Goal: Task Accomplishment & Management: Complete application form

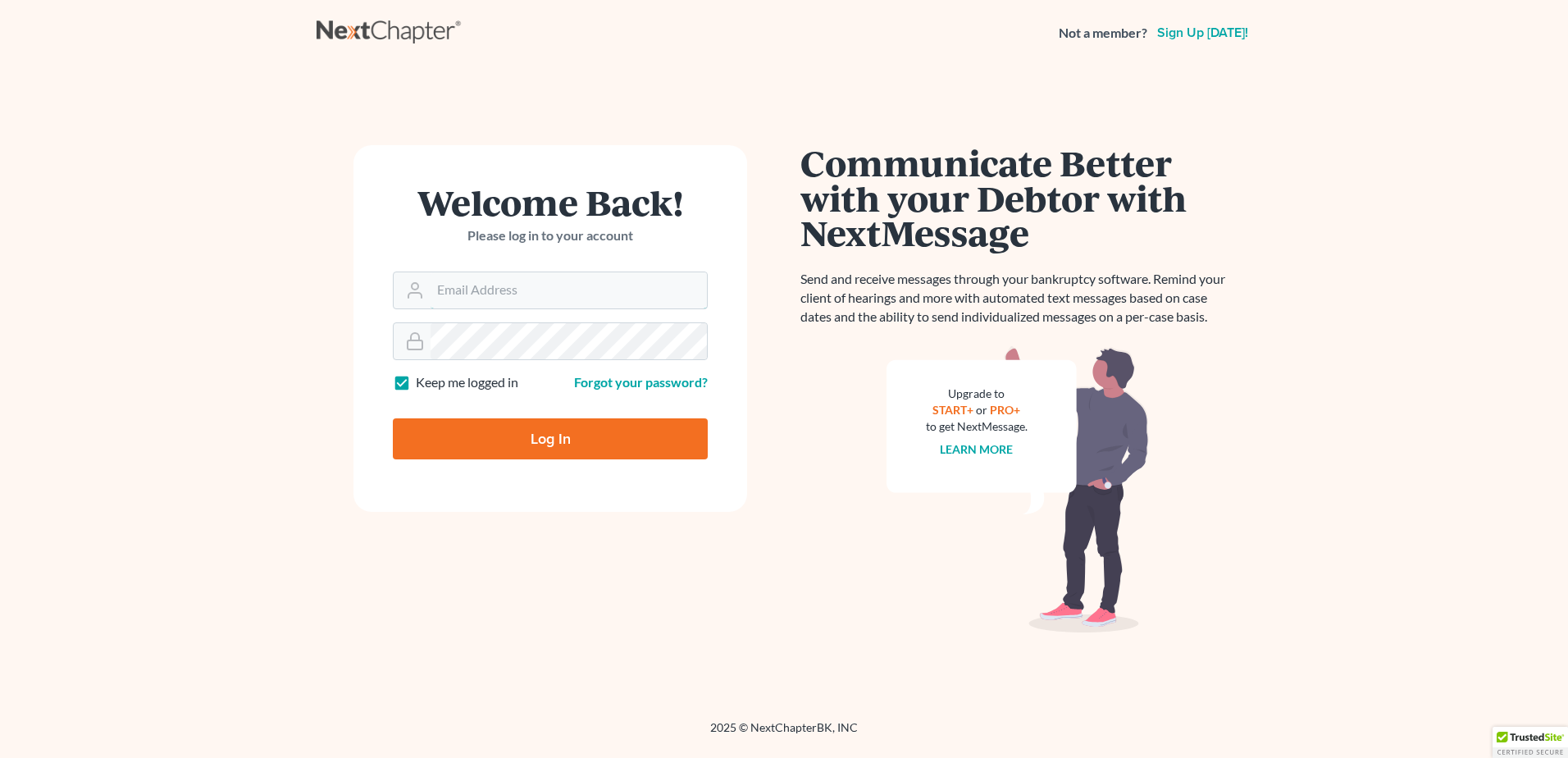
type input "[EMAIL_ADDRESS][DOMAIN_NAME]"
click at [523, 439] on input "Log In" at bounding box center [550, 439] width 315 height 41
type input "Thinking..."
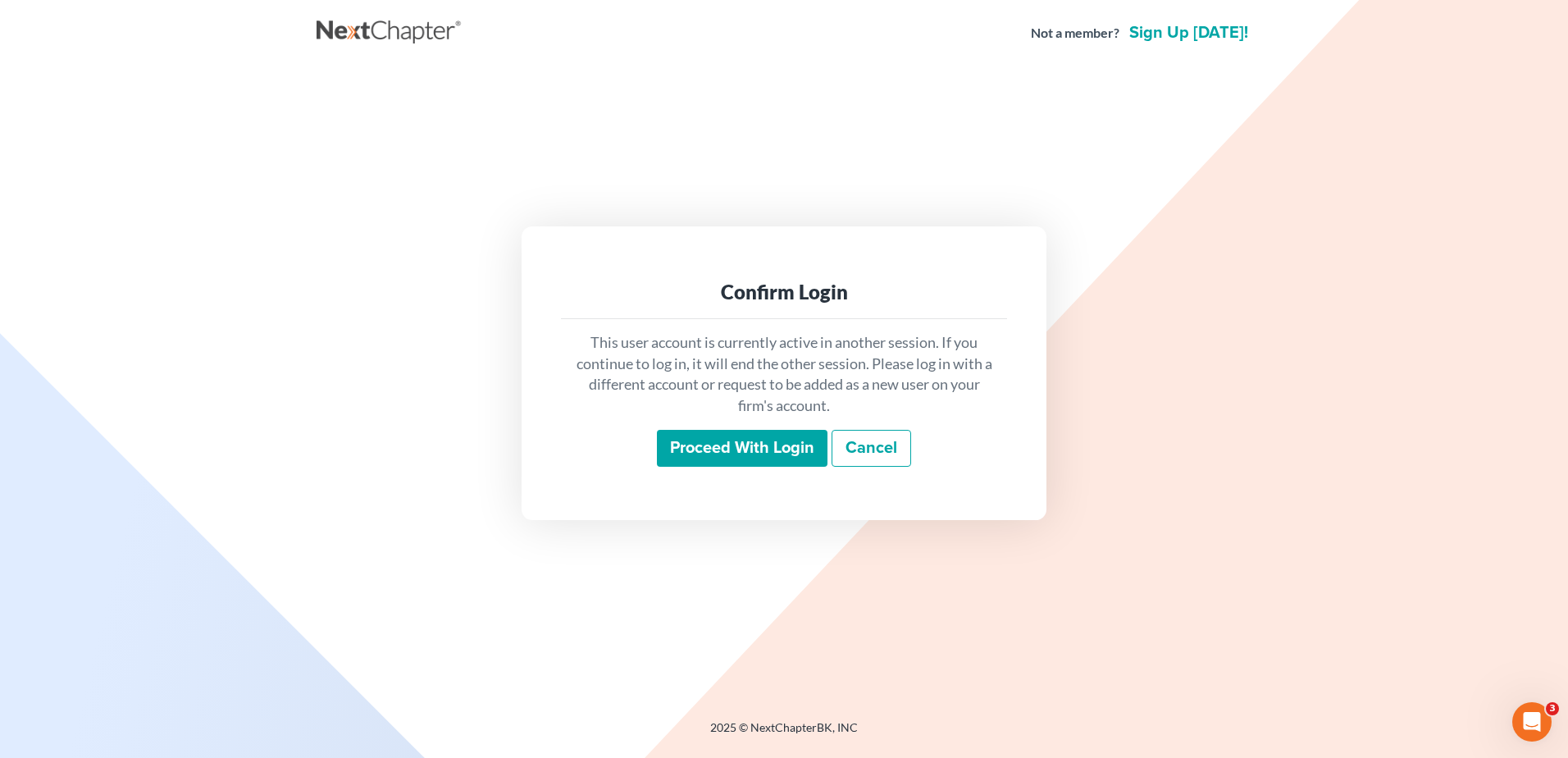
click at [785, 454] on input "Proceed with login" at bounding box center [741, 448] width 170 height 37
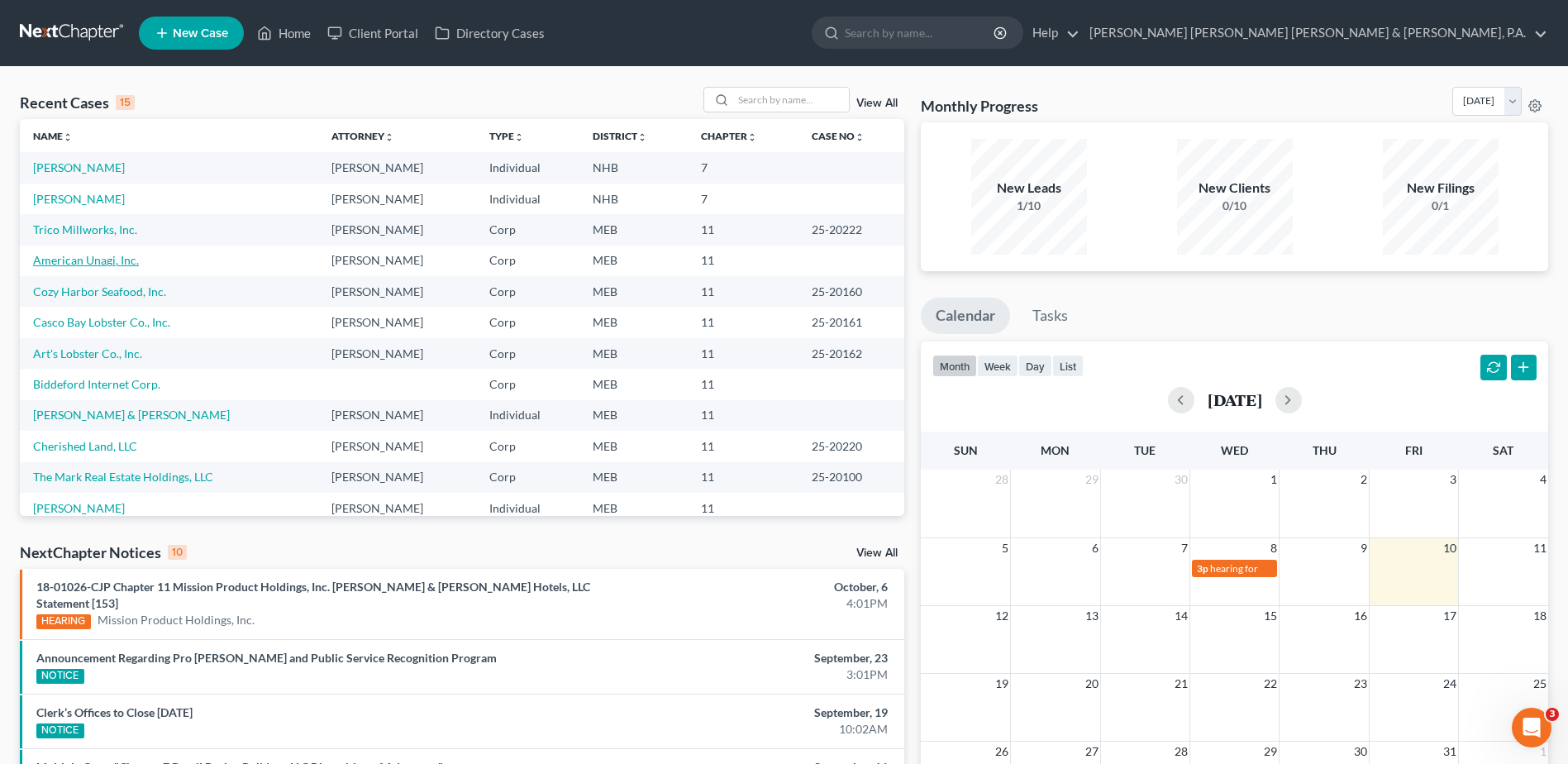
click at [79, 259] on link "American Unagi, Inc." at bounding box center [85, 260] width 106 height 14
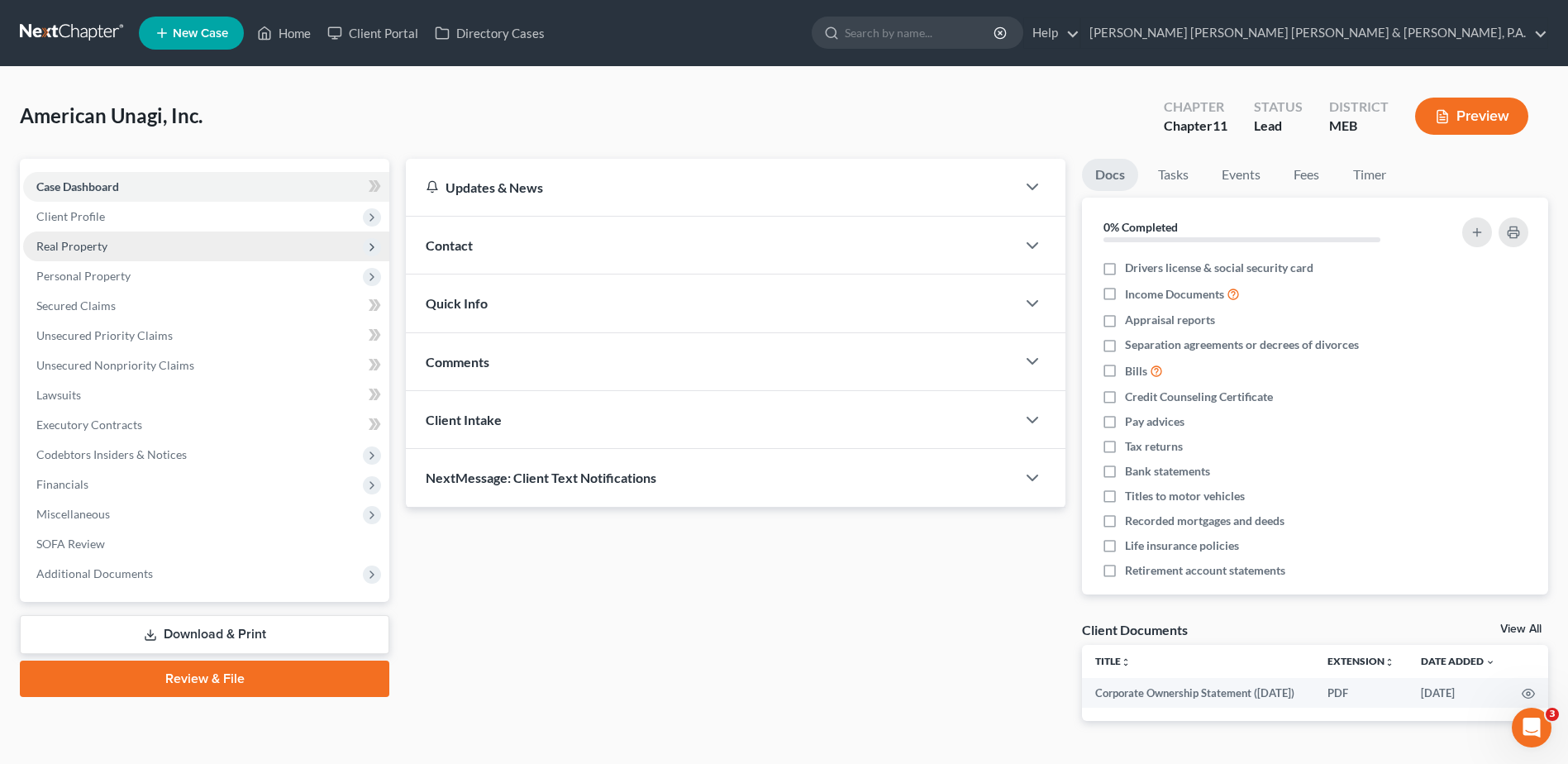
click at [74, 240] on span "Real Property" at bounding box center [72, 246] width 71 height 14
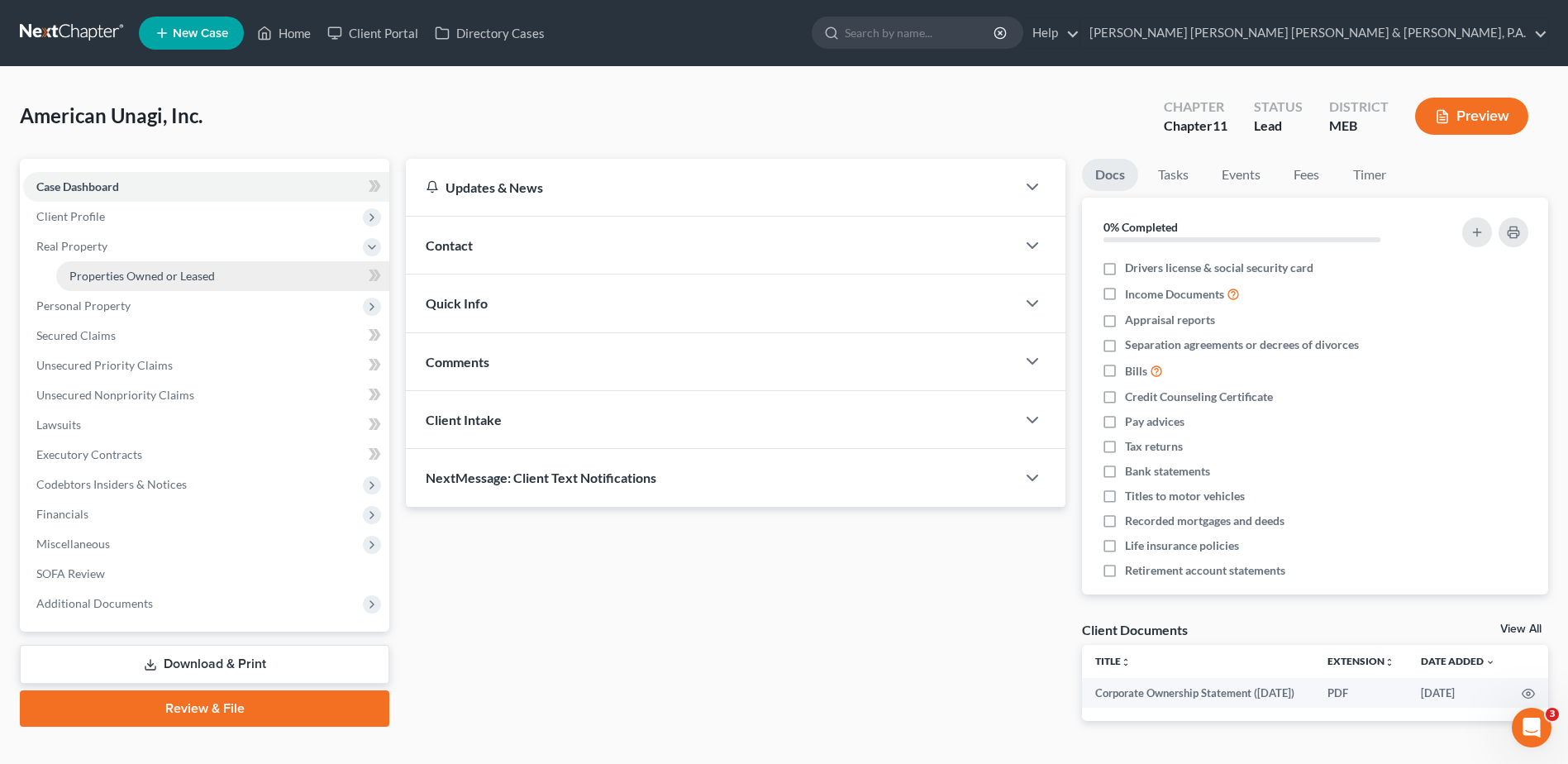
click at [88, 277] on span "Properties Owned or Leased" at bounding box center [142, 276] width 146 height 14
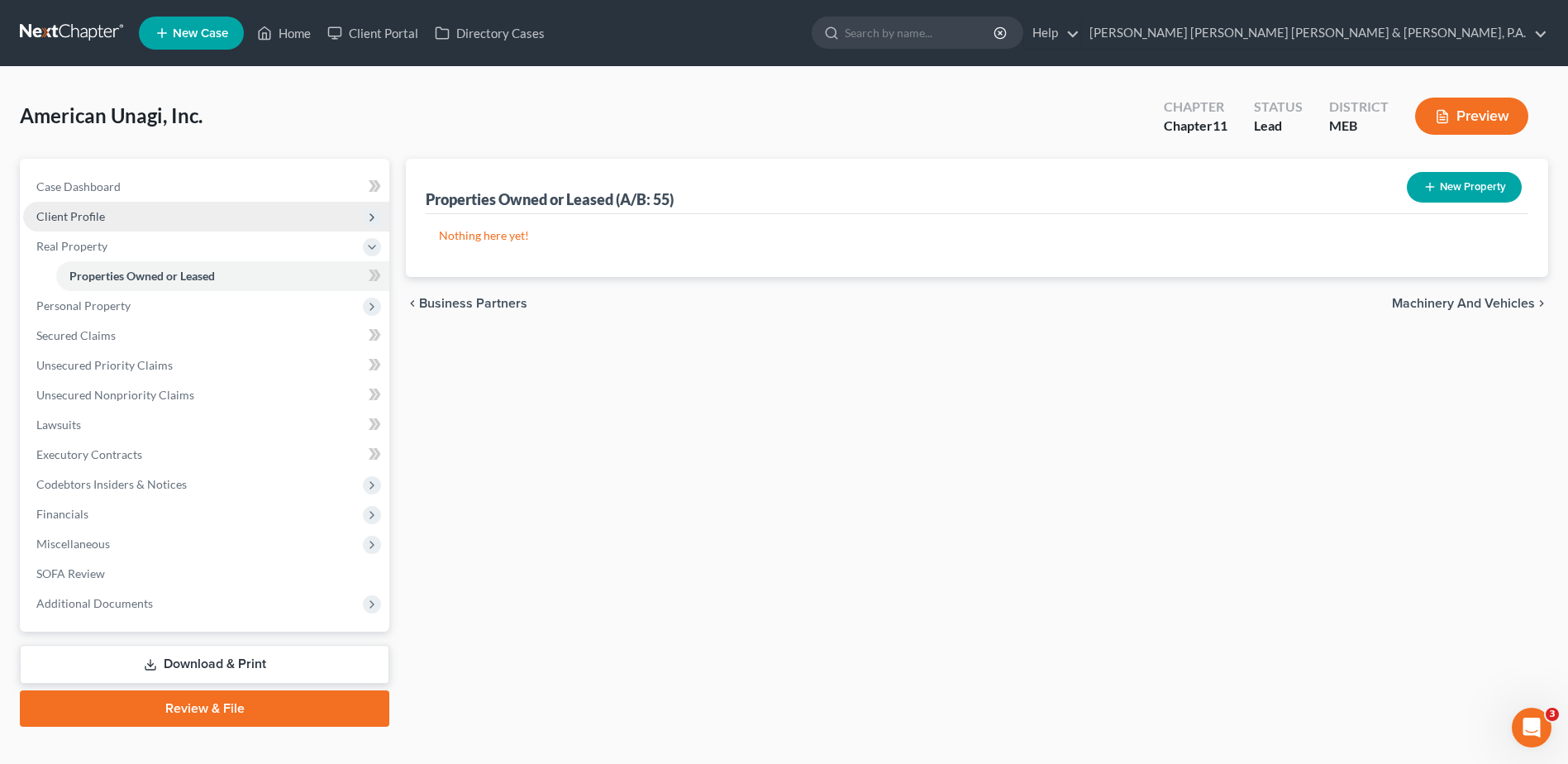
click at [56, 217] on span "Client Profile" at bounding box center [70, 216] width 68 height 14
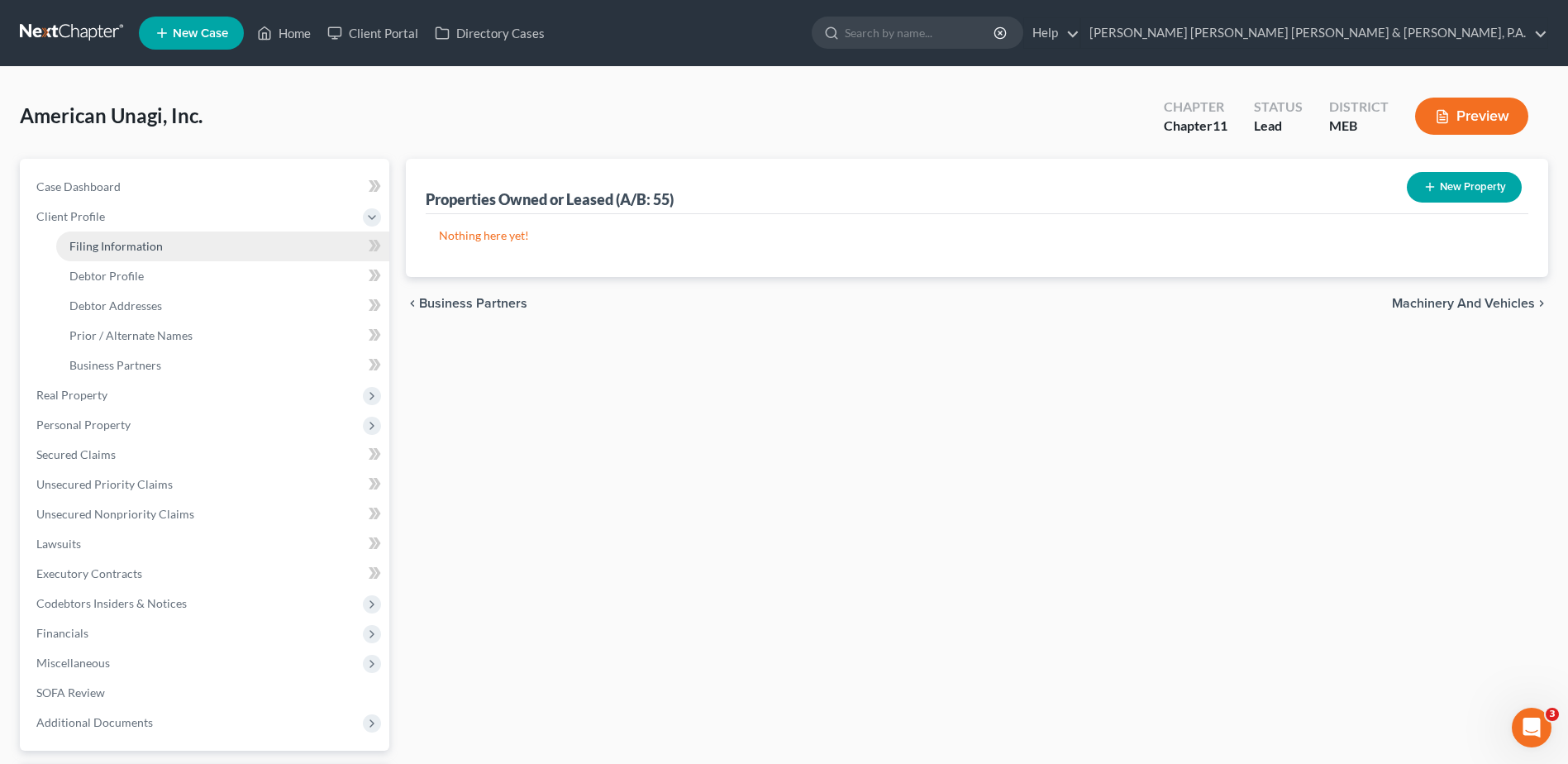
click at [106, 244] on span "Filing Information" at bounding box center [116, 246] width 93 height 14
select select "3"
select select "1"
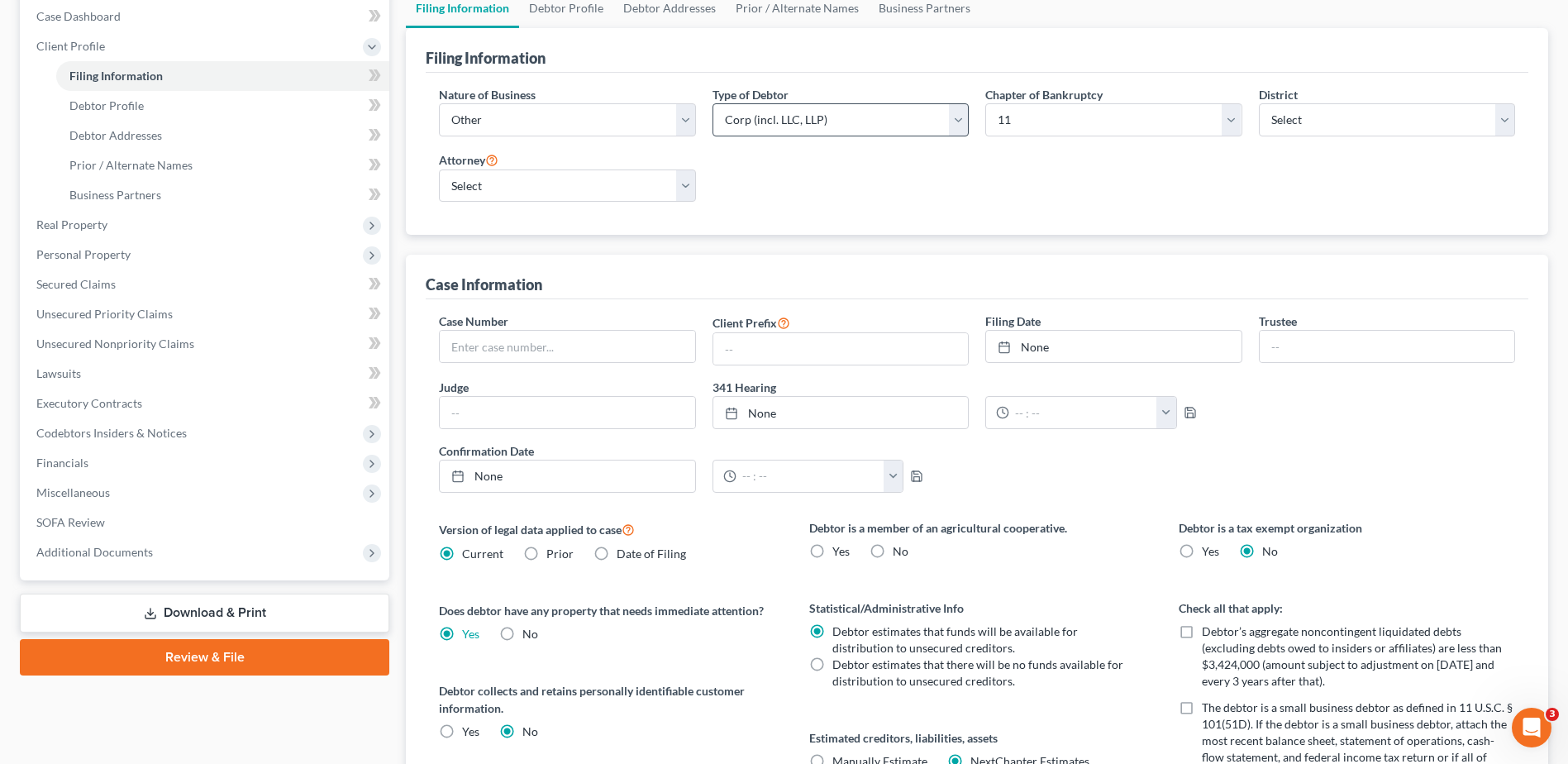
scroll to position [49, 0]
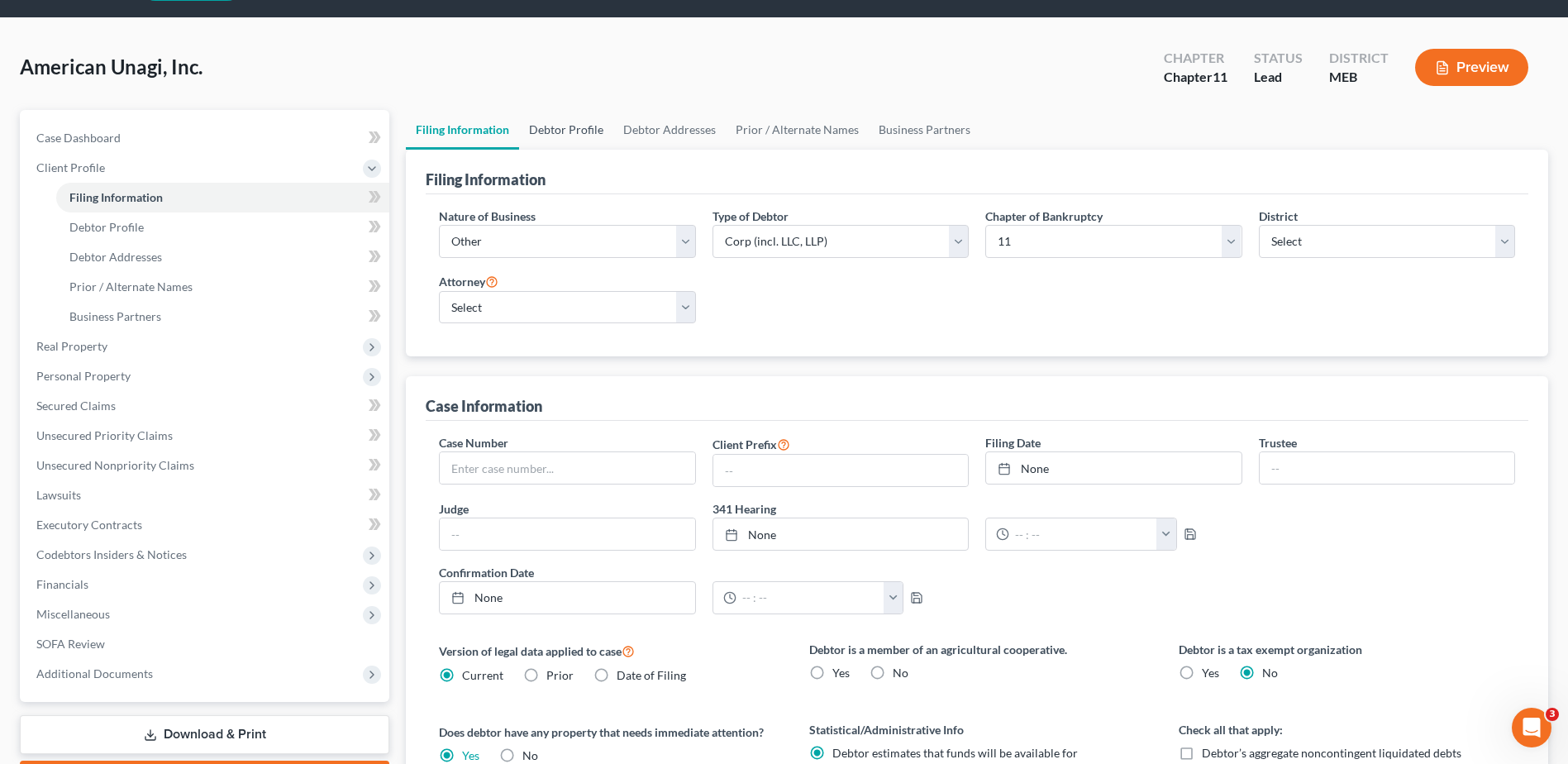
click at [564, 137] on link "Debtor Profile" at bounding box center [566, 130] width 94 height 40
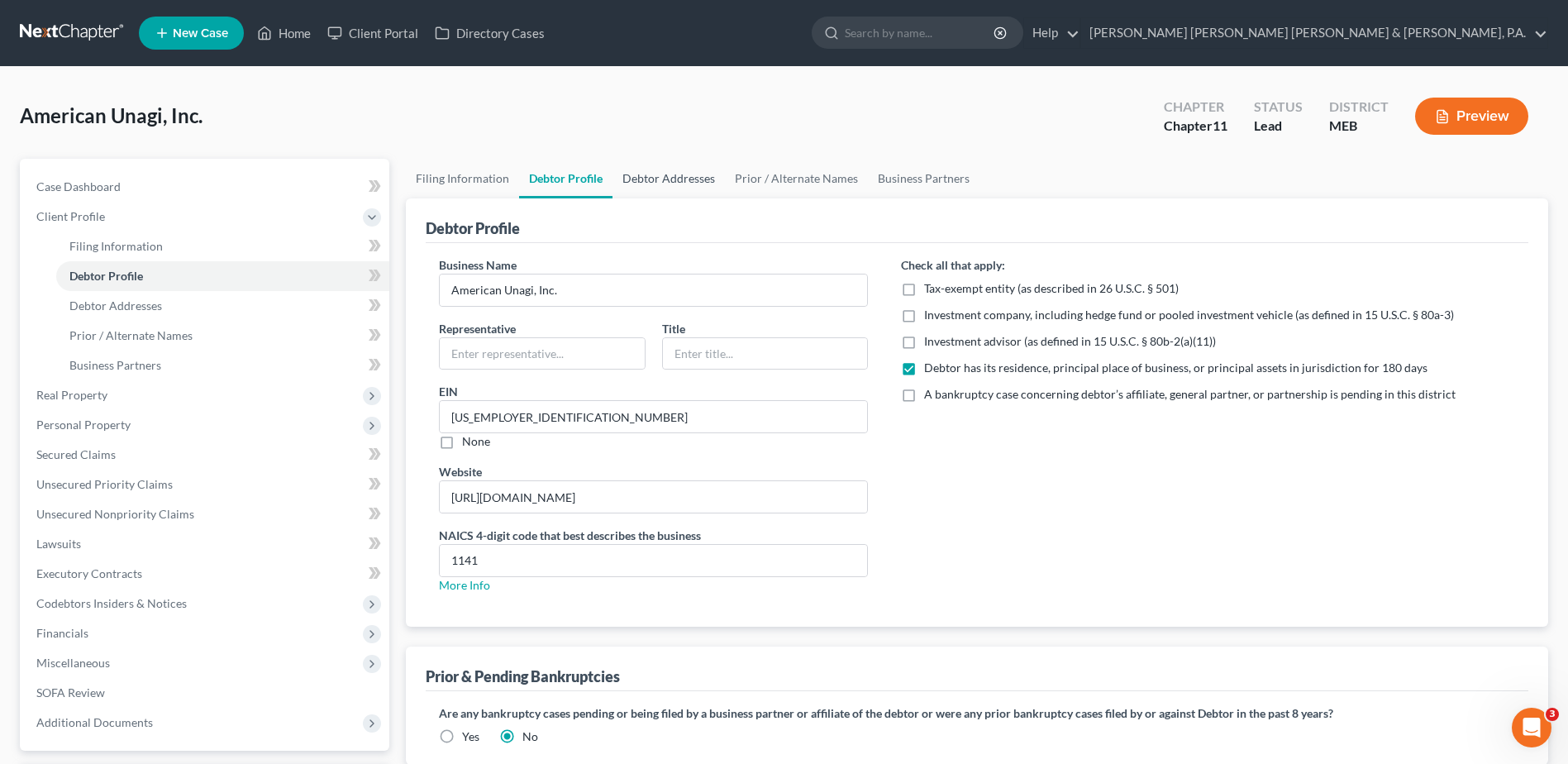
click at [658, 176] on link "Debtor Addresses" at bounding box center [668, 179] width 112 height 40
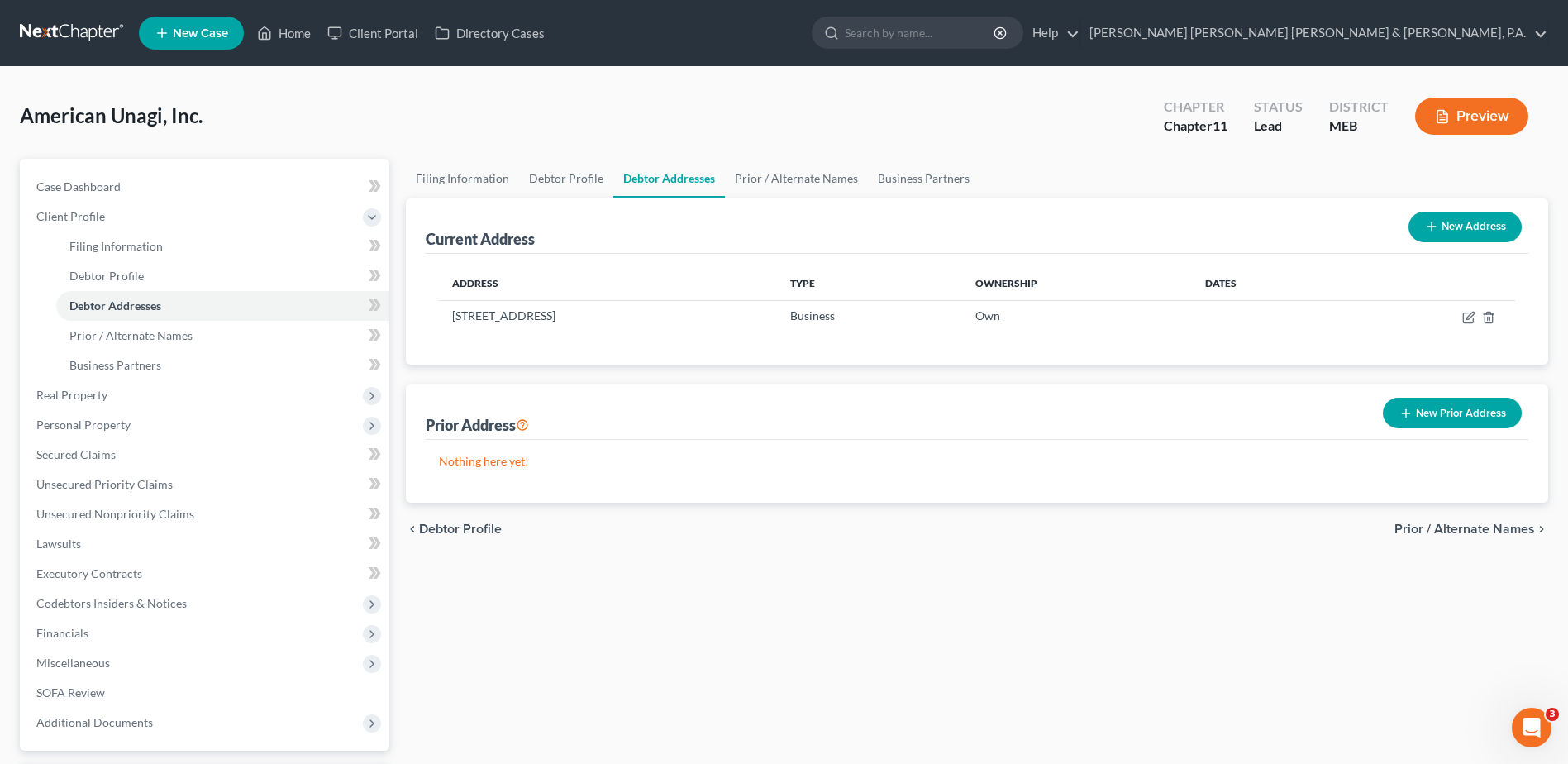
click at [1451, 425] on button "New Prior Address" at bounding box center [1452, 413] width 139 height 31
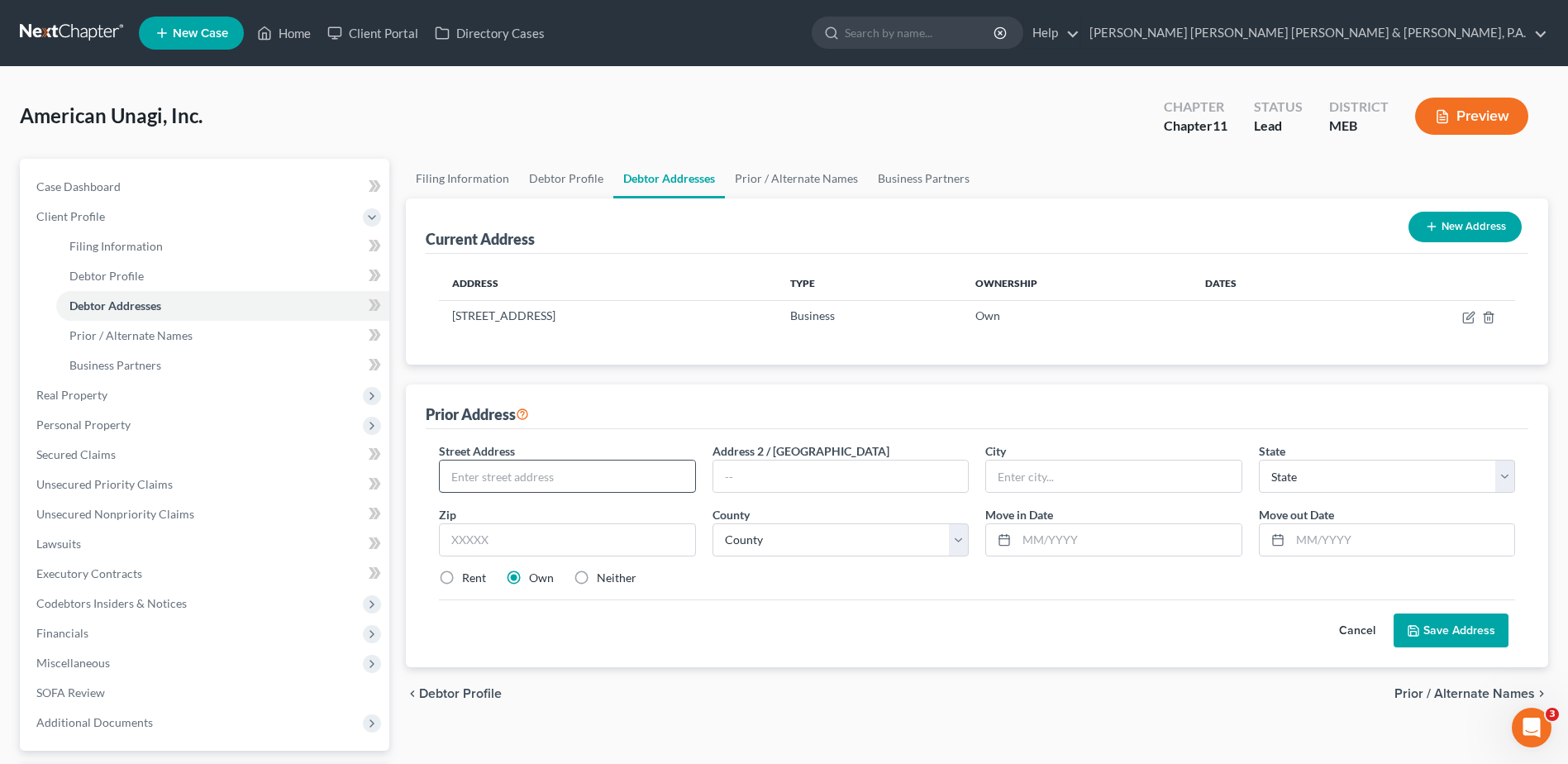
click at [519, 464] on input "text" at bounding box center [567, 476] width 255 height 32
type input "[STREET_ADDRESS]"
type input "Franklin"
select select "20"
click at [603, 542] on input "text" at bounding box center [567, 539] width 256 height 33
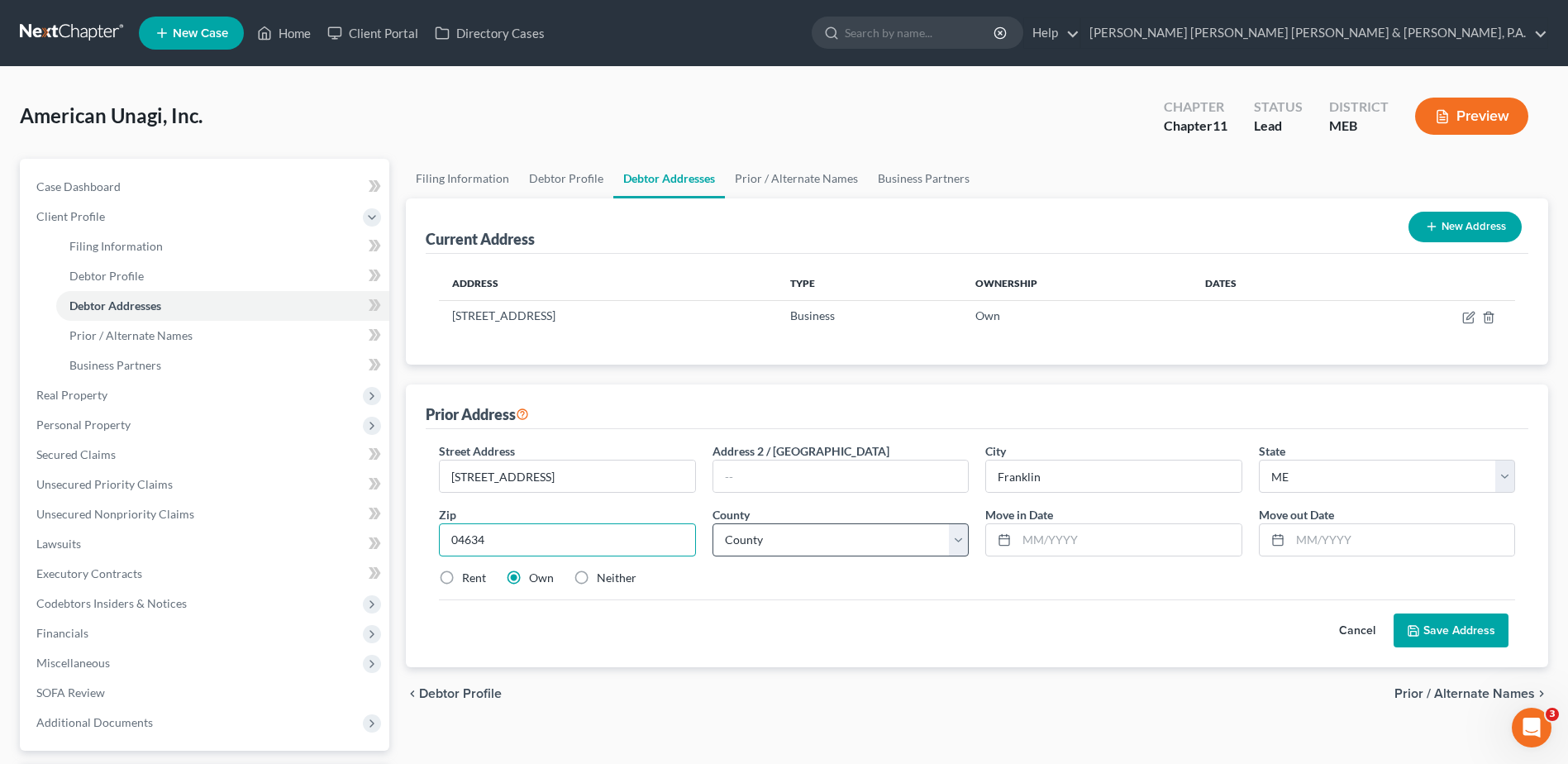
type input "04634"
click at [771, 532] on select "County [GEOGRAPHIC_DATA] [GEOGRAPHIC_DATA] [GEOGRAPHIC_DATA] [GEOGRAPHIC_DATA] …" at bounding box center [841, 539] width 256 height 33
select select "4"
click at [713, 523] on select "County [GEOGRAPHIC_DATA] [GEOGRAPHIC_DATA] [GEOGRAPHIC_DATA] [GEOGRAPHIC_DATA] …" at bounding box center [841, 539] width 256 height 33
click at [999, 572] on div "Rent Own Neither" at bounding box center [977, 577] width 1093 height 17
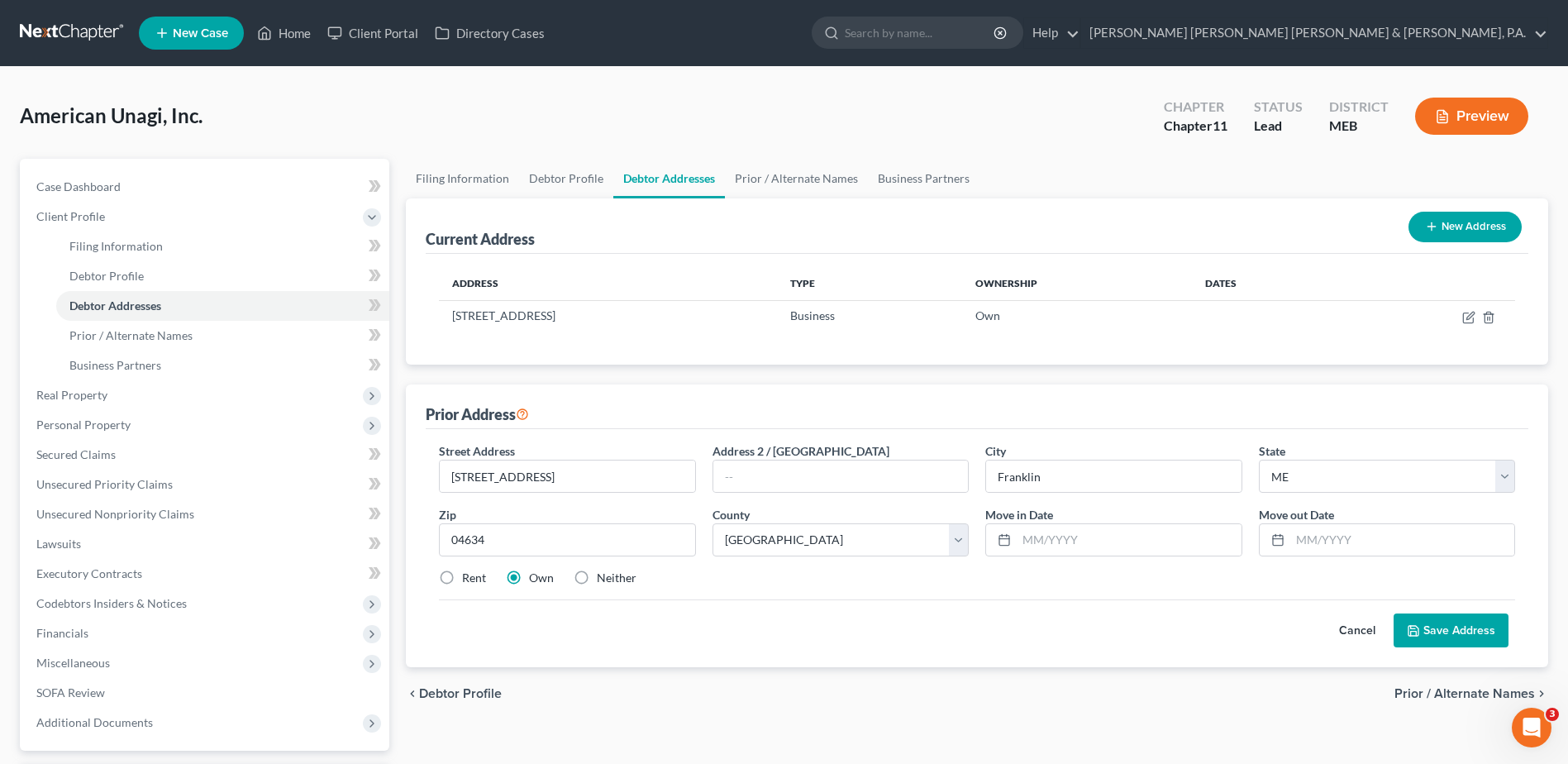
click at [1121, 700] on div "chevron_left Debtor Profile Prior / Alternate Names chevron_right" at bounding box center [977, 693] width 1142 height 53
click at [1420, 624] on icon at bounding box center [1413, 630] width 13 height 13
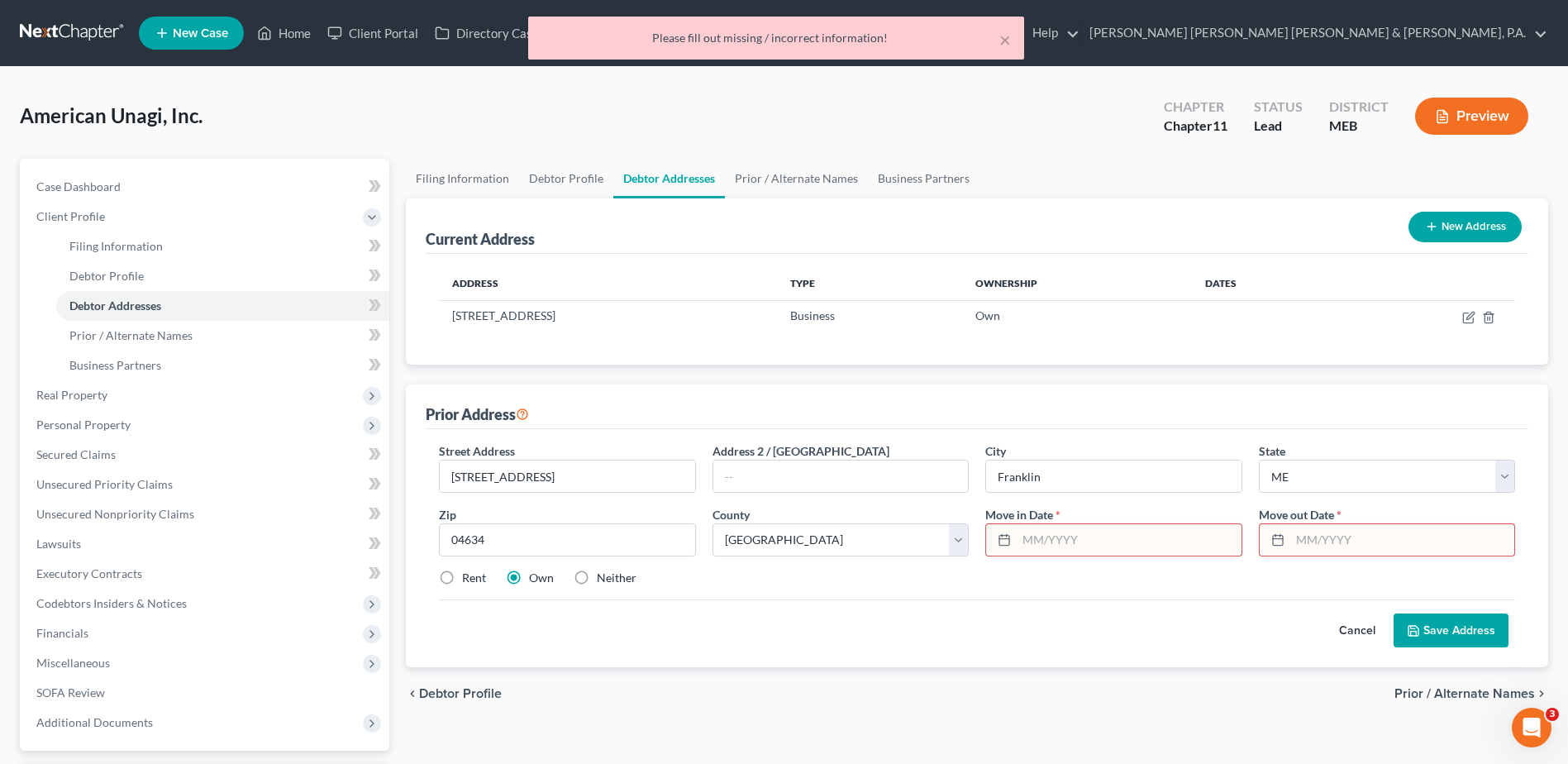
drag, startPoint x: 1094, startPoint y: 676, endPoint x: 1092, endPoint y: 660, distance: 16.1
click at [1093, 671] on div "chevron_left Debtor Profile Prior / Alternate Names chevron_right" at bounding box center [977, 693] width 1142 height 53
click at [1041, 535] on input "text" at bounding box center [1128, 540] width 224 height 32
click at [1357, 537] on input "text" at bounding box center [1402, 540] width 224 height 32
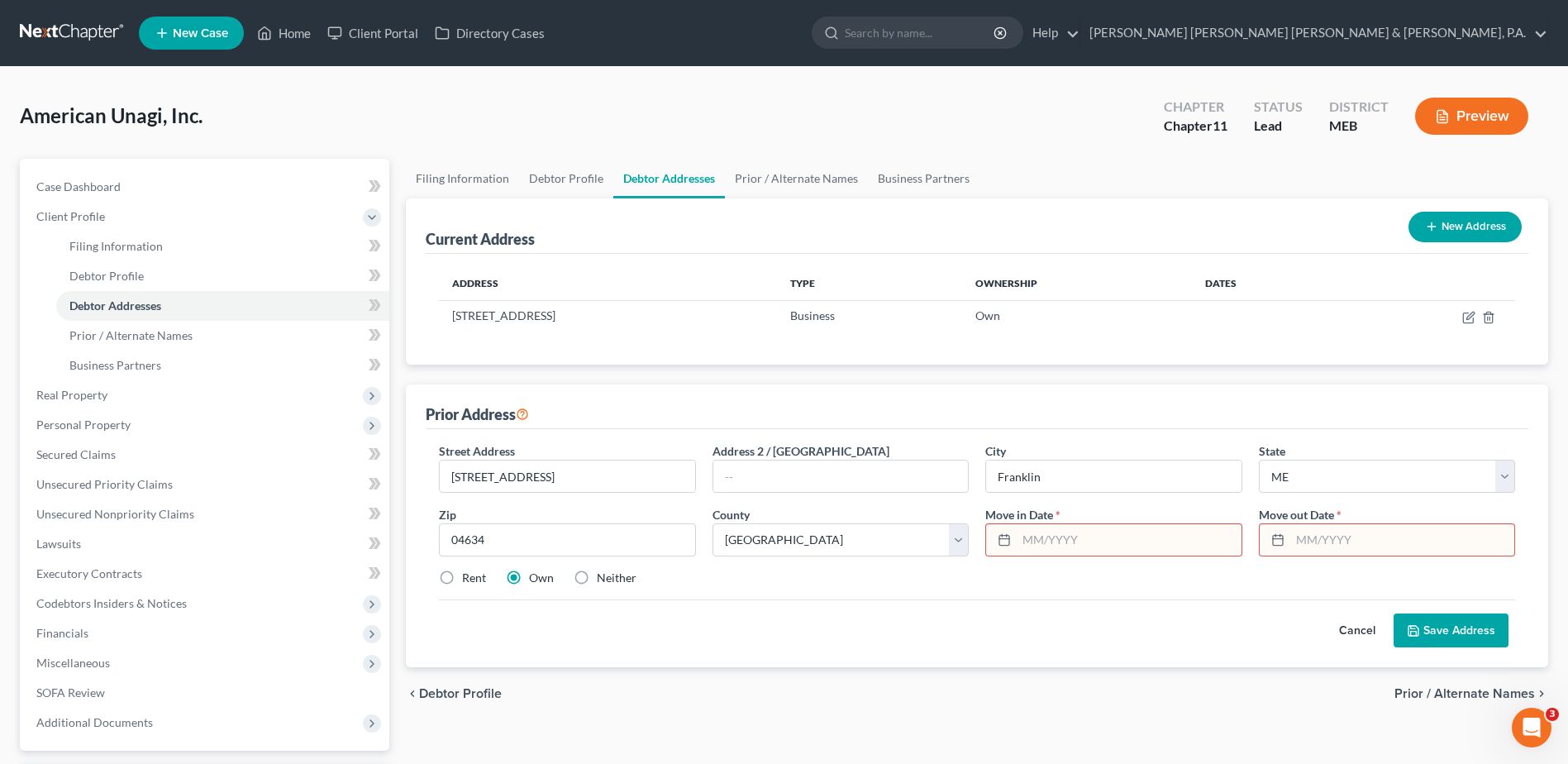
click at [1358, 535] on input "text" at bounding box center [1402, 540] width 224 height 32
type input "01/2022"
click at [1235, 631] on div "Cancel Save Address" at bounding box center [977, 623] width 1076 height 49
click at [1405, 626] on button "Save Address" at bounding box center [1451, 630] width 115 height 35
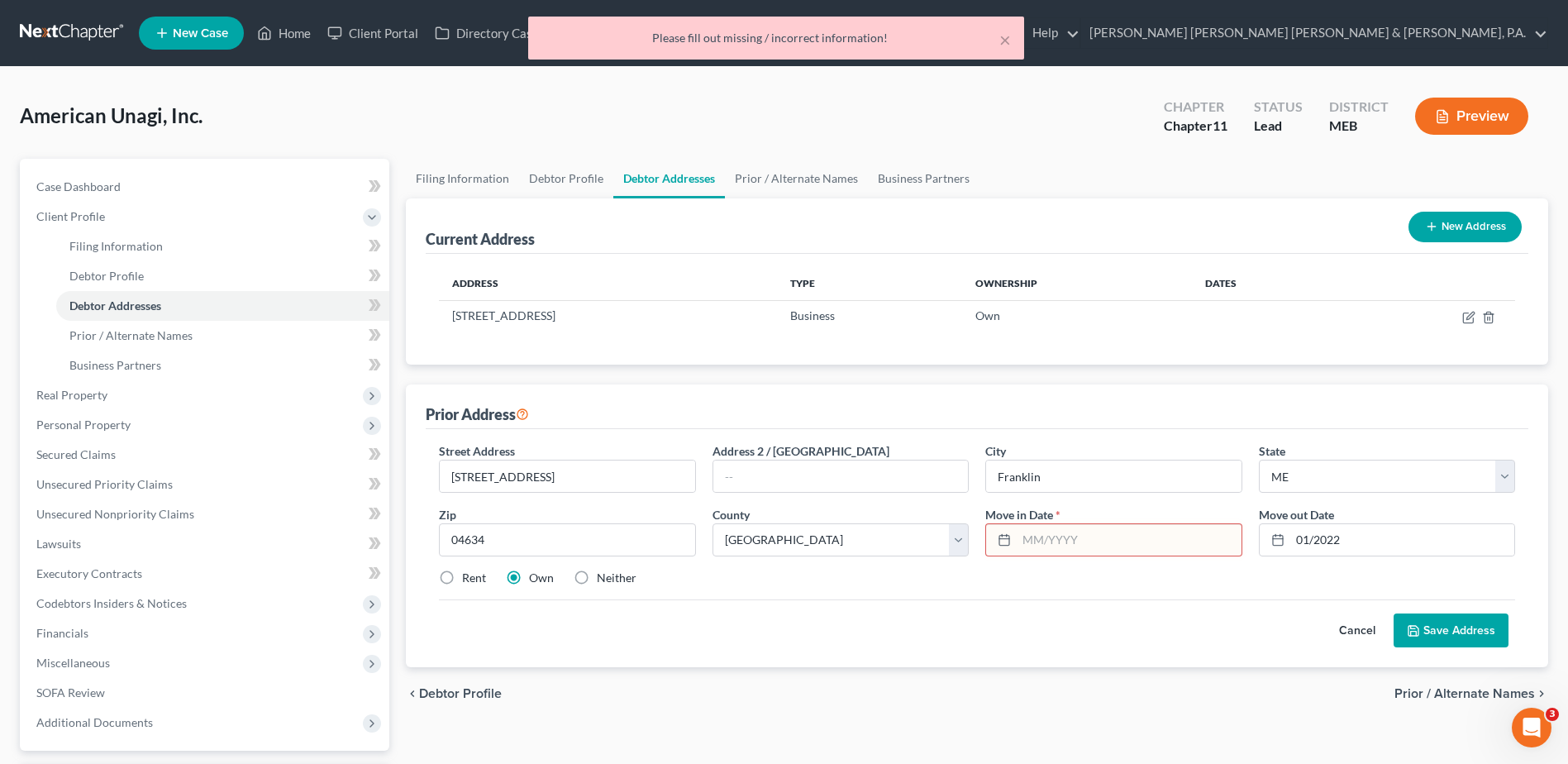
click at [1011, 519] on span "Move in Date" at bounding box center [1019, 514] width 67 height 14
click at [1060, 536] on input "text" at bounding box center [1128, 540] width 224 height 32
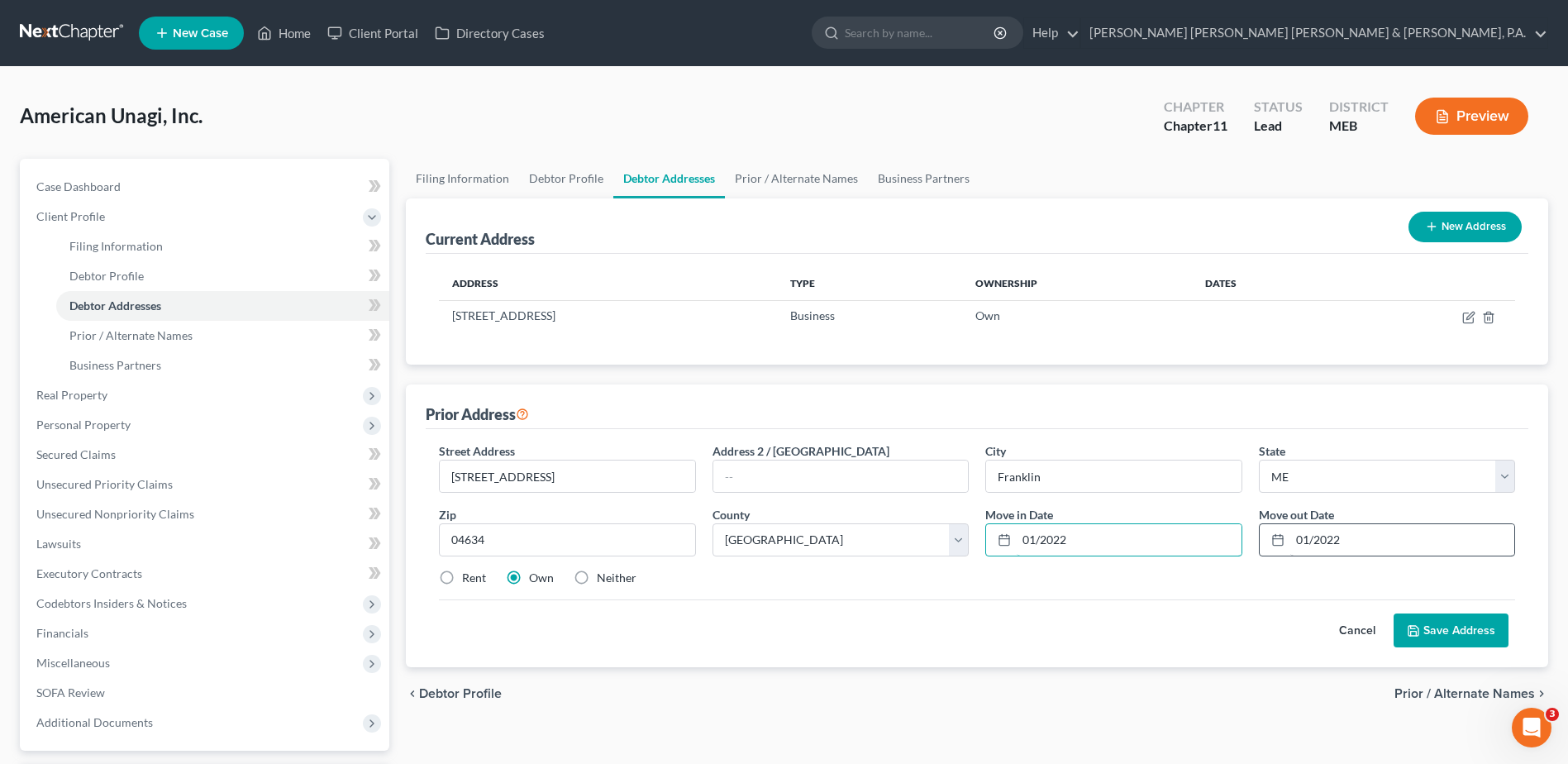
type input "01/2022"
click at [1370, 545] on input "01/2022" at bounding box center [1402, 540] width 224 height 32
type input "01/2023"
click at [1231, 658] on div "Street Address * [STREET_ADDRESS] Address [GEOGRAPHIC_DATA] * [GEOGRAPHIC_DATA]…" at bounding box center [977, 548] width 1103 height 238
click at [878, 393] on div "Prior Address" at bounding box center [977, 406] width 1103 height 45
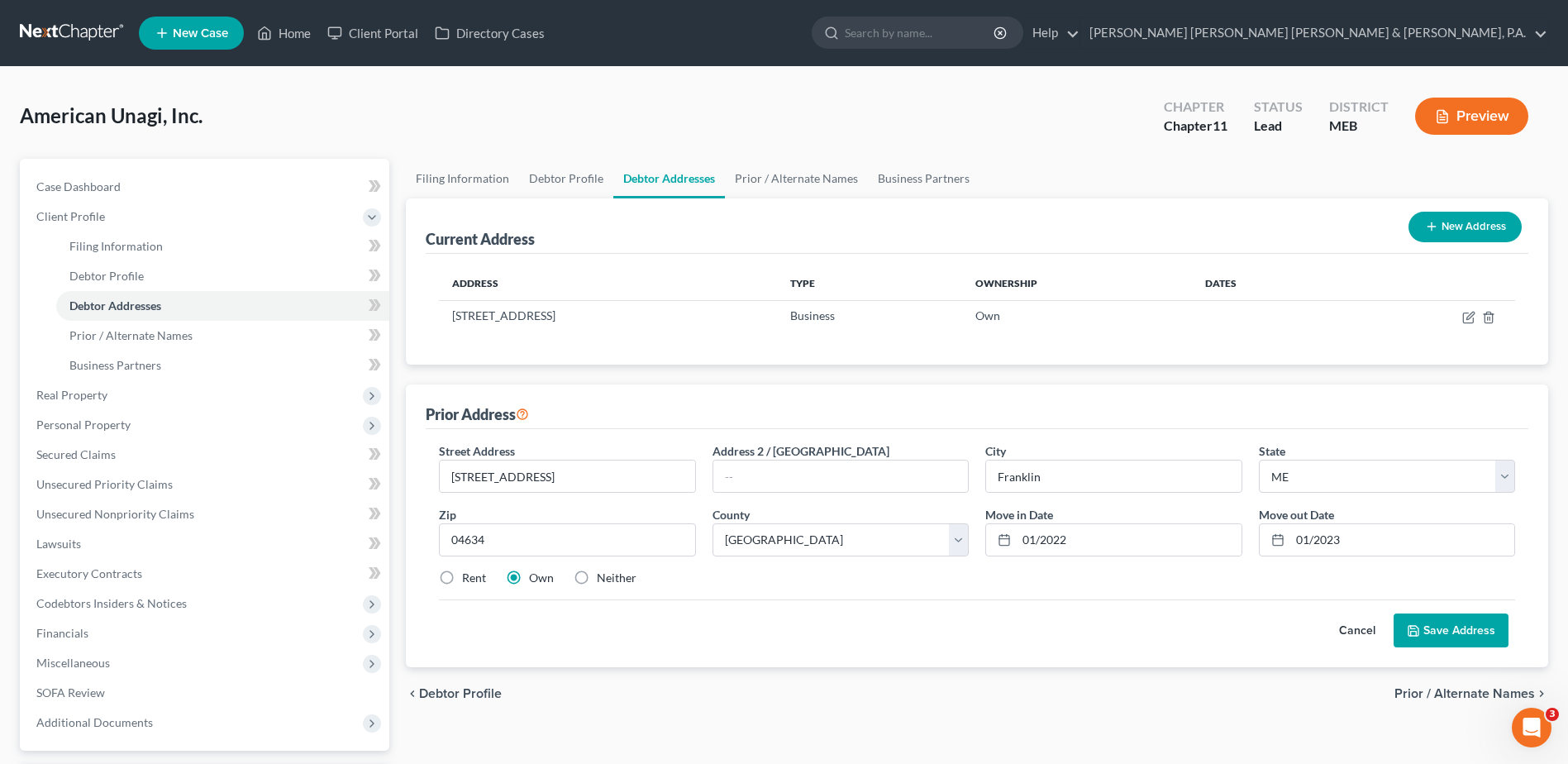
click at [1425, 632] on button "Save Address" at bounding box center [1451, 630] width 115 height 35
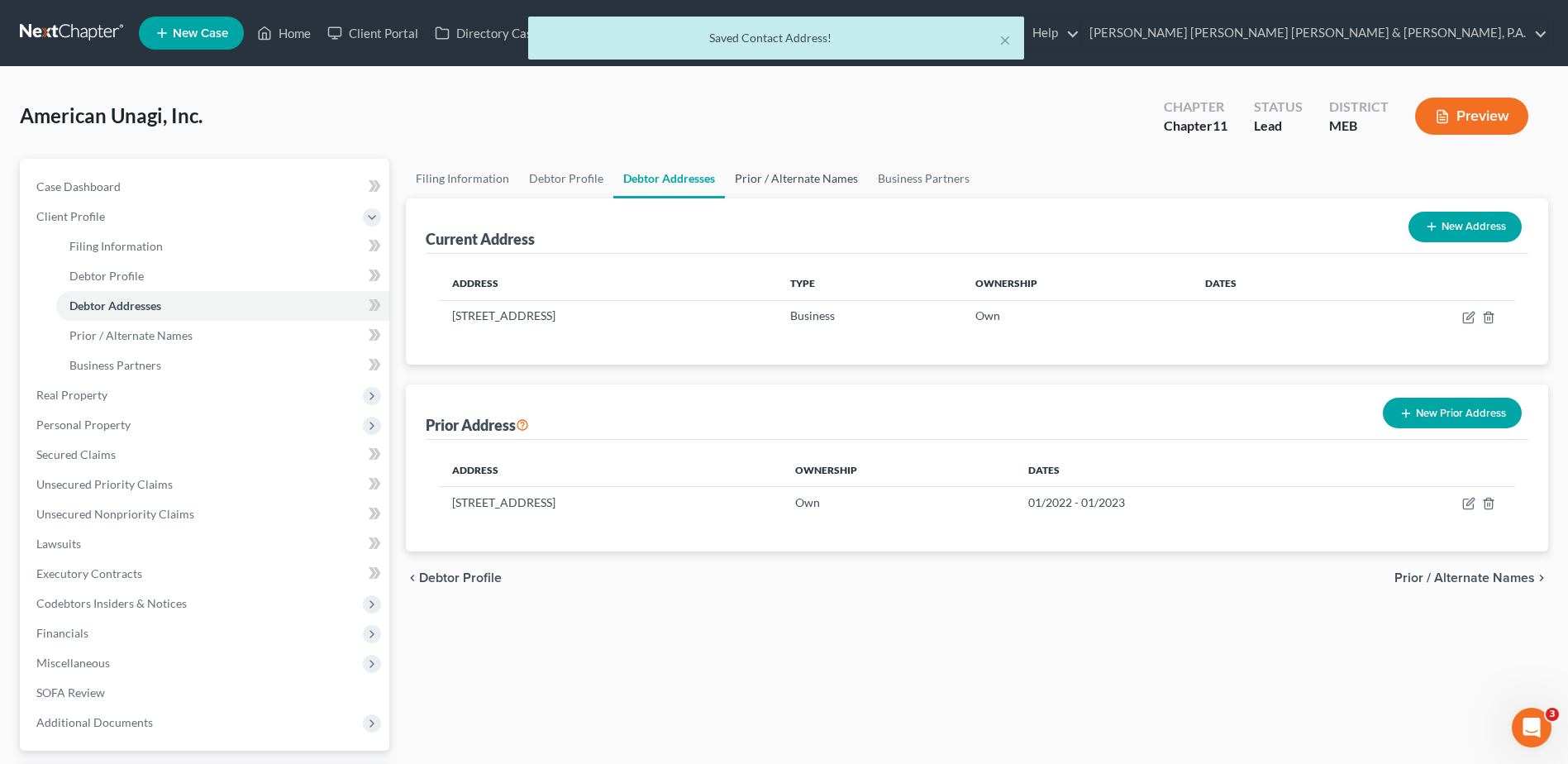
click at [782, 179] on link "Prior / Alternate Names" at bounding box center [796, 179] width 143 height 40
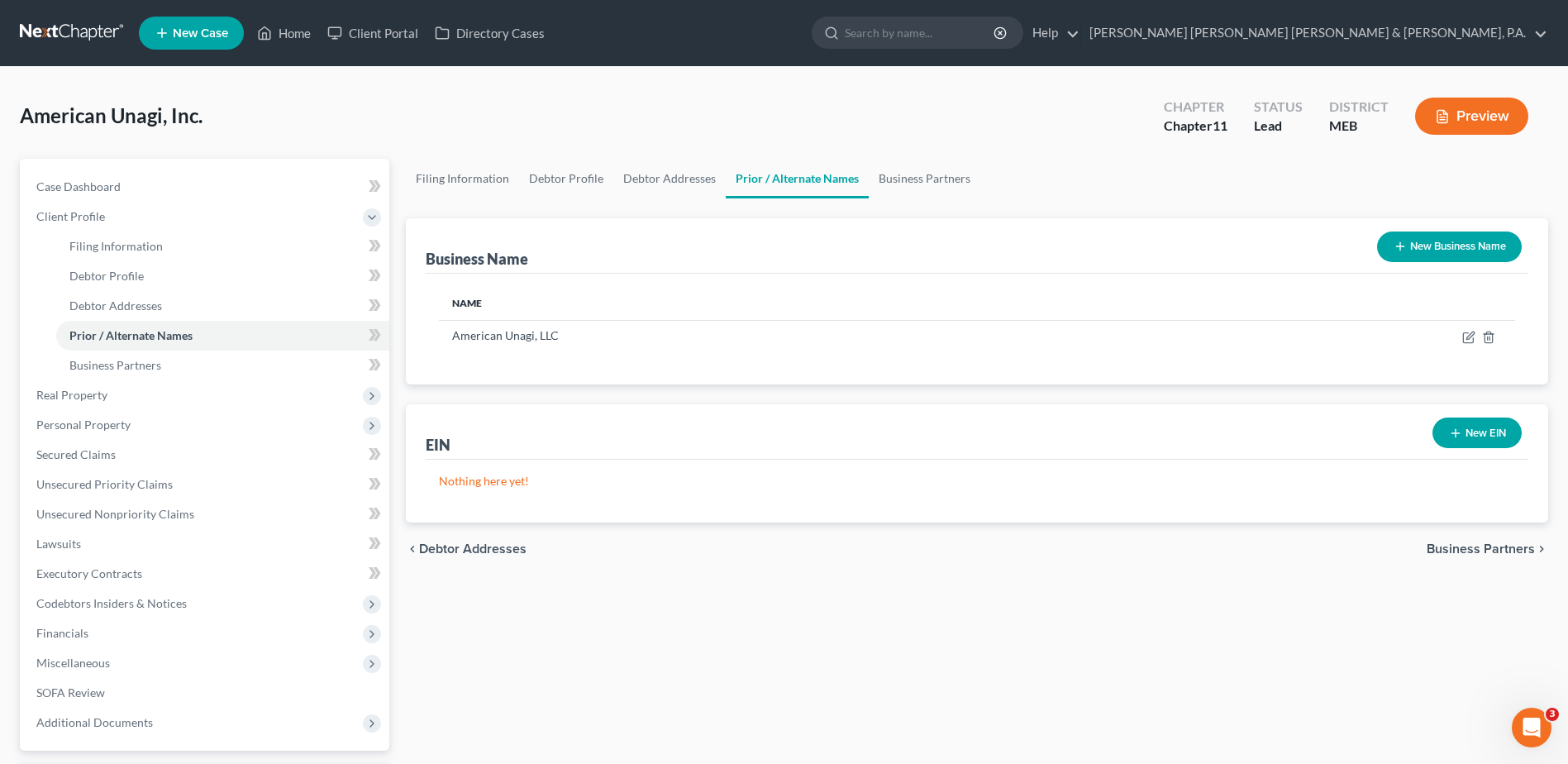
click at [1498, 425] on button "New EIN" at bounding box center [1477, 433] width 89 height 31
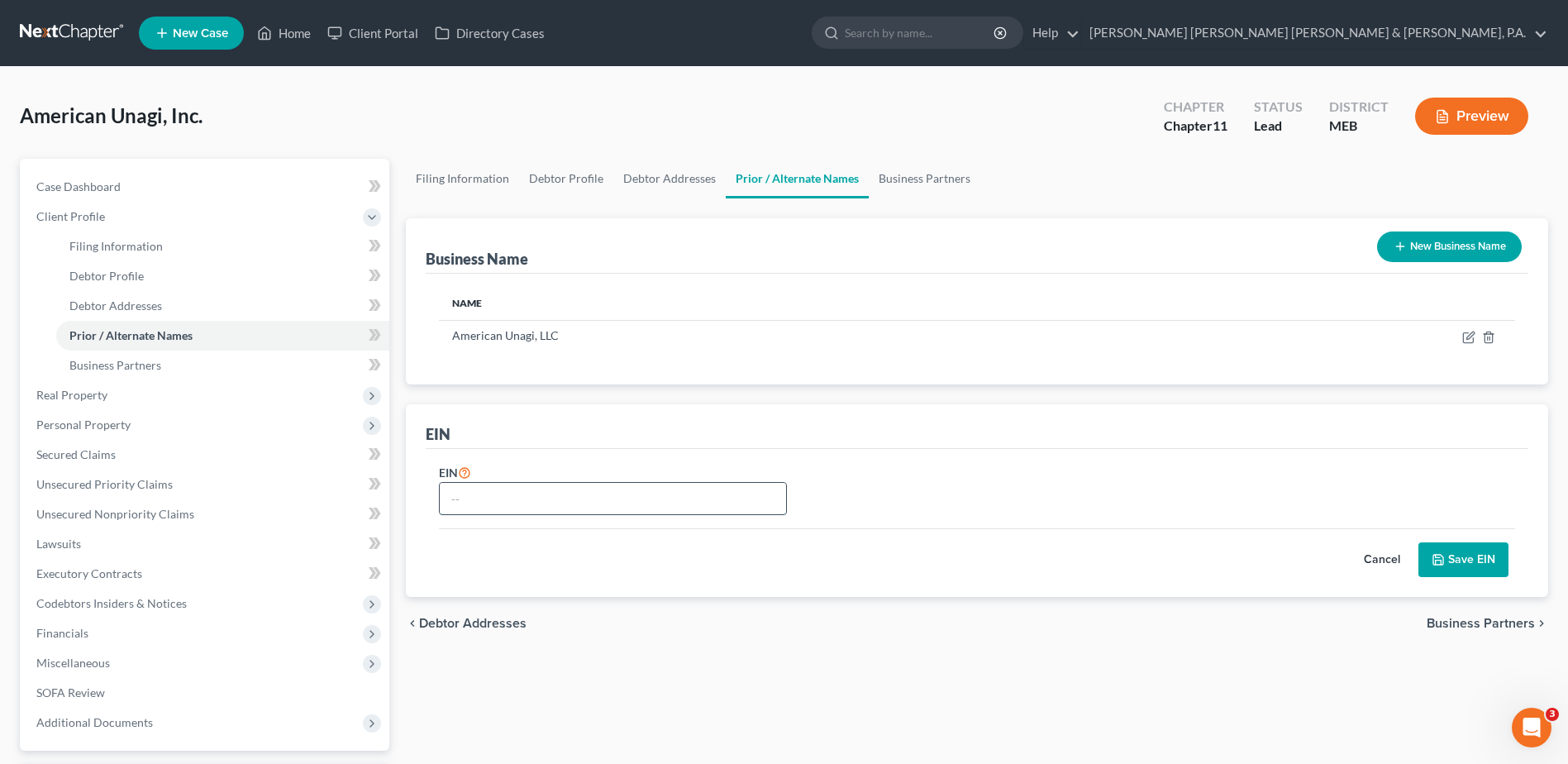
click at [537, 499] on input "text" at bounding box center [612, 498] width 346 height 32
type input "[US_EMPLOYER_IDENTIFICATION_NUMBER]"
click at [877, 650] on div "Filing Information Debtor Profile Debtor Addresses Prior / Alternate Names Busi…" at bounding box center [978, 502] width 1159 height 687
click at [1484, 568] on button "Save EIN" at bounding box center [1463, 559] width 90 height 35
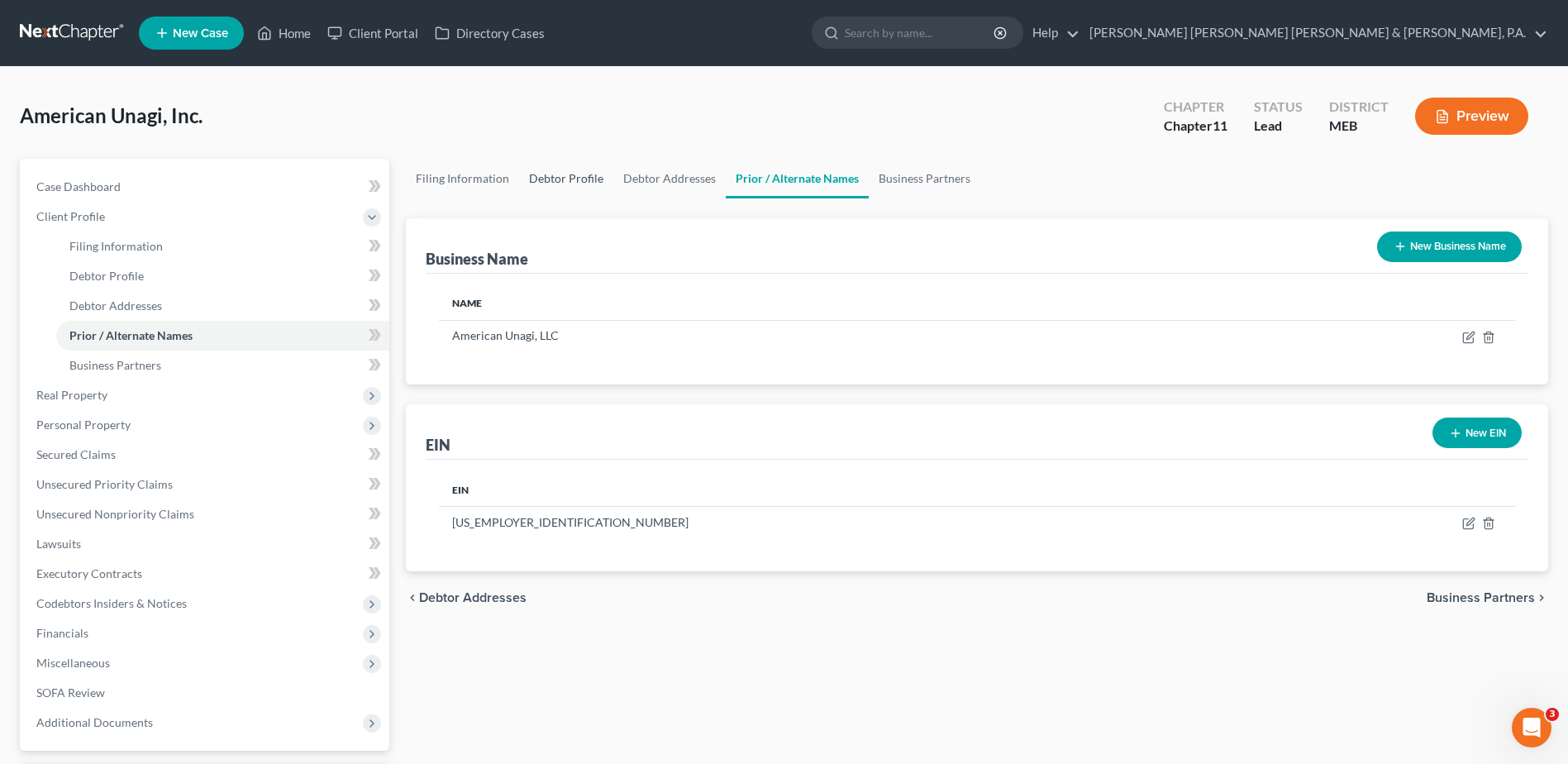
click at [541, 182] on link "Debtor Profile" at bounding box center [566, 179] width 94 height 40
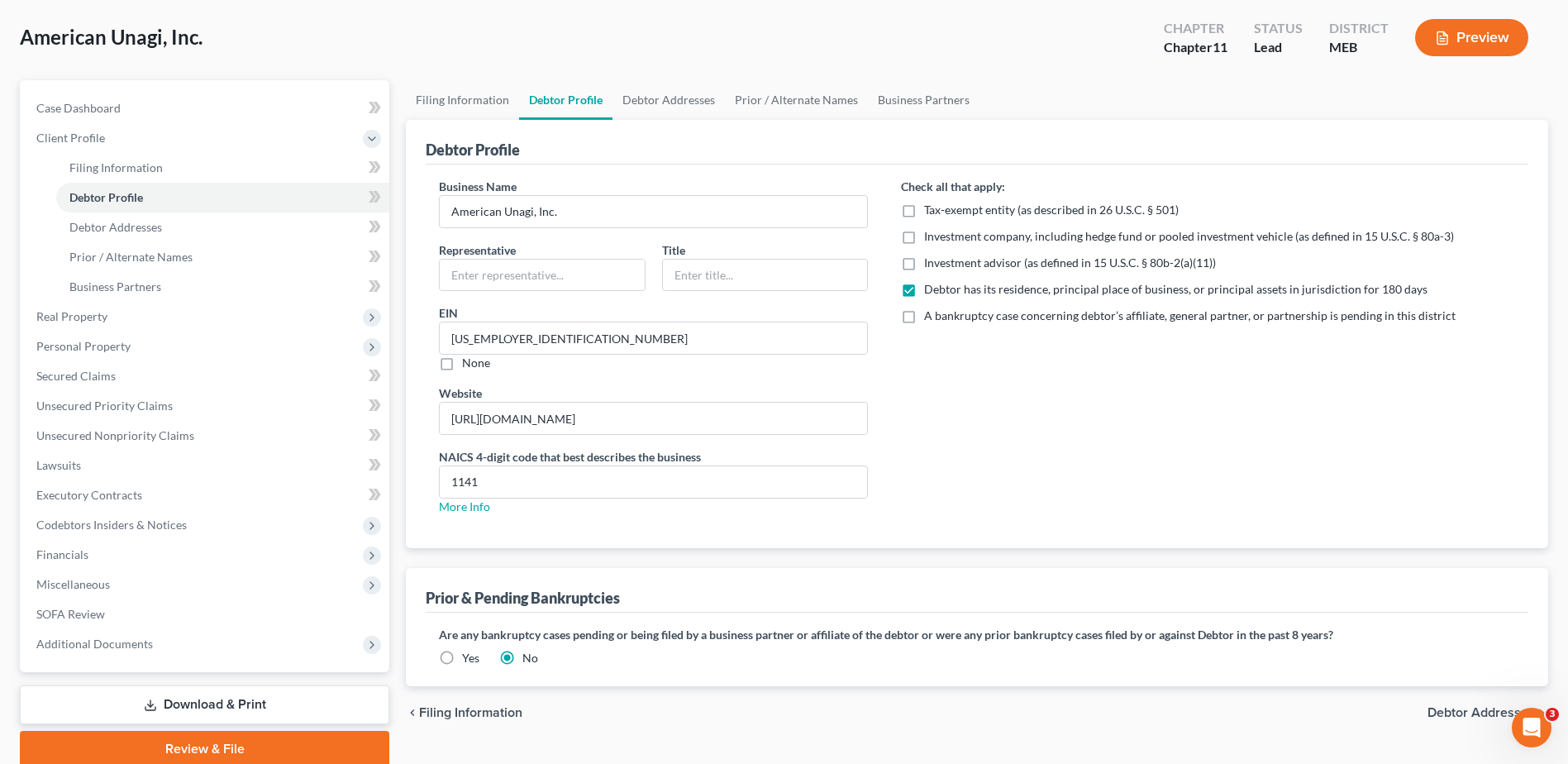
scroll to position [82, 0]
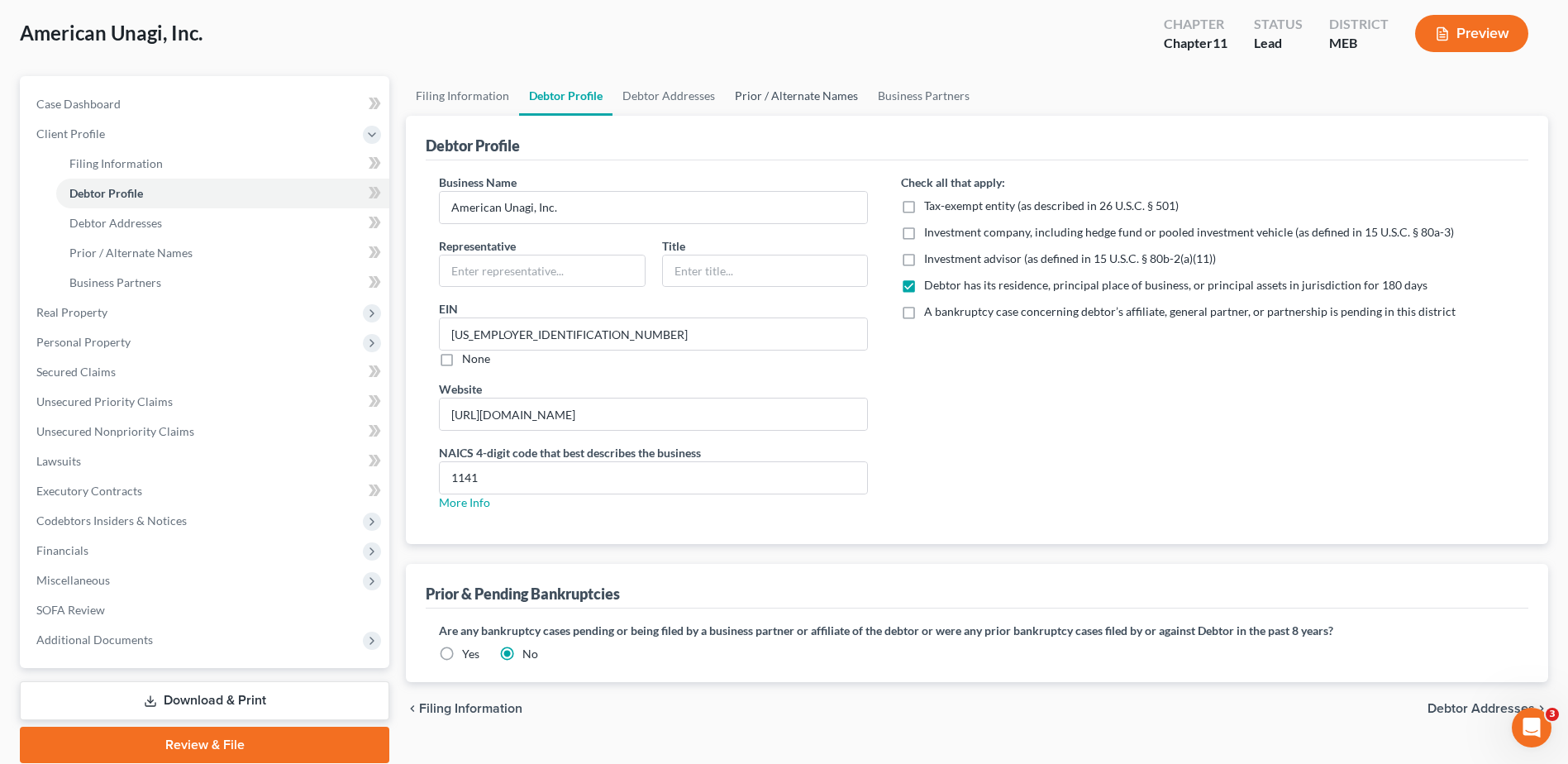
click at [824, 101] on link "Prior / Alternate Names" at bounding box center [796, 96] width 143 height 40
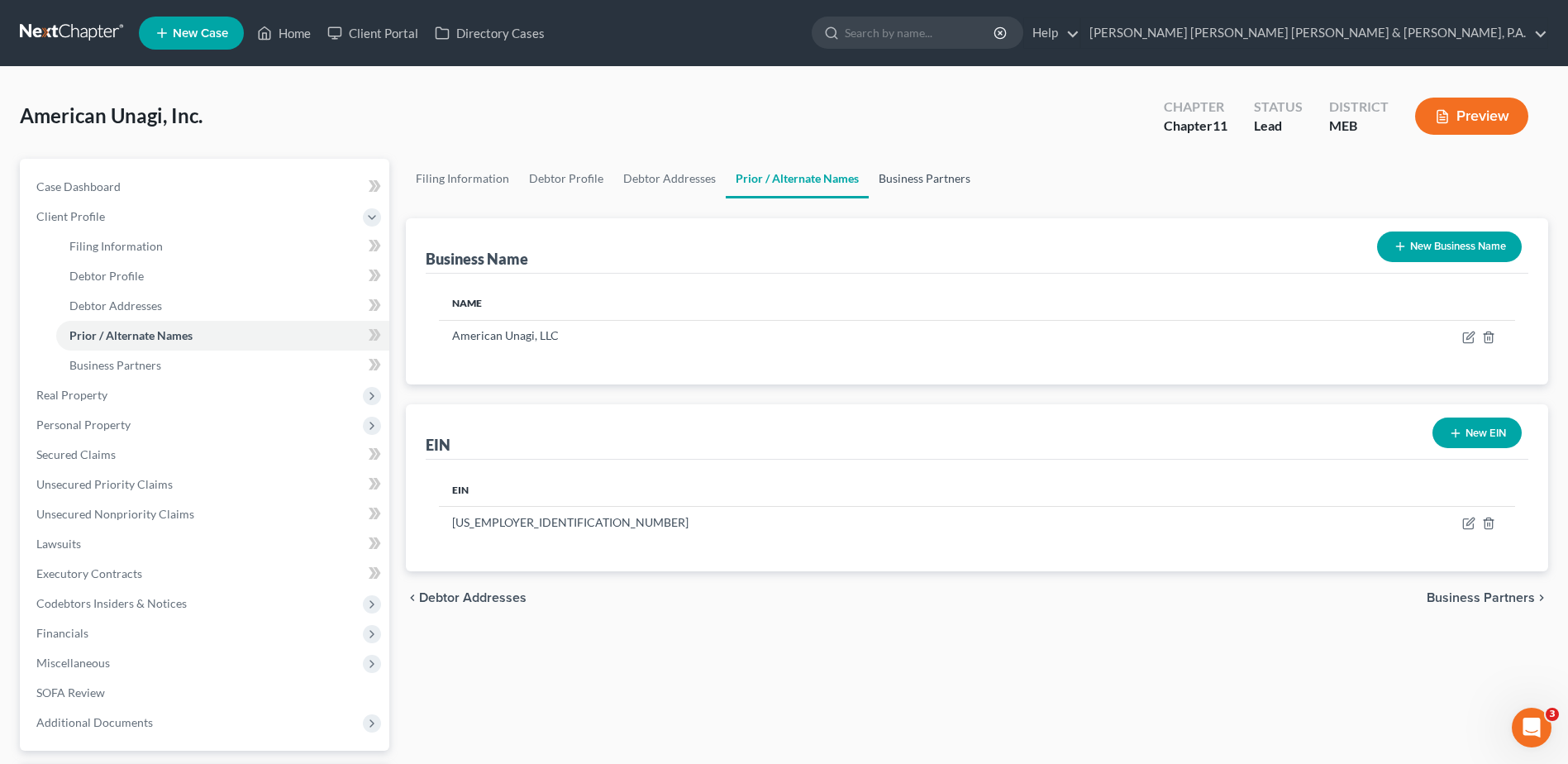
click at [913, 179] on link "Business Partners" at bounding box center [924, 179] width 111 height 40
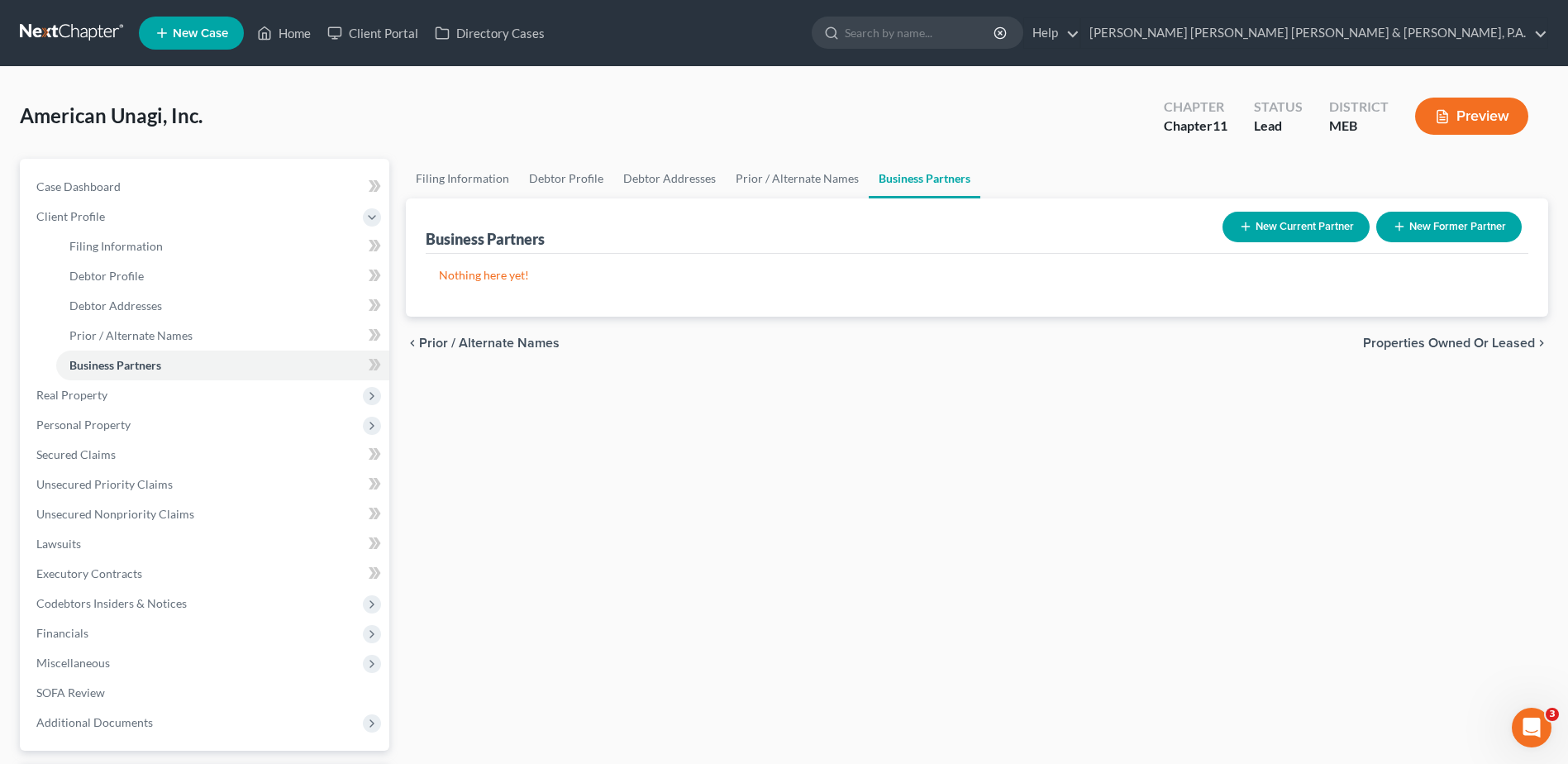
click at [1036, 472] on div "Filing Information Debtor Profile Debtor Addresses Prior / Alternate Names Busi…" at bounding box center [978, 502] width 1159 height 687
click at [141, 397] on span "Real Property" at bounding box center [205, 395] width 366 height 30
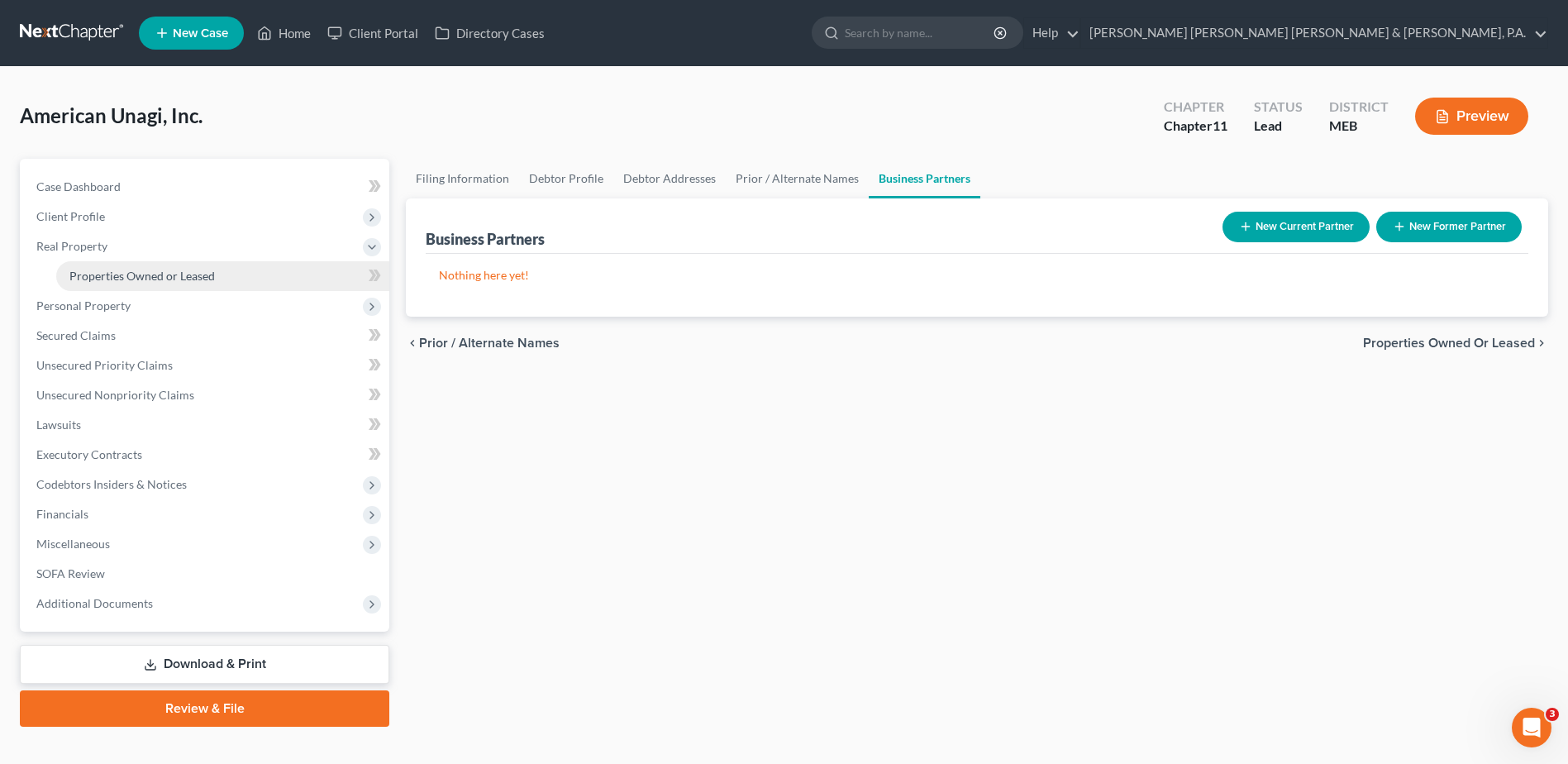
click at [116, 266] on link "Properties Owned or Leased" at bounding box center [223, 276] width 333 height 30
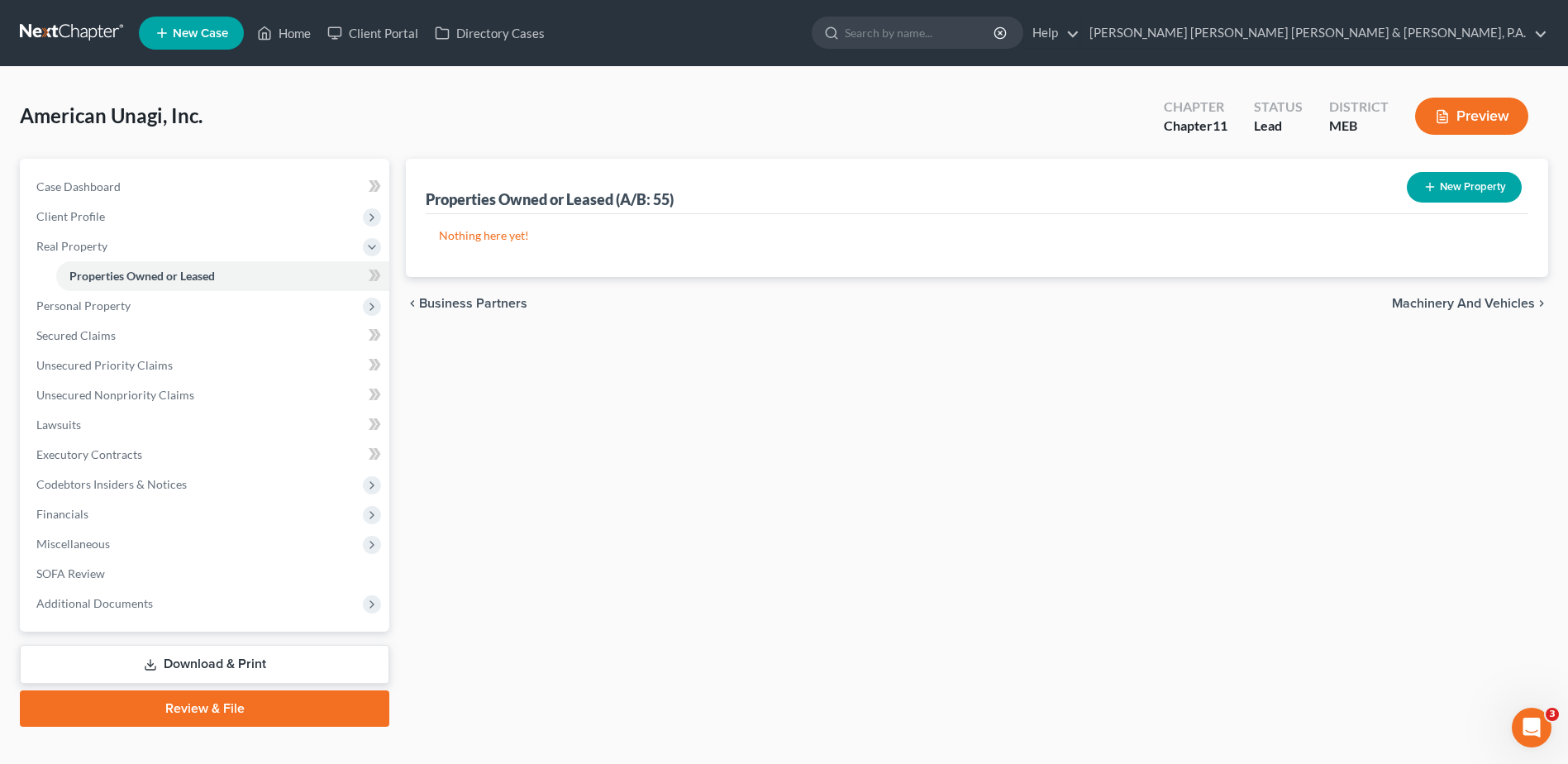
click at [1447, 189] on button "New Property" at bounding box center [1465, 187] width 115 height 31
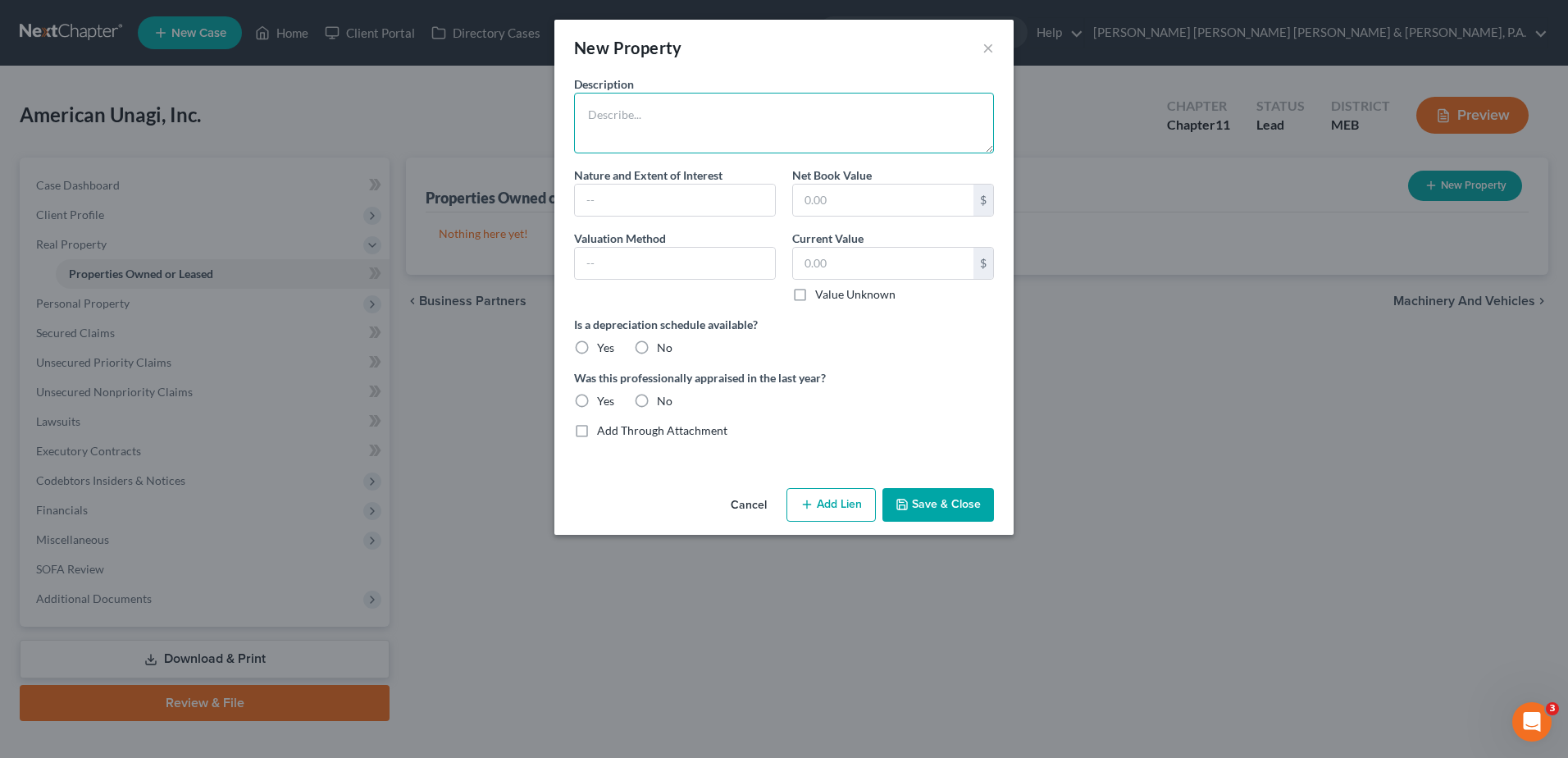
click at [603, 129] on textarea at bounding box center [784, 123] width 419 height 61
click at [920, 110] on textarea "[STREET_ADDRESS]: a 27,072 square foot building on a 6.01 acre lot" at bounding box center [784, 123] width 419 height 61
click at [671, 137] on textarea "[STREET_ADDRESS]: a 27,072 square foot building on a 6.01 acre lot" at bounding box center [784, 123] width 419 height 61
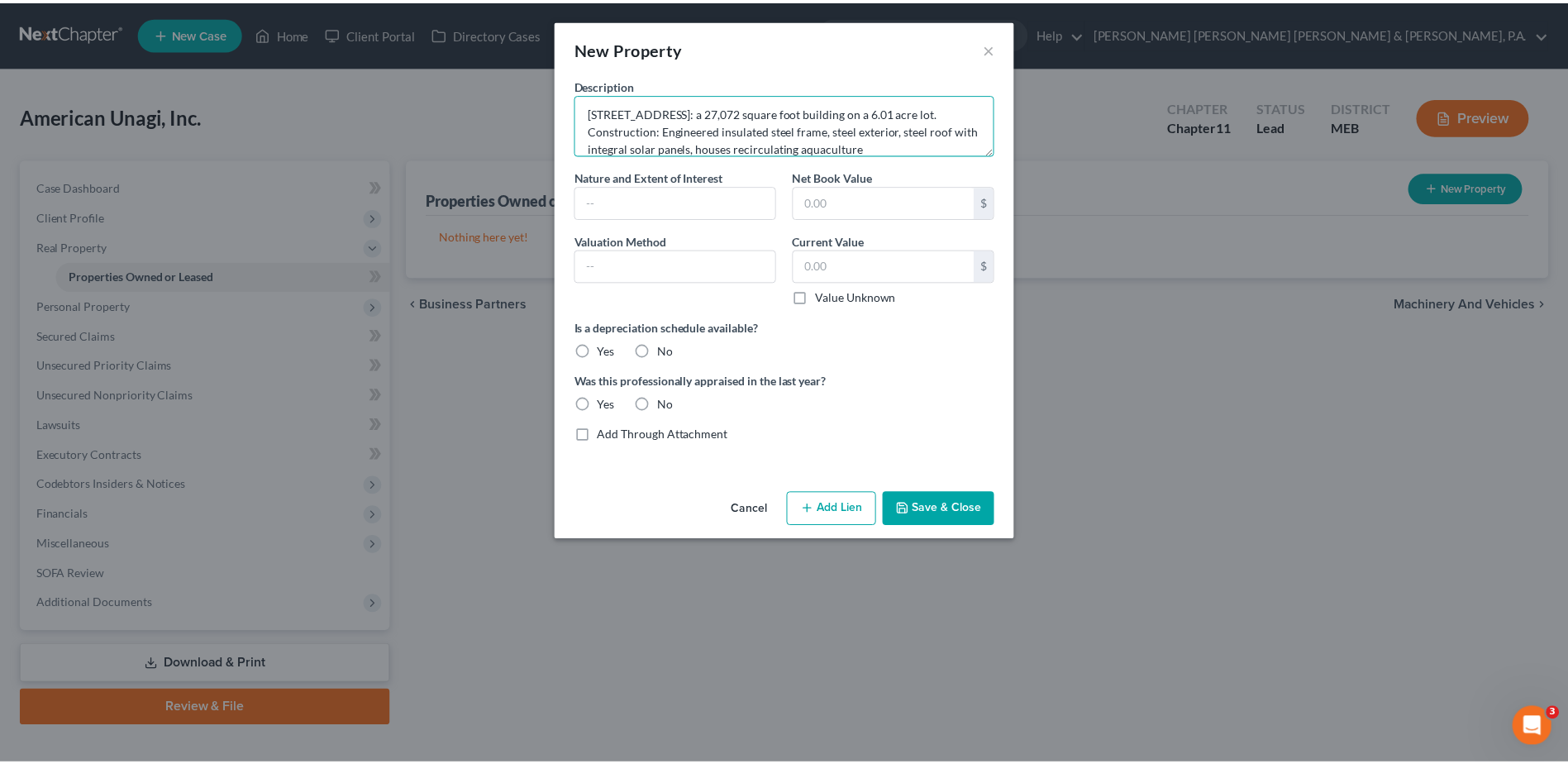
scroll to position [21, 0]
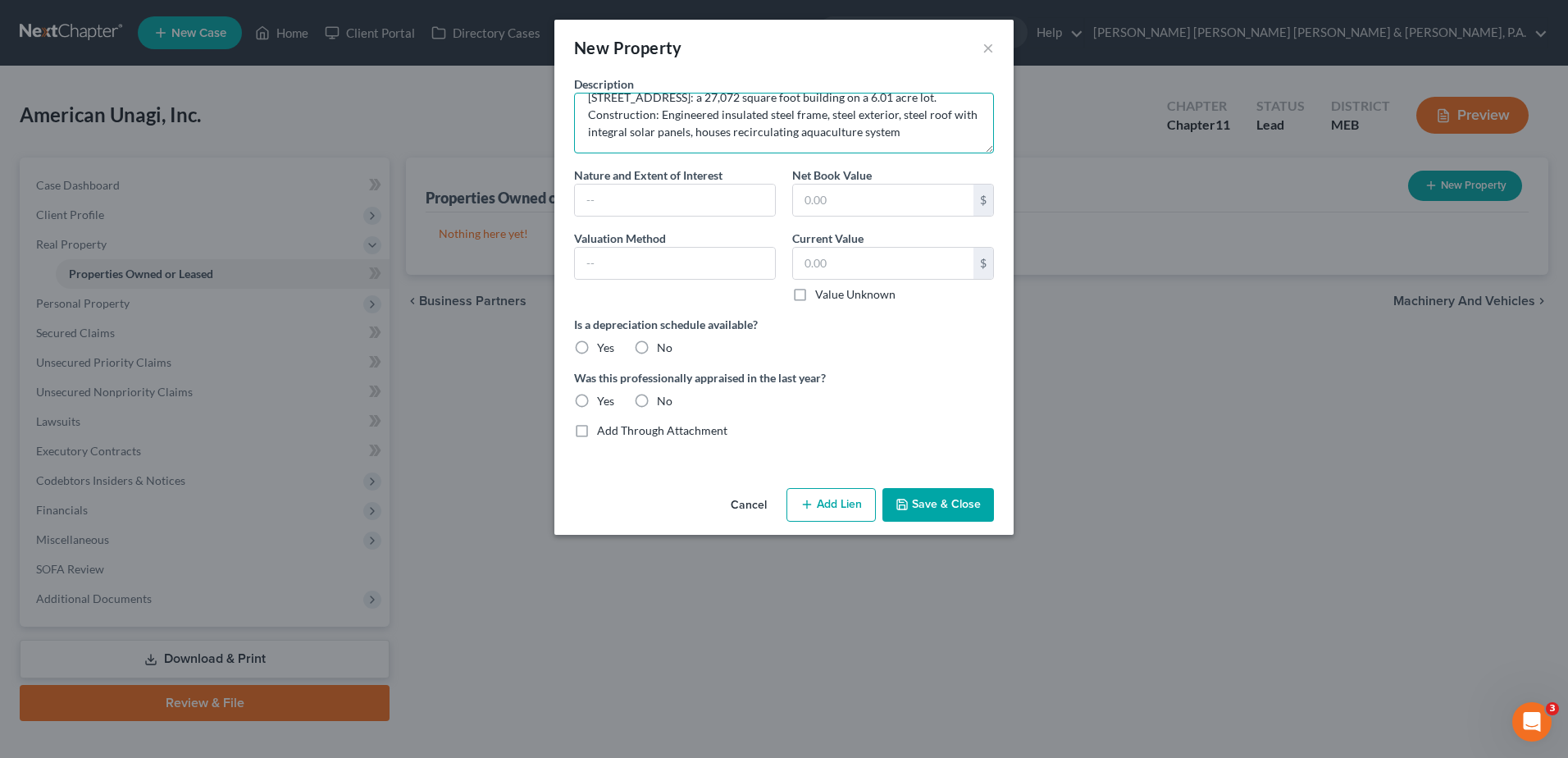
type textarea "[STREET_ADDRESS]: a 27,072 square foot building on a 6.01 acre lot. Constructio…"
click at [953, 505] on button "Save & Close" at bounding box center [937, 505] width 111 height 34
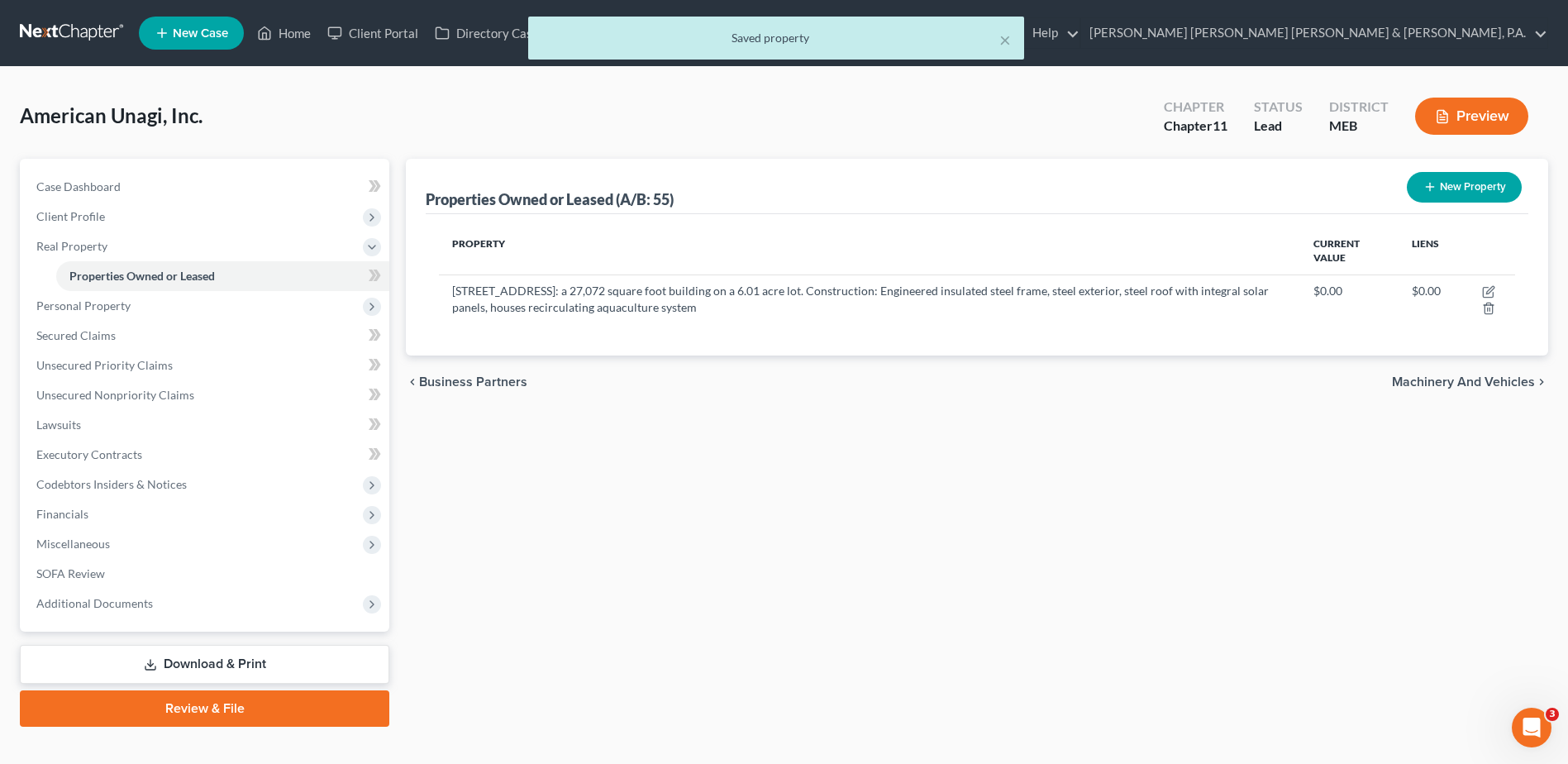
click at [961, 509] on div "Properties Owned or Leased (A/B: 55) New Property Property Current Value Liens …" at bounding box center [978, 443] width 1159 height 568
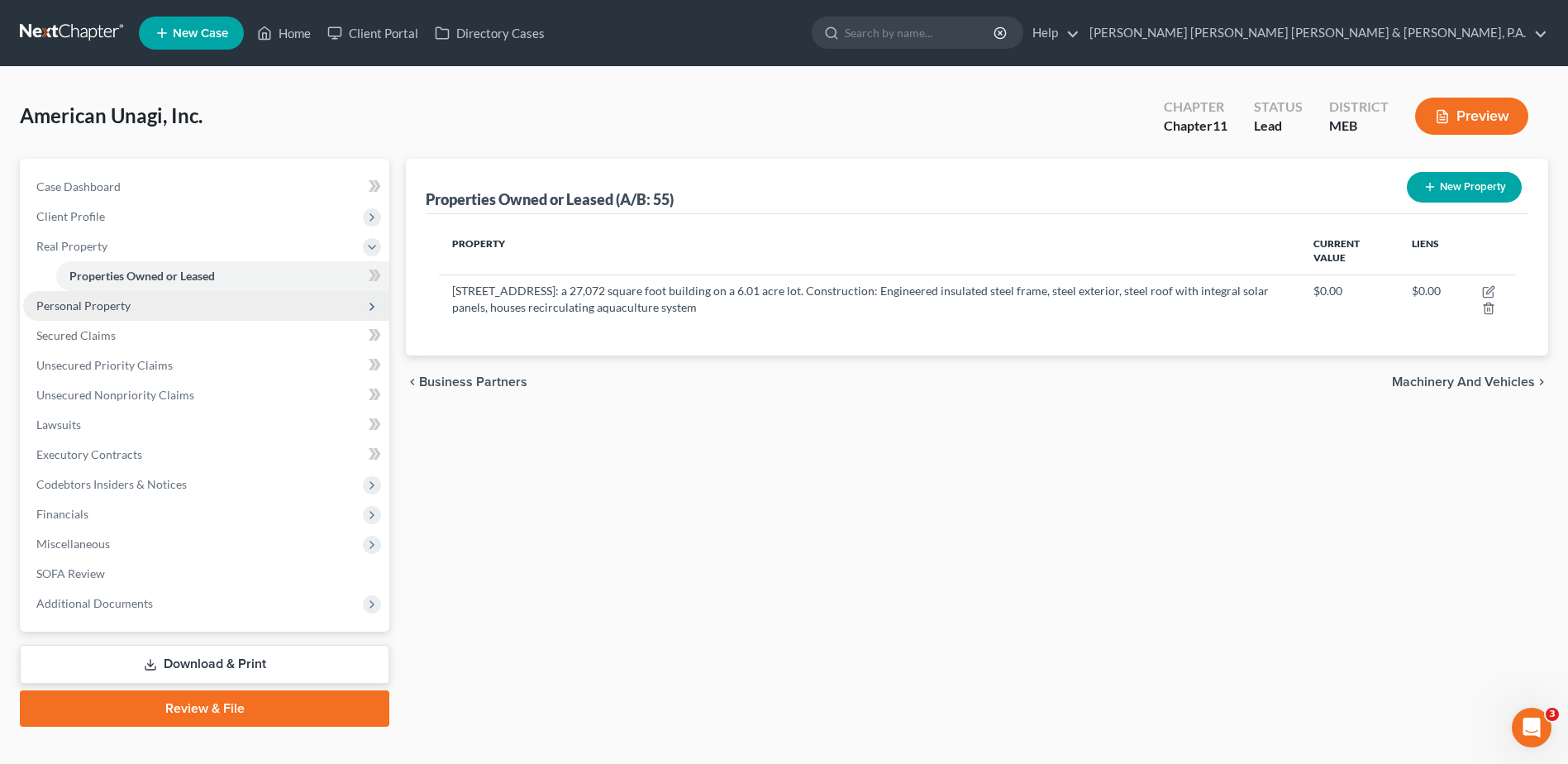
click at [191, 310] on span "Personal Property" at bounding box center [205, 306] width 366 height 30
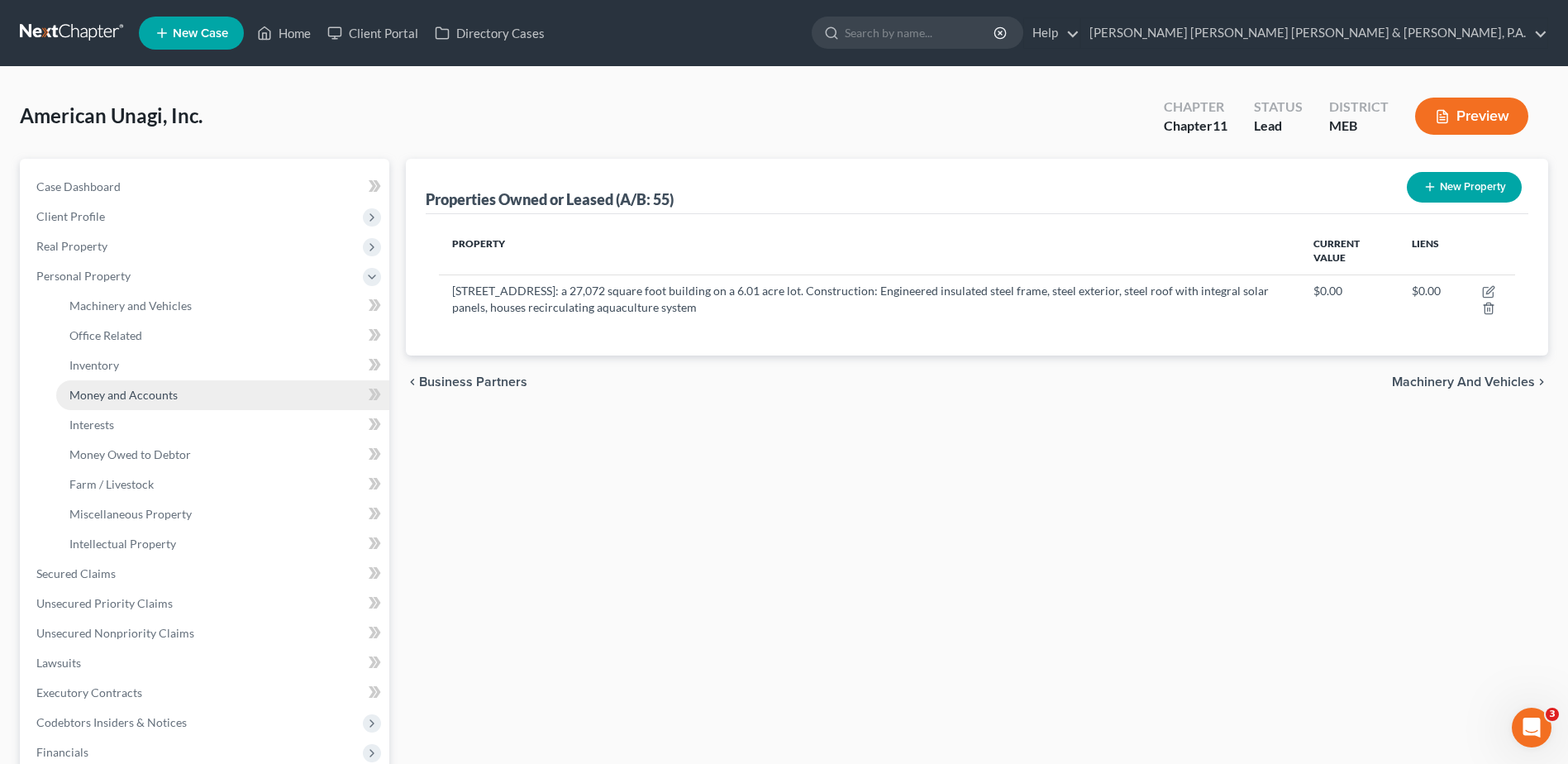
click at [146, 389] on span "Money and Accounts" at bounding box center [123, 395] width 108 height 14
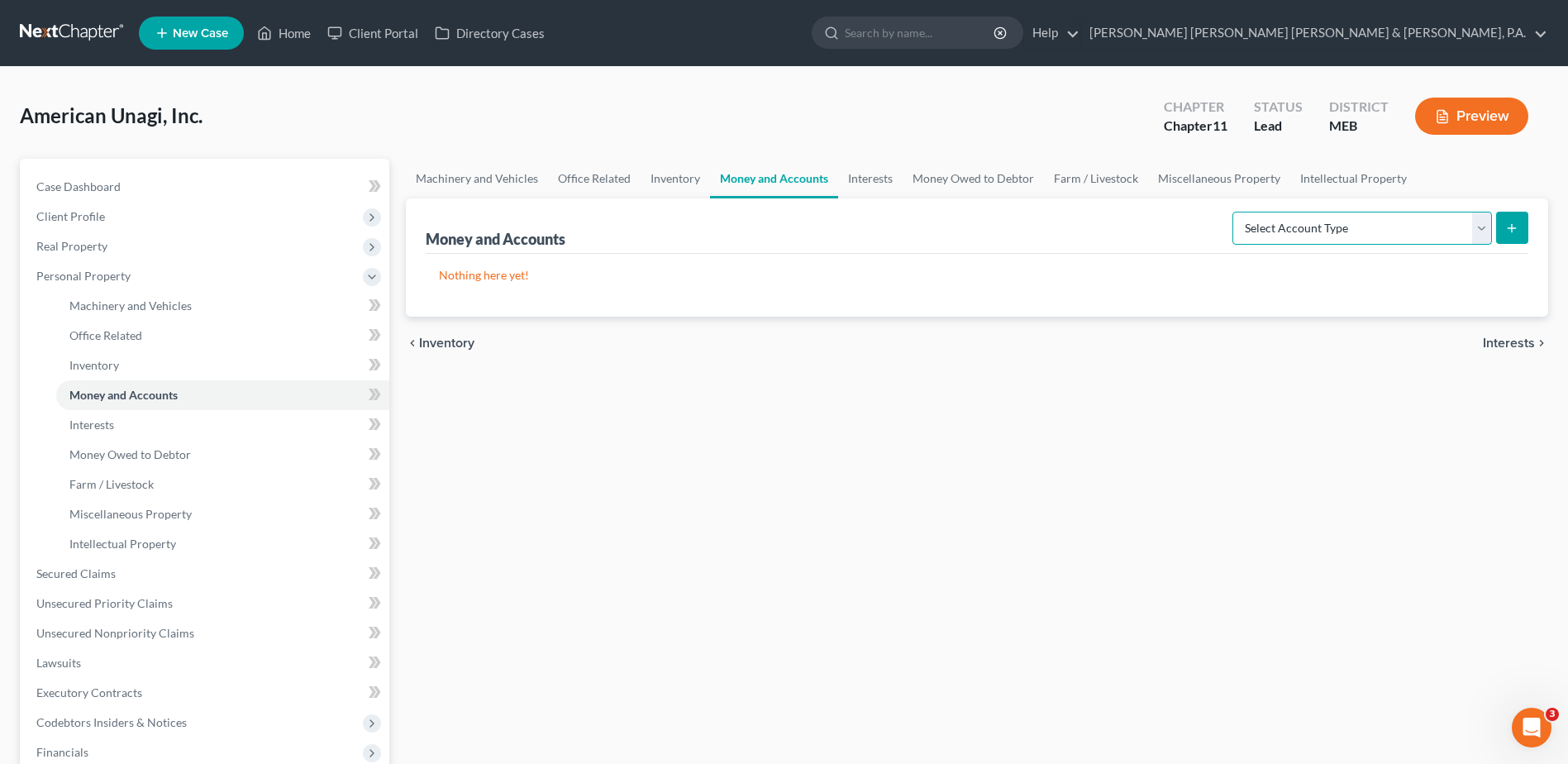
click at [1385, 216] on select "Select Account Type Brokerage (A/B: 3, SOFA: 18) Cash on Hand (A/B: 2) Certific…" at bounding box center [1363, 227] width 260 height 33
select select "checking"
click at [1235, 211] on select "Select Account Type Brokerage (A/B: 3, SOFA: 18) Cash on Hand (A/B: 2) Certific…" at bounding box center [1363, 227] width 260 height 33
click at [1474, 231] on select "Select Account Type Brokerage (A/B: 3, SOFA: 18) Cash on Hand (A/B: 2) Certific…" at bounding box center [1363, 227] width 260 height 33
click at [1235, 211] on select "Select Account Type Brokerage (A/B: 3, SOFA: 18) Cash on Hand (A/B: 2) Certific…" at bounding box center [1363, 227] width 260 height 33
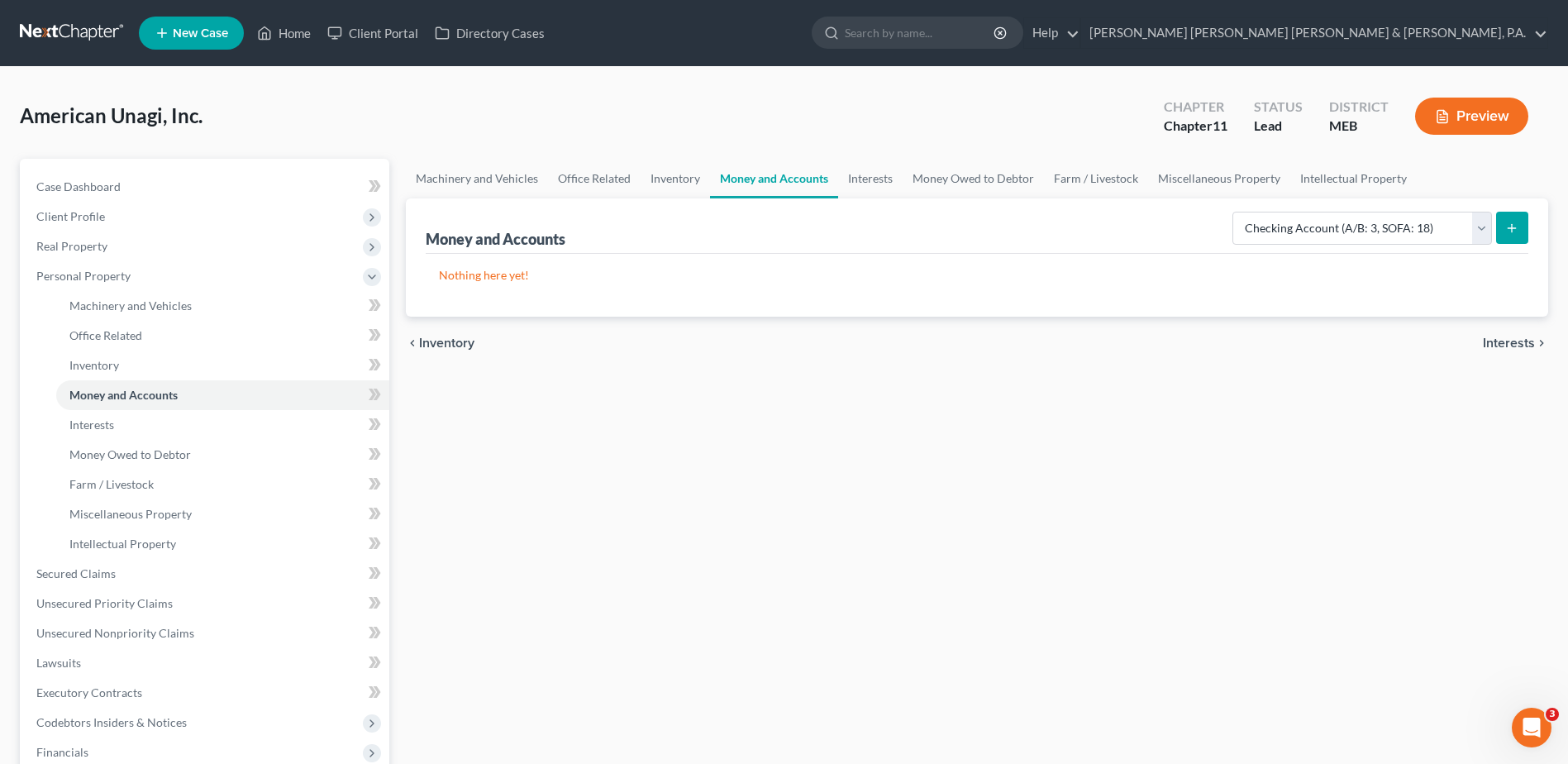
click at [1529, 222] on div "Money and Accounts Select Account Type Brokerage (A/B: 3, SOFA: 18) Cash on Han…" at bounding box center [977, 257] width 1142 height 118
click at [1521, 227] on button "submit" at bounding box center [1512, 227] width 32 height 32
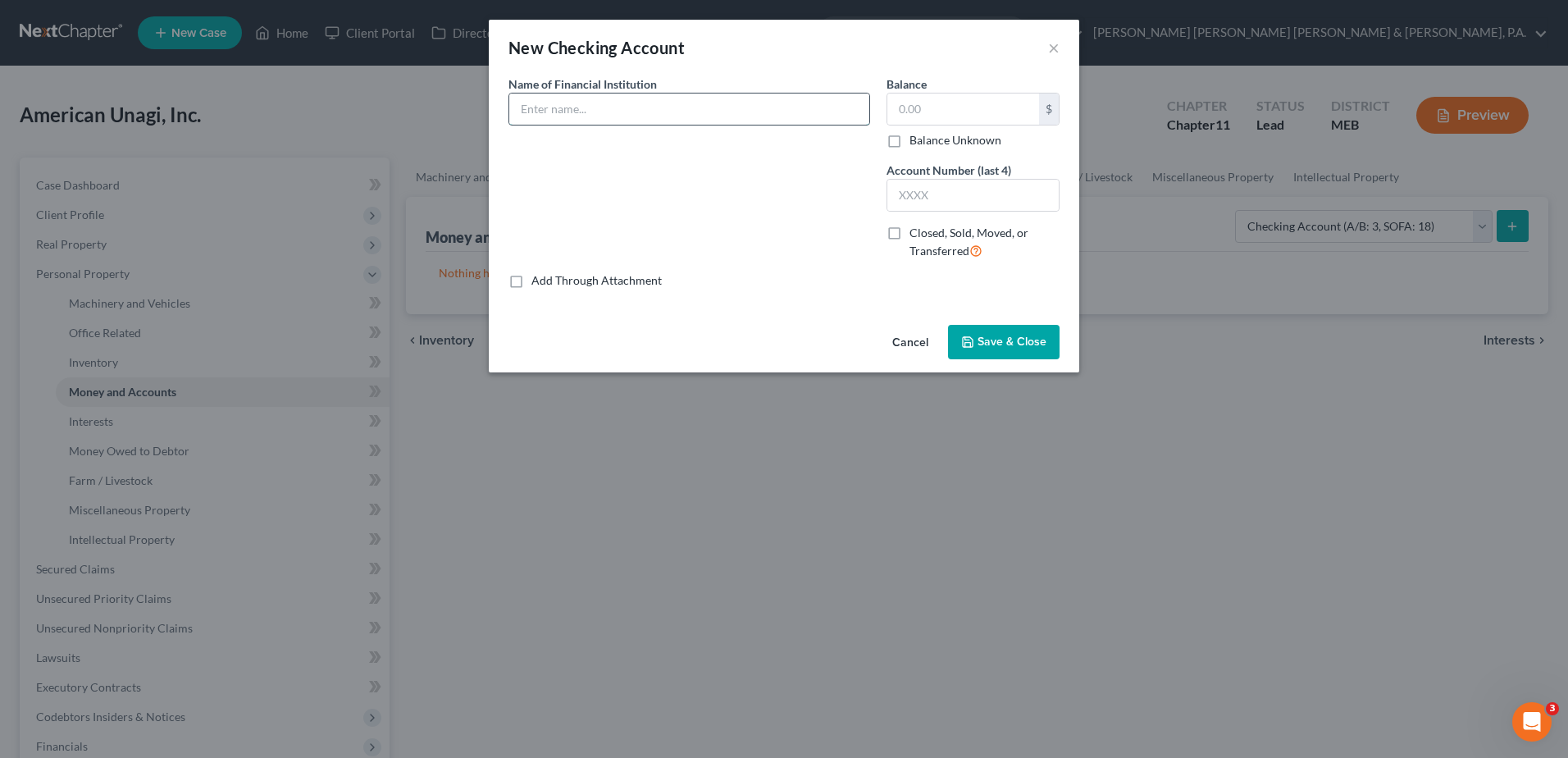
click at [748, 101] on input "text" at bounding box center [689, 109] width 360 height 32
type input "[US_STATE] Community Bank"
click at [910, 109] on input "text" at bounding box center [963, 109] width 152 height 32
type input "536"
click at [931, 188] on input "text" at bounding box center [972, 195] width 171 height 32
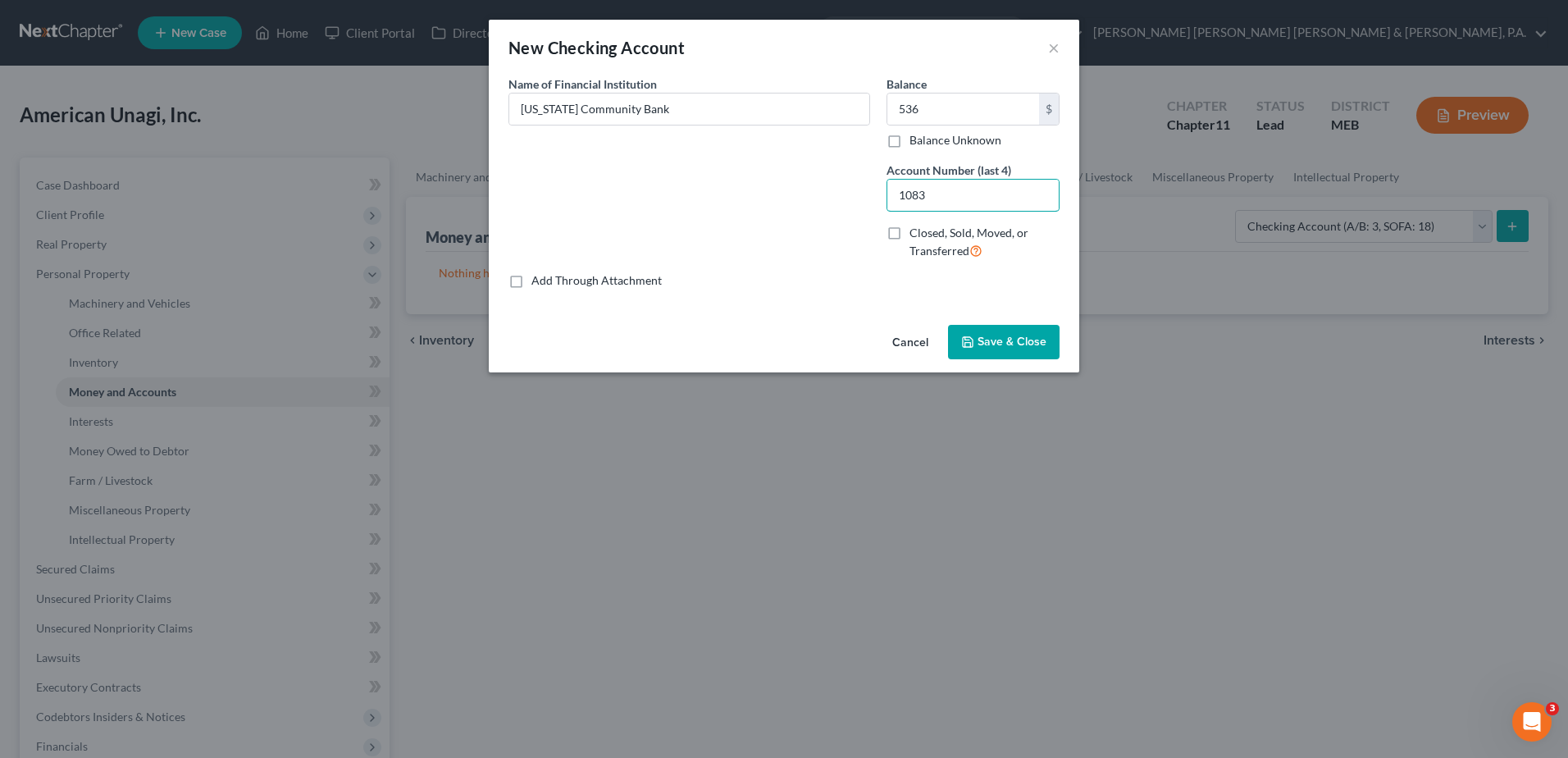
type input "1083"
click at [1013, 344] on span "Save & Close" at bounding box center [1012, 342] width 69 height 14
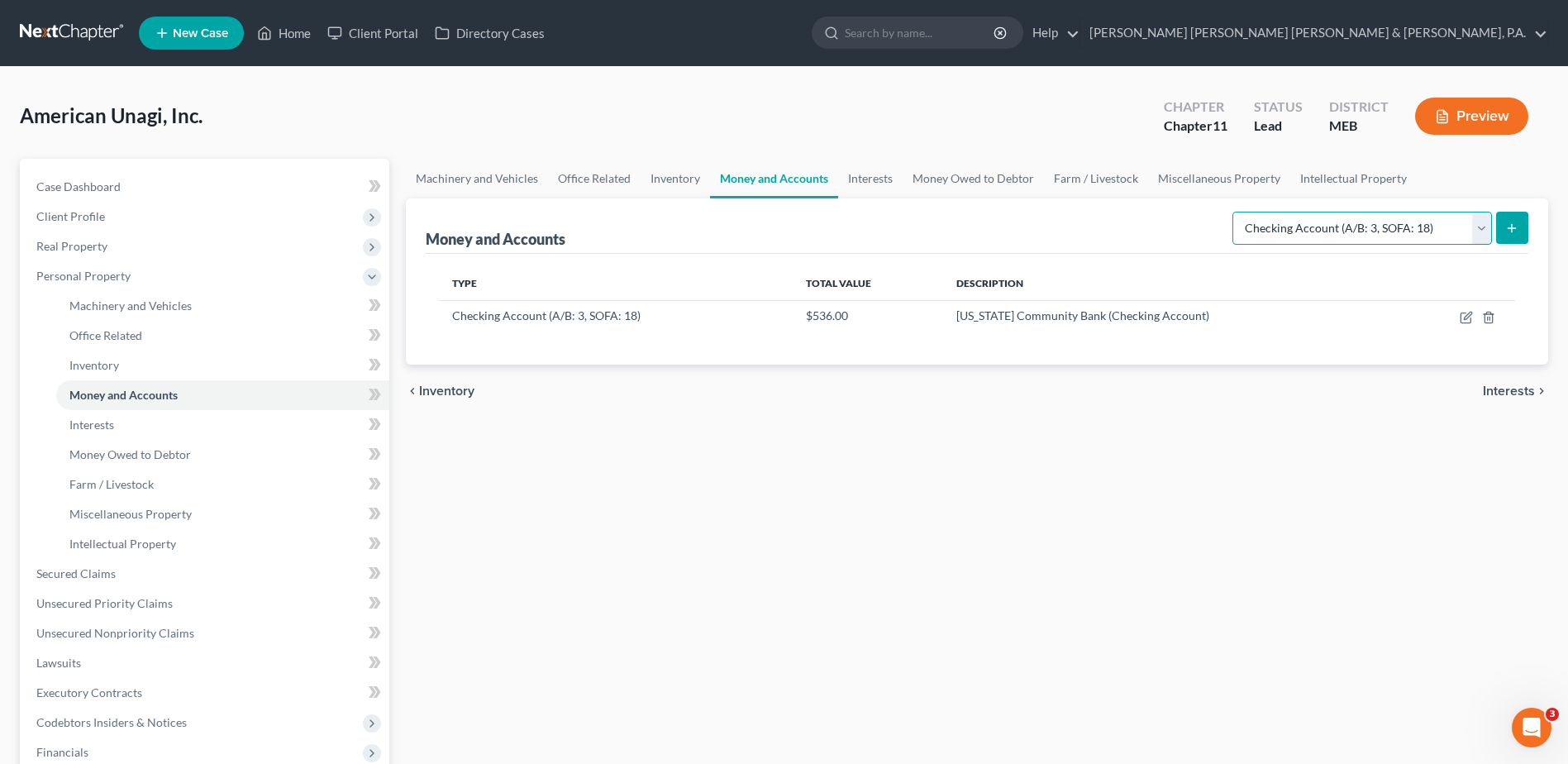
click at [1459, 232] on select "Select Account Type Brokerage (A/B: 3, SOFA: 18) Cash on Hand (A/B: 2) Certific…" at bounding box center [1363, 227] width 260 height 33
select select "savings"
click at [1235, 211] on select "Select Account Type Brokerage (A/B: 3, SOFA: 18) Cash on Hand (A/B: 2) Certific…" at bounding box center [1363, 227] width 260 height 33
click at [1523, 236] on button "submit" at bounding box center [1512, 227] width 32 height 32
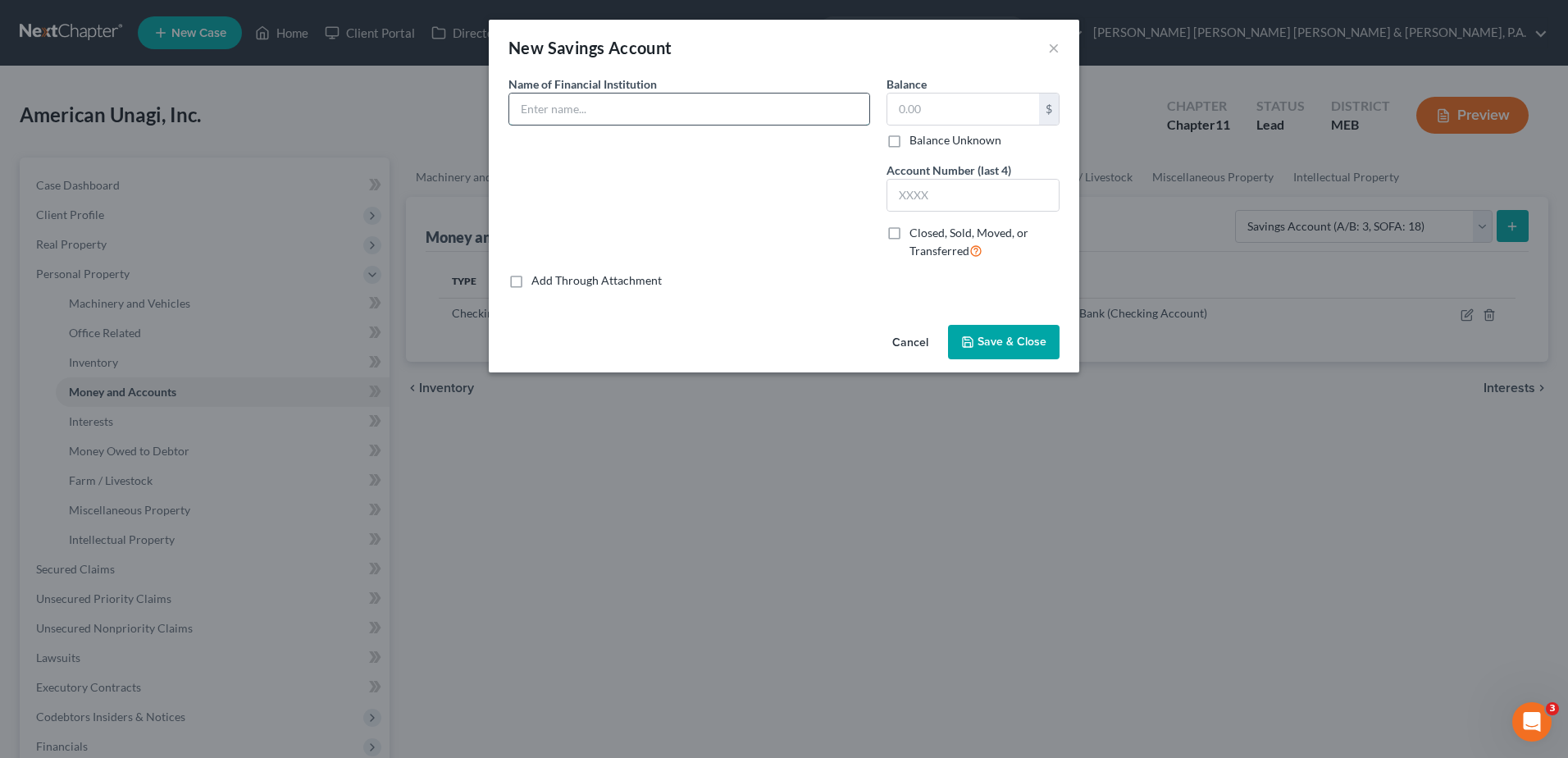
click at [628, 110] on input "text" at bounding box center [689, 109] width 360 height 32
type input "[US_STATE] Community Bank"
type input "59,116.57"
type input "2241"
click at [1018, 350] on button "Save & Close" at bounding box center [1003, 342] width 111 height 34
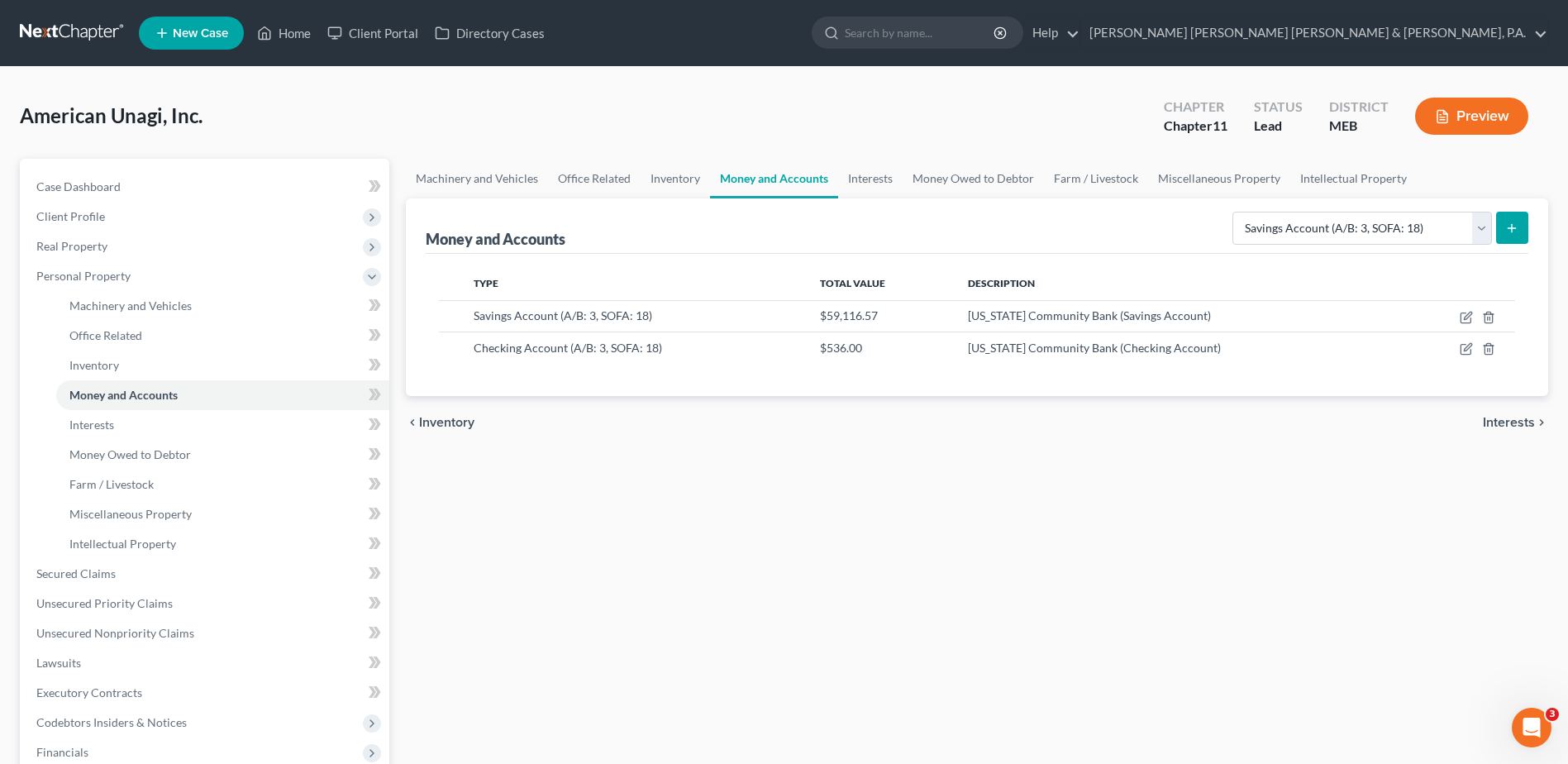
click at [1382, 495] on div "Machinery and Vehicles Office Related Inventory Money and Accounts Interests Mo…" at bounding box center [978, 562] width 1159 height 806
click at [1248, 229] on select "Select Account Type Brokerage (A/B: 3, SOFA: 18) Cash on Hand (A/B: 2) Certific…" at bounding box center [1363, 227] width 260 height 33
select select "prepayments"
click at [1235, 211] on select "Select Account Type Brokerage (A/B: 3, SOFA: 18) Cash on Hand (A/B: 2) Certific…" at bounding box center [1363, 227] width 260 height 33
click at [1525, 232] on button "submit" at bounding box center [1512, 227] width 32 height 32
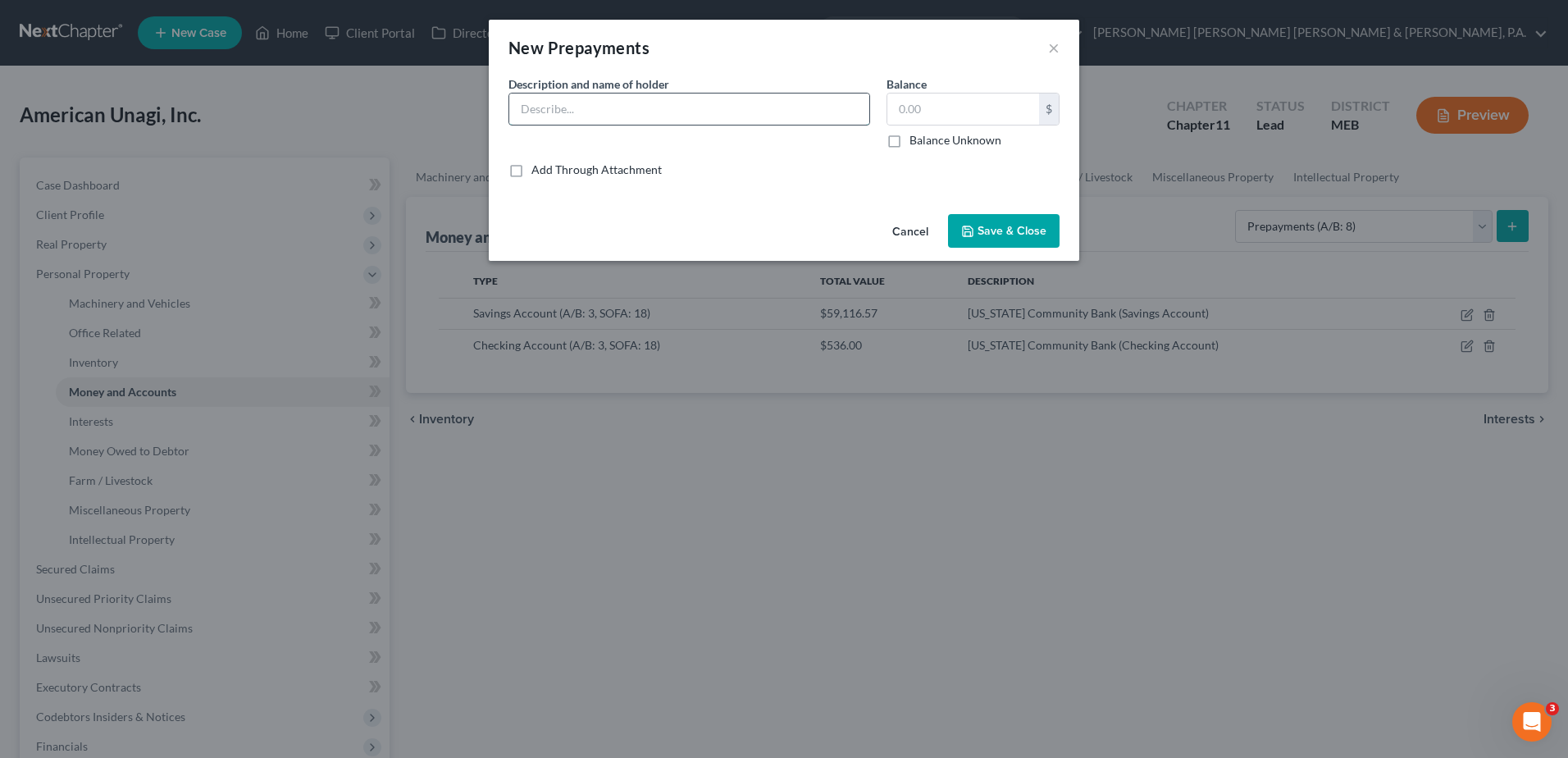
click at [654, 115] on input "text" at bounding box center [689, 109] width 360 height 32
click at [659, 100] on input "text" at bounding box center [689, 109] width 360 height 32
type input "Who is the land lease with?"
click at [924, 101] on input "text" at bounding box center [963, 109] width 152 height 32
type input "97,252"
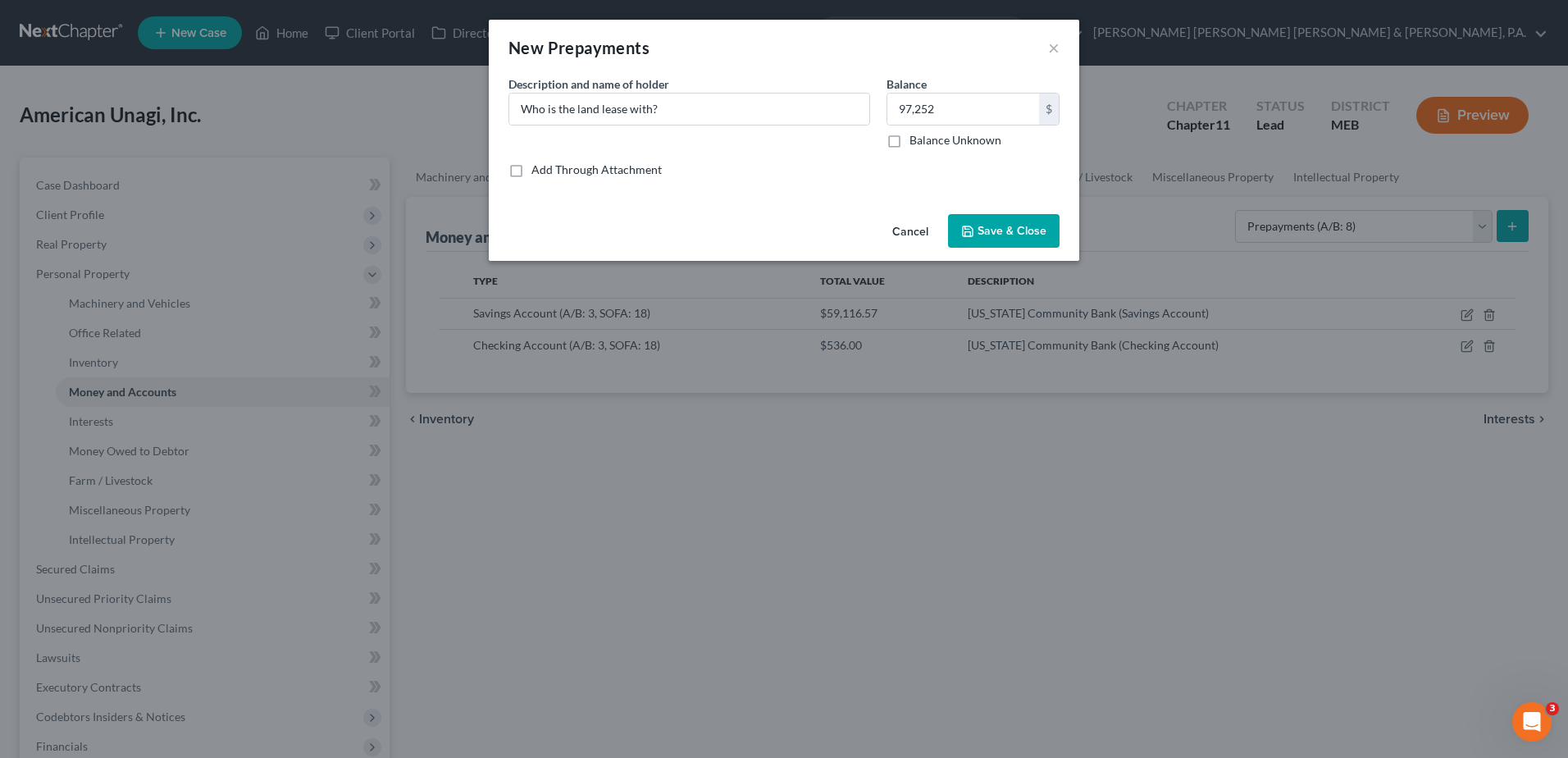
click at [1018, 221] on button "Save & Close" at bounding box center [1003, 230] width 111 height 34
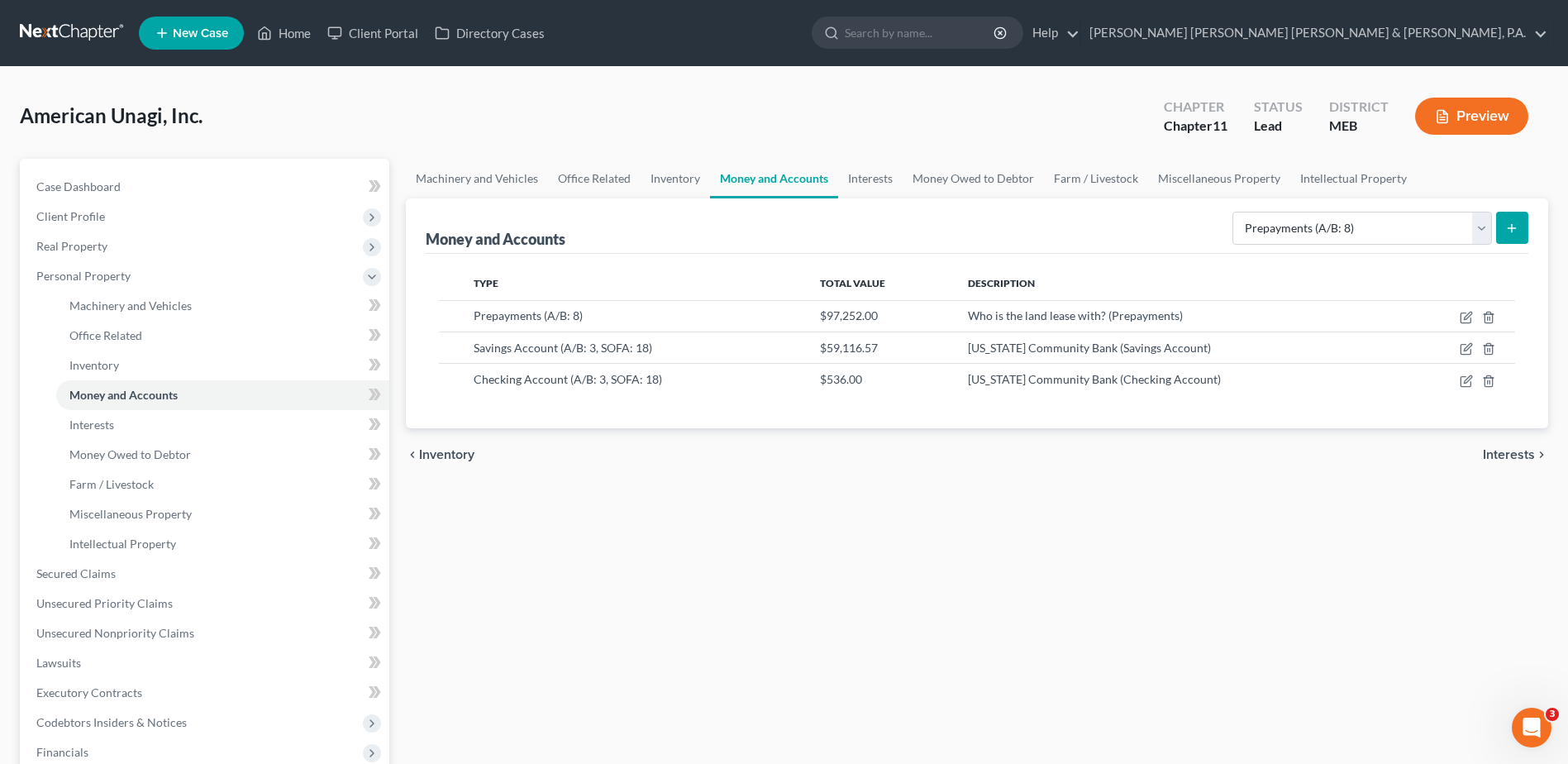
click at [981, 478] on div "chevron_left Inventory Interests chevron_right" at bounding box center [977, 453] width 1142 height 53
click at [160, 418] on link "Interests" at bounding box center [223, 425] width 333 height 30
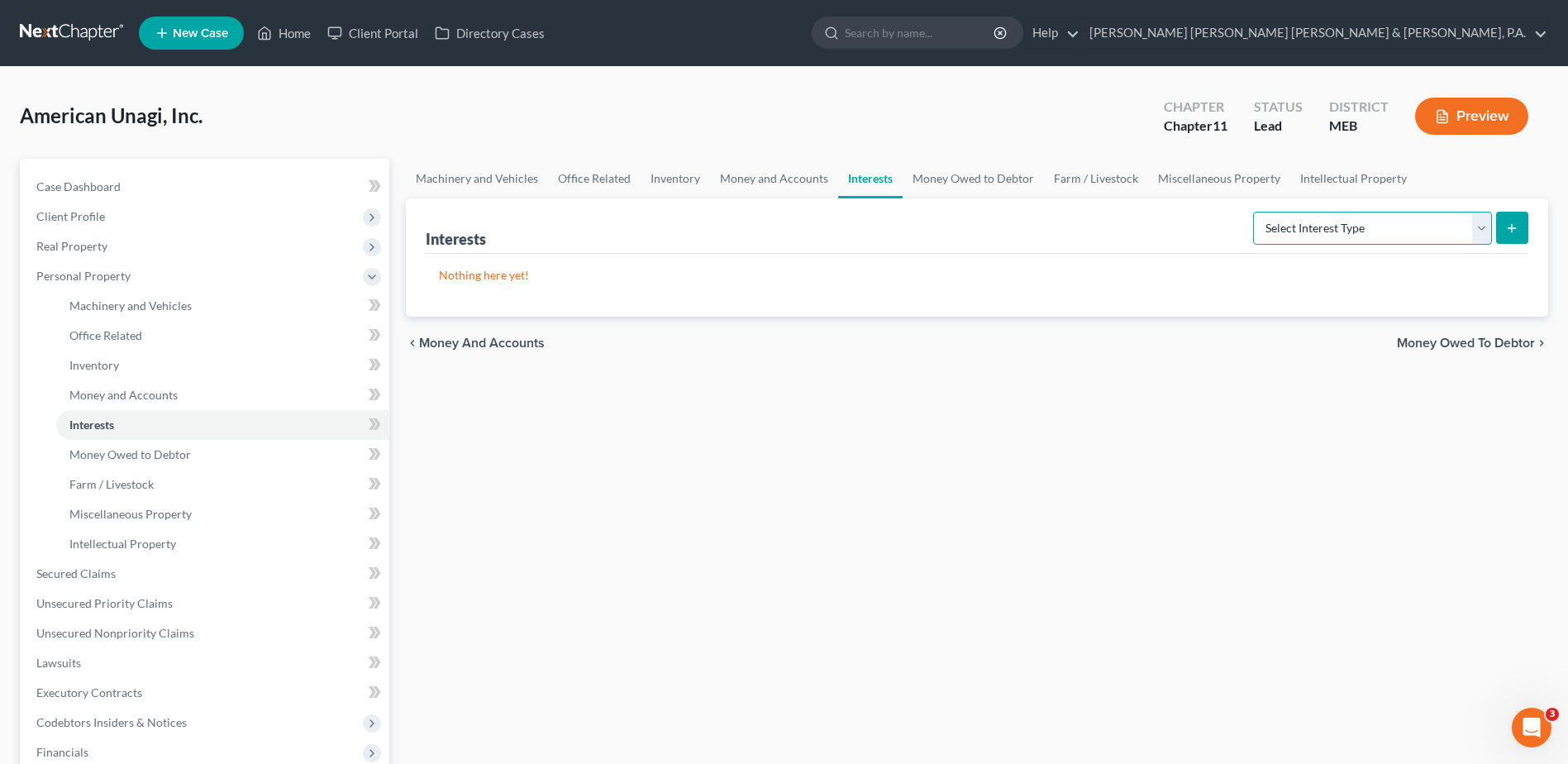
click at [1399, 226] on select "Select Interest Type Bond (A/B: 16) Incorporated Business (A/B: 15) Insurance P…" at bounding box center [1372, 227] width 239 height 33
click at [797, 171] on link "Money and Accounts" at bounding box center [773, 179] width 128 height 40
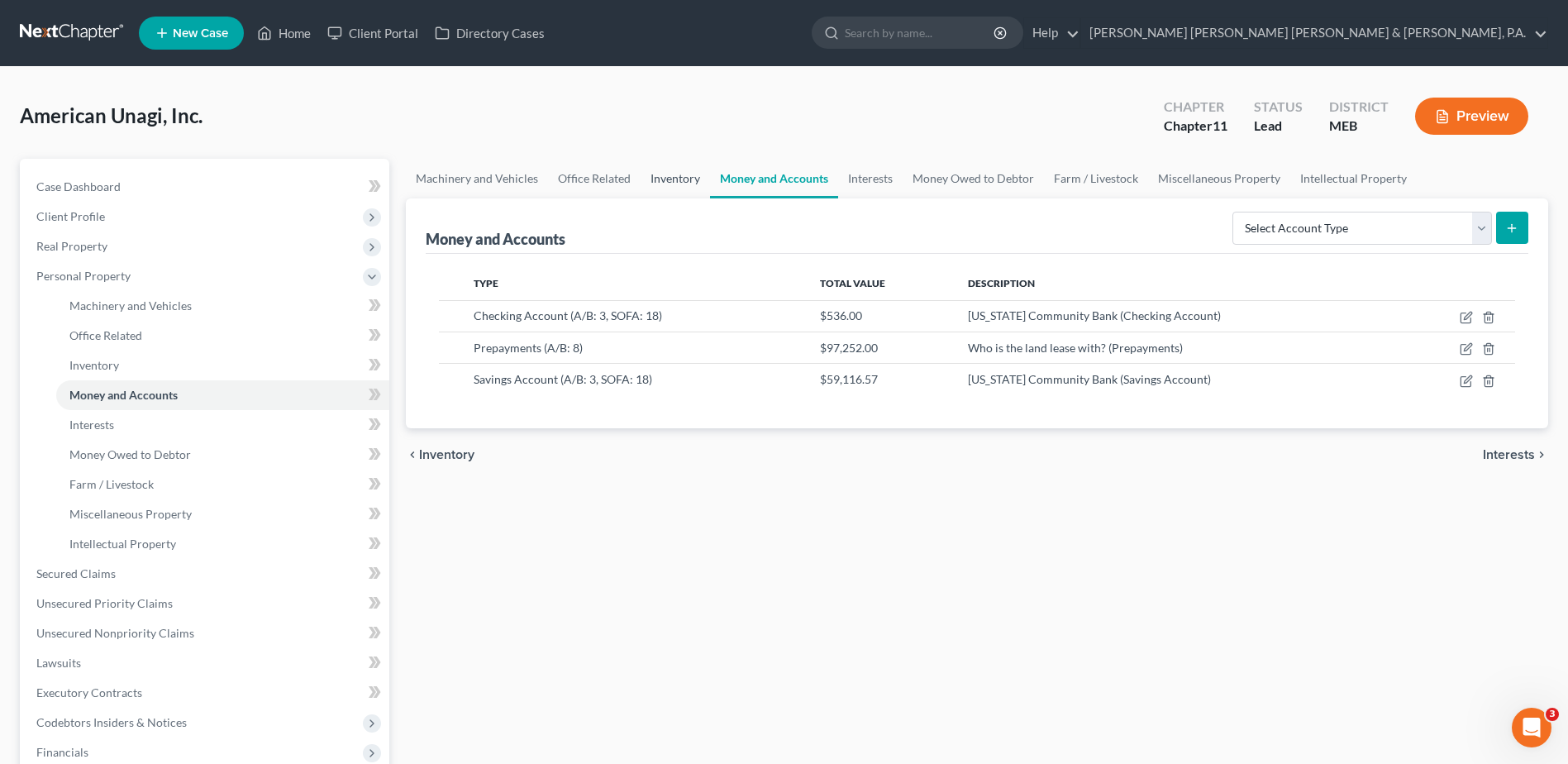
click at [698, 178] on link "Inventory" at bounding box center [676, 179] width 69 height 40
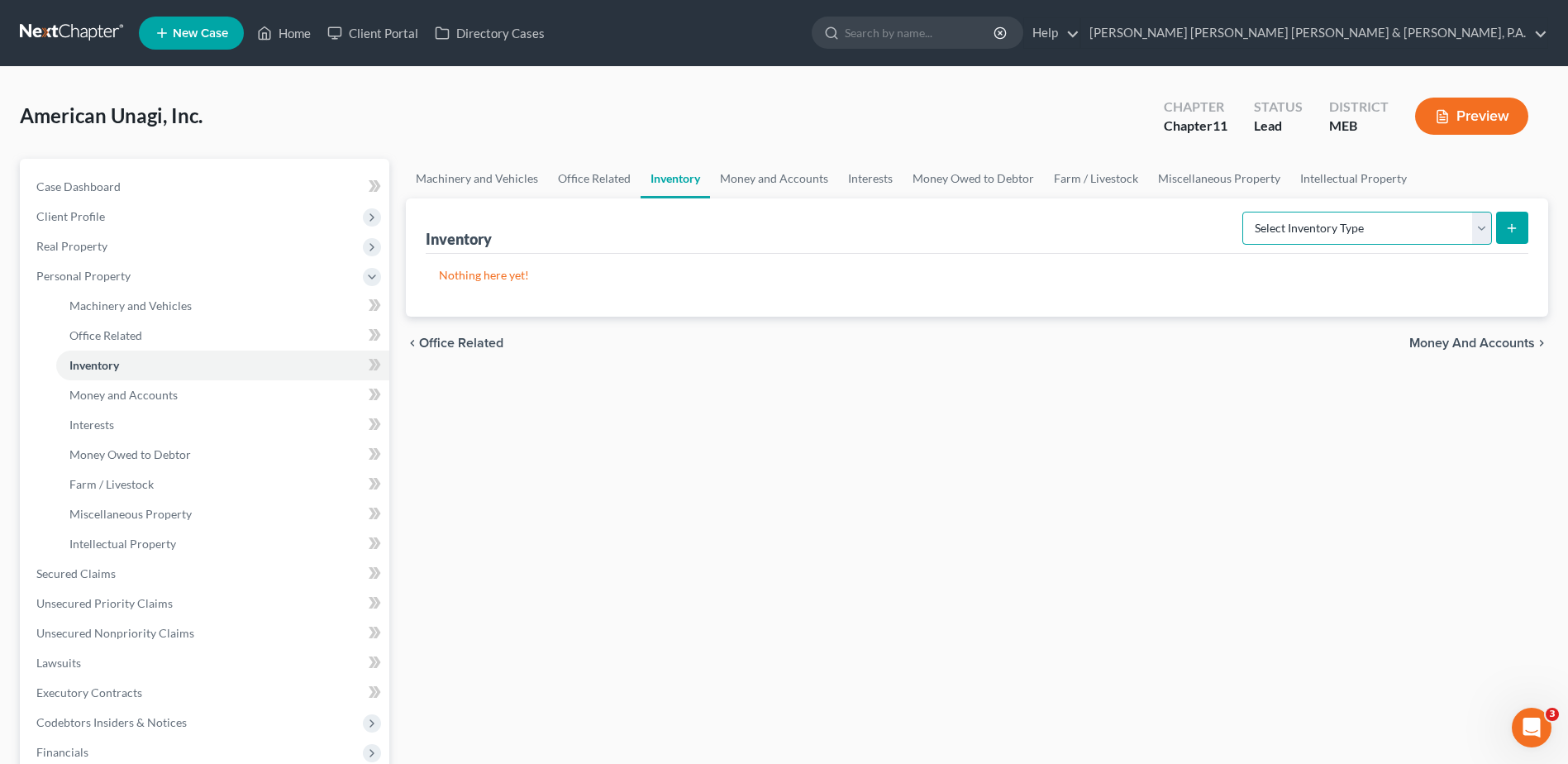
click at [1314, 230] on select "Select Inventory Type Finished Goods (A/B: 21) Other Inventory or Supplies (A/B…" at bounding box center [1368, 227] width 250 height 33
click at [1290, 437] on div "Machinery and Vehicles Office Related Inventory Money and Accounts Interests Mo…" at bounding box center [978, 562] width 1159 height 806
click at [1381, 226] on select "Select Inventory Type Finished Goods (A/B: 21) Other Inventory or Supplies (A/B…" at bounding box center [1368, 227] width 250 height 33
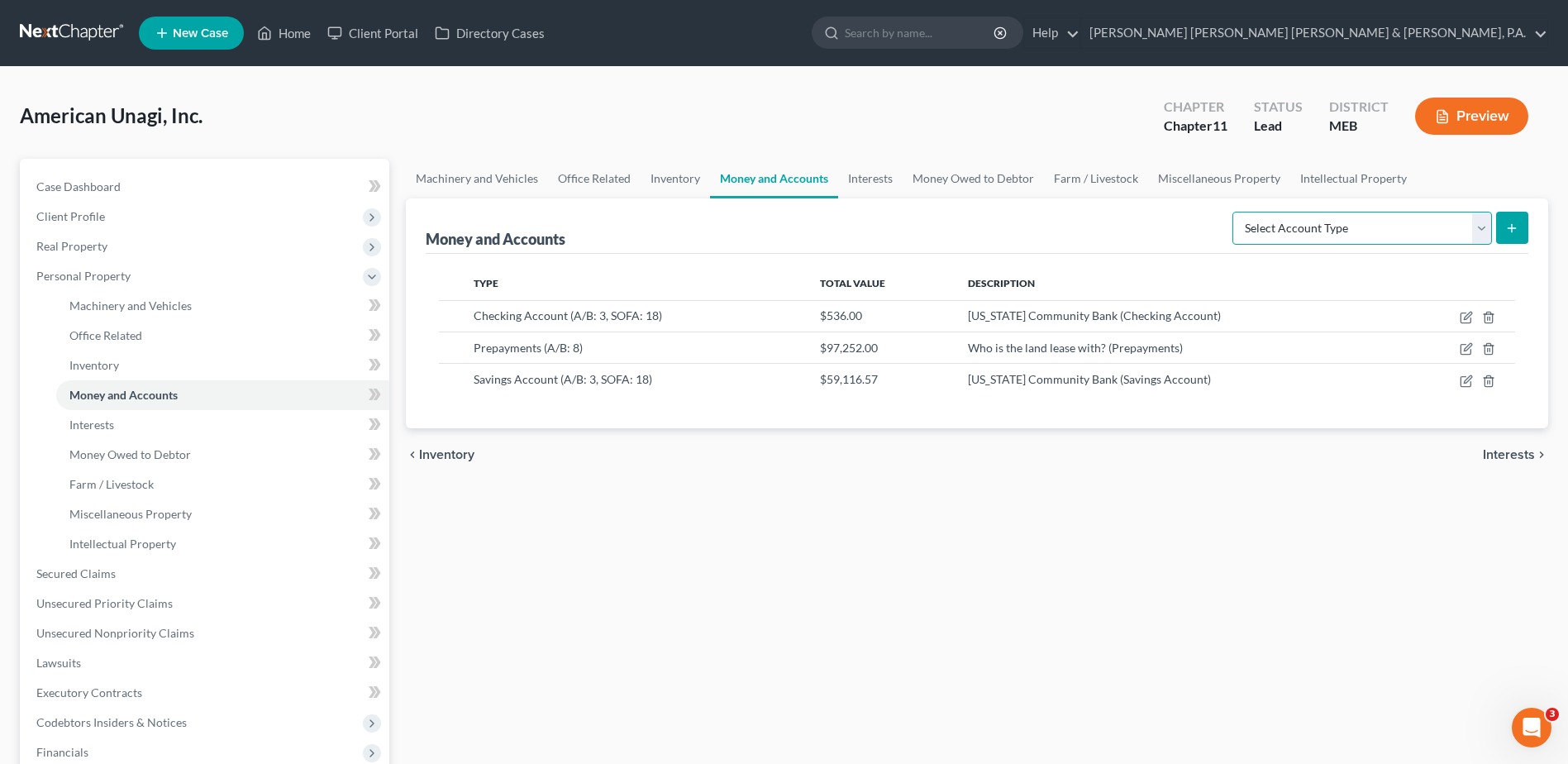
click at [1277, 228] on select "Select Account Type Brokerage (A/B: 3, SOFA: 18) Cash on Hand (A/B: 2) Certific…" at bounding box center [1363, 227] width 260 height 33
click at [669, 169] on link "Inventory" at bounding box center [676, 179] width 69 height 40
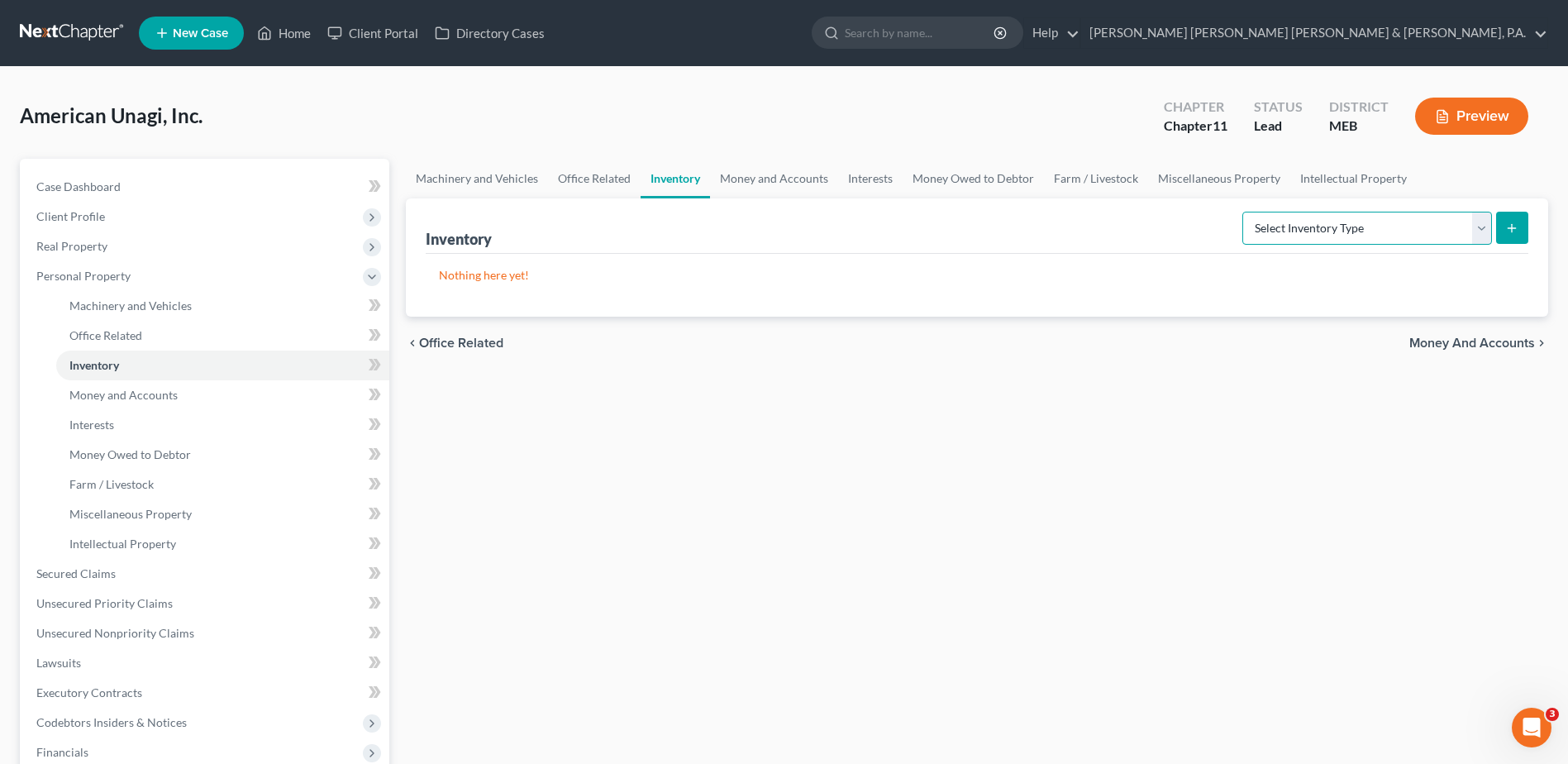
click at [1306, 222] on select "Select Inventory Type Finished Goods (A/B: 21) Other Inventory or Supplies (A/B…" at bounding box center [1368, 227] width 250 height 33
select select "raw_materials"
click at [1242, 211] on select "Select Inventory Type Finished Goods (A/B: 21) Other Inventory or Supplies (A/B…" at bounding box center [1368, 227] width 250 height 33
click at [1526, 225] on button "submit" at bounding box center [1512, 227] width 32 height 32
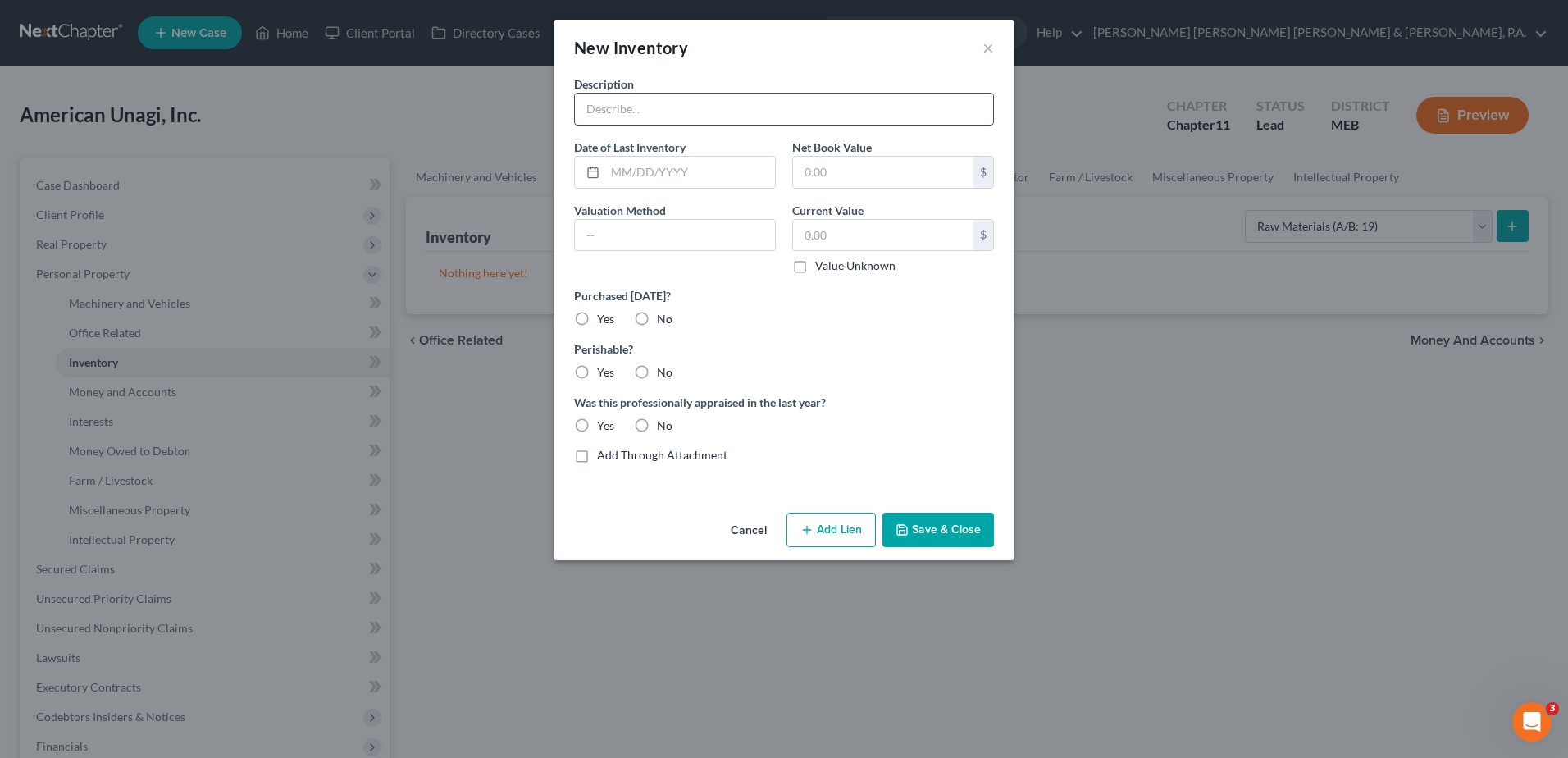
click at [693, 99] on input "text" at bounding box center [784, 109] width 418 height 32
type input "American Eel Inventory Asset"
click at [675, 164] on input "text" at bounding box center [690, 172] width 169 height 32
type input "[DATE]"
click at [872, 176] on input "text" at bounding box center [882, 172] width 180 height 32
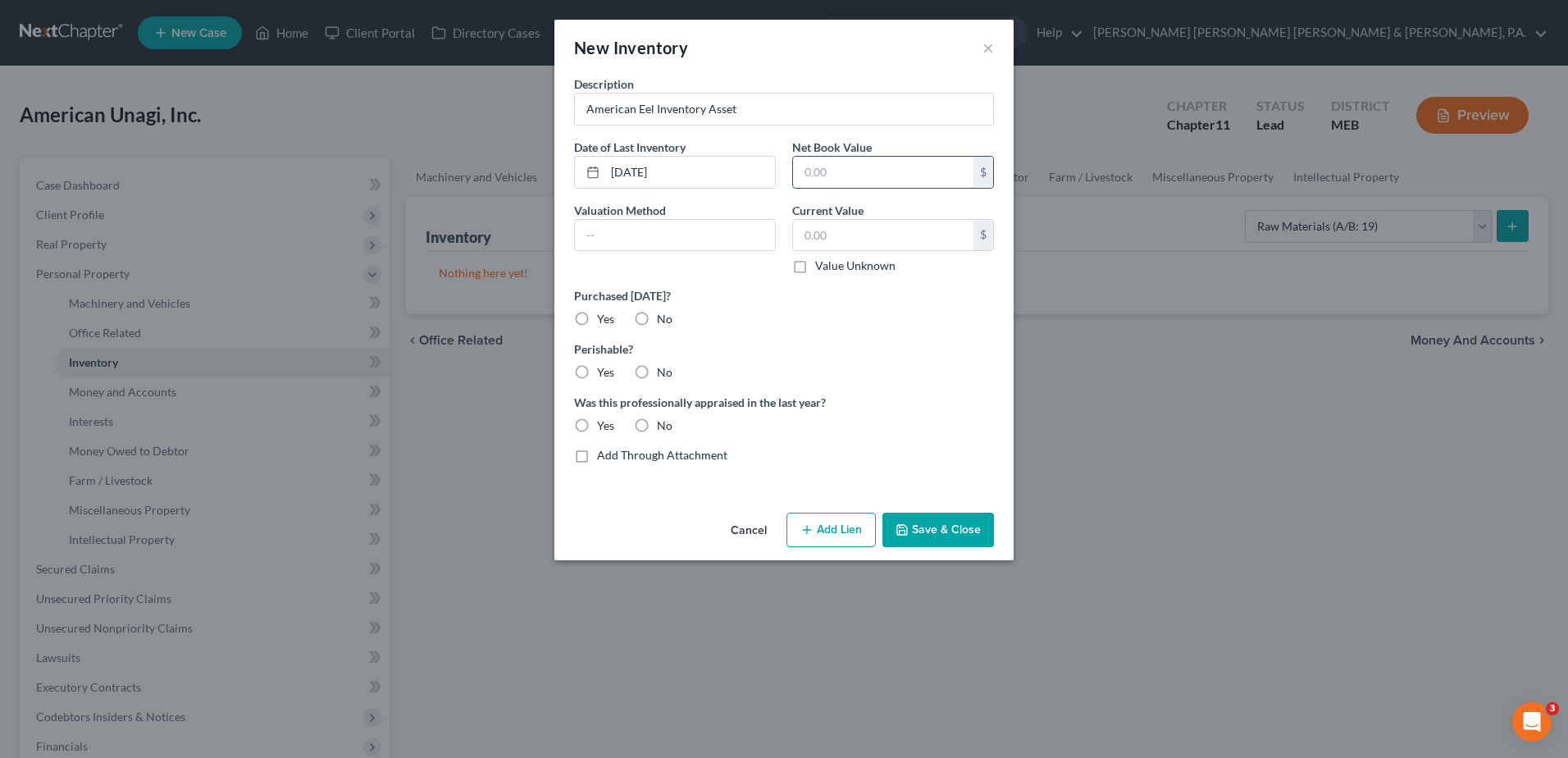
click at [872, 176] on input "text" at bounding box center [882, 172] width 180 height 32
click at [840, 167] on input "text" at bounding box center [882, 172] width 180 height 32
click at [683, 243] on input "text" at bounding box center [674, 235] width 200 height 32
type input "Owner Estimate"
click at [845, 164] on input "text" at bounding box center [882, 172] width 180 height 32
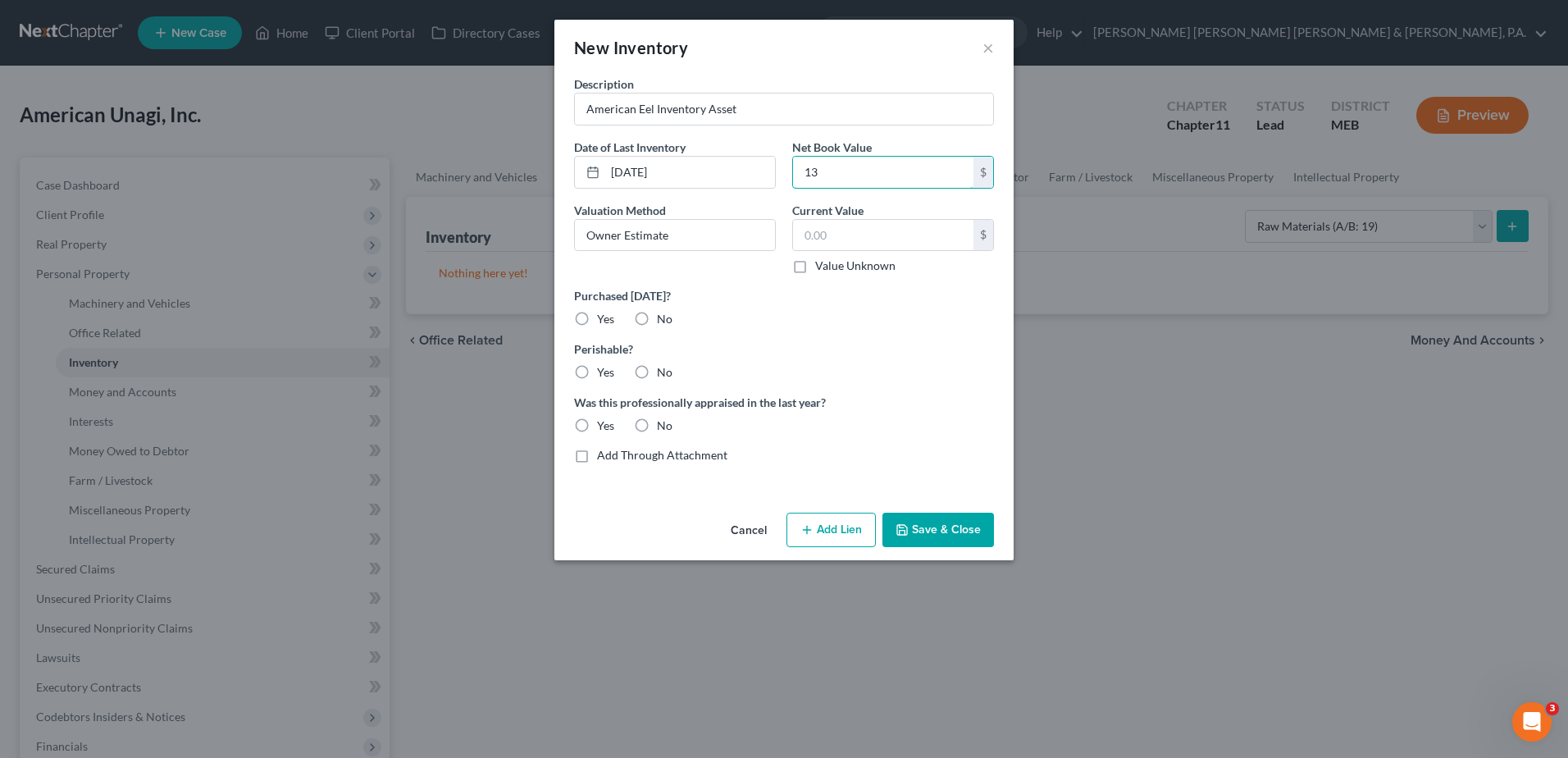
type input "13"
click at [838, 171] on input "13" at bounding box center [882, 172] width 180 height 32
click at [886, 227] on input "text" at bounding box center [882, 235] width 180 height 32
type input "1,355,300"
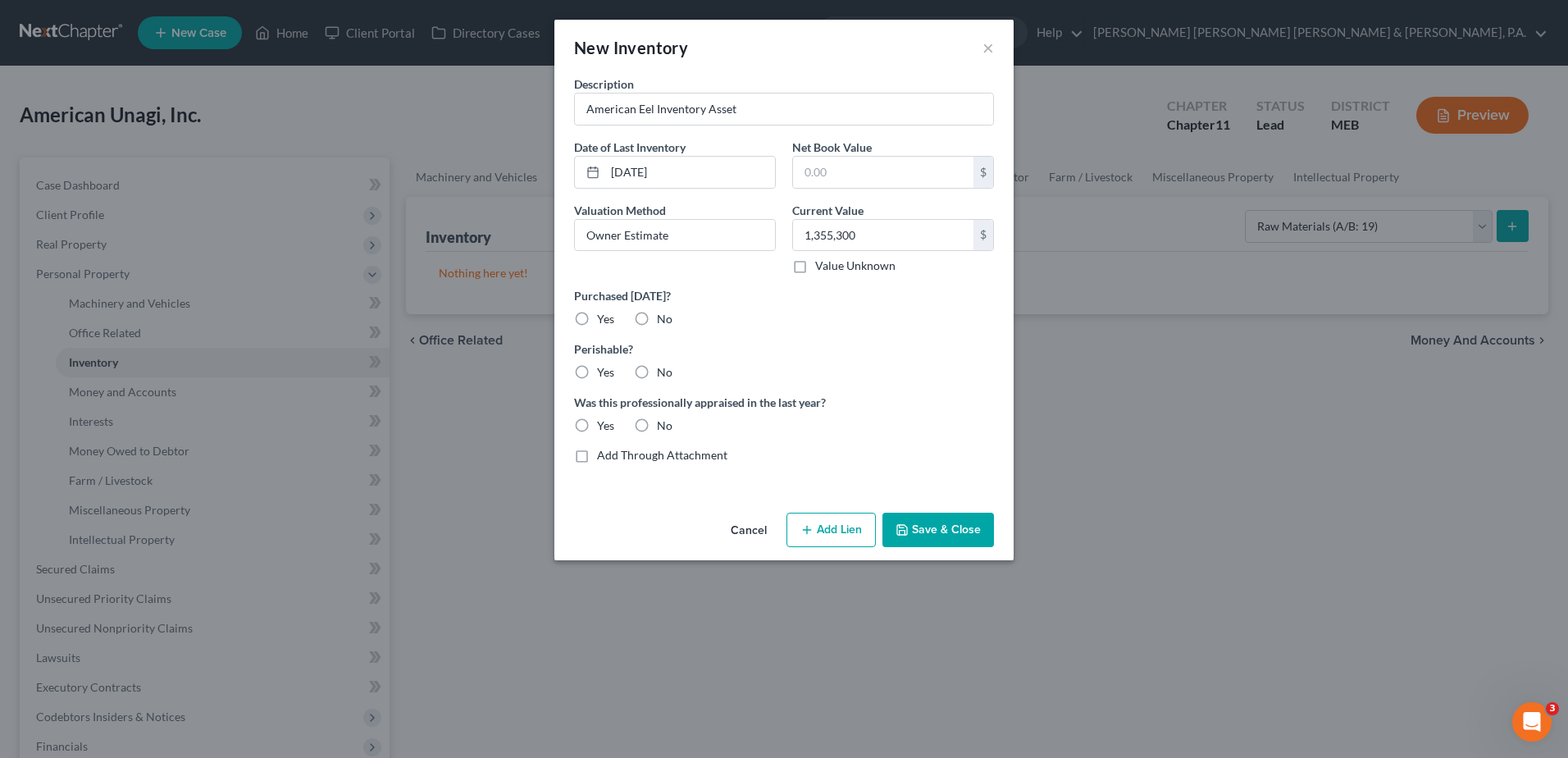
click at [930, 360] on div "Perishable? Yes No" at bounding box center [784, 360] width 436 height 40
click at [596, 368] on label "Yes" at bounding box center [604, 372] width 17 height 17
click at [603, 368] on input "Yes" at bounding box center [608, 369] width 11 height 11
radio input "true"
click at [664, 437] on div "Description American Eel Inventory Asset Date of Last Inventory [DATE] Net Book…" at bounding box center [784, 276] width 436 height 401
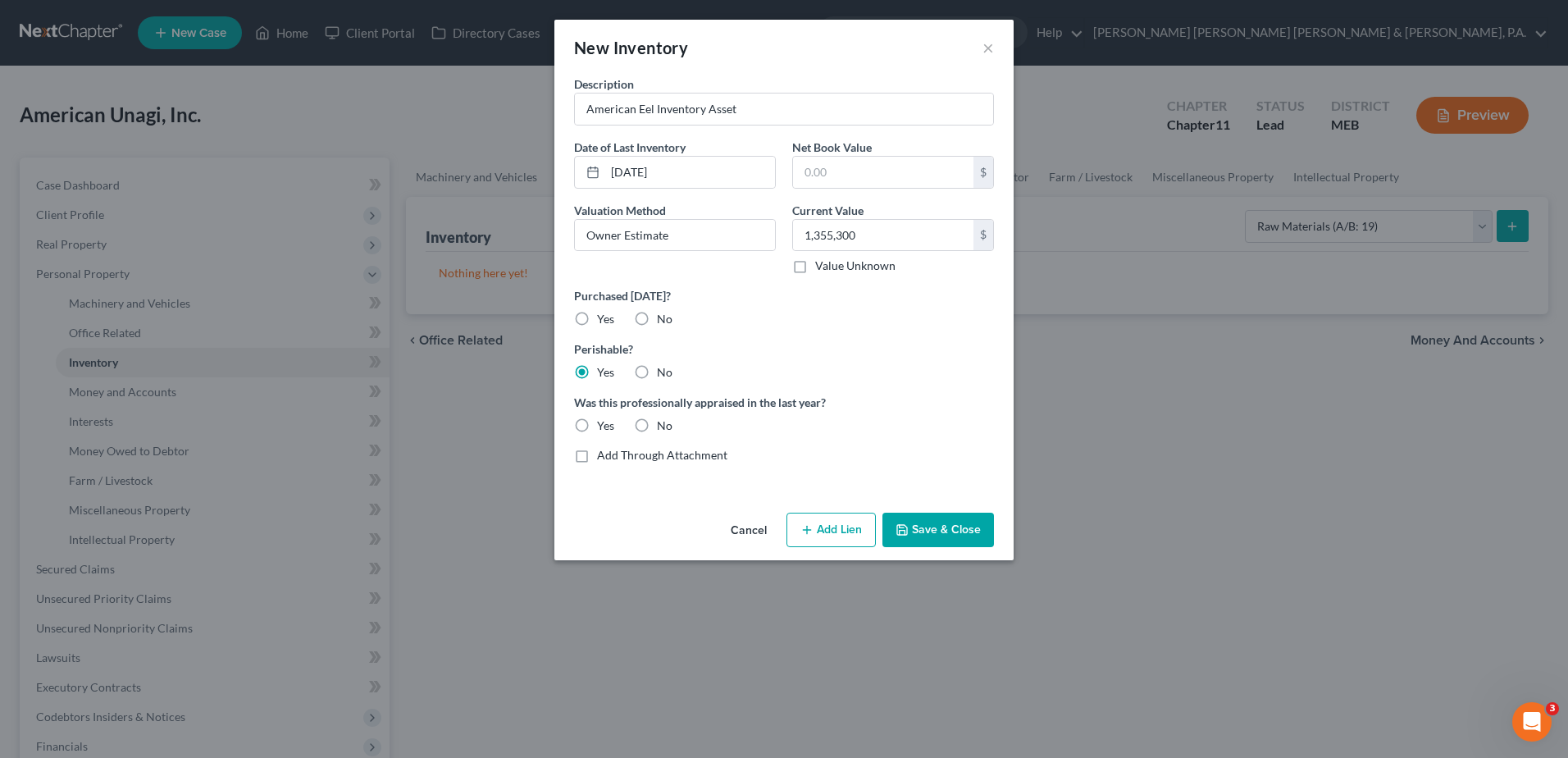
click at [657, 417] on label "No" at bounding box center [664, 425] width 16 height 17
click at [663, 417] on input "No" at bounding box center [668, 422] width 11 height 11
radio input "true"
click at [760, 533] on button "Cancel" at bounding box center [748, 530] width 62 height 32
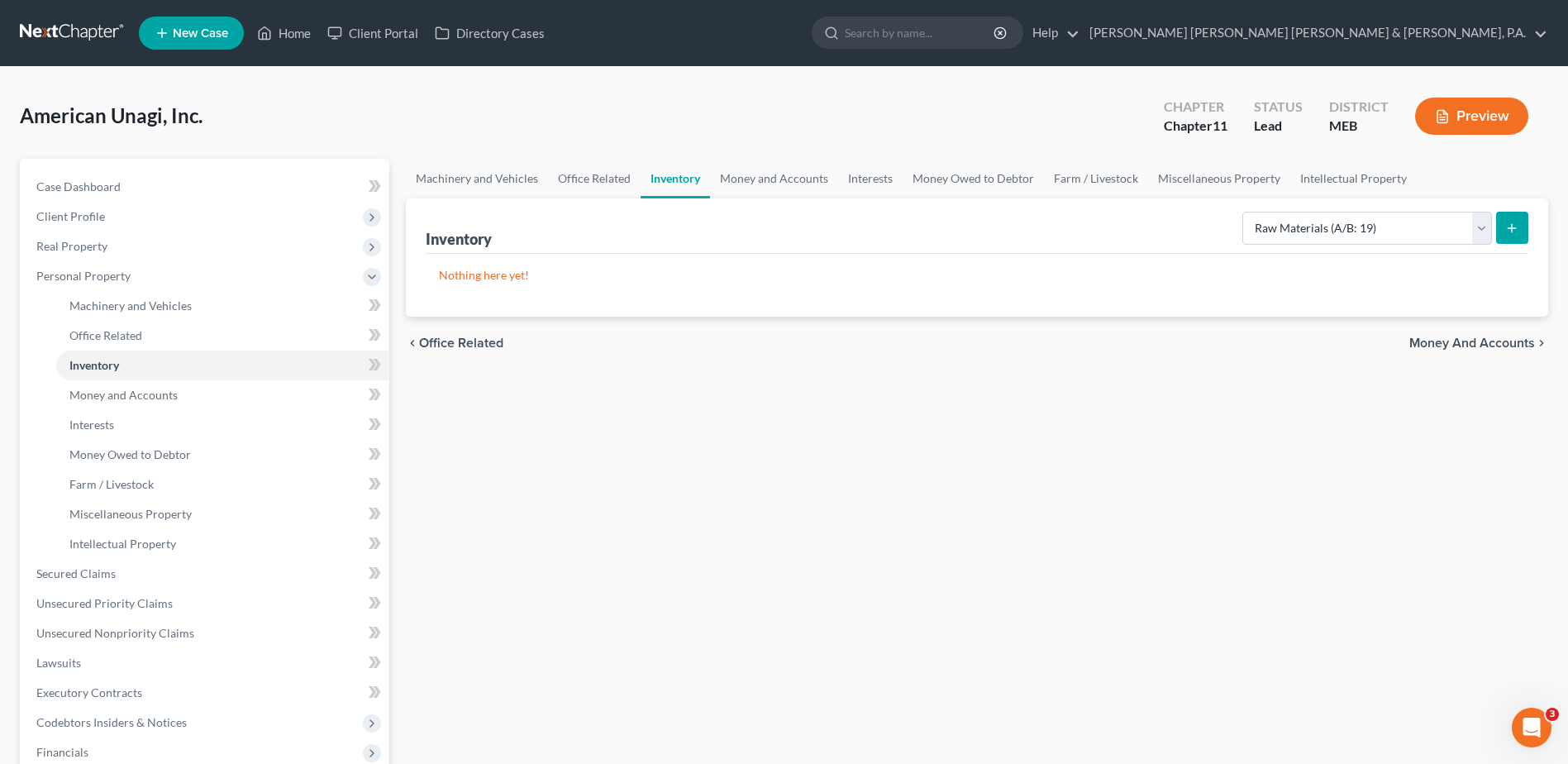
click at [487, 199] on div "Inventory Select Inventory Type Finished Goods (A/B: 21) Other Inventory or Sup…" at bounding box center [977, 226] width 1103 height 56
click at [496, 189] on link "Machinery and Vehicles" at bounding box center [476, 179] width 142 height 40
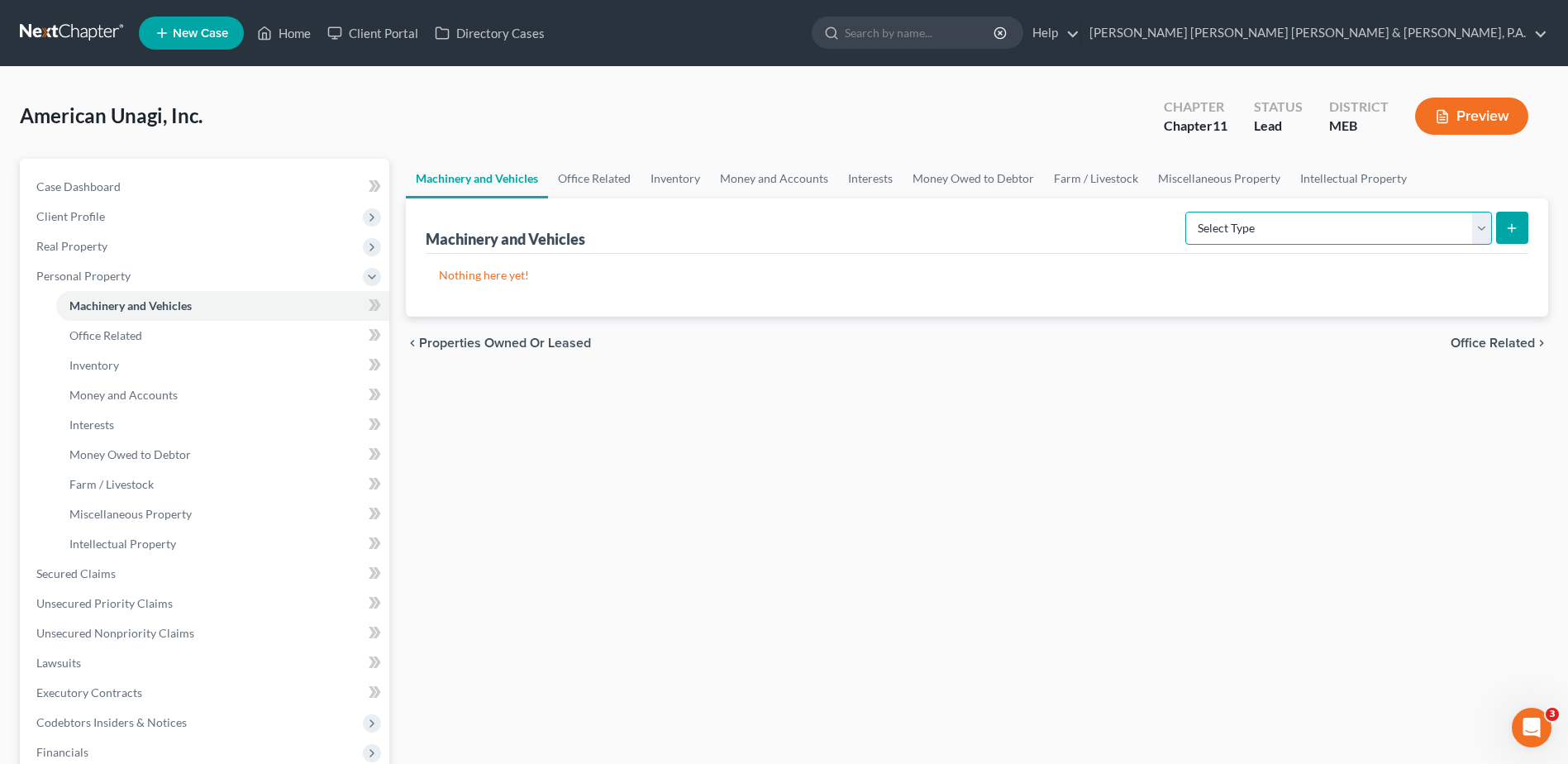
click at [1260, 226] on select "Select Type Aircraft (A/B: 49) Other Machinery, Fixtures and Equipment (A/B: 50…" at bounding box center [1338, 227] width 307 height 33
click at [1188, 211] on select "Select Type Aircraft (A/B: 49) Other Machinery, Fixtures and Equipment (A/B: 50…" at bounding box center [1338, 227] width 307 height 33
click at [1400, 225] on select "Select Type Aircraft (A/B: 49) Other Machinery, Fixtures and Equipment (A/B: 50…" at bounding box center [1338, 227] width 307 height 33
select select "vehicle"
click at [1188, 211] on select "Select Type Aircraft (A/B: 49) Other Machinery, Fixtures and Equipment (A/B: 50…" at bounding box center [1338, 227] width 307 height 33
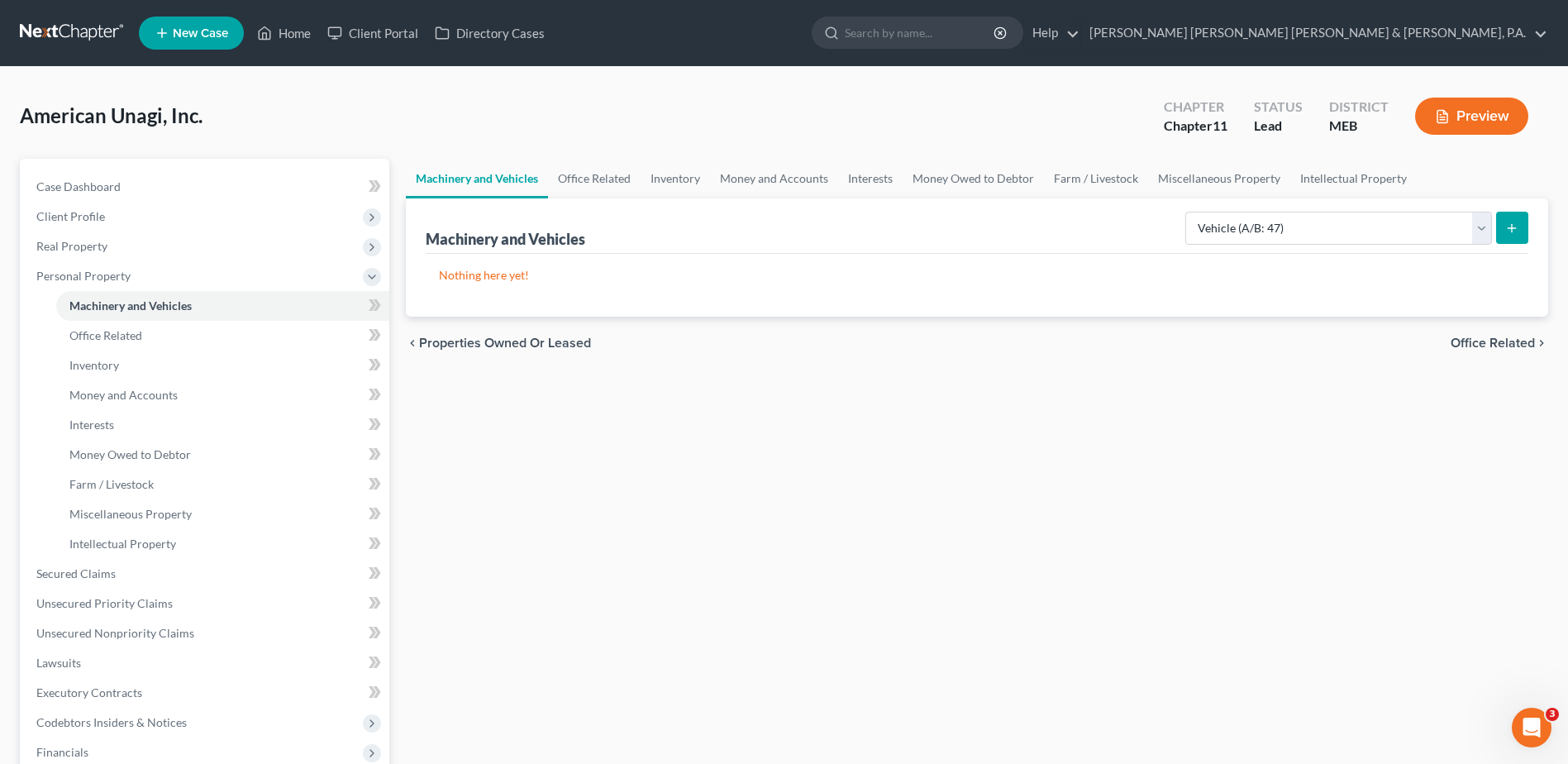
click at [1504, 240] on button "submit" at bounding box center [1512, 227] width 32 height 32
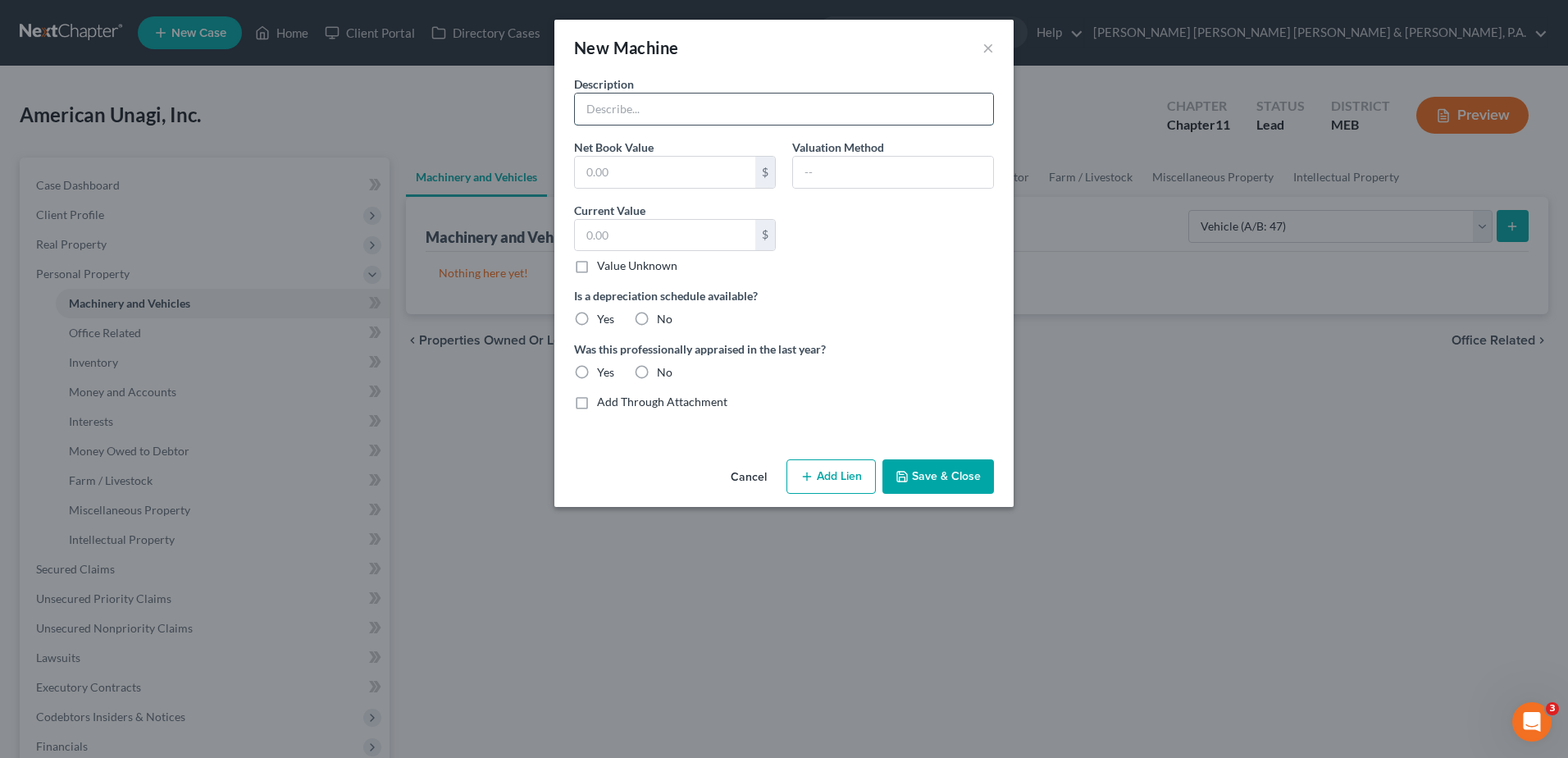
click at [726, 120] on input "text" at bounding box center [784, 109] width 418 height 32
type input "Vehicles"
click at [743, 474] on button "Cancel" at bounding box center [748, 476] width 62 height 32
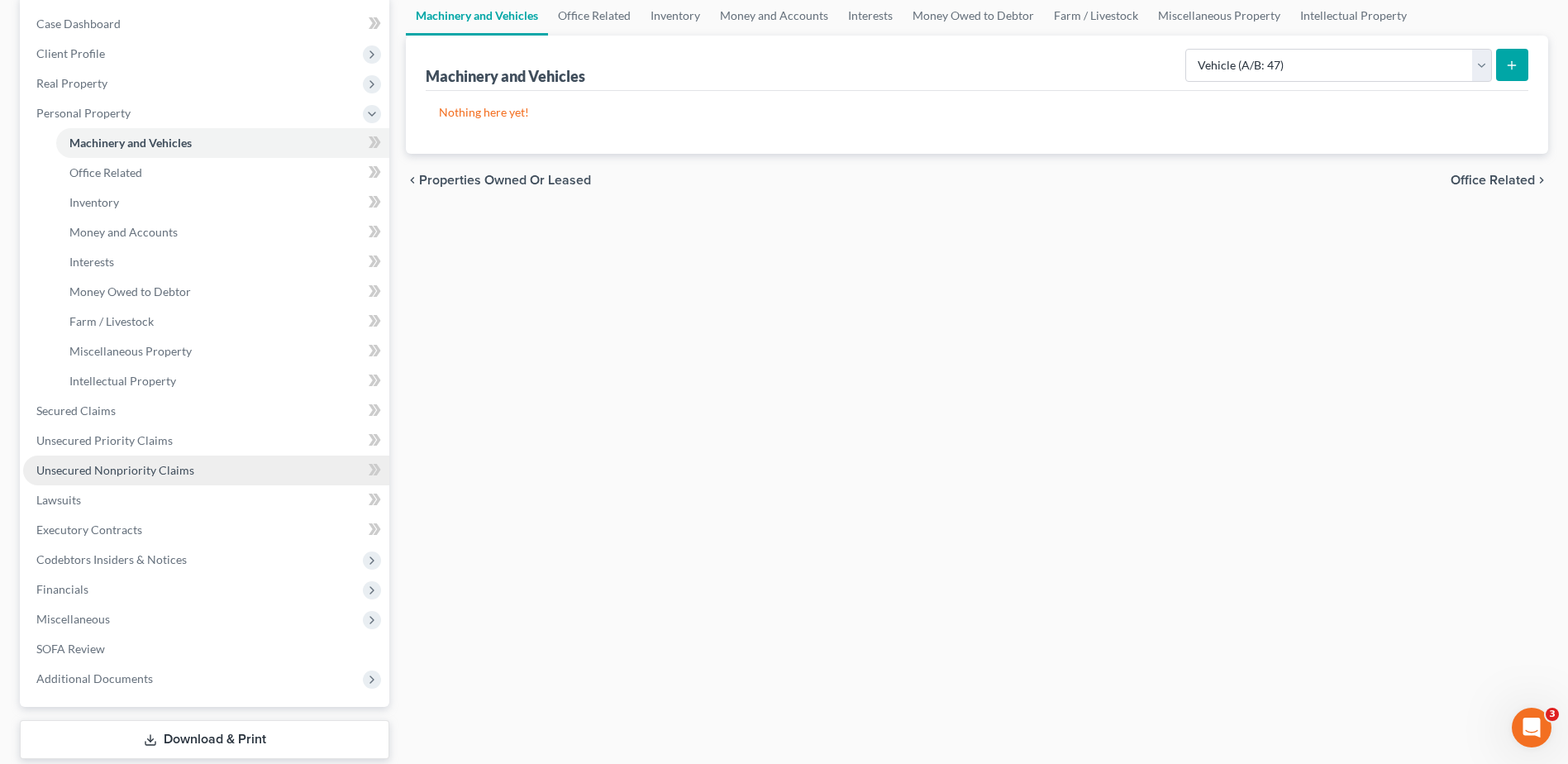
scroll to position [264, 0]
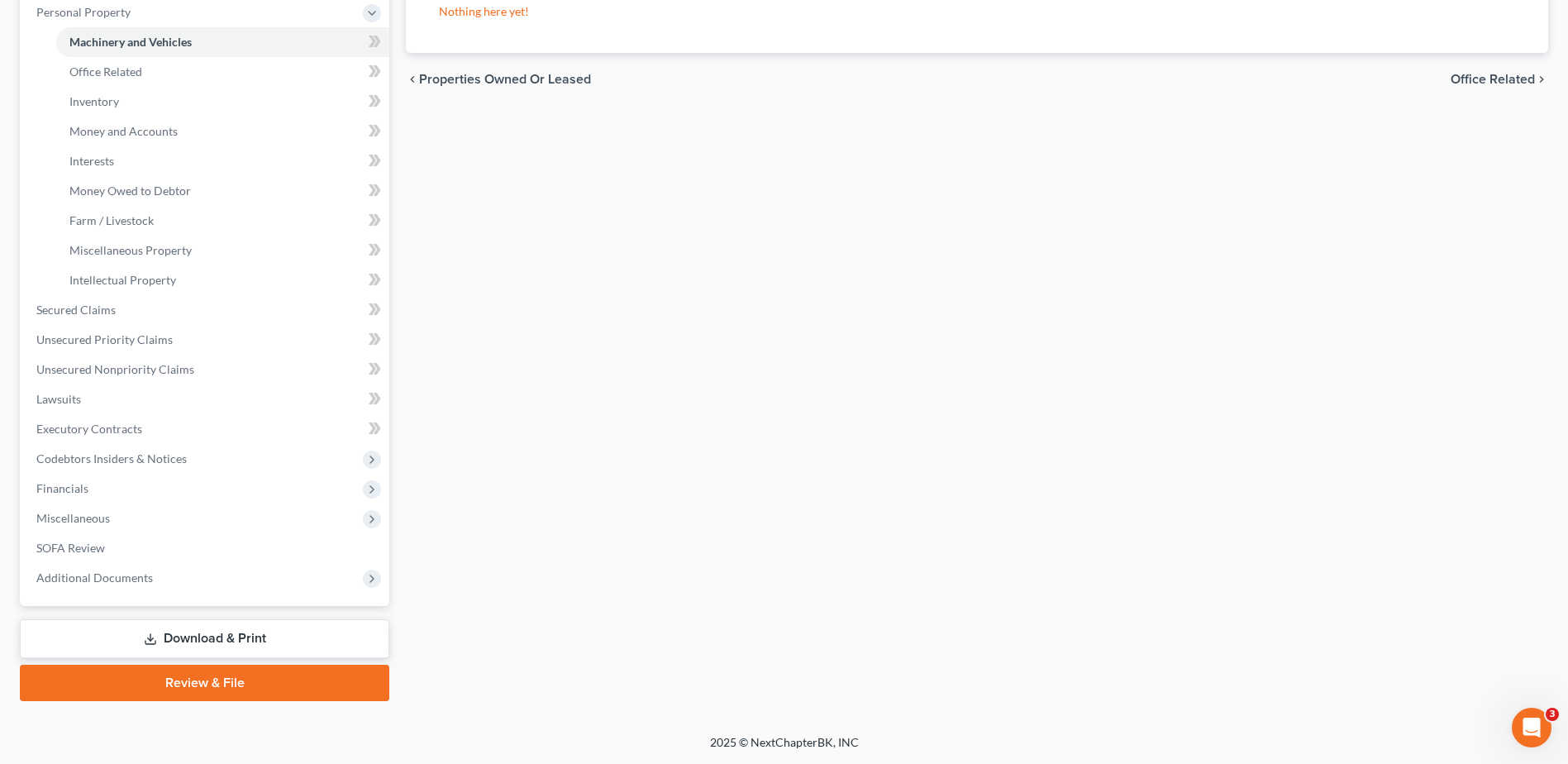
click at [228, 637] on link "Download & Print" at bounding box center [204, 638] width 369 height 39
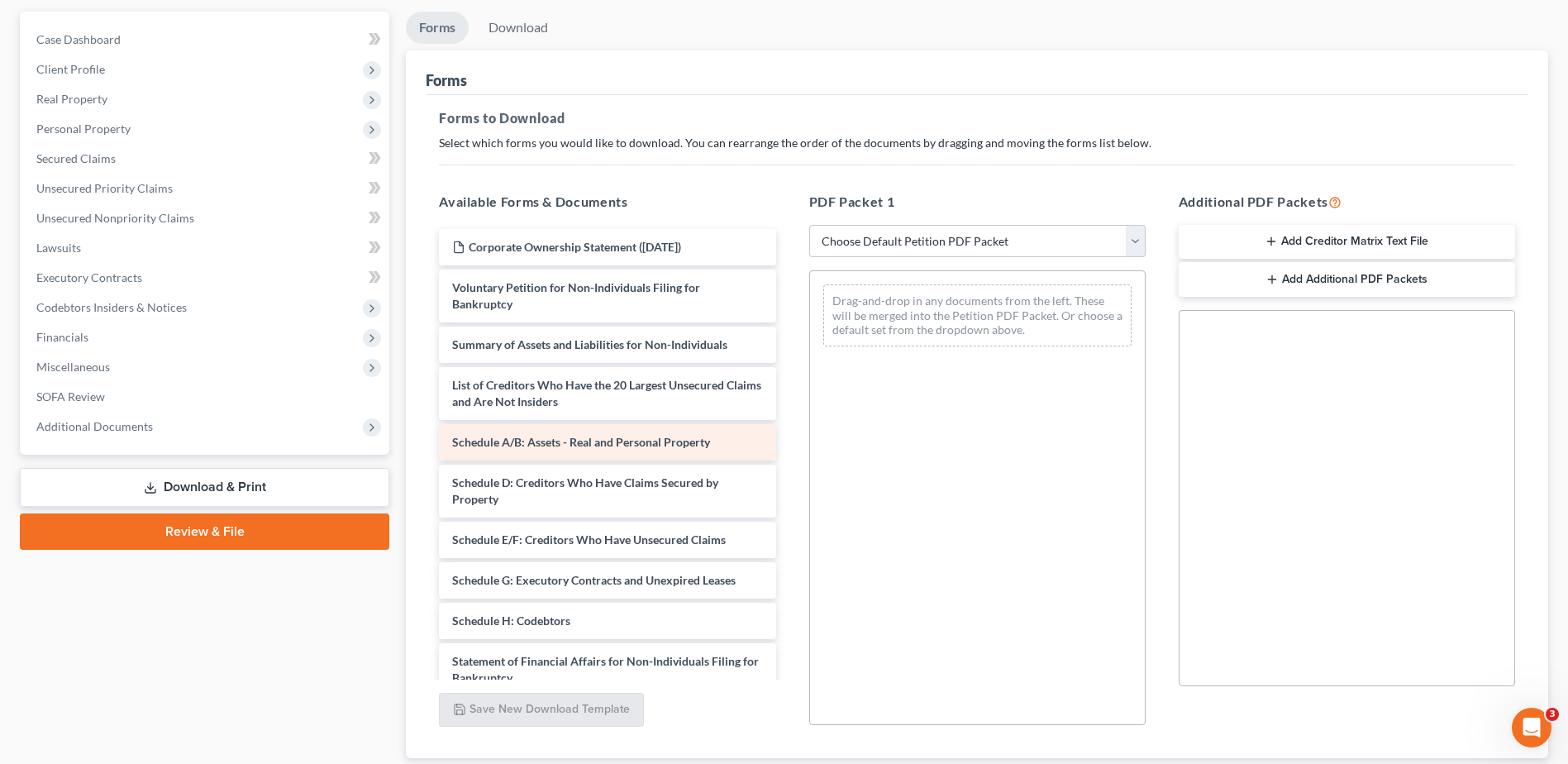
scroll to position [248, 0]
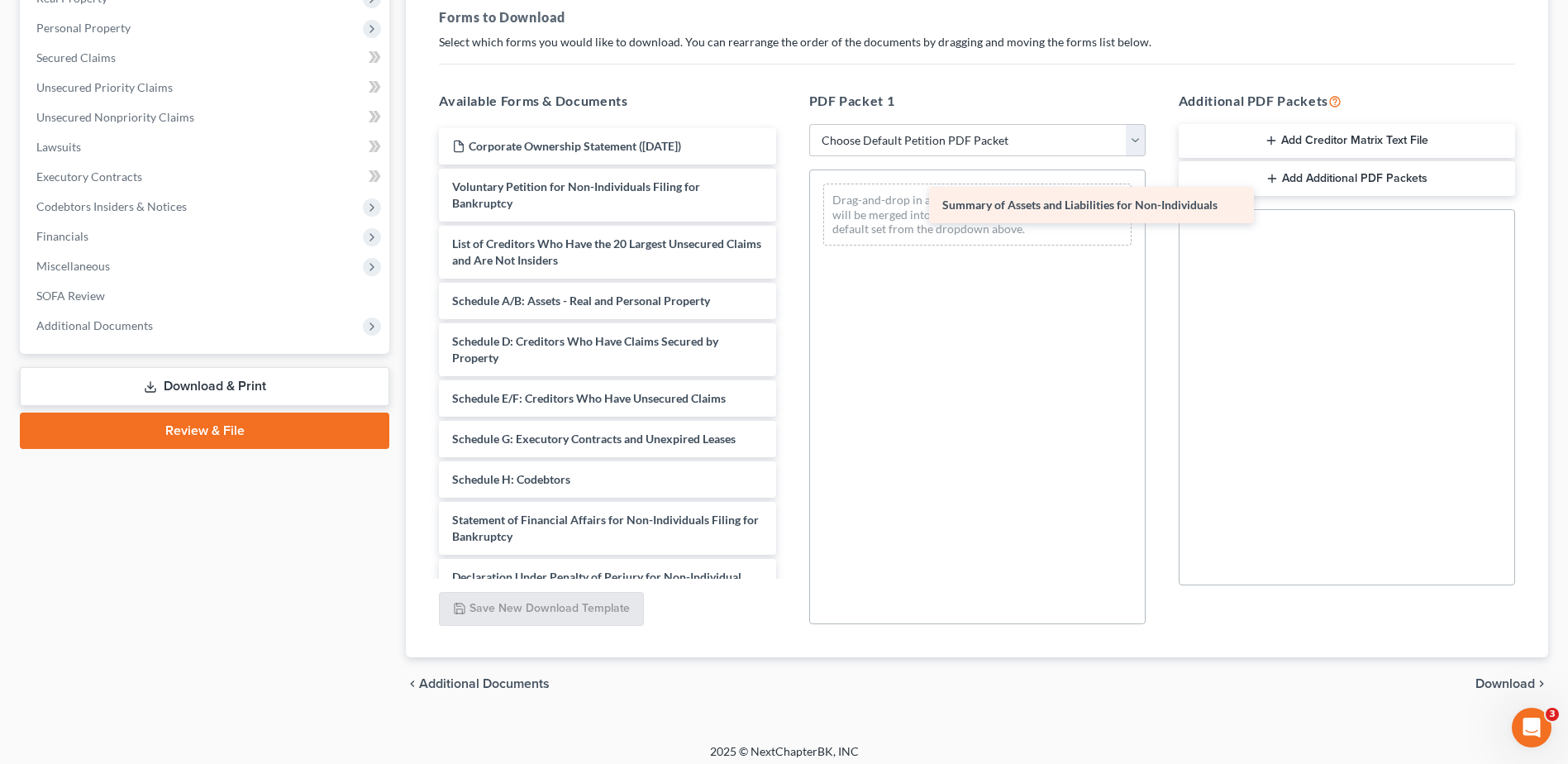
drag, startPoint x: 532, startPoint y: 243, endPoint x: 1014, endPoint y: 204, distance: 483.6
click at [789, 204] on div "Summary of Assets and Liabilities for Non-Individuals Corporate Ownership State…" at bounding box center [607, 450] width 363 height 646
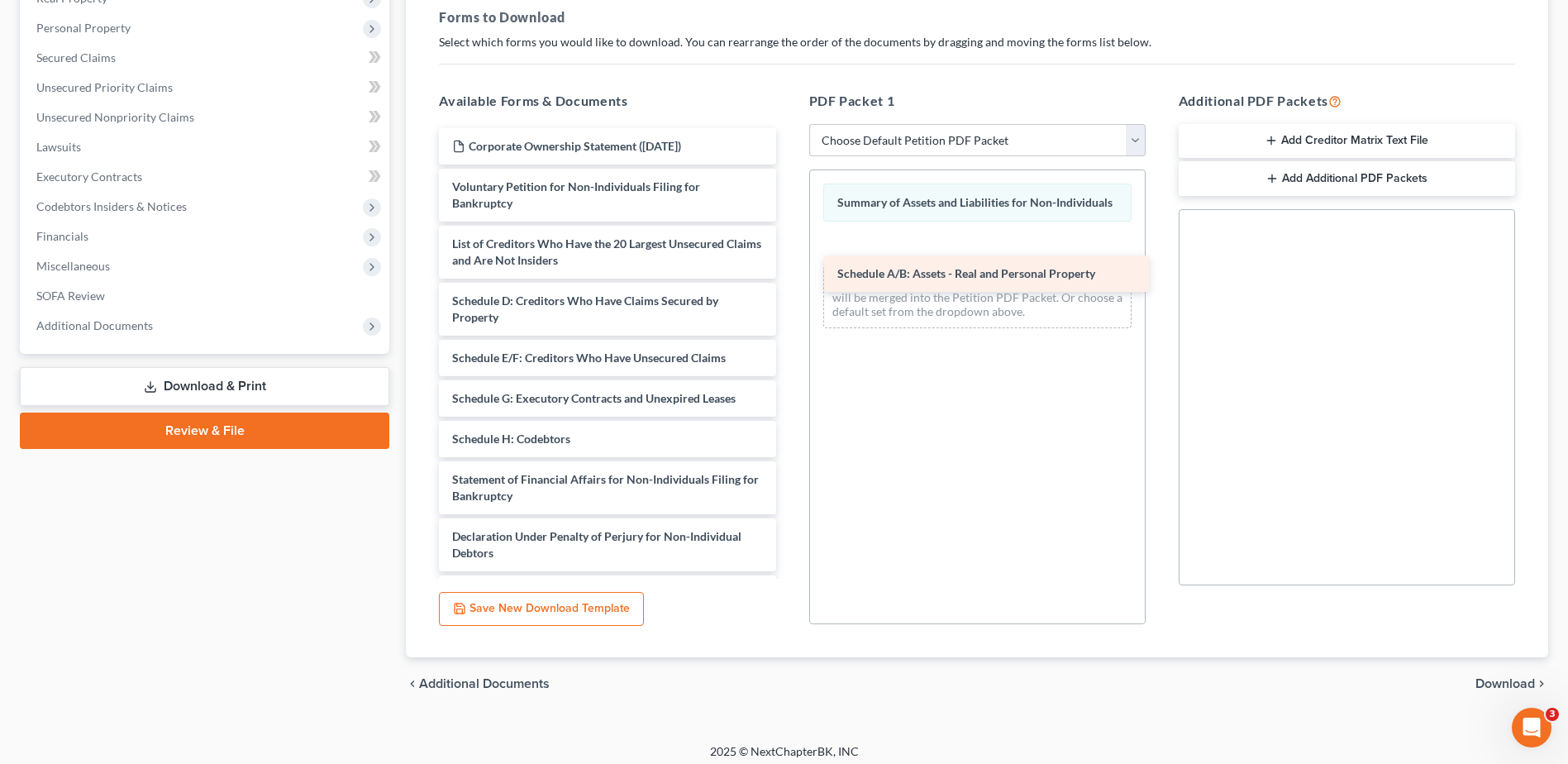
drag, startPoint x: 683, startPoint y: 310, endPoint x: 1068, endPoint y: 282, distance: 386.0
click at [789, 282] on div "Schedule A/B: Assets - Real and Personal Property Corporate Ownership Statement…" at bounding box center [607, 431] width 363 height 605
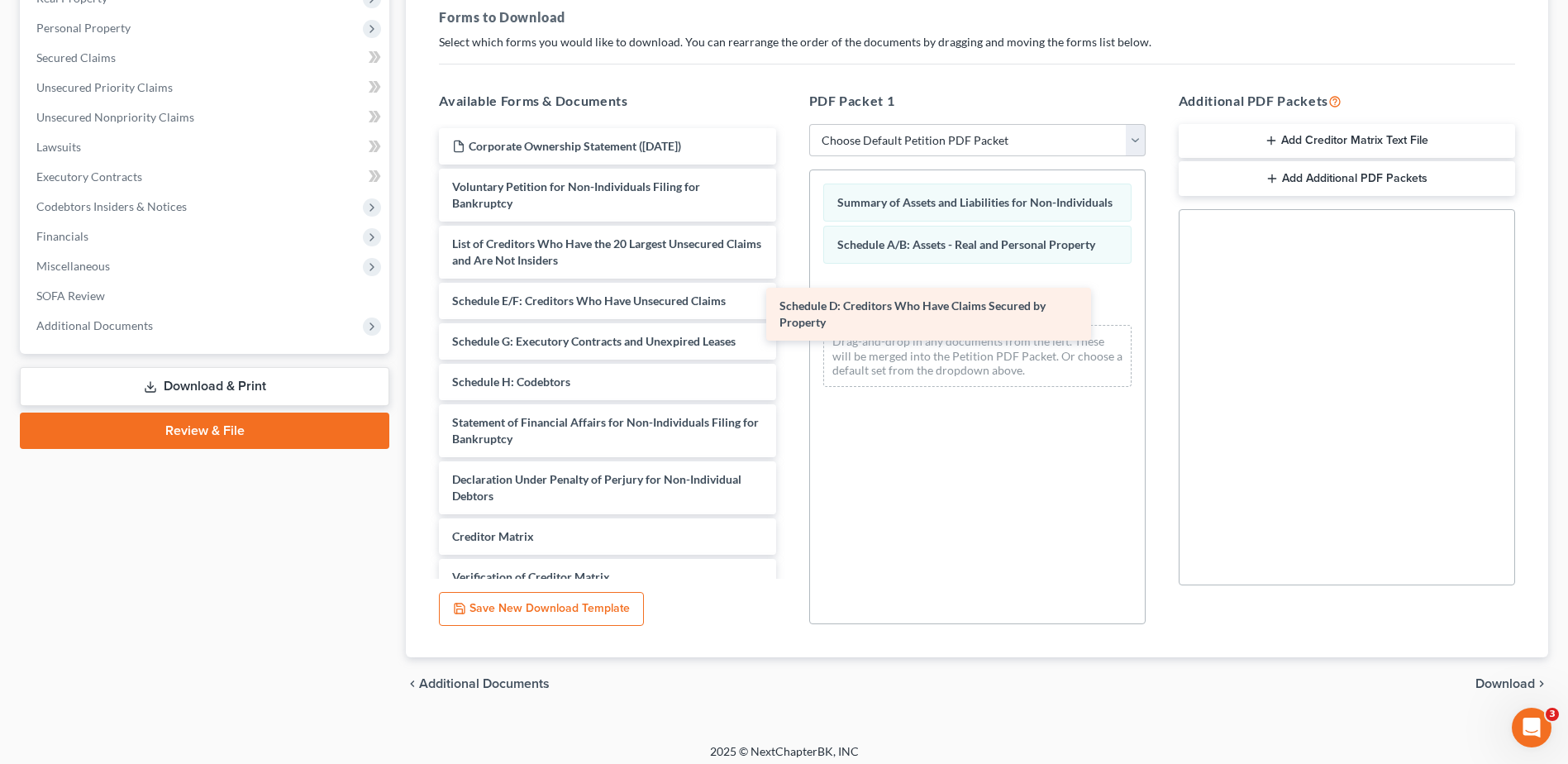
drag, startPoint x: 636, startPoint y: 306, endPoint x: 963, endPoint y: 311, distance: 327.0
click at [789, 311] on div "Schedule D: Creditors Who Have Claims Secured by Property Corporate Ownership S…" at bounding box center [607, 402] width 363 height 548
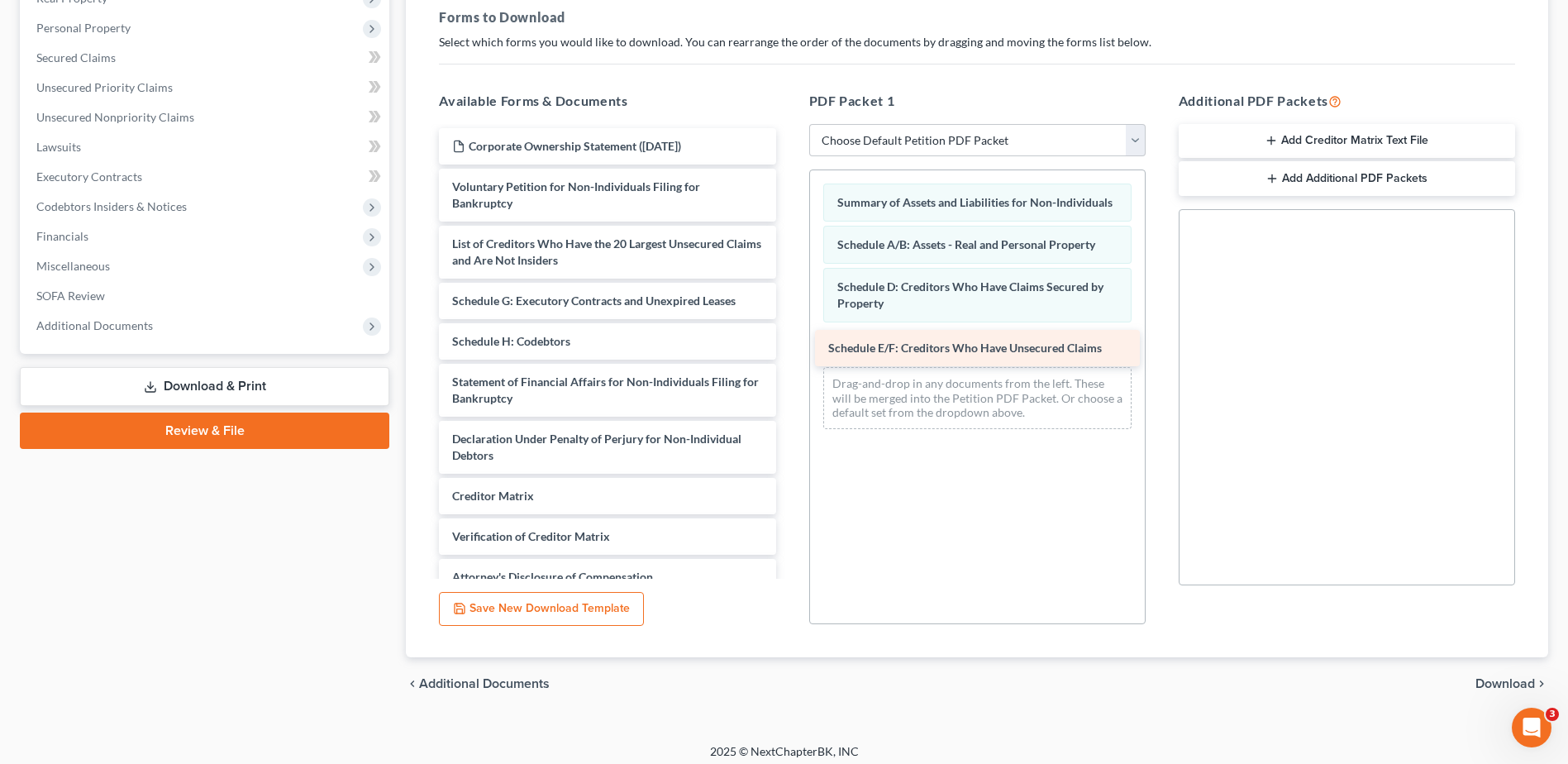
drag, startPoint x: 673, startPoint y: 304, endPoint x: 1049, endPoint y: 350, distance: 378.8
click at [789, 350] on div "Schedule E/F: Creditors Who Have Unsecured Claims Corporate Ownership Statement…" at bounding box center [607, 381] width 363 height 507
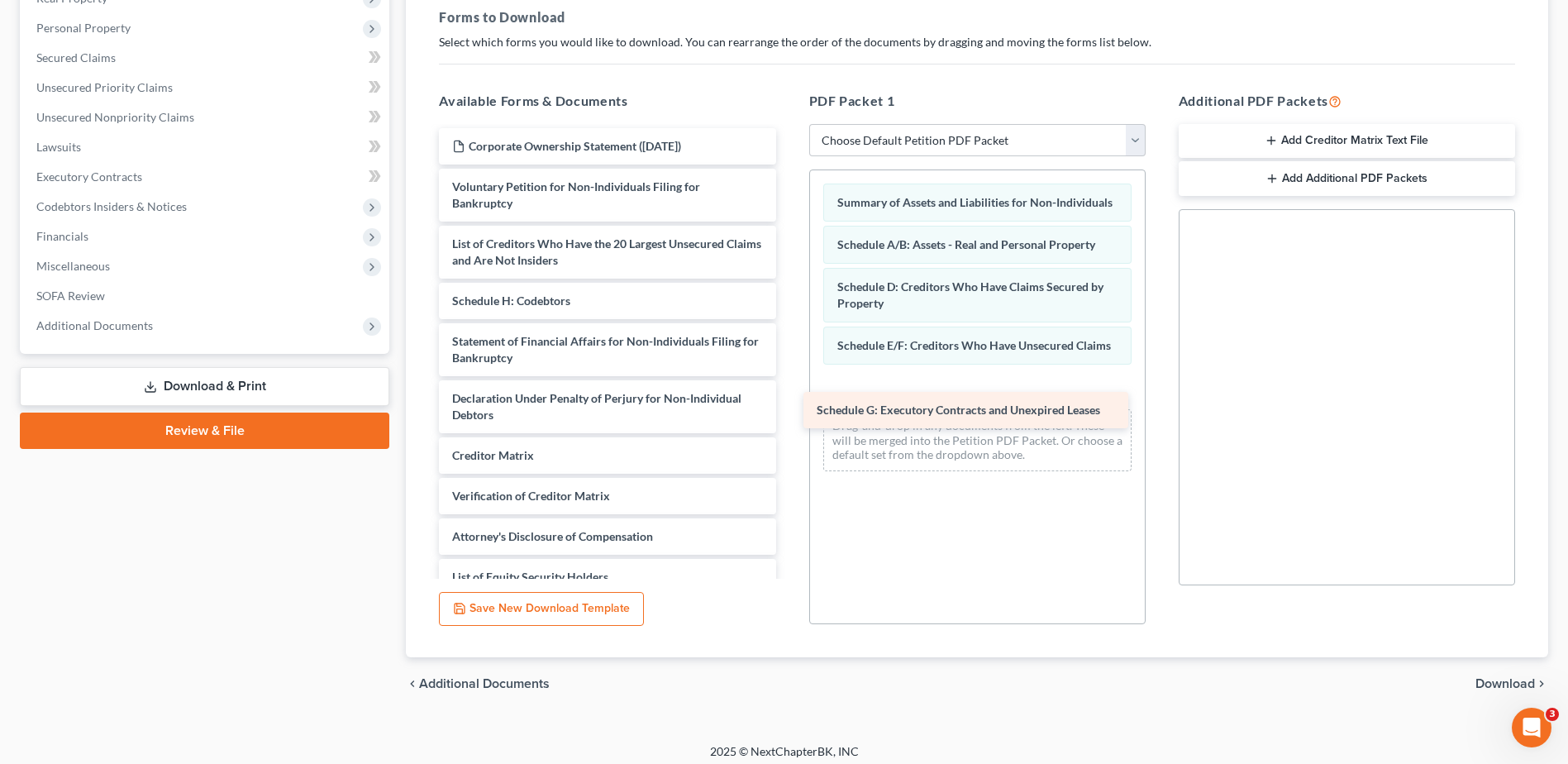
drag, startPoint x: 634, startPoint y: 296, endPoint x: 1001, endPoint y: 403, distance: 382.3
click at [789, 403] on div "Schedule G: Executory Contracts and Unexpired Leases Corporate Ownership Statem…" at bounding box center [607, 361] width 363 height 467
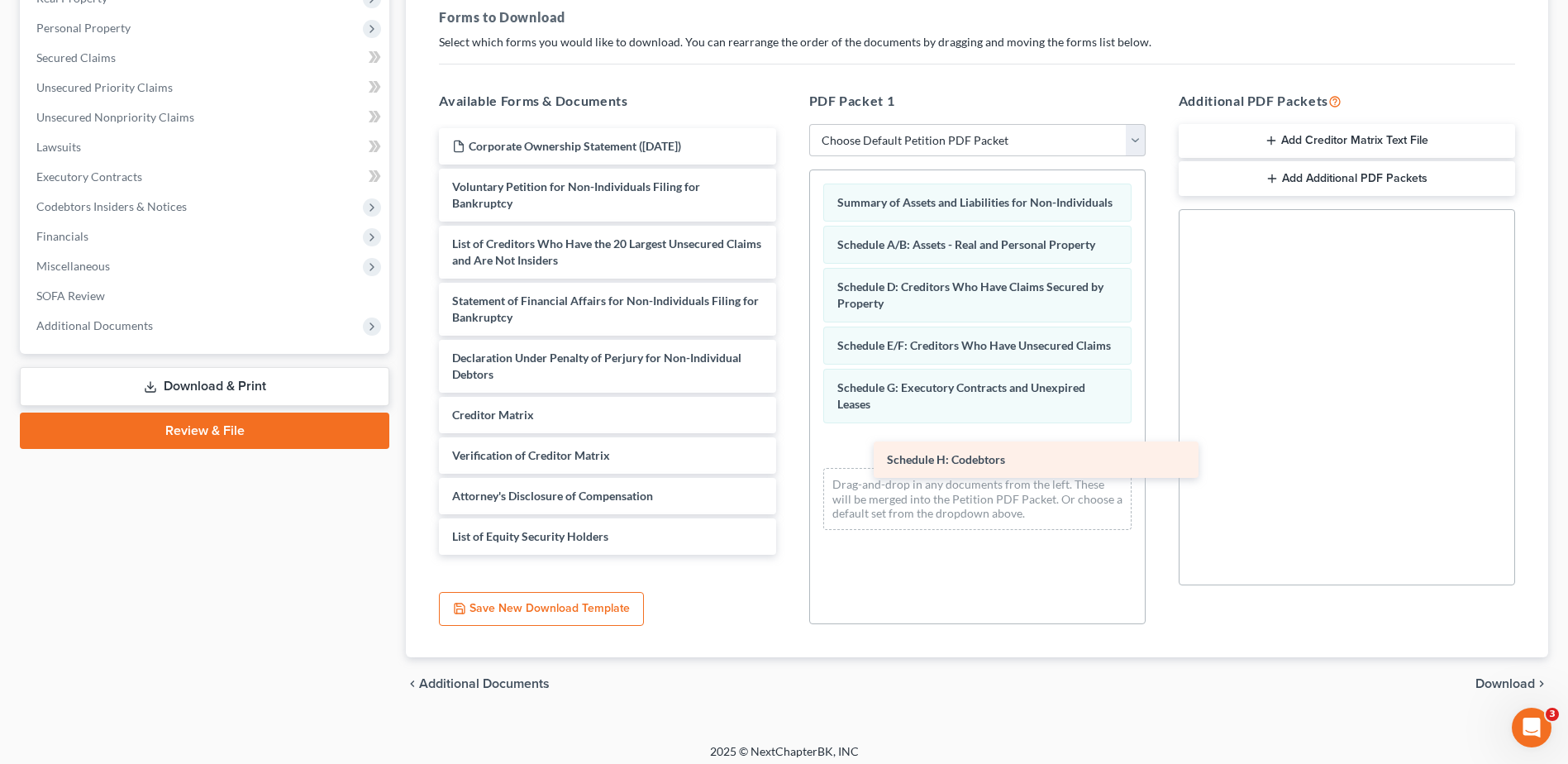
drag, startPoint x: 588, startPoint y: 300, endPoint x: 1011, endPoint y: 448, distance: 448.1
click at [789, 454] on div "Schedule H: Codebtors Corporate Ownership Statement ([DATE]) Voluntary Petition…" at bounding box center [607, 341] width 363 height 427
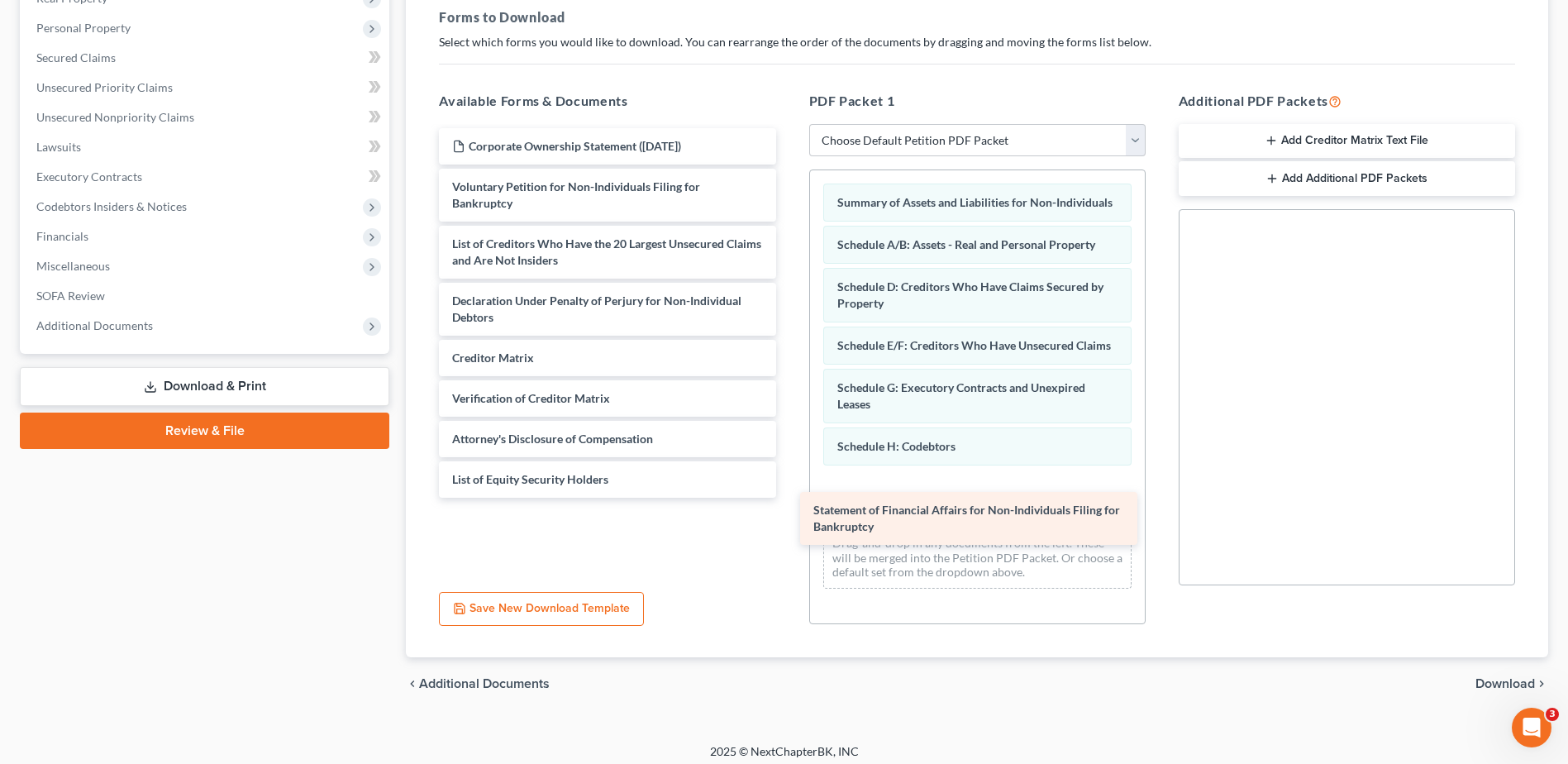
drag, startPoint x: 595, startPoint y: 293, endPoint x: 957, endPoint y: 518, distance: 426.2
click at [789, 497] on div "Statement of Financial Affairs for Non-Individuals Filing for Bankruptcy Corpor…" at bounding box center [607, 313] width 363 height 369
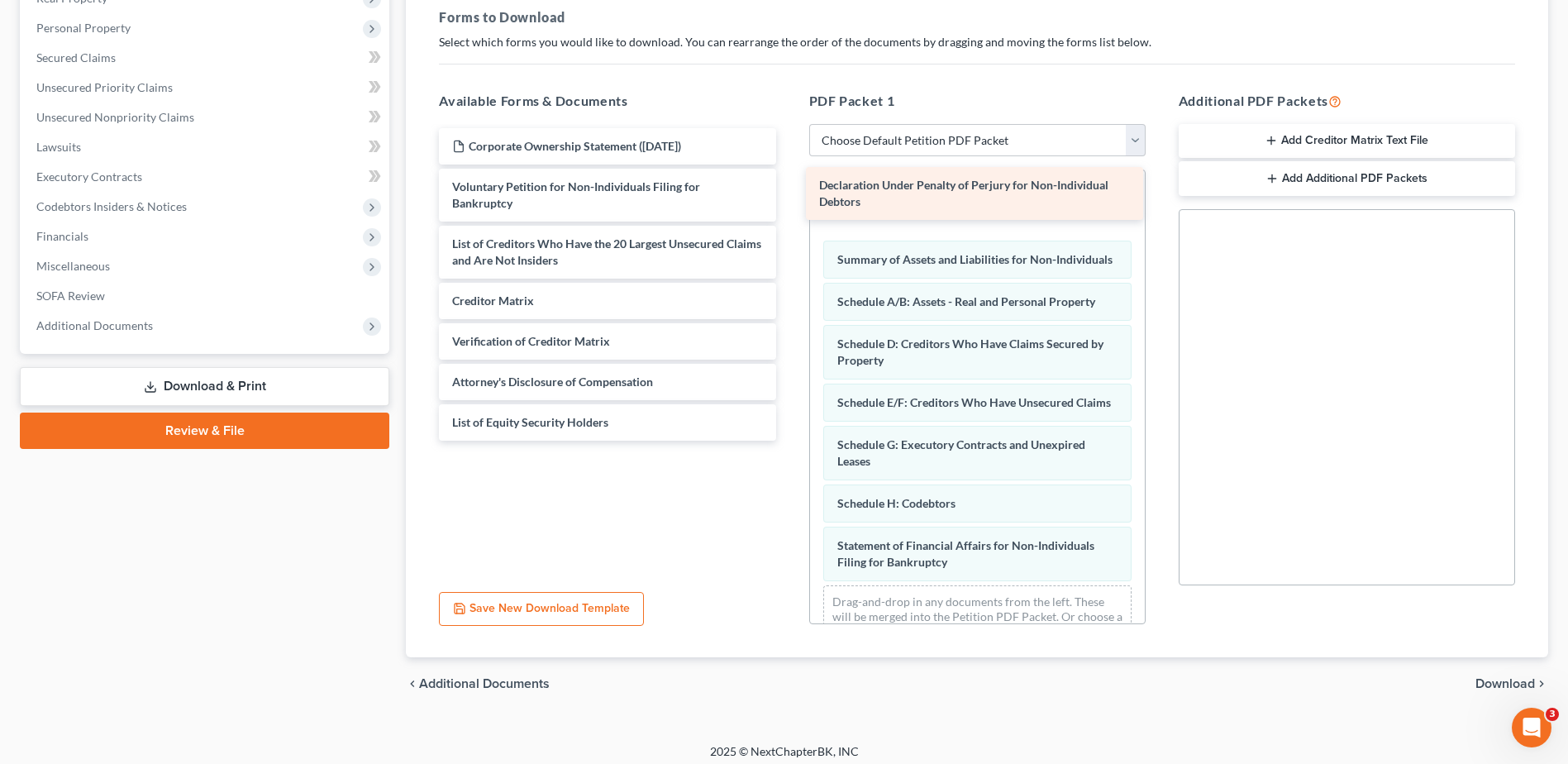
drag, startPoint x: 670, startPoint y: 300, endPoint x: 1001, endPoint y: 194, distance: 347.6
click at [789, 194] on div "Declaration Under Penalty of Perjury for Non-Individual Debtors Corporate Owner…" at bounding box center [607, 284] width 363 height 313
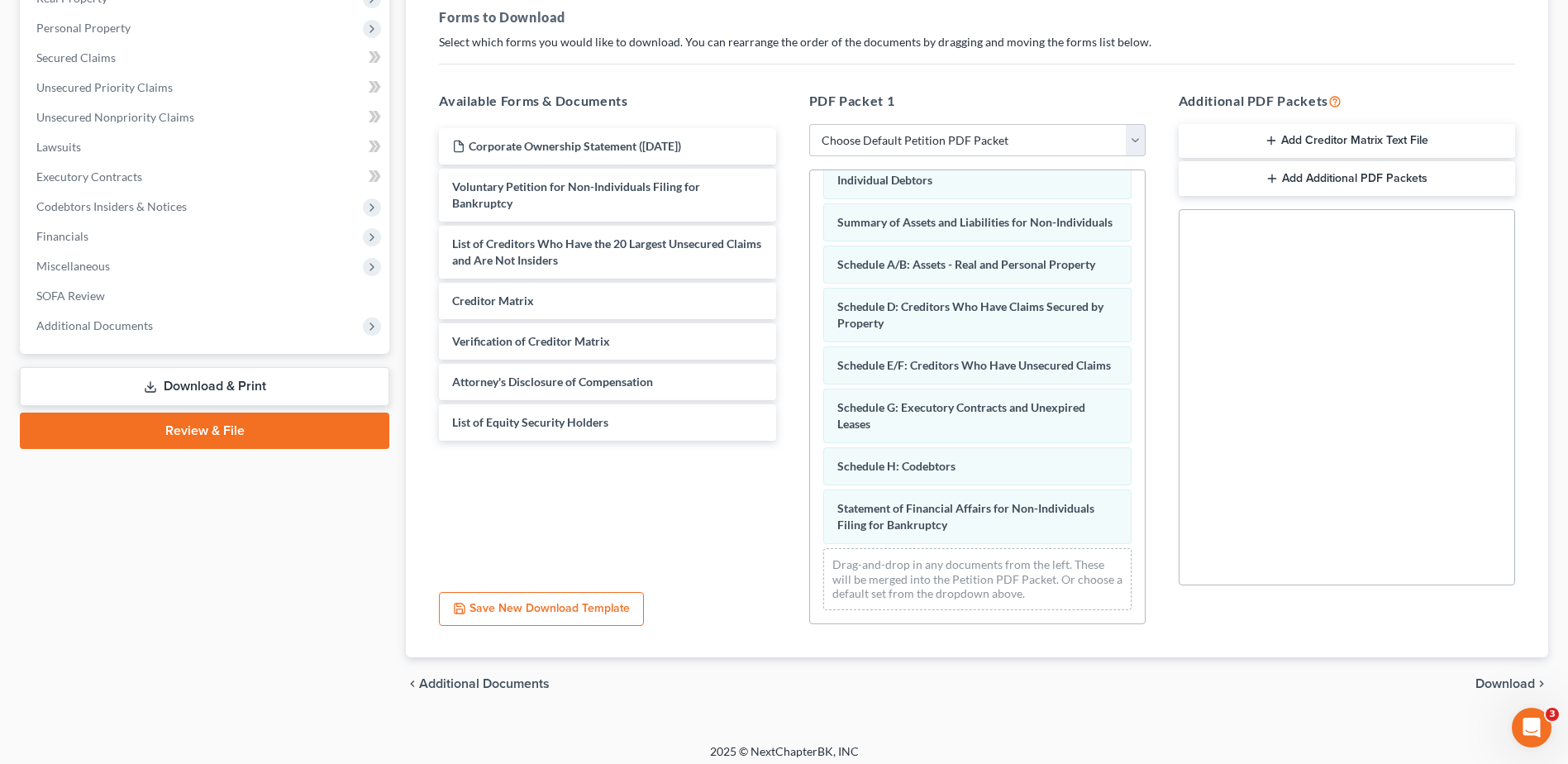
scroll to position [71, 0]
click at [1489, 684] on span "Download" at bounding box center [1505, 683] width 60 height 13
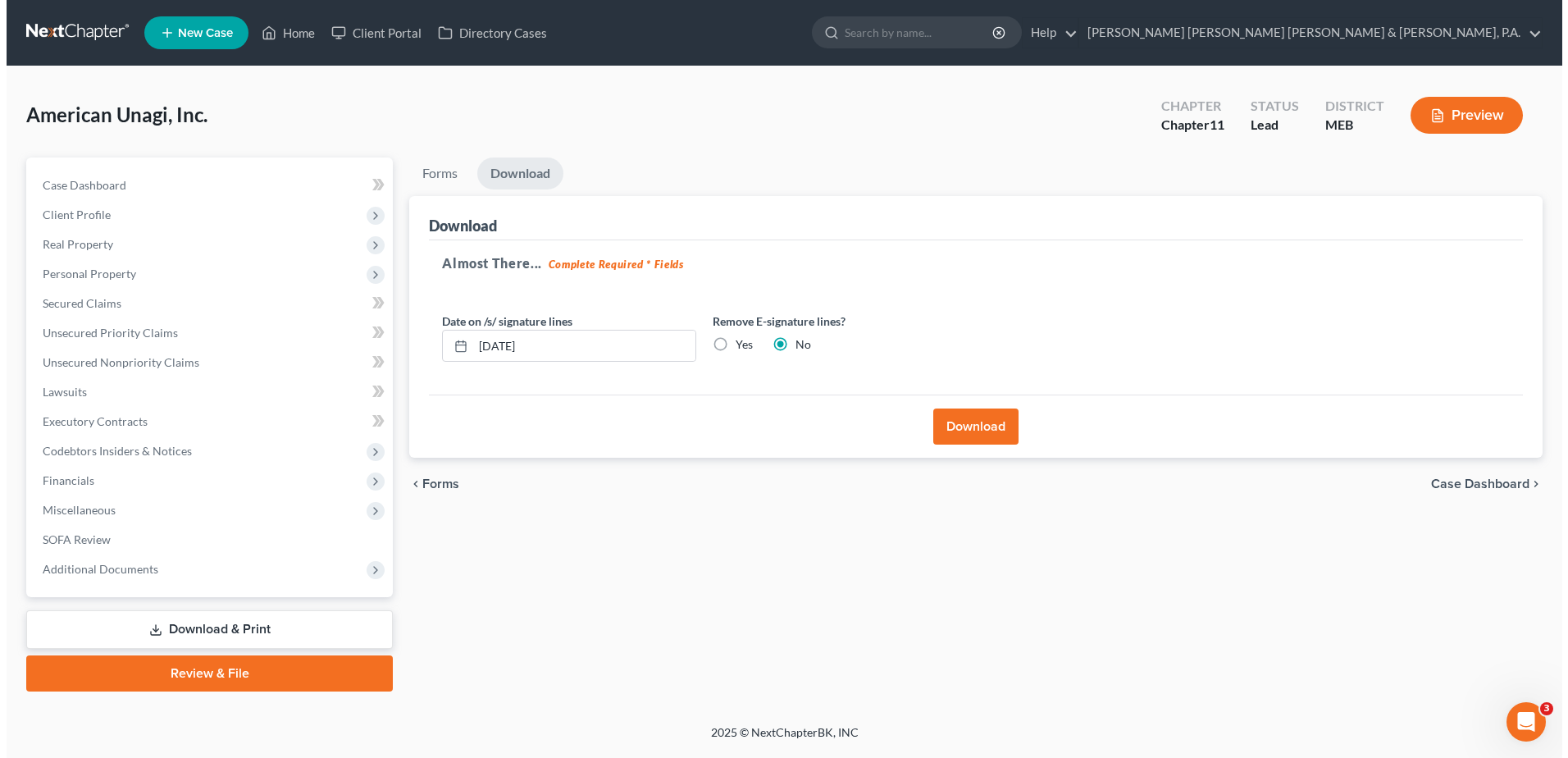
scroll to position [0, 0]
click at [732, 344] on label "Yes" at bounding box center [740, 344] width 17 height 17
click at [738, 344] on input "Yes" at bounding box center [743, 341] width 11 height 11
radio input "true"
radio input "false"
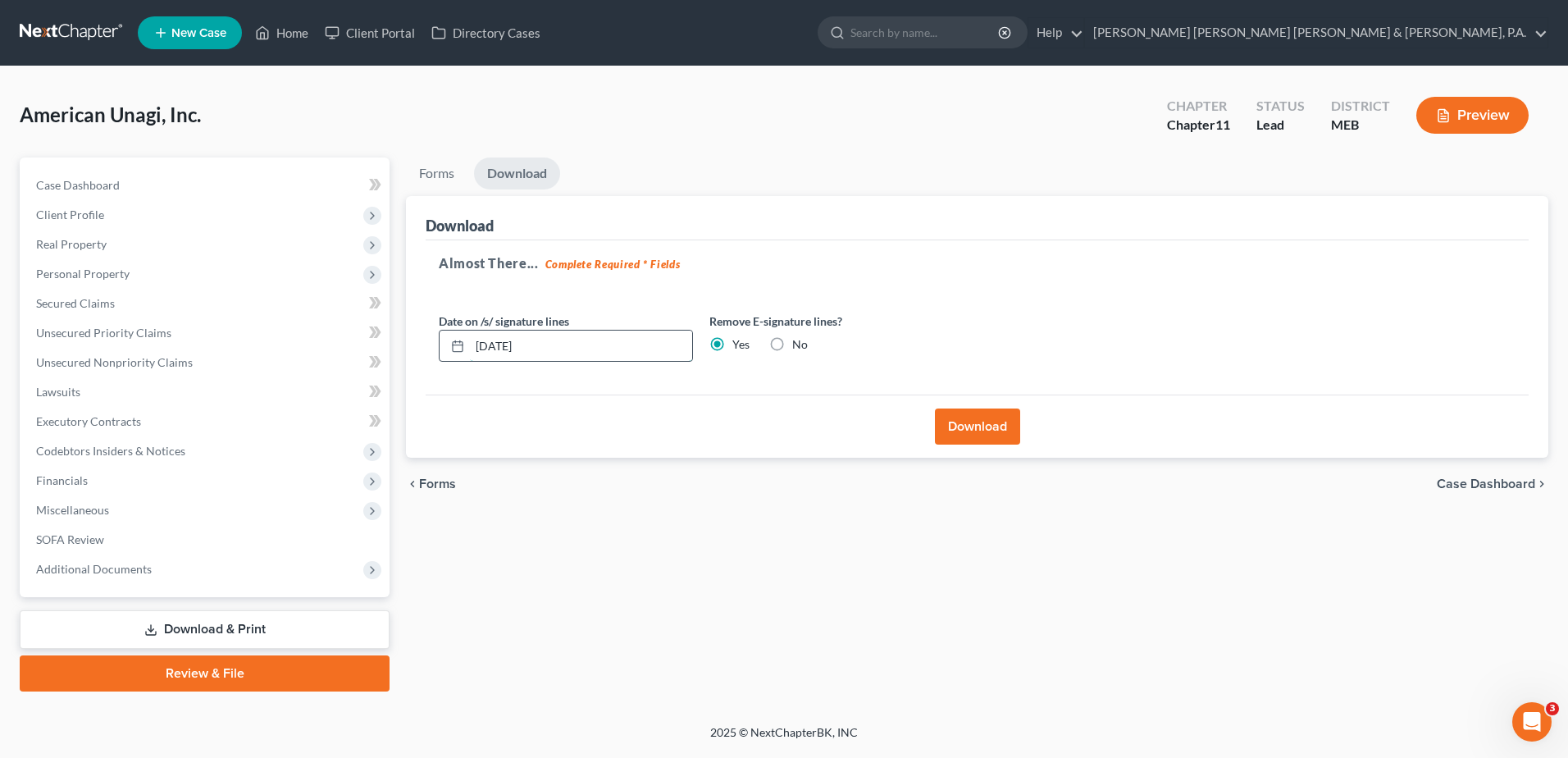
click at [659, 341] on input "[DATE]" at bounding box center [581, 347] width 222 height 32
click at [973, 415] on button "Download" at bounding box center [977, 426] width 86 height 36
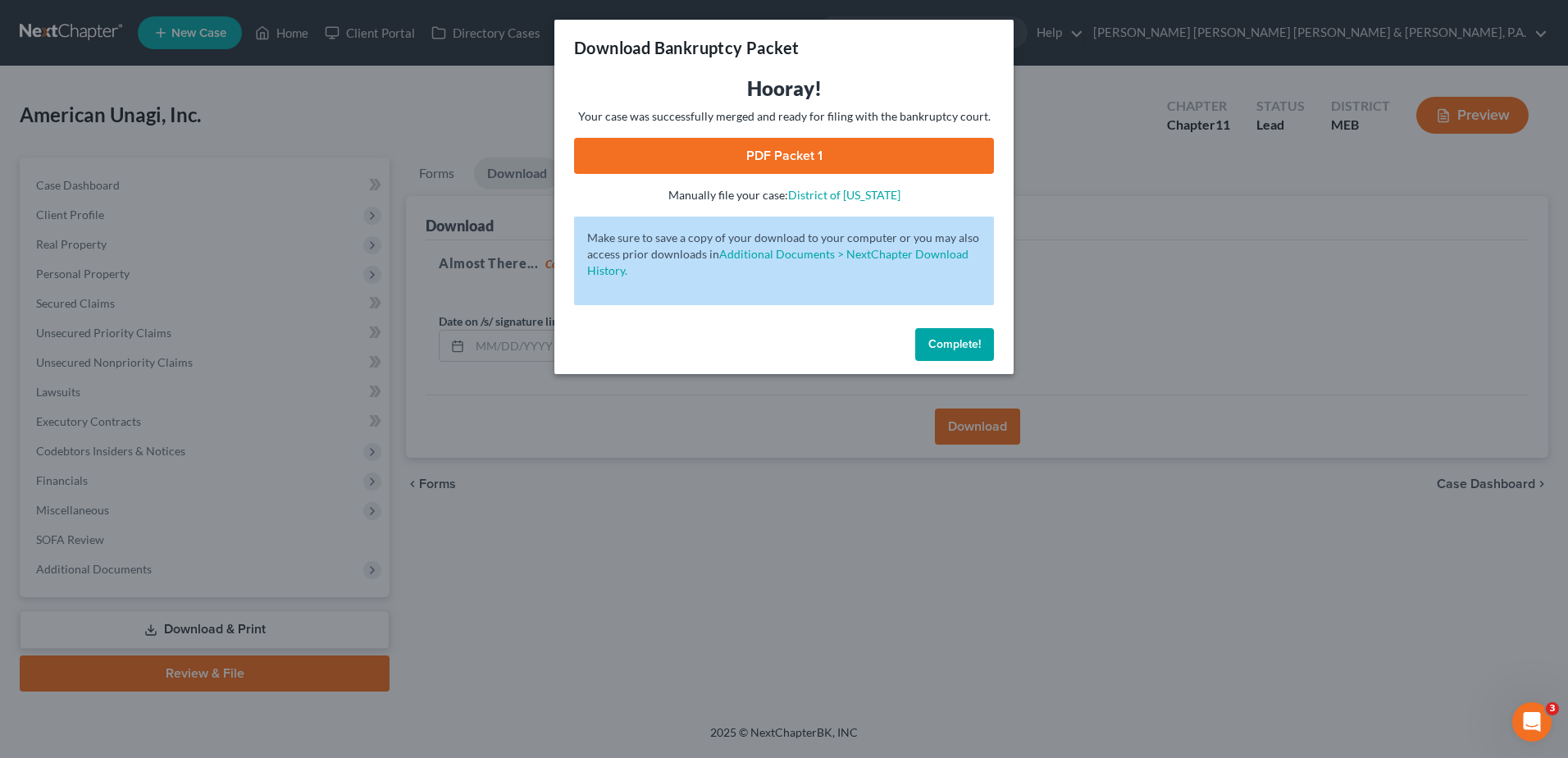
click at [937, 159] on link "PDF Packet 1" at bounding box center [784, 156] width 419 height 36
click at [954, 343] on span "Complete!" at bounding box center [954, 344] width 52 height 14
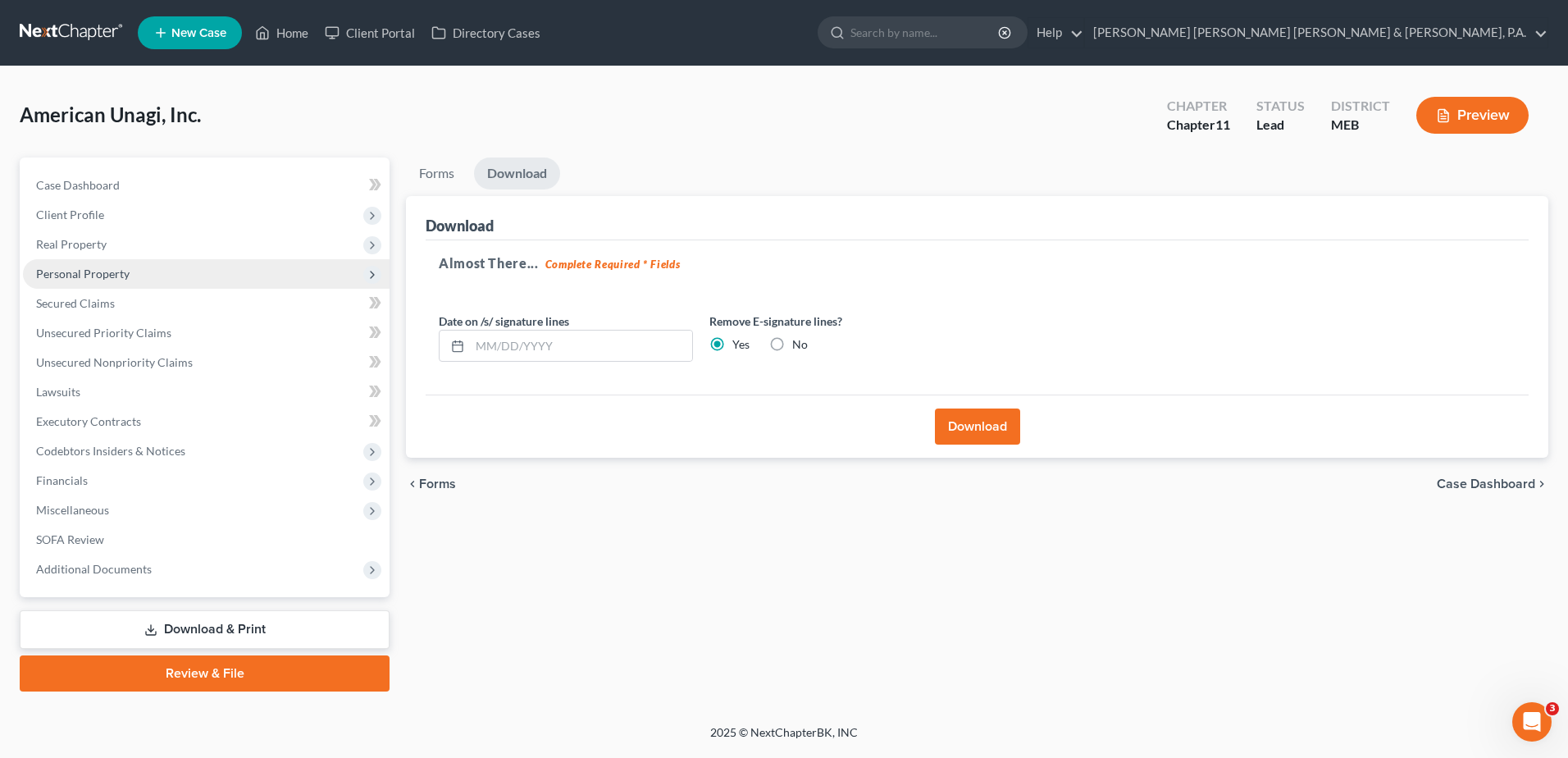
click at [94, 285] on span "Personal Property" at bounding box center [206, 274] width 366 height 30
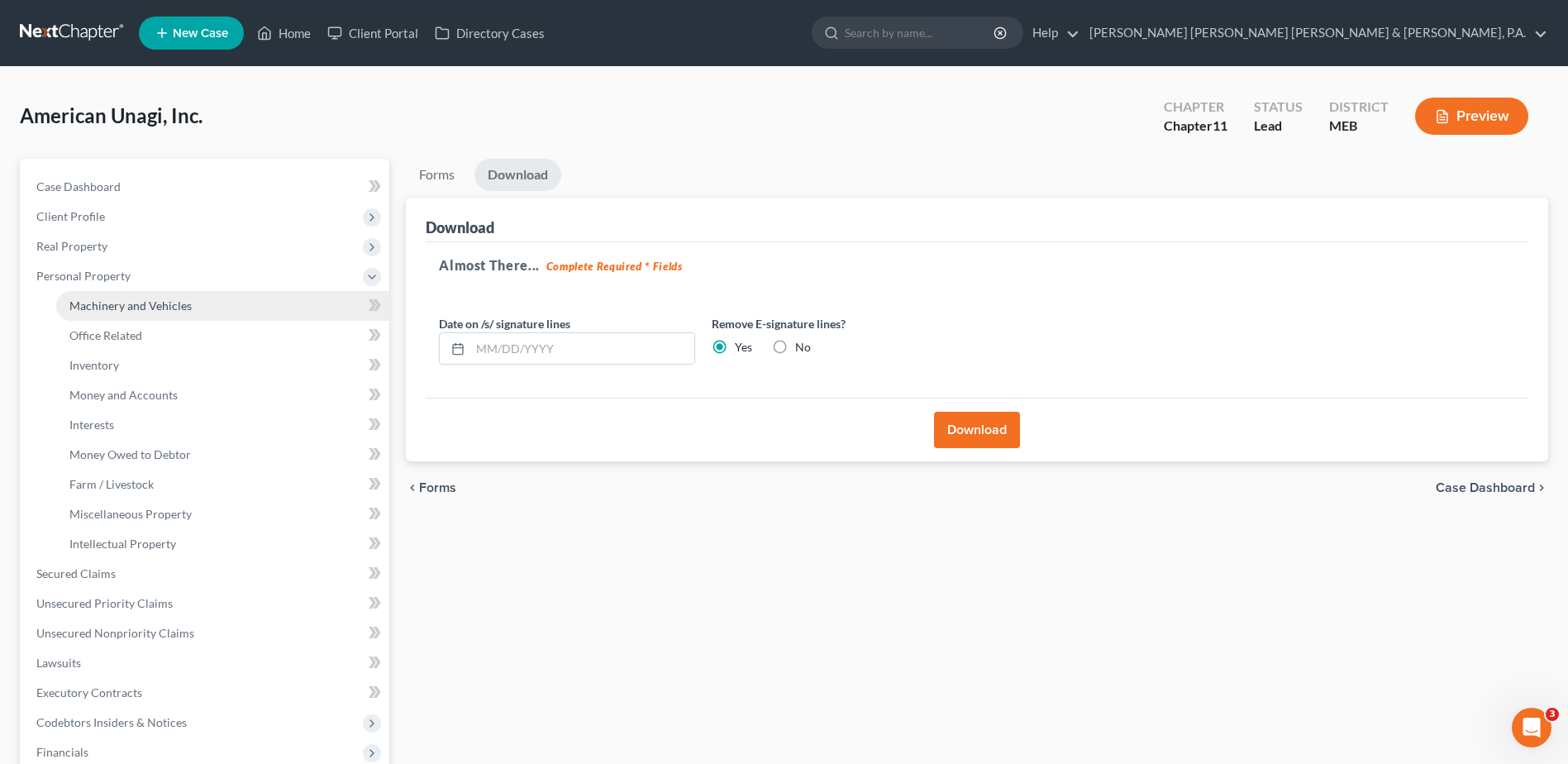
click at [213, 304] on link "Machinery and Vehicles" at bounding box center [223, 306] width 333 height 30
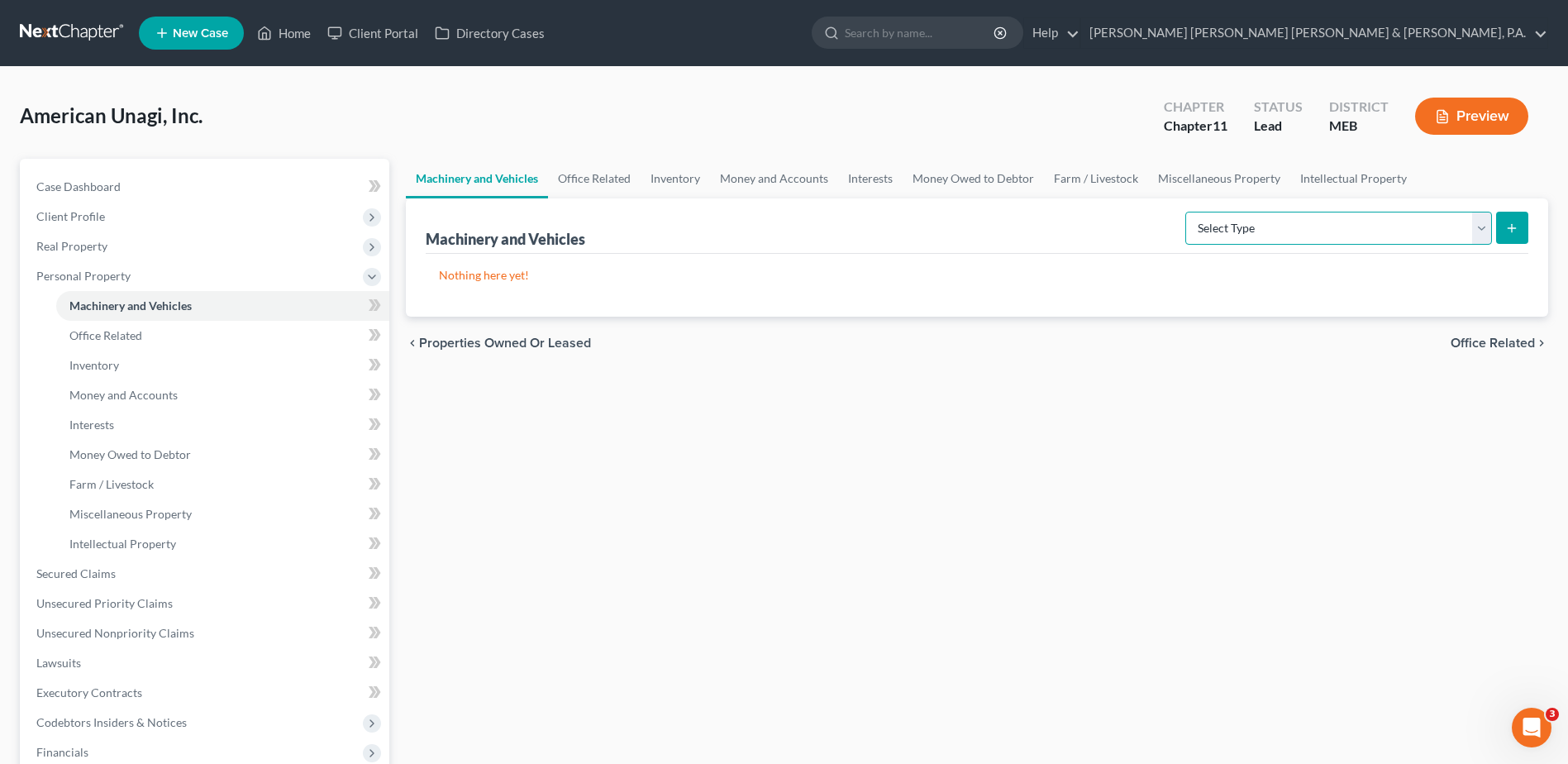
click at [1242, 227] on select "Select Type Aircraft (A/B: 49) Other Machinery, Fixtures and Equipment (A/B: 50…" at bounding box center [1338, 227] width 307 height 33
select select "vehicle"
click at [1188, 211] on select "Select Type Aircraft (A/B: 49) Other Machinery, Fixtures and Equipment (A/B: 50…" at bounding box center [1338, 227] width 307 height 33
click at [1506, 227] on icon "submit" at bounding box center [1511, 227] width 13 height 13
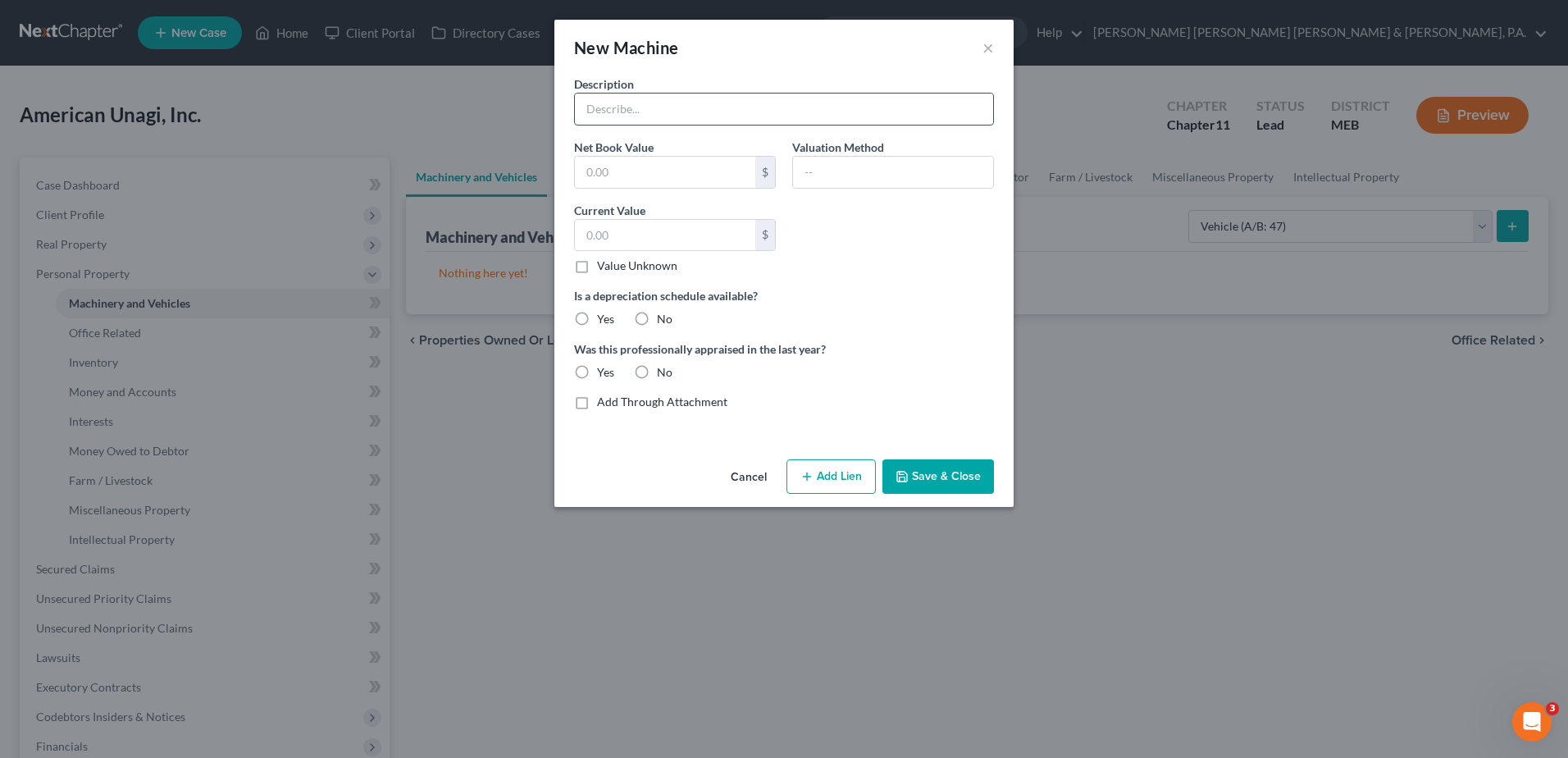
click at [626, 105] on input "text" at bounding box center [784, 109] width 418 height 32
click at [690, 119] on input "text" at bounding box center [784, 109] width 418 height 32
type input "2009 Toyota 7FBEU18"
click at [599, 178] on input "text" at bounding box center [664, 172] width 180 height 32
click at [730, 37] on div "New Machine ×" at bounding box center [784, 47] width 459 height 56
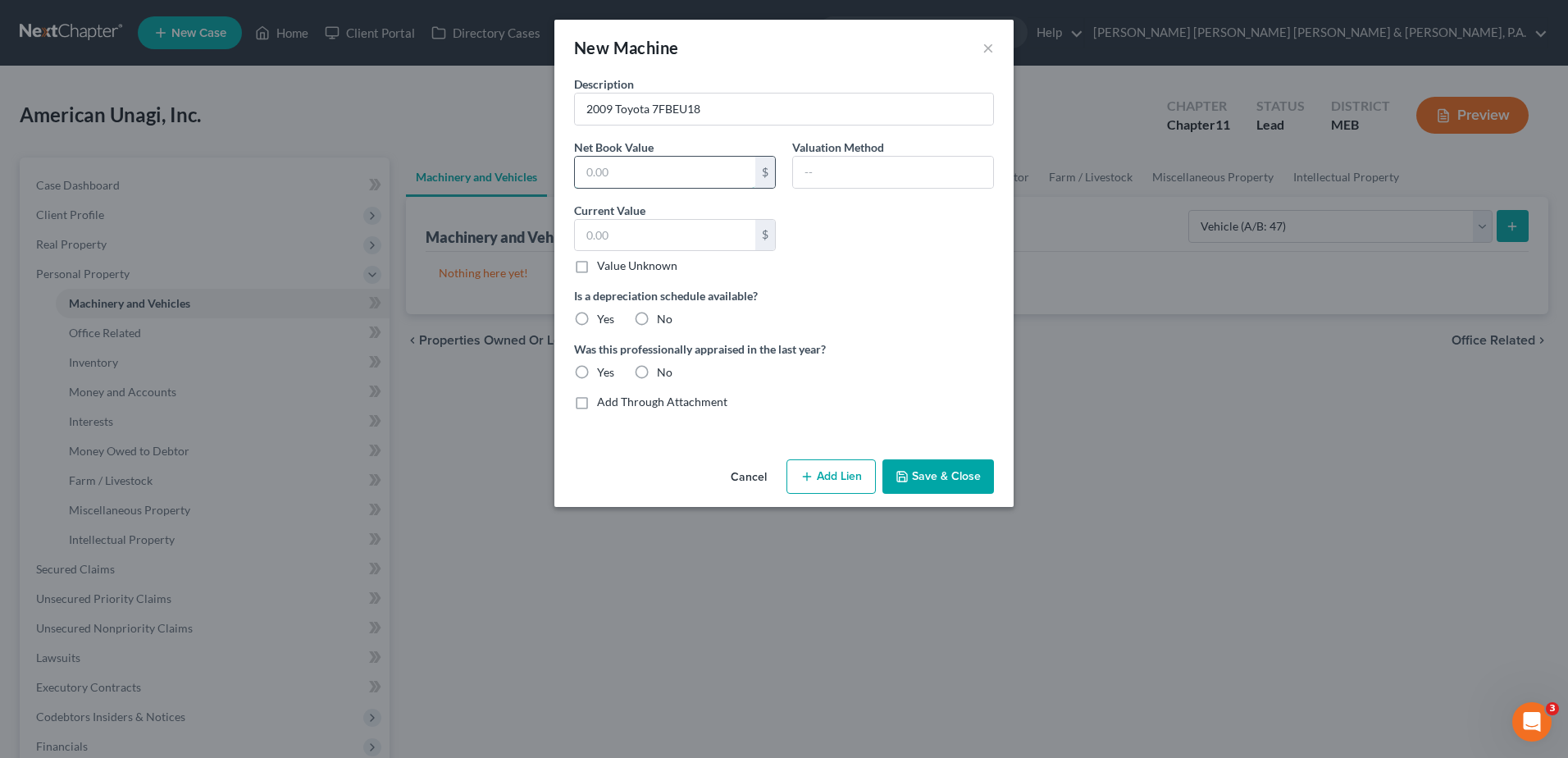
click at [616, 174] on input "text" at bounding box center [664, 172] width 180 height 32
click at [832, 182] on input "text" at bounding box center [892, 172] width 200 height 32
type input "D"
type input "Owner Estimate"
click at [596, 316] on label "Yes" at bounding box center [604, 319] width 17 height 17
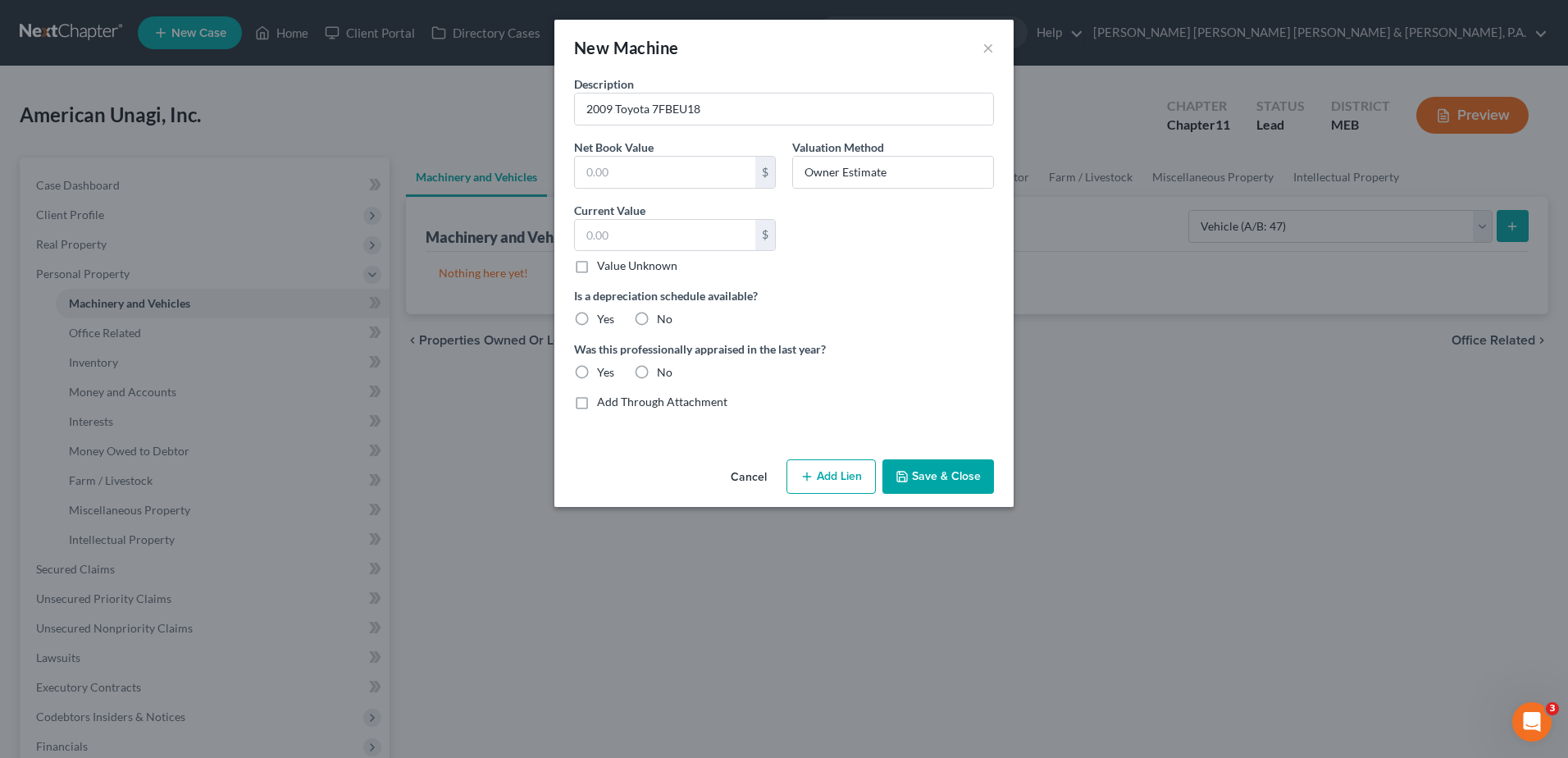
click at [603, 316] on input "Yes" at bounding box center [608, 316] width 11 height 11
radio input "true"
drag, startPoint x: 723, startPoint y: 114, endPoint x: 549, endPoint y: 112, distance: 174.0
click at [549, 112] on div "New Machine × Description 2009 Toyota 7FBEU18 Net Book Value $ Valuation Method…" at bounding box center [784, 379] width 1568 height 758
type input "See Attac"
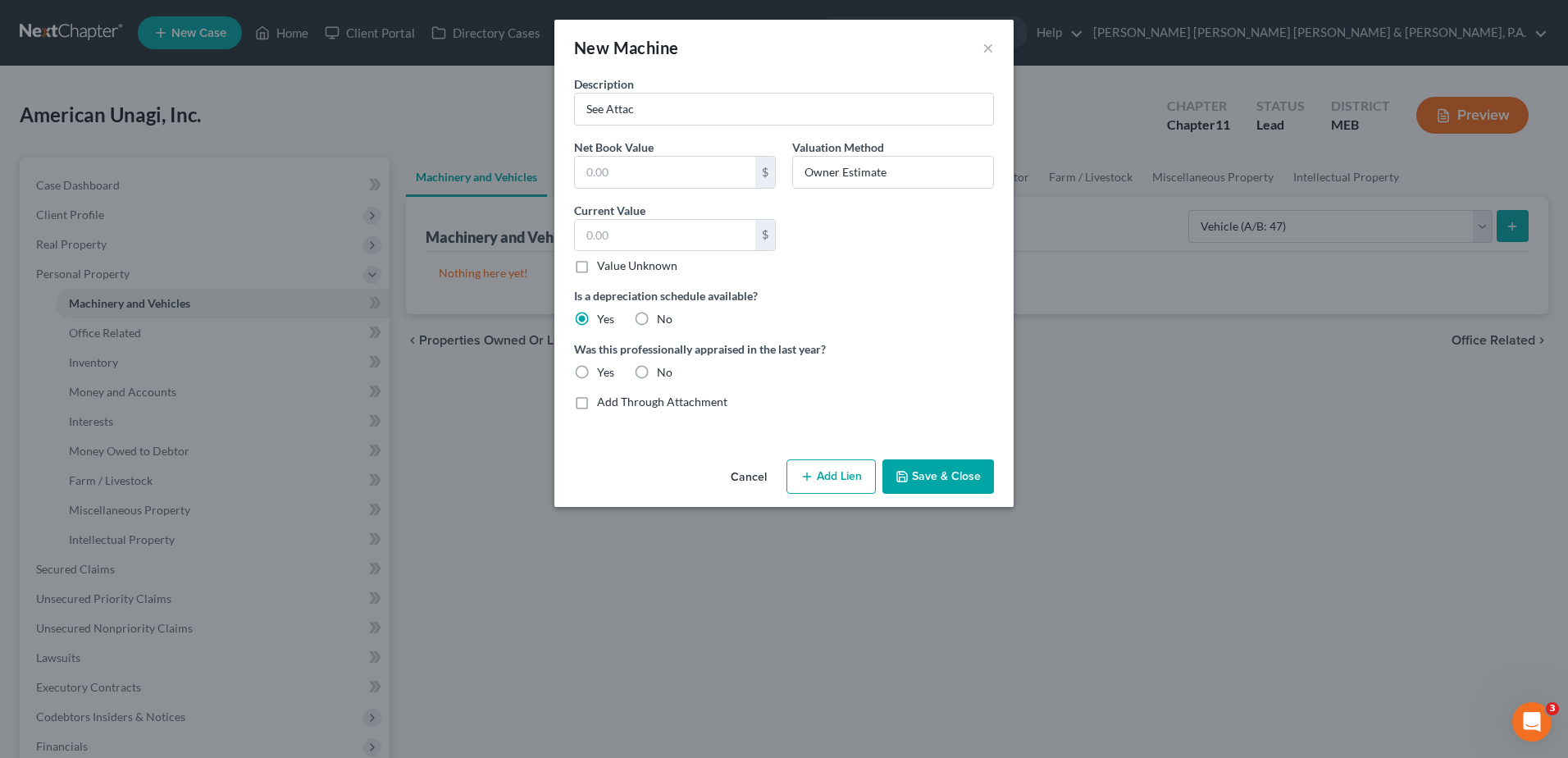
click at [596, 402] on label "Add Through Attachment" at bounding box center [661, 402] width 130 height 17
click at [603, 402] on input "Add Through Attachment" at bounding box center [608, 399] width 11 height 11
checkbox input "true"
type input "See Schedule A/B Part 8, Question 47 Attachment"
click at [850, 174] on input "Owner Estimate" at bounding box center [892, 172] width 200 height 32
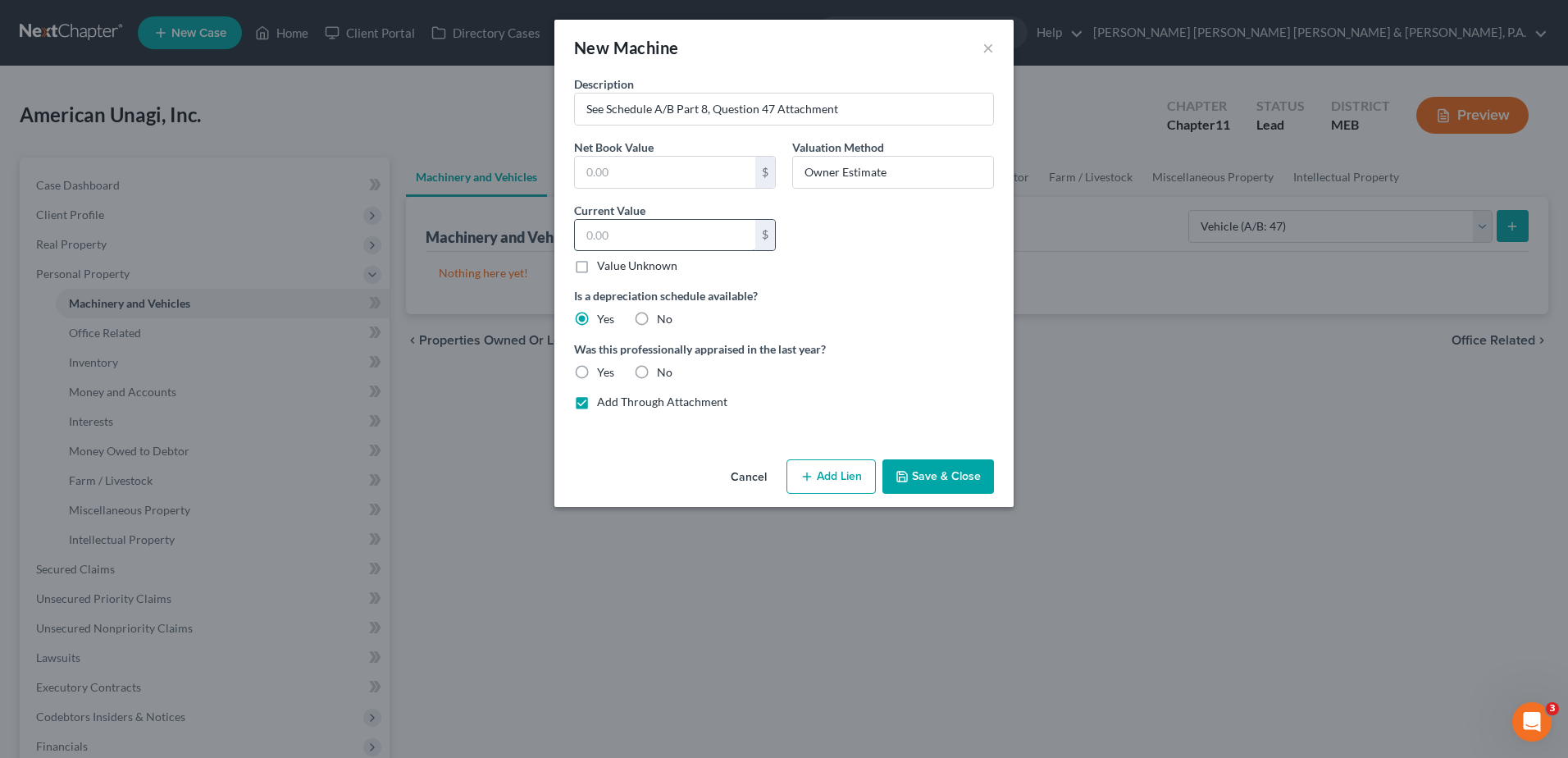
click at [662, 244] on input "text" at bounding box center [664, 235] width 180 height 32
click at [643, 187] on div "$" at bounding box center [674, 171] width 202 height 32
click at [640, 176] on input "text" at bounding box center [664, 172] width 180 height 32
type input "5,310.34"
click at [815, 175] on input "Owner Estimate" at bounding box center [892, 172] width 200 height 32
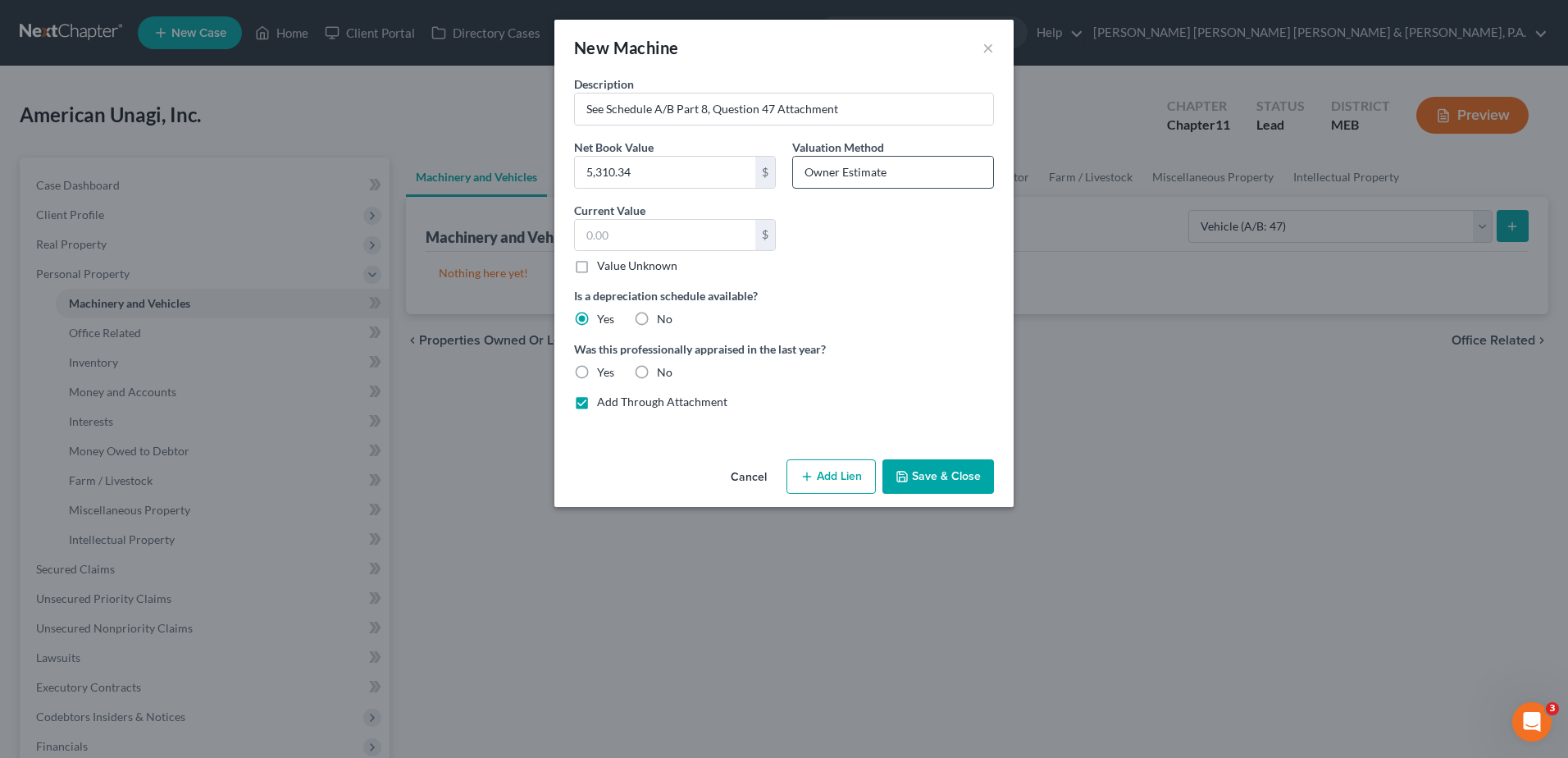
click at [816, 175] on input "Owner Estimate" at bounding box center [892, 172] width 200 height 32
type input "Net Book Value"
type input "5,310.34"
click at [920, 319] on div "Is a depreciation schedule available? Yes No" at bounding box center [784, 307] width 436 height 40
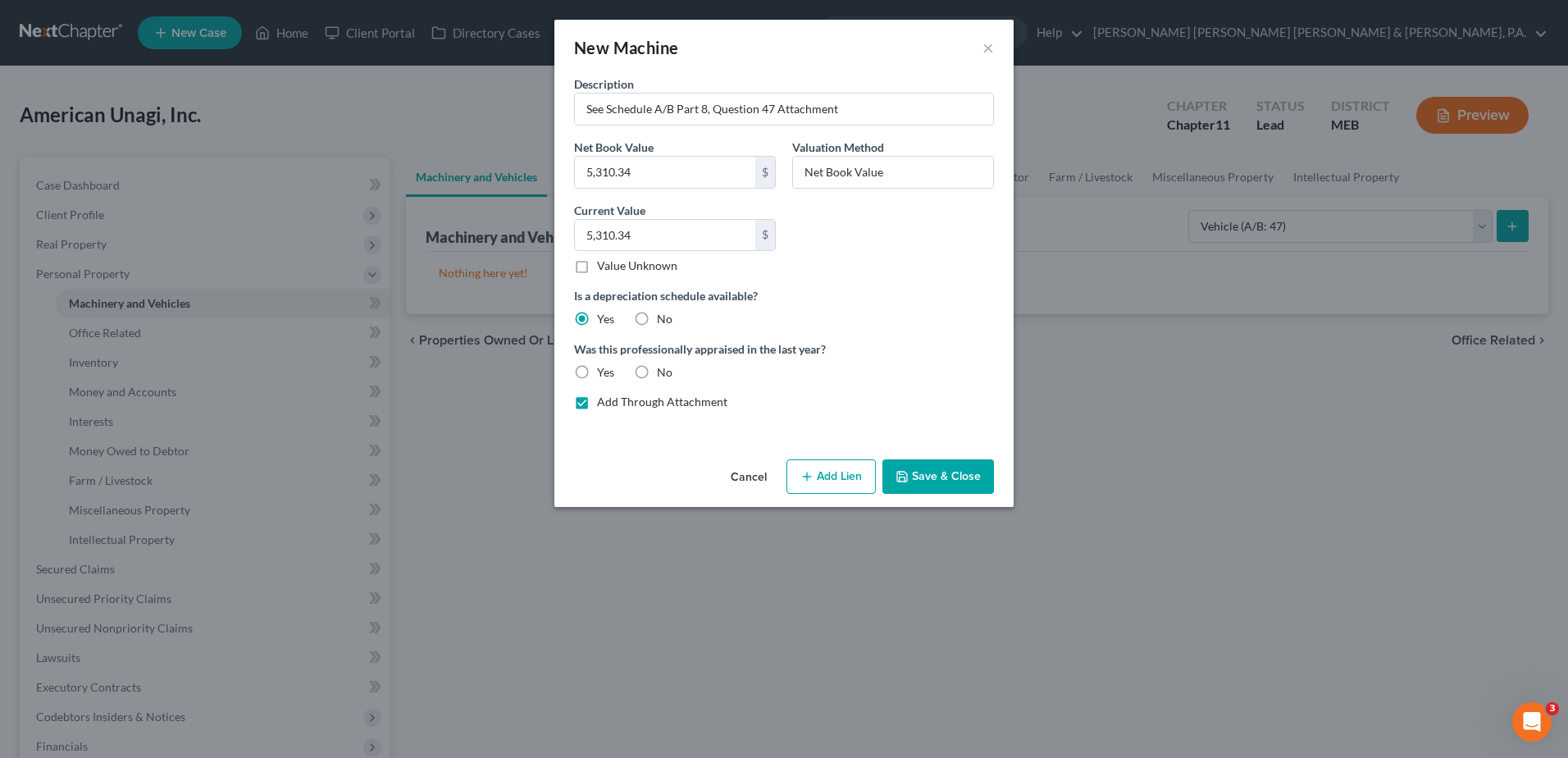
click at [596, 375] on label "Yes" at bounding box center [604, 372] width 17 height 17
click at [603, 375] on input "Yes" at bounding box center [608, 369] width 11 height 11
radio input "true"
click at [657, 371] on label "No" at bounding box center [664, 372] width 16 height 17
click at [663, 371] on input "No" at bounding box center [668, 369] width 11 height 11
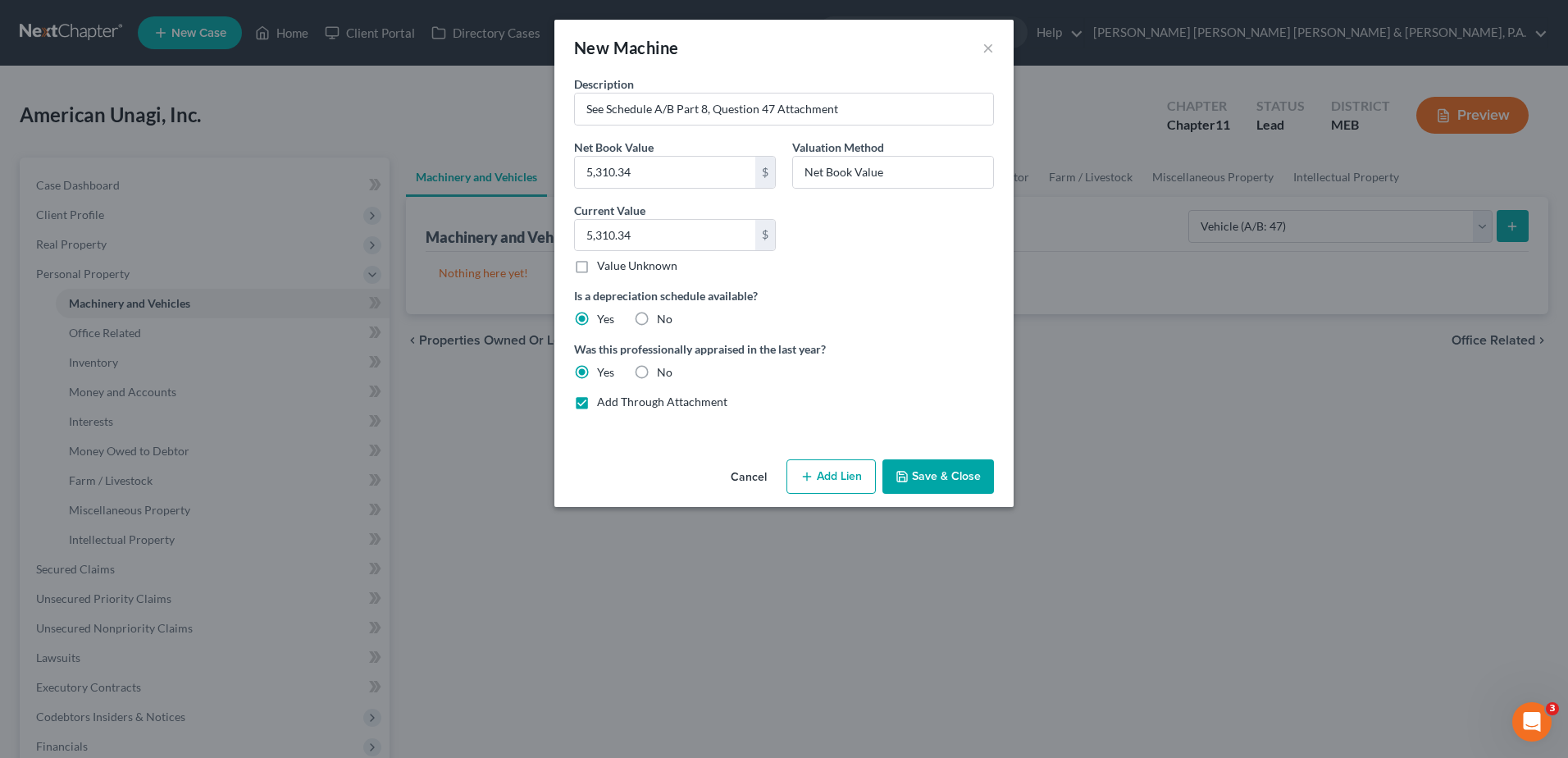
radio input "true"
radio input "false"
click at [950, 472] on button "Save & Close" at bounding box center [937, 475] width 111 height 34
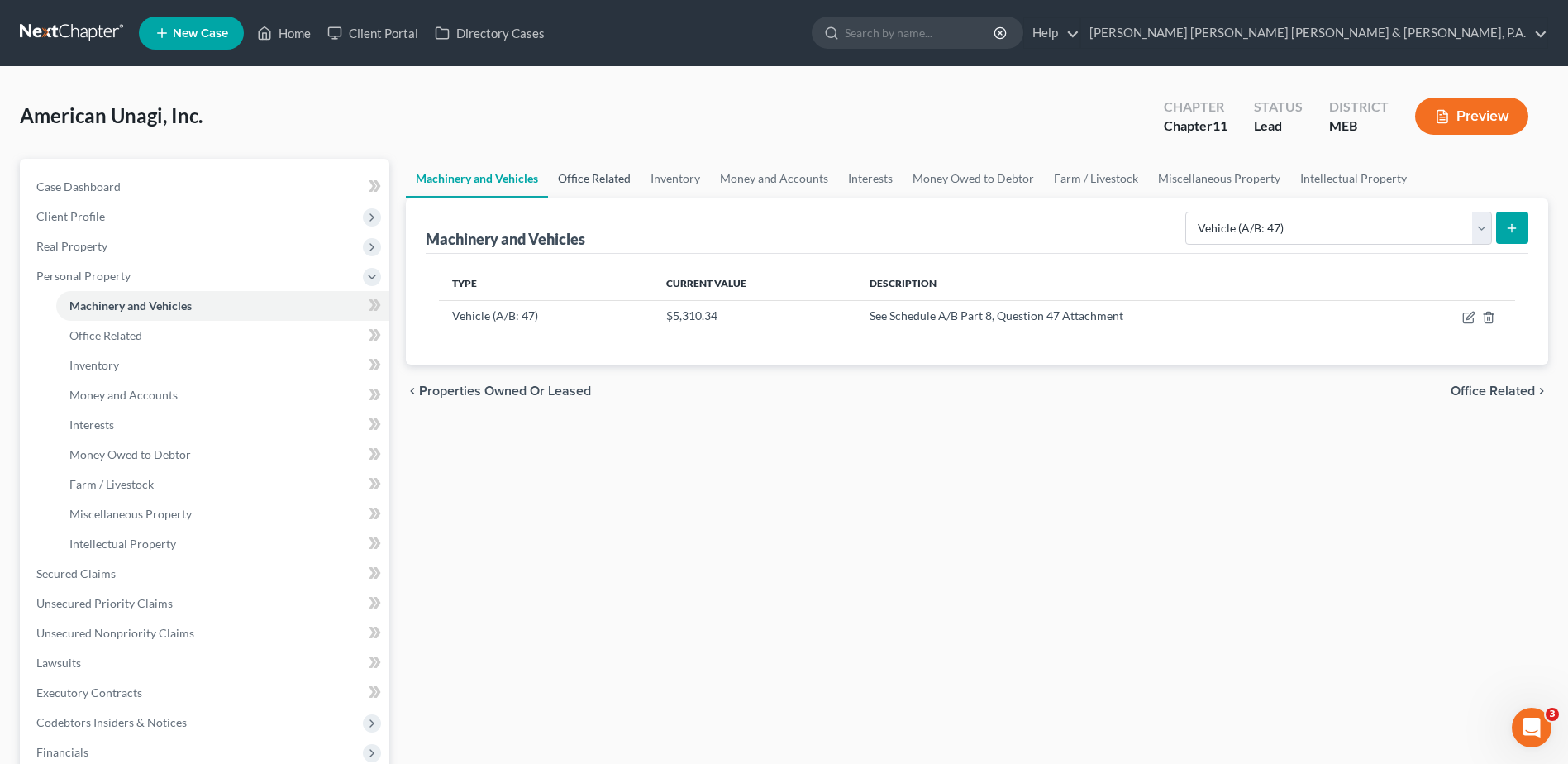
click at [596, 186] on link "Office Related" at bounding box center [593, 179] width 92 height 40
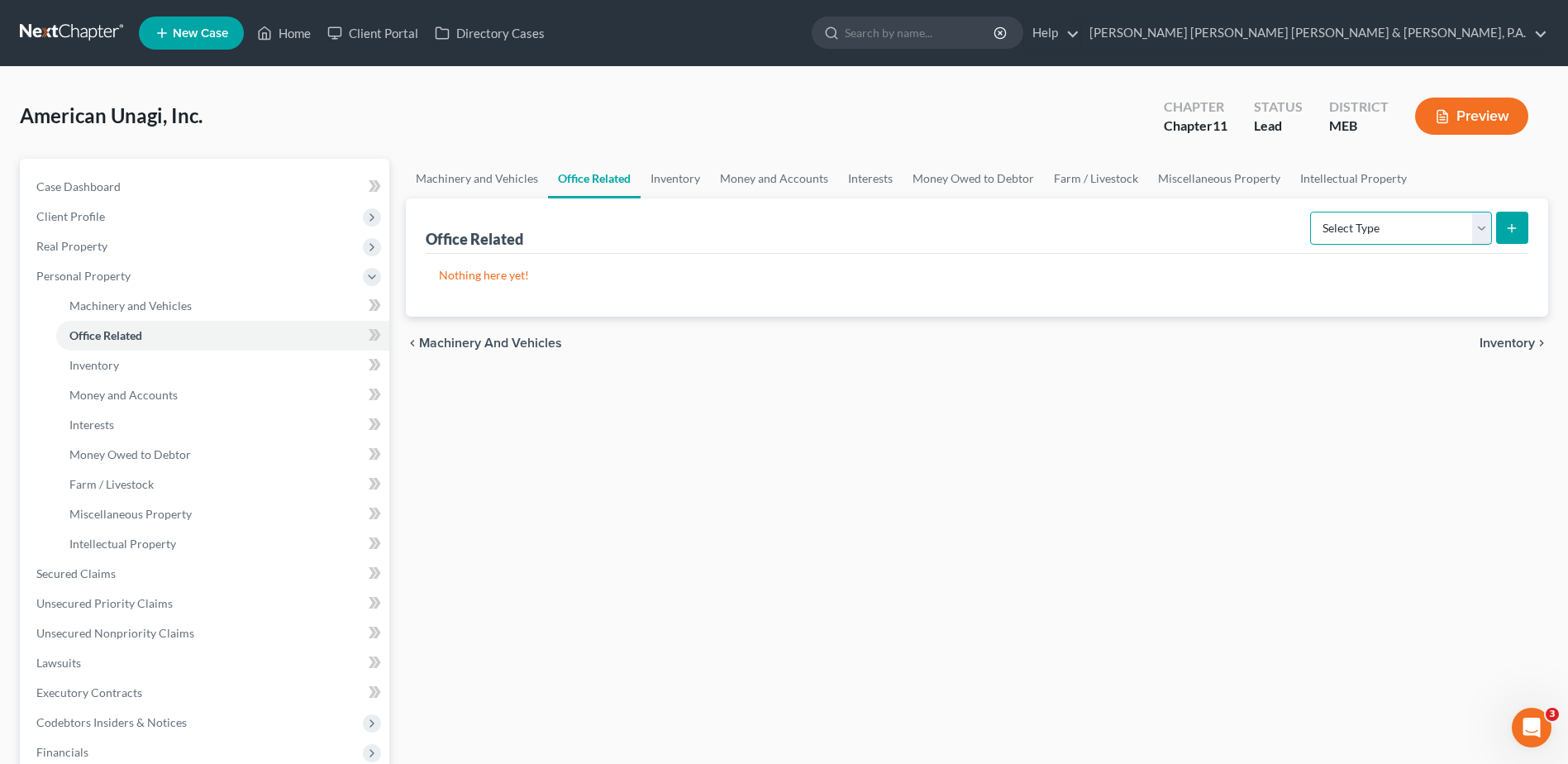
click at [1421, 228] on select "Select Type Collectibles (A/B: 42) Office Equipment (A/B: 41) Office Fixtures (…" at bounding box center [1400, 227] width 182 height 33
select select "furniture"
click at [1311, 211] on select "Select Type Collectibles (A/B: 42) Office Equipment (A/B: 41) Office Fixtures (…" at bounding box center [1400, 227] width 182 height 33
click at [1511, 221] on icon "submit" at bounding box center [1511, 227] width 13 height 13
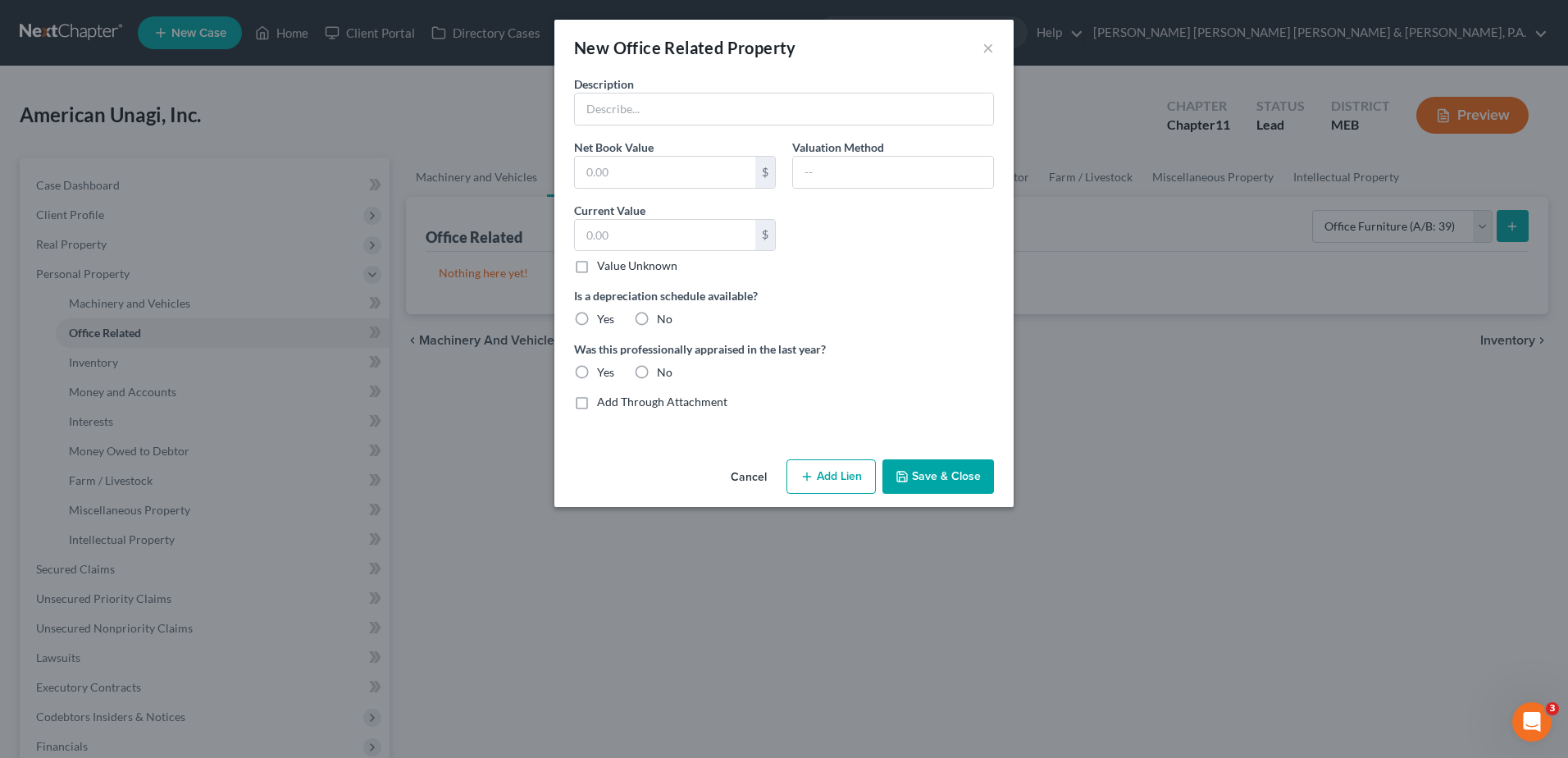
click at [596, 400] on label "Add Through Attachment" at bounding box center [661, 402] width 130 height 17
click at [603, 400] on input "Add Through Attachment" at bounding box center [608, 399] width 11 height 11
checkbox input "true"
type input "See Schedule A/B Part 7, Question 39 Attachment"
click at [642, 177] on input "text" at bounding box center [664, 172] width 180 height 32
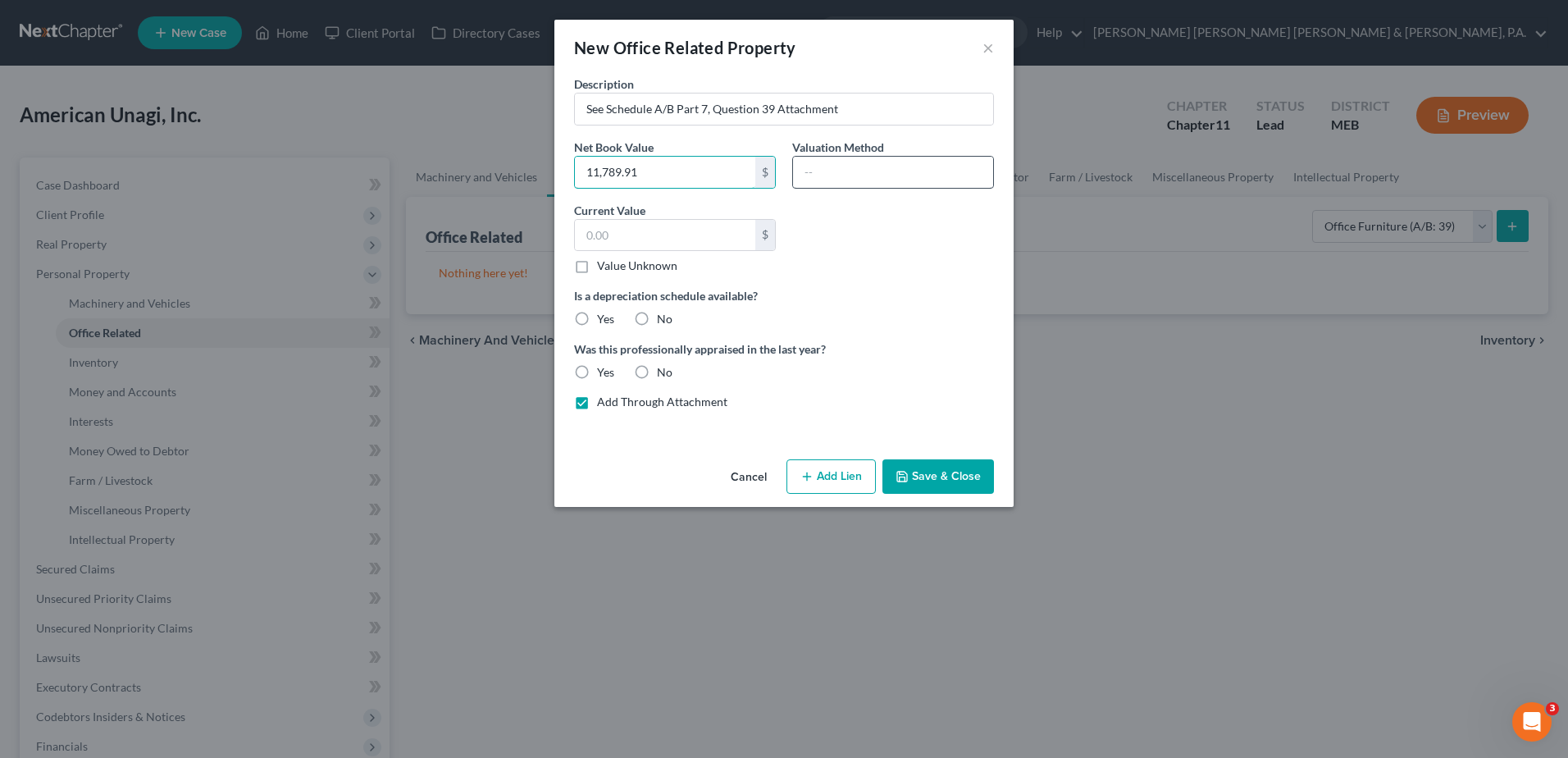
type input "11,789.91"
click at [815, 167] on input "text" at bounding box center [892, 172] width 200 height 32
type input "Net Book Value"
drag, startPoint x: 701, startPoint y: 231, endPoint x: 456, endPoint y: 243, distance: 245.3
click at [456, 243] on div "New Office Related Property × Description See Schedule A/B Part 7, Question 39 …" at bounding box center [784, 379] width 1568 height 758
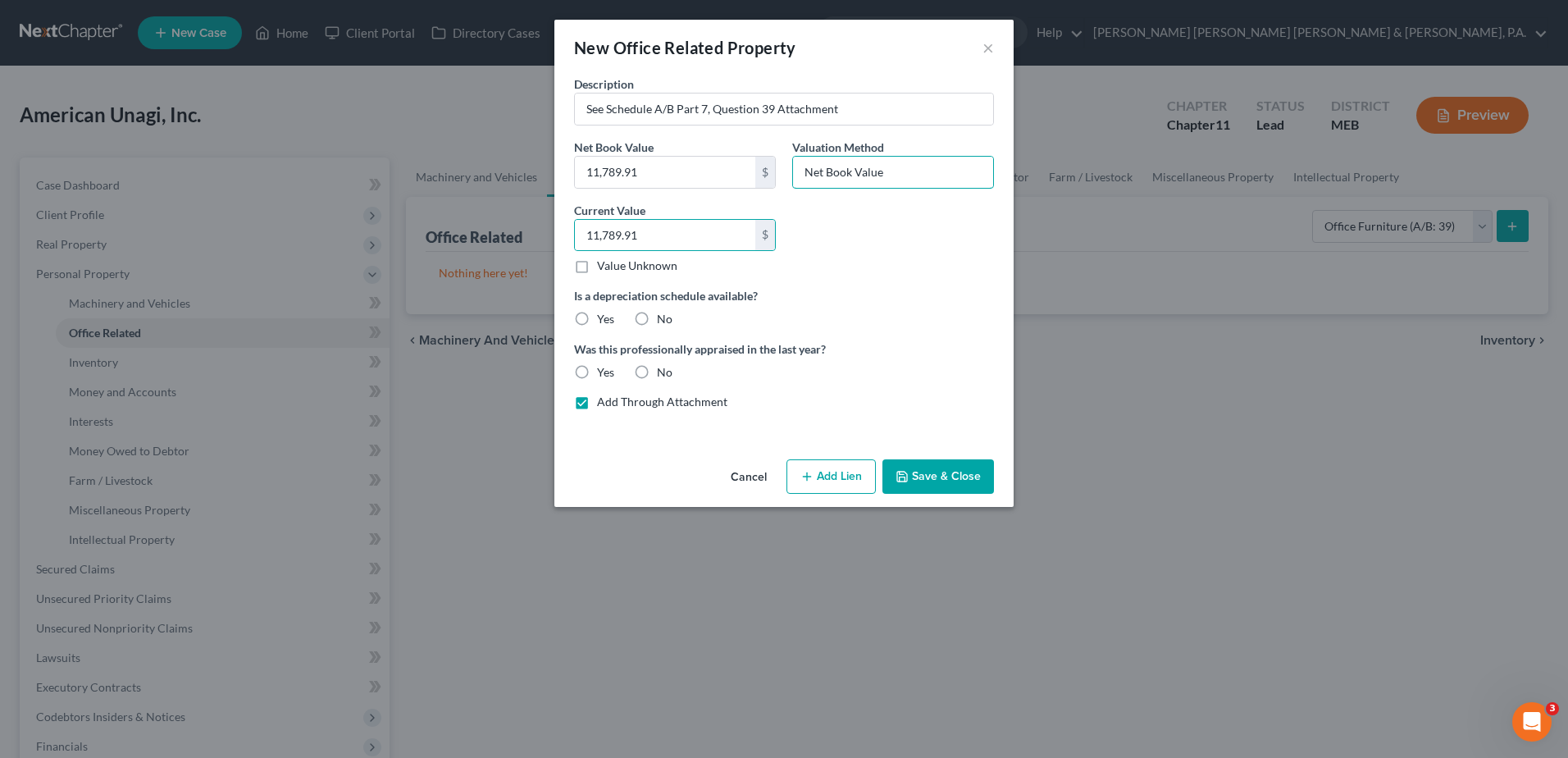
type input "11,789.91"
click at [856, 268] on div "Description See Schedule A/B Part 7, Question 39 Attachment Net Book Value 11,7…" at bounding box center [784, 249] width 436 height 347
click at [596, 313] on label "Yes" at bounding box center [604, 319] width 17 height 17
click at [603, 313] on input "Yes" at bounding box center [608, 316] width 11 height 11
radio input "true"
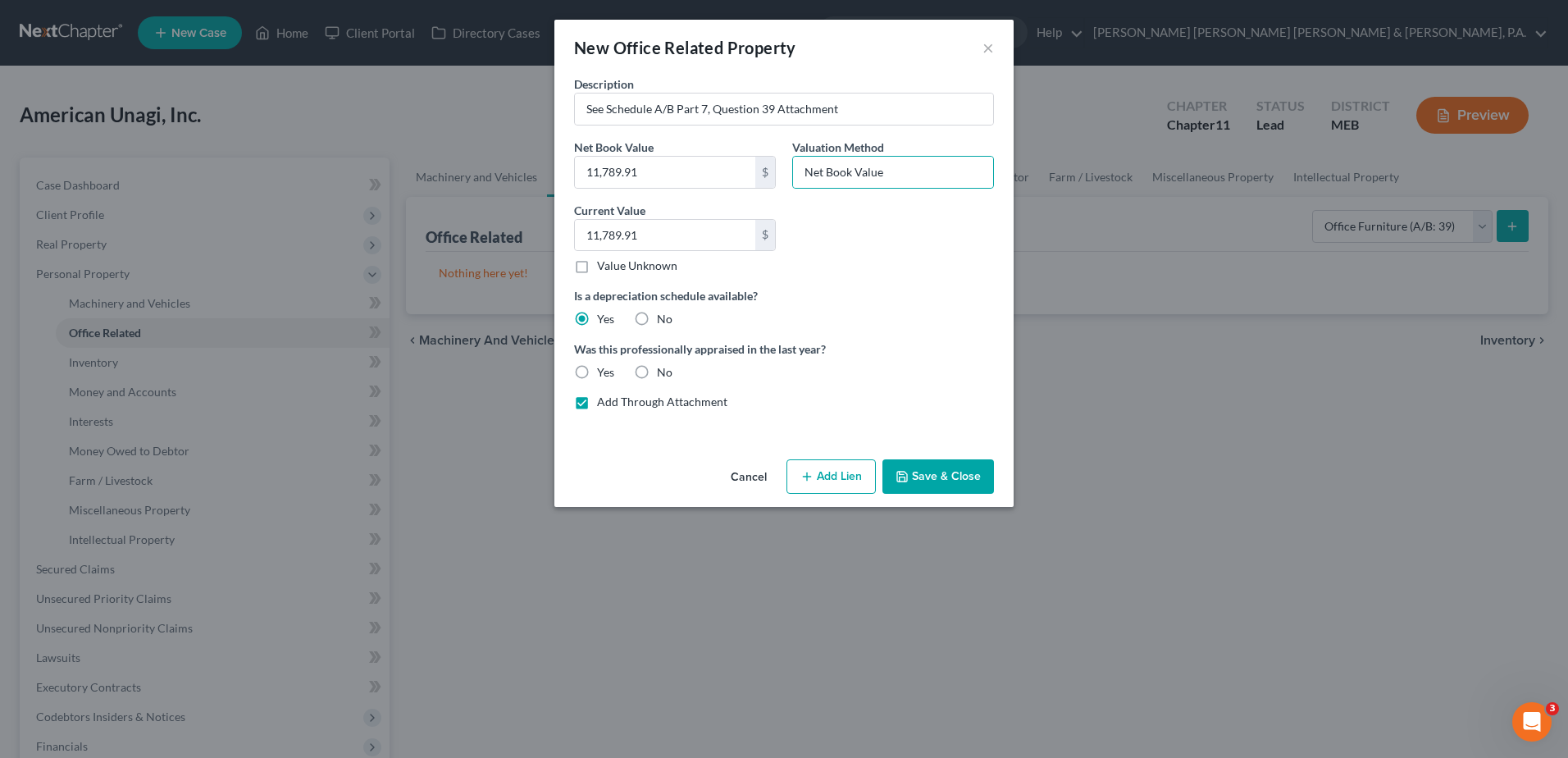
click at [657, 367] on label "No" at bounding box center [664, 372] width 16 height 17
click at [663, 367] on input "No" at bounding box center [668, 369] width 11 height 11
radio input "true"
click at [943, 479] on button "Save & Close" at bounding box center [937, 475] width 111 height 34
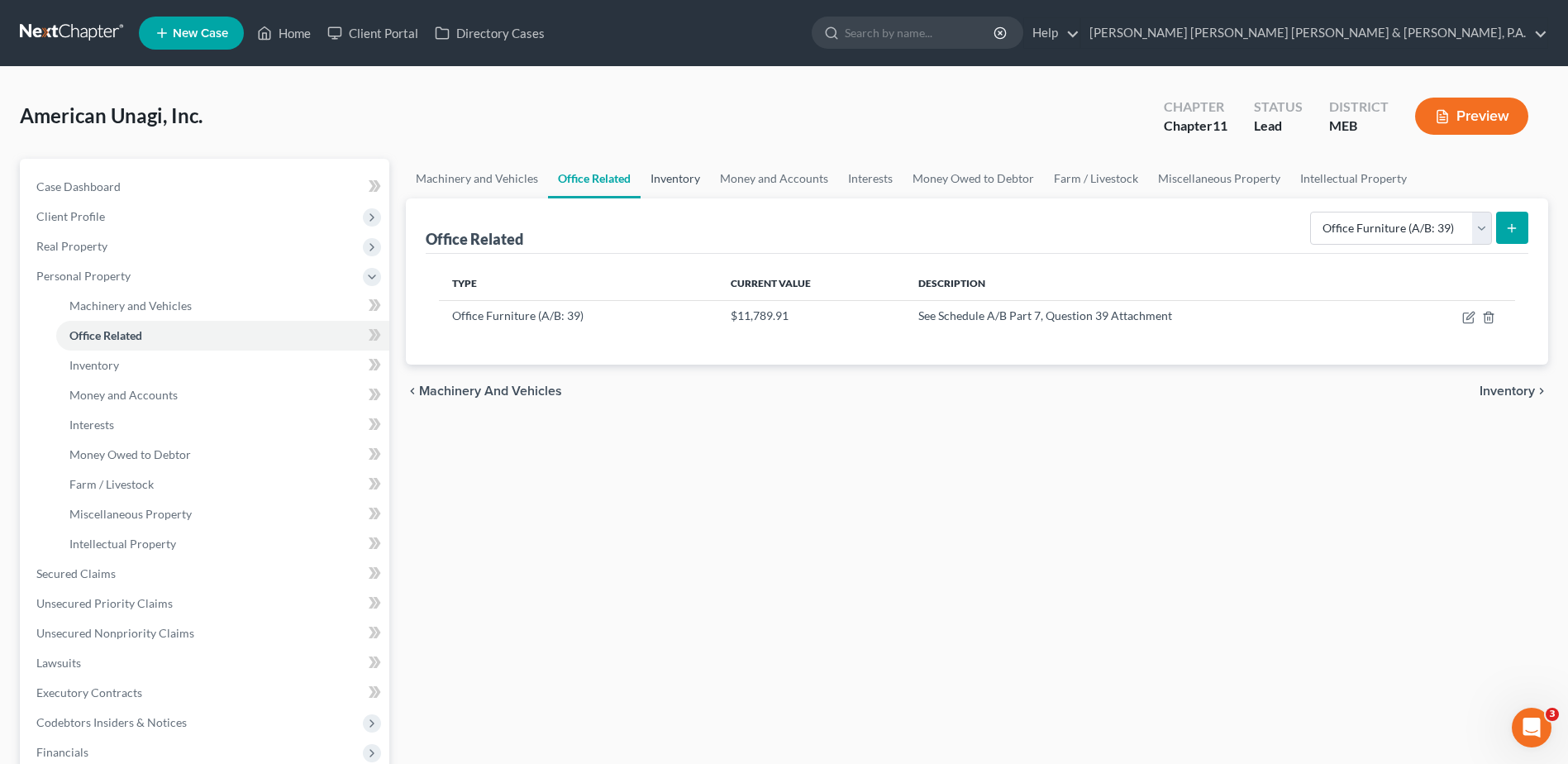
click at [651, 173] on link "Inventory" at bounding box center [676, 179] width 69 height 40
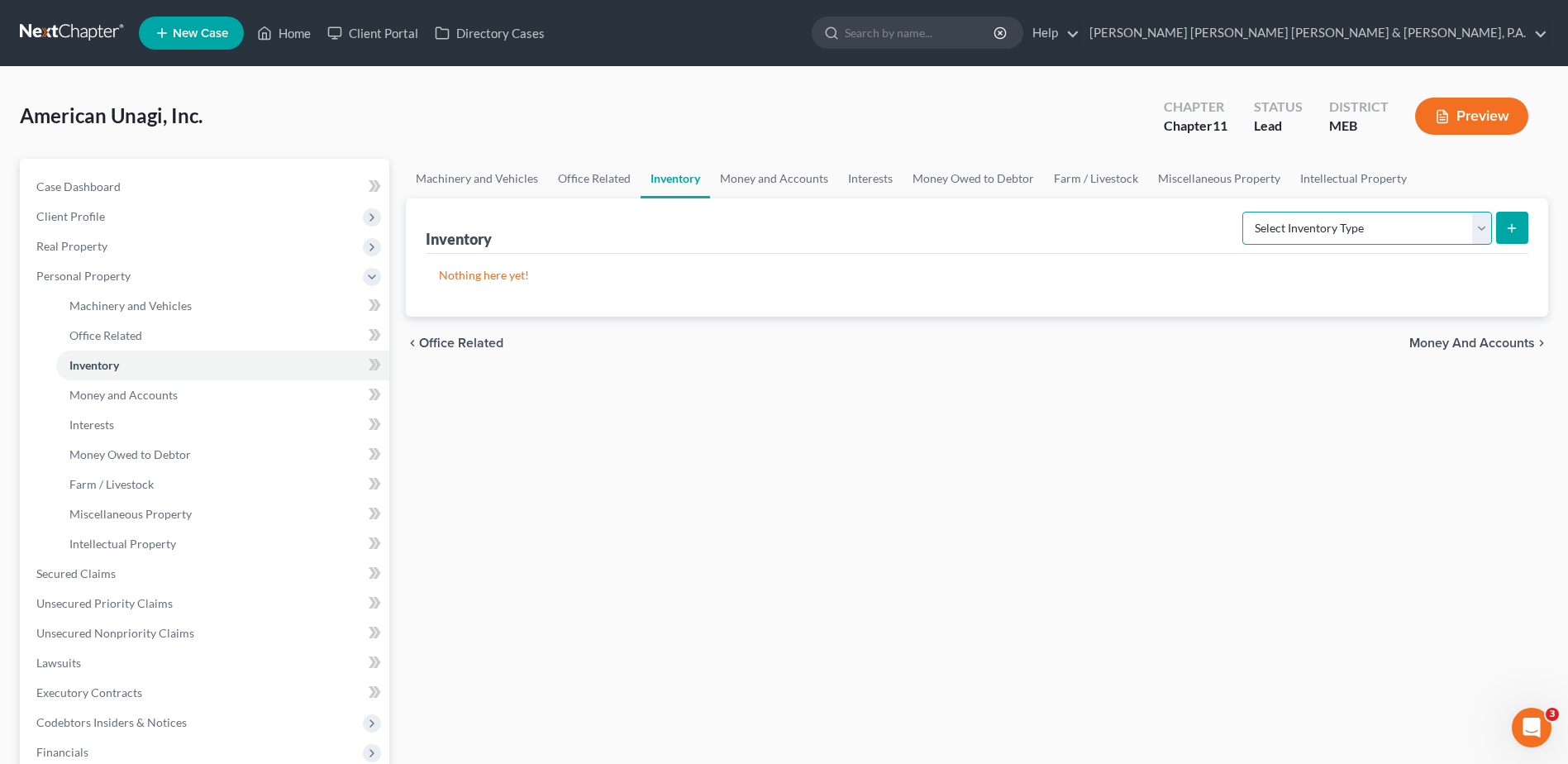
click at [1397, 225] on select "Select Inventory Type Finished Goods (A/B: 21) Other Inventory or Supplies (A/B…" at bounding box center [1368, 227] width 250 height 33
select select "finished_goods"
click at [1242, 211] on select "Select Inventory Type Finished Goods (A/B: 21) Other Inventory or Supplies (A/B…" at bounding box center [1368, 227] width 250 height 33
click at [1498, 226] on button "submit" at bounding box center [1512, 227] width 32 height 32
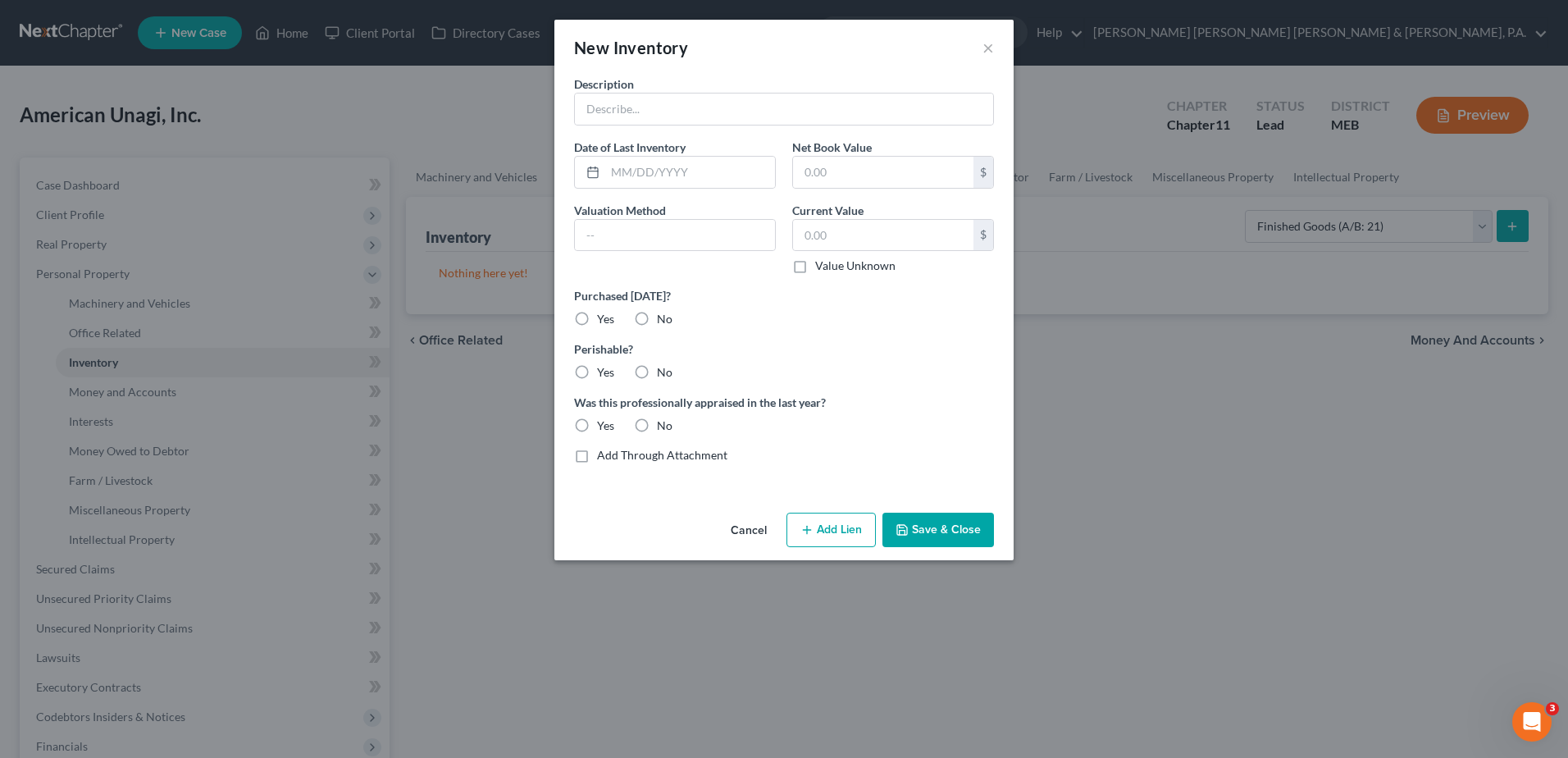
click at [596, 366] on label "Yes" at bounding box center [604, 372] width 17 height 17
click at [603, 366] on input "Yes" at bounding box center [608, 369] width 11 height 11
radio input "true"
click at [638, 108] on input "text" at bounding box center [784, 109] width 418 height 32
click at [638, 106] on input "text" at bounding box center [784, 109] width 418 height 32
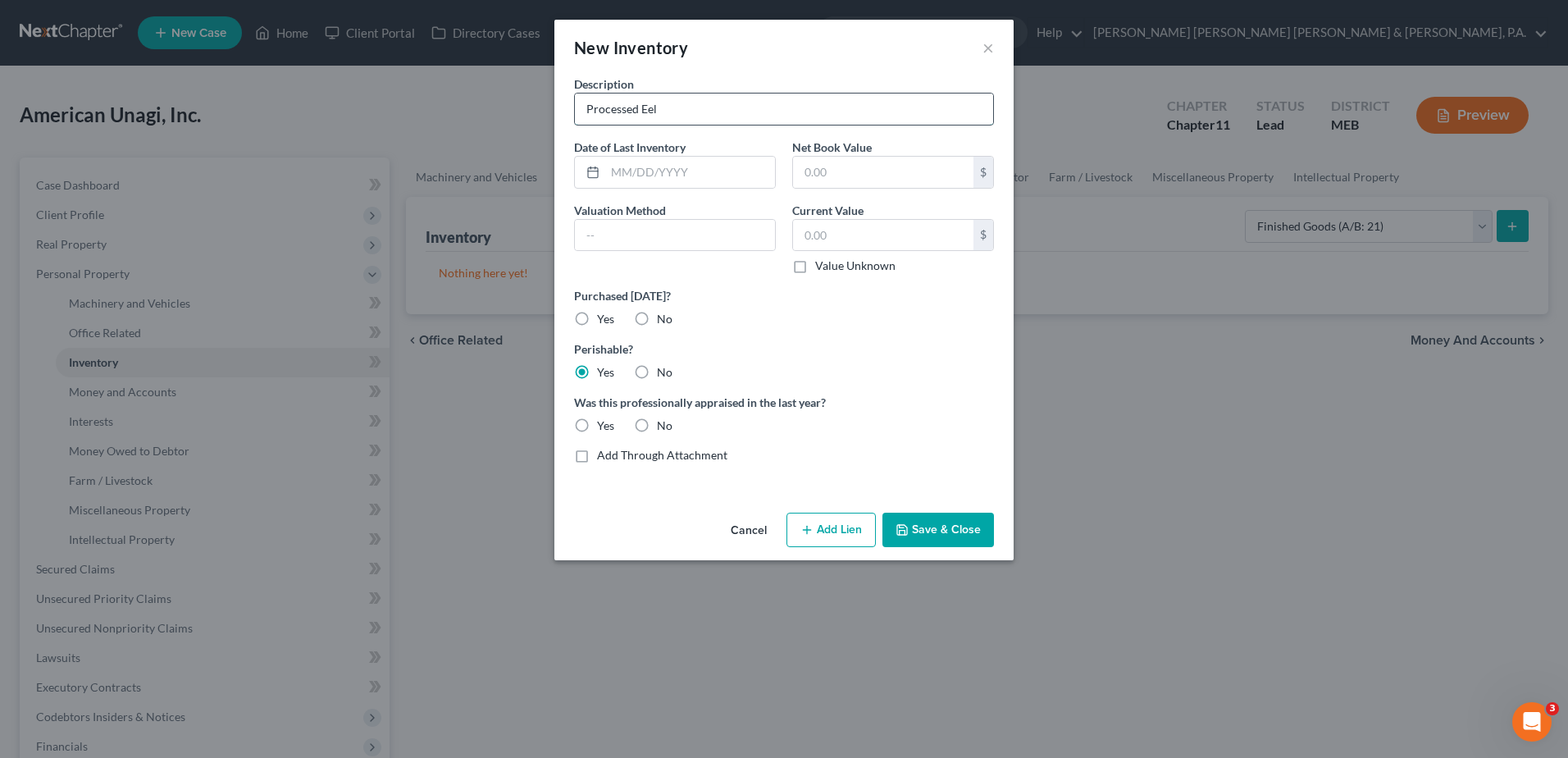
type input "Processed Eel"
type input "439,099.64"
type input "Net Book Value"
type input "439,090.64"
click at [657, 424] on label "No" at bounding box center [664, 425] width 16 height 17
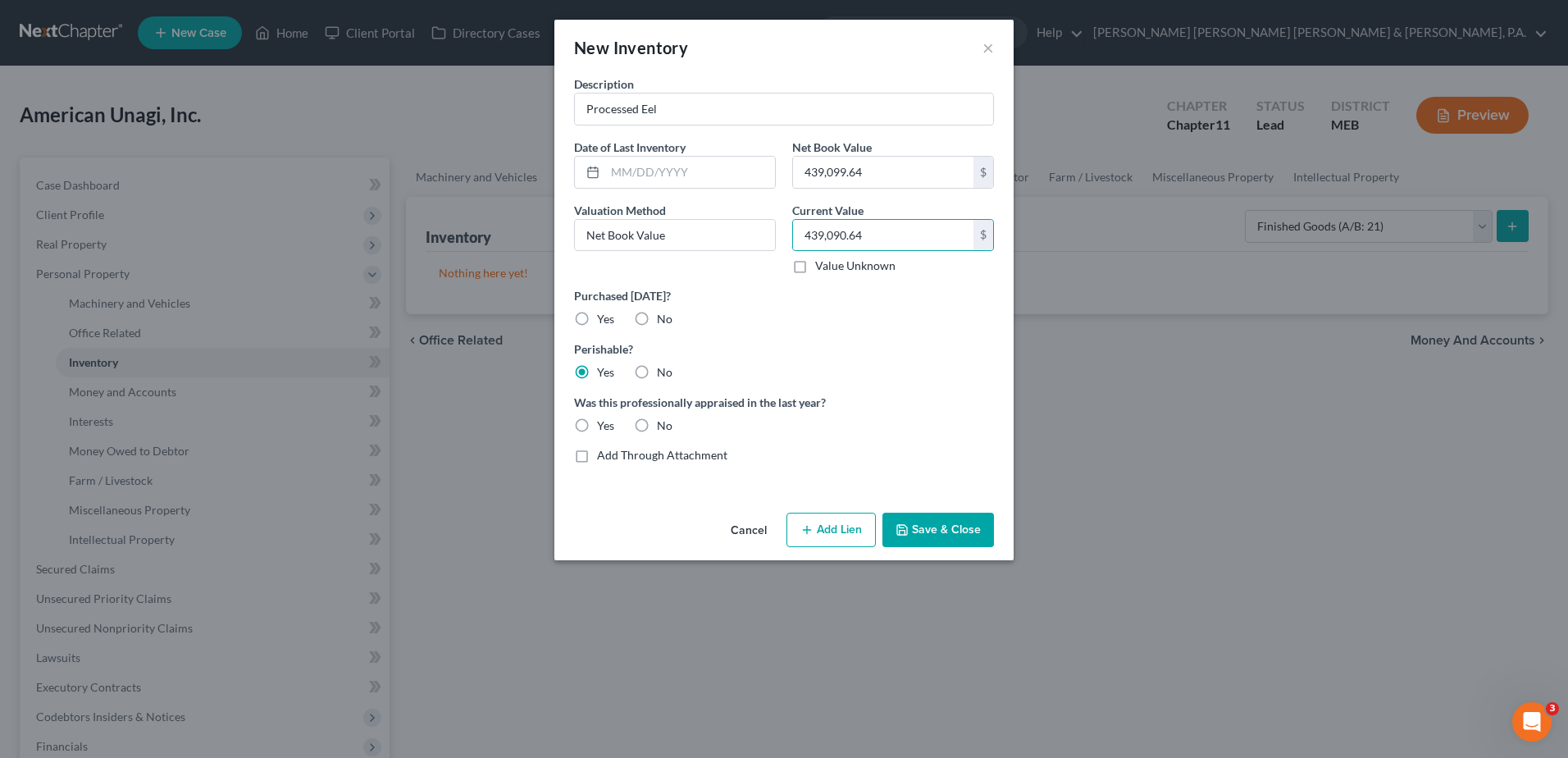
click at [663, 424] on input "No" at bounding box center [668, 422] width 11 height 11
radio input "true"
click at [596, 321] on label "Yes" at bounding box center [604, 319] width 17 height 17
click at [603, 321] on input "Yes" at bounding box center [608, 316] width 11 height 11
radio input "true"
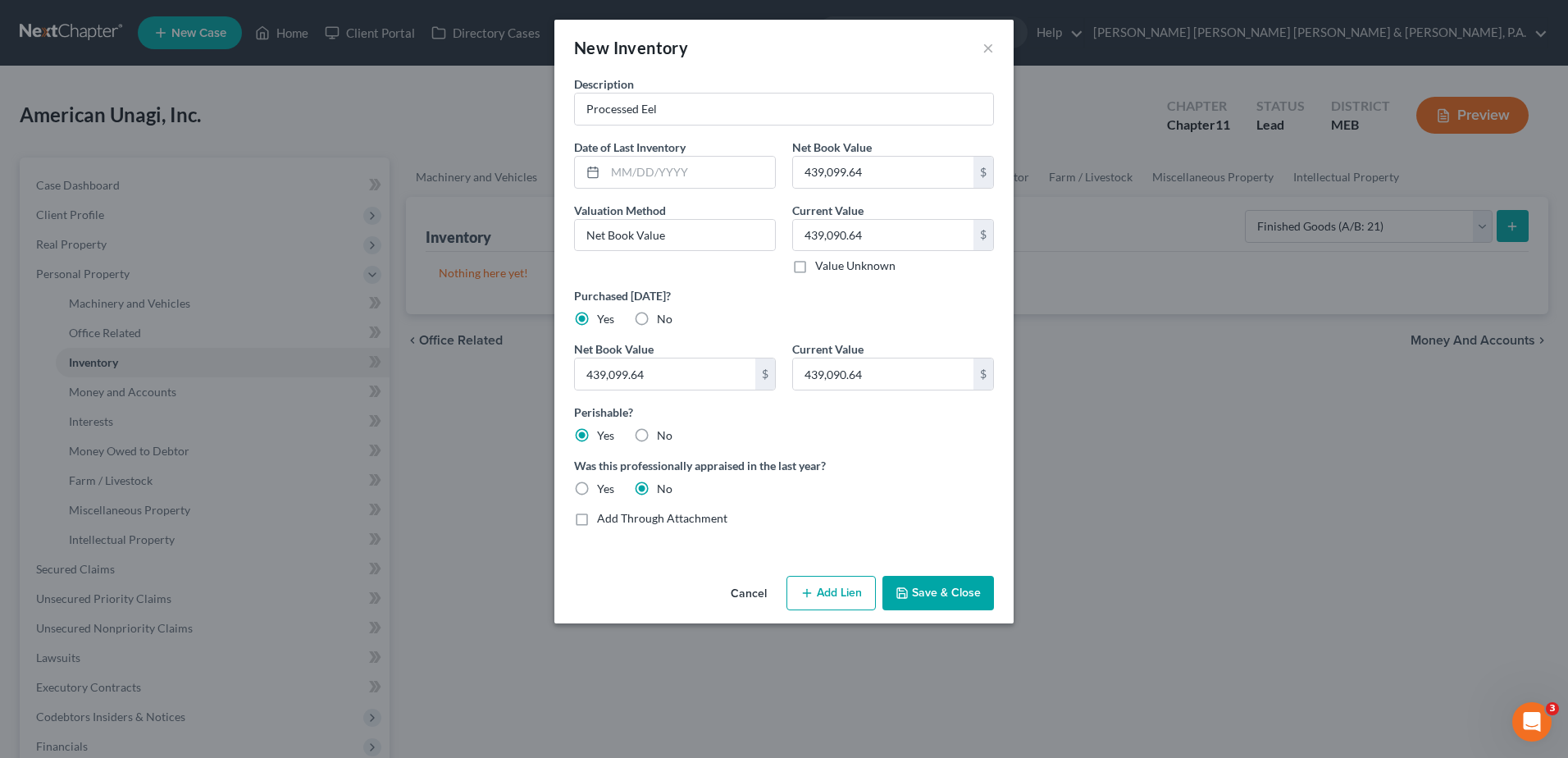
click at [932, 584] on button "Save & Close" at bounding box center [937, 593] width 111 height 34
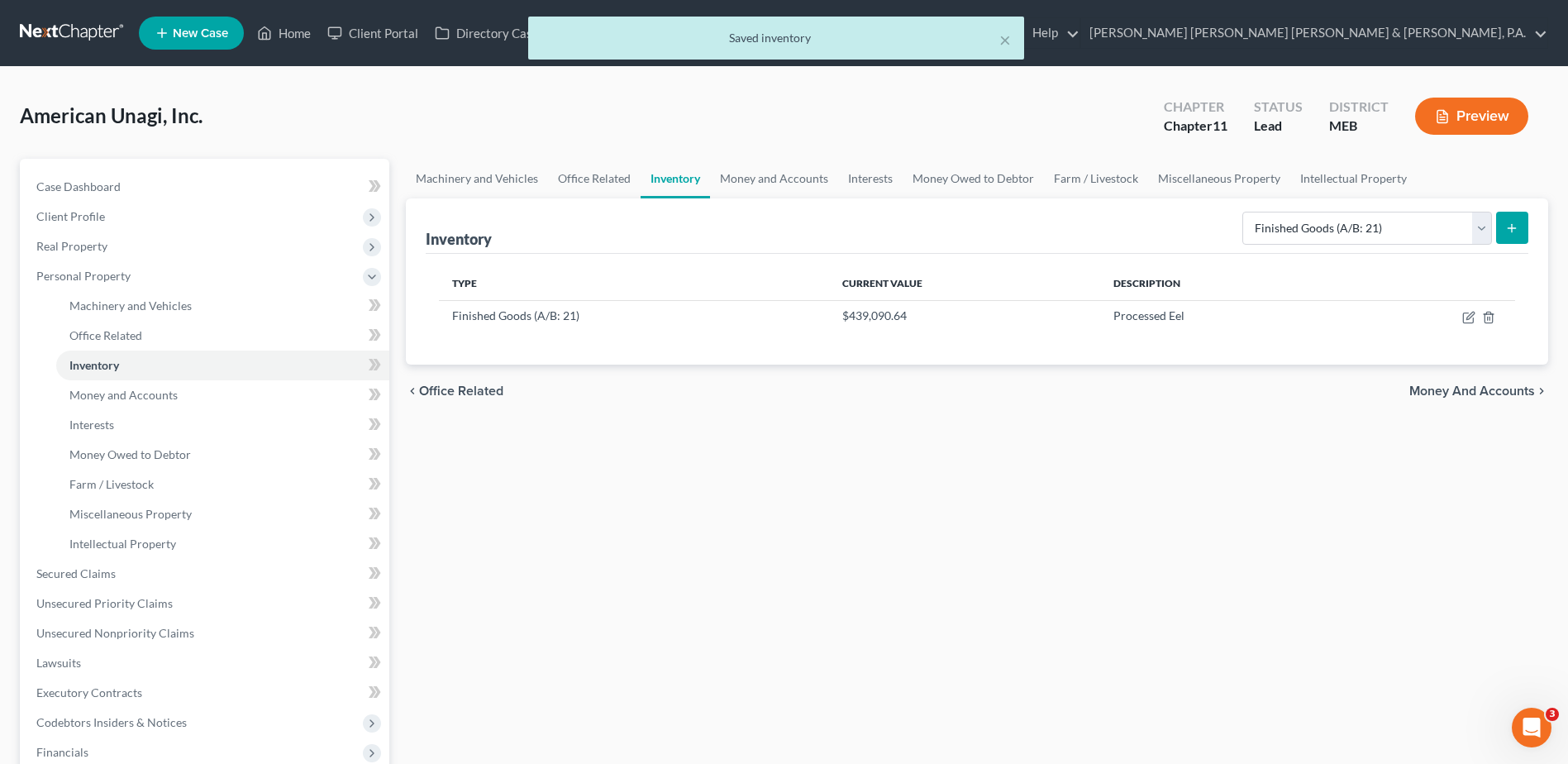
click at [940, 588] on div "Machinery and Vehicles Office Related Inventory Money and Accounts Interests Mo…" at bounding box center [978, 562] width 1159 height 806
click at [1516, 234] on icon "submit" at bounding box center [1511, 227] width 13 height 13
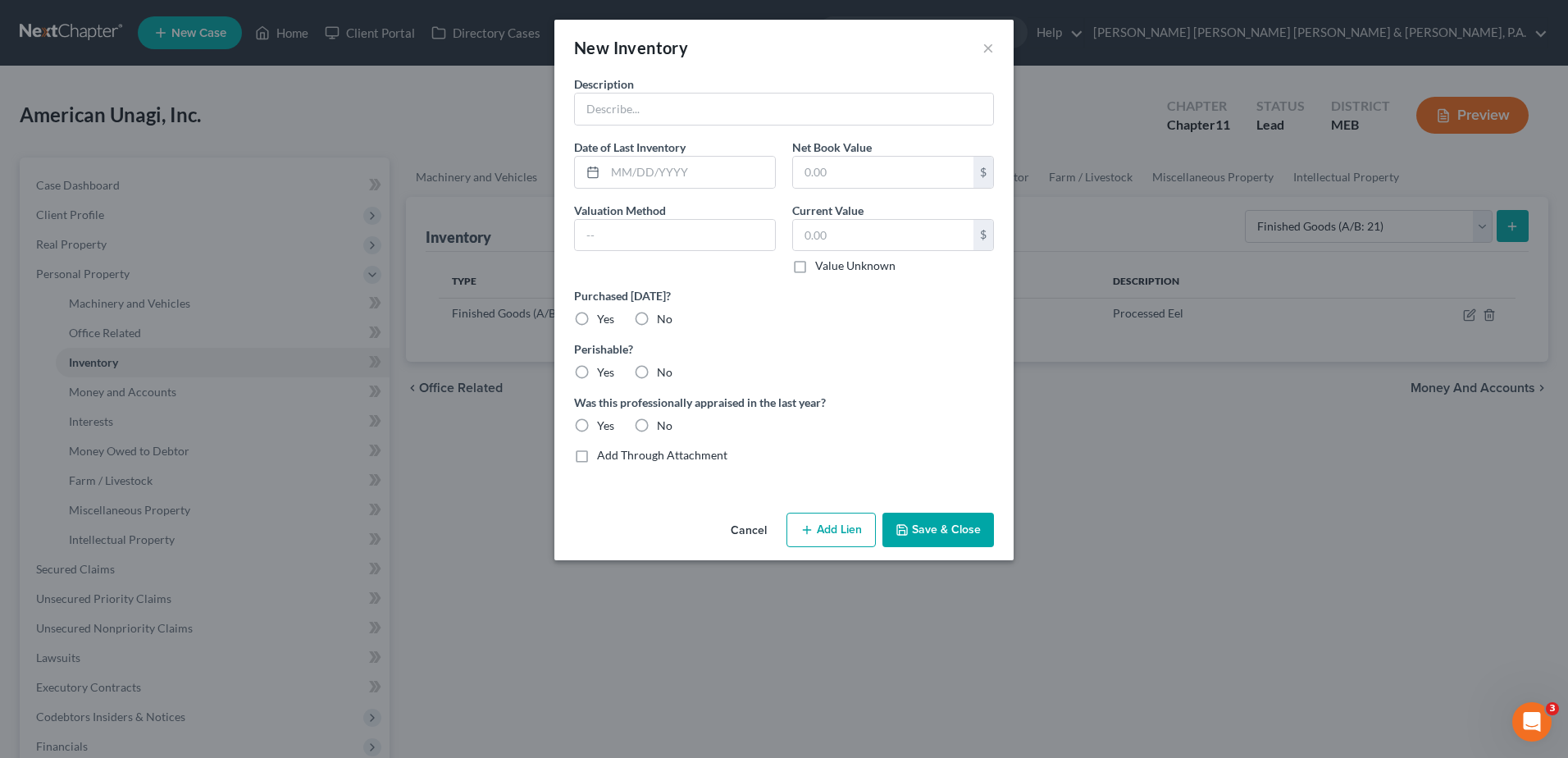
click at [734, 532] on button "Cancel" at bounding box center [748, 530] width 62 height 32
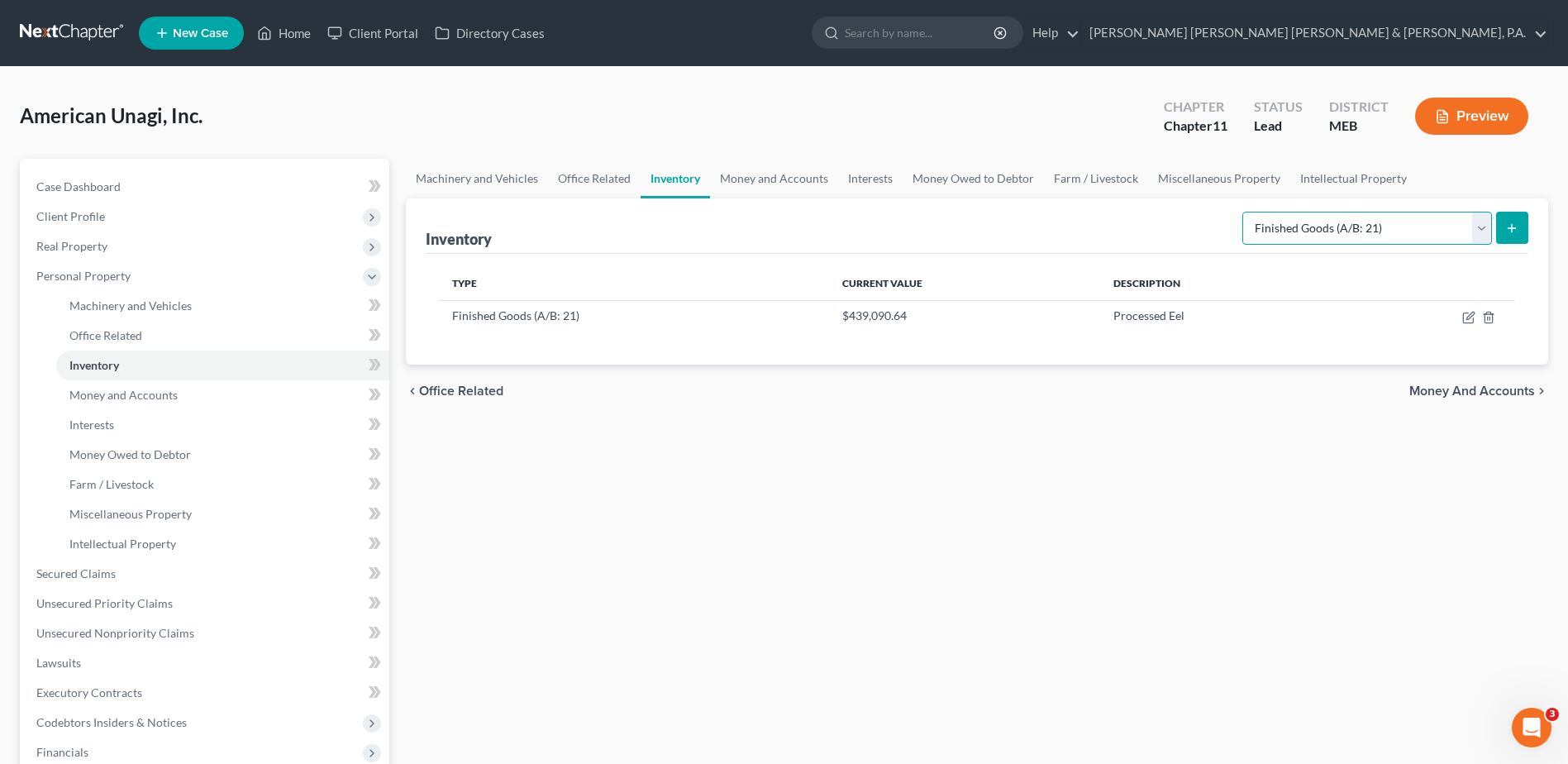
click at [1416, 211] on select "Select Inventory Type Finished Goods (A/B: 21) Other Inventory or Supplies (A/B…" at bounding box center [1368, 227] width 250 height 33
select select "raw_materials"
click at [1242, 211] on select "Select Inventory Type Finished Goods (A/B: 21) Other Inventory or Supplies (A/B…" at bounding box center [1368, 227] width 250 height 33
click at [1511, 233] on icon "submit" at bounding box center [1511, 227] width 13 height 13
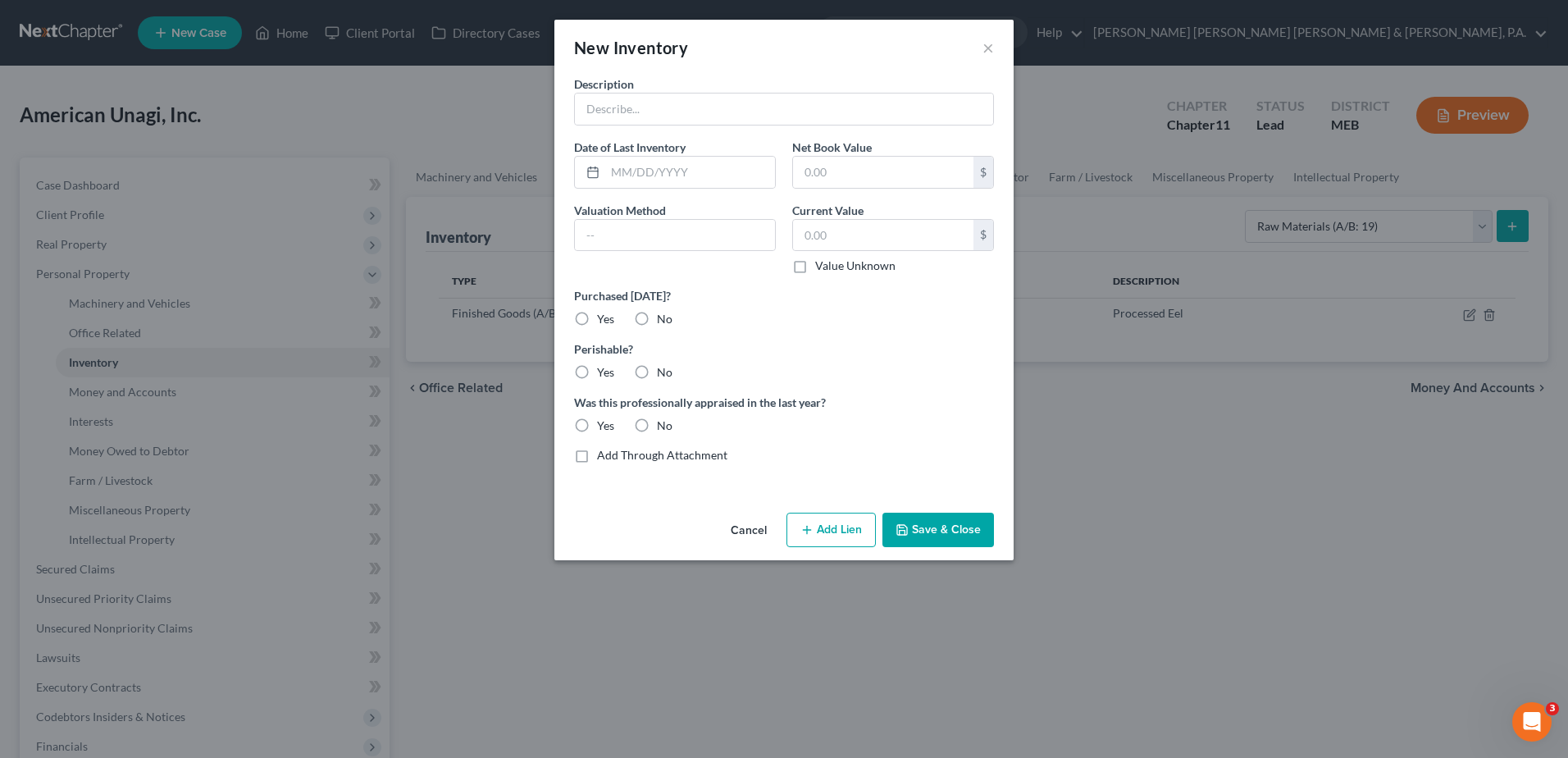
click at [769, 127] on div "Description Date of Last Inventory Net Book Value $ Valuation Method Current Va…" at bounding box center [784, 276] width 436 height 401
click at [778, 105] on input "text" at bounding box center [784, 109] width 418 height 32
type input "Whole Frozen Eels"
type input "123,987.06"
type input "Net Book Value"
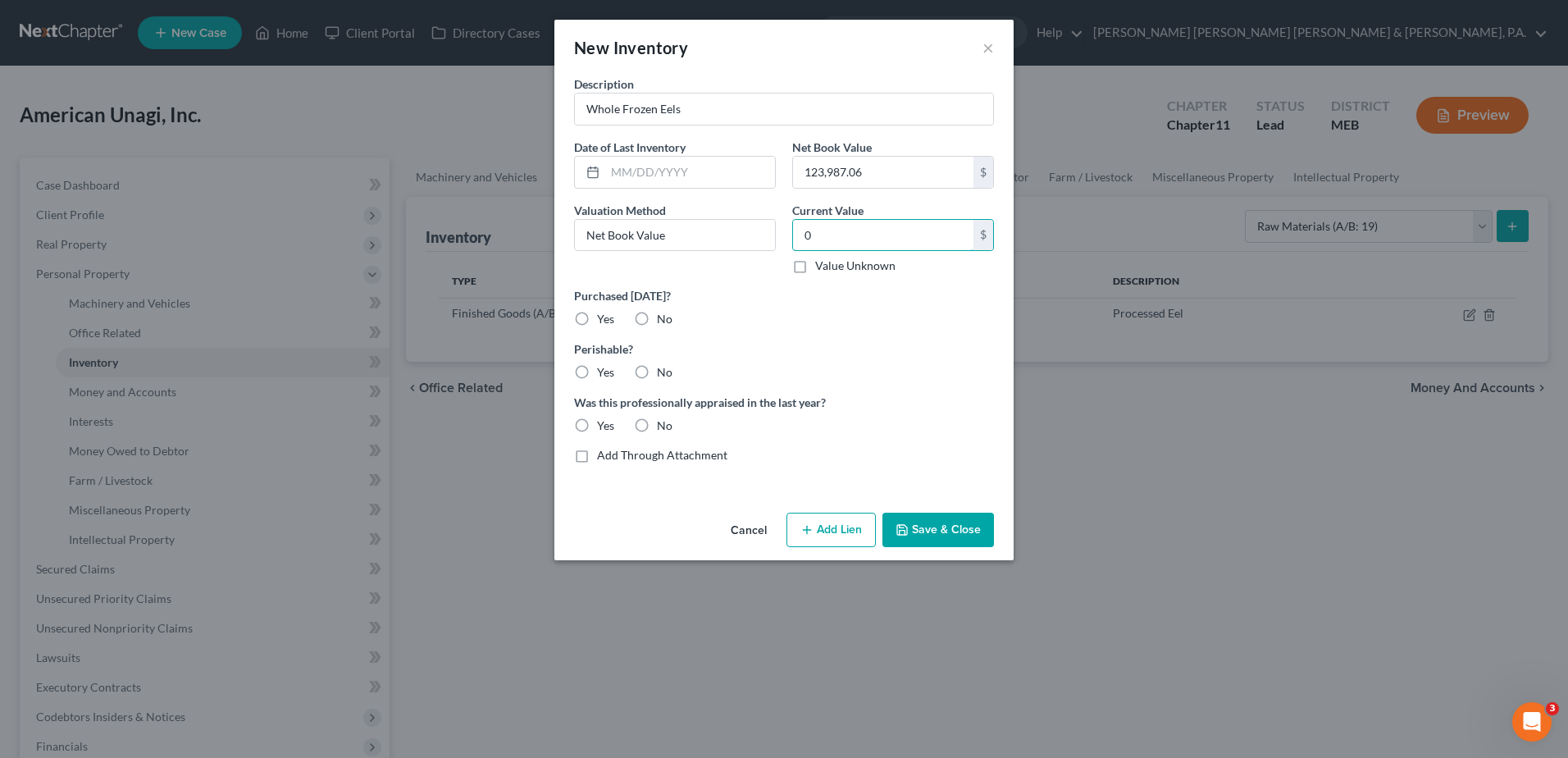
type input "0"
click at [596, 314] on label "Yes" at bounding box center [604, 319] width 17 height 17
click at [603, 314] on input "Yes" at bounding box center [608, 316] width 11 height 11
radio input "true"
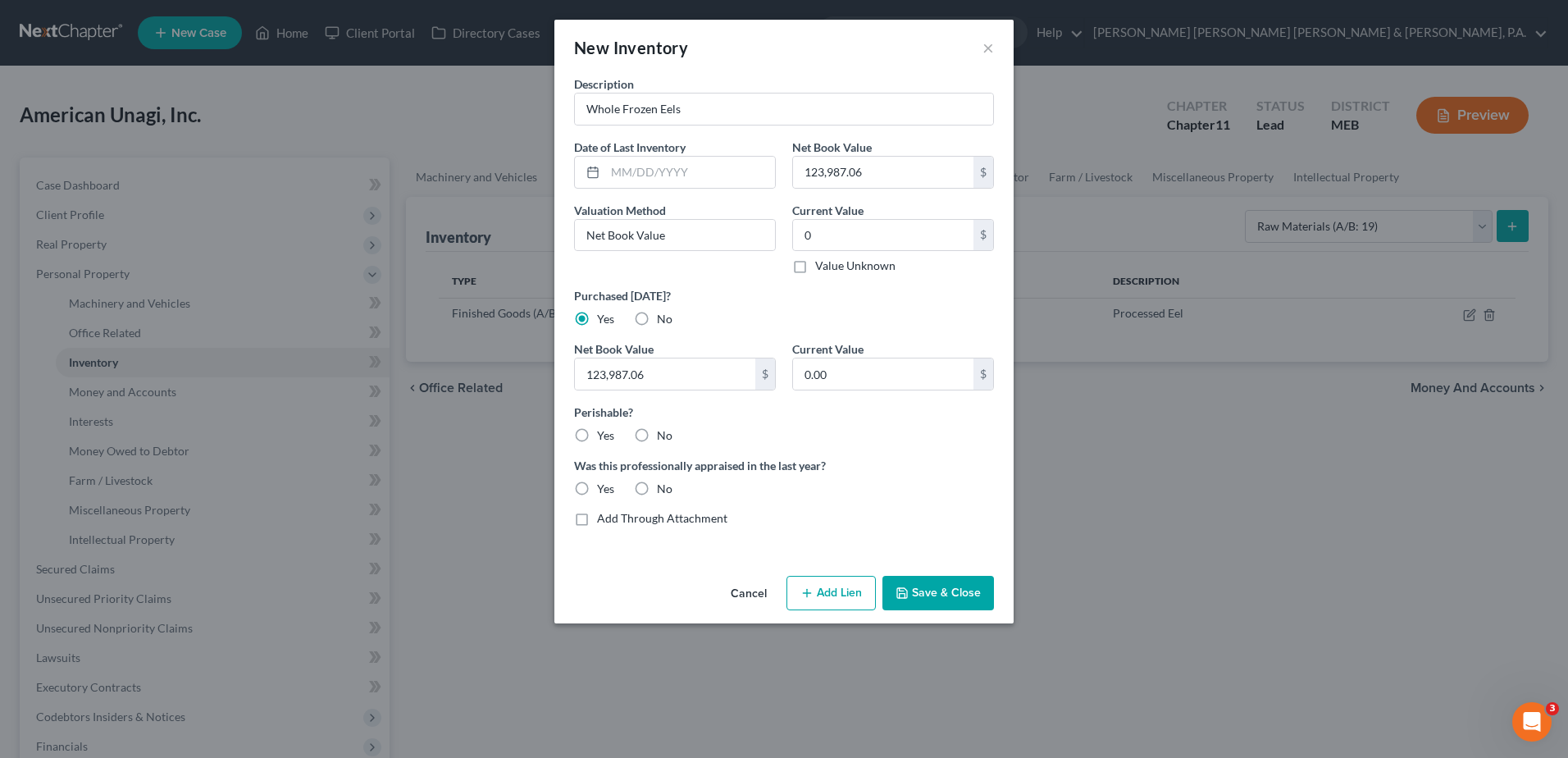
click at [596, 433] on label "Yes" at bounding box center [604, 435] width 17 height 17
click at [603, 433] on input "Yes" at bounding box center [608, 432] width 11 height 11
radio input "true"
click at [657, 482] on label "No" at bounding box center [664, 488] width 16 height 17
click at [663, 482] on input "No" at bounding box center [668, 485] width 11 height 11
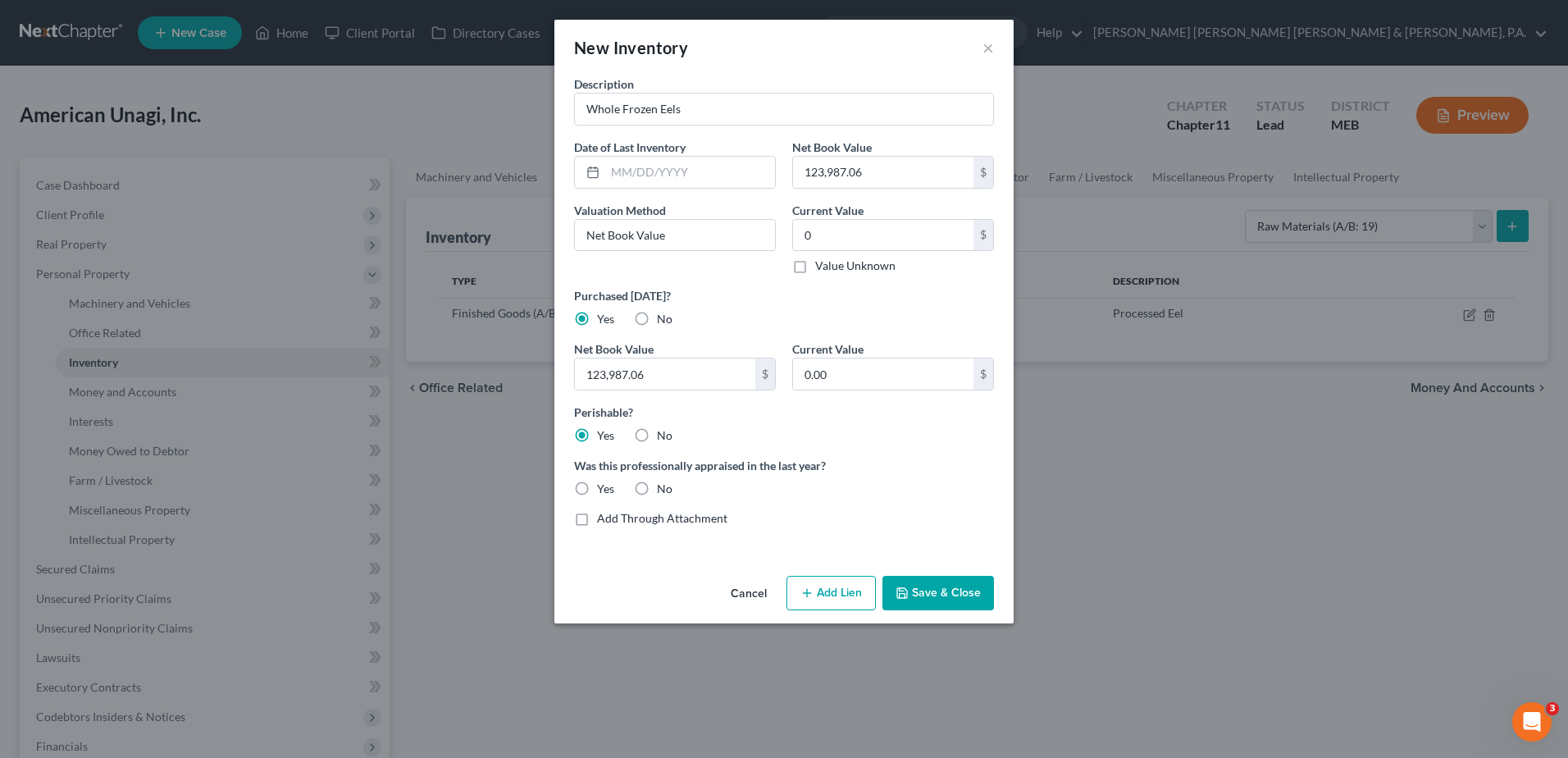
radio input "true"
click at [940, 579] on button "Save & Close" at bounding box center [937, 593] width 111 height 34
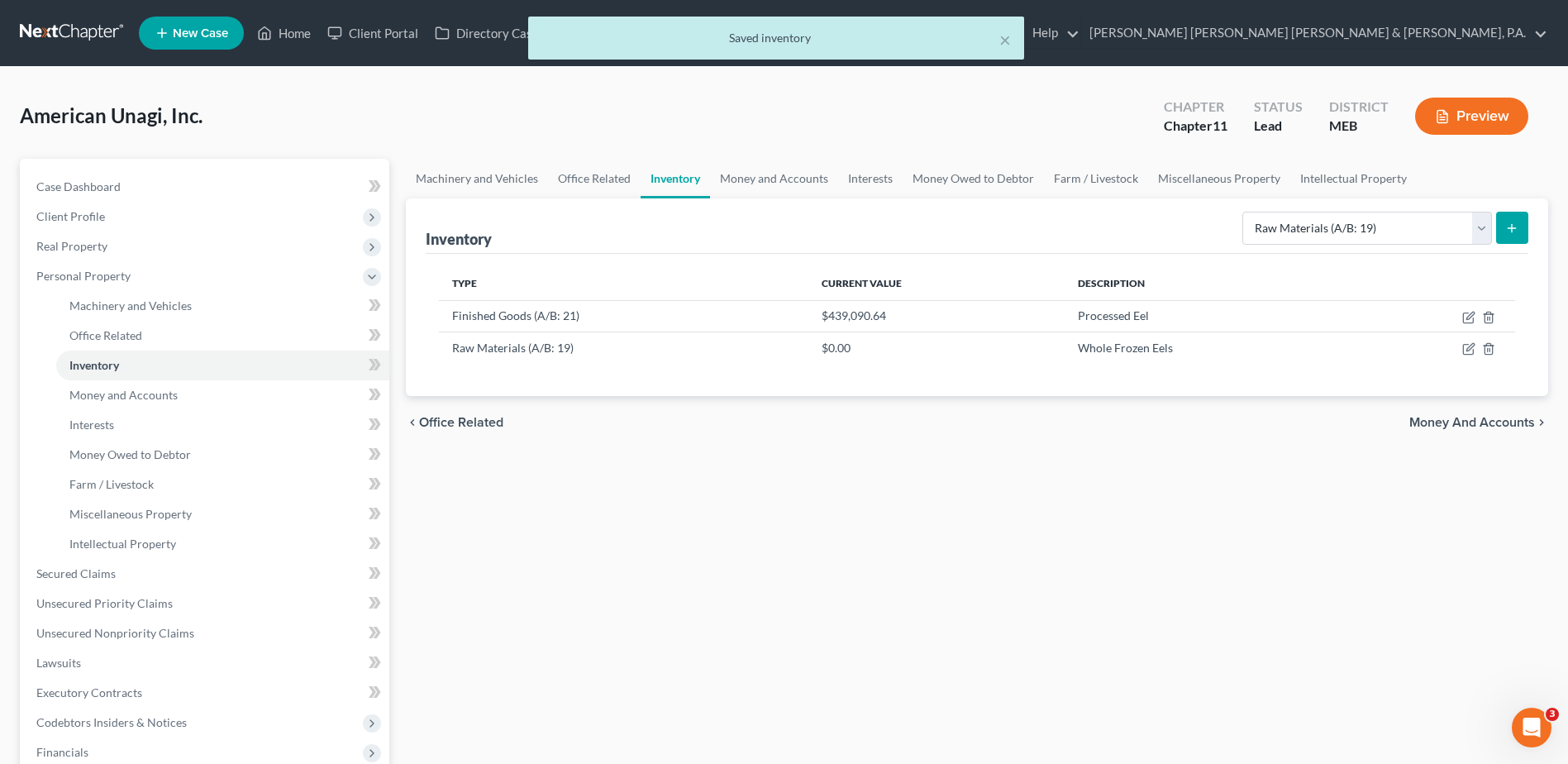
click at [948, 583] on div "Machinery and Vehicles Office Related Inventory Money and Accounts Interests Mo…" at bounding box center [978, 562] width 1159 height 806
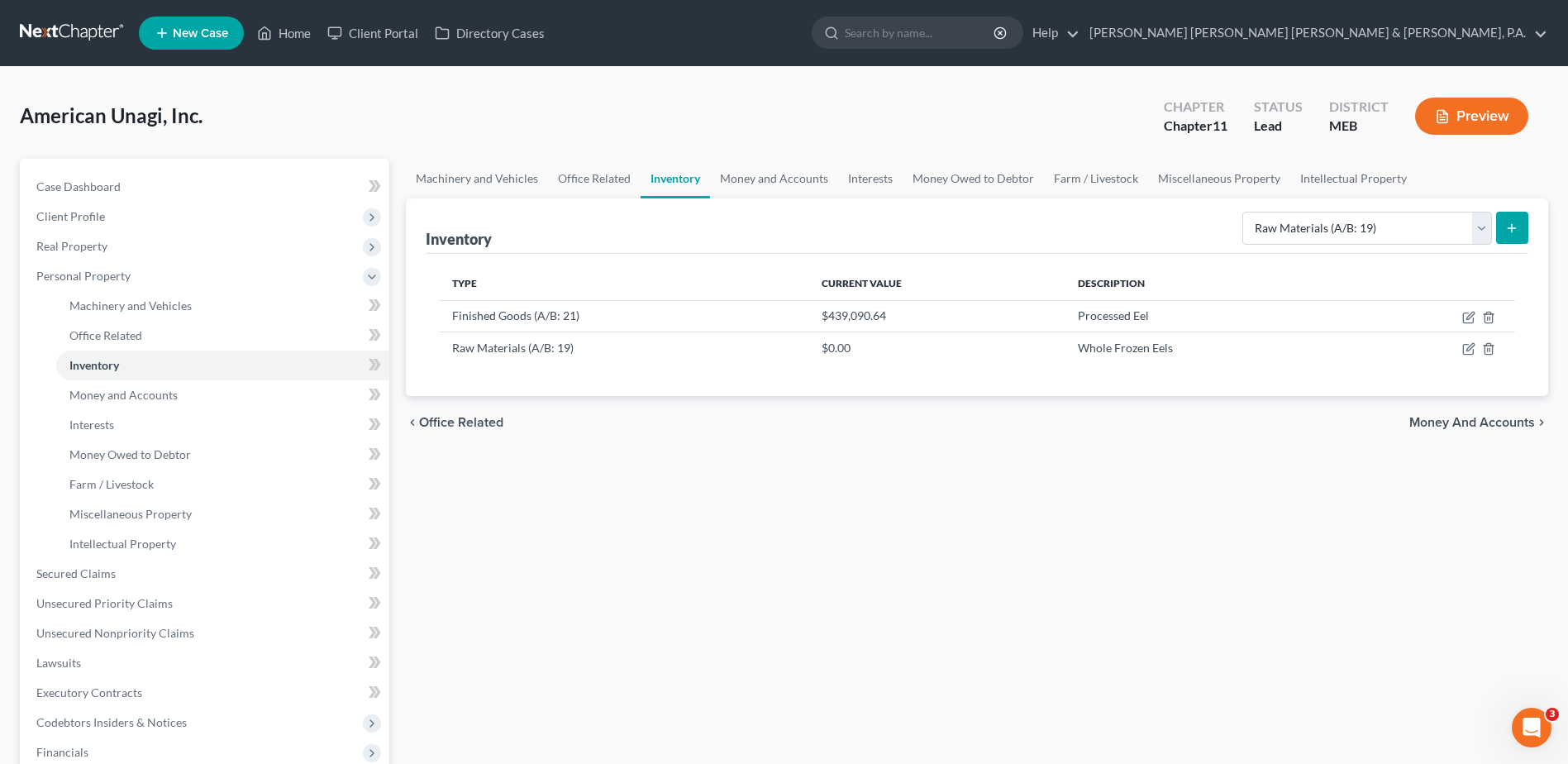
click at [1475, 107] on button "Preview" at bounding box center [1472, 115] width 113 height 37
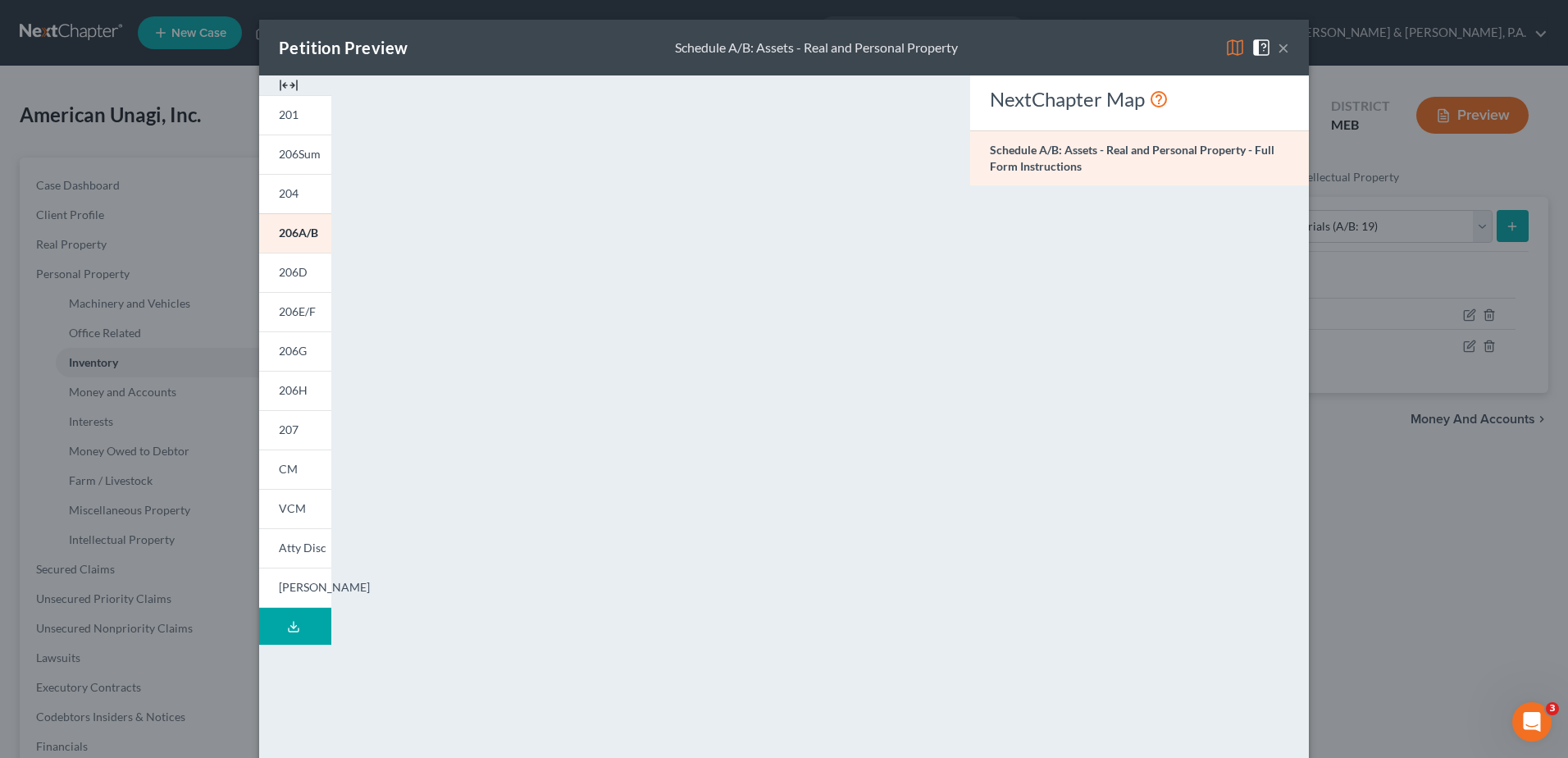
click at [1281, 46] on button "×" at bounding box center [1284, 47] width 12 height 20
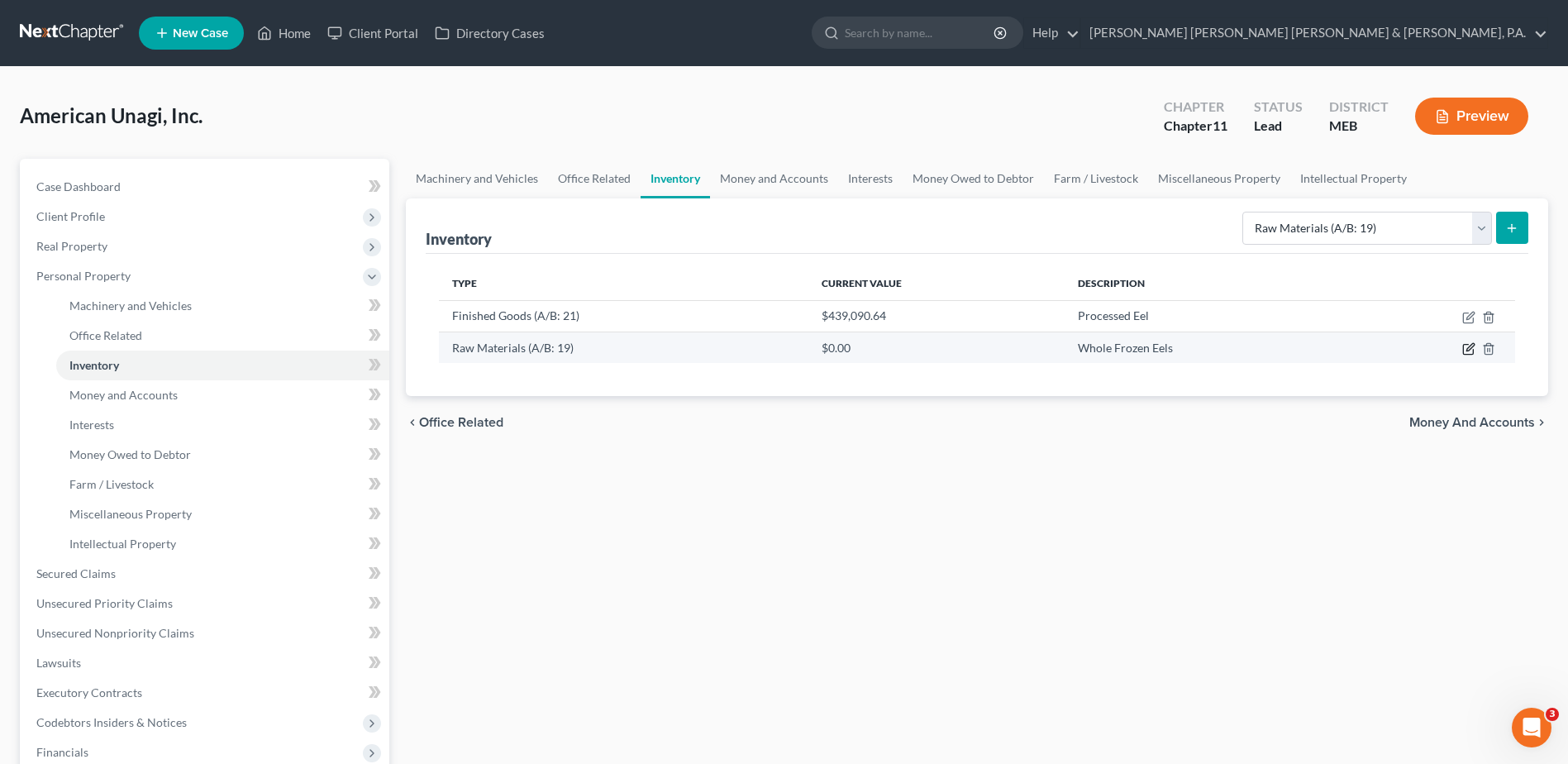
click at [1464, 348] on icon "button" at bounding box center [1468, 349] width 10 height 10
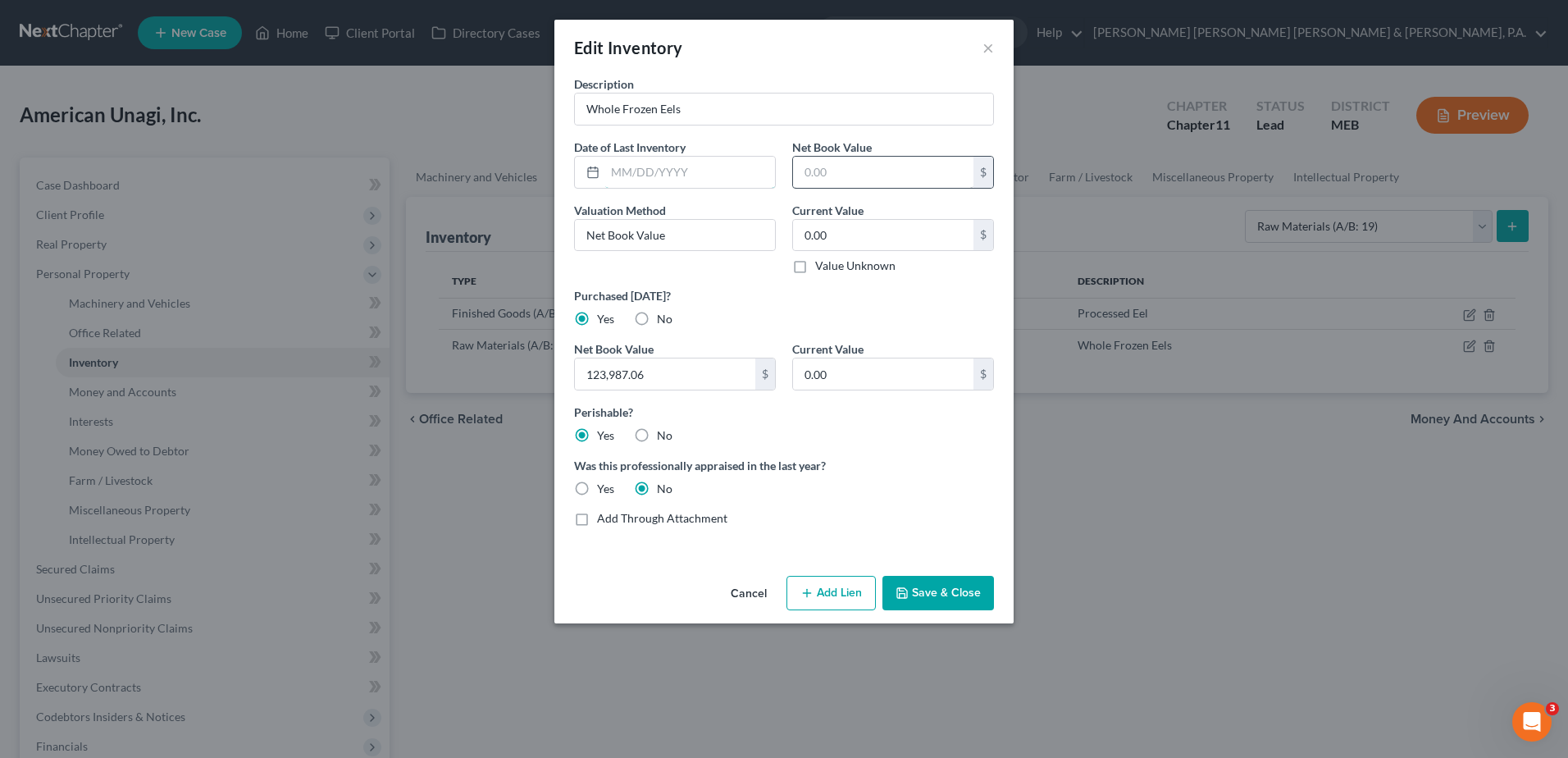
type input "123,987.06"
click at [865, 178] on input "text" at bounding box center [882, 172] width 180 height 32
paste input "123,987.06"
type input "123,987.06"
click at [817, 235] on input "0.00" at bounding box center [882, 235] width 180 height 32
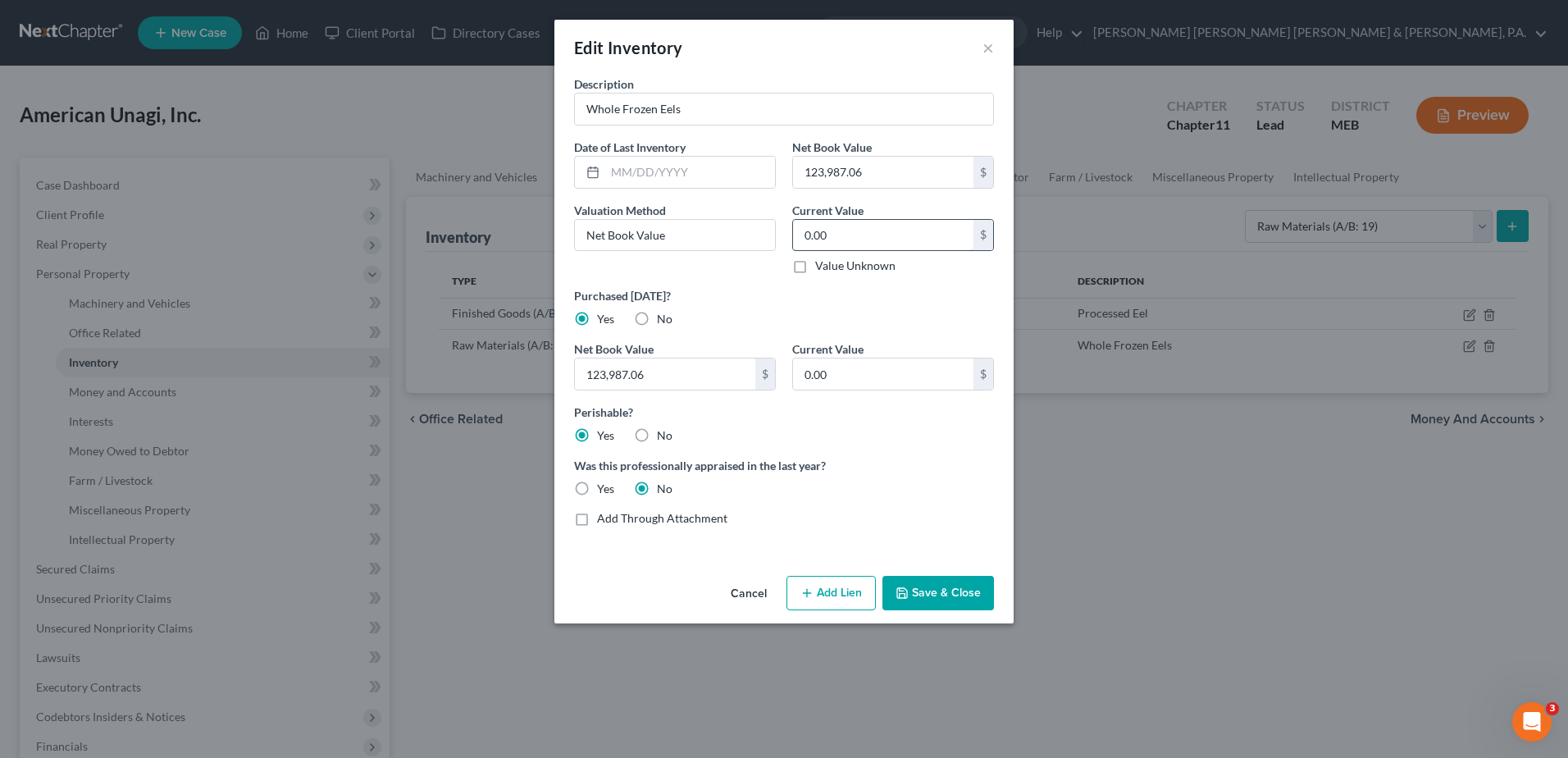
paste input "123,987.06"
type input "123,987.06"
click at [969, 526] on div "Add Through Attachment" at bounding box center [784, 518] width 419 height 17
click at [970, 502] on div "Description Whole Frozen Eels Date of Last Inventory Net Book Value 123,987.06 …" at bounding box center [784, 307] width 436 height 464
click at [689, 383] on input "123,987.06" at bounding box center [664, 374] width 180 height 32
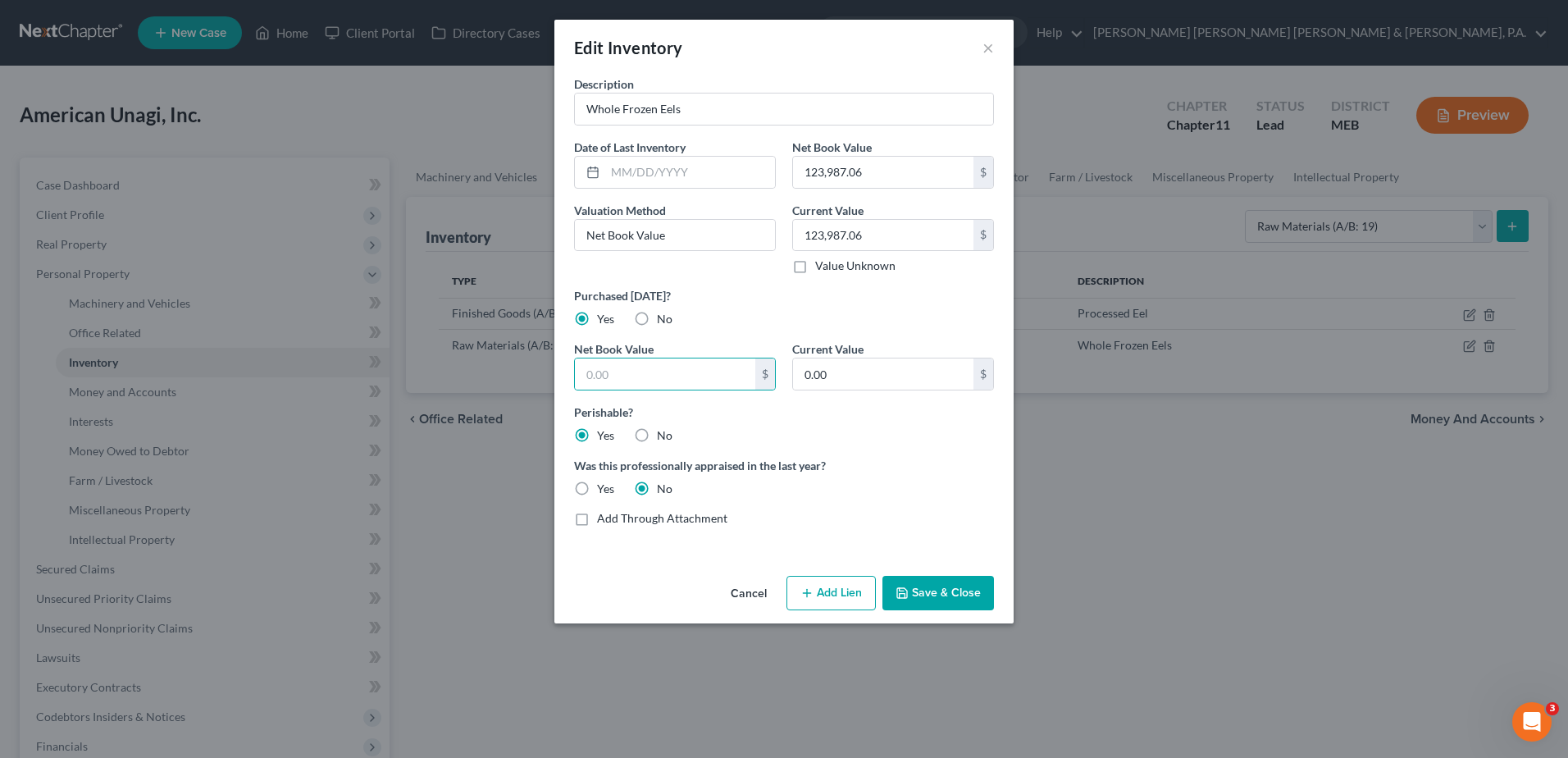
click at [839, 429] on div "Perishable? Yes No" at bounding box center [784, 423] width 436 height 40
click at [677, 377] on input "text" at bounding box center [664, 374] width 180 height 32
paste input "123,987.06"
type input "123,987.06"
click at [851, 380] on input "0.00" at bounding box center [882, 374] width 180 height 32
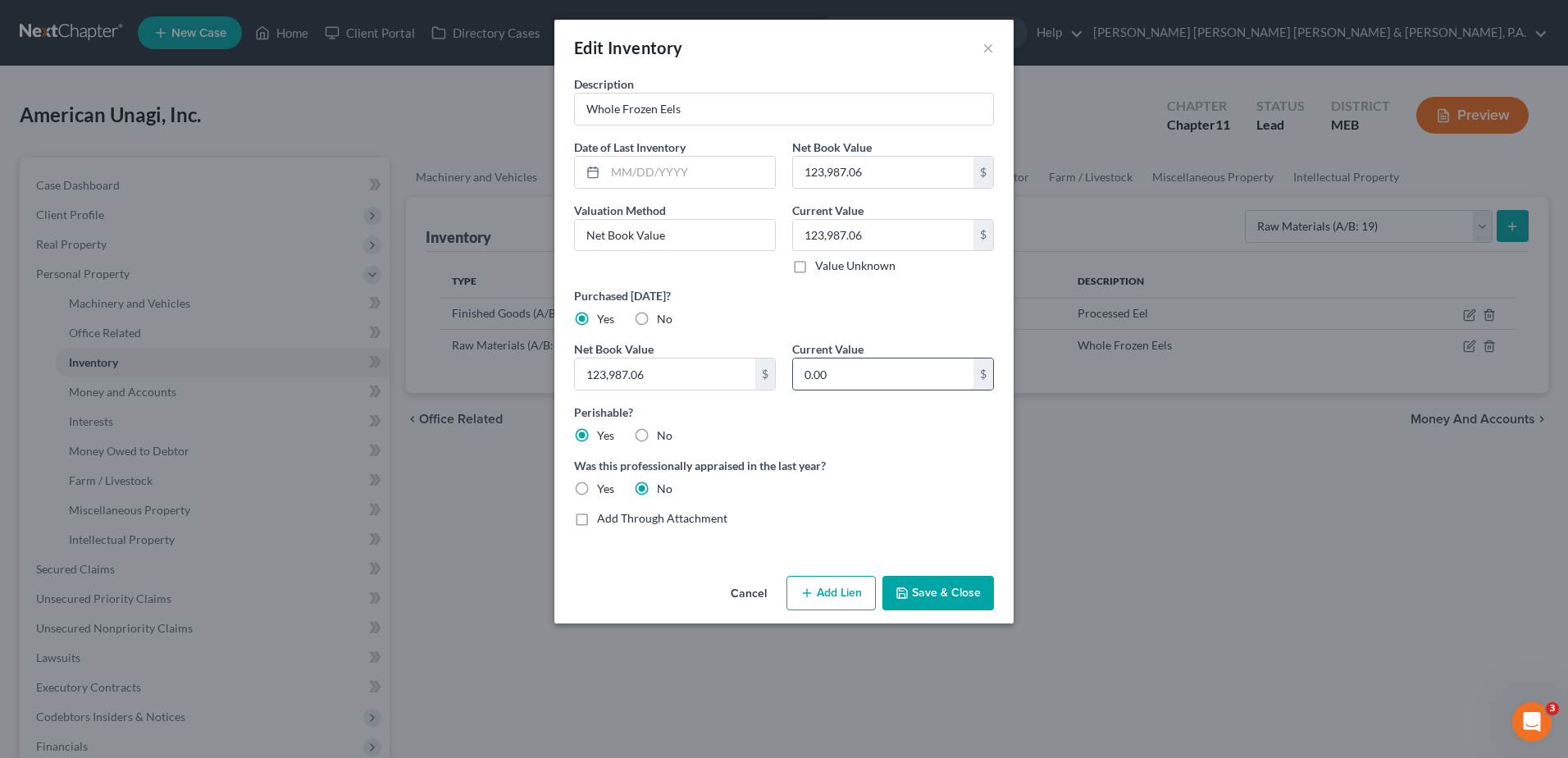
paste input "123,987.06"
type input "123,987.06"
click at [955, 588] on button "Save & Close" at bounding box center [937, 593] width 111 height 34
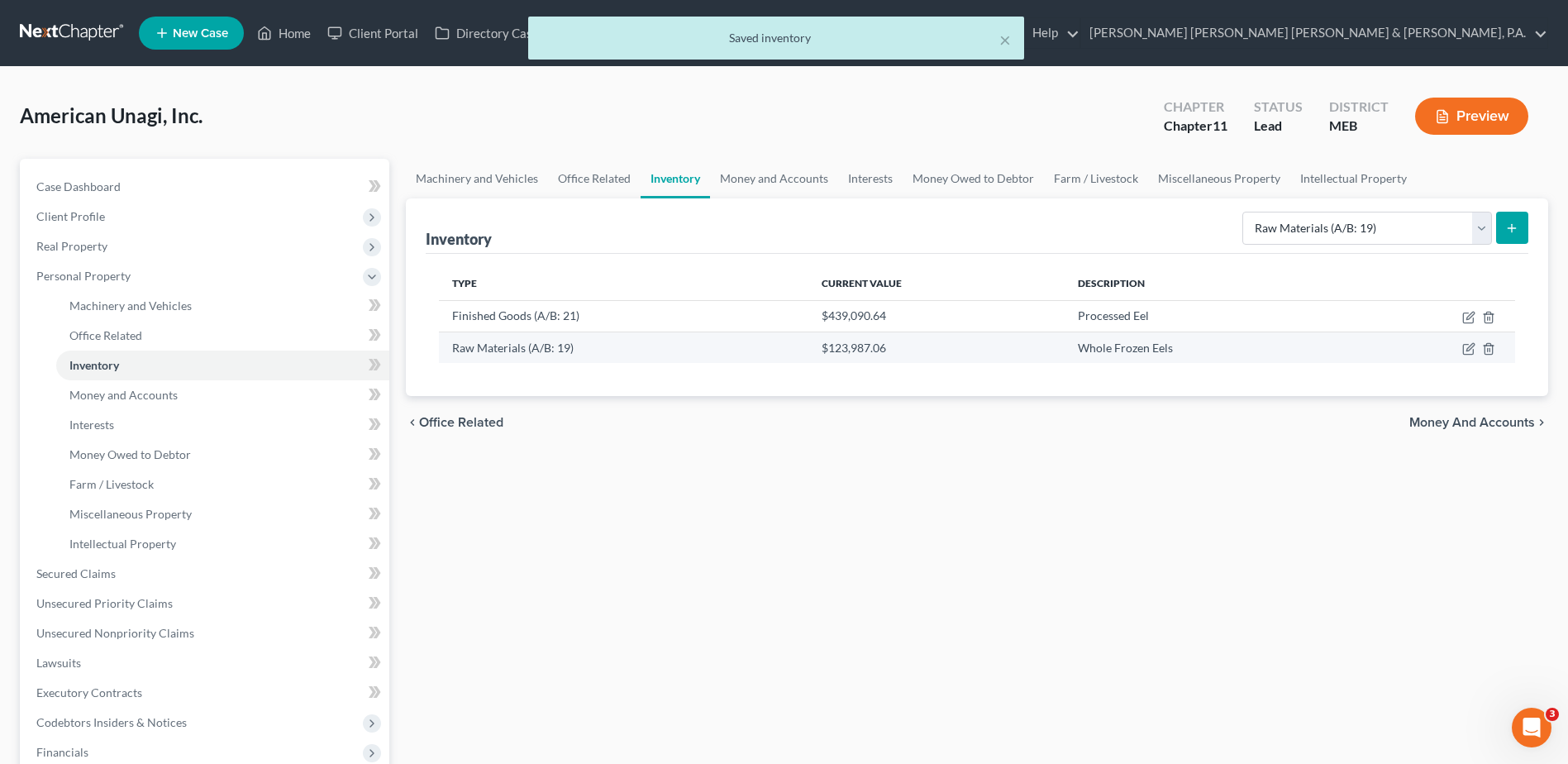
click at [1458, 344] on td at bounding box center [1436, 347] width 159 height 32
click at [1463, 343] on icon "button" at bounding box center [1468, 348] width 13 height 13
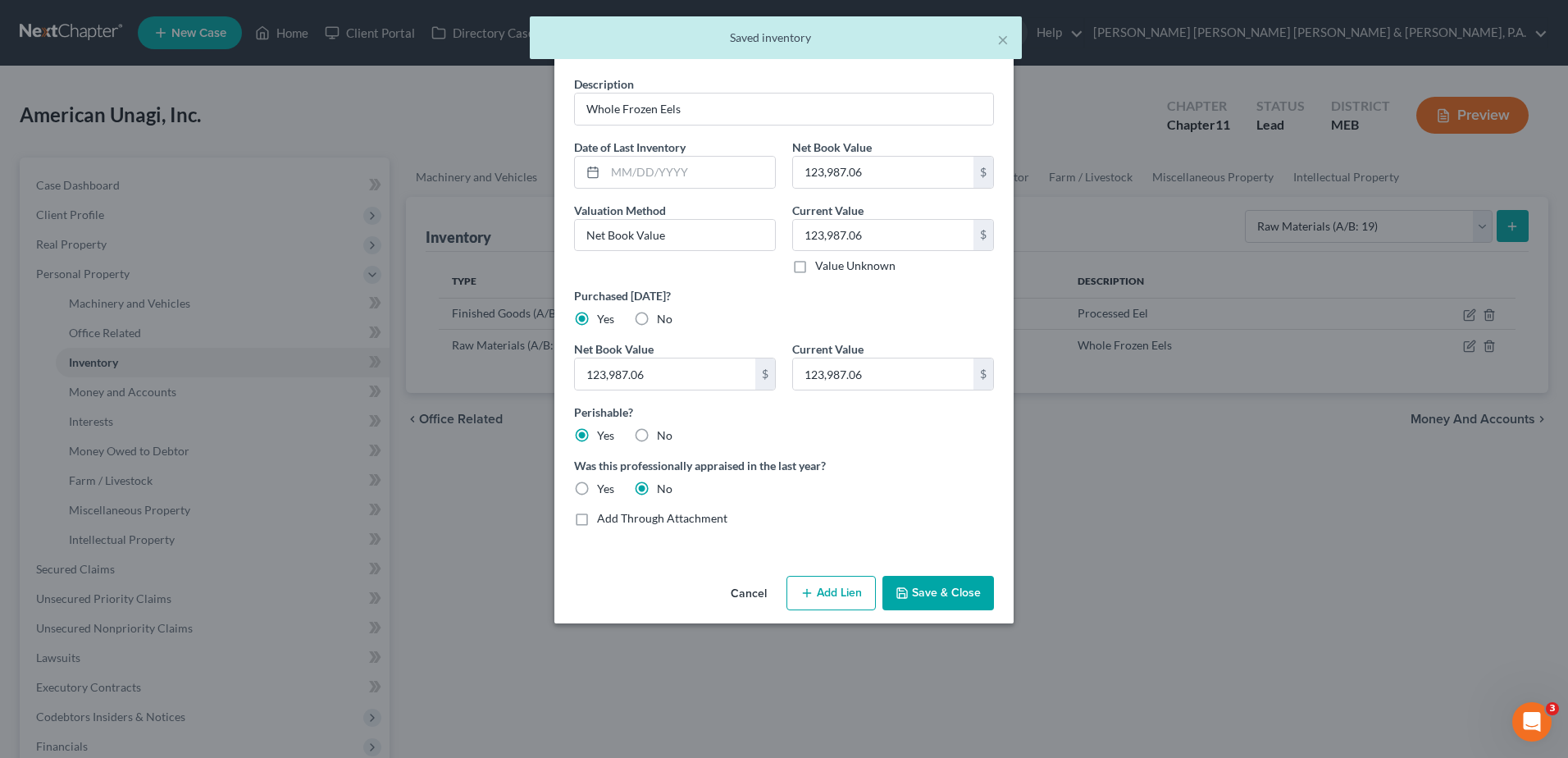
click at [737, 596] on button "Cancel" at bounding box center [748, 593] width 62 height 32
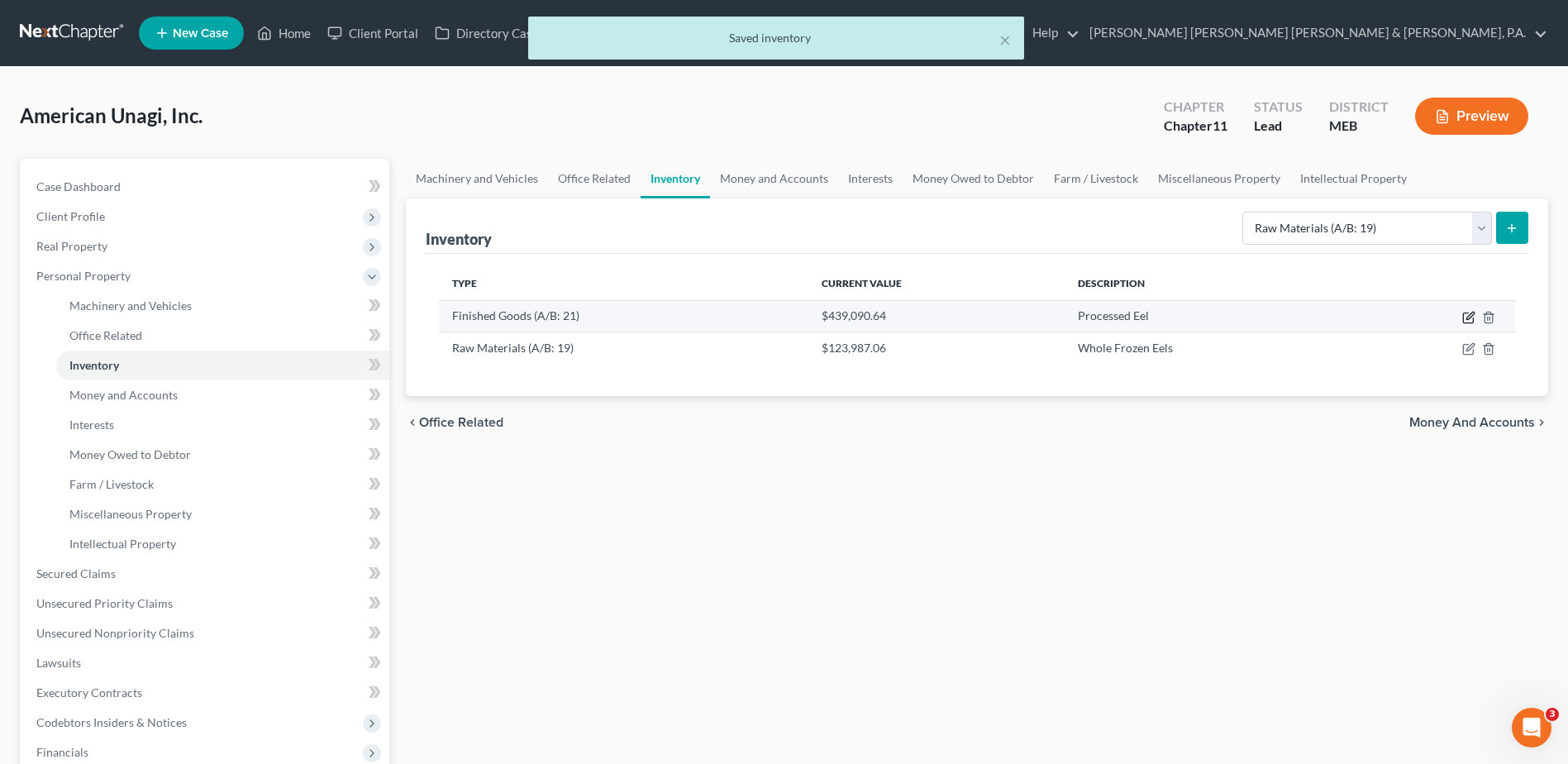
click at [1471, 318] on icon "button" at bounding box center [1468, 317] width 13 height 13
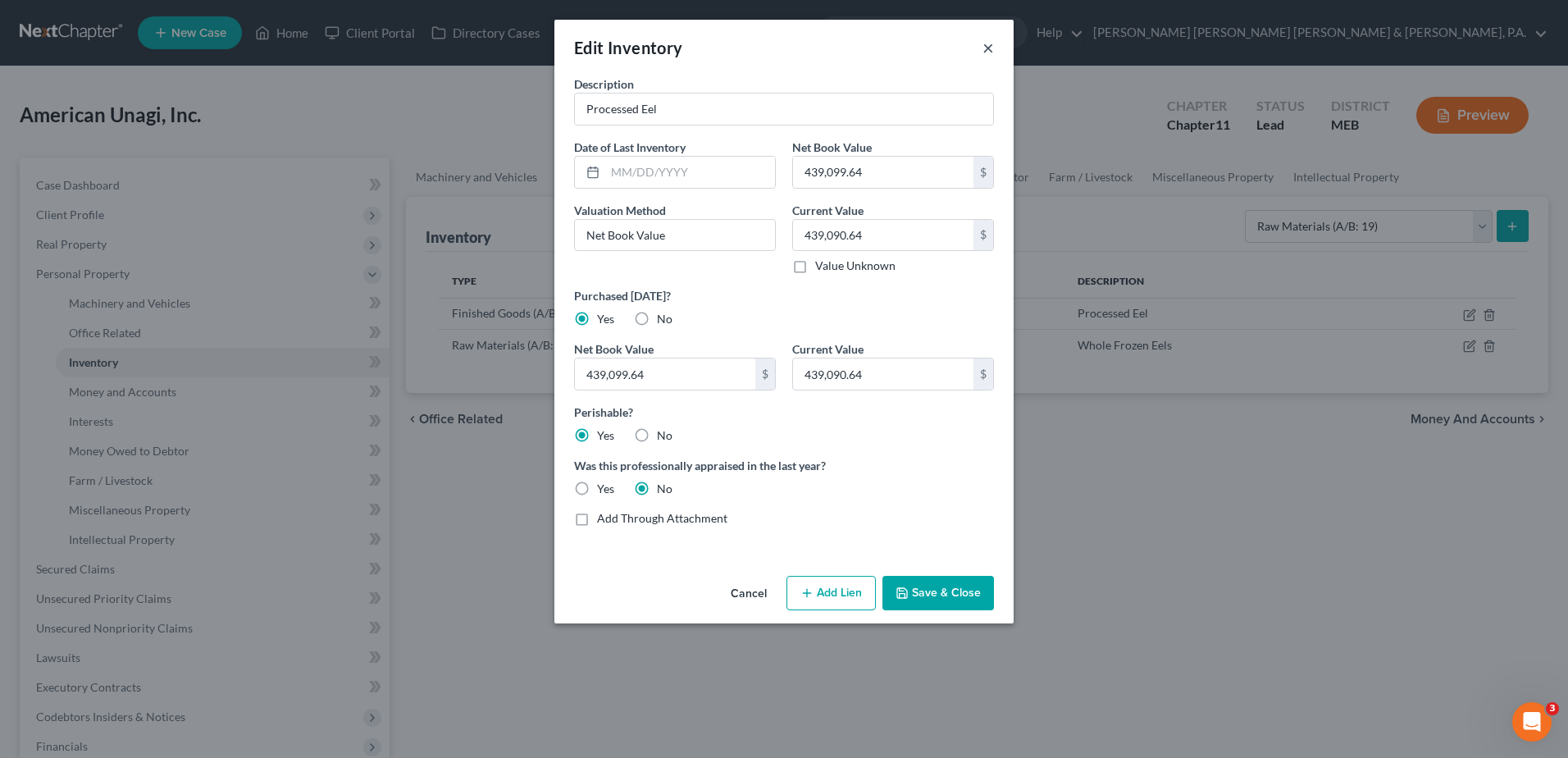
click at [983, 48] on button "×" at bounding box center [988, 47] width 12 height 20
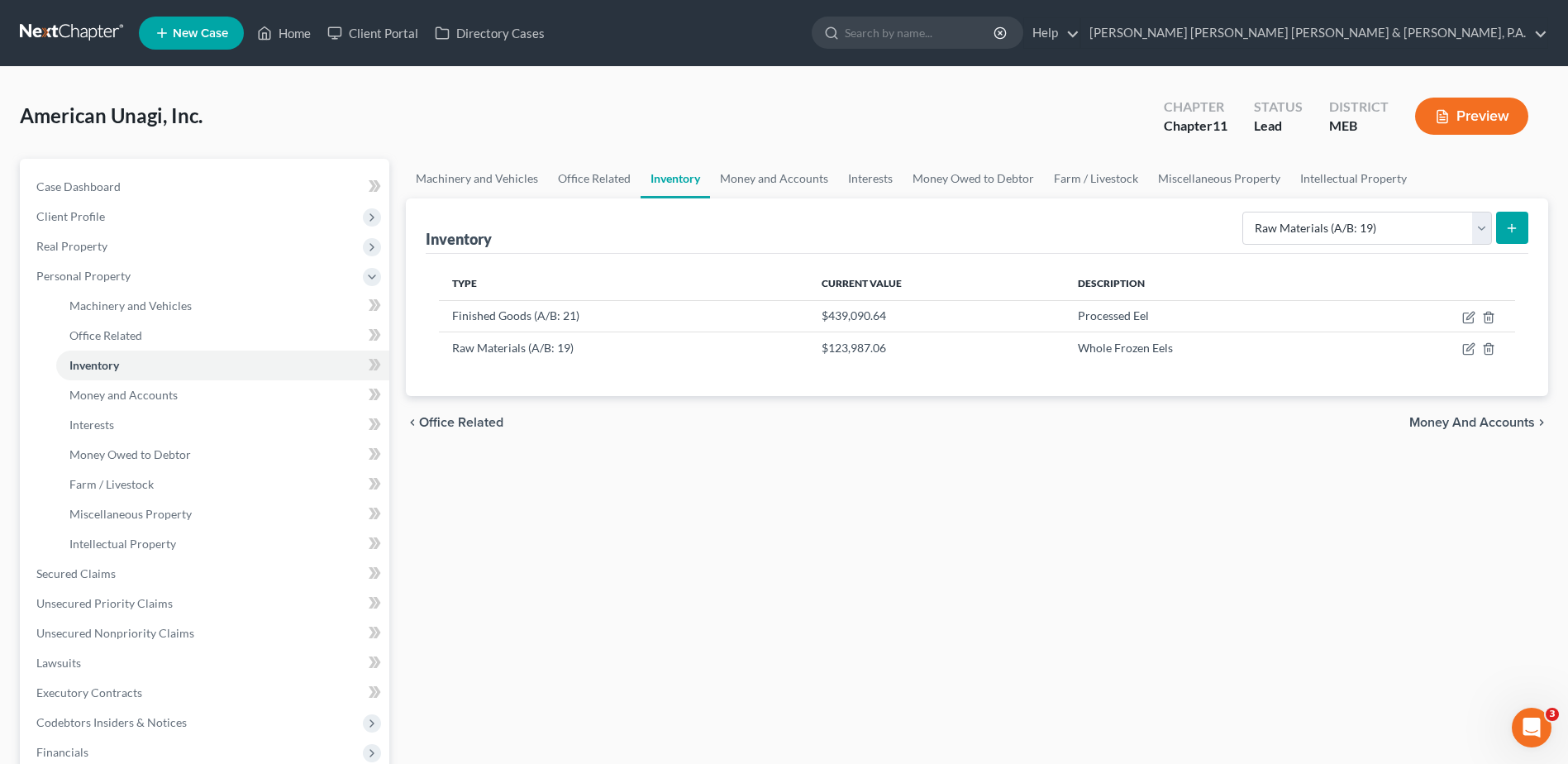
click at [968, 517] on div "Machinery and Vehicles Office Related Inventory Money and Accounts Interests Mo…" at bounding box center [978, 562] width 1159 height 806
click at [685, 175] on link "Inventory" at bounding box center [676, 179] width 69 height 40
click at [723, 174] on link "Money and Accounts" at bounding box center [773, 179] width 128 height 40
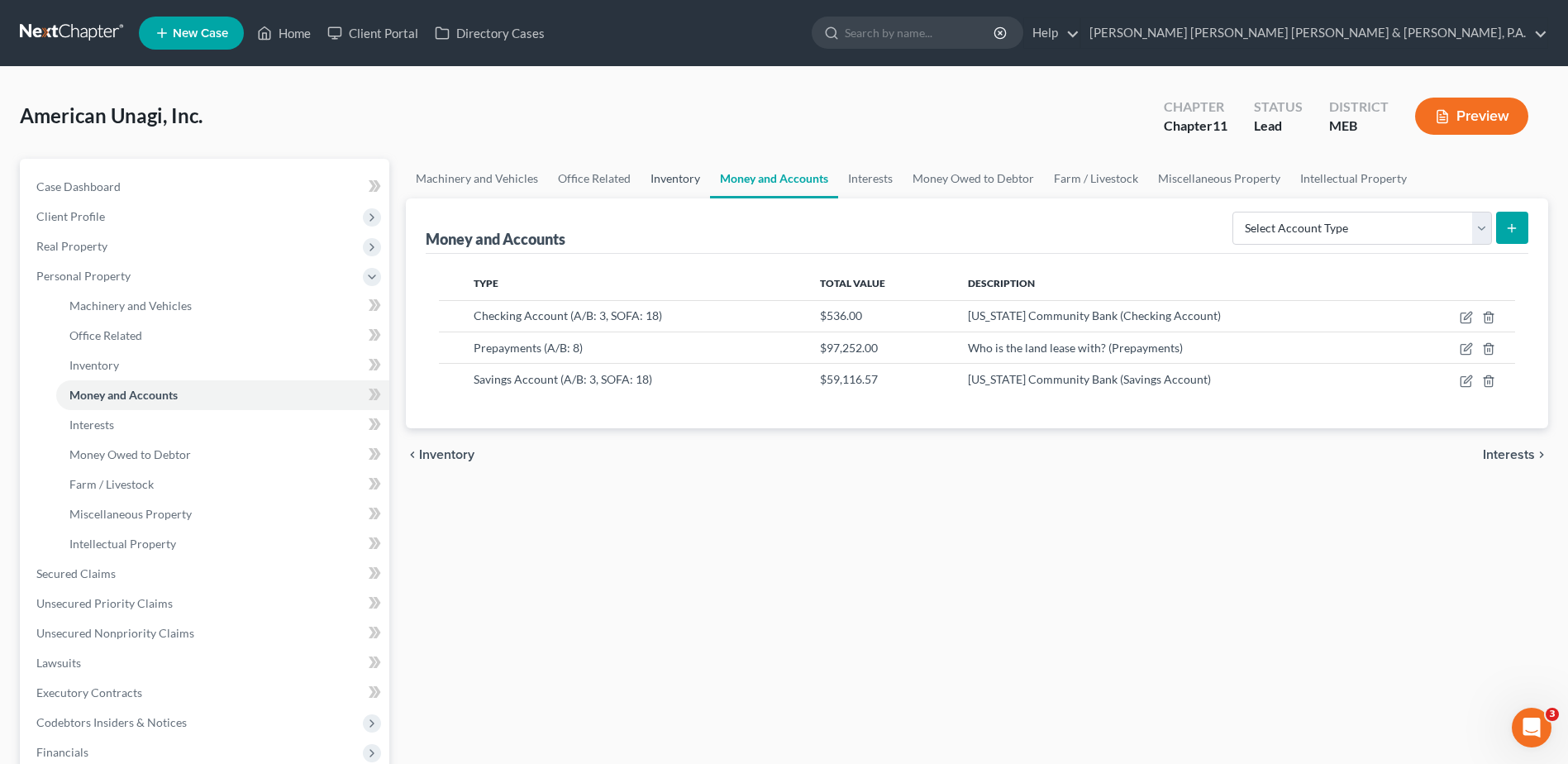
click at [641, 180] on link "Inventory" at bounding box center [676, 179] width 69 height 40
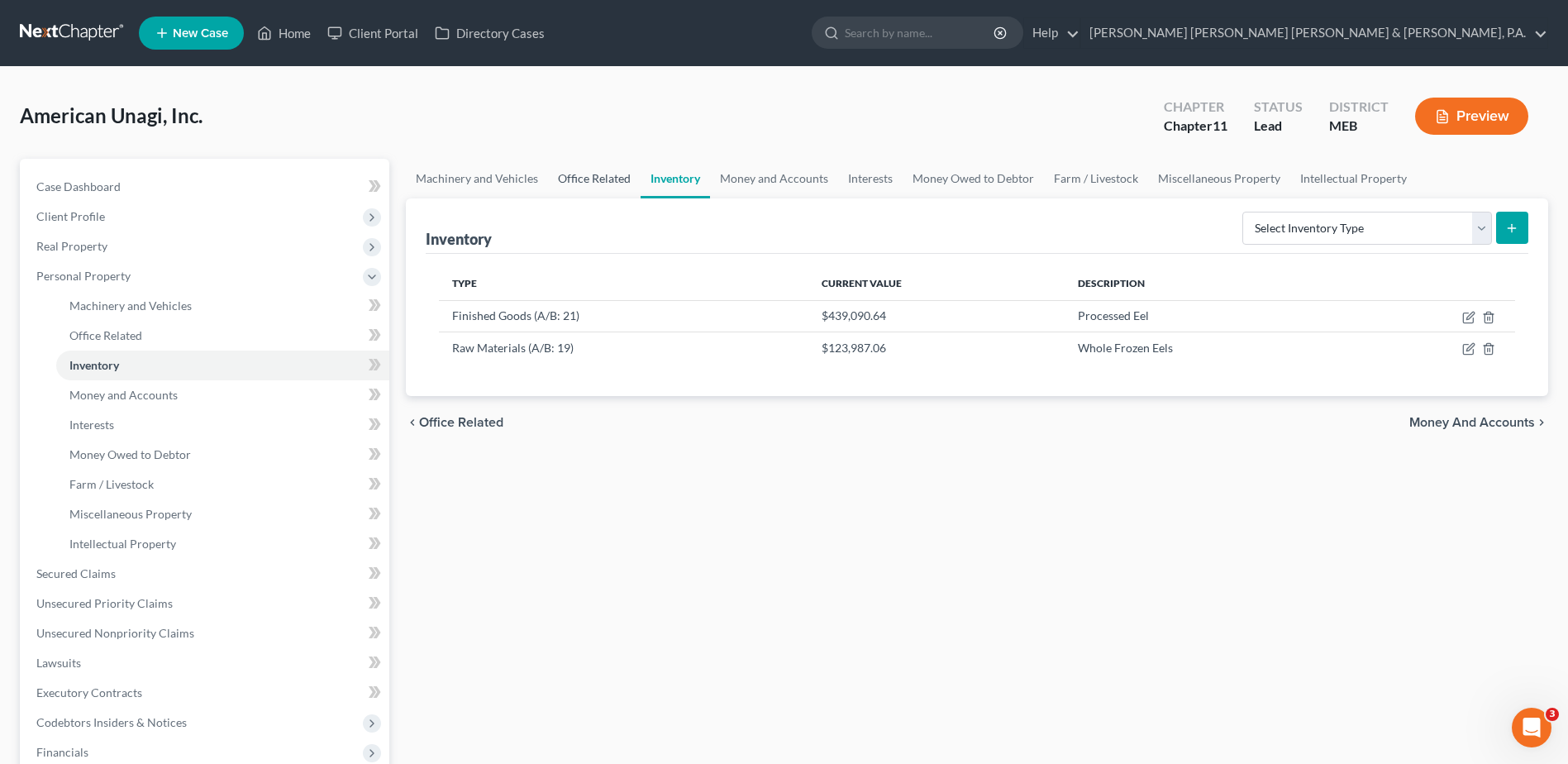
click at [596, 177] on link "Office Related" at bounding box center [593, 179] width 92 height 40
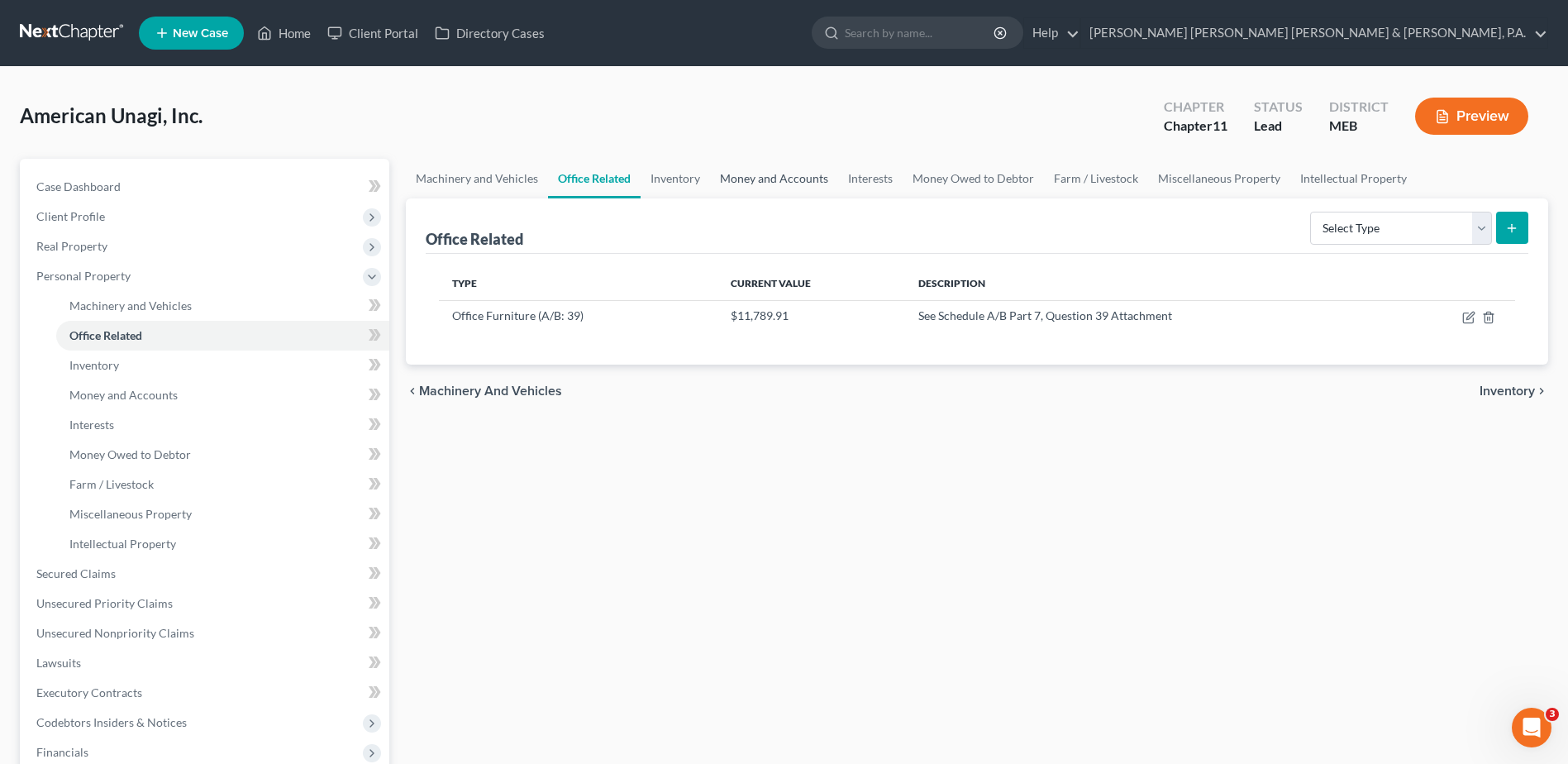
click at [732, 171] on link "Money and Accounts" at bounding box center [773, 179] width 128 height 40
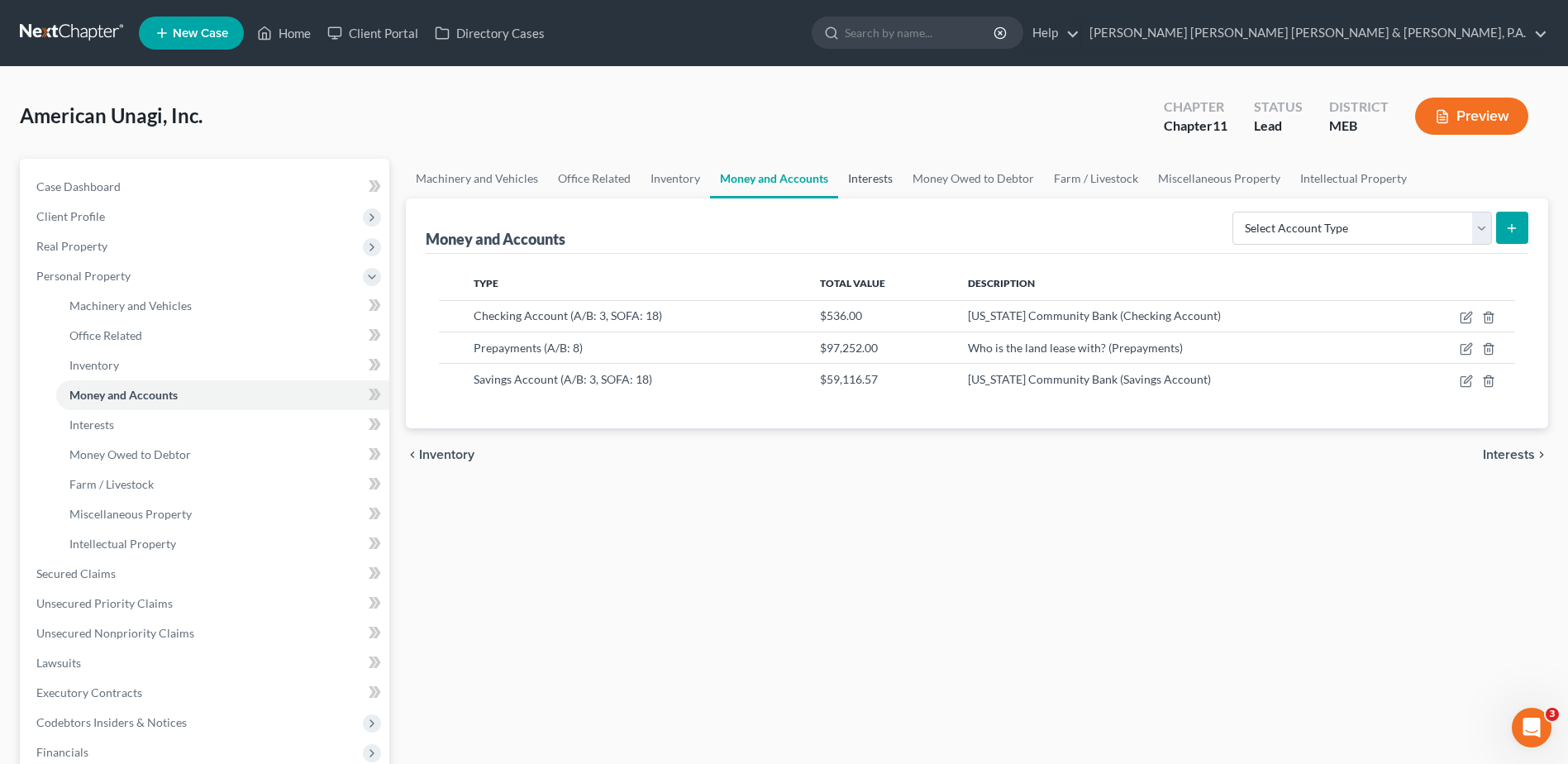
click at [842, 182] on link "Interests" at bounding box center [870, 179] width 65 height 40
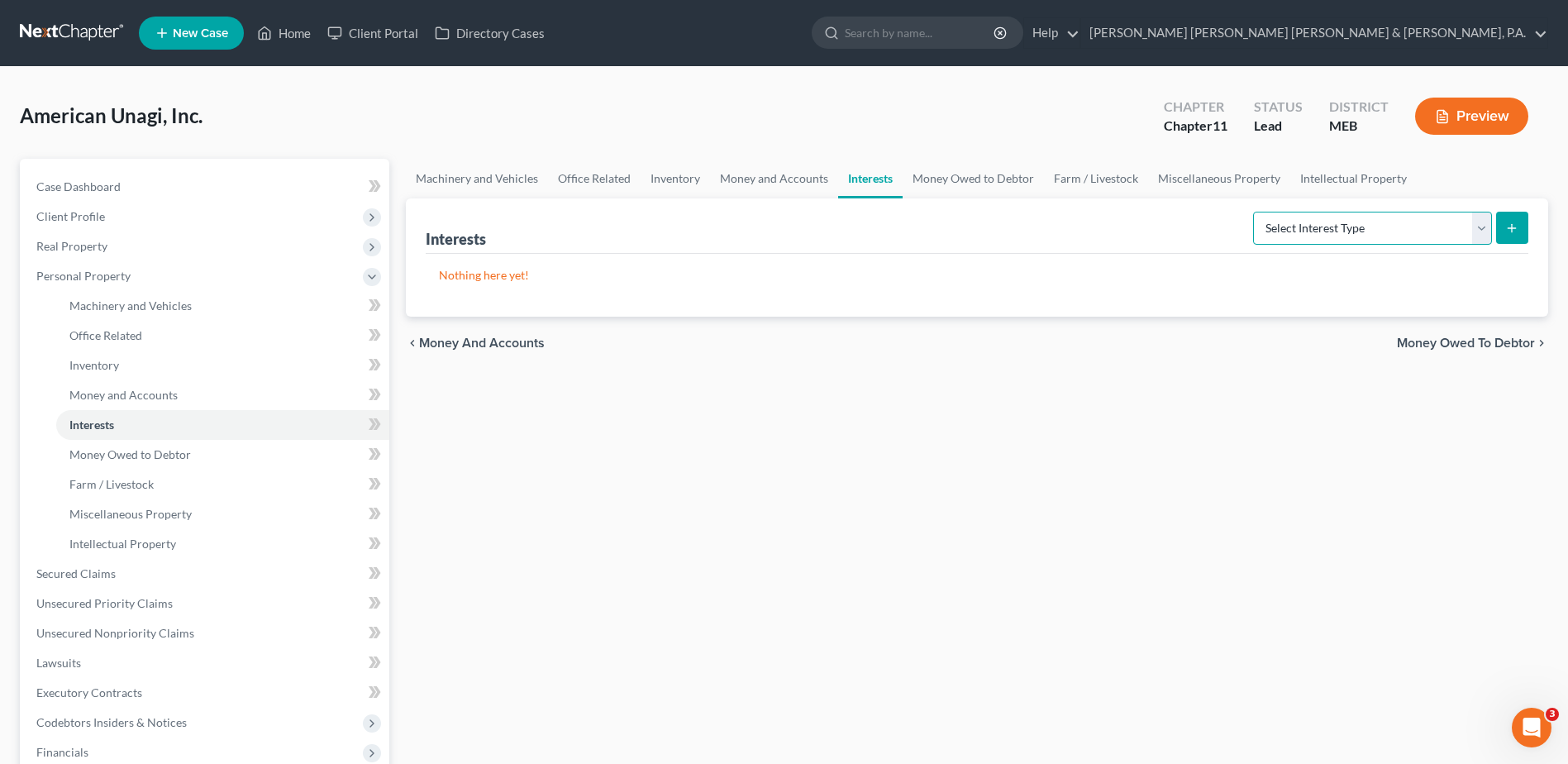
click at [1294, 222] on select "Select Interest Type Bond (A/B: 16) Incorporated Business (A/B: 15) Insurance P…" at bounding box center [1372, 227] width 239 height 33
click at [766, 184] on link "Money and Accounts" at bounding box center [773, 179] width 128 height 40
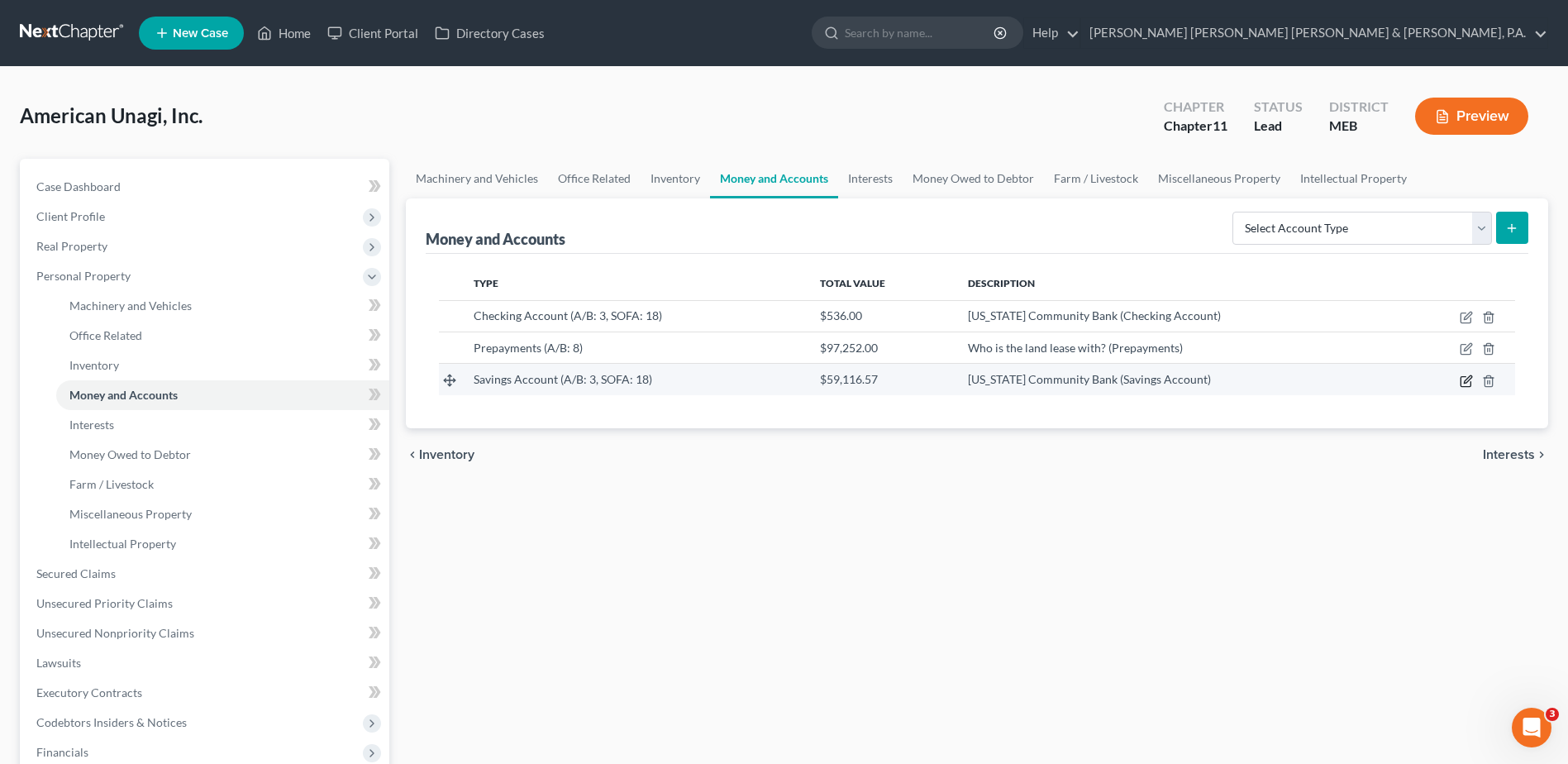
click at [1470, 384] on icon "button" at bounding box center [1466, 380] width 13 height 13
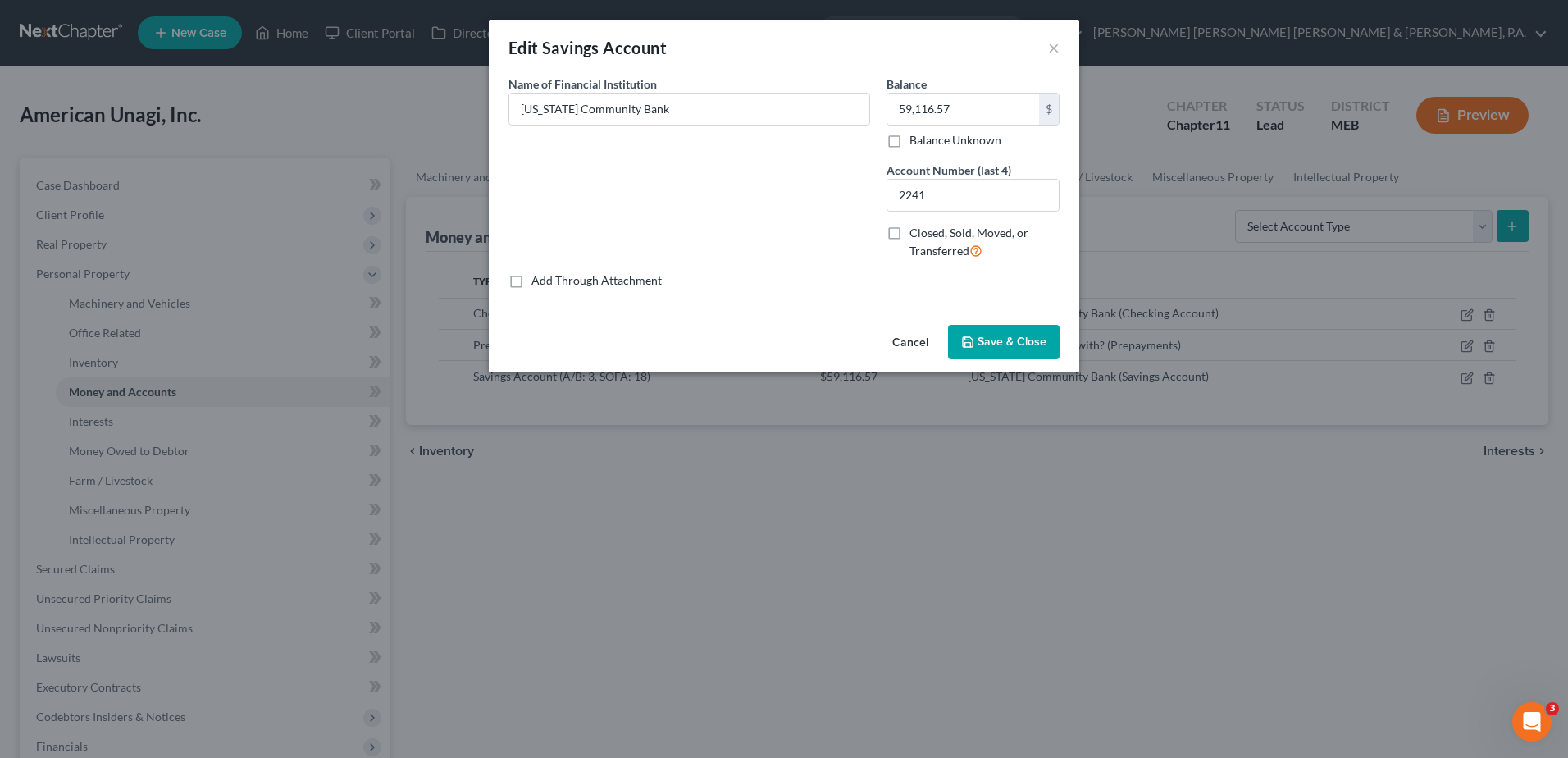
click at [1275, 493] on div "Edit Savings Account × Common Asset Select Name of Financial Institution * [US_…" at bounding box center [784, 379] width 1568 height 758
click at [961, 115] on input "59,116.57" at bounding box center [963, 109] width 152 height 32
click at [1045, 46] on div "Edit Savings Account ×" at bounding box center [784, 47] width 591 height 56
click at [1051, 42] on button "×" at bounding box center [1053, 47] width 12 height 20
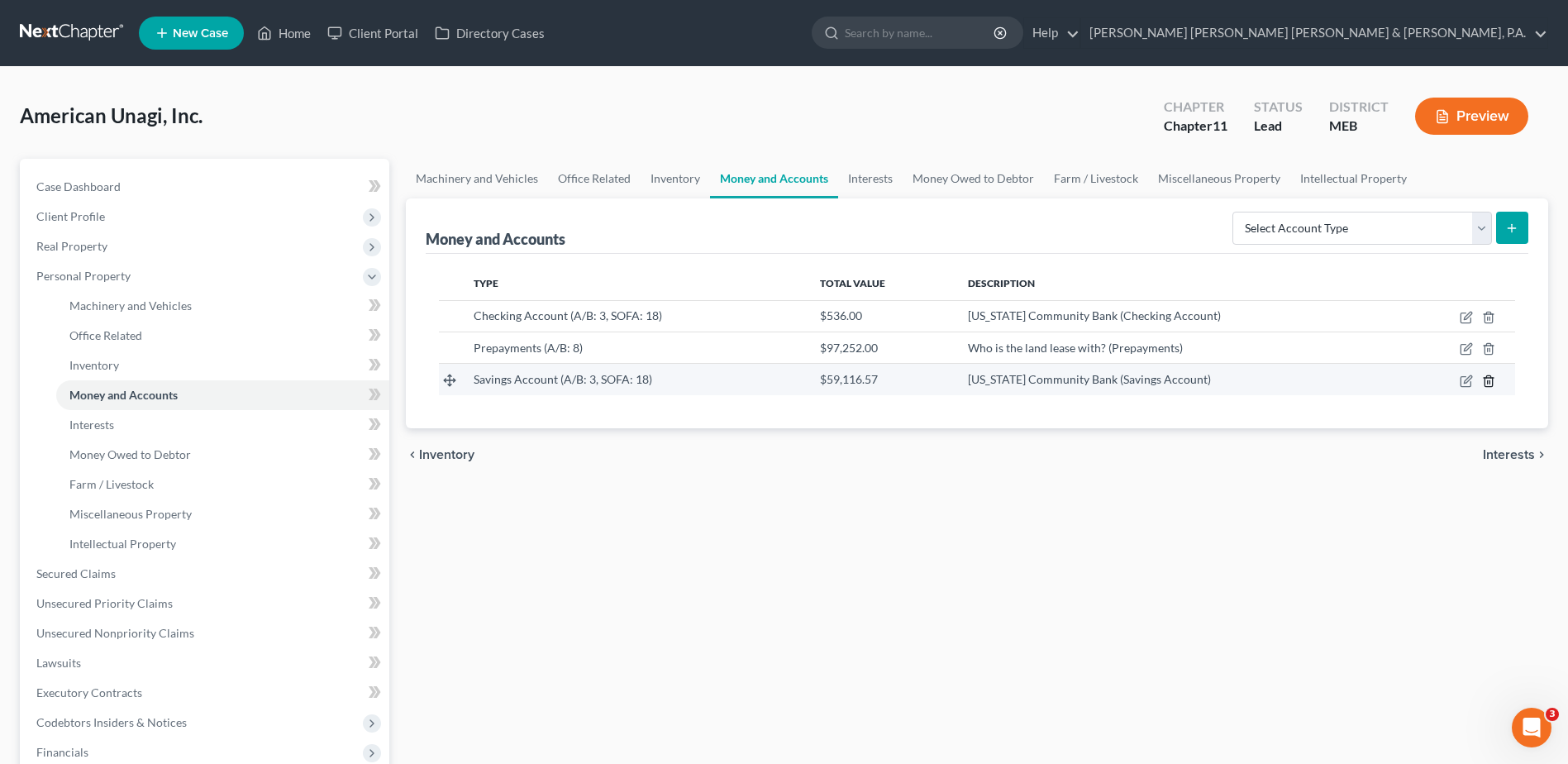
click at [1489, 382] on icon "button" at bounding box center [1488, 380] width 13 height 13
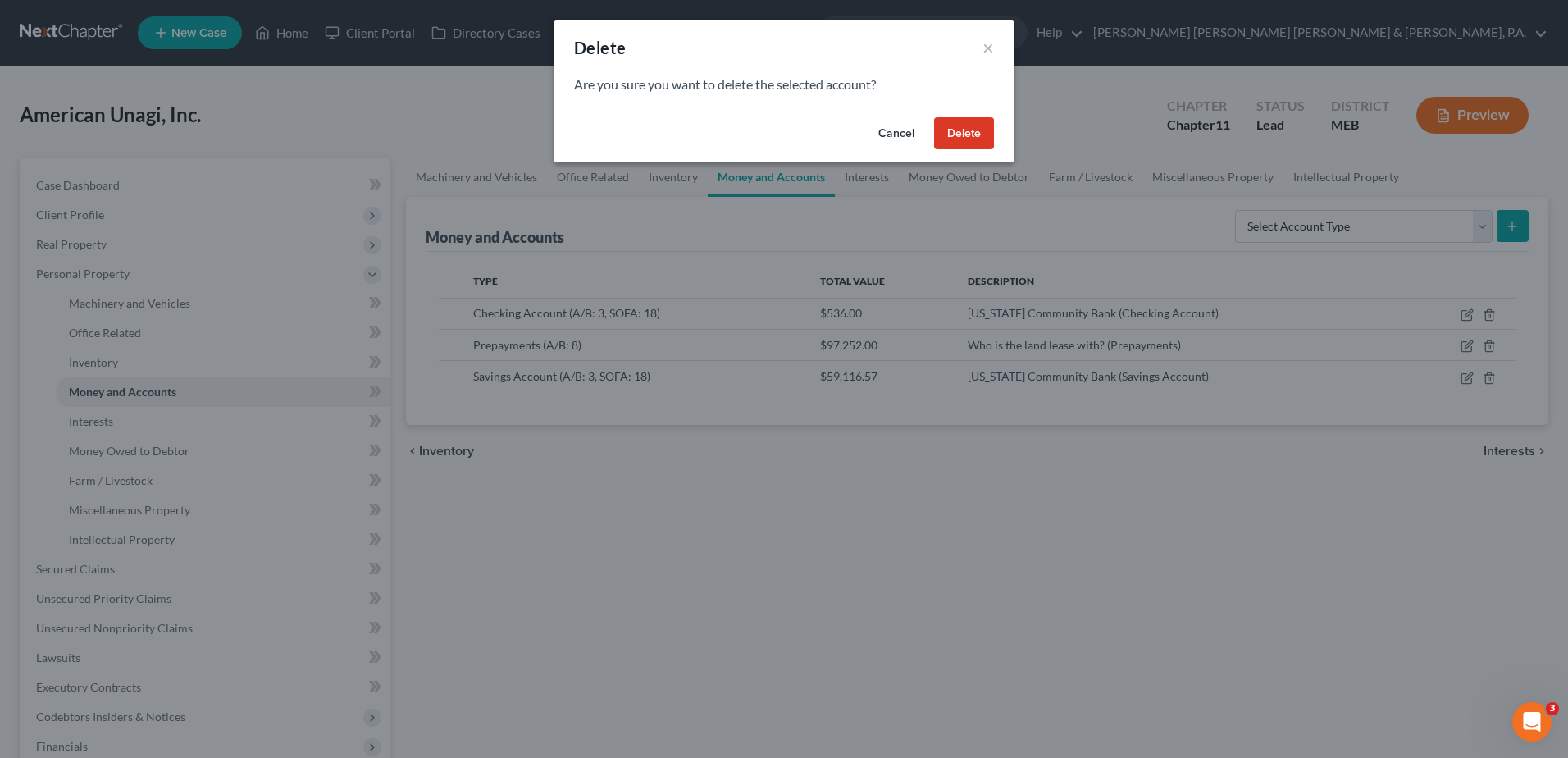
click at [972, 130] on button "Delete" at bounding box center [964, 133] width 60 height 32
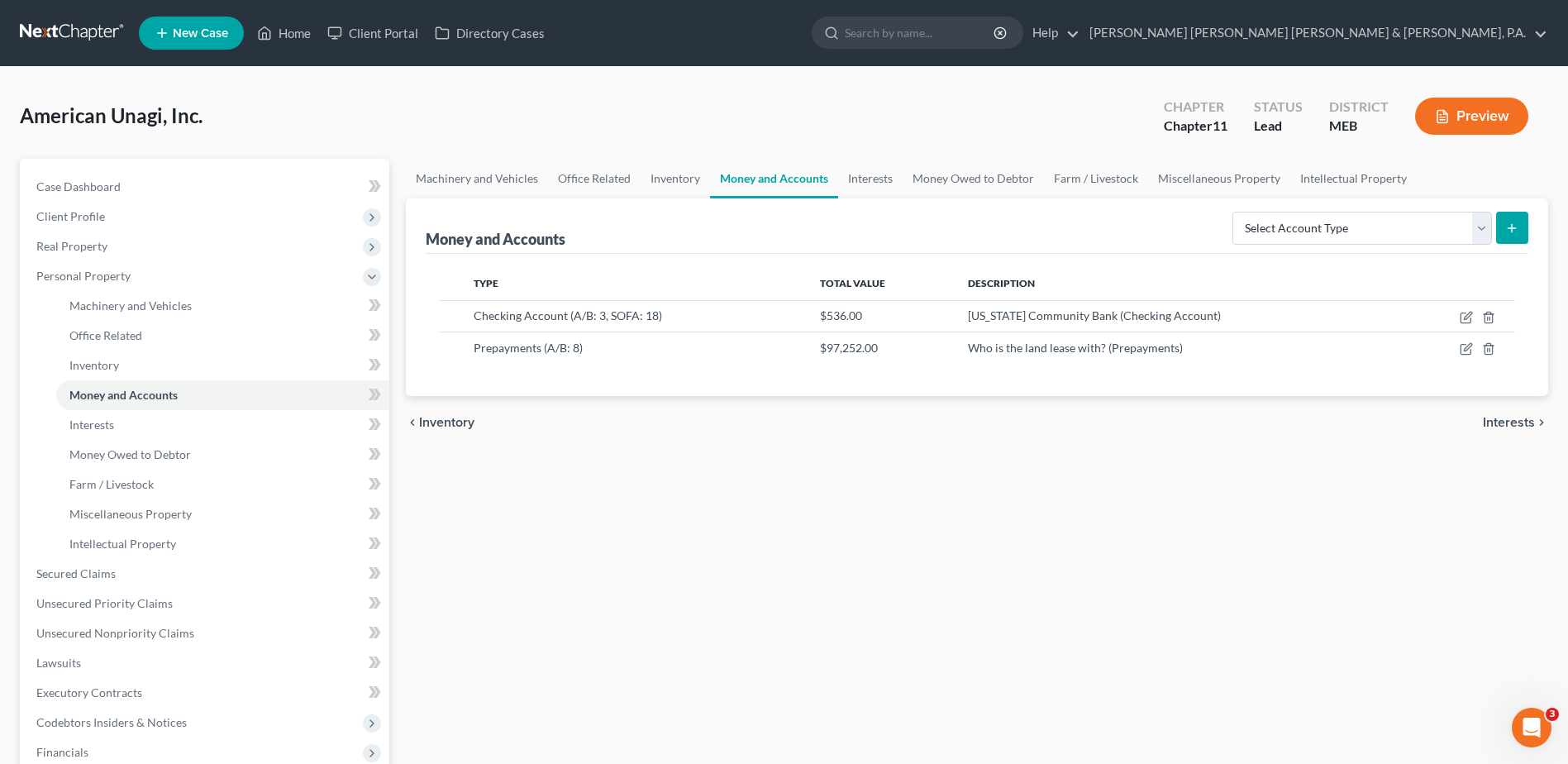
click at [1493, 236] on form "Select Account Type Brokerage (A/B: 3, SOFA: 18) Cash on Hand (A/B: 2) Certific…" at bounding box center [1380, 228] width 296 height 34
click at [1477, 236] on select "Select Account Type Brokerage (A/B: 3, SOFA: 18) Cash on Hand (A/B: 2) Certific…" at bounding box center [1363, 227] width 260 height 33
select select "checking"
click at [1235, 211] on select "Select Account Type Brokerage (A/B: 3, SOFA: 18) Cash on Hand (A/B: 2) Certific…" at bounding box center [1363, 227] width 260 height 33
click at [1504, 216] on button "submit" at bounding box center [1512, 227] width 32 height 32
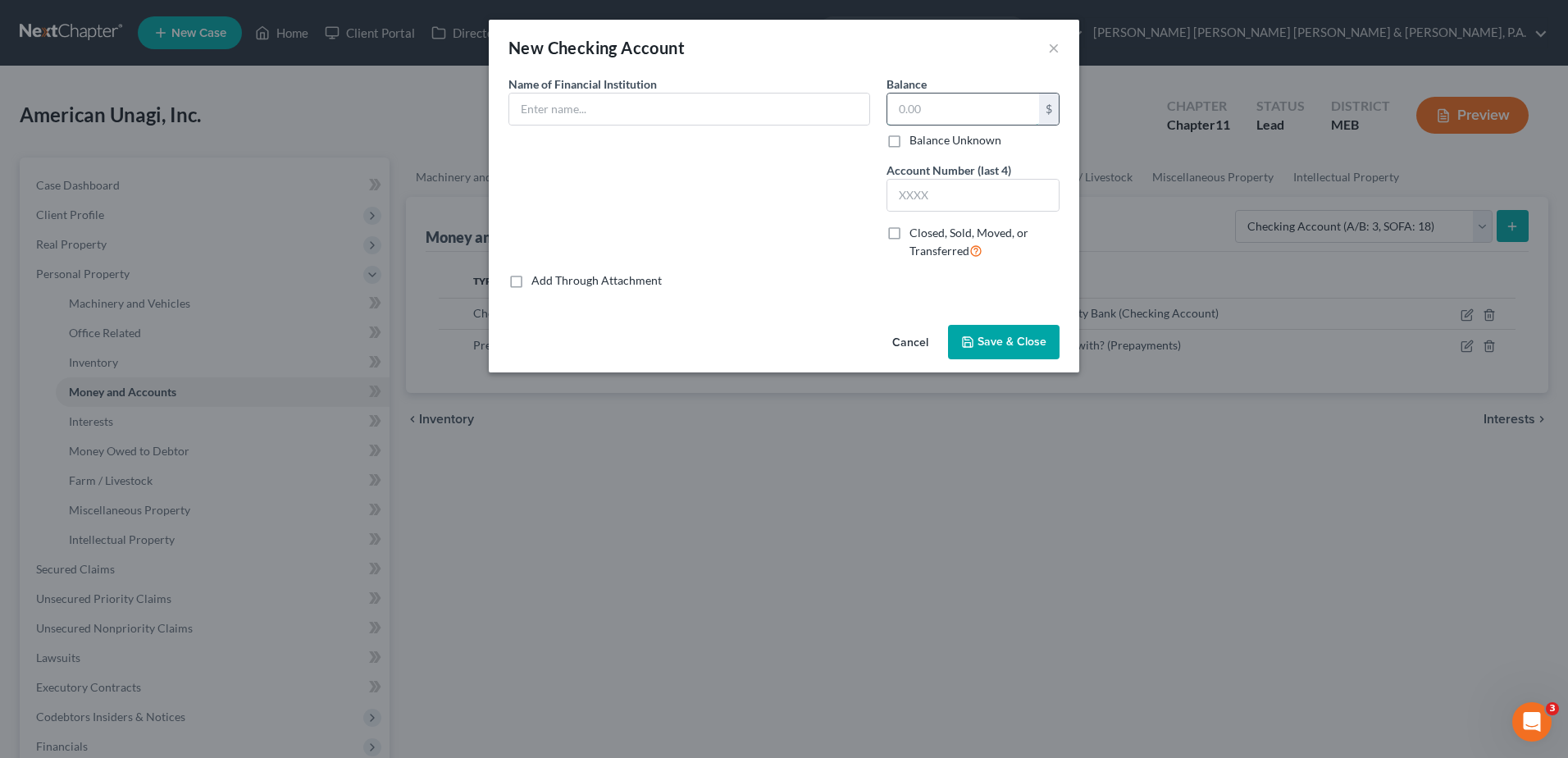
click at [925, 108] on input "text" at bounding box center [963, 109] width 152 height 32
click at [934, 184] on input "text" at bounding box center [972, 195] width 171 height 32
type input "2241"
click at [901, 108] on input "text" at bounding box center [963, 109] width 152 height 32
paste input "59,116.57"
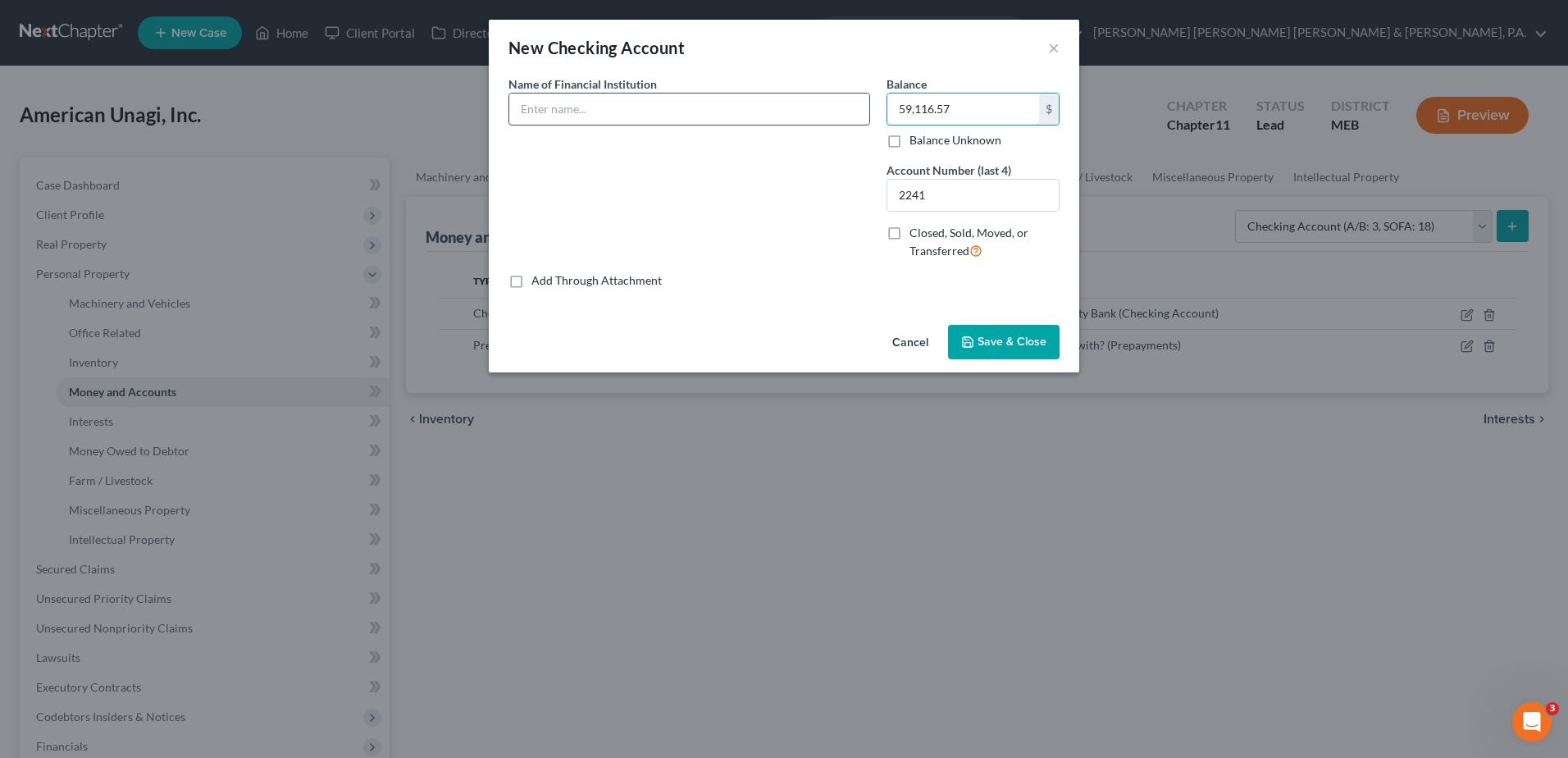
type input "59,116.57"
click at [764, 112] on input "text" at bounding box center [689, 109] width 360 height 32
type input "[US_STATE] Community Bank"
click at [1011, 329] on button "Save & Close" at bounding box center [1003, 342] width 111 height 34
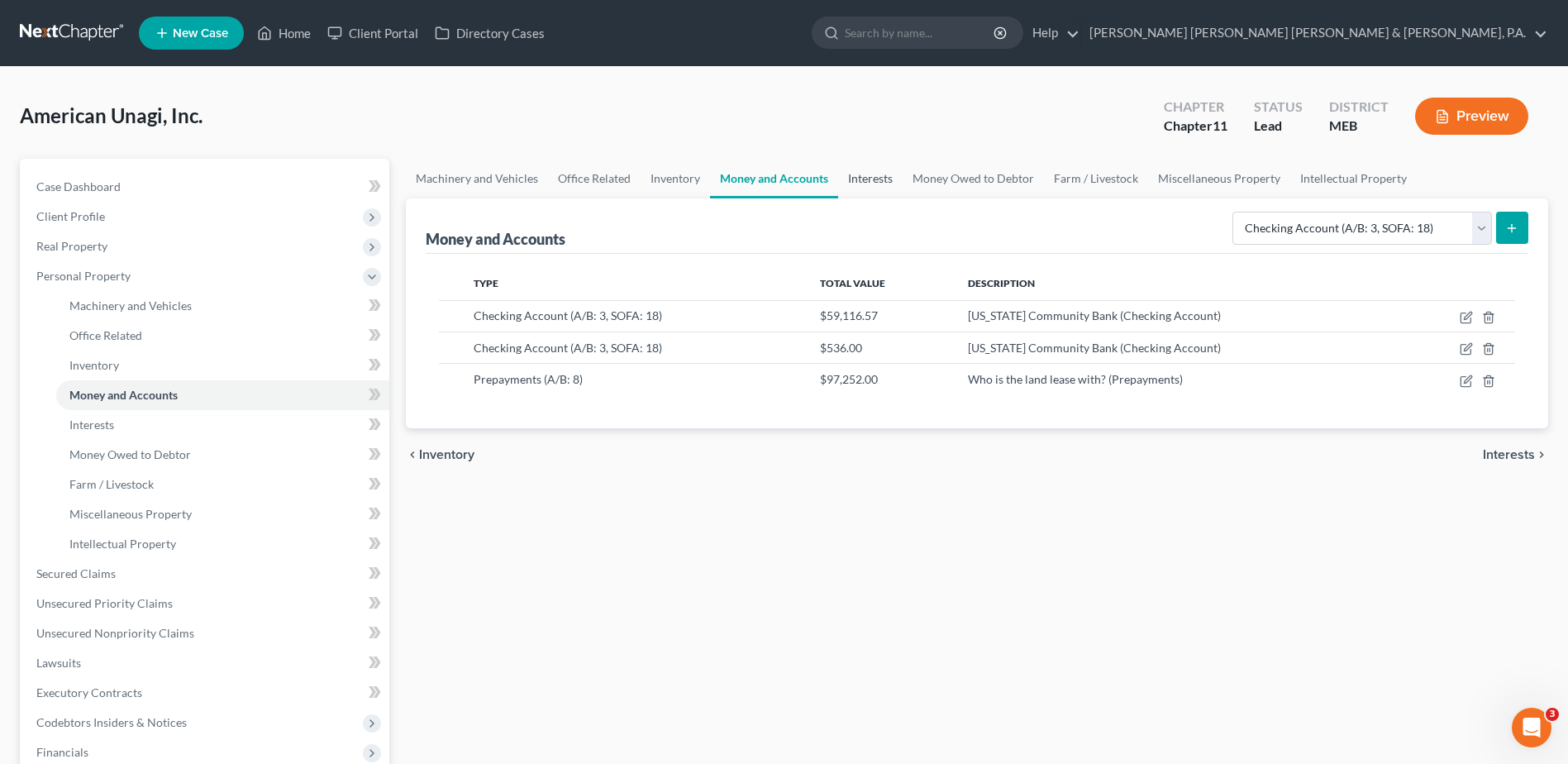
click at [875, 183] on link "Interests" at bounding box center [870, 179] width 65 height 40
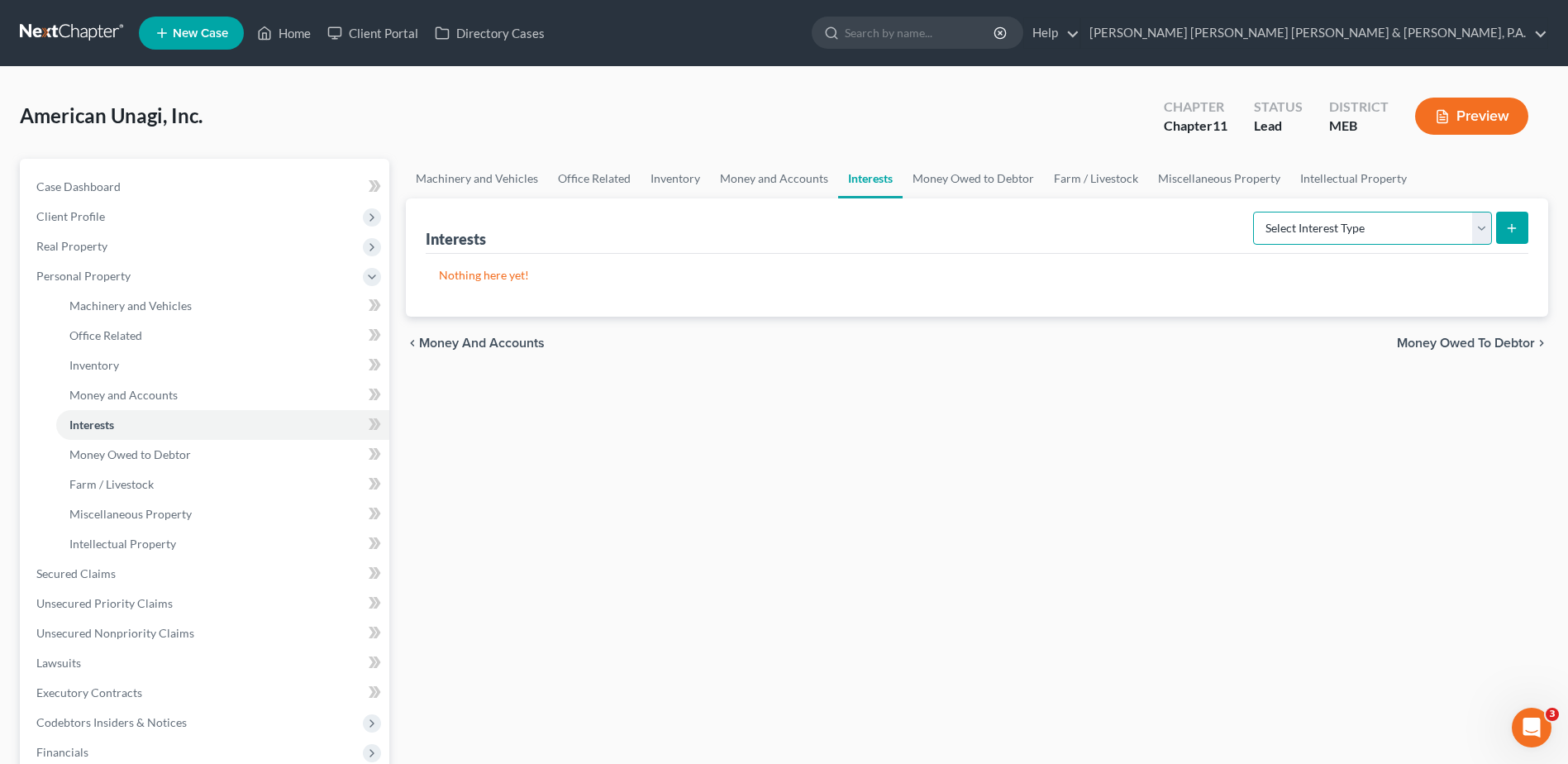
click at [1377, 230] on select "Select Interest Type Bond (A/B: 16) Incorporated Business (A/B: 15) Insurance P…" at bounding box center [1372, 227] width 239 height 33
select select "stock"
click at [1256, 211] on select "Select Interest Type Bond (A/B: 16) Incorporated Business (A/B: 15) Insurance P…" at bounding box center [1372, 227] width 239 height 33
click at [1506, 224] on icon "submit" at bounding box center [1511, 227] width 13 height 13
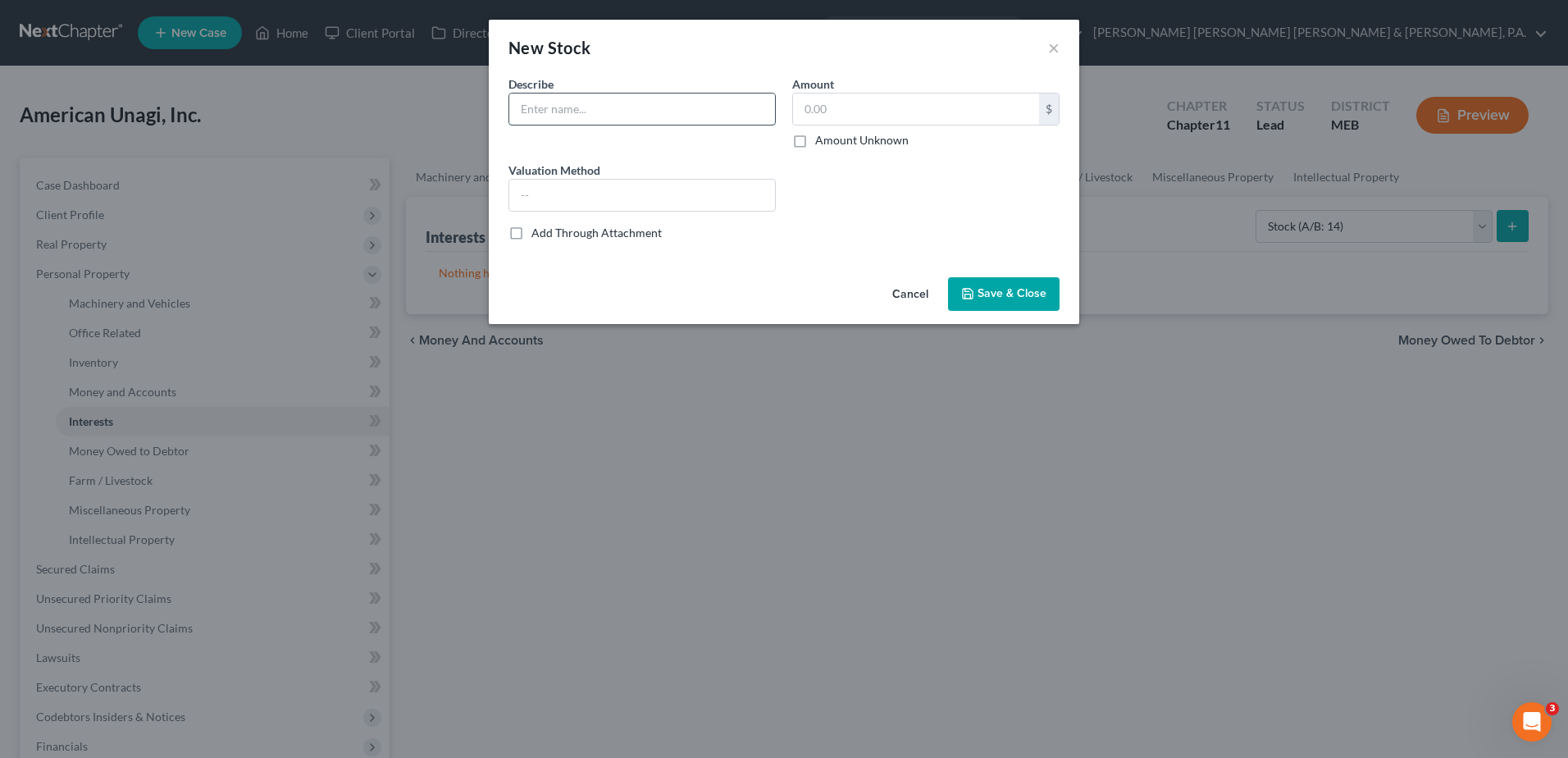
click at [563, 116] on input "text" at bounding box center [642, 109] width 266 height 32
type input "Non-"
drag, startPoint x: 832, startPoint y: 131, endPoint x: 811, endPoint y: 120, distance: 23.7
click at [828, 132] on label "Amount Unknown" at bounding box center [861, 140] width 94 height 17
click at [828, 132] on input "Amount Unknown" at bounding box center [827, 137] width 11 height 11
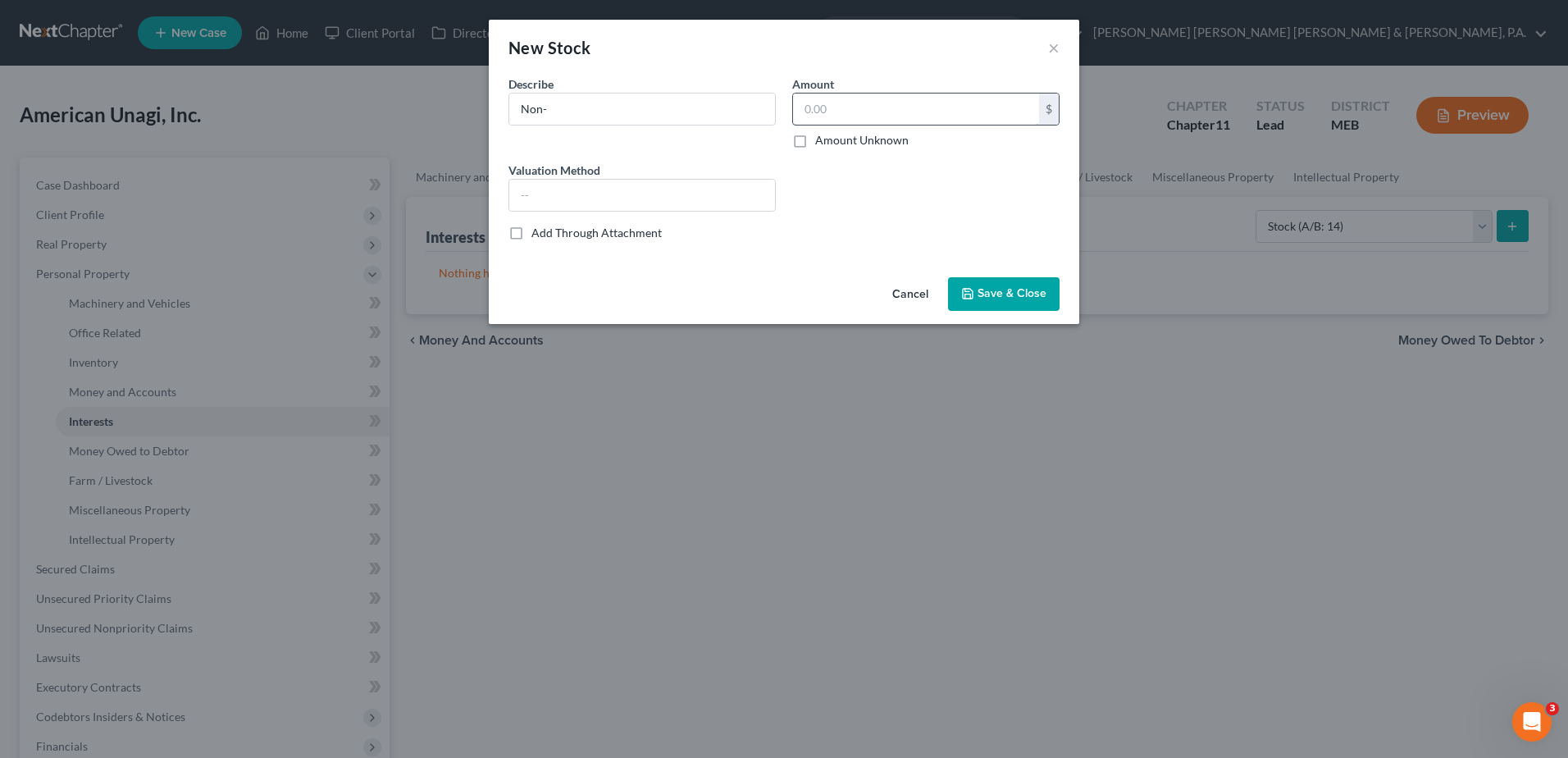
checkbox input "true"
type input "0.00"
click at [815, 134] on label "Amount Unknown" at bounding box center [861, 140] width 94 height 17
click at [815, 137] on label "Amount Unknown" at bounding box center [861, 140] width 94 height 17
click at [822, 137] on input "Amount Unknown" at bounding box center [827, 137] width 11 height 11
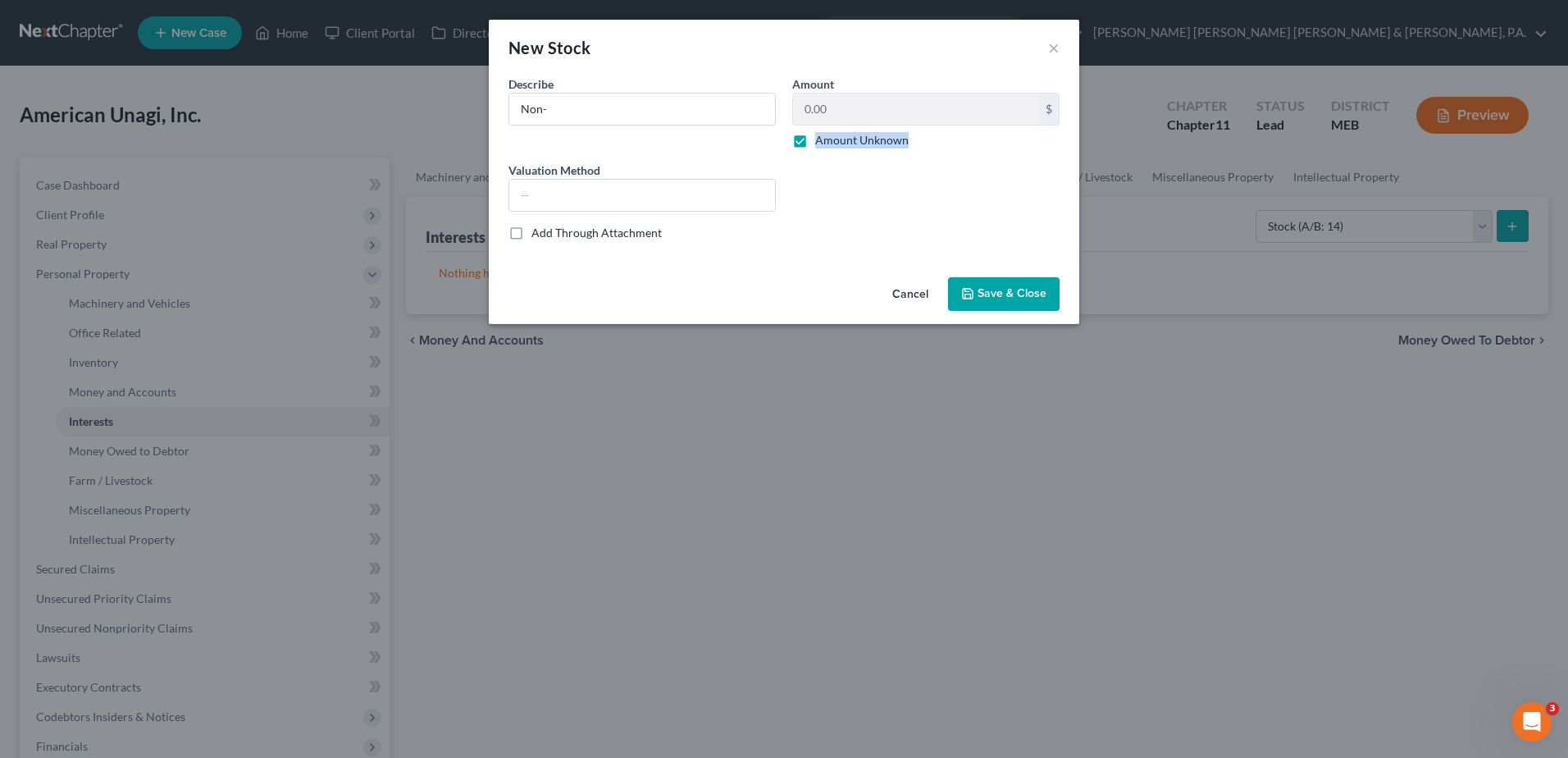
checkbox input "false"
click at [817, 105] on input "0.00" at bounding box center [915, 109] width 246 height 32
type input "255"
click at [1047, 110] on div "$" at bounding box center [1048, 109] width 20 height 32
drag, startPoint x: 1041, startPoint y: 105, endPoint x: 995, endPoint y: 101, distance: 46.2
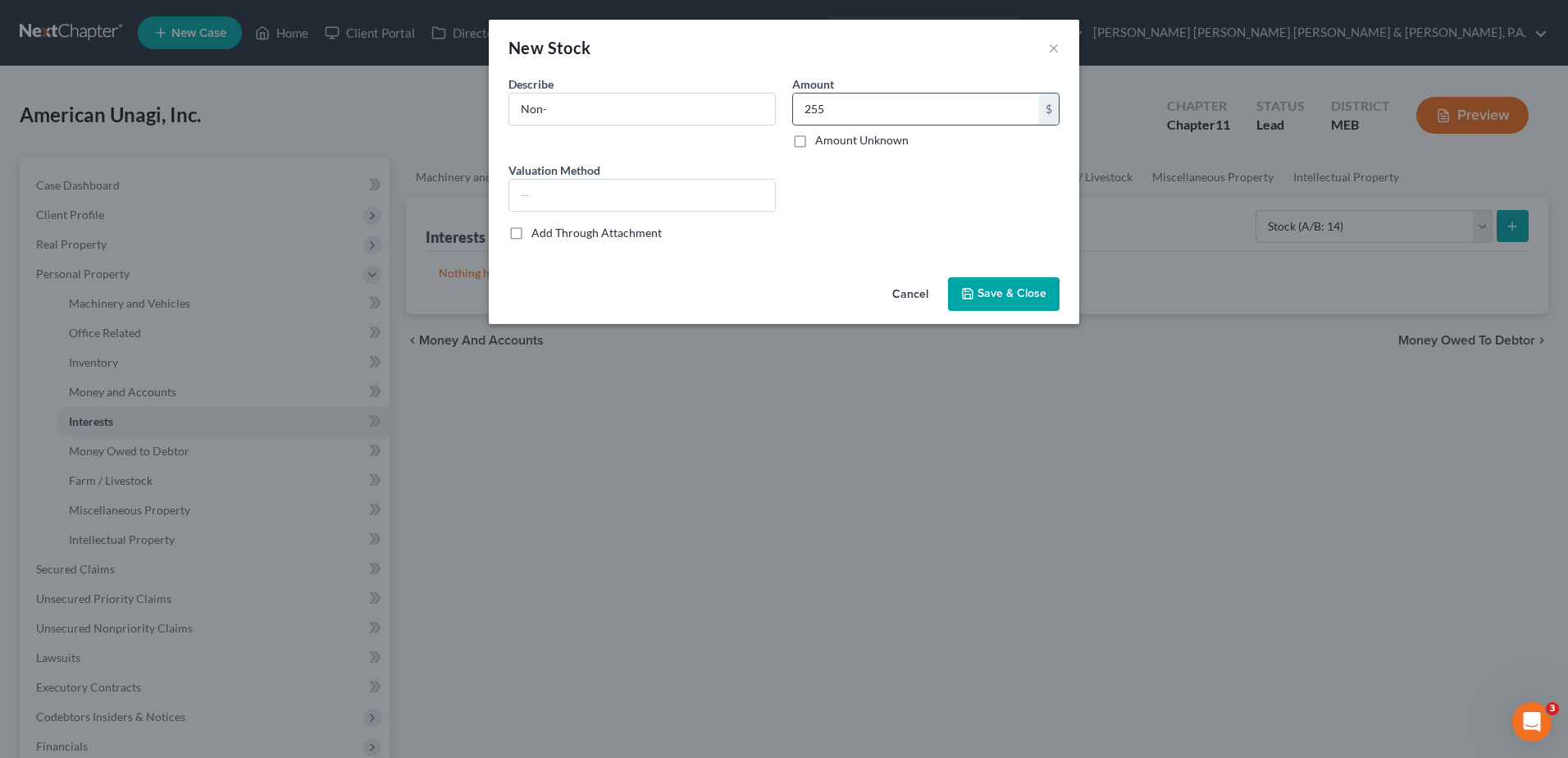
click at [1004, 103] on div "255 $" at bounding box center [926, 108] width 268 height 32
click at [995, 101] on input "255" at bounding box center [915, 109] width 246 height 32
type input "25"
click at [857, 110] on input "25" at bounding box center [915, 109] width 246 height 32
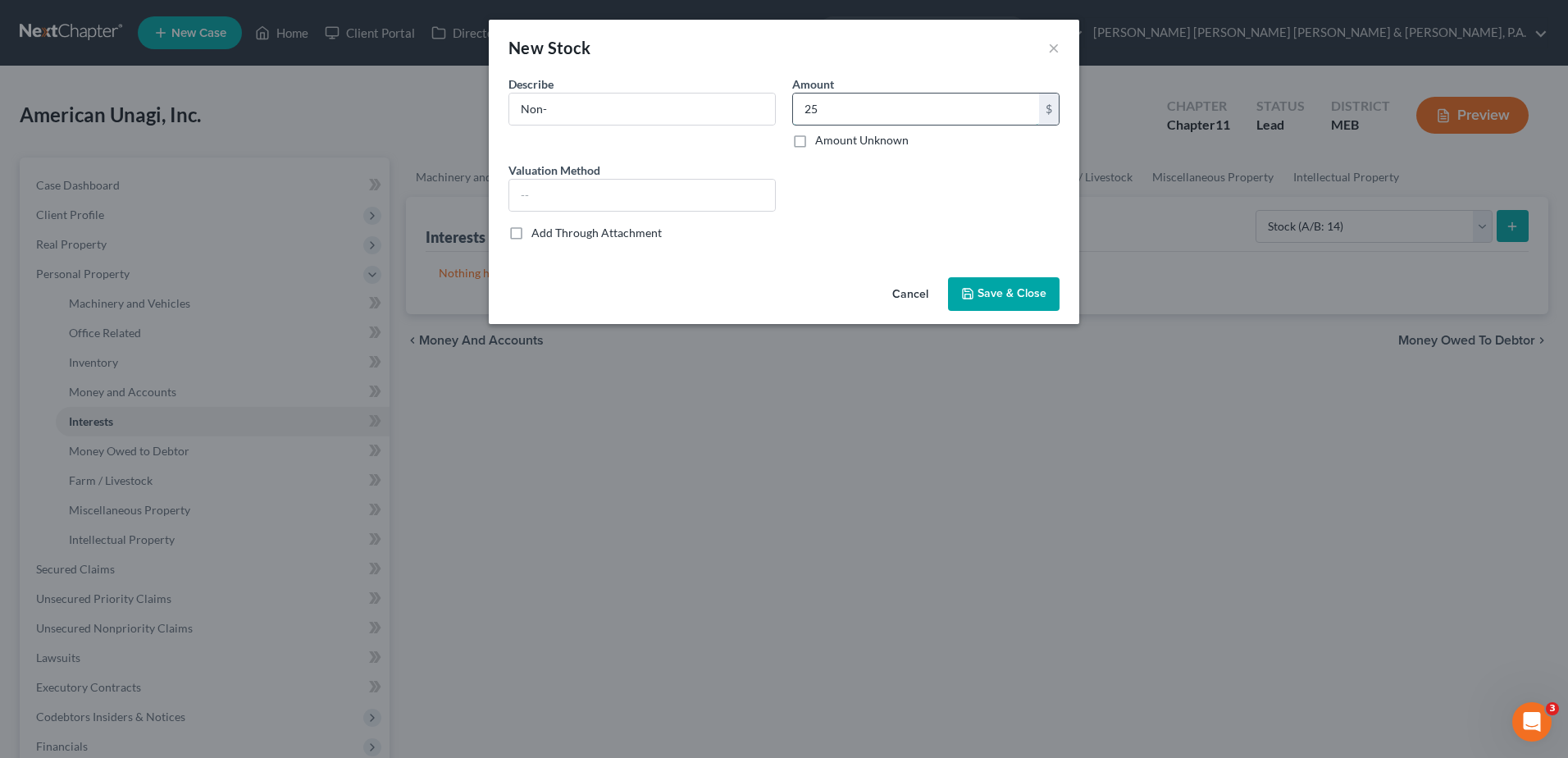
click at [857, 110] on input "25" at bounding box center [915, 109] width 246 height 32
click at [815, 145] on label "Amount Unknown" at bounding box center [861, 140] width 94 height 17
click at [822, 143] on input "Amount Unknown" at bounding box center [827, 137] width 11 height 11
checkbox input "true"
type input "0.00"
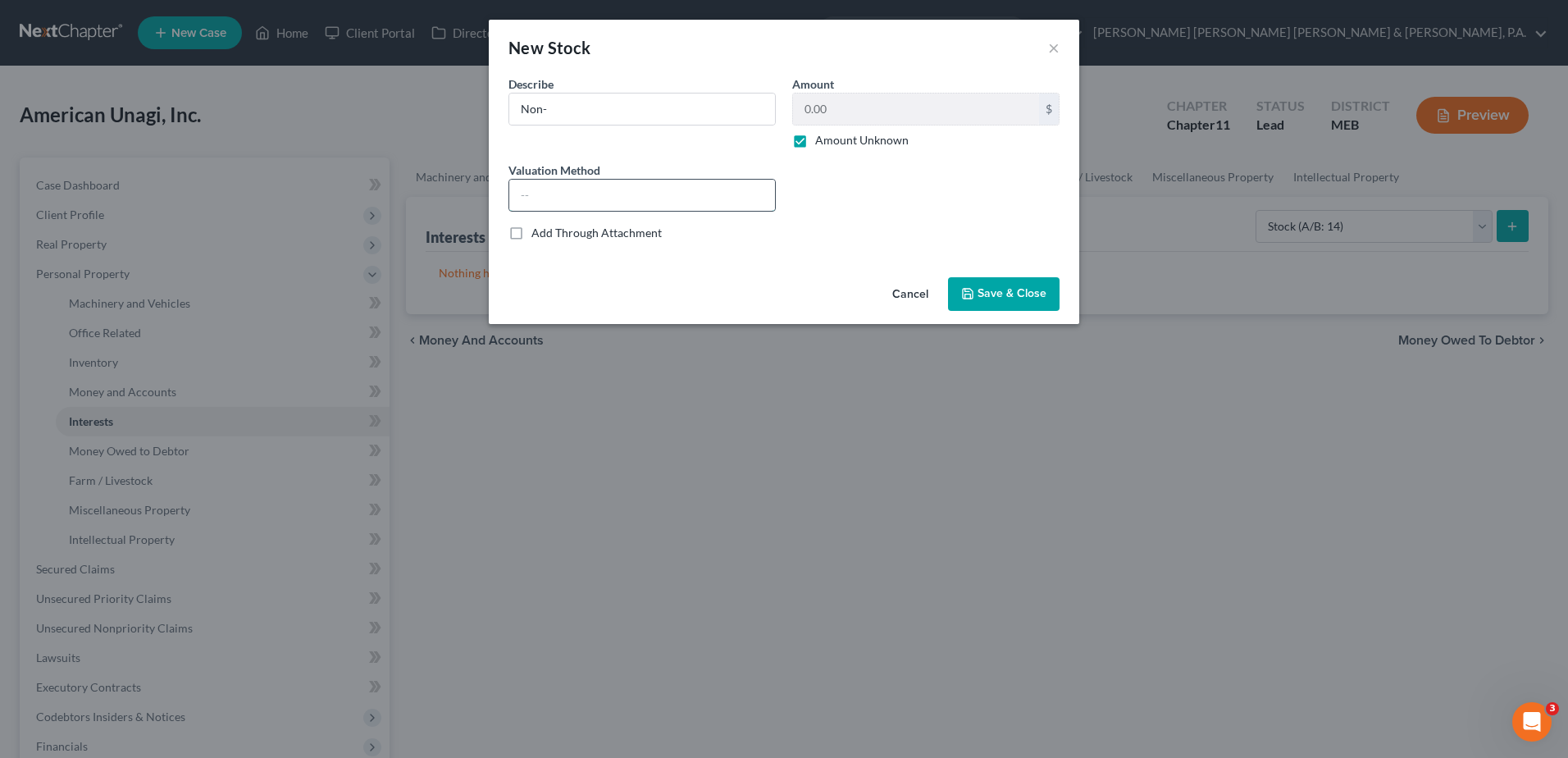
click at [669, 182] on input "text" at bounding box center [642, 195] width 266 height 32
type input "Net Book Value"
click at [636, 115] on input "Non-" at bounding box center [642, 109] width 266 height 32
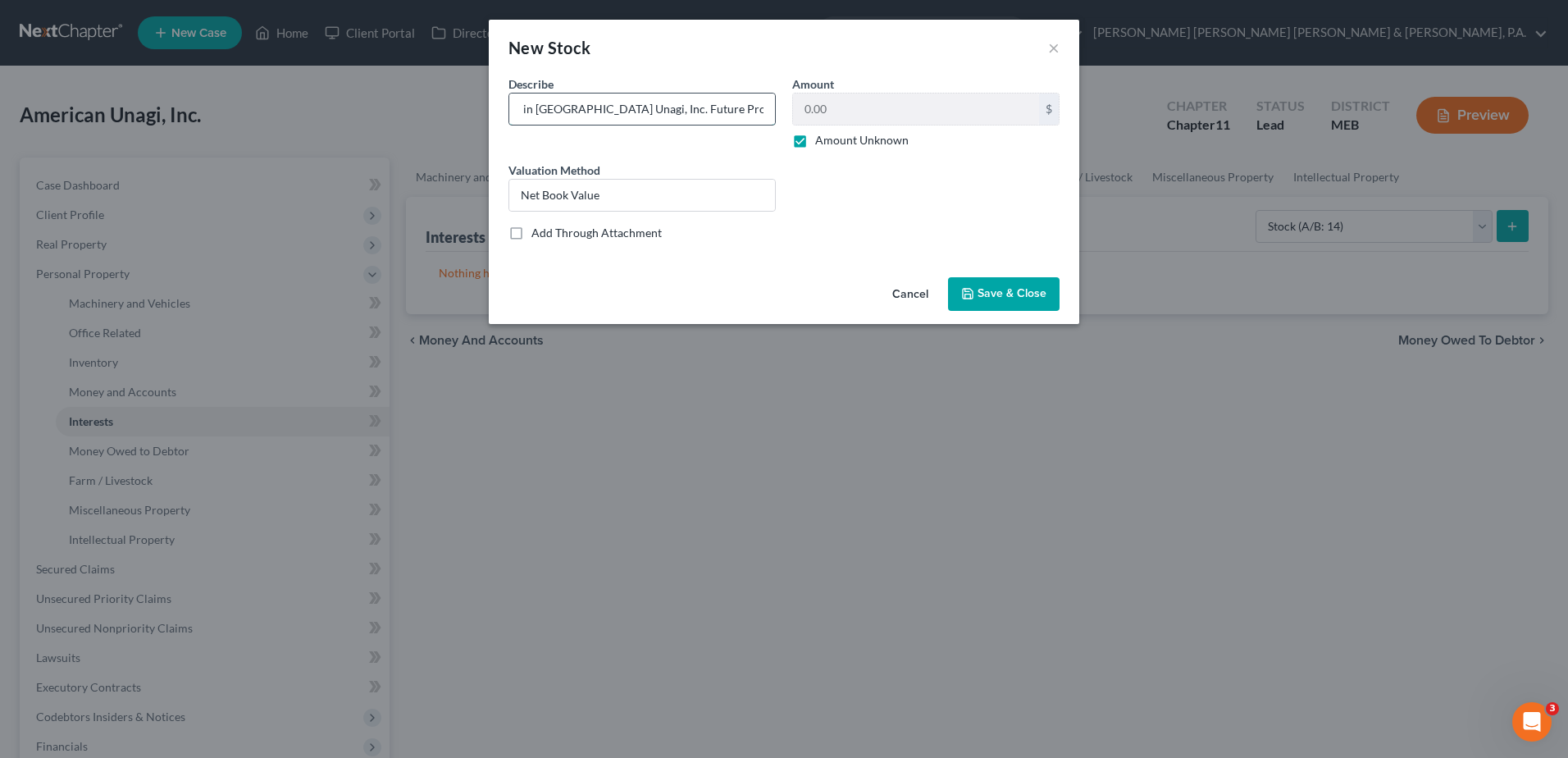
scroll to position [0, 87]
type input "25% Ownership in [GEOGRAPHIC_DATA] Unagi, Inc. Future Processing Facility"
click at [1018, 278] on button "Save & Close" at bounding box center [1003, 294] width 111 height 34
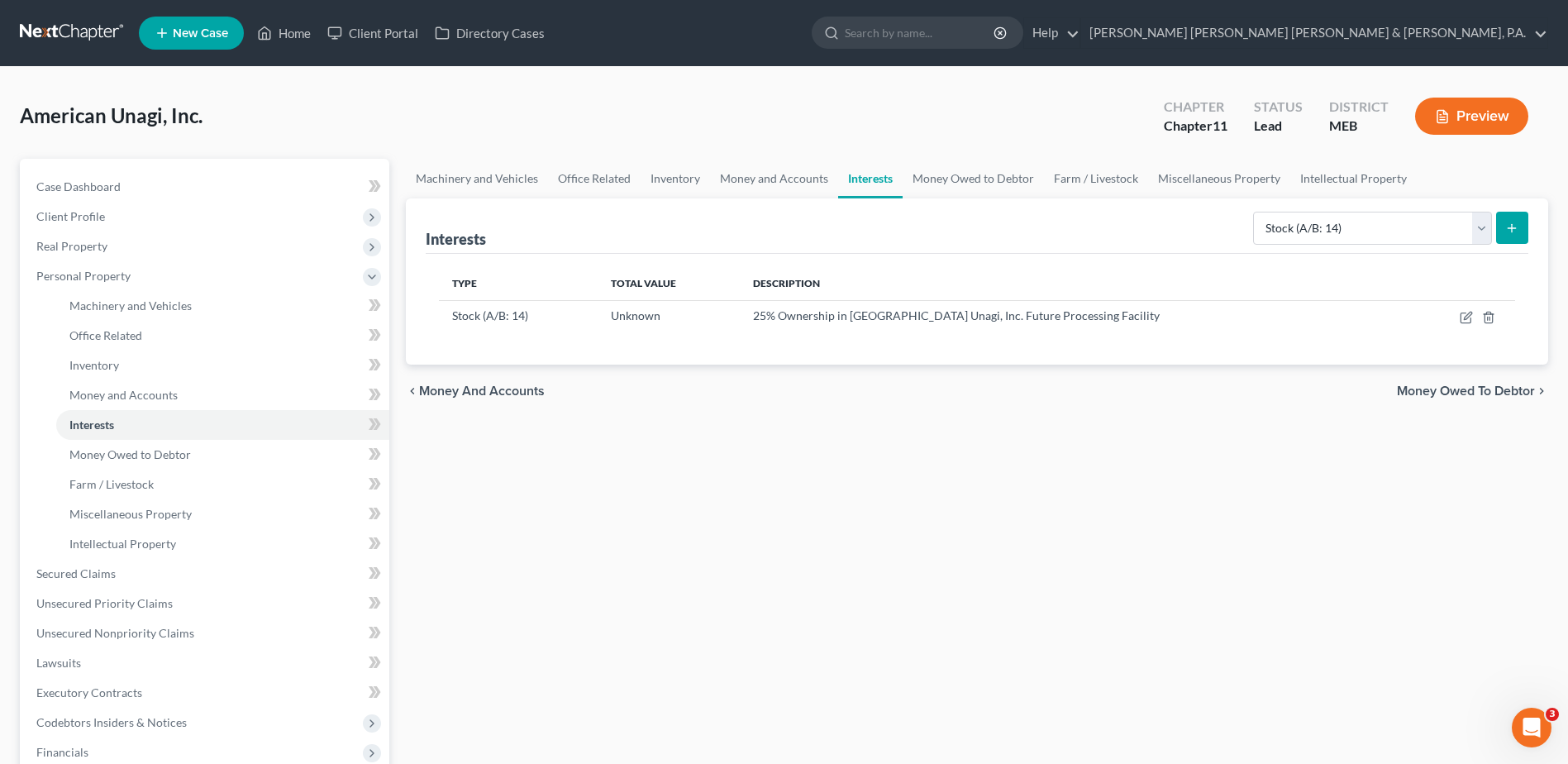
click at [1479, 121] on button "Preview" at bounding box center [1472, 115] width 113 height 37
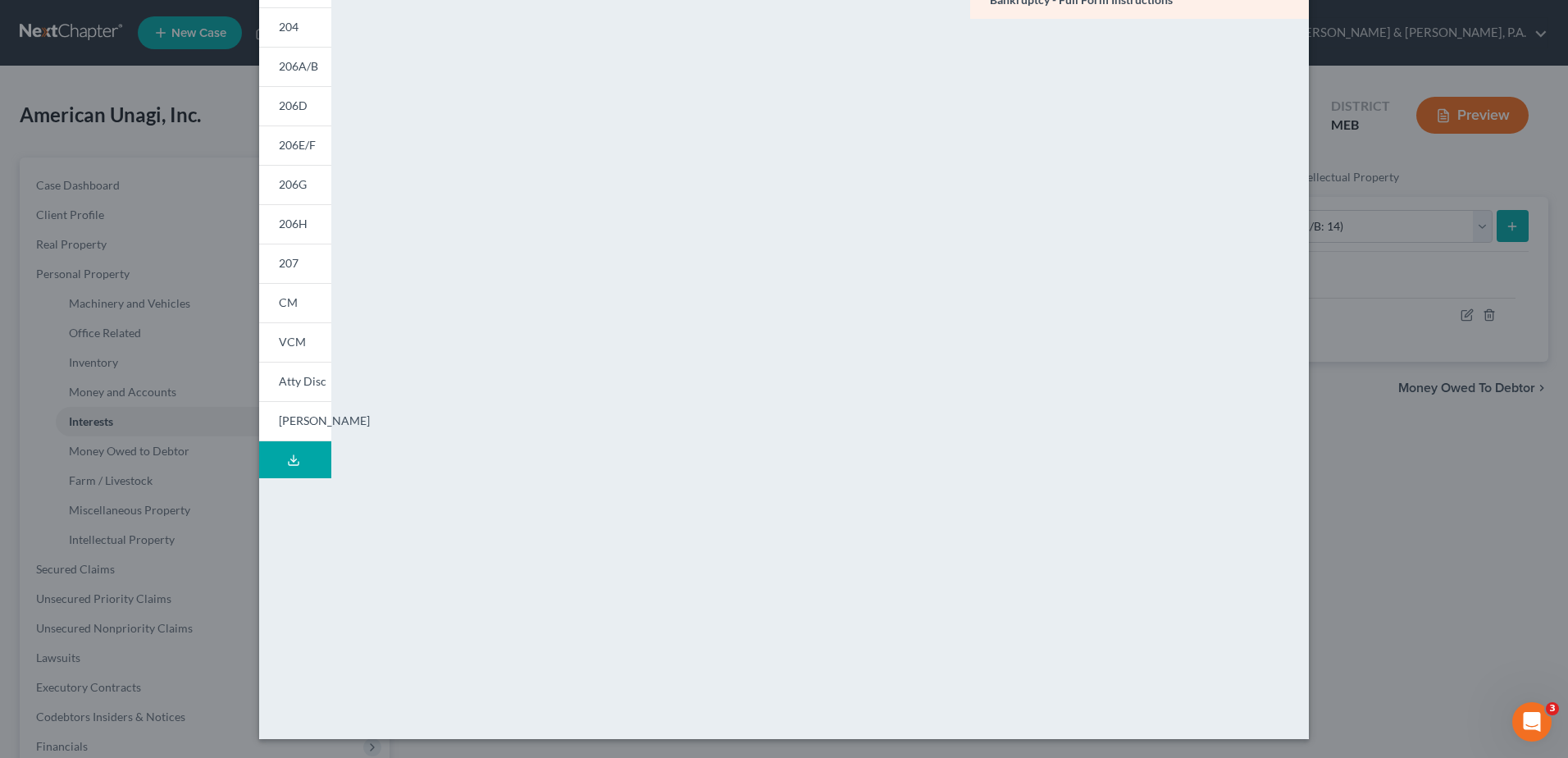
scroll to position [167, 0]
click at [292, 90] on link "206D" at bounding box center [294, 105] width 72 height 39
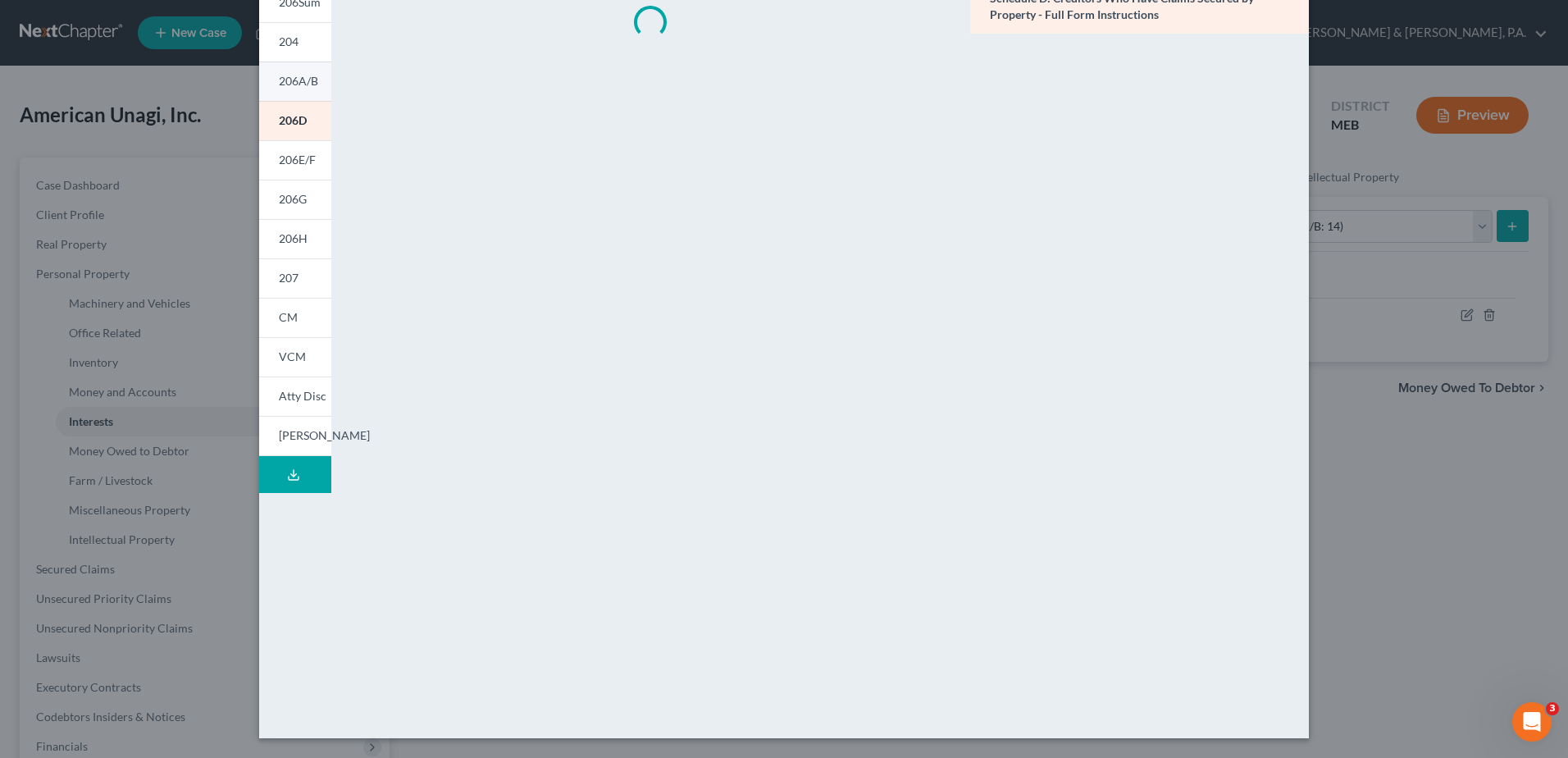
click at [294, 74] on span "206A/B" at bounding box center [298, 81] width 39 height 14
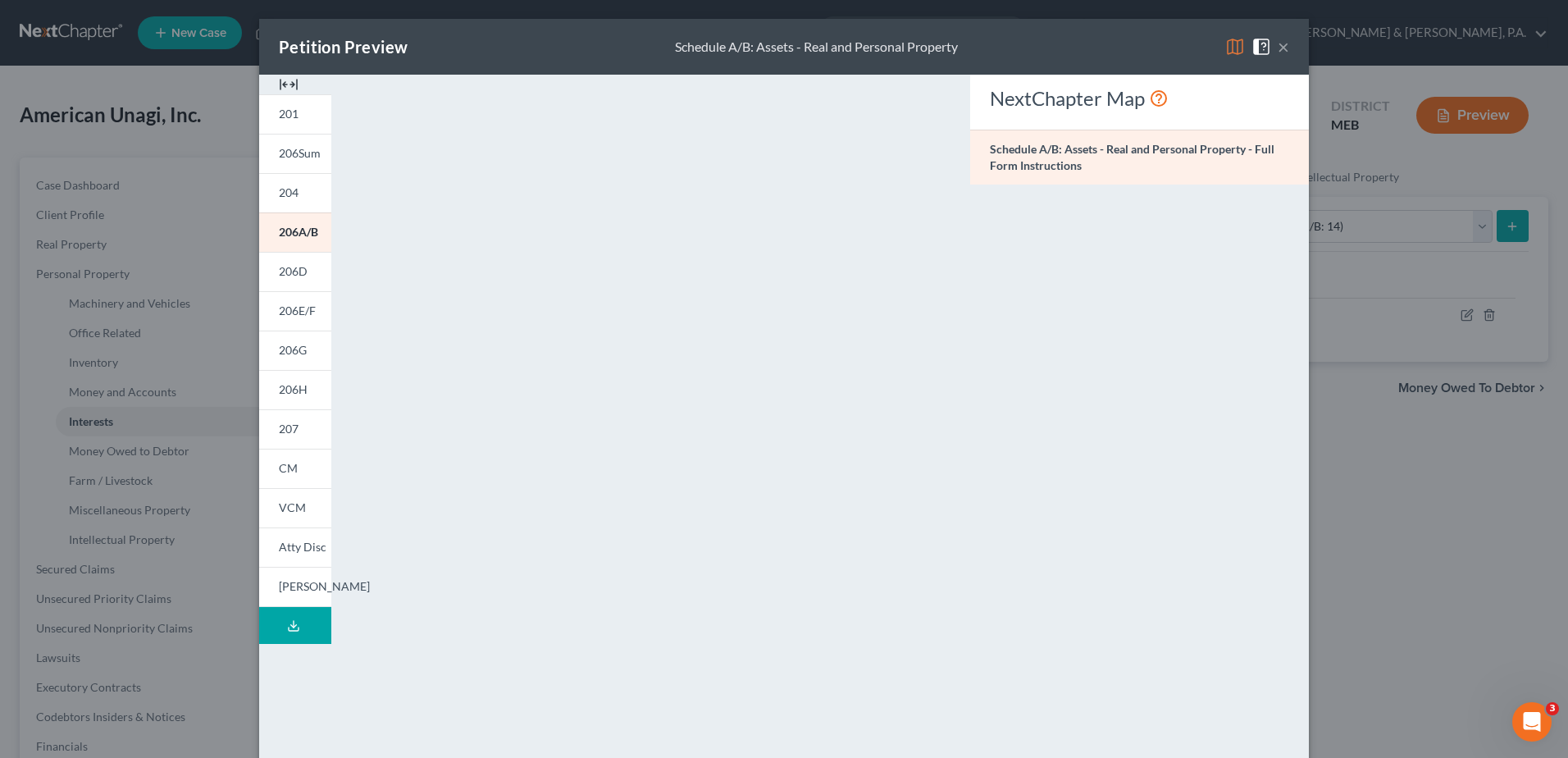
scroll to position [0, 0]
click at [1279, 46] on button "×" at bounding box center [1284, 47] width 12 height 20
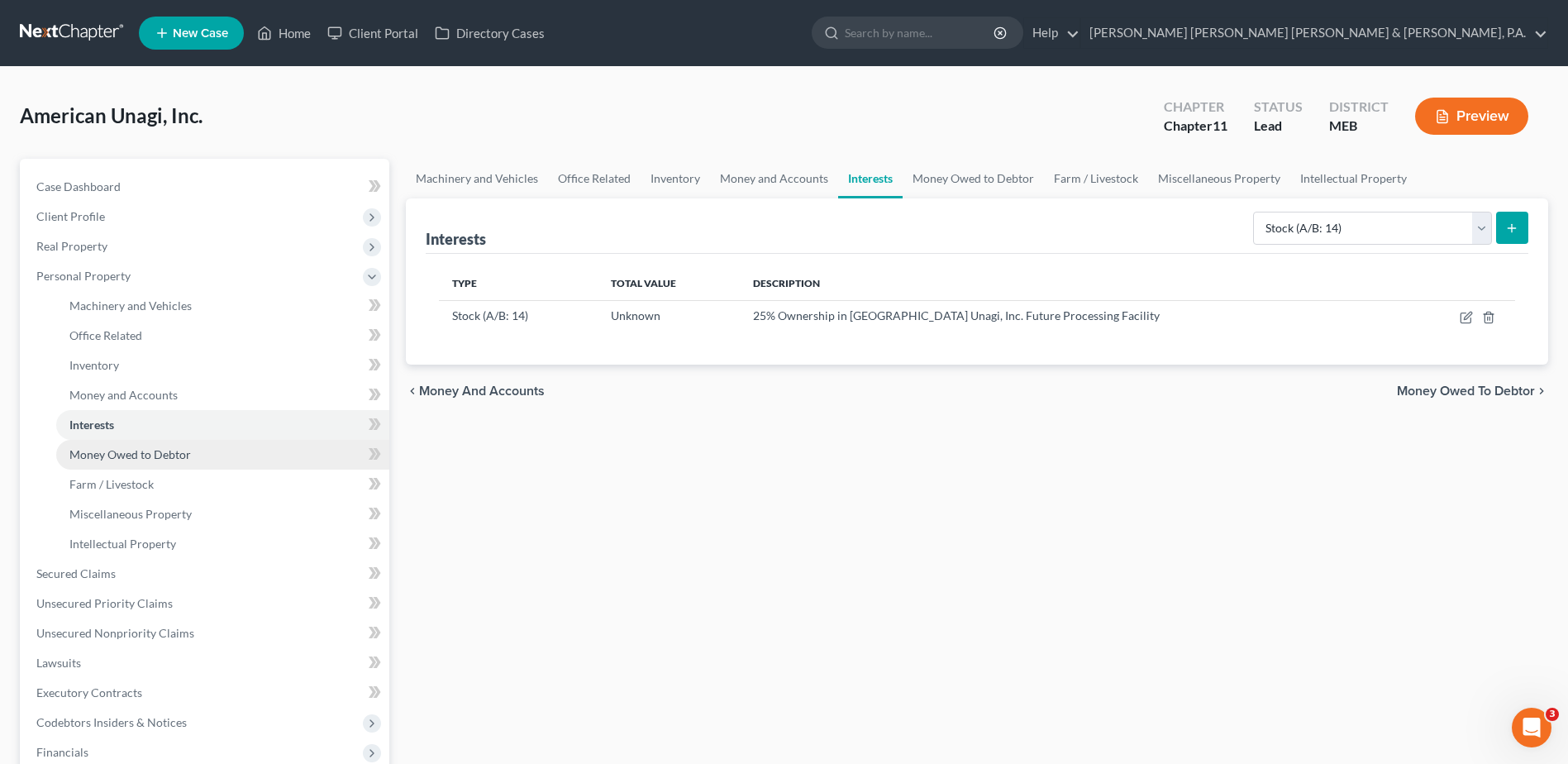
click at [176, 460] on span "Money Owed to Debtor" at bounding box center [130, 454] width 121 height 14
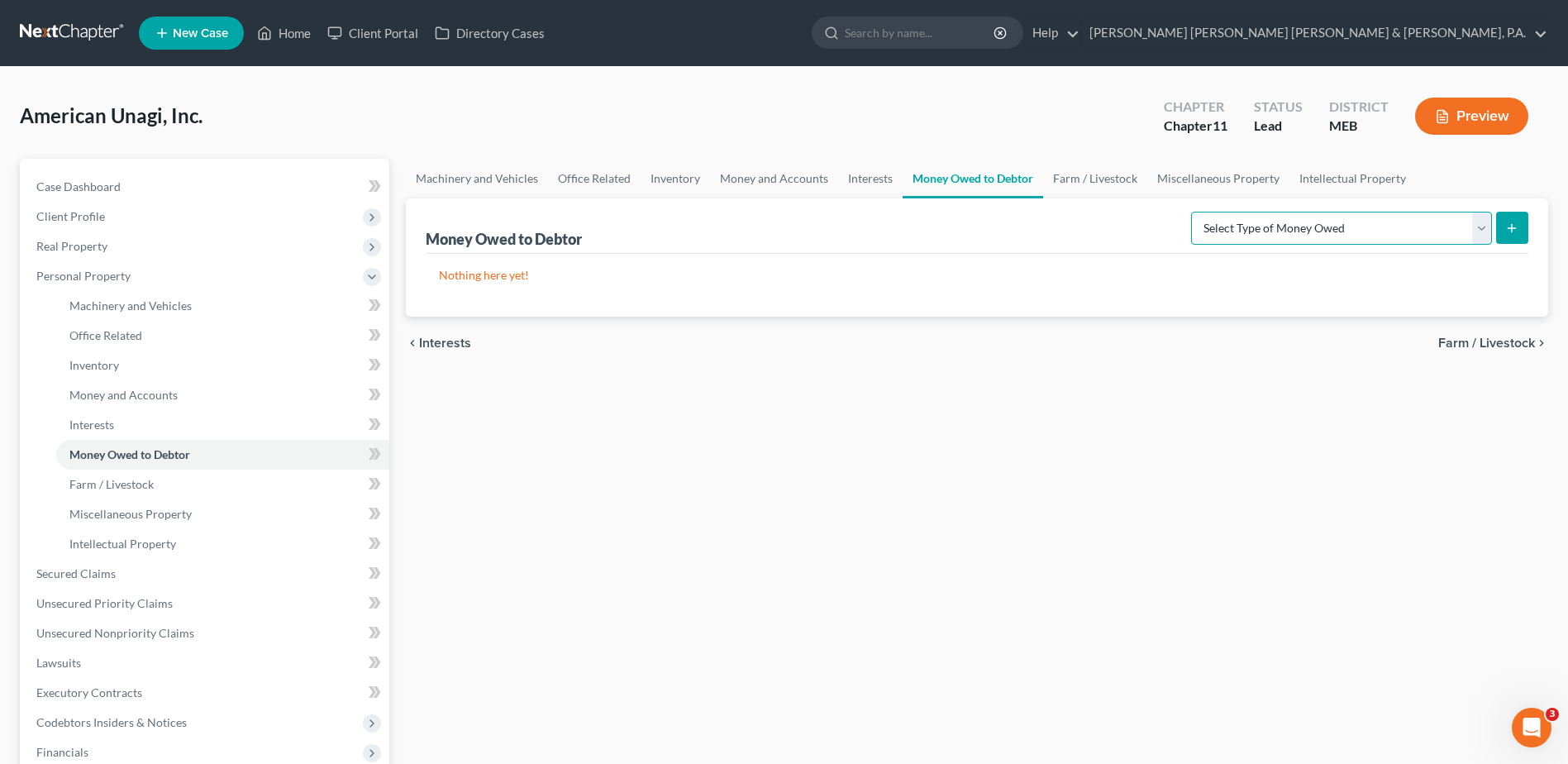
click at [1328, 230] on select "Select Type of Money Owed Accounts Receivable (A/B: 11) Causes of Action Agains…" at bounding box center [1341, 227] width 301 height 33
select select "accounts_receivable"
click at [1195, 211] on select "Select Type of Money Owed Accounts Receivable (A/B: 11) Causes of Action Agains…" at bounding box center [1341, 227] width 301 height 33
click at [1506, 234] on icon "submit" at bounding box center [1511, 227] width 13 height 13
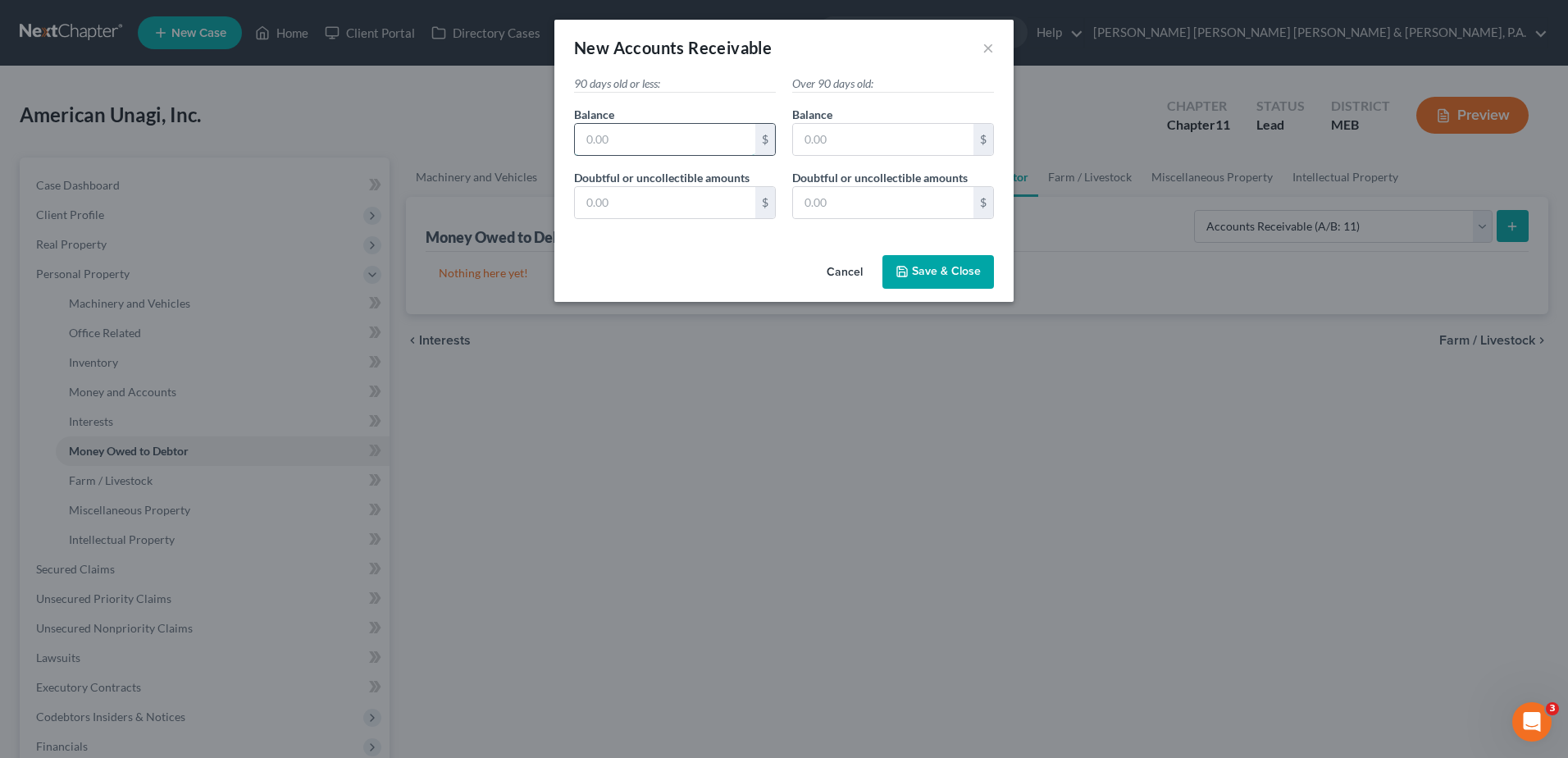
click at [683, 140] on input "text" at bounding box center [664, 140] width 180 height 32
click at [684, 140] on input "73,667" at bounding box center [664, 140] width 180 height 32
click at [655, 141] on input "73,667" at bounding box center [664, 140] width 180 height 32
type input "73,667.60"
click at [646, 201] on input "text" at bounding box center [664, 203] width 180 height 32
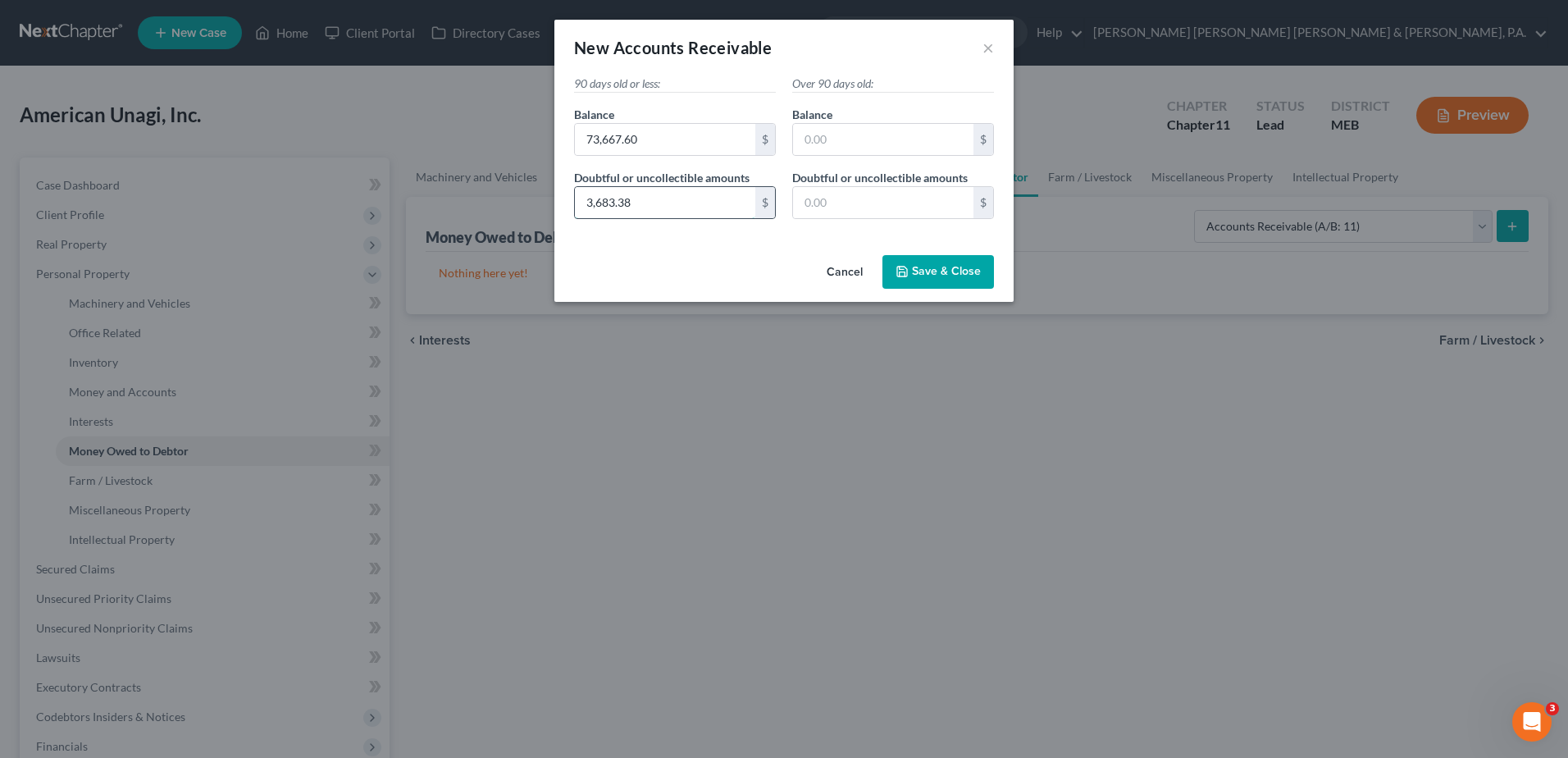
type input "3,683.38"
type input "6,855.76"
type input "0"
click at [785, 279] on div "Cancel Save & Close" at bounding box center [784, 275] width 459 height 54
click at [950, 275] on span "Save & Close" at bounding box center [946, 272] width 69 height 14
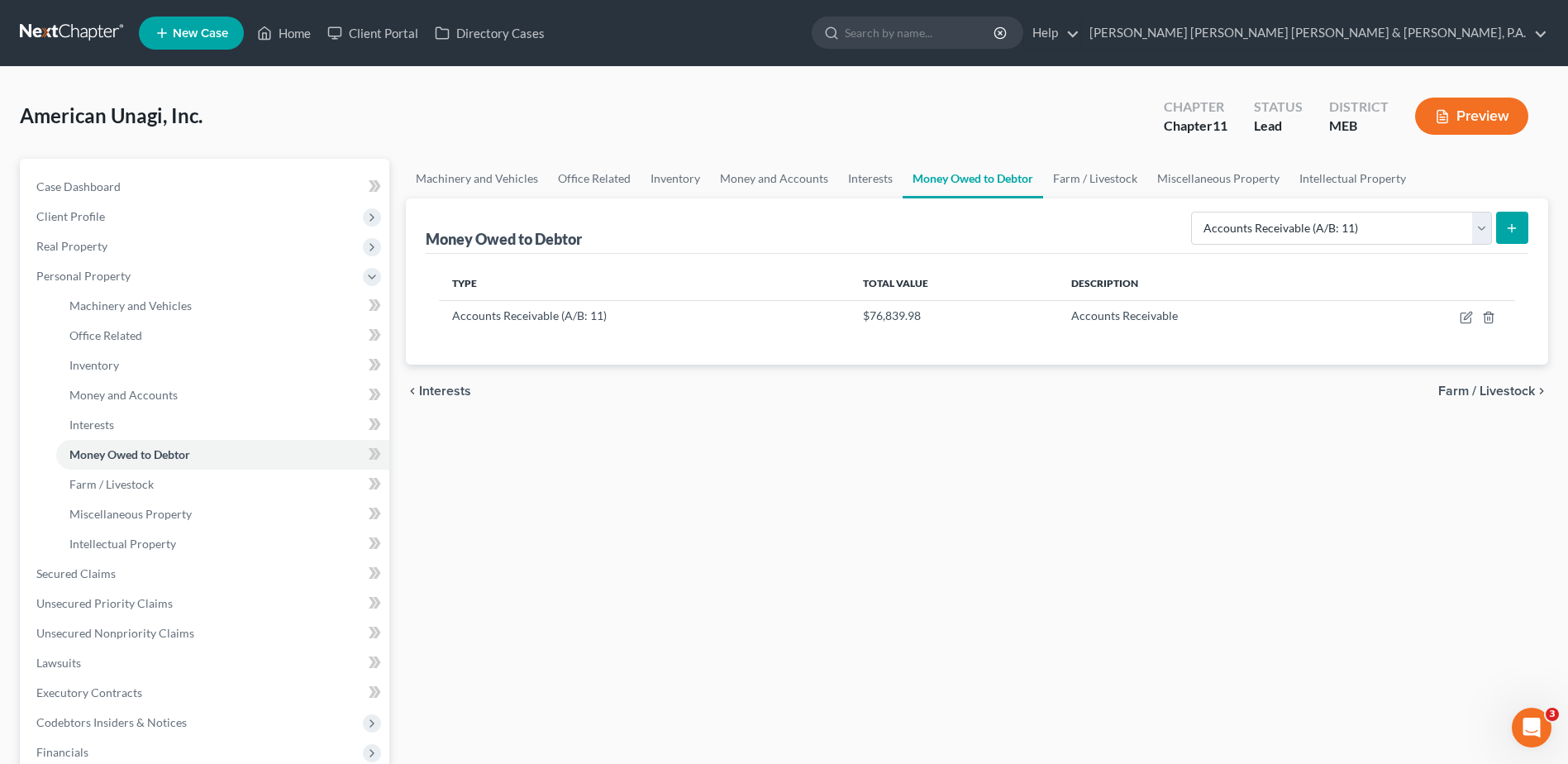
click at [695, 490] on div "Machinery and Vehicles Office Related Inventory Money and Accounts Interests Mo…" at bounding box center [978, 562] width 1159 height 806
click at [1051, 181] on link "Farm / Livestock" at bounding box center [1095, 179] width 104 height 40
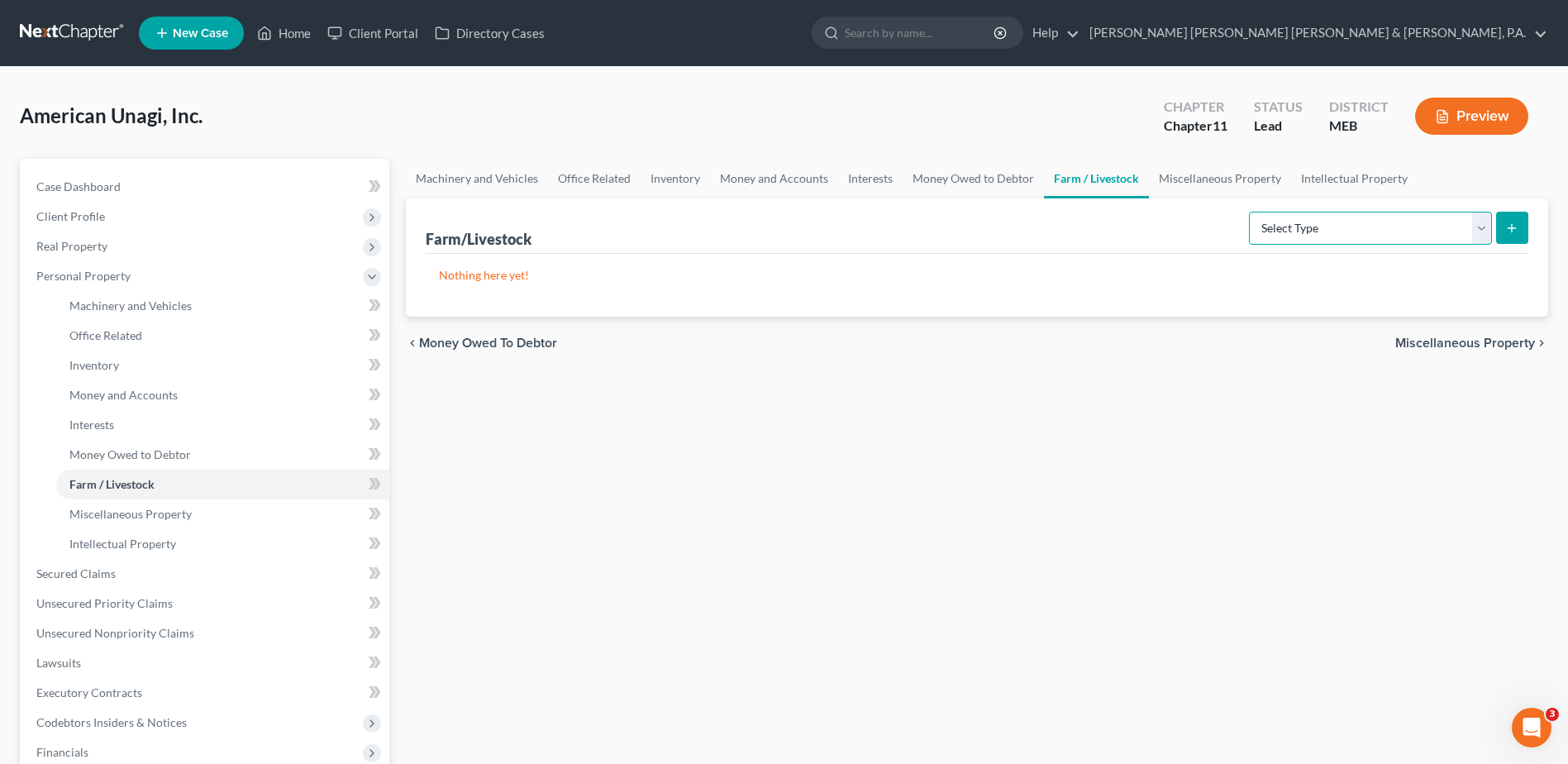
click at [1320, 225] on select "Select Type Animals & Livestock (A/B: 29) Crops: Growing or Harvested (A/B: 28)…" at bounding box center [1371, 227] width 243 height 33
select select "animals"
click at [1251, 211] on select "Select Type Animals & Livestock (A/B: 29) Crops: Growing or Harvested (A/B: 28)…" at bounding box center [1371, 227] width 243 height 33
click at [1516, 225] on icon "submit" at bounding box center [1511, 227] width 13 height 13
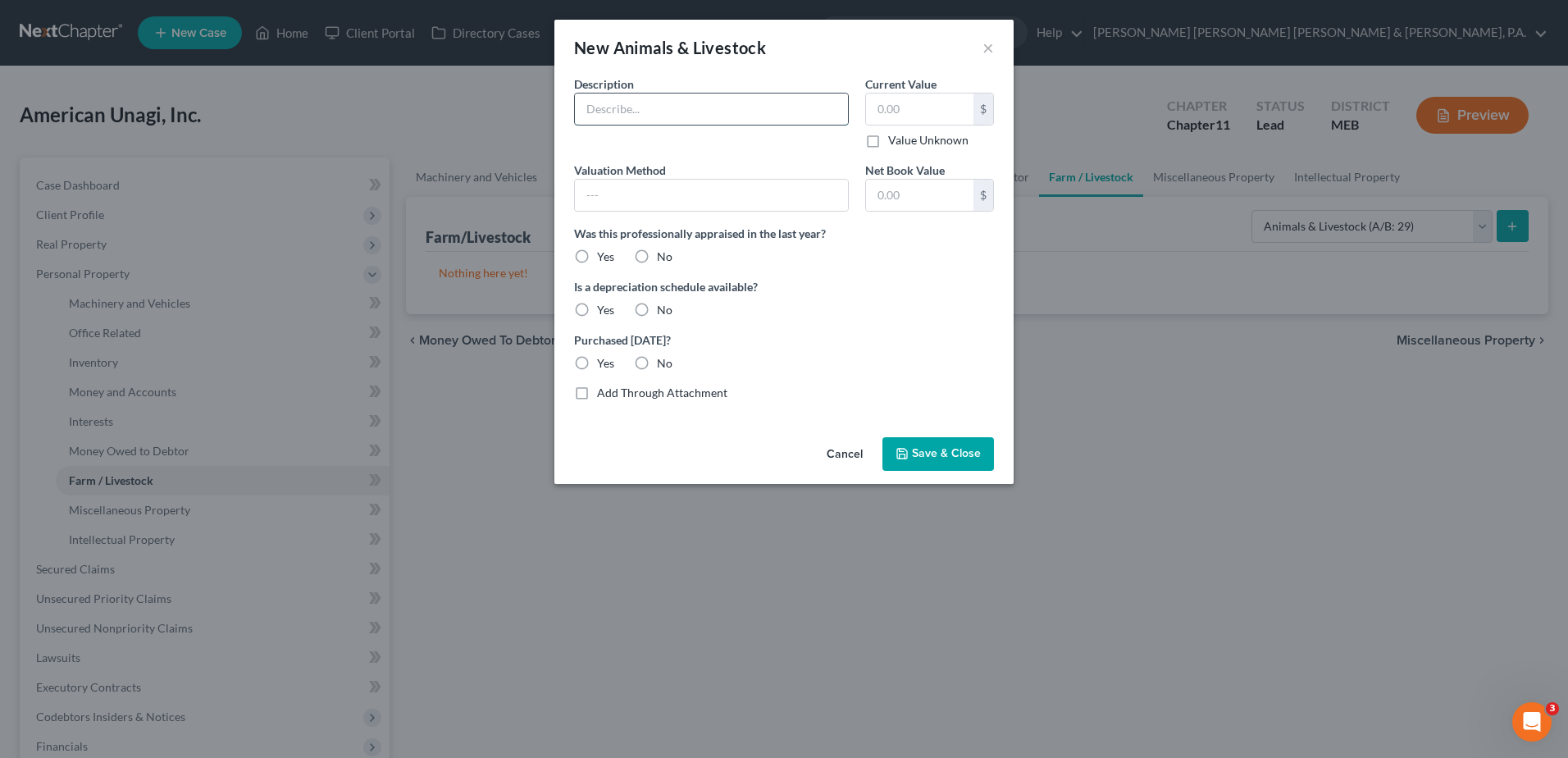
click at [624, 107] on input "text" at bounding box center [711, 109] width 273 height 32
type input "Eels"
click at [913, 102] on input "text" at bounding box center [919, 109] width 107 height 32
type input "2,456,401"
click at [738, 189] on input "text" at bounding box center [711, 195] width 273 height 32
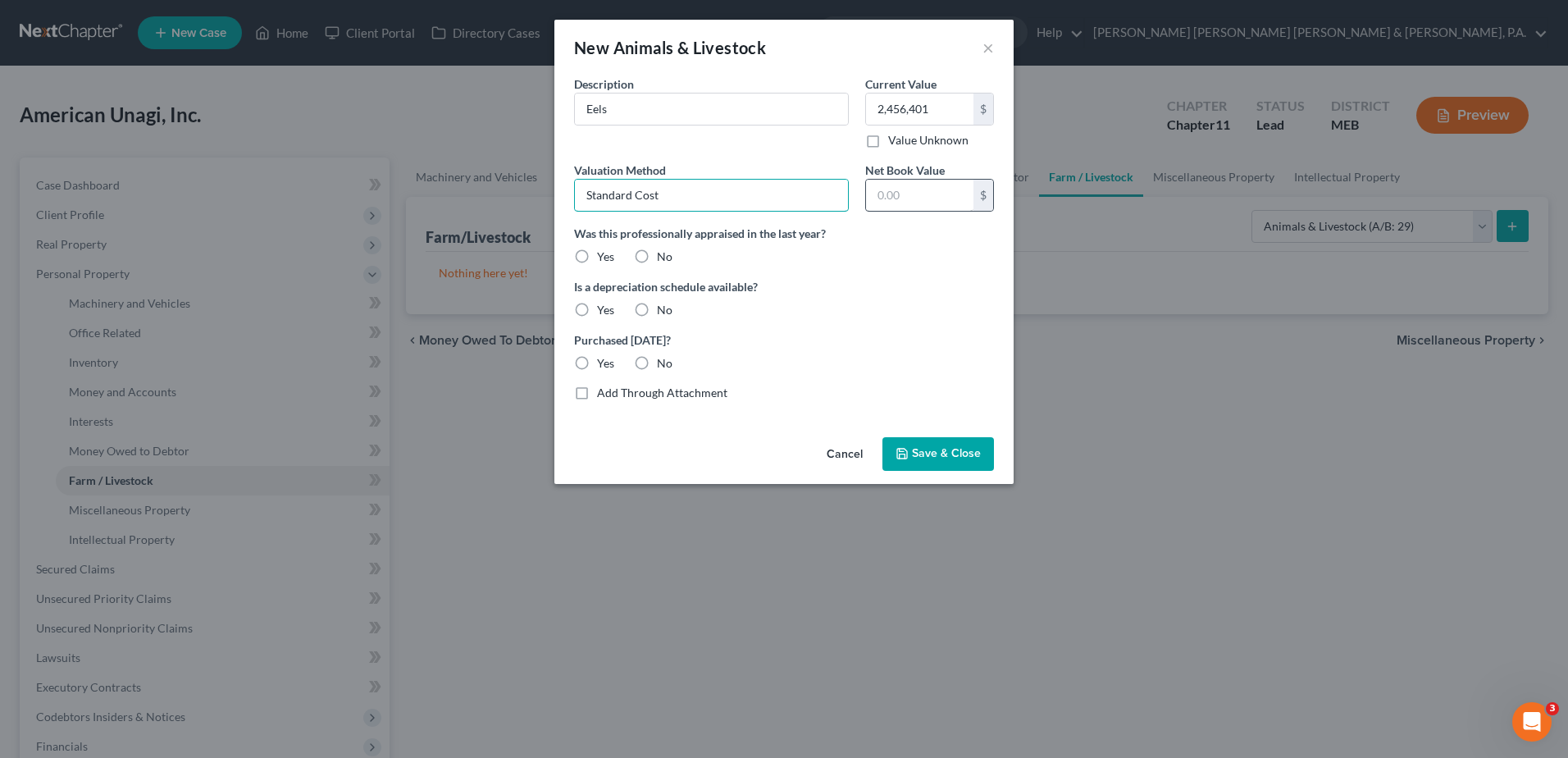
type input "Standard Cost"
click at [913, 191] on input "text" at bounding box center [919, 195] width 107 height 32
click at [901, 186] on input "text" at bounding box center [919, 195] width 107 height 32
type input "2,456,401"
click at [596, 305] on label "Yes" at bounding box center [604, 310] width 17 height 17
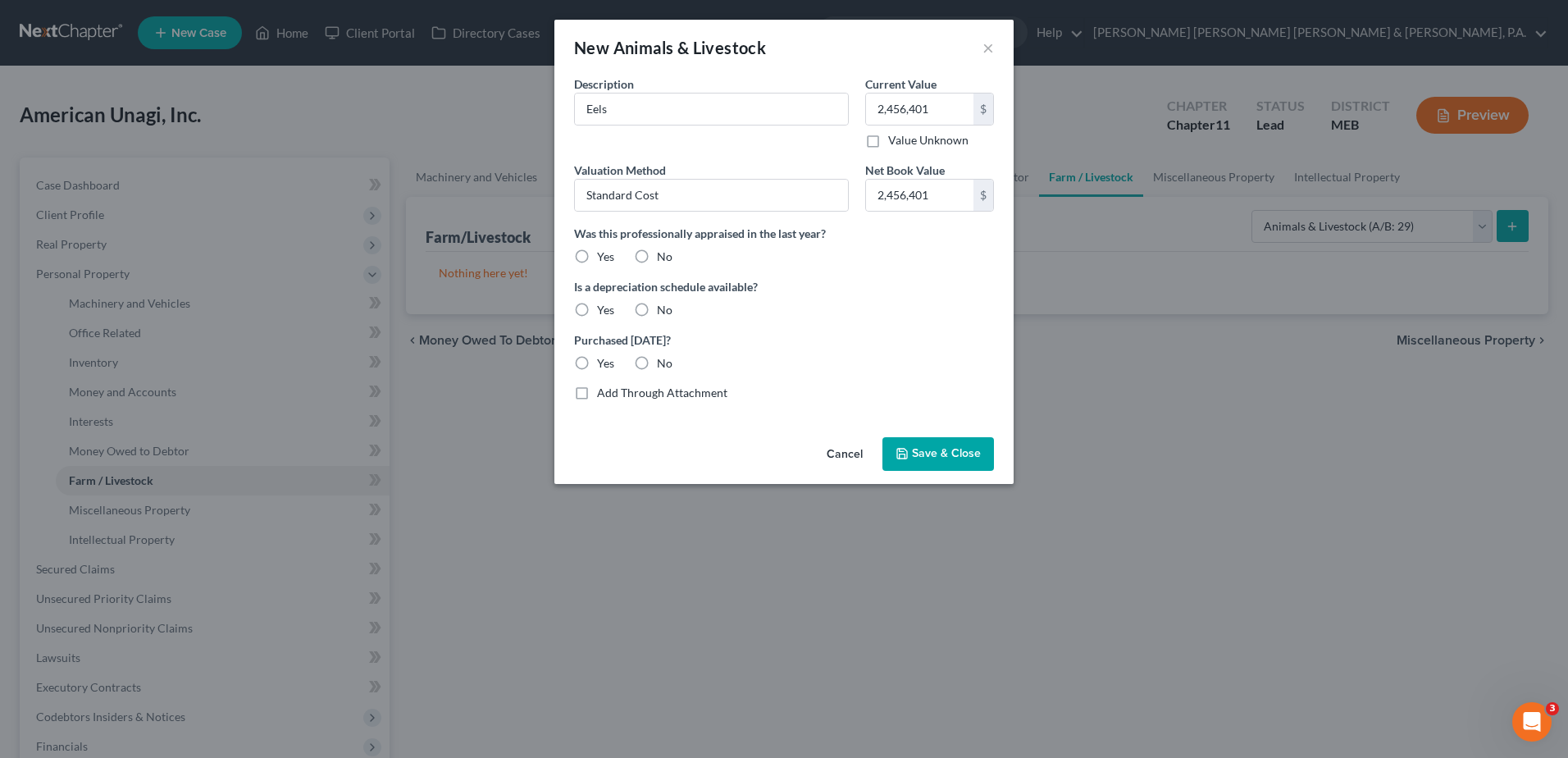
click at [603, 305] on input "Yes" at bounding box center [608, 307] width 11 height 11
radio input "true"
click at [684, 262] on div "Was this professionally appraised in the last year? Yes No" at bounding box center [784, 244] width 436 height 40
click at [655, 261] on div "No" at bounding box center [653, 256] width 38 height 17
click at [657, 256] on label "No" at bounding box center [664, 256] width 16 height 17
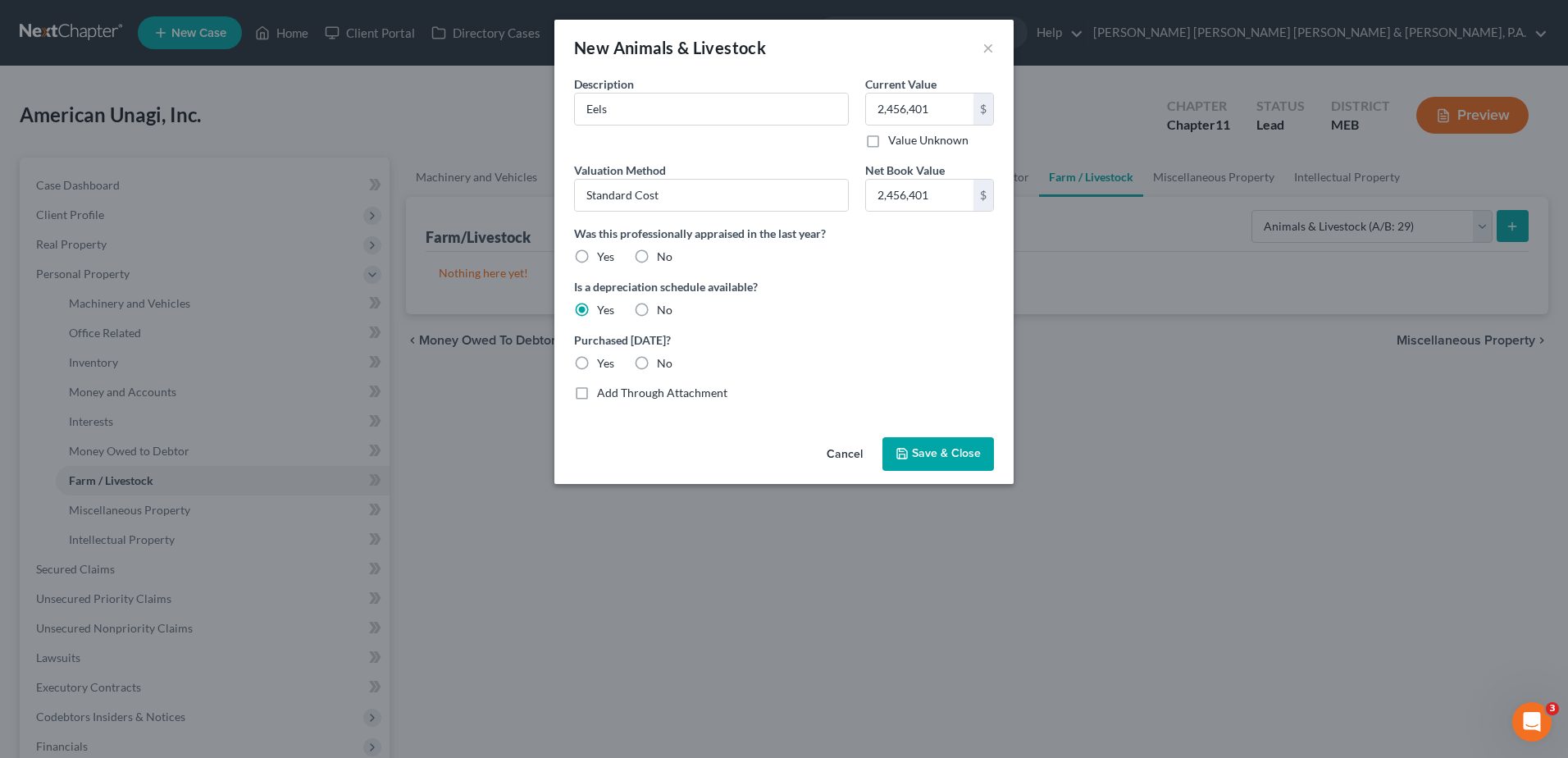
click at [663, 256] on input "No" at bounding box center [668, 253] width 11 height 11
radio input "true"
click at [958, 445] on button "Save & Close" at bounding box center [937, 454] width 111 height 34
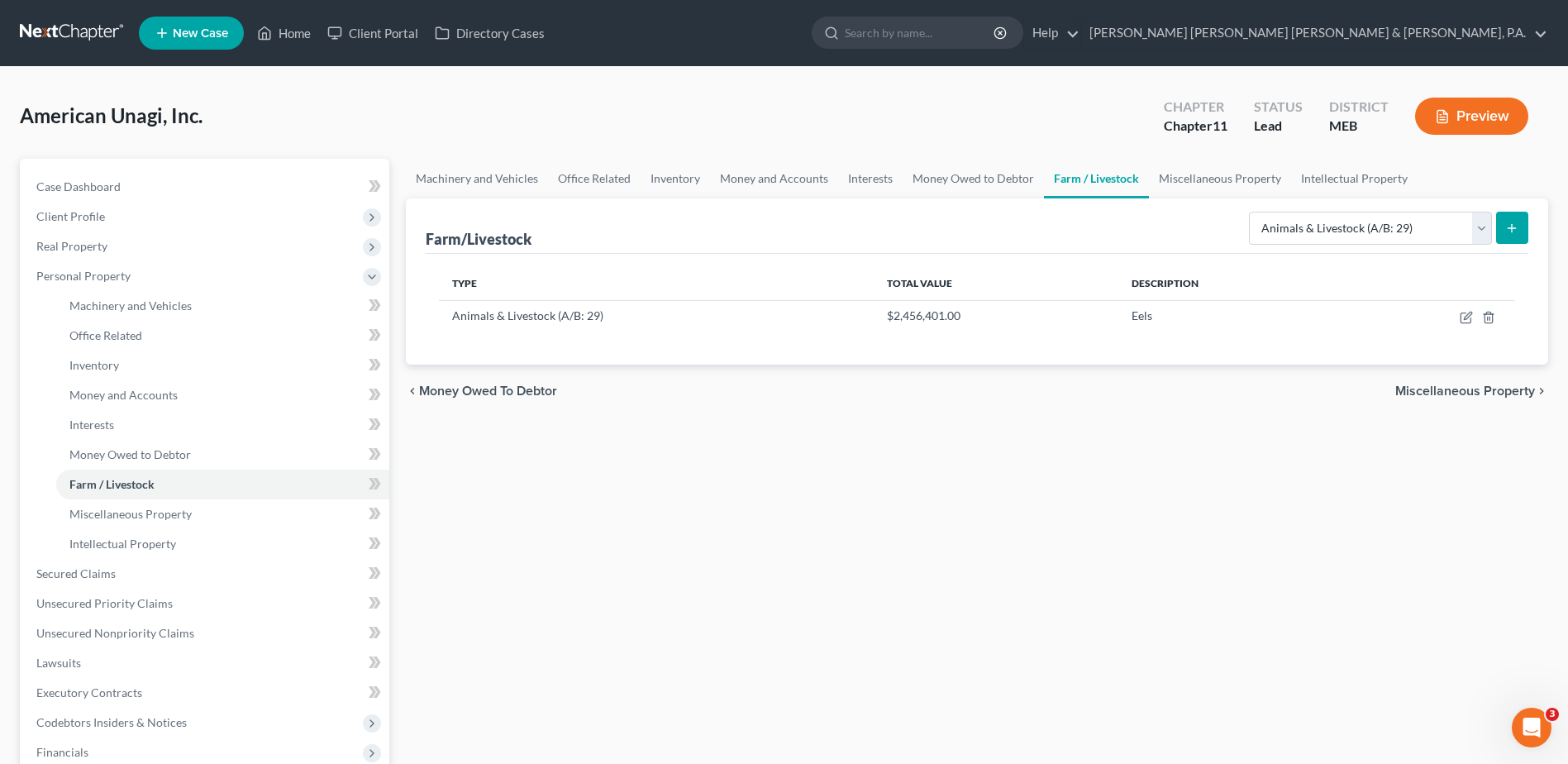
click at [963, 451] on div "Machinery and Vehicles Office Related Inventory Money and Accounts Interests Mo…" at bounding box center [978, 562] width 1159 height 806
click at [1472, 215] on select "Select Type Animals & Livestock (A/B: 29) Crops: Growing or Harvested (A/B: 28)…" at bounding box center [1371, 227] width 243 height 33
select select "farming_equipment"
click at [1251, 211] on select "Select Type Animals & Livestock (A/B: 29) Crops: Growing or Harvested (A/B: 28)…" at bounding box center [1371, 227] width 243 height 33
click at [1521, 212] on button "submit" at bounding box center [1512, 227] width 32 height 32
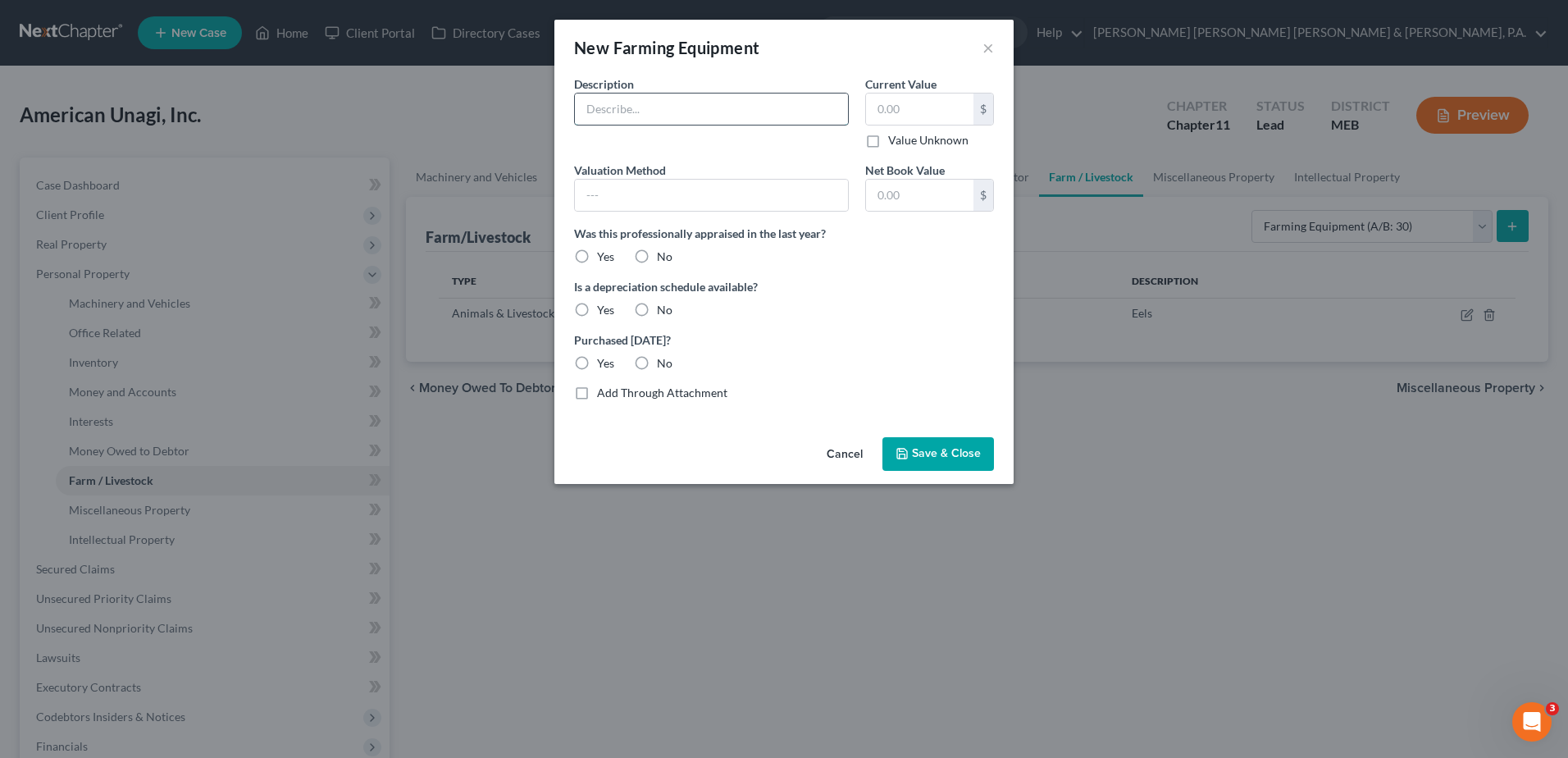
click at [719, 108] on input "text" at bounding box center [711, 109] width 273 height 32
type input "Farm Equipment"
type input "34,885.86"
type input "Net Book Value"
type input "34,885.86"
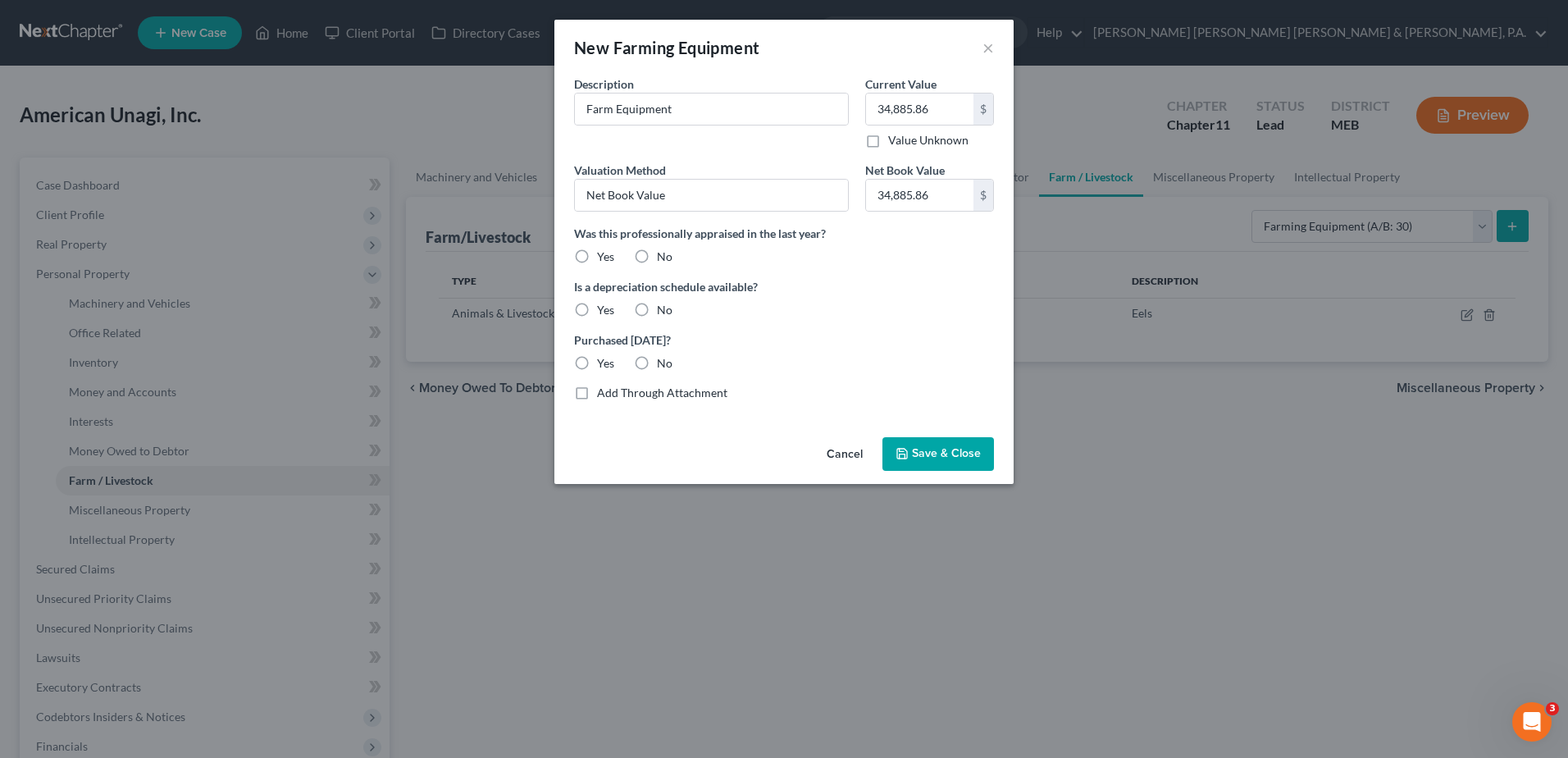
click at [657, 250] on label "No" at bounding box center [664, 256] width 16 height 17
click at [663, 250] on input "No" at bounding box center [668, 253] width 11 height 11
radio input "true"
click at [596, 308] on label "Yes" at bounding box center [604, 310] width 17 height 17
click at [603, 308] on input "Yes" at bounding box center [608, 307] width 11 height 11
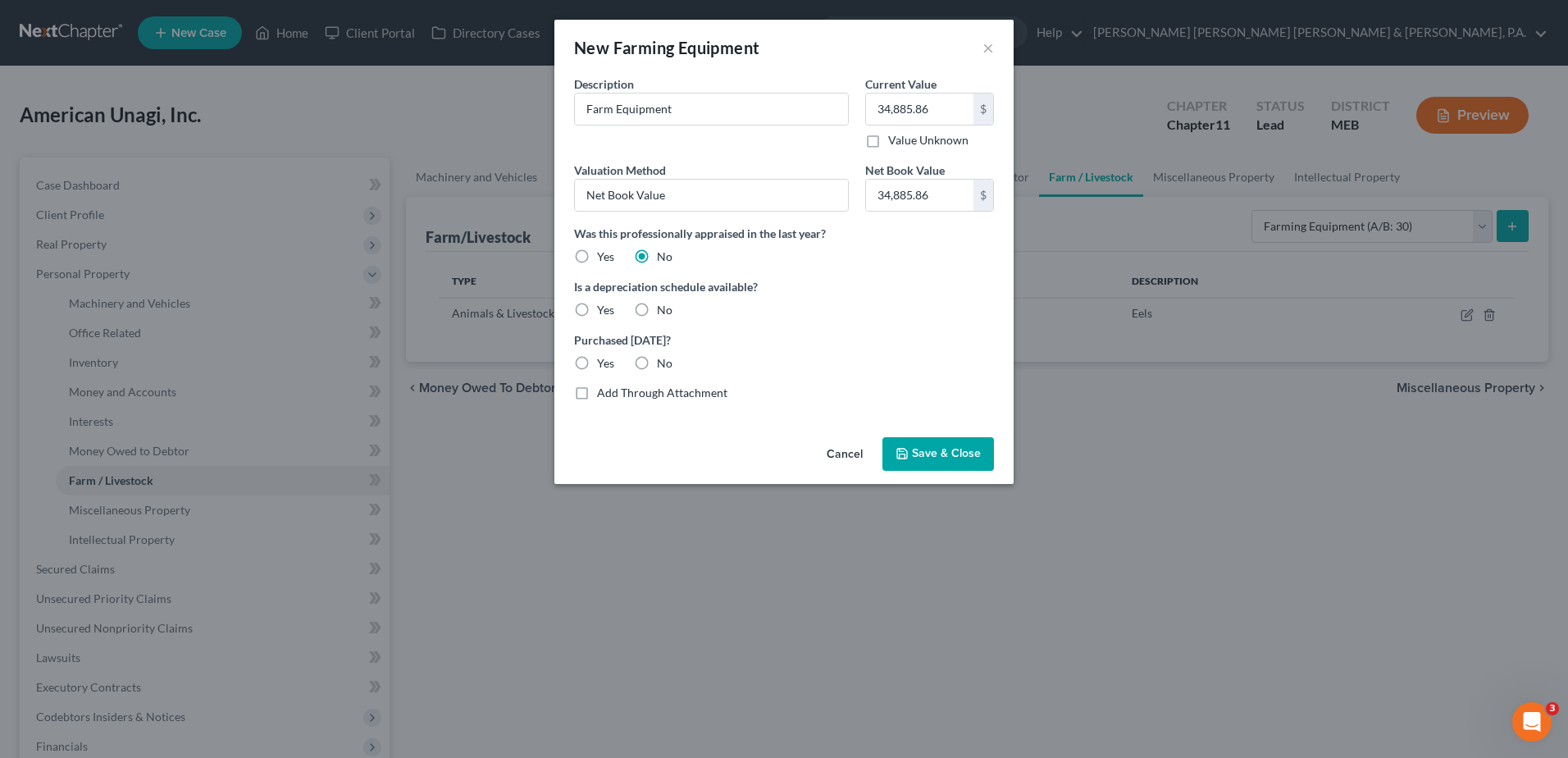
radio input "true"
click at [913, 449] on span "Save & Close" at bounding box center [946, 454] width 69 height 14
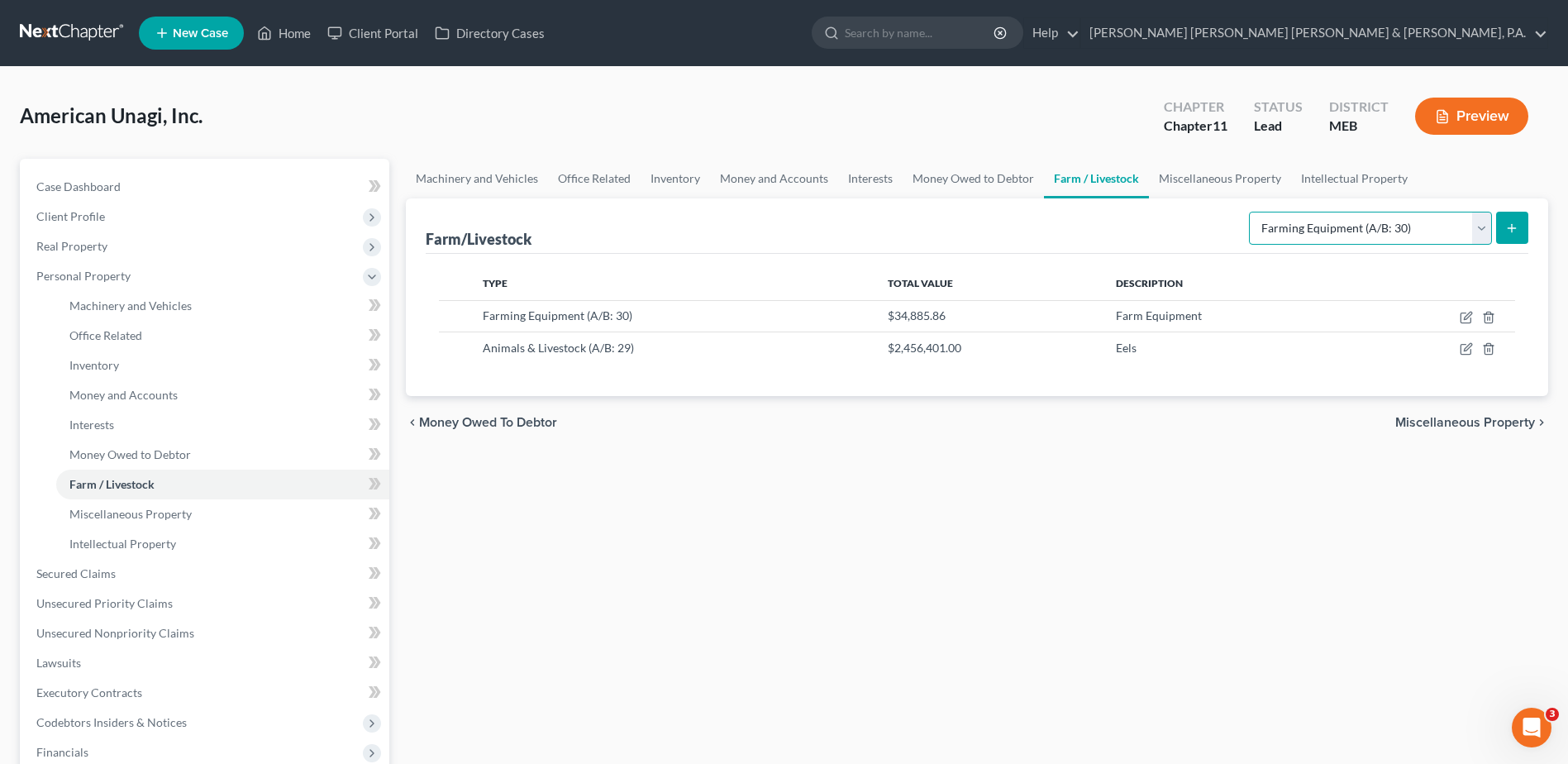
click at [1482, 232] on select "Select Type Animals & Livestock (A/B: 29) Crops: Growing or Harvested (A/B: 28)…" at bounding box center [1371, 227] width 243 height 33
click at [1521, 229] on button "submit" at bounding box center [1512, 227] width 32 height 32
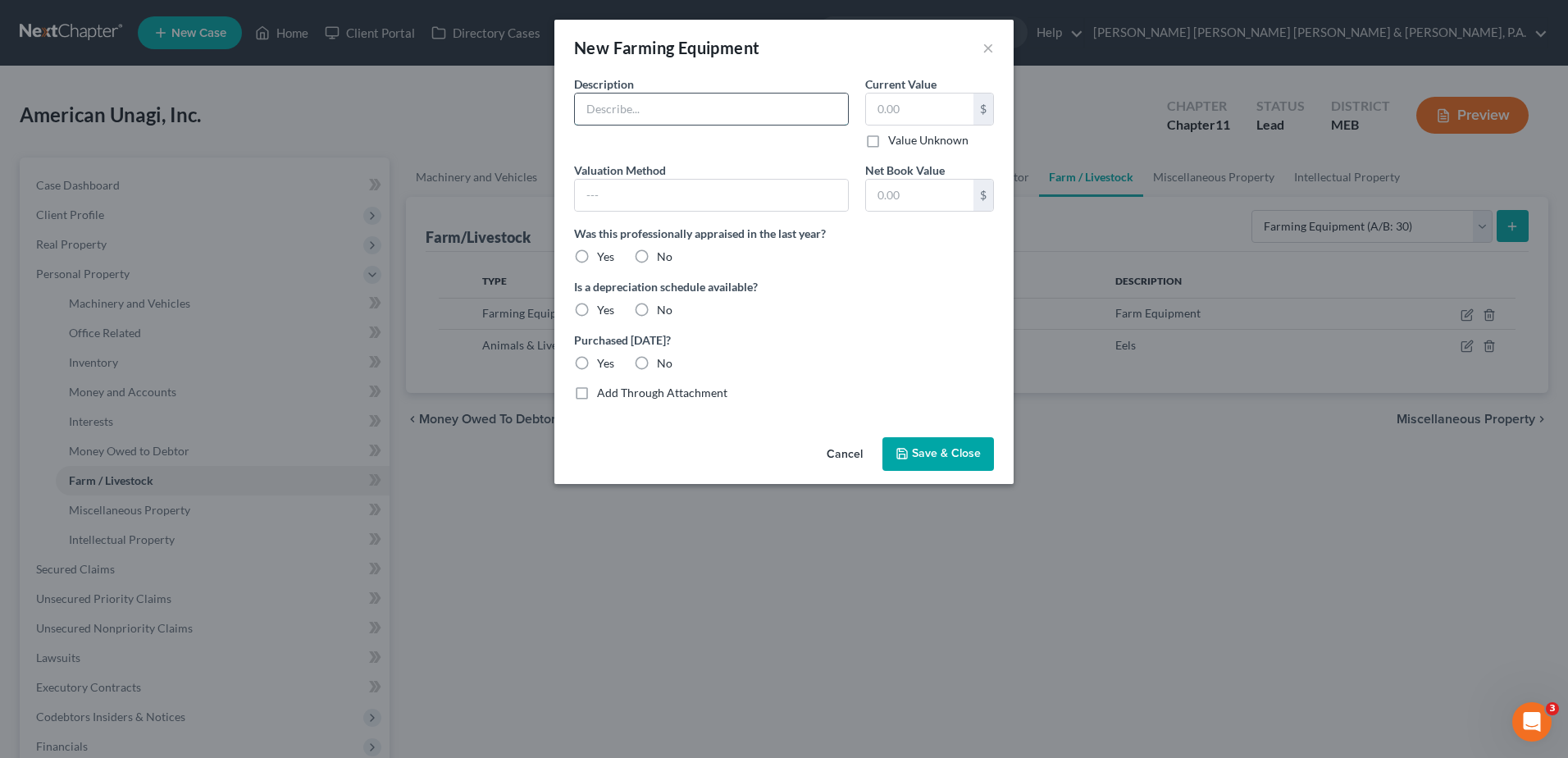
click at [724, 107] on input "text" at bounding box center [711, 109] width 273 height 32
type input "Processing Equipment"
type input "490,191.93"
type input "Net Book Value"
type input "490,191.93"
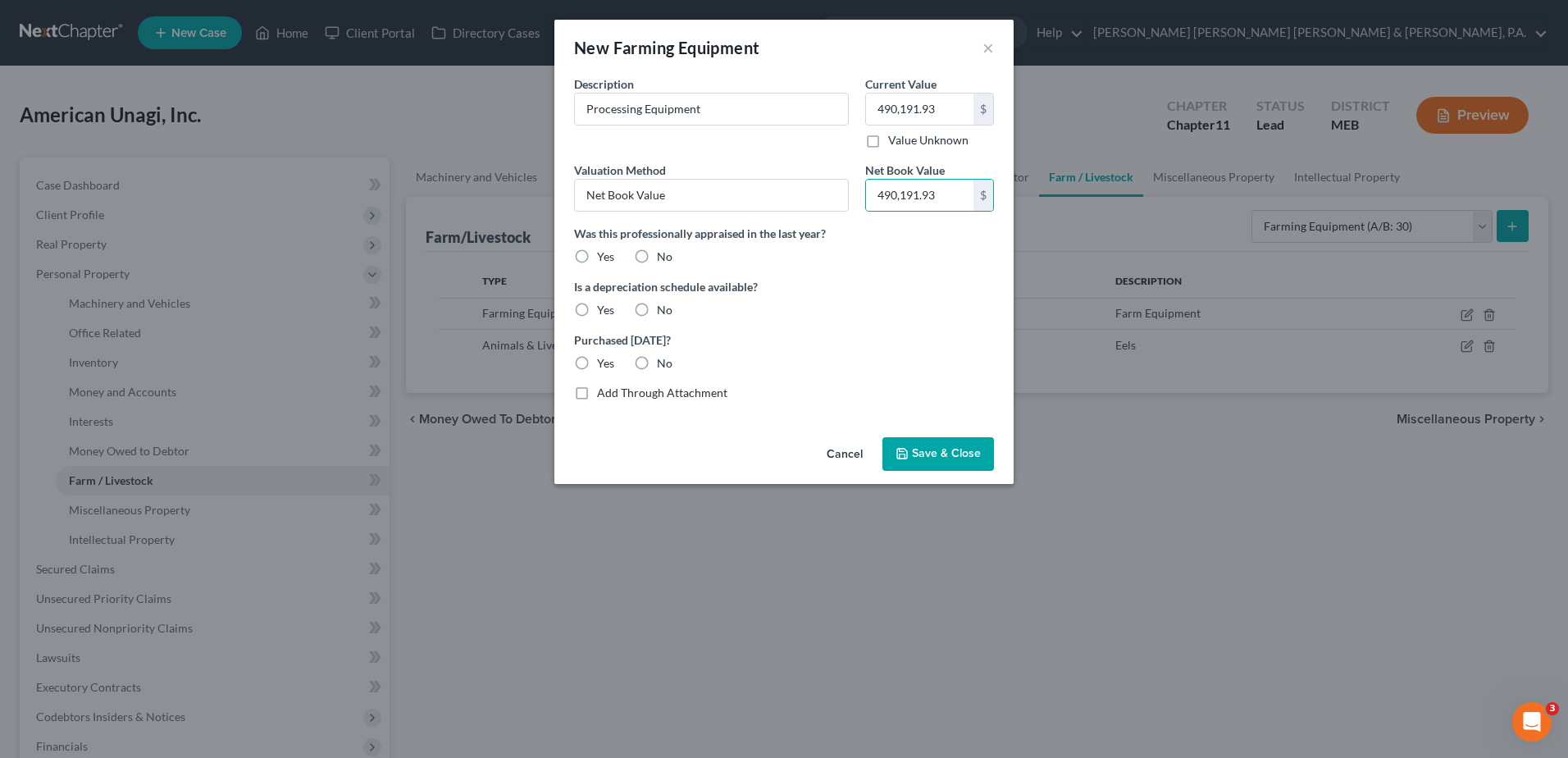
click at [657, 254] on label "No" at bounding box center [664, 256] width 16 height 17
click at [663, 254] on input "No" at bounding box center [668, 253] width 11 height 11
radio input "true"
click at [596, 302] on label "Yes" at bounding box center [604, 310] width 17 height 17
click at [603, 302] on input "Yes" at bounding box center [608, 307] width 11 height 11
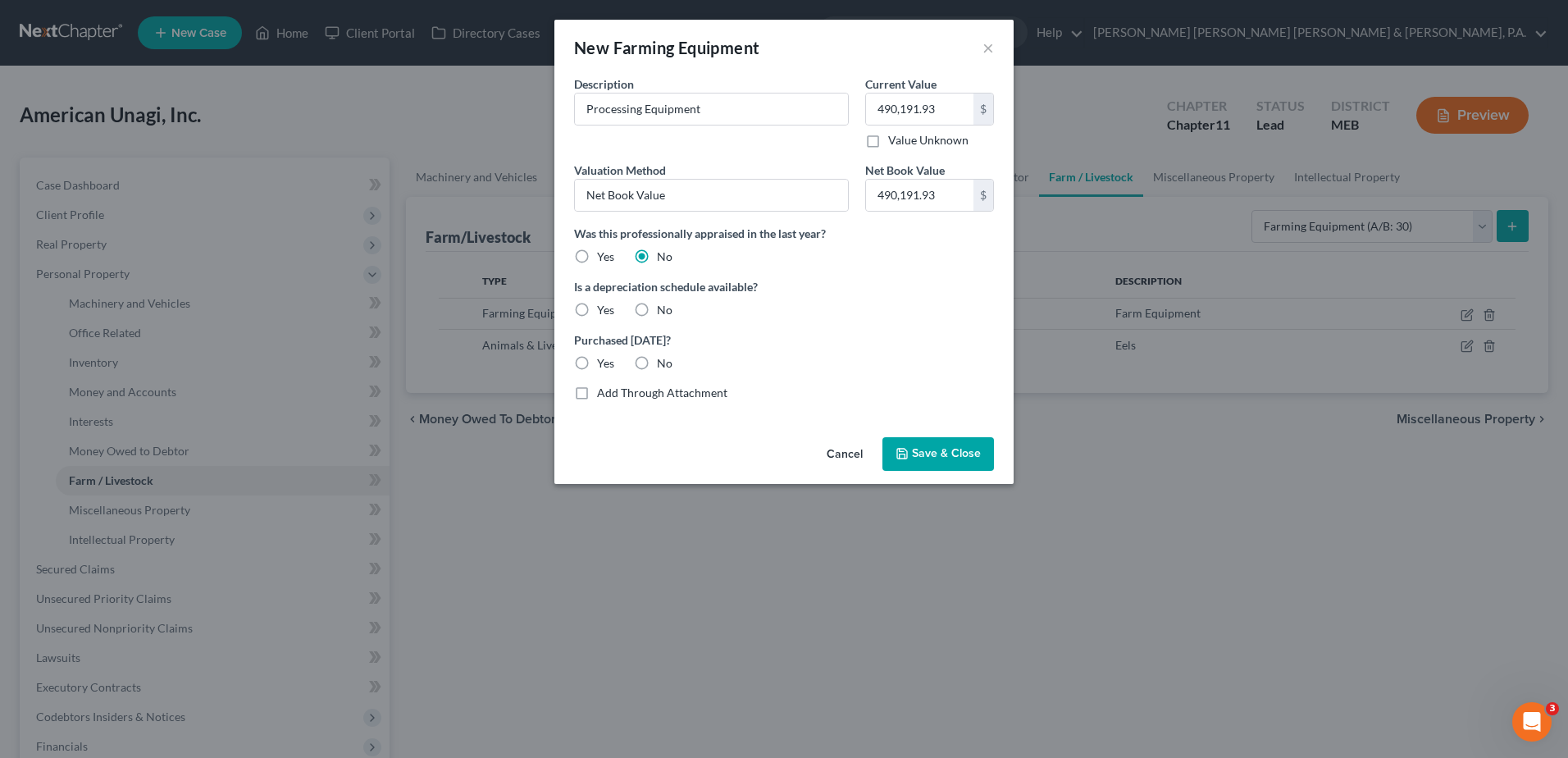
radio input "true"
click at [960, 457] on span "Save & Close" at bounding box center [946, 454] width 69 height 14
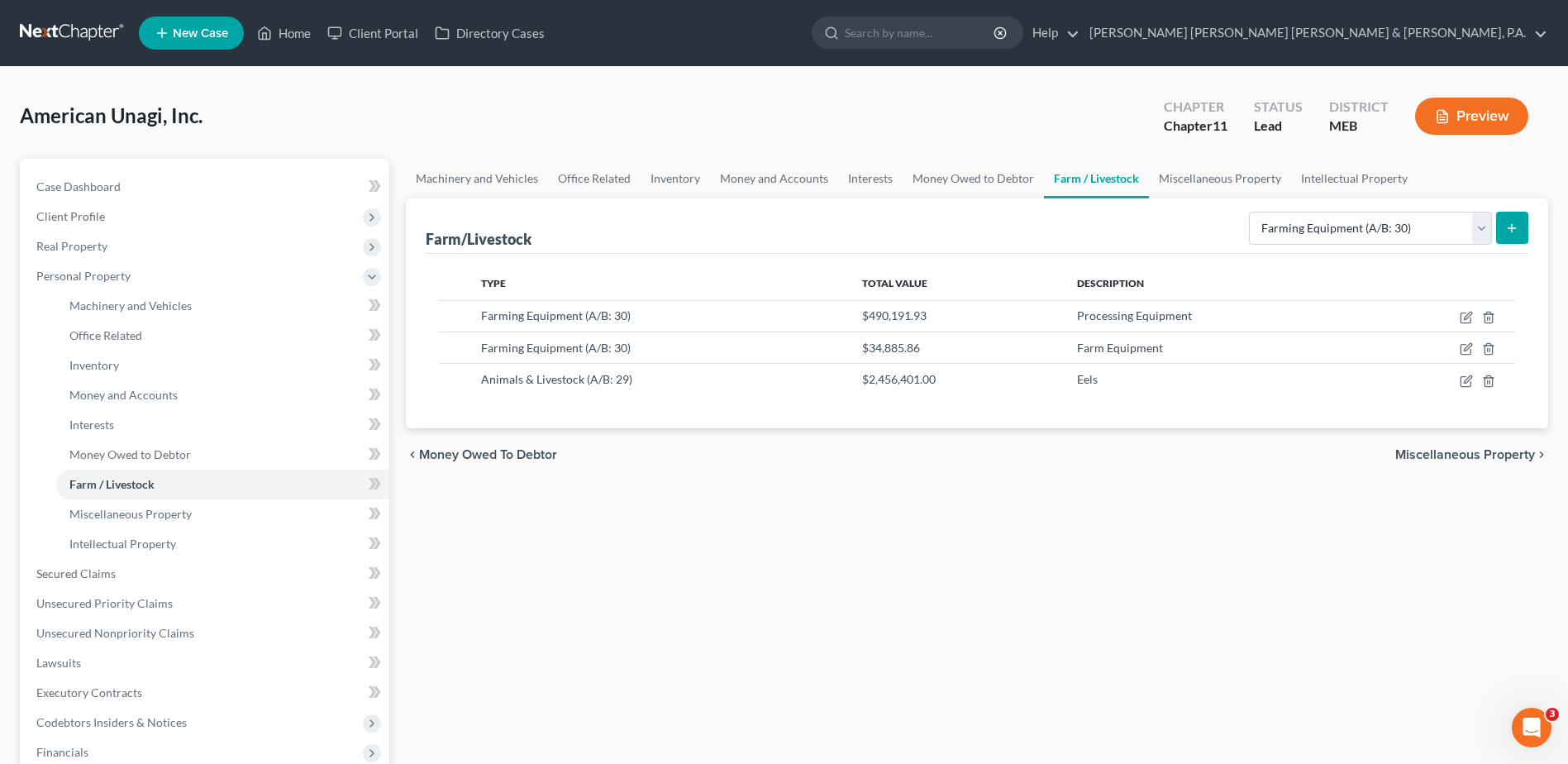
click at [1506, 230] on icon "submit" at bounding box center [1511, 227] width 13 height 13
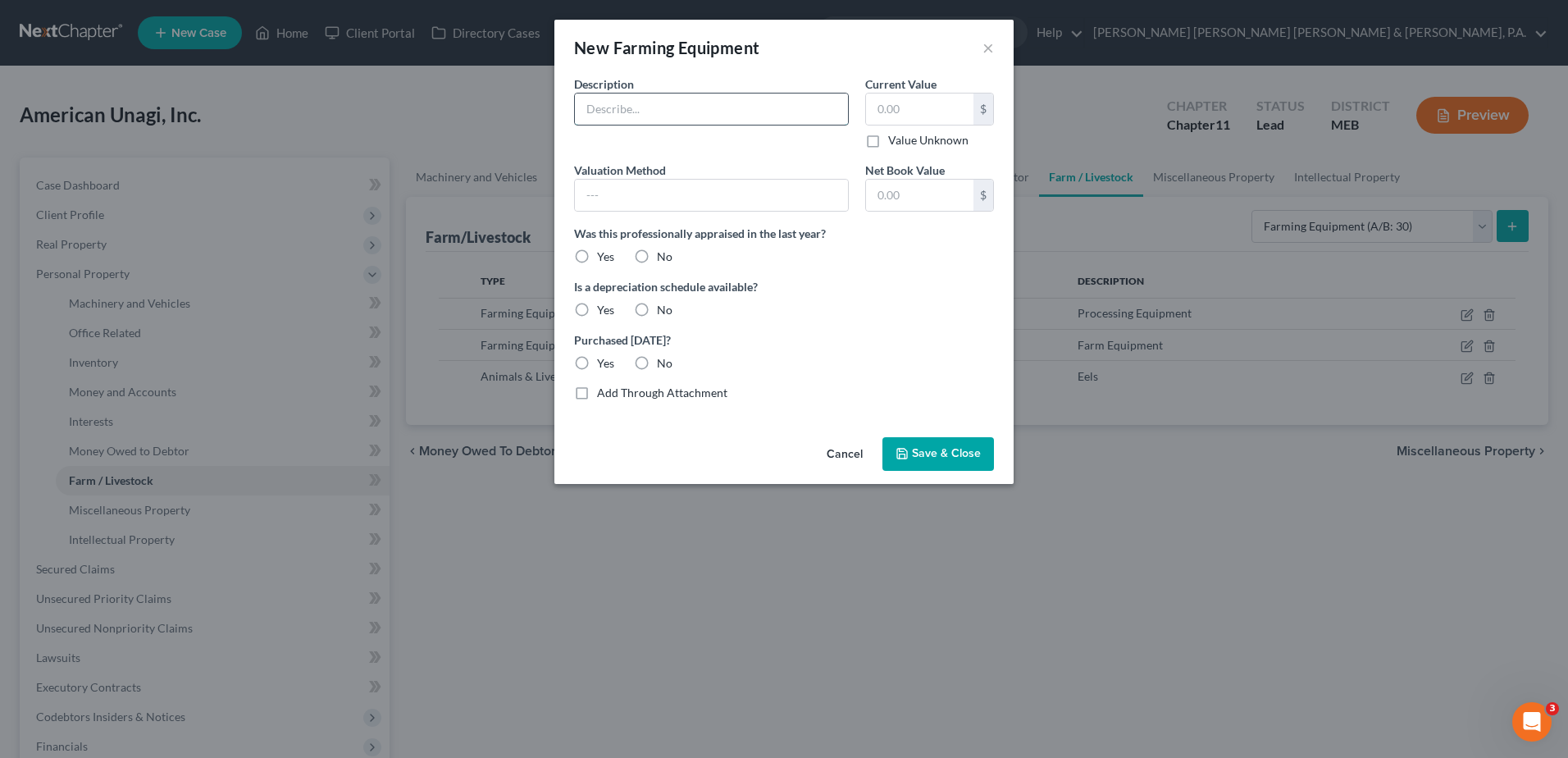
drag, startPoint x: 755, startPoint y: 114, endPoint x: 766, endPoint y: 111, distance: 11.4
click at [755, 114] on input "text" at bounding box center [711, 109] width 273 height 32
type input "ACE Aquaculture Equipment"
type input "2,551,513.71"
type input "Net Book Value"
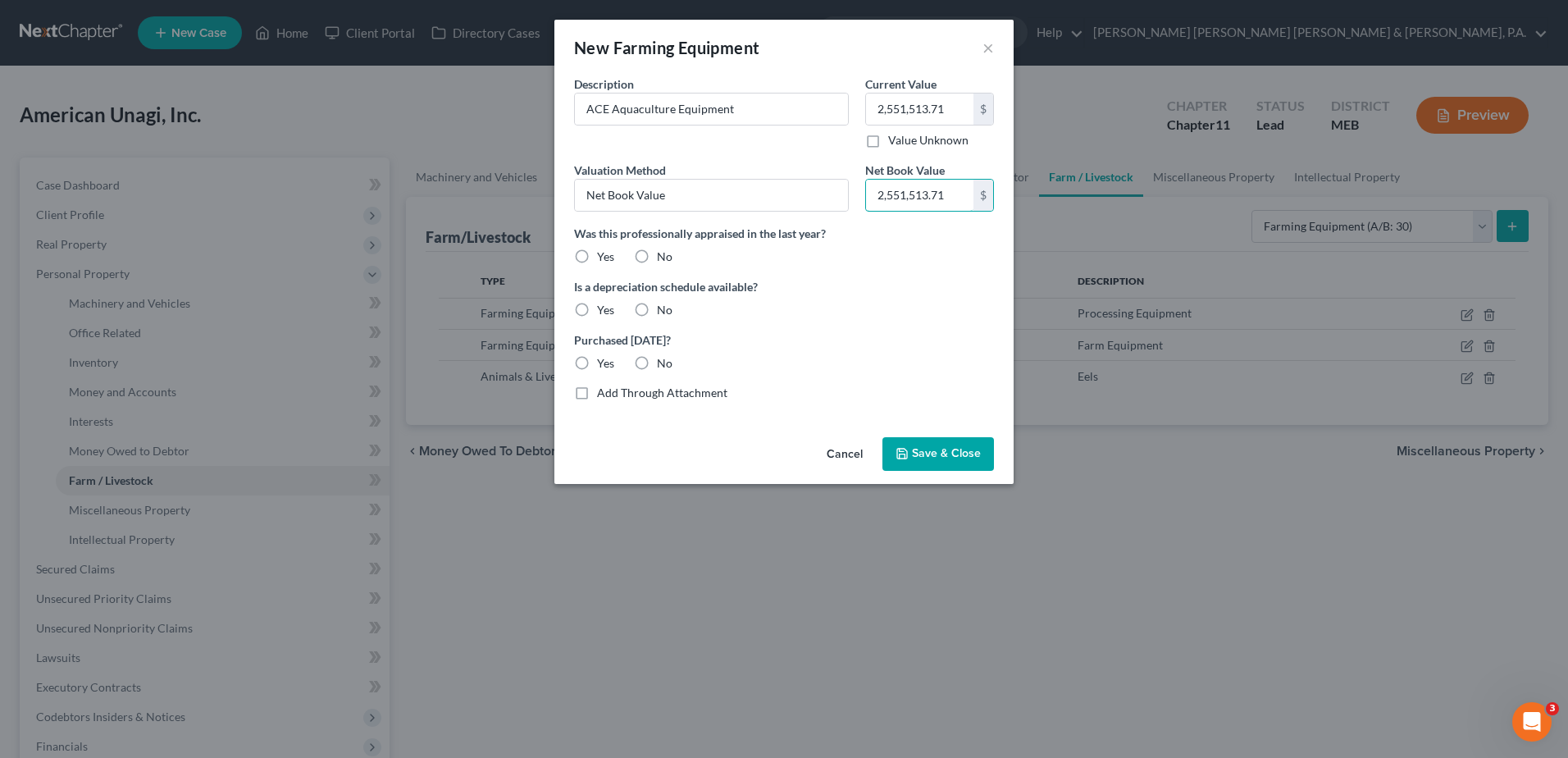
type input "2,551,513.71"
drag, startPoint x: 640, startPoint y: 252, endPoint x: 587, endPoint y: 317, distance: 83.9
click at [657, 253] on label "No" at bounding box center [664, 256] width 16 height 17
click at [663, 253] on input "No" at bounding box center [668, 253] width 11 height 11
radio input "true"
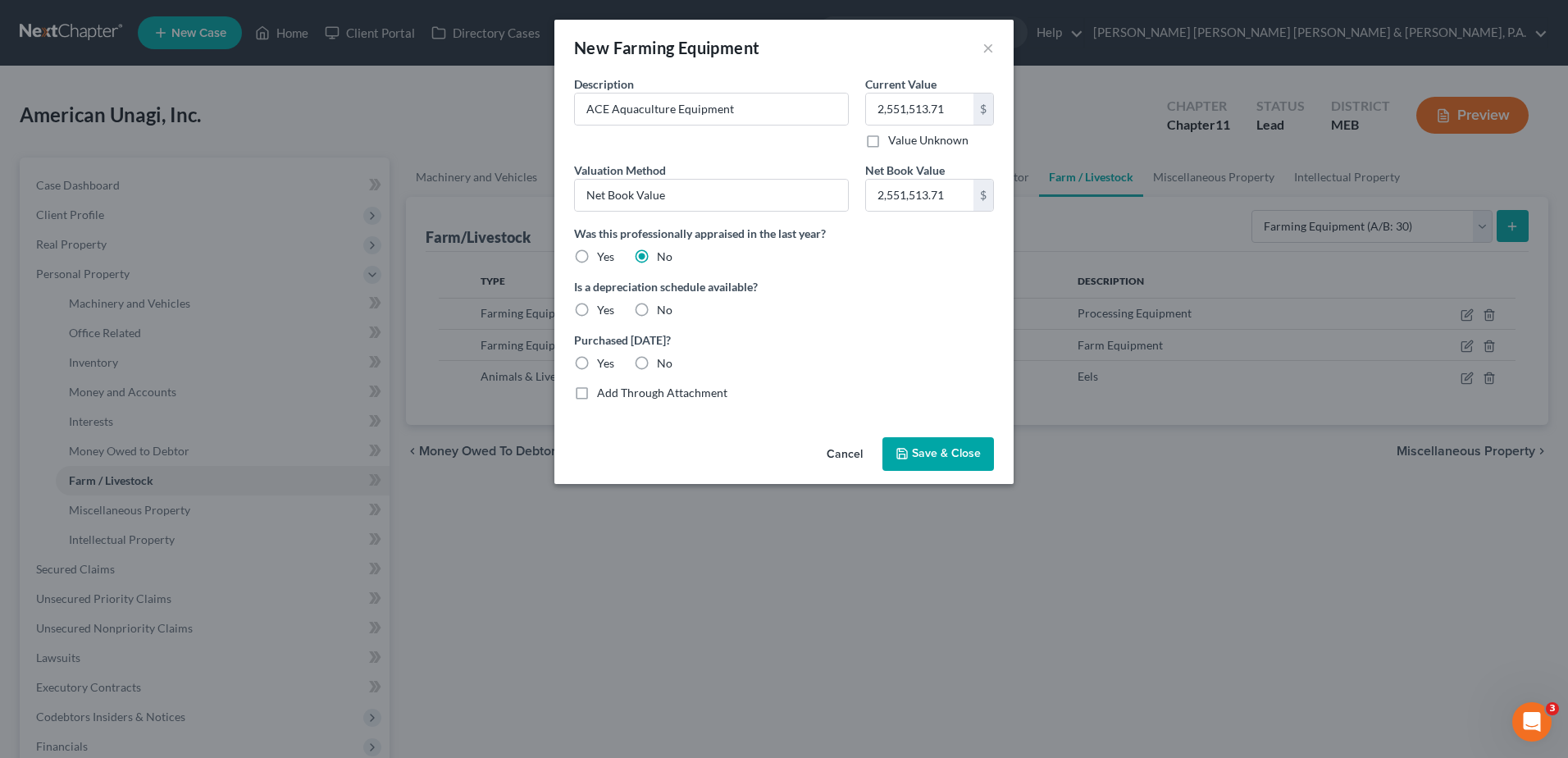
click at [596, 309] on label "Yes" at bounding box center [604, 310] width 17 height 17
click at [603, 309] on input "Yes" at bounding box center [608, 307] width 11 height 11
radio input "true"
click at [976, 454] on span "Save & Close" at bounding box center [946, 454] width 69 height 14
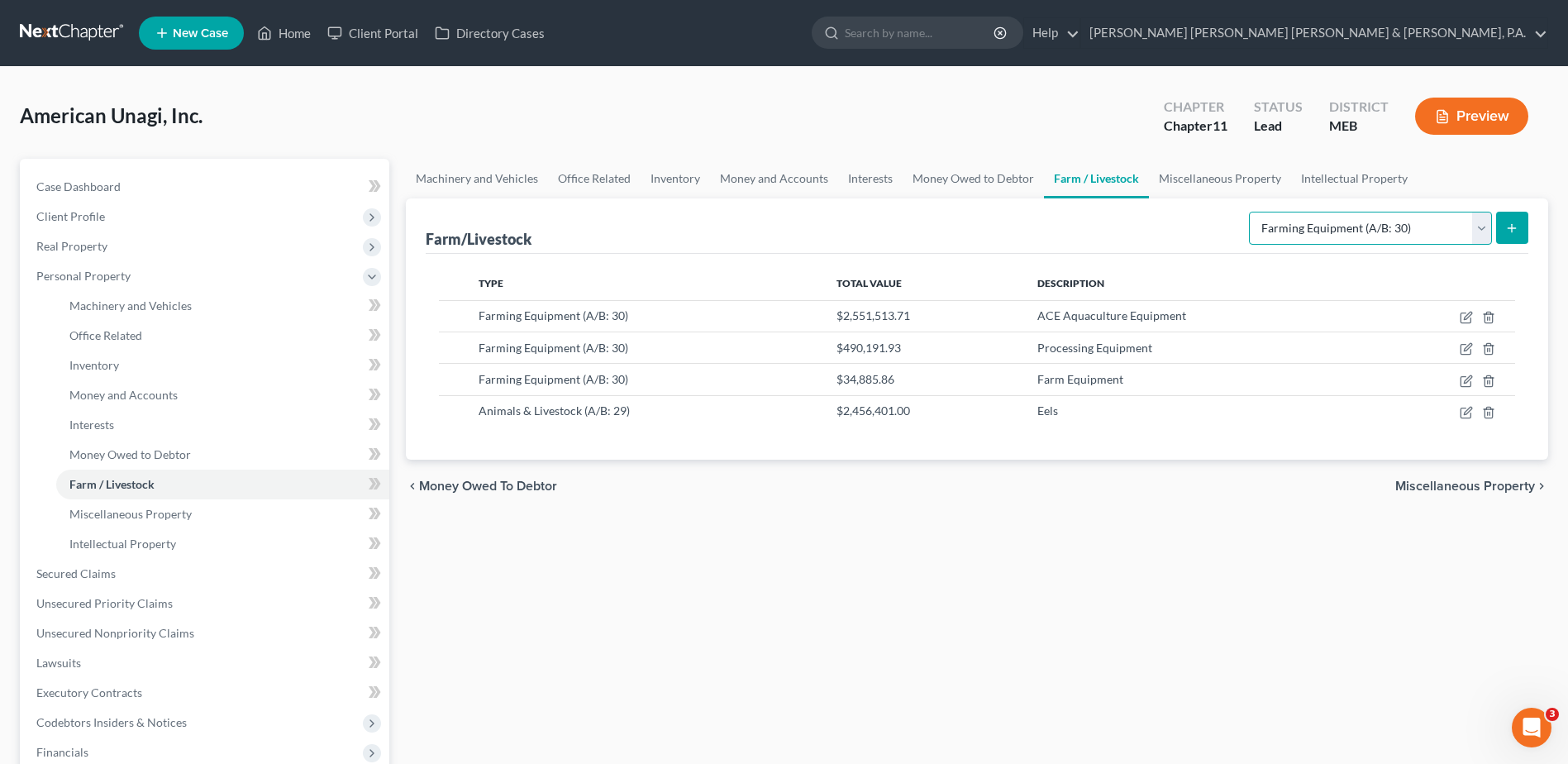
click at [1460, 235] on select "Select Type Animals & Livestock (A/B: 29) Crops: Growing or Harvested (A/B: 28)…" at bounding box center [1371, 227] width 243 height 33
select select "farming_supplies"
click at [1251, 211] on select "Select Type Animals & Livestock (A/B: 29) Crops: Growing or Harvested (A/B: 28)…" at bounding box center [1371, 227] width 243 height 33
click at [1506, 221] on icon "submit" at bounding box center [1511, 227] width 13 height 13
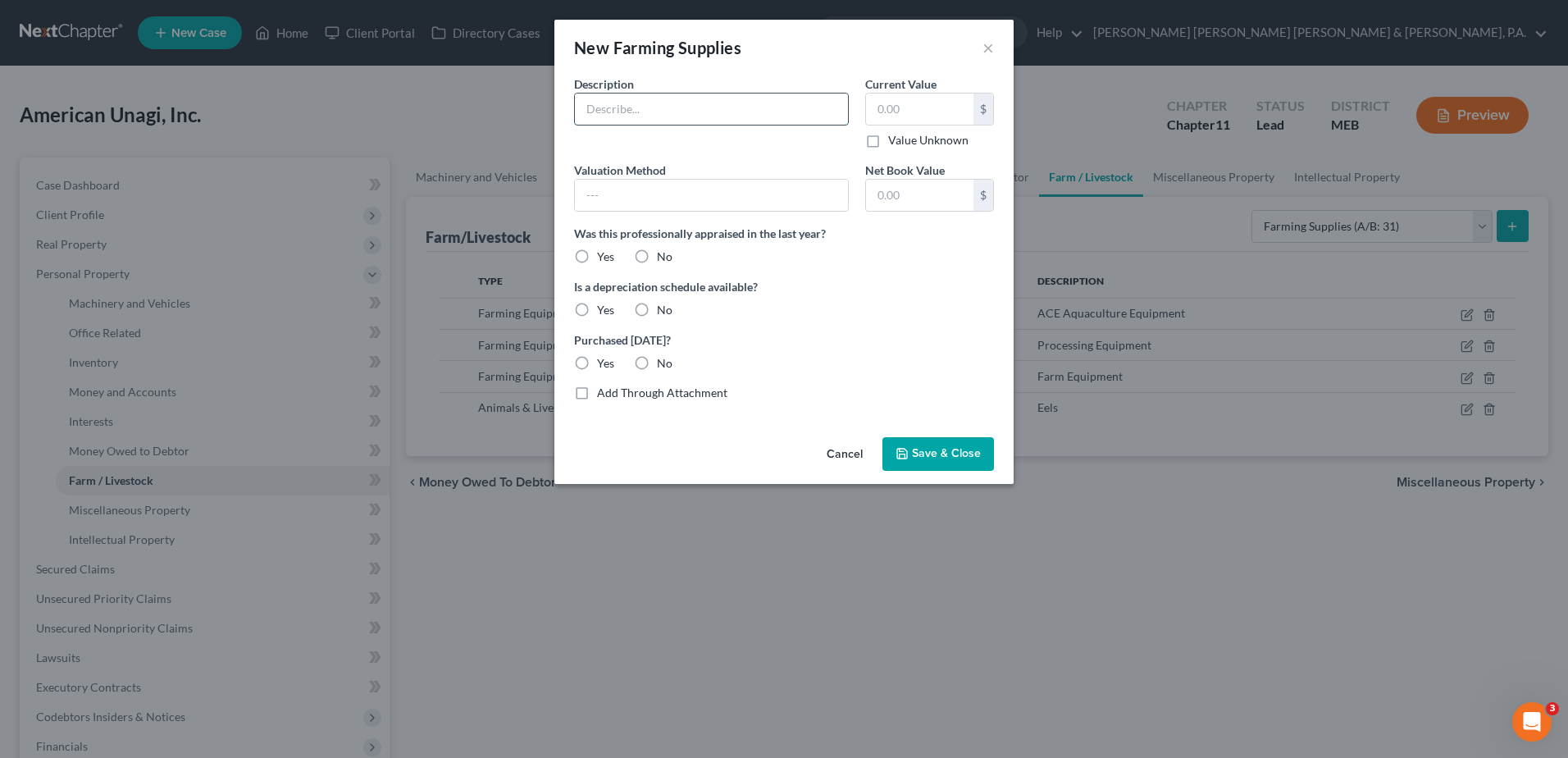
click at [687, 113] on input "text" at bounding box center [711, 109] width 273 height 32
type input "Feed"
click at [920, 108] on input "text" at bounding box center [919, 109] width 107 height 32
type input "57,840.58"
type input "Net Book Value"
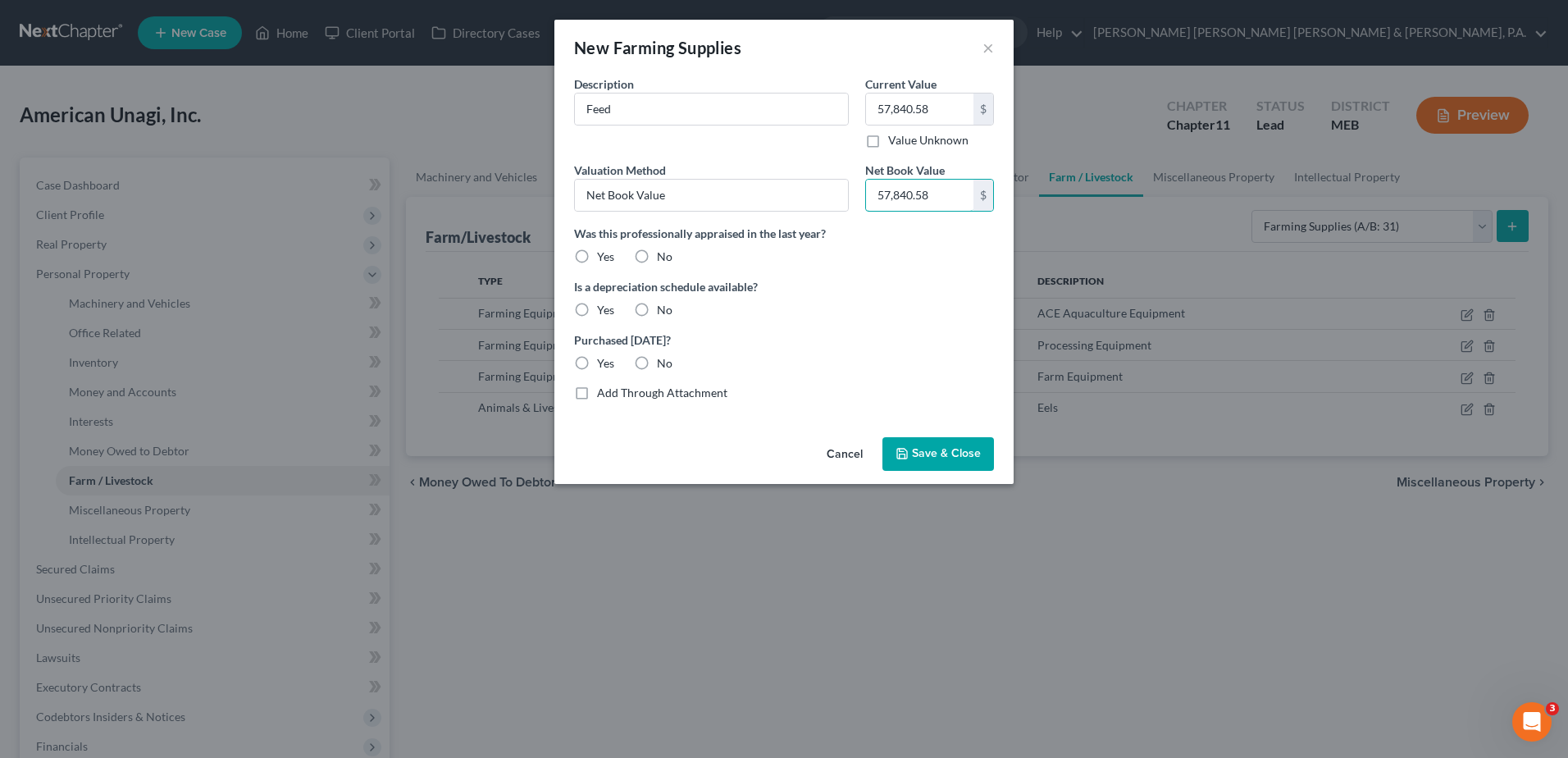
type input "57,840.58"
click at [657, 252] on label "No" at bounding box center [664, 256] width 16 height 17
click at [663, 252] on input "No" at bounding box center [668, 253] width 11 height 11
radio input "true"
click at [596, 308] on label "Yes" at bounding box center [604, 310] width 17 height 17
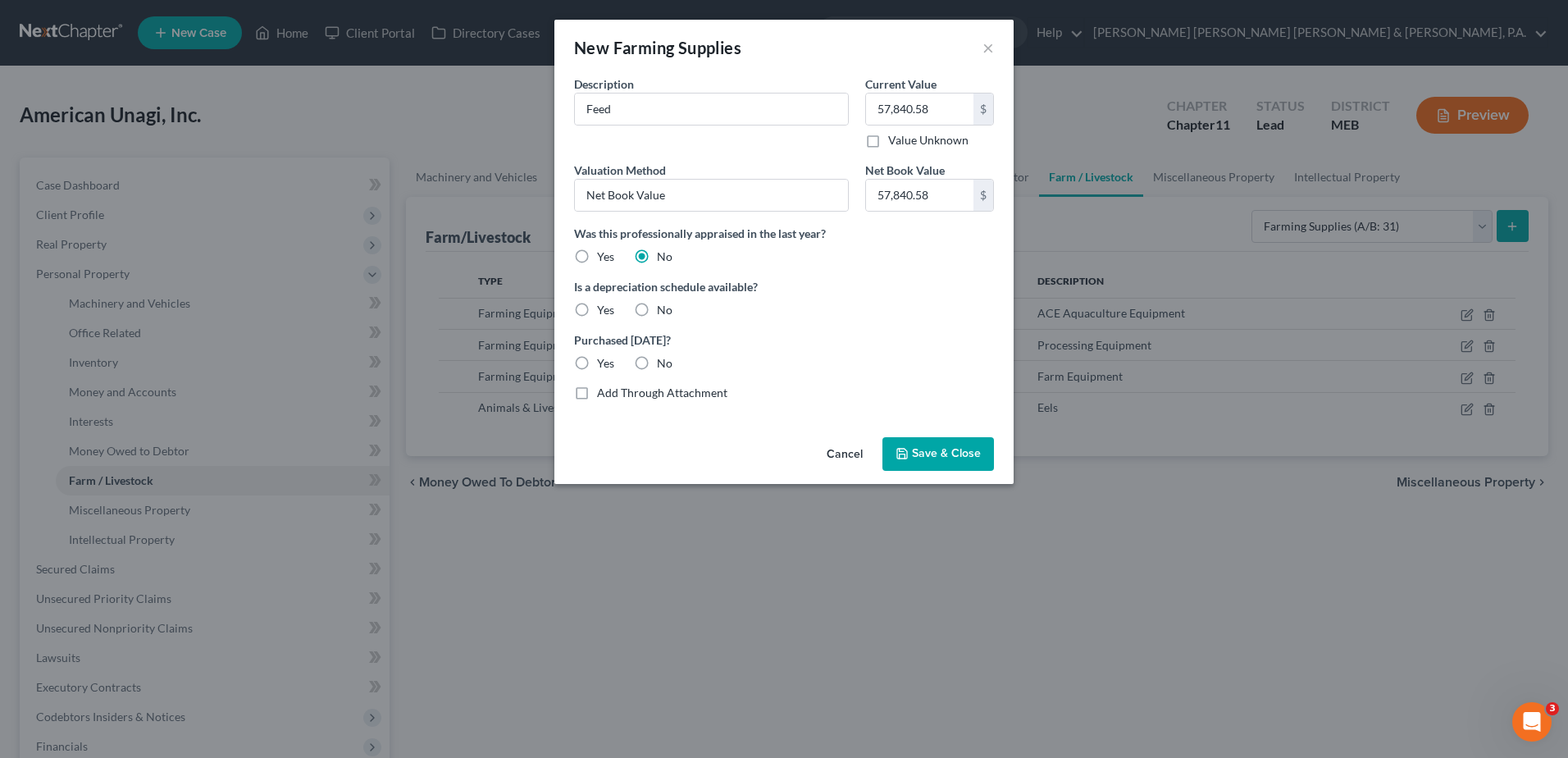
click at [603, 308] on input "Yes" at bounding box center [608, 307] width 11 height 11
radio input "true"
click at [950, 445] on button "Save & Close" at bounding box center [937, 454] width 111 height 34
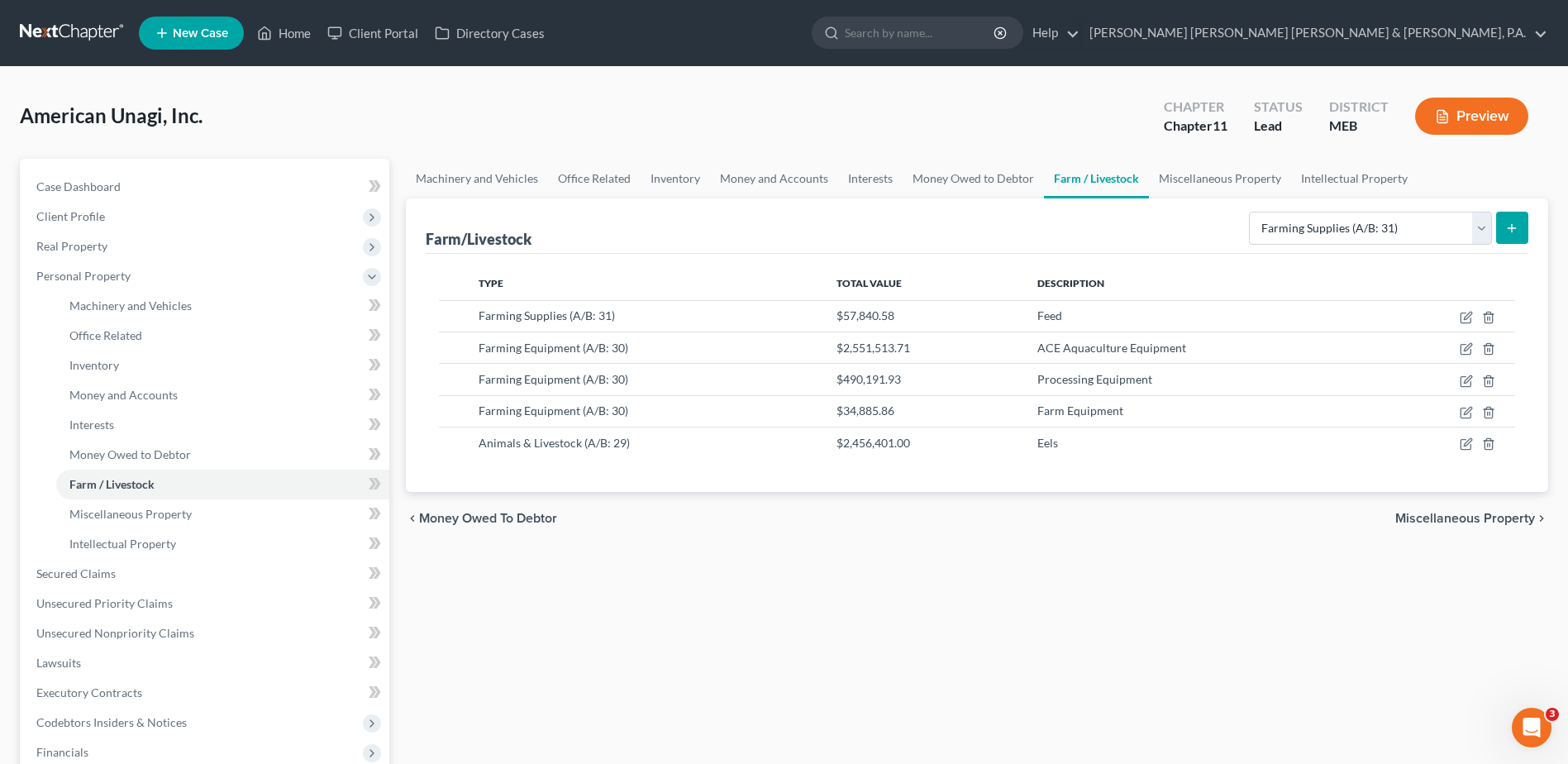
click at [1141, 489] on div "Type Total Value Description Farming Supplies (A/B: 31) $57,840.58 Feed Farming…" at bounding box center [977, 373] width 1103 height 238
click at [1180, 181] on link "Miscellaneous Property" at bounding box center [1220, 179] width 142 height 40
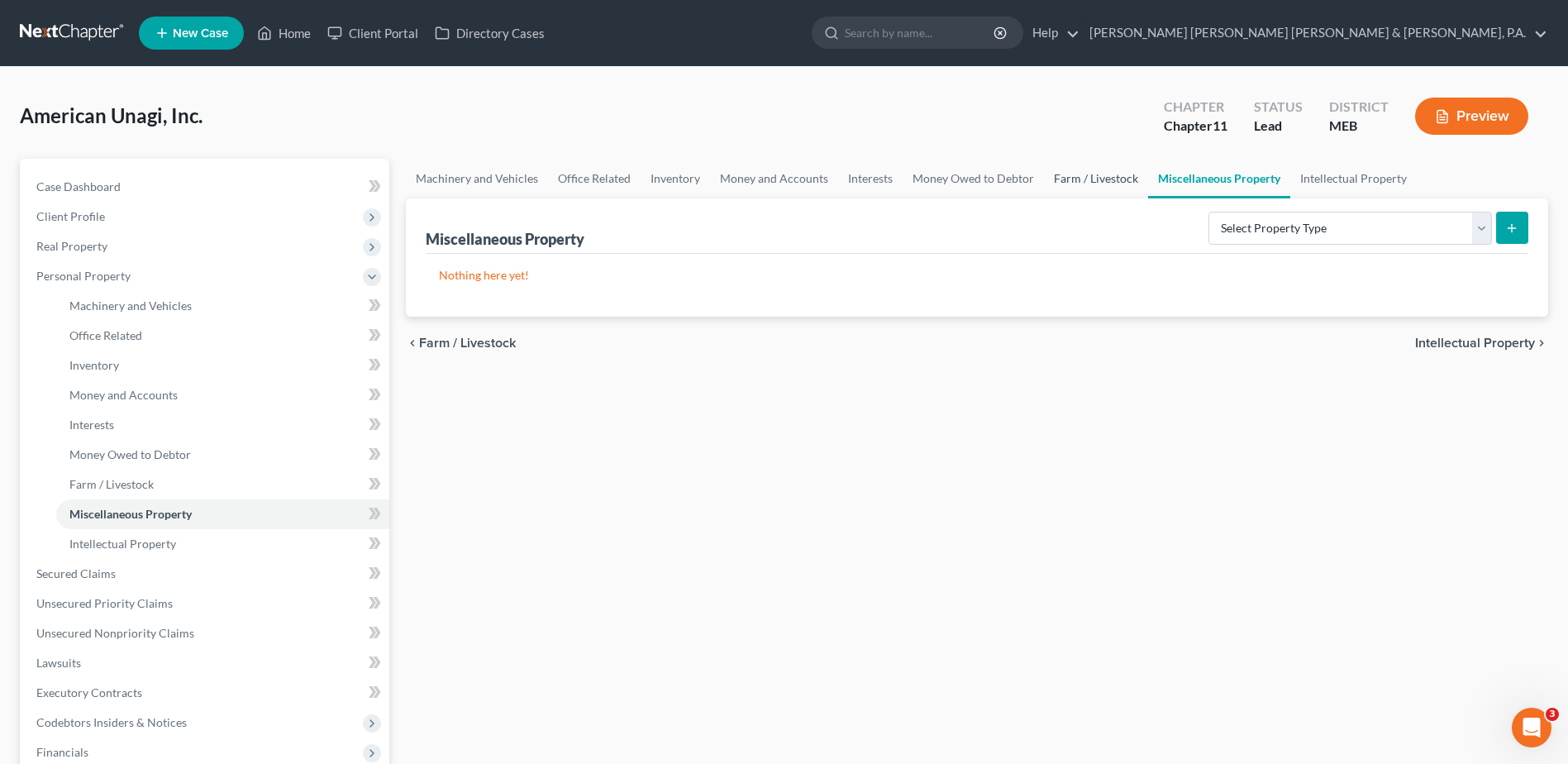
click at [1066, 171] on link "Farm / Livestock" at bounding box center [1096, 179] width 104 height 40
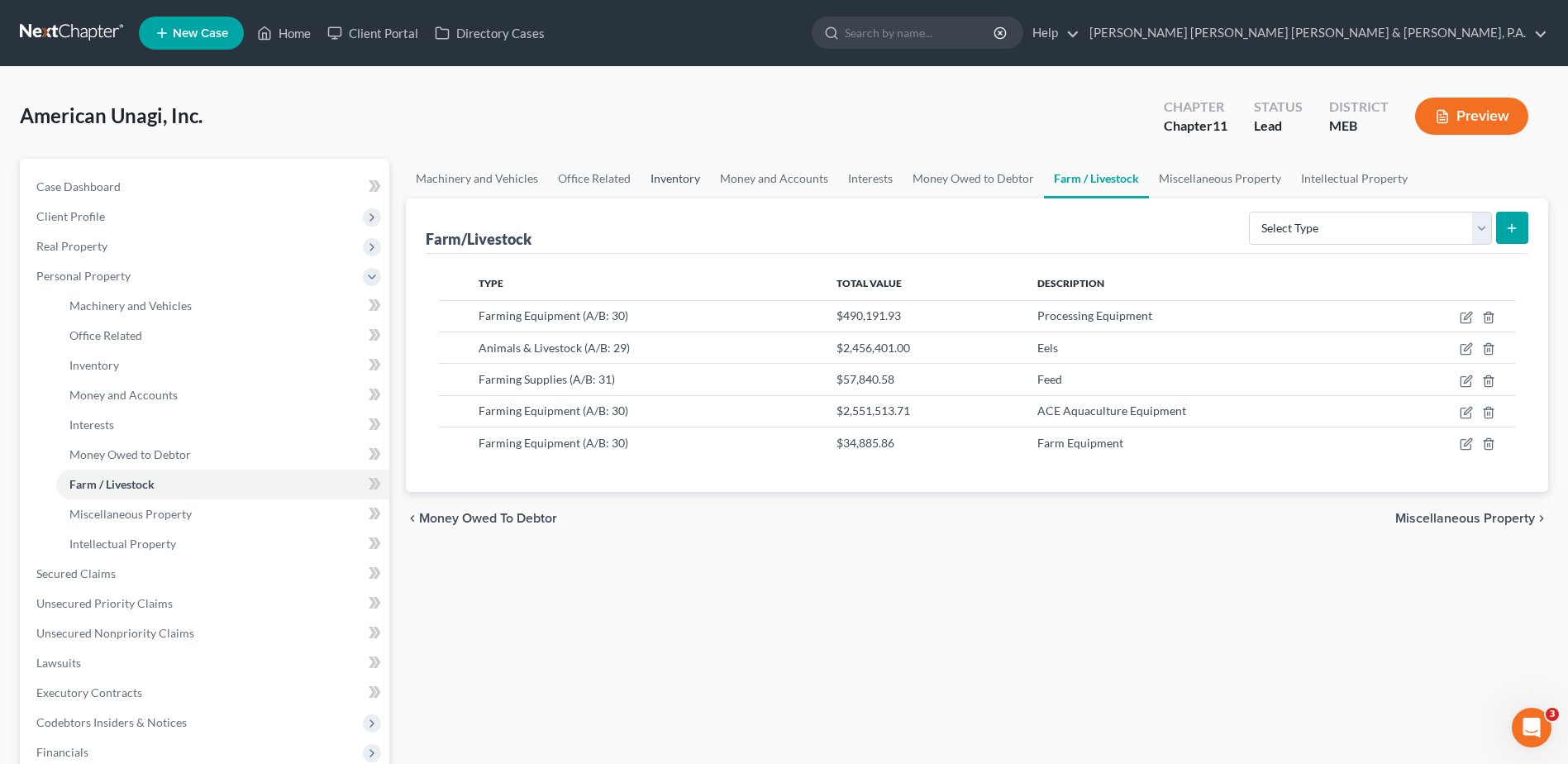
click at [677, 182] on link "Inventory" at bounding box center [676, 179] width 69 height 40
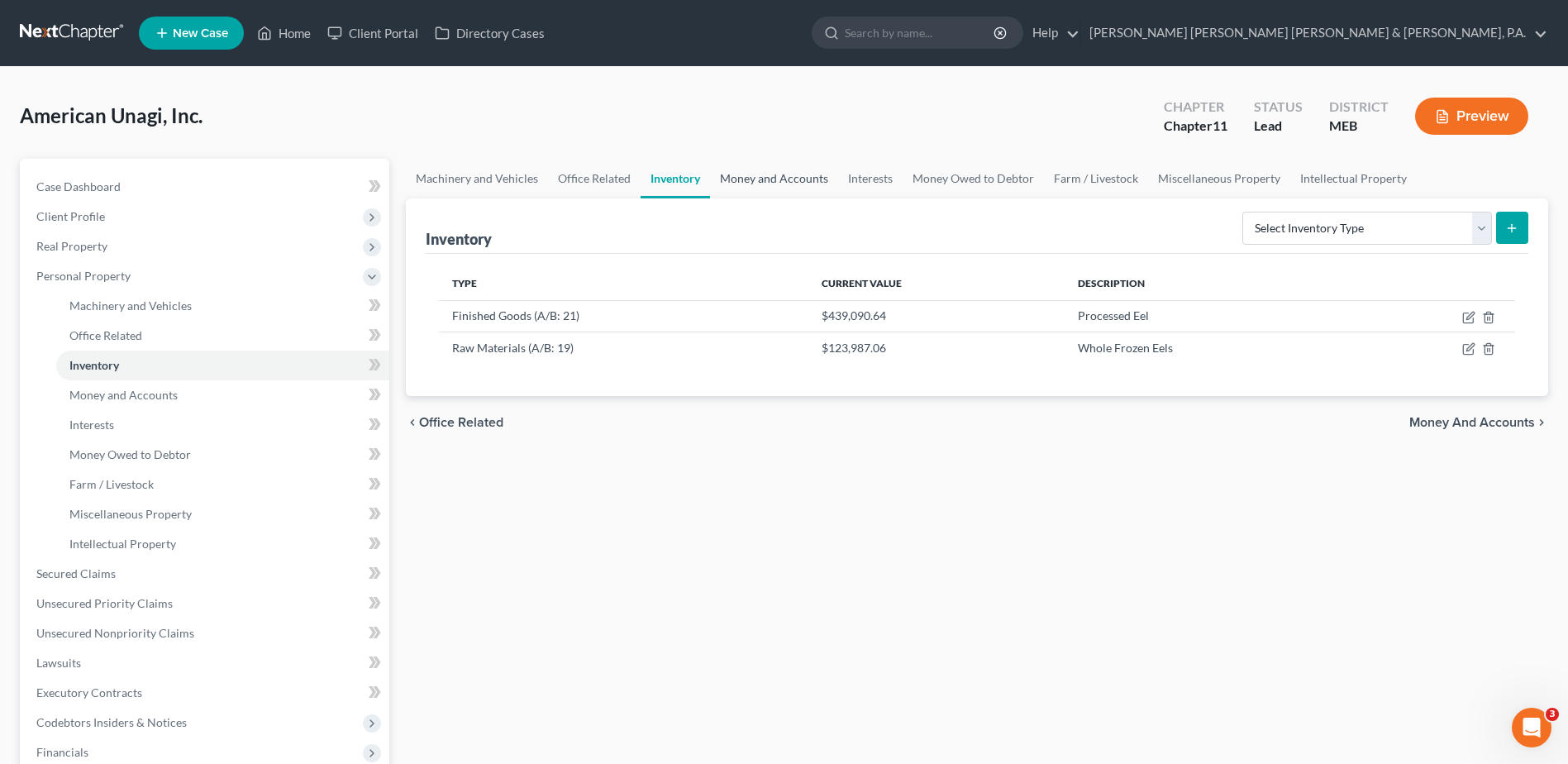
click at [812, 183] on link "Money and Accounts" at bounding box center [773, 179] width 128 height 40
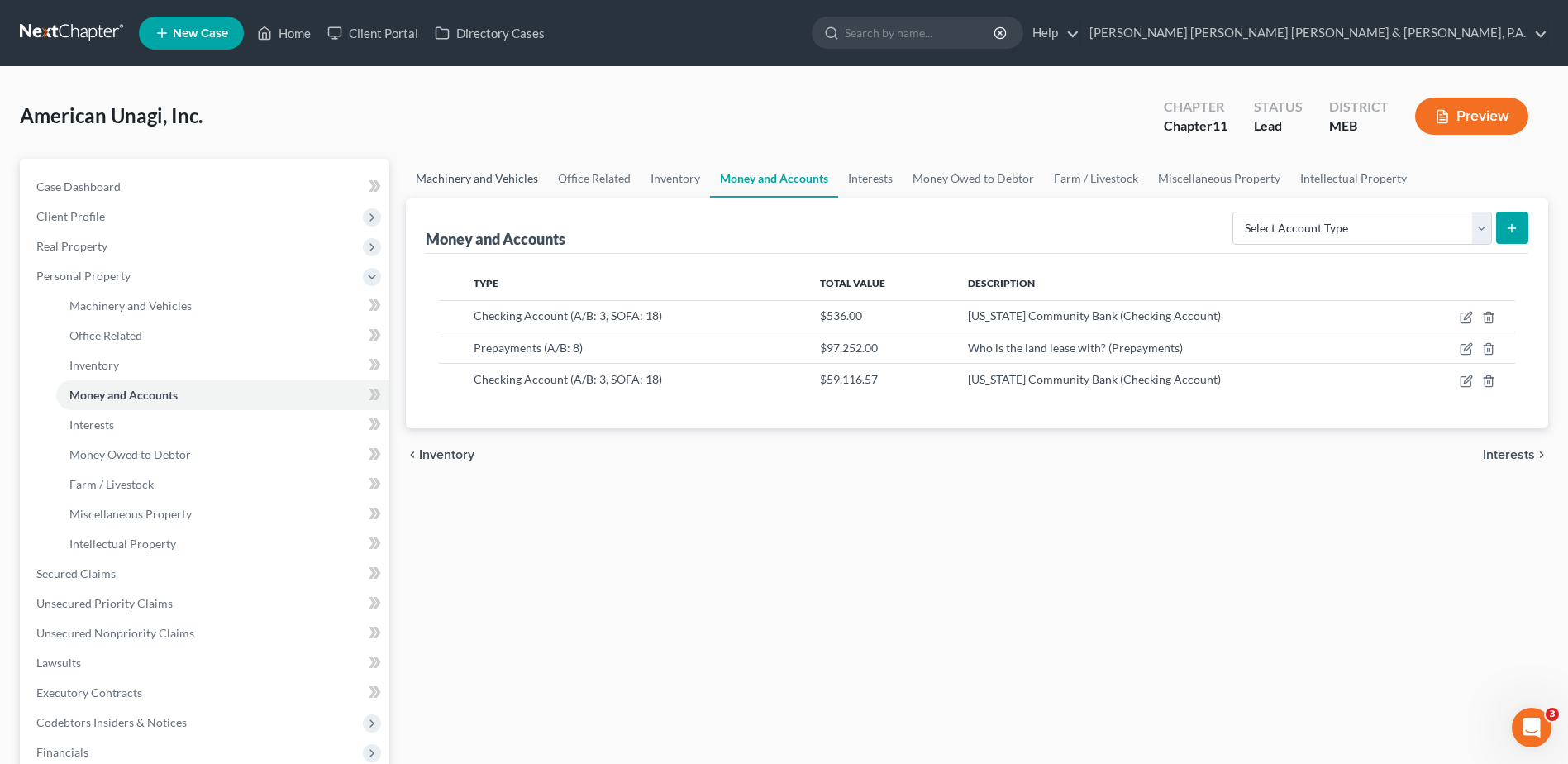
click at [497, 194] on link "Machinery and Vehicles" at bounding box center [476, 179] width 142 height 40
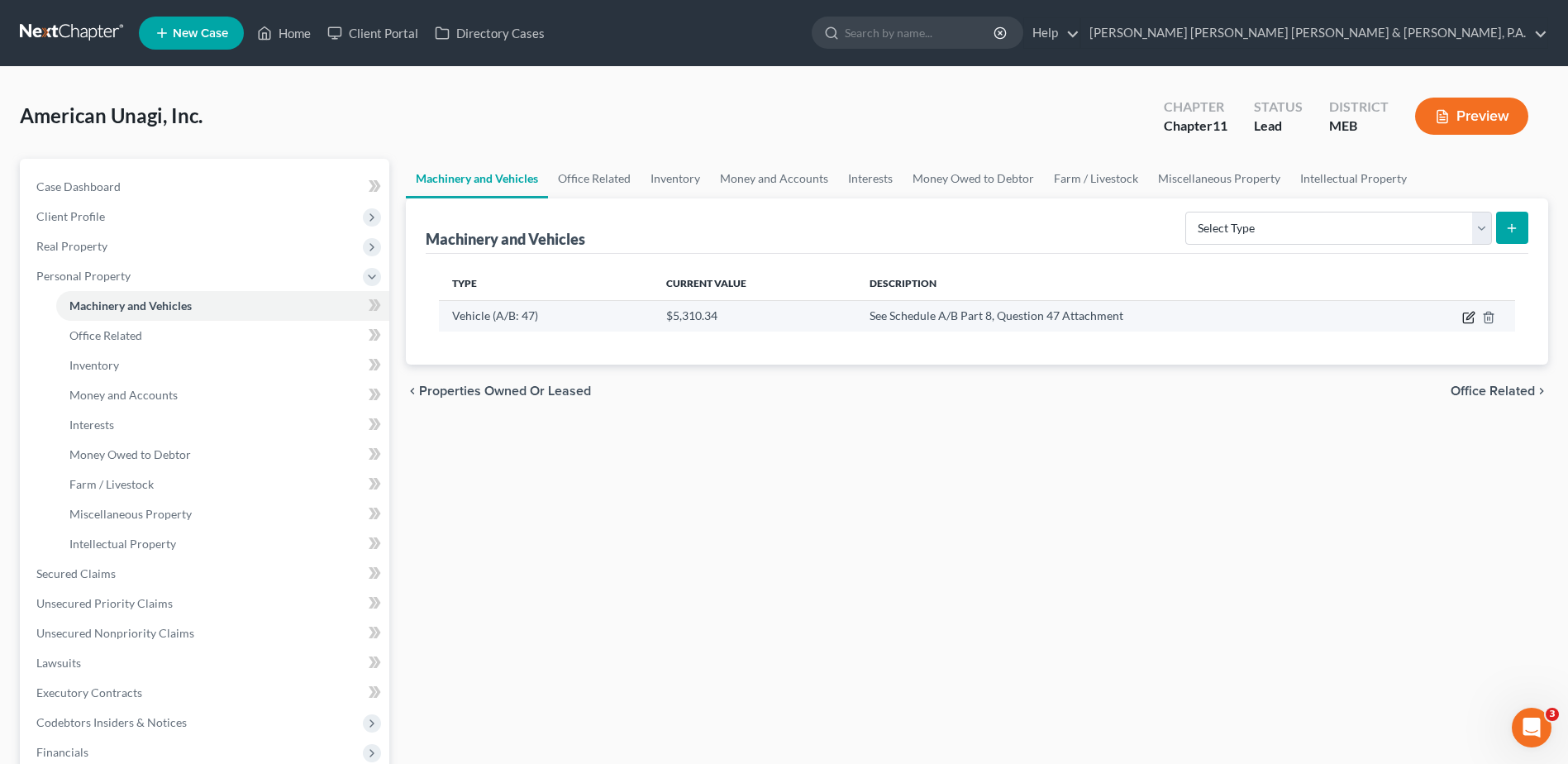
click at [1463, 319] on icon "button" at bounding box center [1468, 318] width 10 height 10
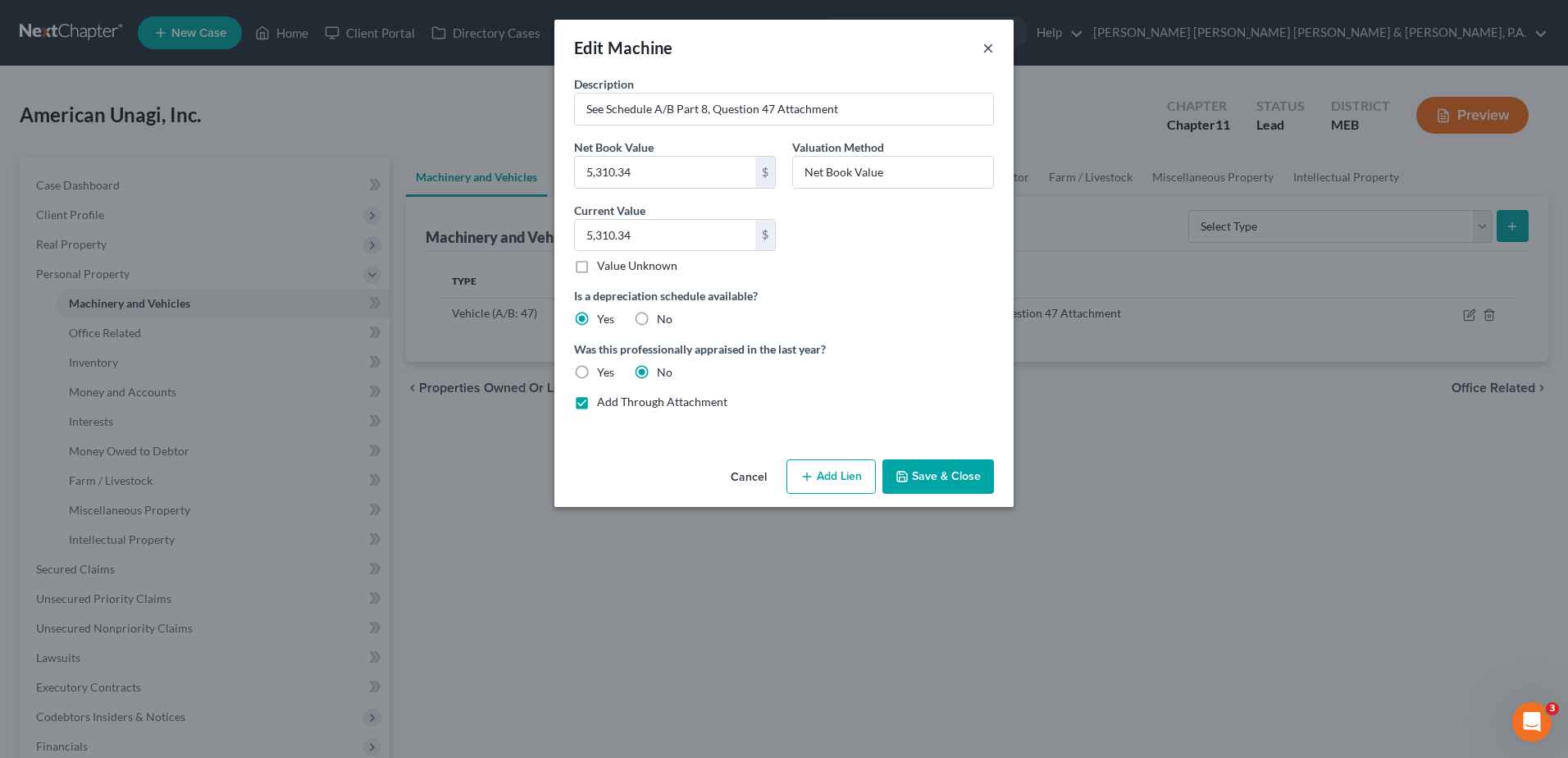
click at [990, 42] on button "×" at bounding box center [988, 47] width 12 height 20
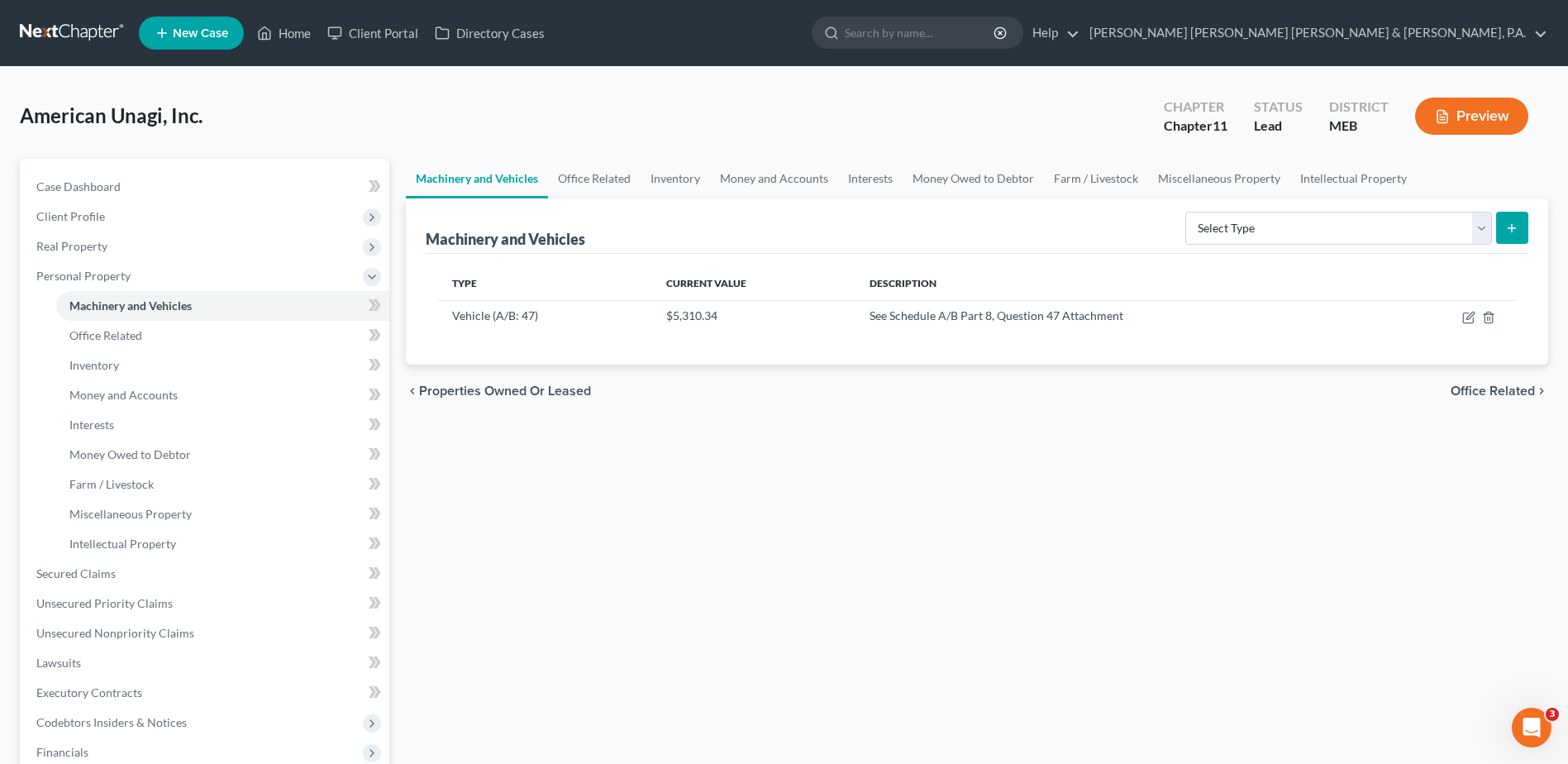
click at [1217, 373] on div "chevron_left Properties Owned or Leased Office Related chevron_right" at bounding box center [977, 390] width 1142 height 53
click at [1464, 318] on icon "button" at bounding box center [1468, 318] width 10 height 10
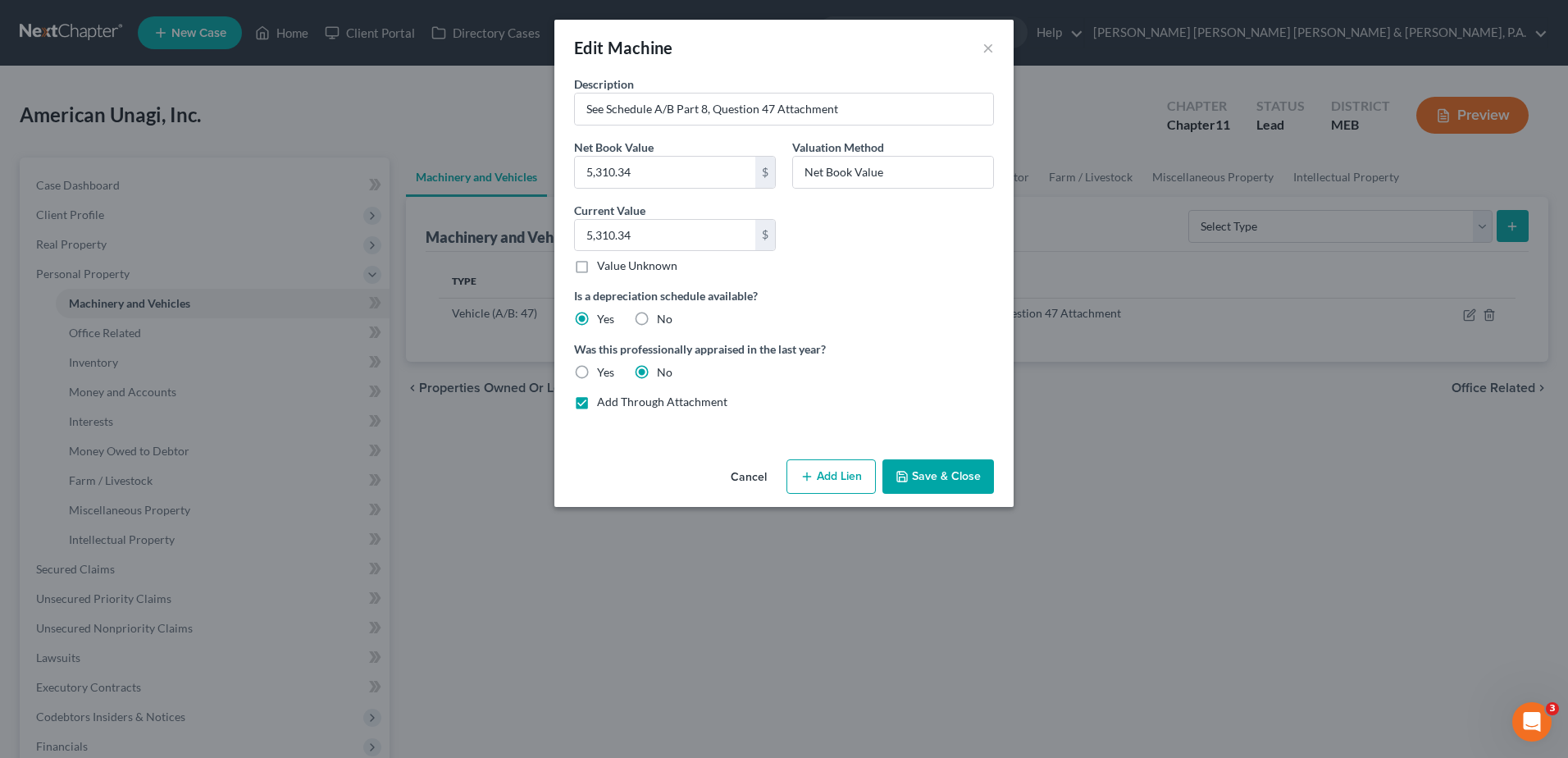
click at [726, 475] on button "Cancel" at bounding box center [748, 476] width 62 height 32
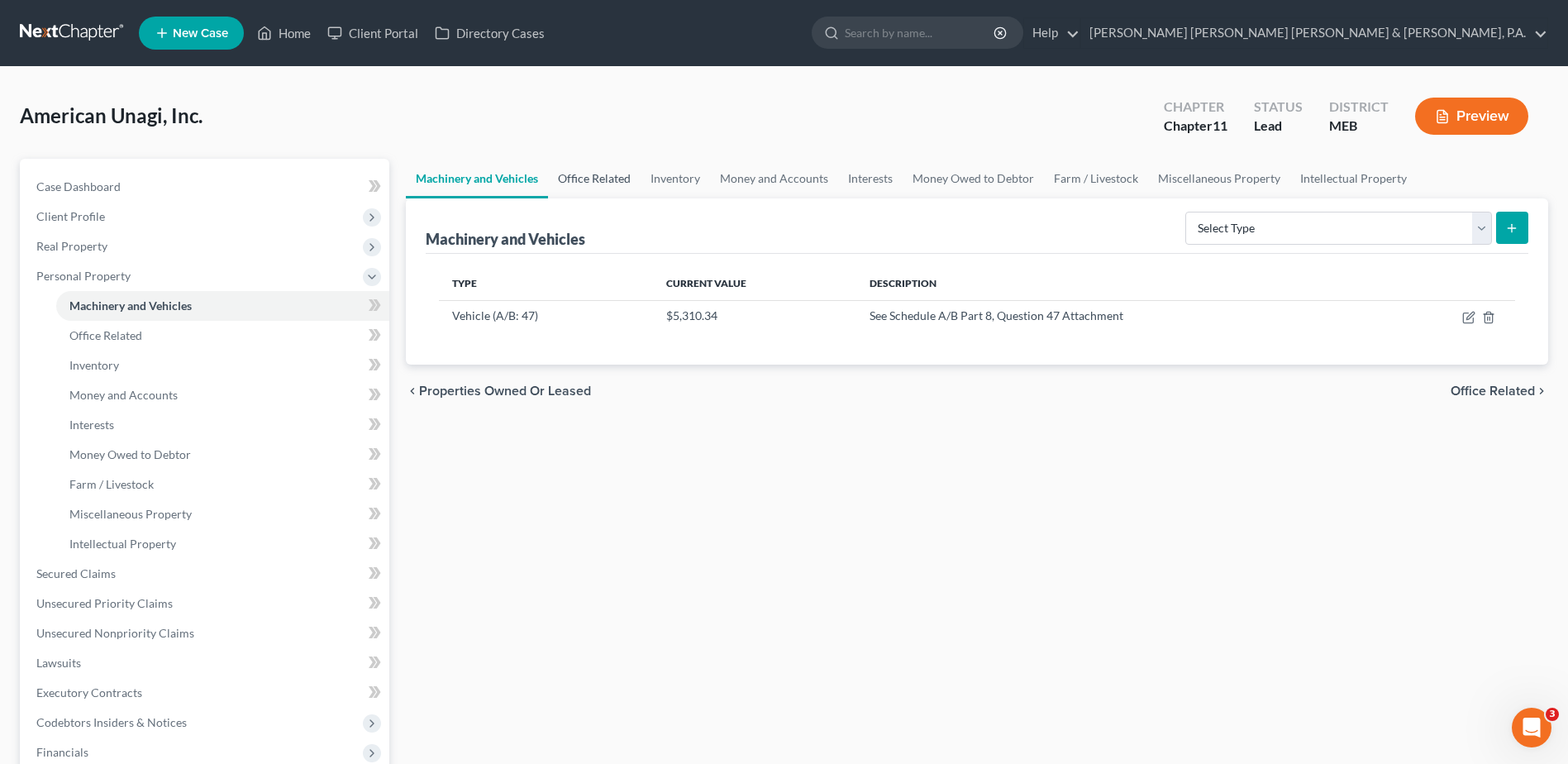
click at [594, 179] on link "Office Related" at bounding box center [593, 179] width 92 height 40
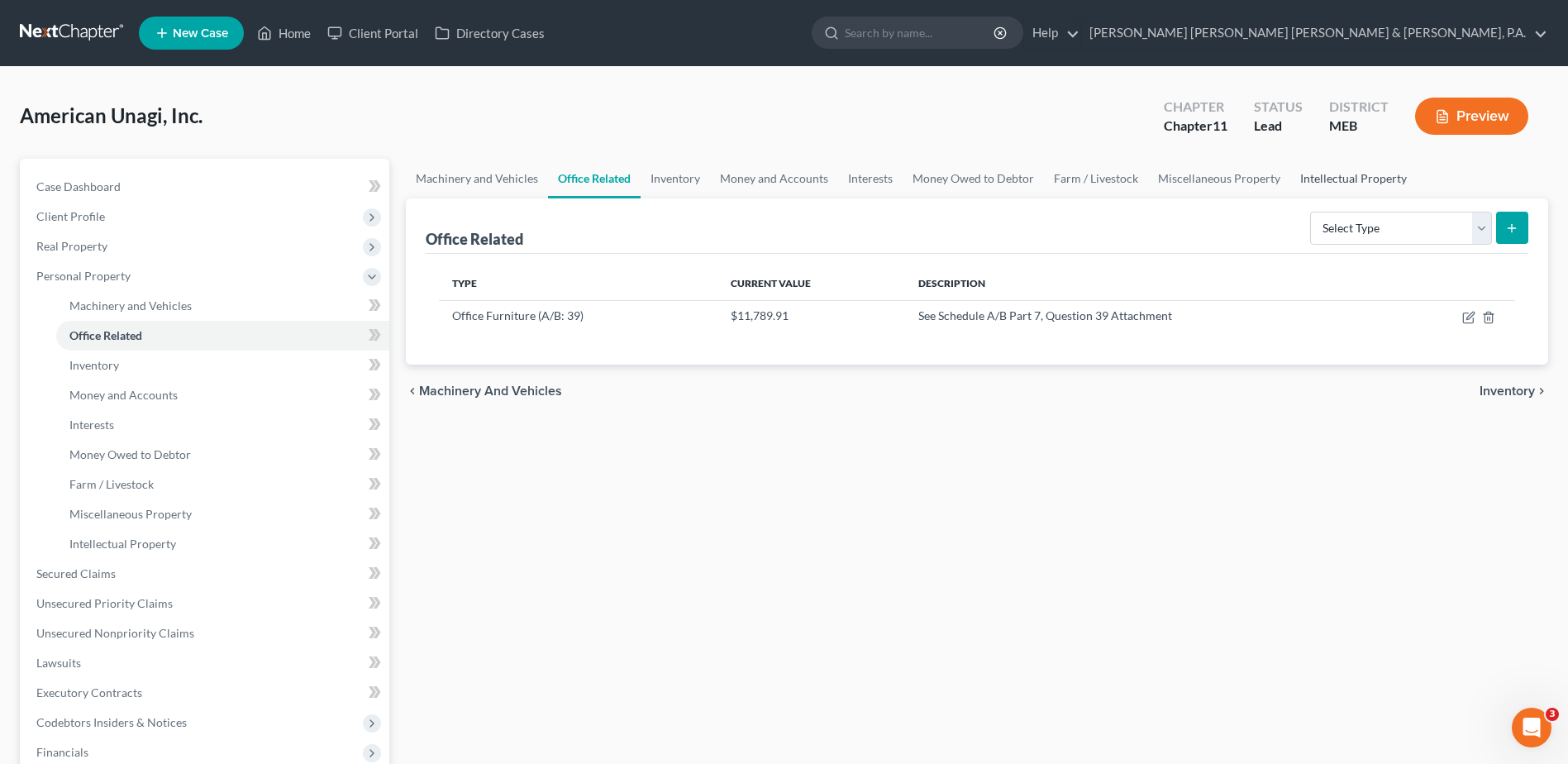
click at [1304, 171] on link "Intellectual Property" at bounding box center [1353, 179] width 126 height 40
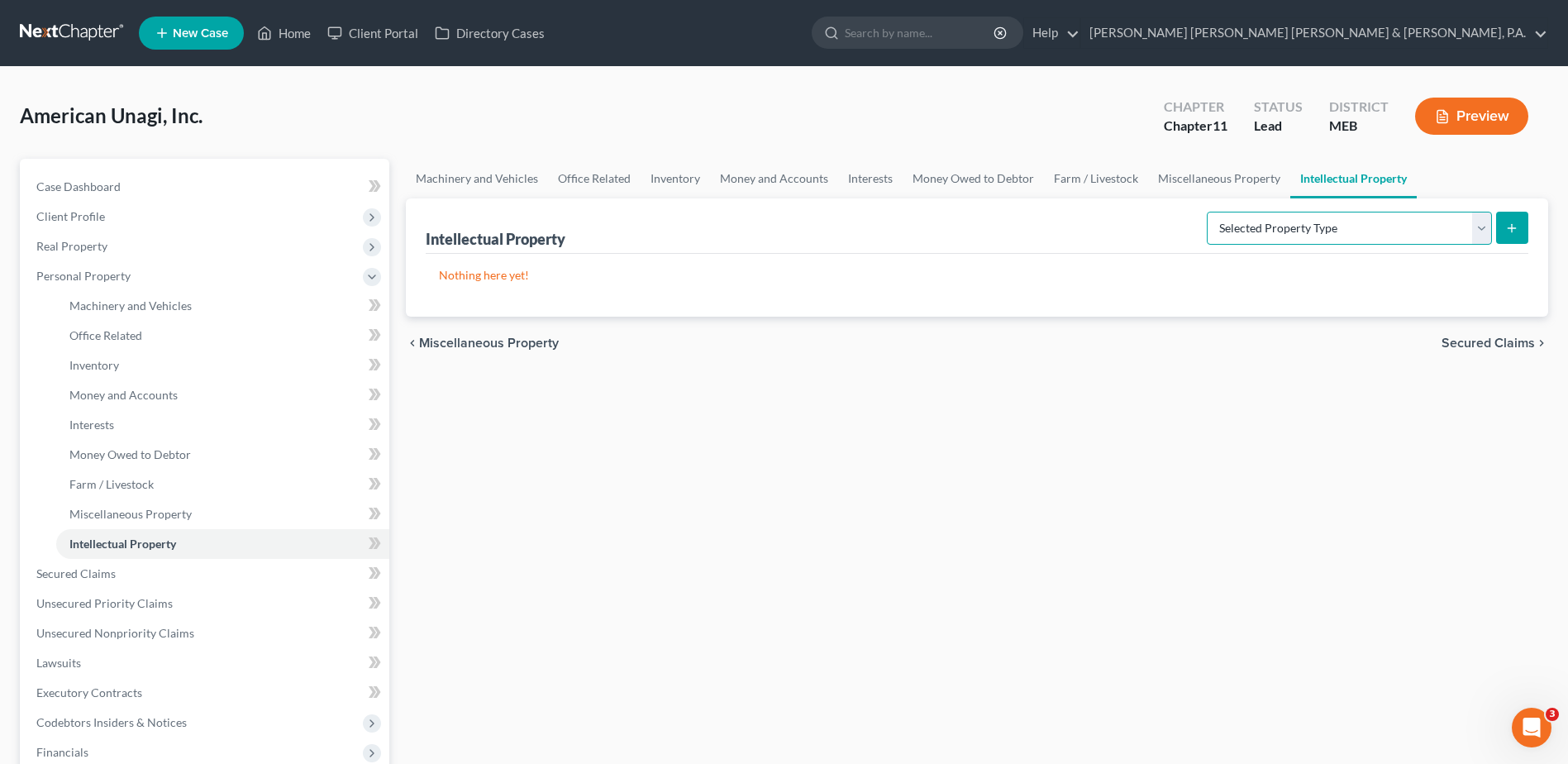
click at [1240, 227] on select "Selected Property Type Customer Lists (A/B: 63) Goodwill (A/B: 65) Internet Dom…" at bounding box center [1349, 227] width 285 height 33
select select "licenses_franchises_royalties"
click at [1209, 211] on select "Selected Property Type Customer Lists (A/B: 63) Goodwill (A/B: 65) Internet Dom…" at bounding box center [1349, 227] width 285 height 33
click at [1508, 235] on button "submit" at bounding box center [1512, 227] width 32 height 32
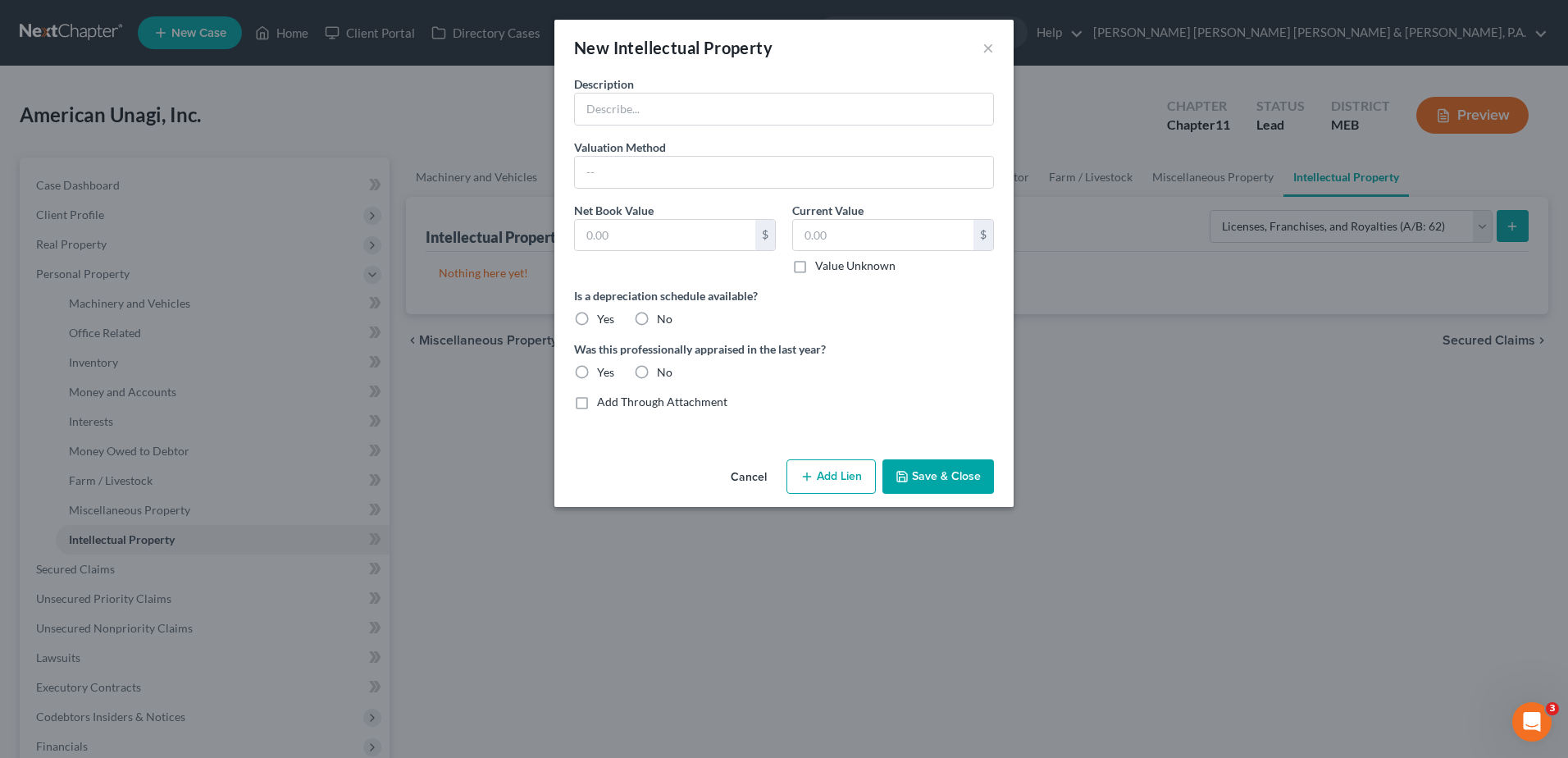
click at [649, 133] on div "Description Valuation Method Net Book Value $ Current Value $ Value Unknown Bal…" at bounding box center [784, 249] width 436 height 347
click at [655, 117] on input "text" at bounding box center [784, 109] width 418 height 32
type input "Aquaculture License for purchase of 200 pound quota of glass eel elvers (annual…"
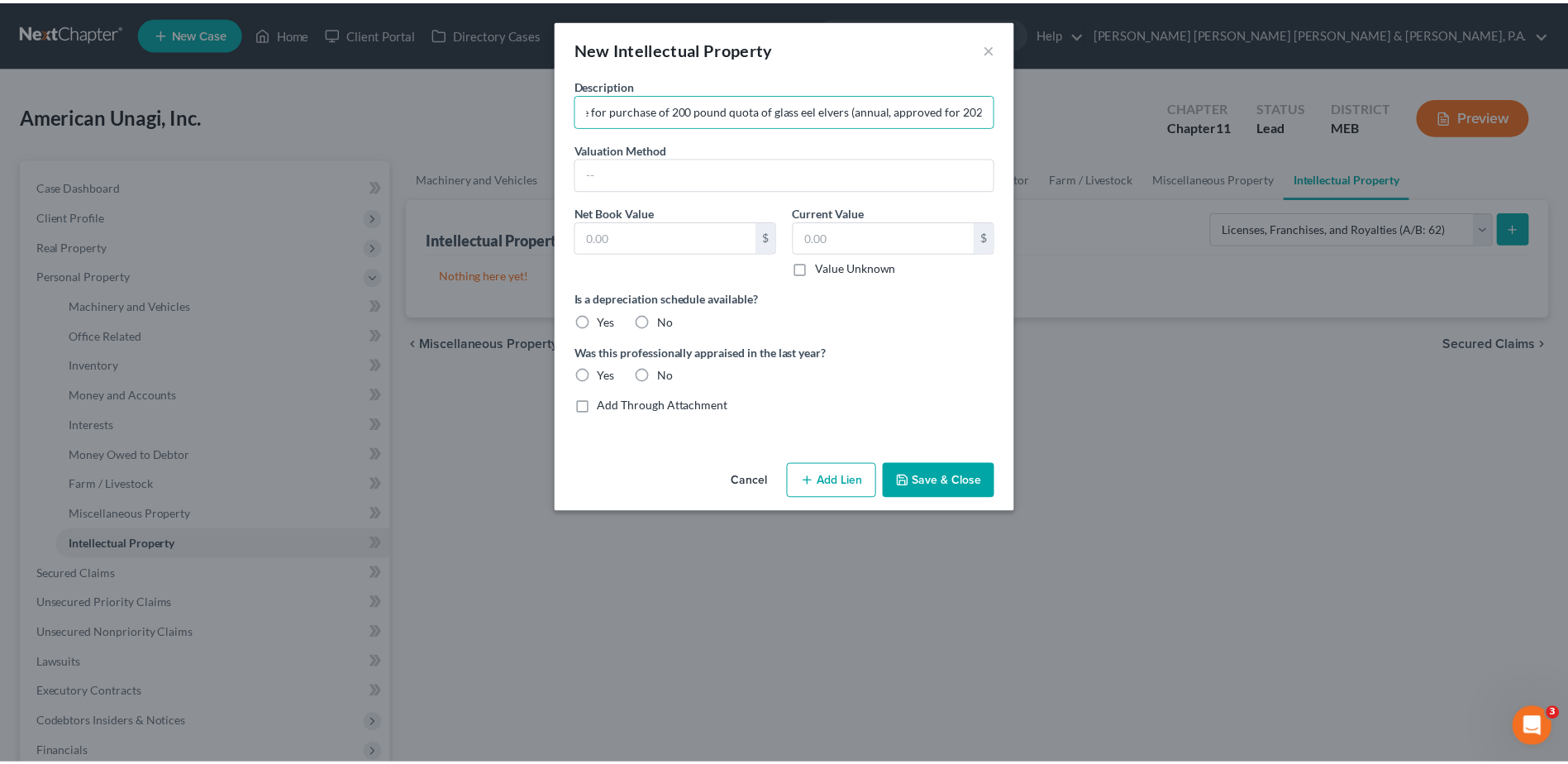
scroll to position [0, 0]
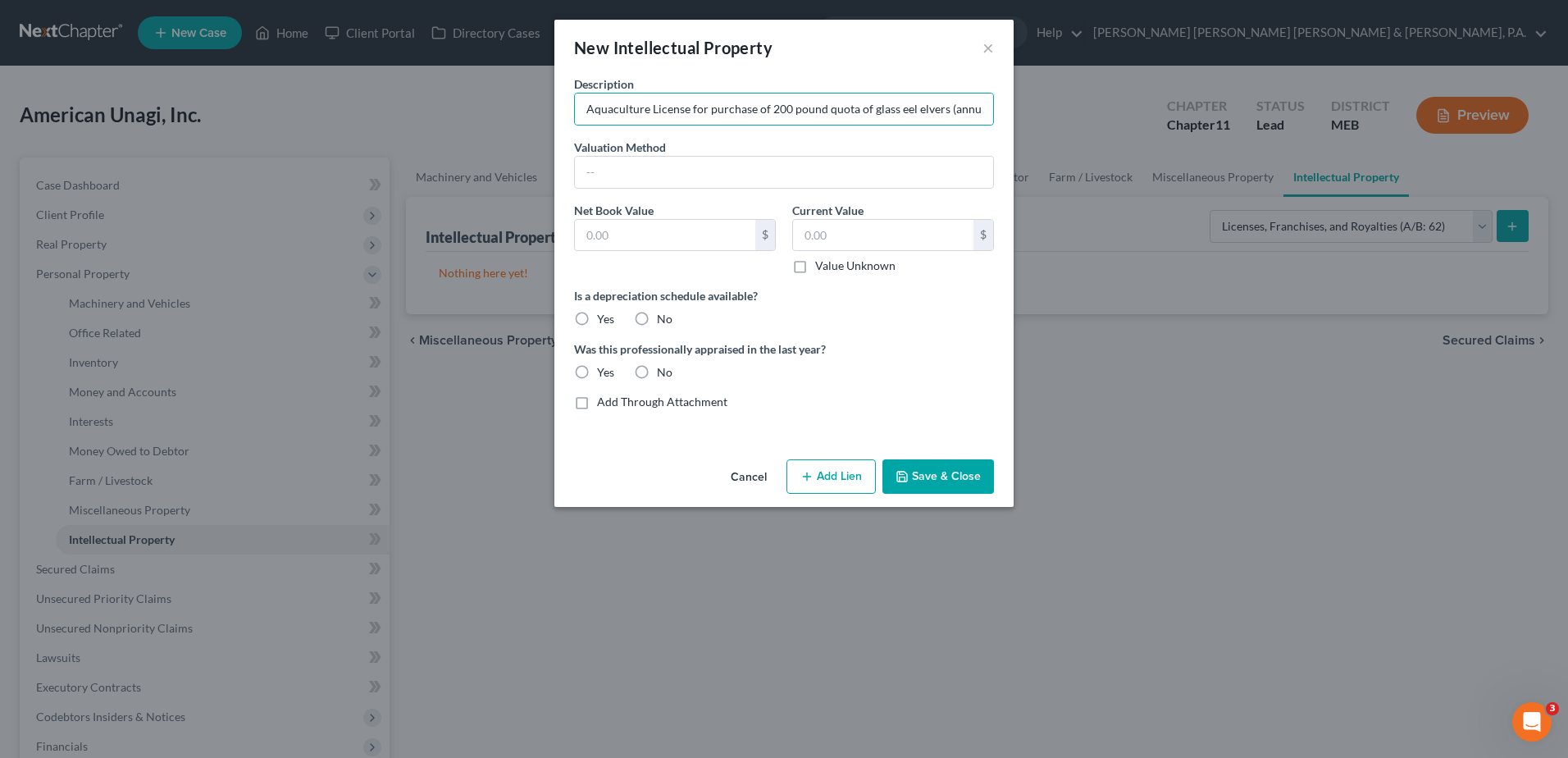
click at [967, 485] on button "Save & Close" at bounding box center [937, 475] width 111 height 34
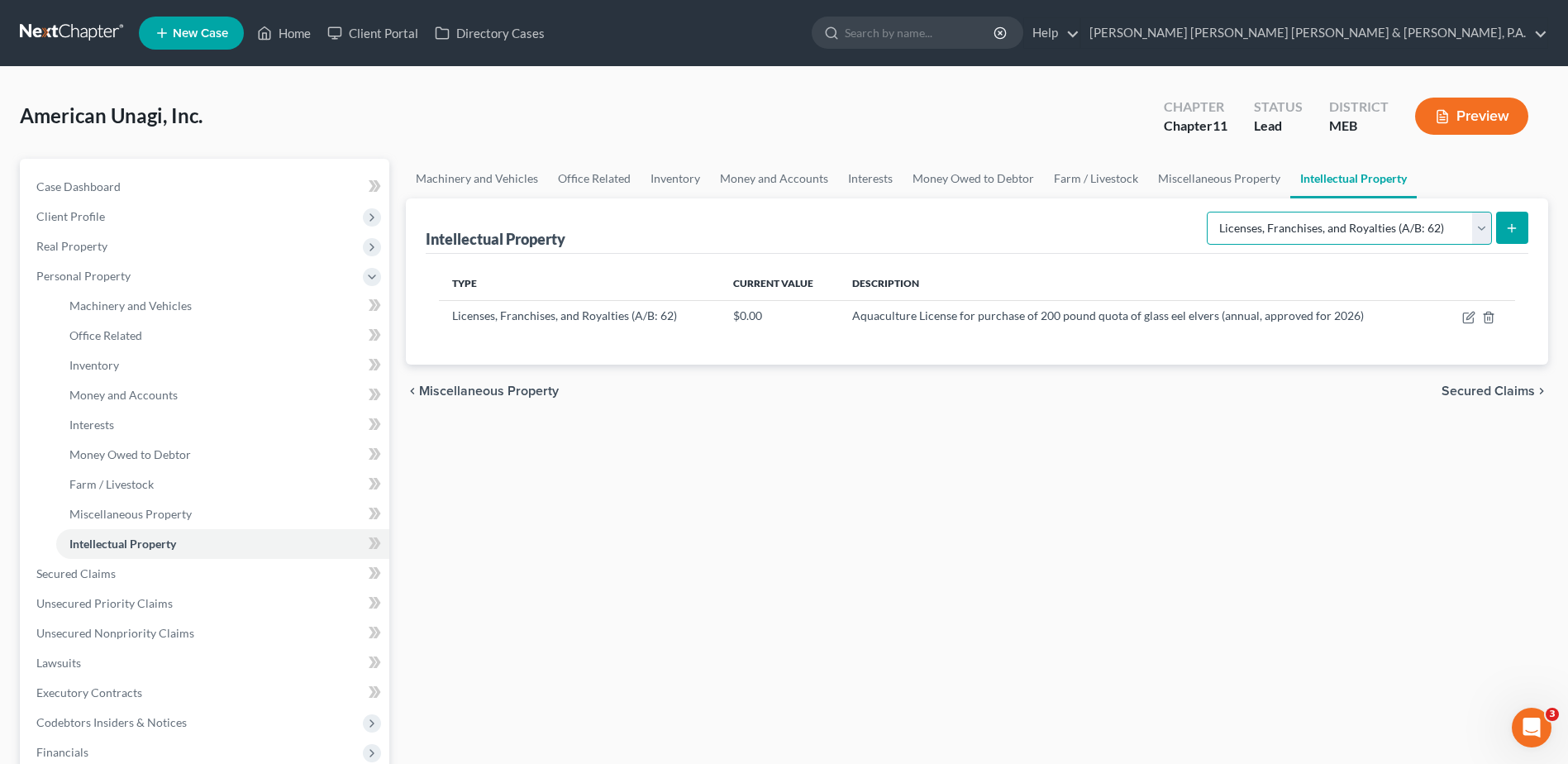
click at [1397, 237] on select "Selected Property Type Customer Lists (A/B: 63) Goodwill (A/B: 65) Internet Dom…" at bounding box center [1349, 227] width 285 height 33
select select "patents_copyrights_trade_secrets"
click at [1209, 211] on select "Selected Property Type Customer Lists (A/B: 63) Goodwill (A/B: 65) Internet Dom…" at bounding box center [1349, 227] width 285 height 33
click at [1518, 230] on icon "submit" at bounding box center [1511, 227] width 13 height 13
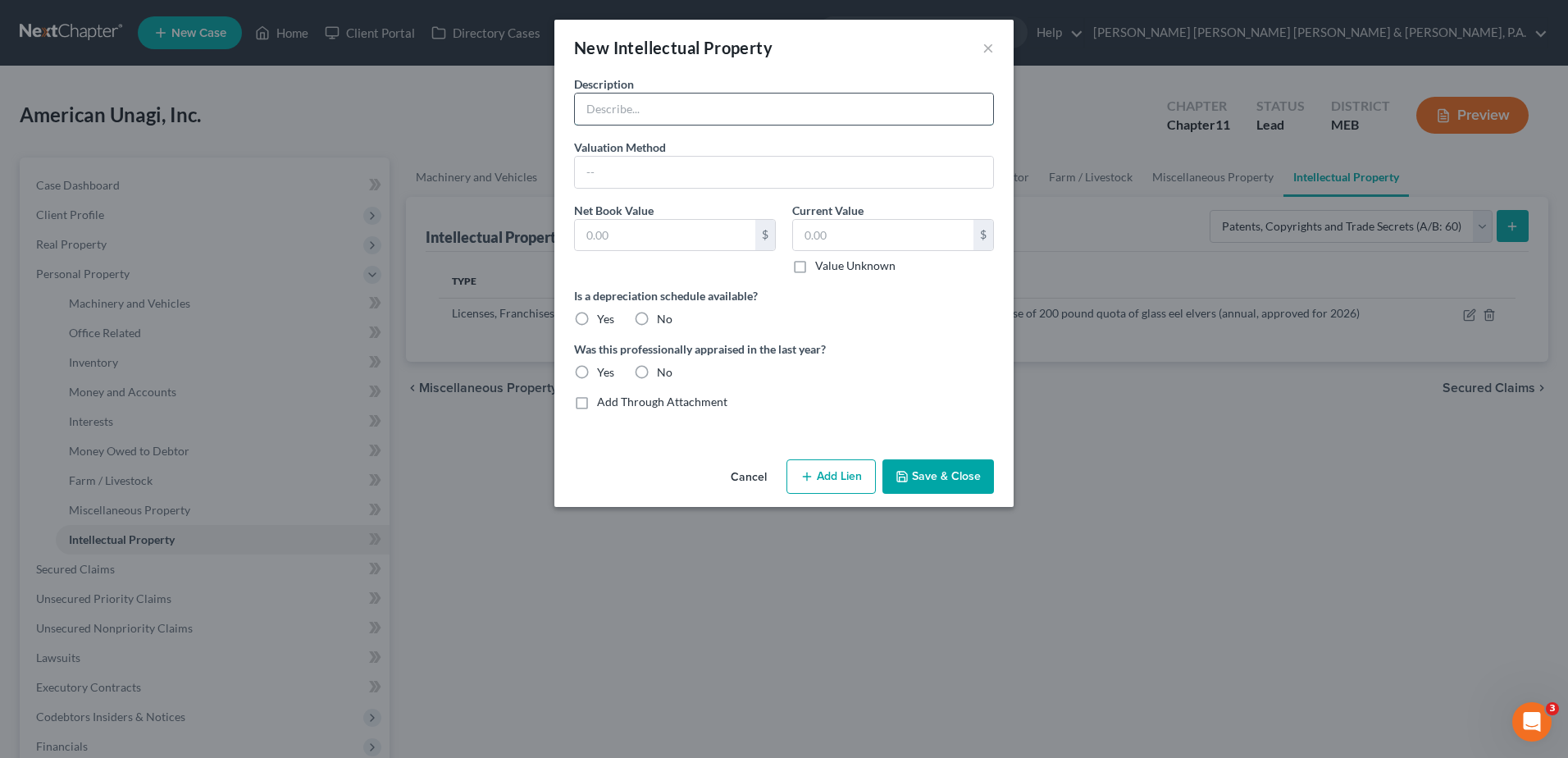
click at [641, 108] on input "text" at bounding box center [784, 109] width 418 height 32
type input "Trademark Application Serial # 98811476 - Trademark for American Unagi"
click at [945, 478] on button "Save & Close" at bounding box center [937, 475] width 111 height 34
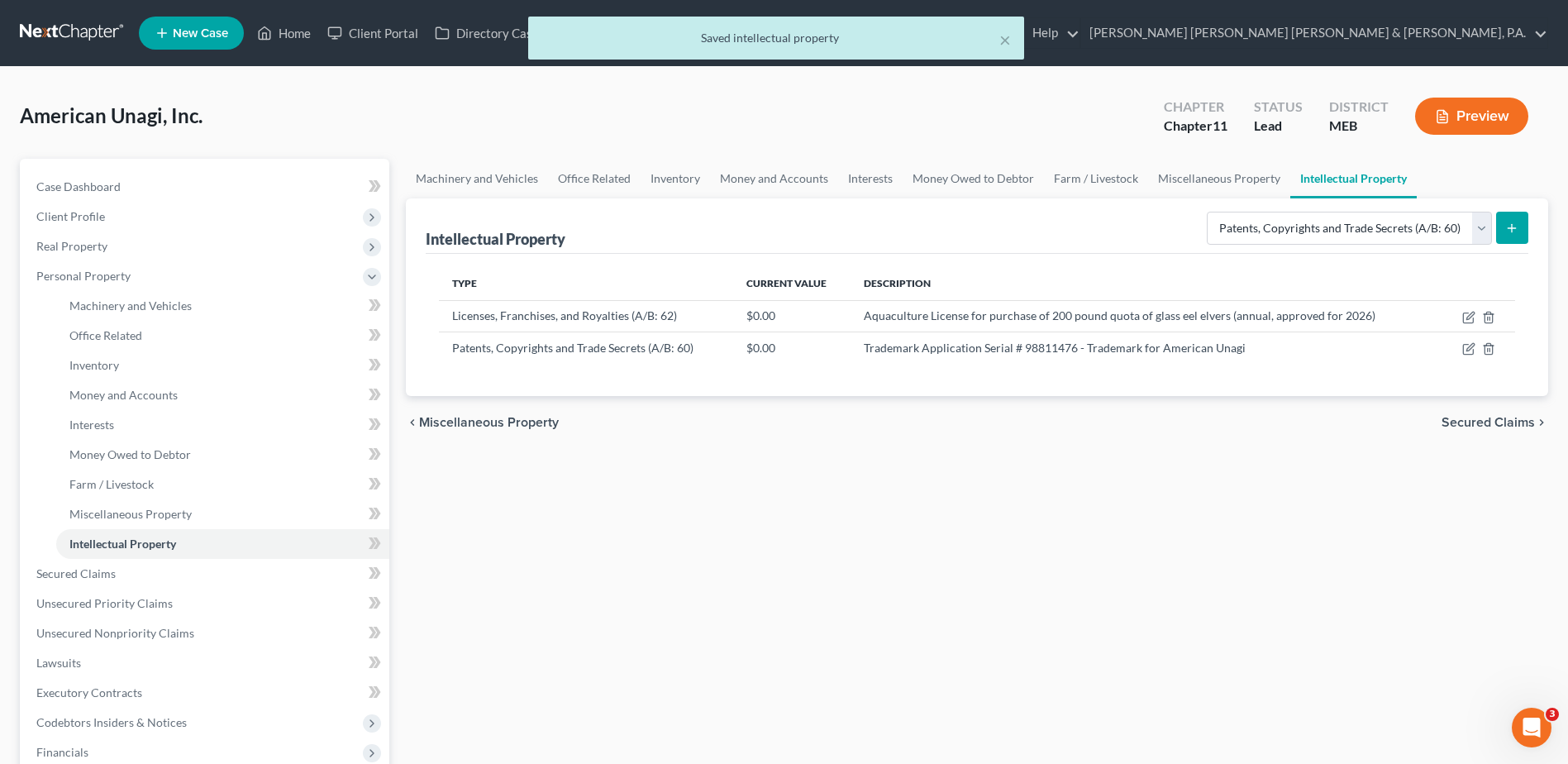
click at [1524, 228] on button "submit" at bounding box center [1512, 227] width 32 height 32
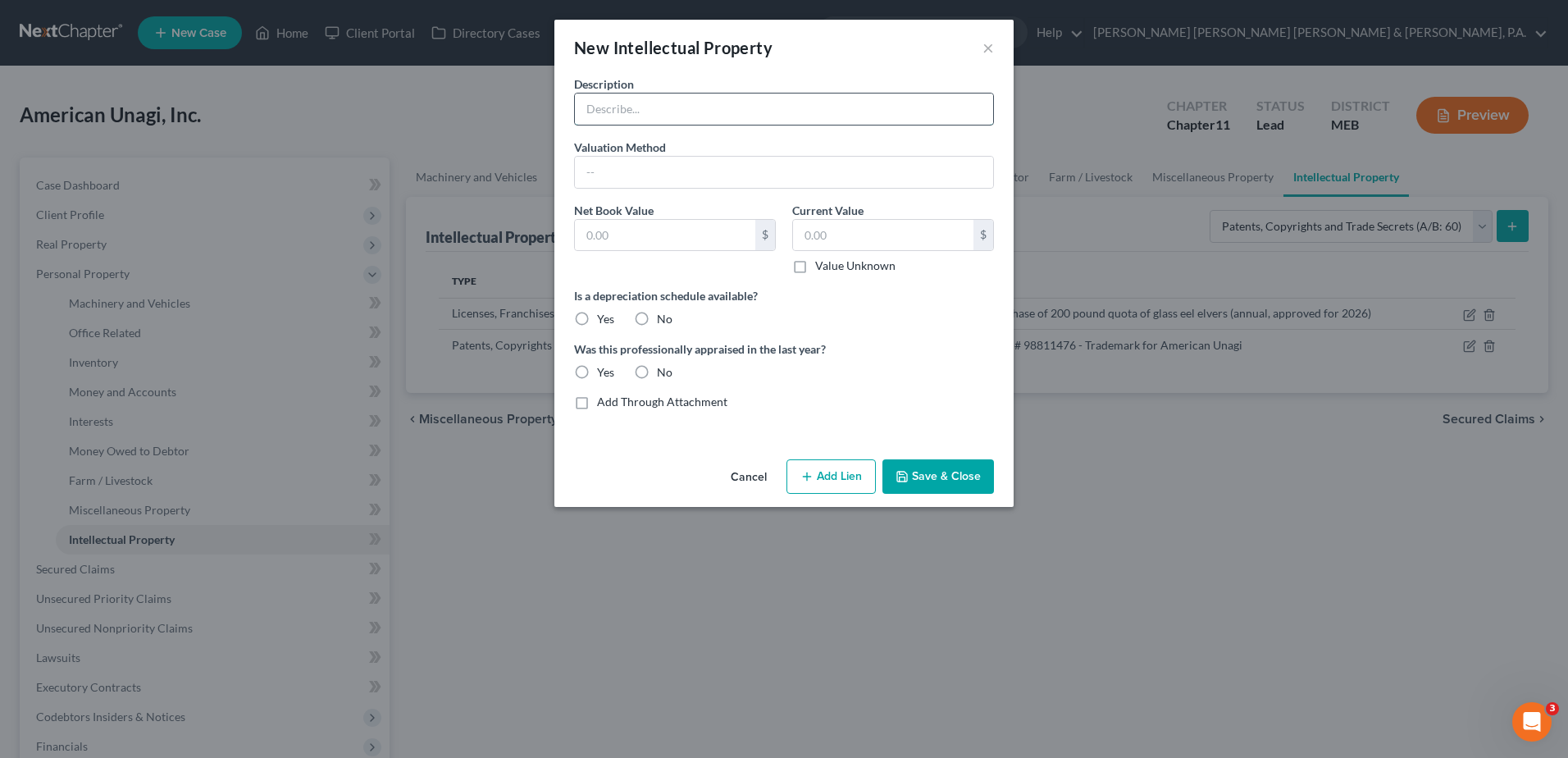
click at [758, 120] on input "text" at bounding box center [784, 109] width 418 height 32
type input "Trademark Application Serial #98811497 - Trademark for Euro Unagi"
click at [663, 161] on input "text" at bounding box center [784, 172] width 418 height 32
drag, startPoint x: 963, startPoint y: 469, endPoint x: 956, endPoint y: 474, distance: 8.6
click at [963, 469] on button "Save & Close" at bounding box center [937, 475] width 111 height 34
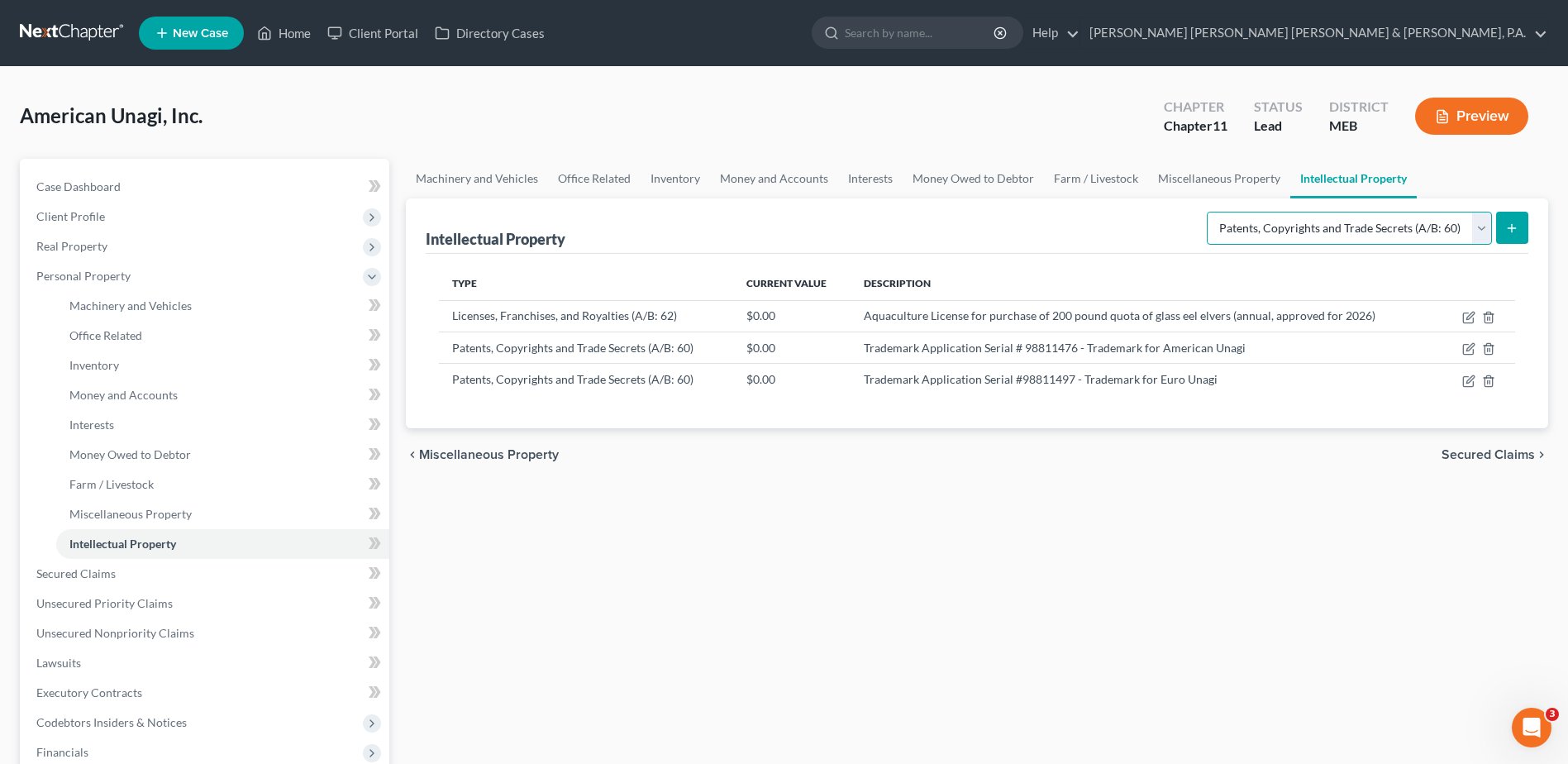
click at [1382, 233] on select "Selected Property Type Customer Lists (A/B: 63) Goodwill (A/B: 65) Internet Dom…" at bounding box center [1349, 227] width 285 height 33
click at [1209, 211] on select "Selected Property Type Customer Lists (A/B: 63) Goodwill (A/B: 65) Internet Dom…" at bounding box center [1349, 227] width 285 height 33
click at [1514, 223] on icon "submit" at bounding box center [1511, 227] width 13 height 13
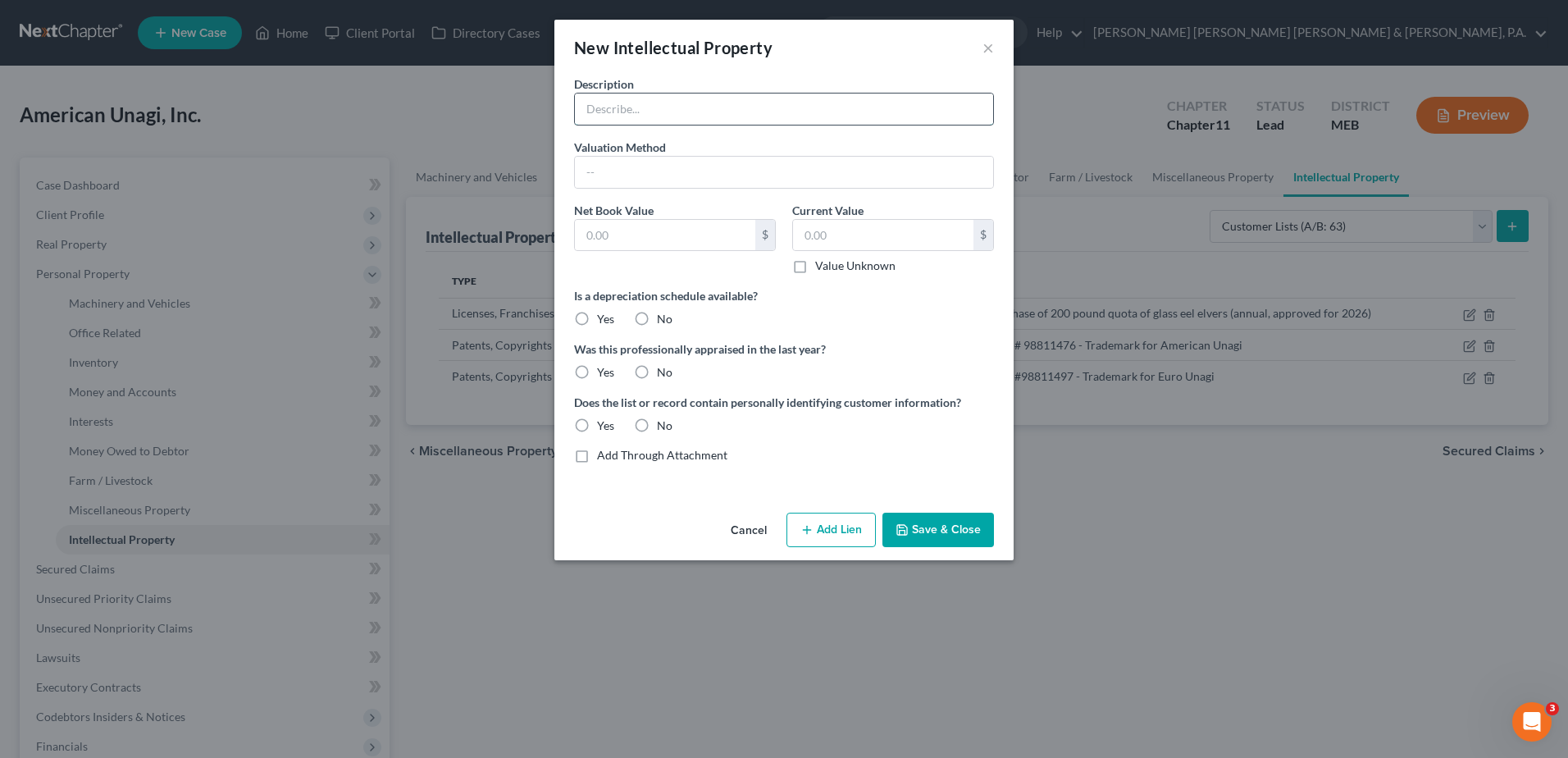
click at [761, 115] on input "text" at bounding box center [784, 109] width 418 height 32
click at [749, 95] on input "text" at bounding box center [784, 109] width 418 height 32
click at [739, 108] on input "text" at bounding box center [784, 109] width 418 height 32
click at [950, 533] on button "Save & Close" at bounding box center [937, 530] width 111 height 34
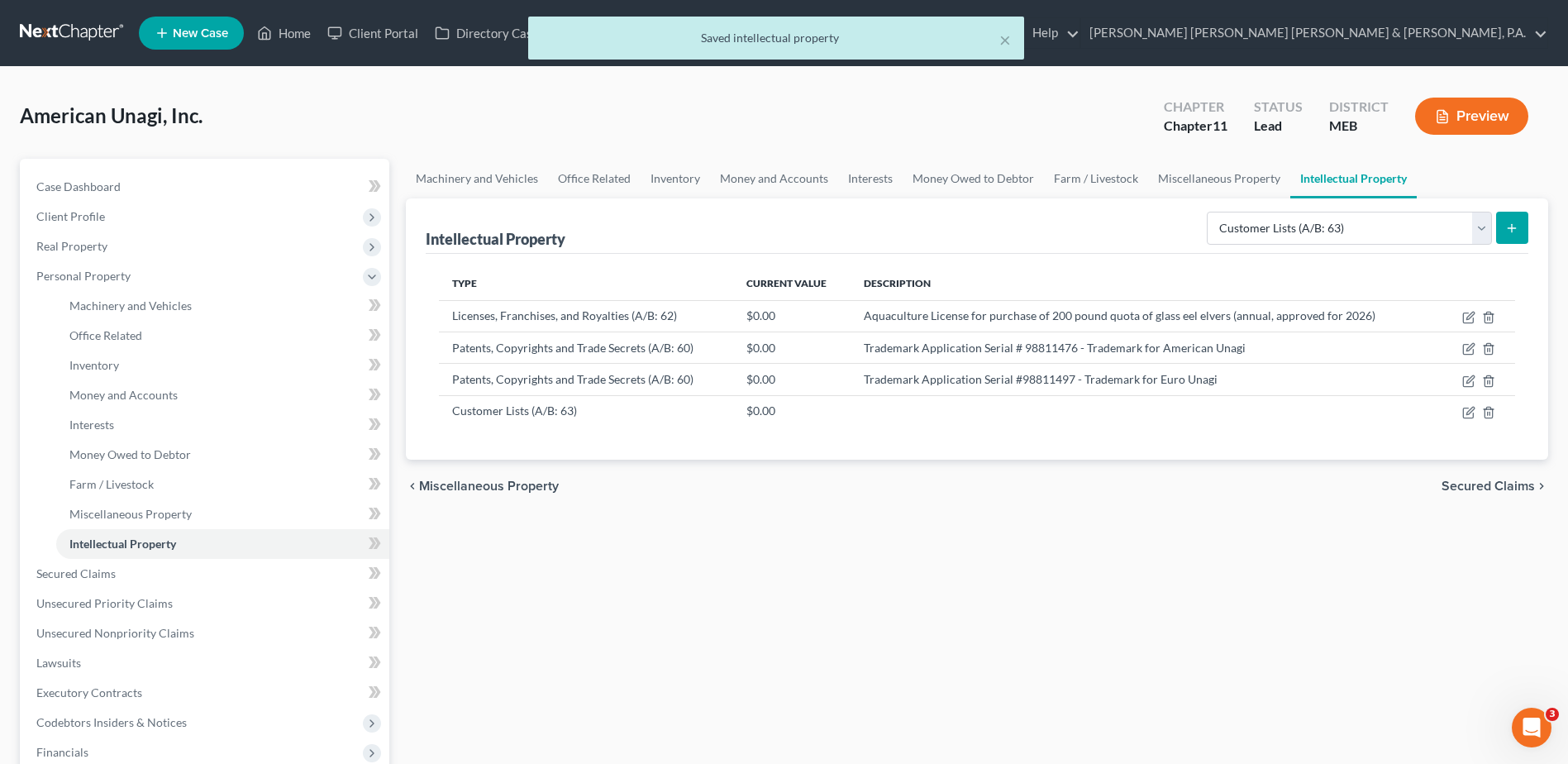
click at [957, 534] on div "Machinery and Vehicles Office Related Inventory Money and Accounts Interests Mo…" at bounding box center [978, 562] width 1159 height 806
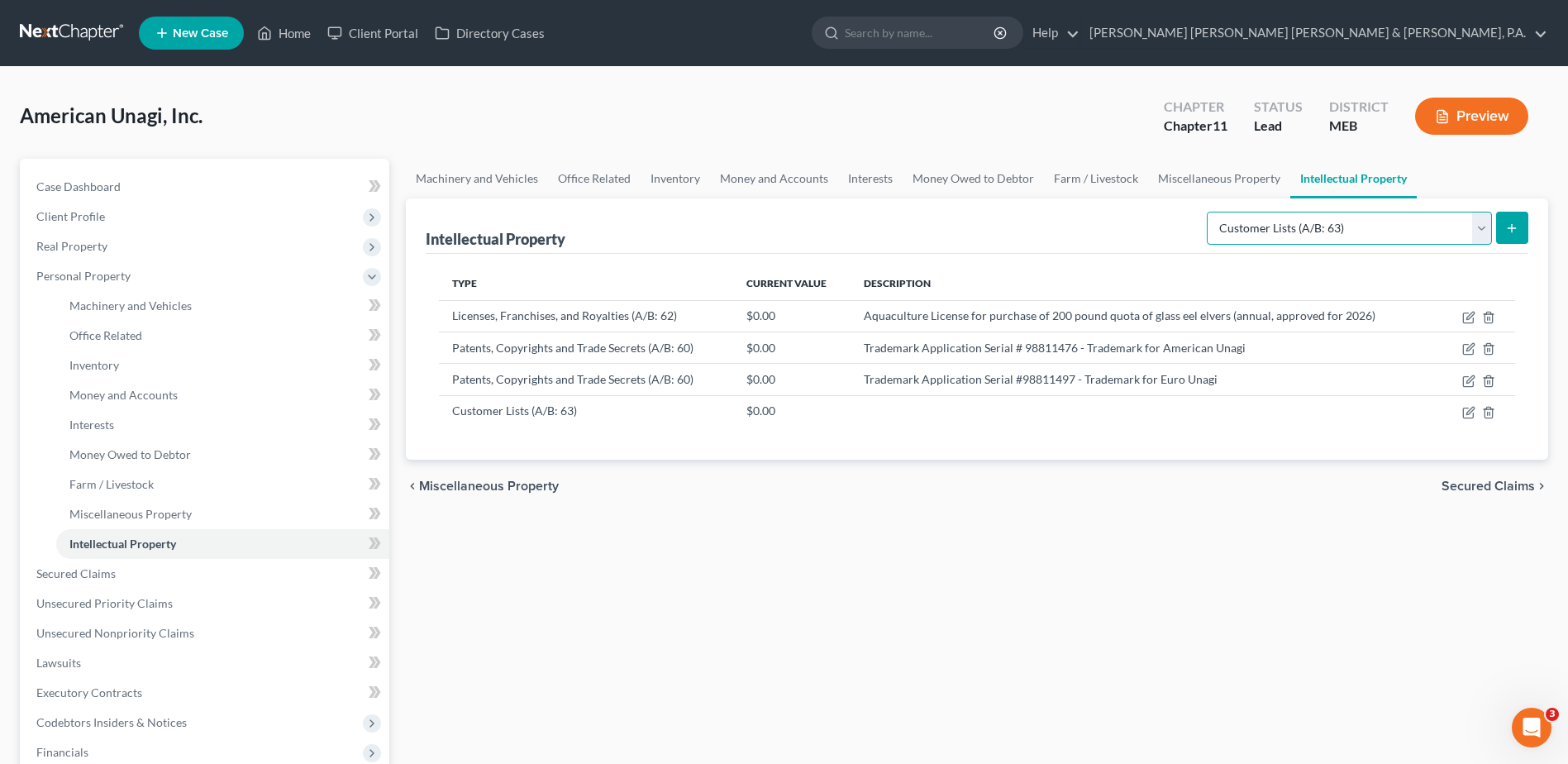
click at [1463, 225] on select "Selected Property Type Customer Lists (A/B: 63) Goodwill (A/B: 65) Internet Dom…" at bounding box center [1349, 227] width 285 height 33
select select "internet_domains_websites"
click at [1209, 211] on select "Selected Property Type Customer Lists (A/B: 63) Goodwill (A/B: 65) Internet Dom…" at bounding box center [1349, 227] width 285 height 33
click at [1517, 232] on icon "submit" at bounding box center [1511, 227] width 13 height 13
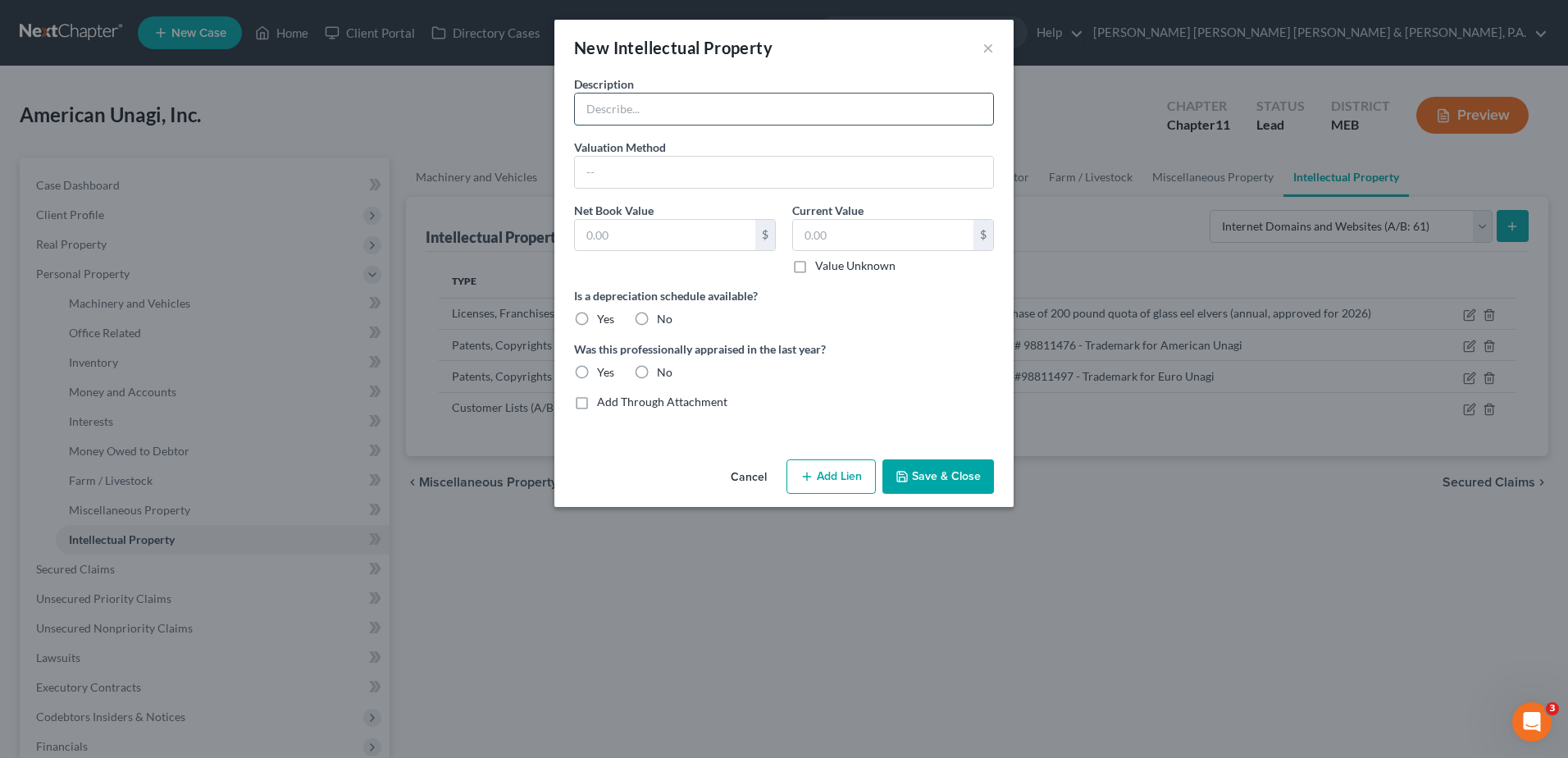
click at [620, 107] on input "text" at bounding box center [784, 109] width 418 height 32
click at [643, 123] on input "text" at bounding box center [784, 109] width 418 height 32
paste input "[DOMAIN_NAME] (domain and website)"
type input "[DOMAIN_NAME] (domain and website)"
click at [935, 474] on button "Save & Close" at bounding box center [937, 475] width 111 height 34
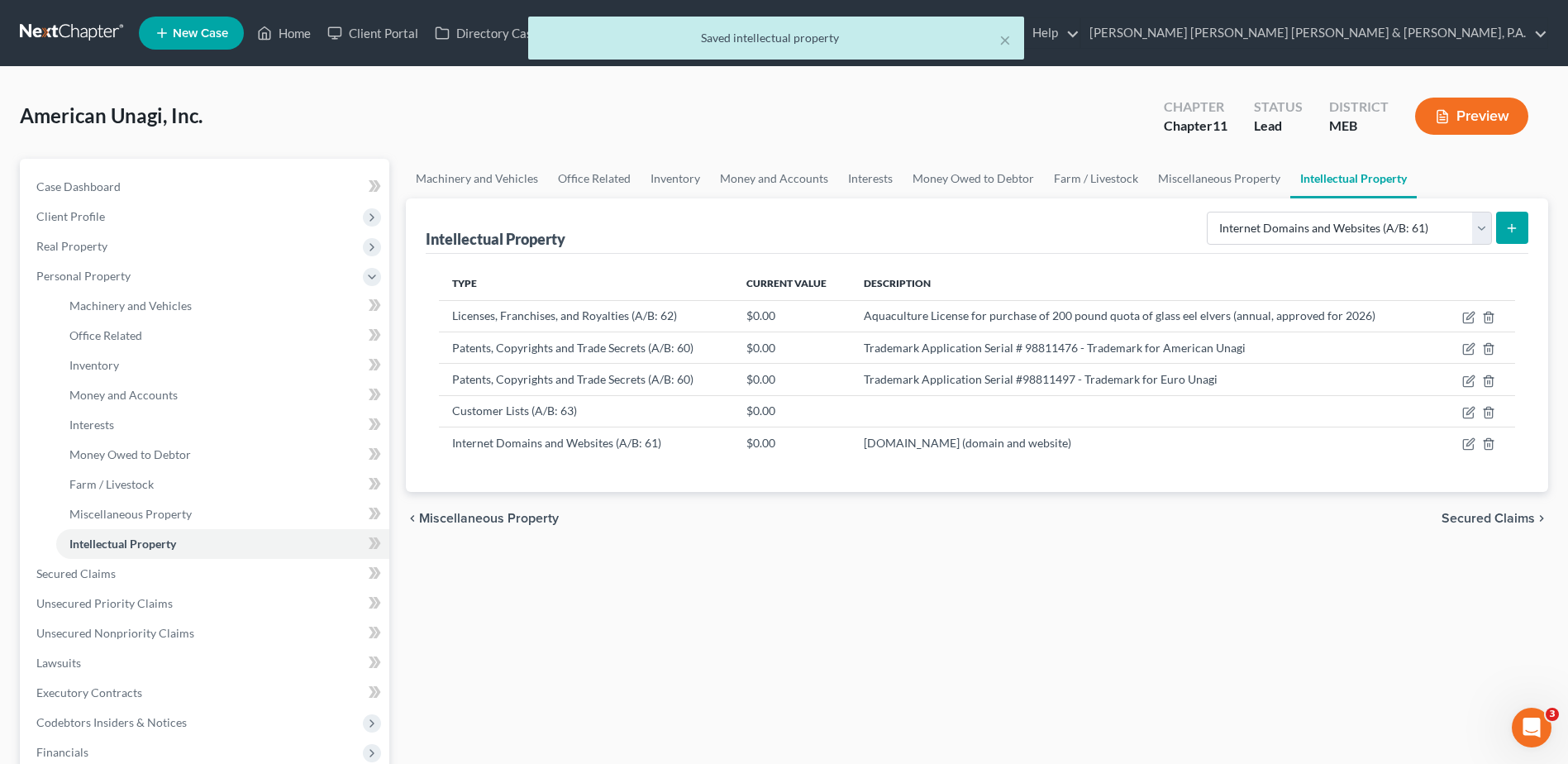
click at [1507, 221] on icon "submit" at bounding box center [1511, 227] width 13 height 13
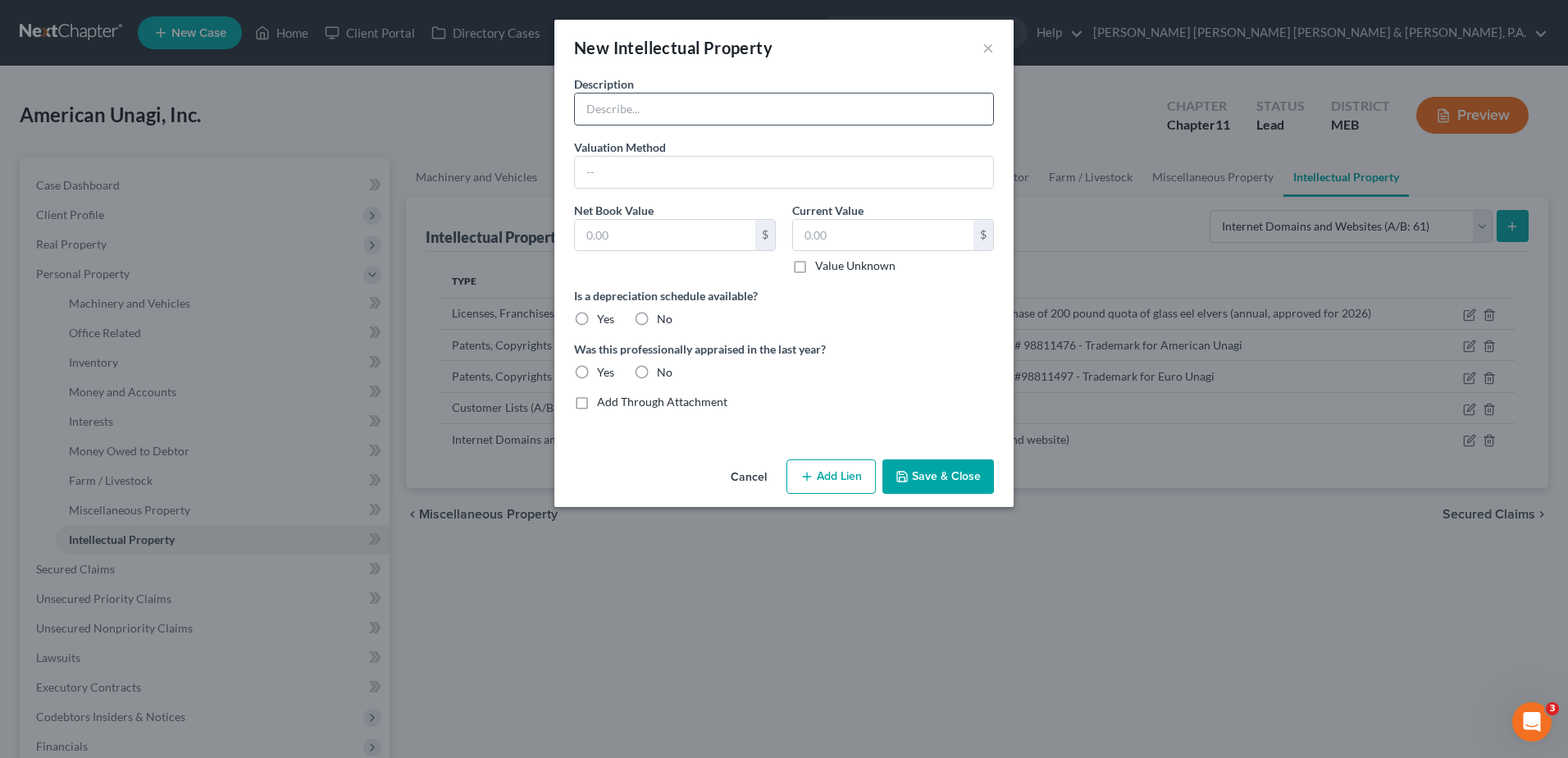
click at [602, 110] on input "text" at bounding box center [784, 109] width 418 height 32
paste input "[DOMAIN_NAME] (domain only)"
type input "[DOMAIN_NAME] (domain only)"
click at [952, 474] on button "Save & Close" at bounding box center [937, 475] width 111 height 34
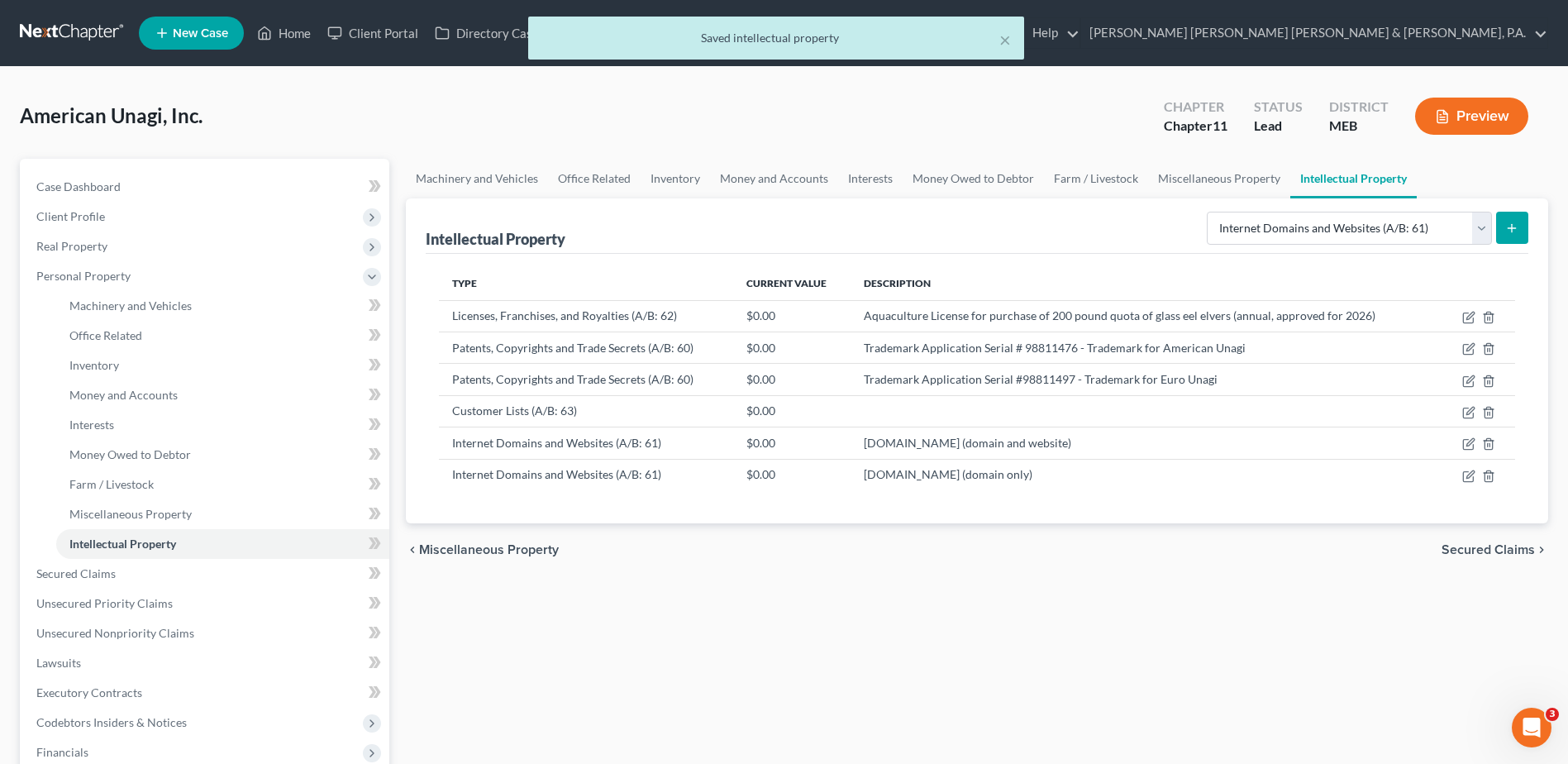
click at [1508, 225] on icon "submit" at bounding box center [1511, 227] width 13 height 13
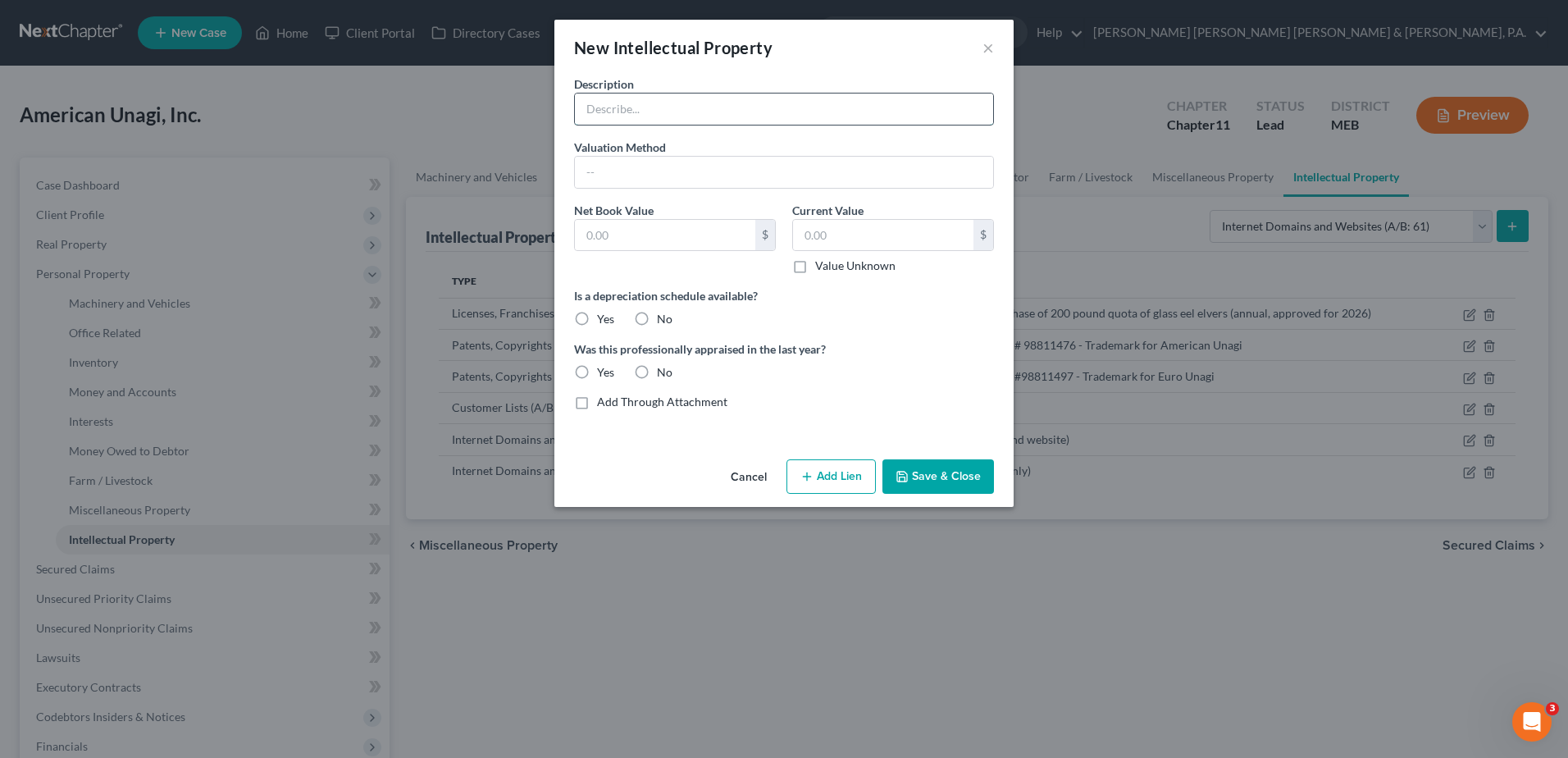
click at [630, 109] on input "text" at bounding box center [784, 109] width 418 height 32
paste input "[DOMAIN_NAME] (domain only)"
type input "[DOMAIN_NAME] (domain only)"
click at [943, 472] on button "Save & Close" at bounding box center [937, 475] width 111 height 34
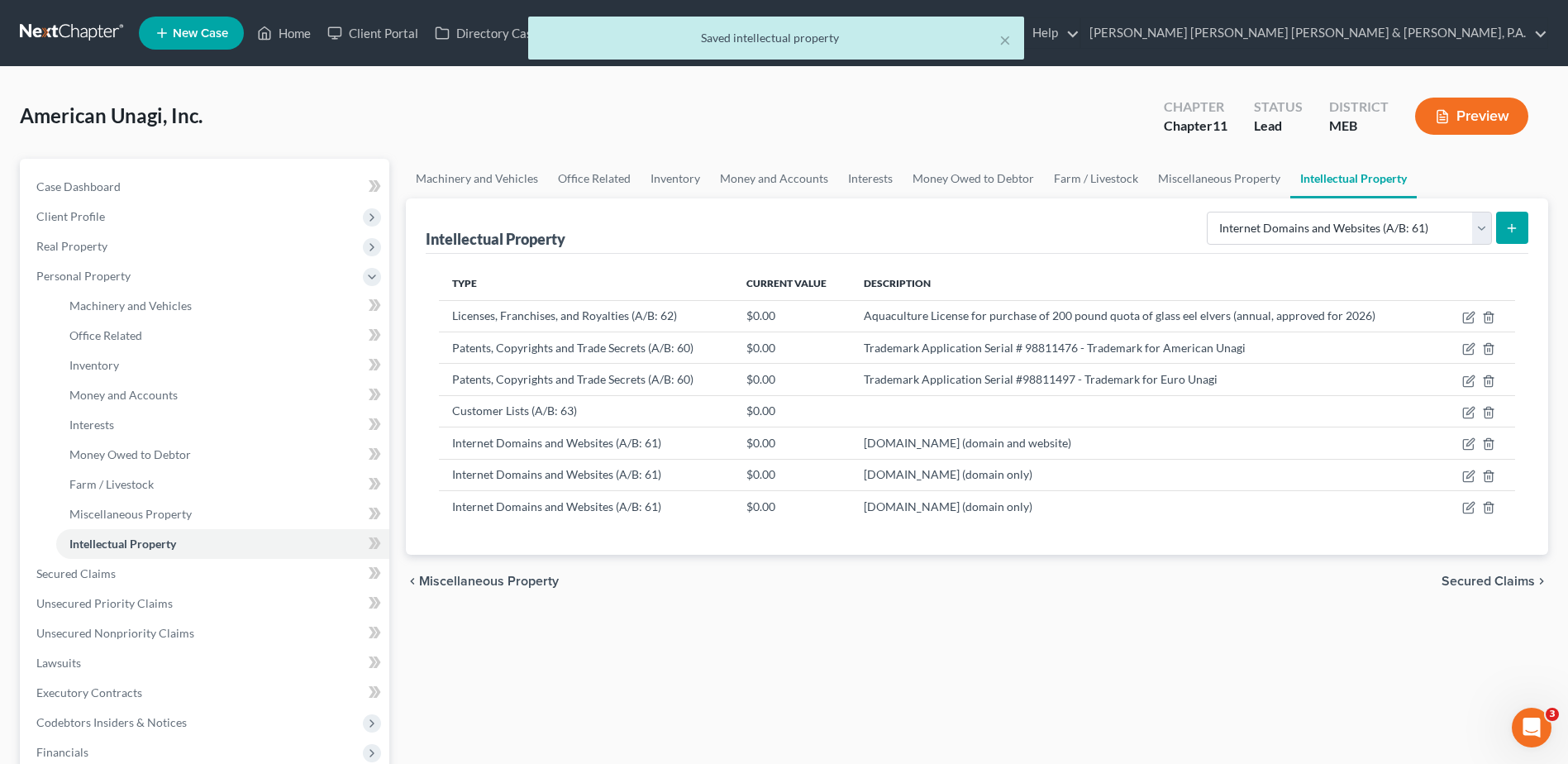
drag, startPoint x: 1009, startPoint y: 569, endPoint x: 1009, endPoint y: 559, distance: 10.0
click at [1009, 564] on div "chevron_left Miscellaneous Property Secured Claims chevron_right" at bounding box center [977, 580] width 1142 height 53
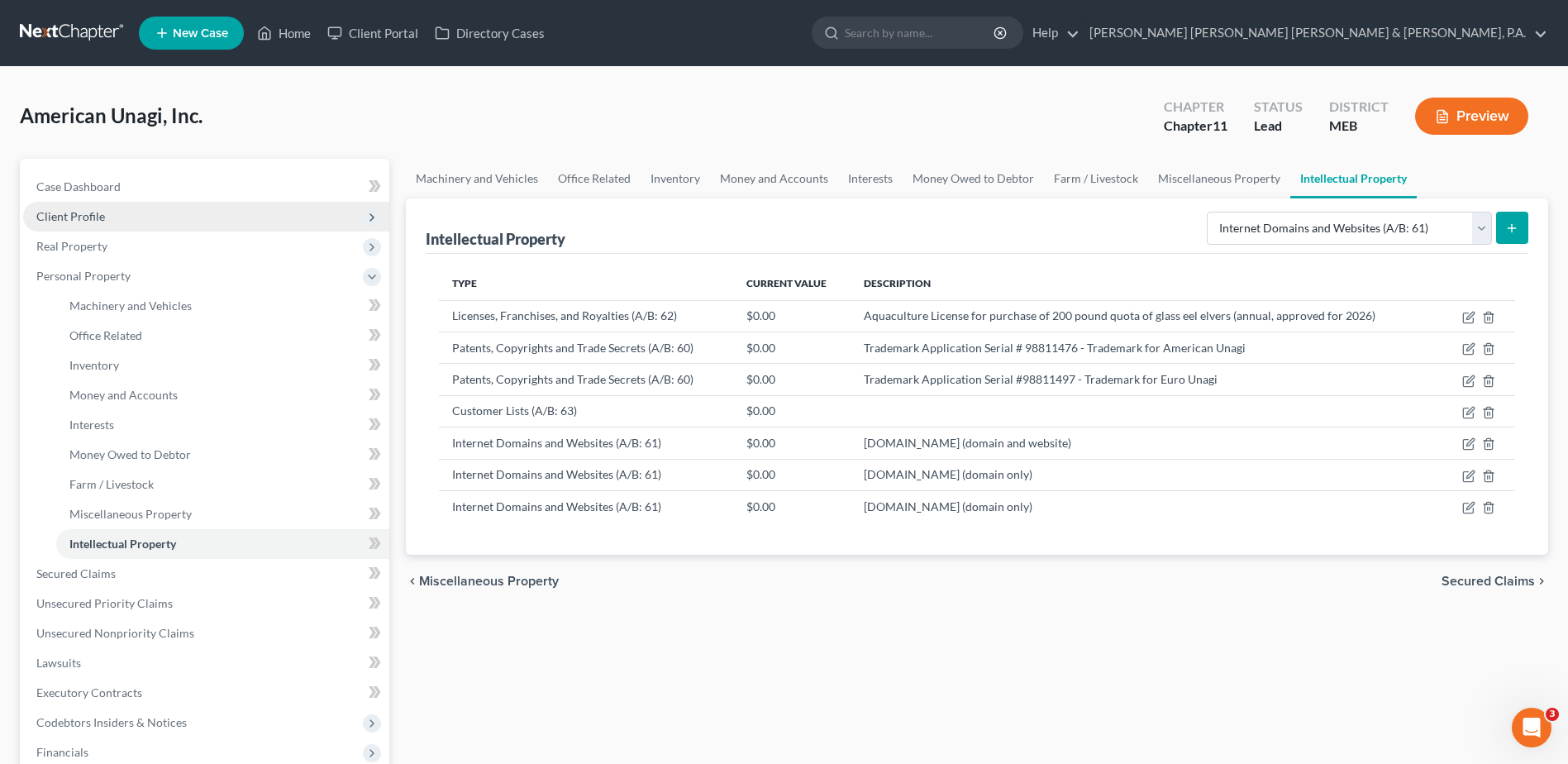
click at [88, 209] on span "Client Profile" at bounding box center [70, 216] width 68 height 14
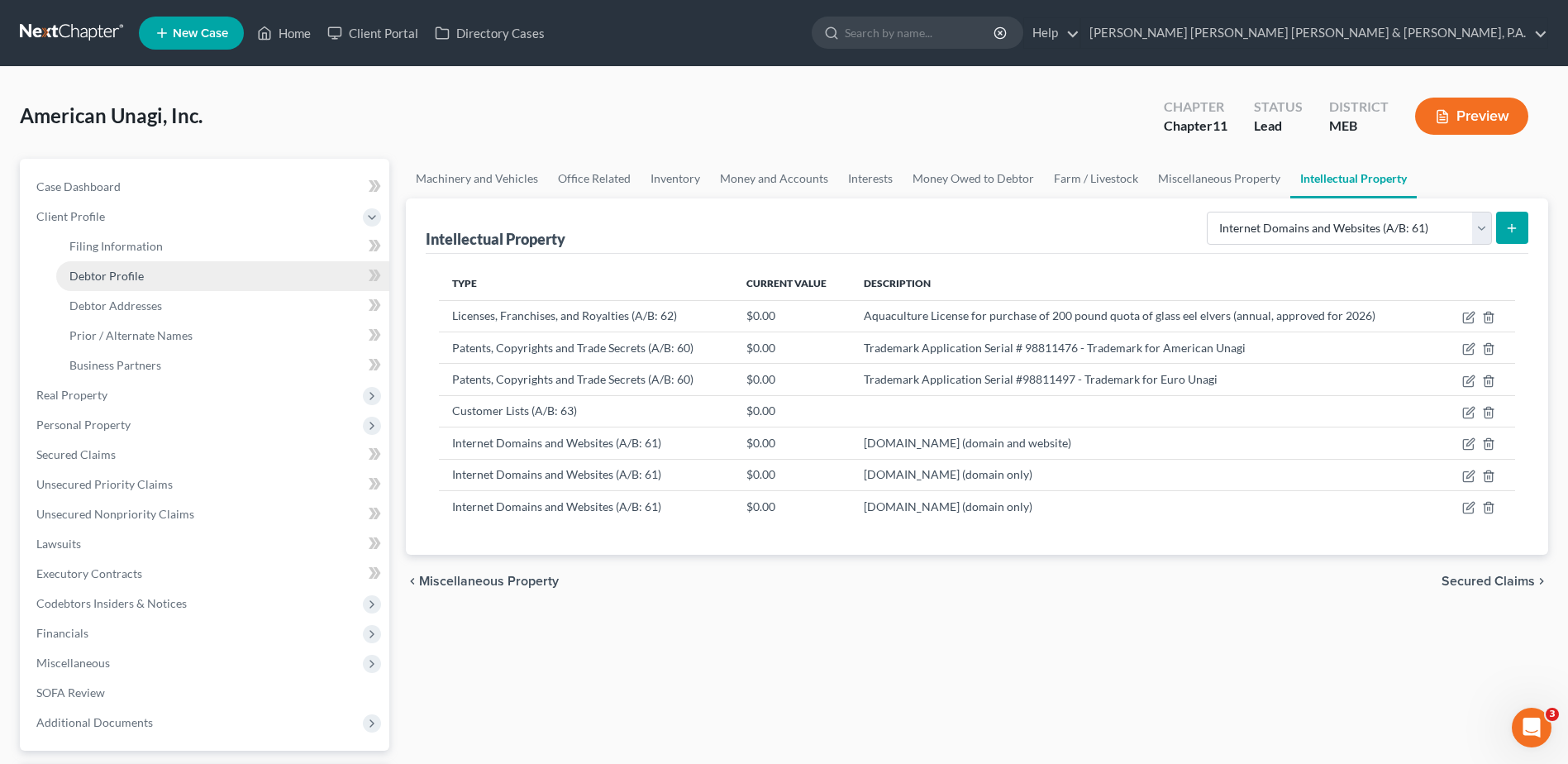
click at [111, 265] on link "Debtor Profile" at bounding box center [223, 276] width 333 height 30
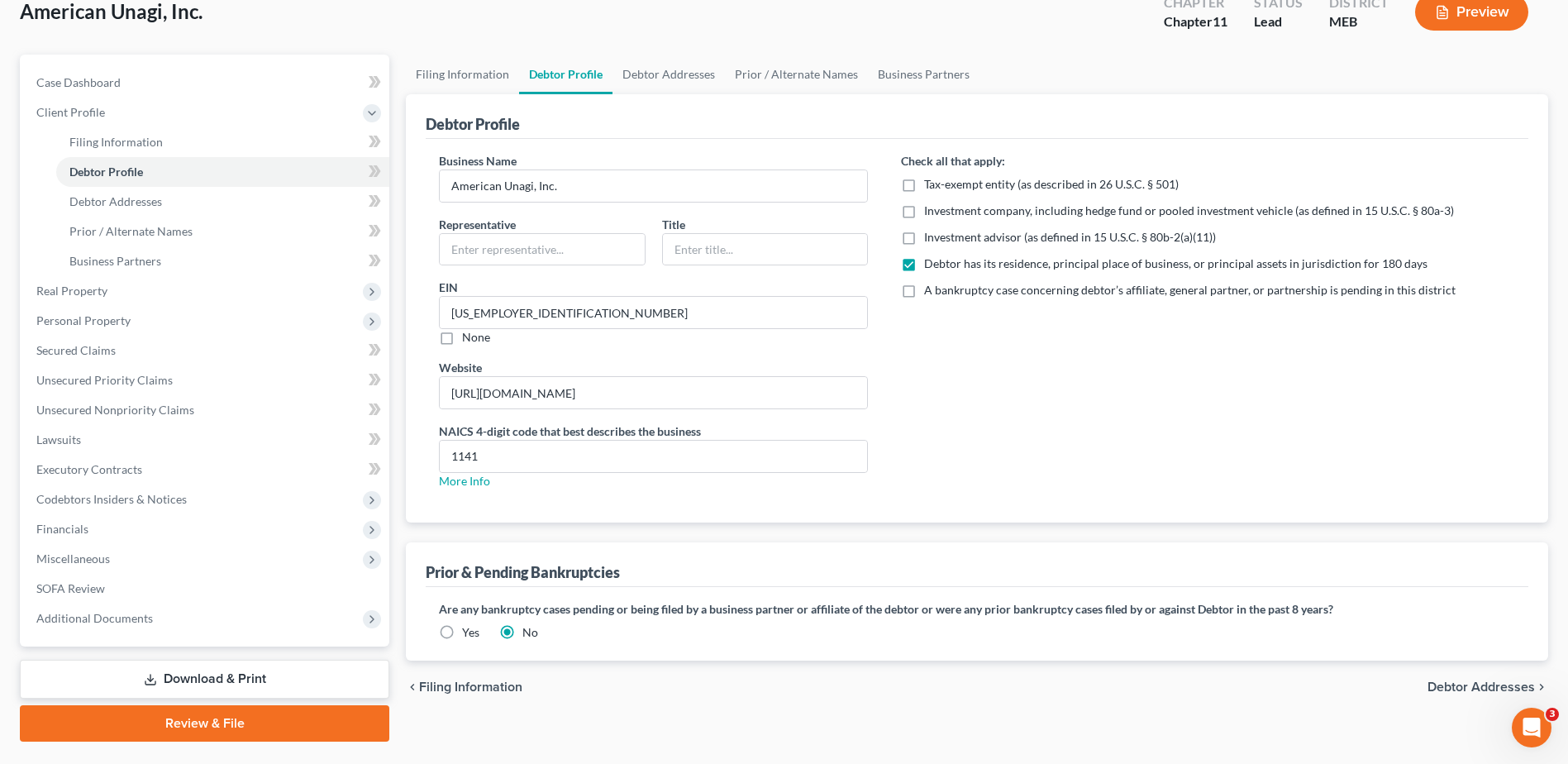
scroll to position [145, 0]
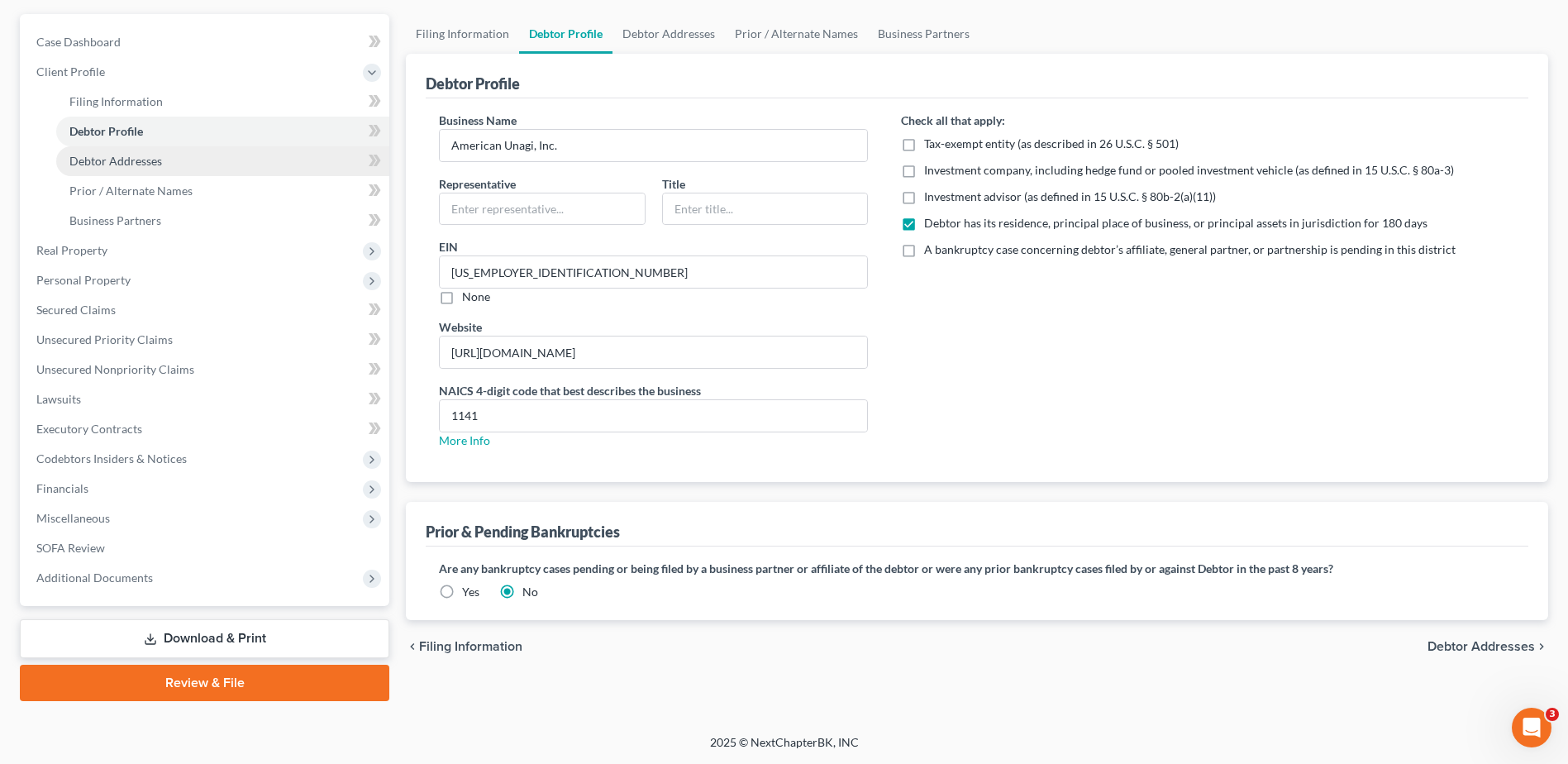
click at [204, 166] on link "Debtor Addresses" at bounding box center [223, 161] width 333 height 30
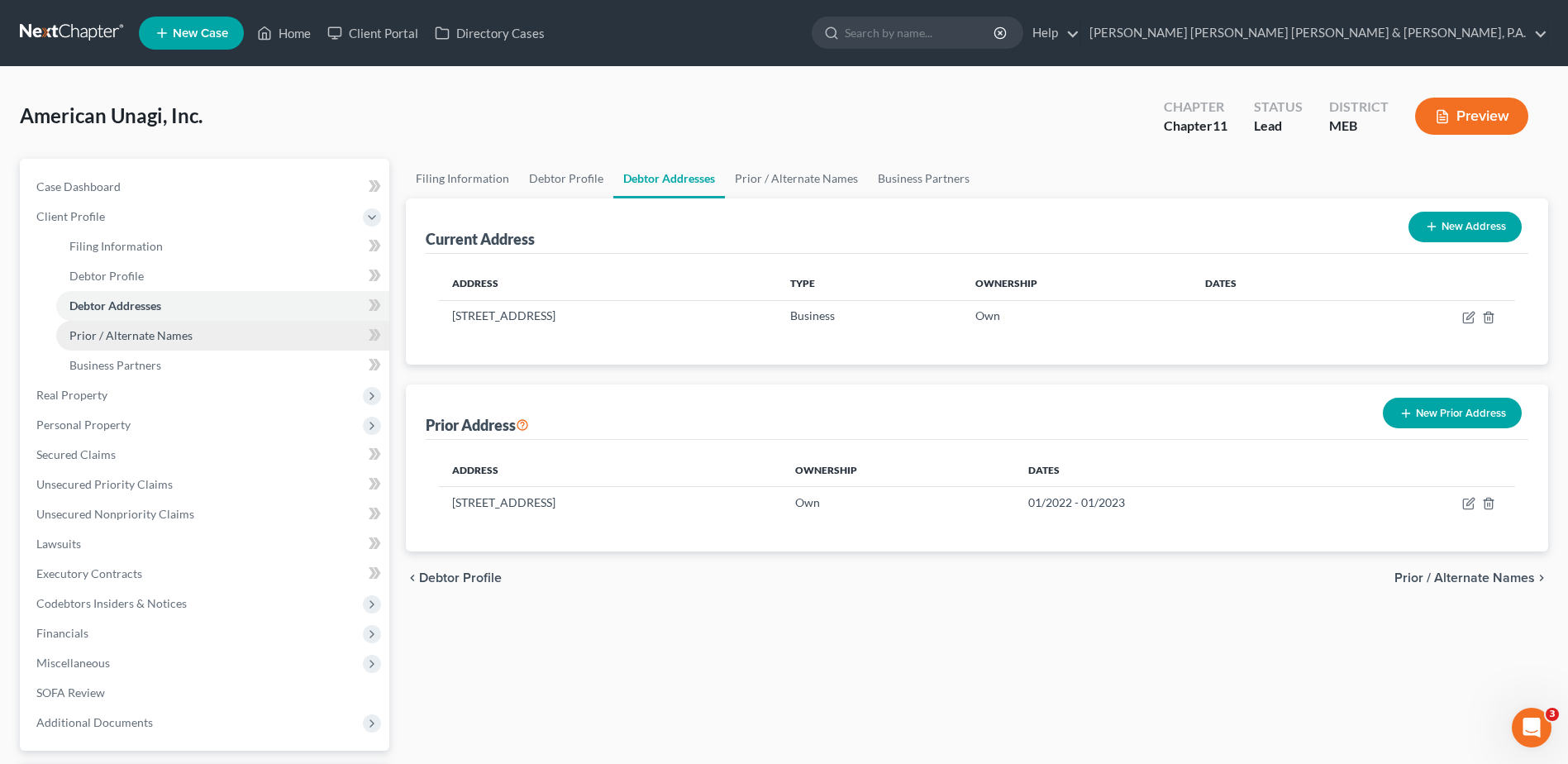
click at [151, 340] on span "Prior / Alternate Names" at bounding box center [131, 335] width 123 height 14
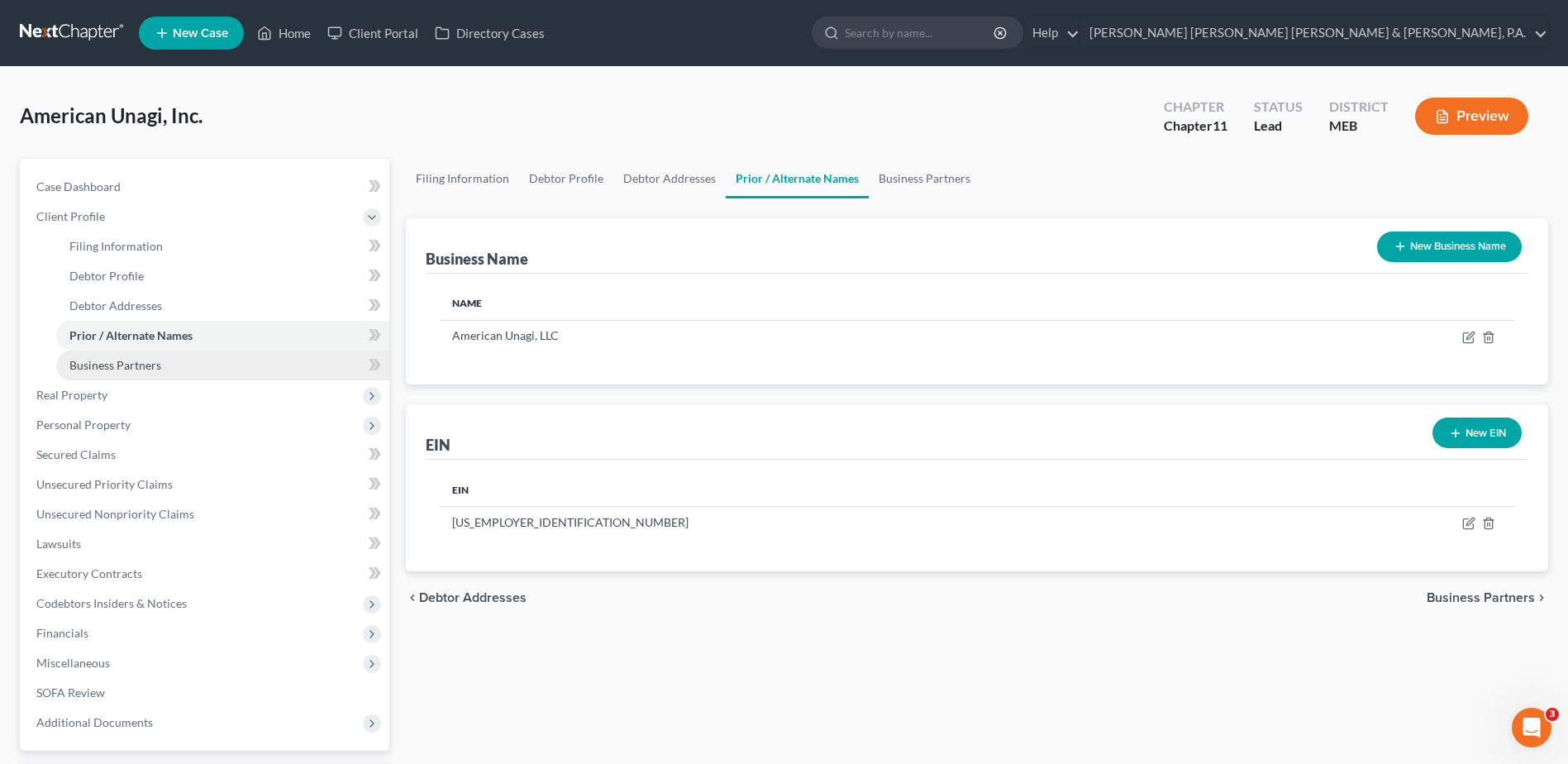
click at [136, 359] on span "Business Partners" at bounding box center [115, 365] width 91 height 14
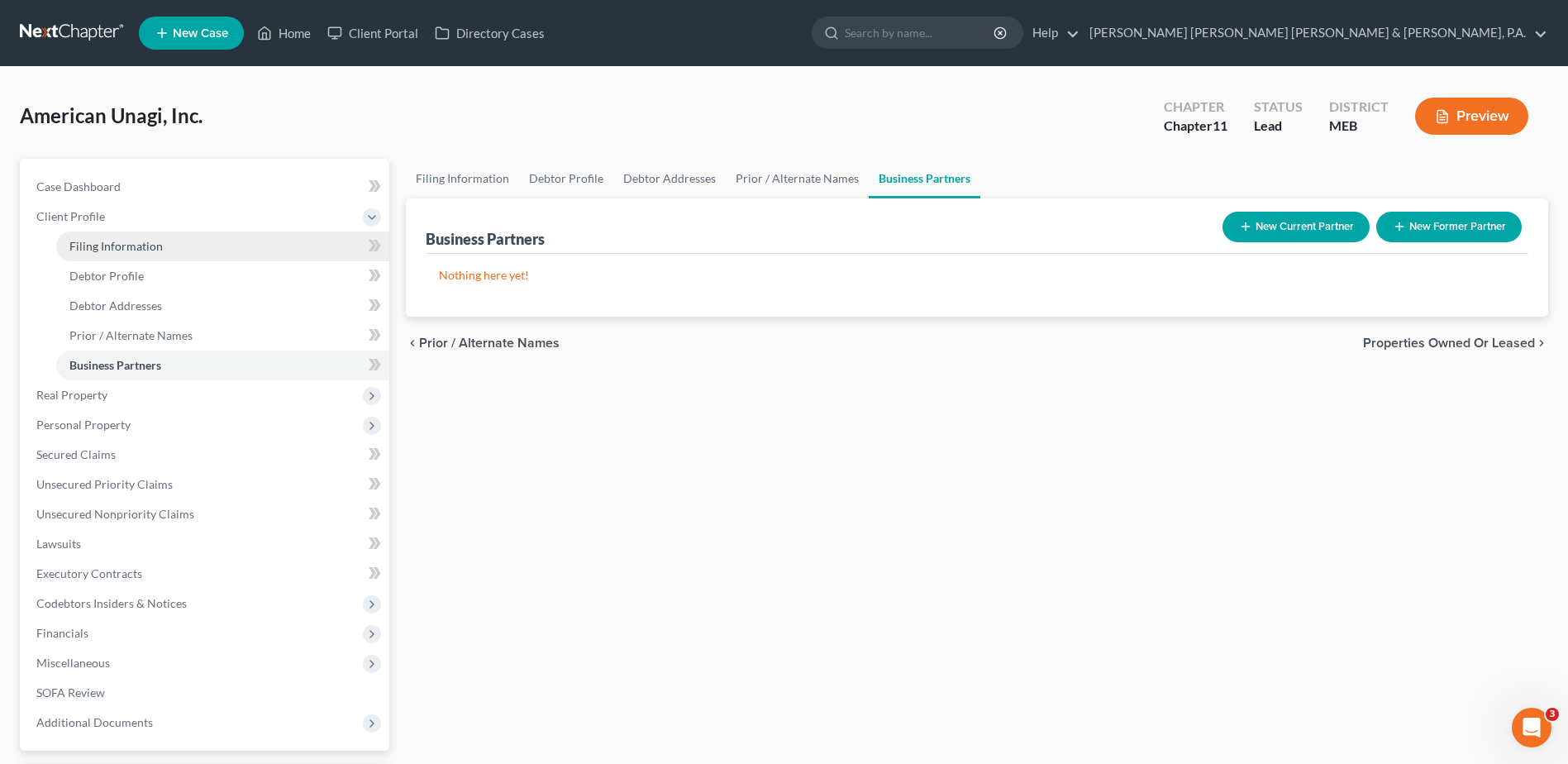
click at [147, 247] on span "Filing Information" at bounding box center [116, 246] width 93 height 14
select select "3"
select select "1"
select select "37"
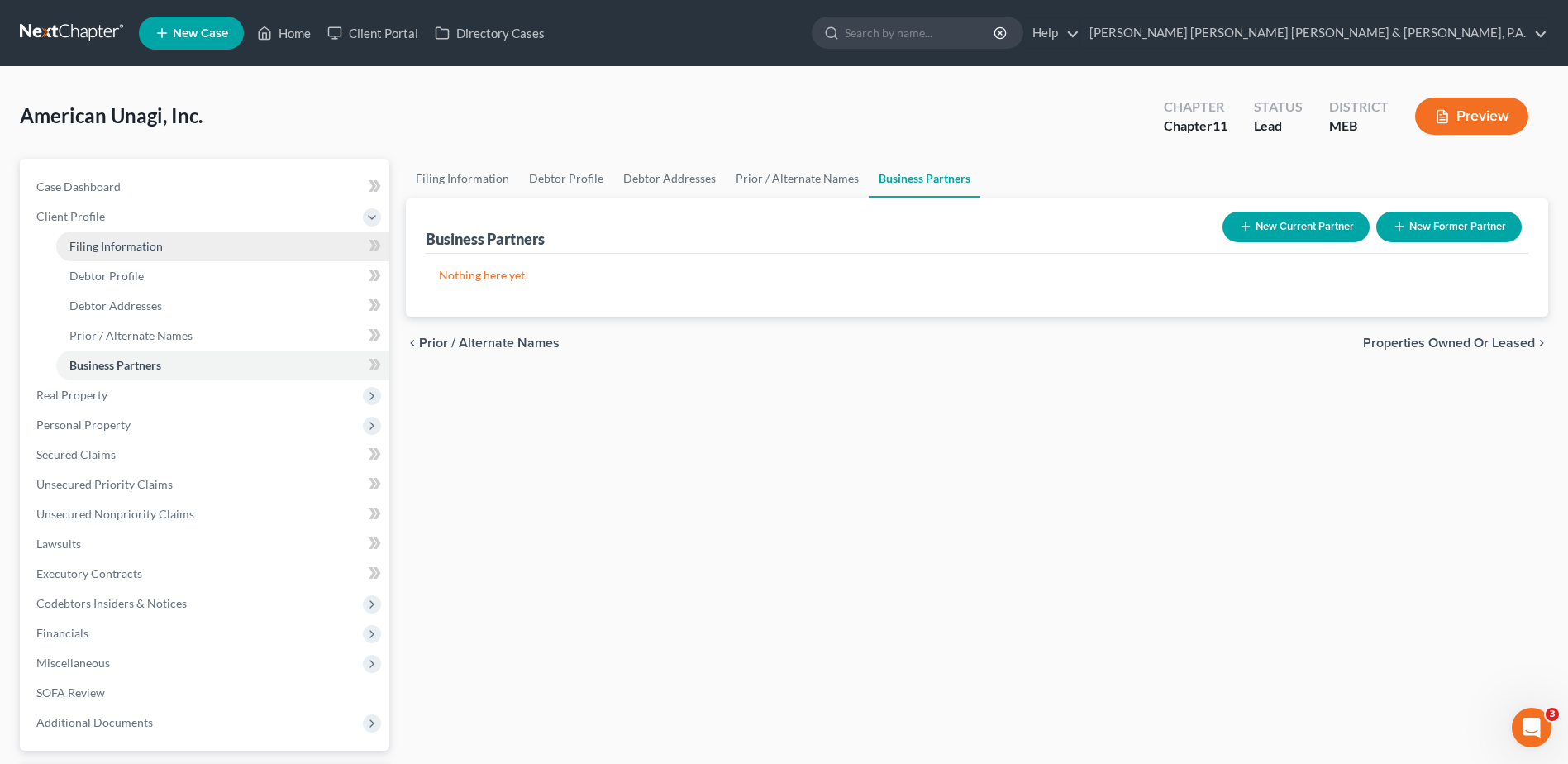
select select "1"
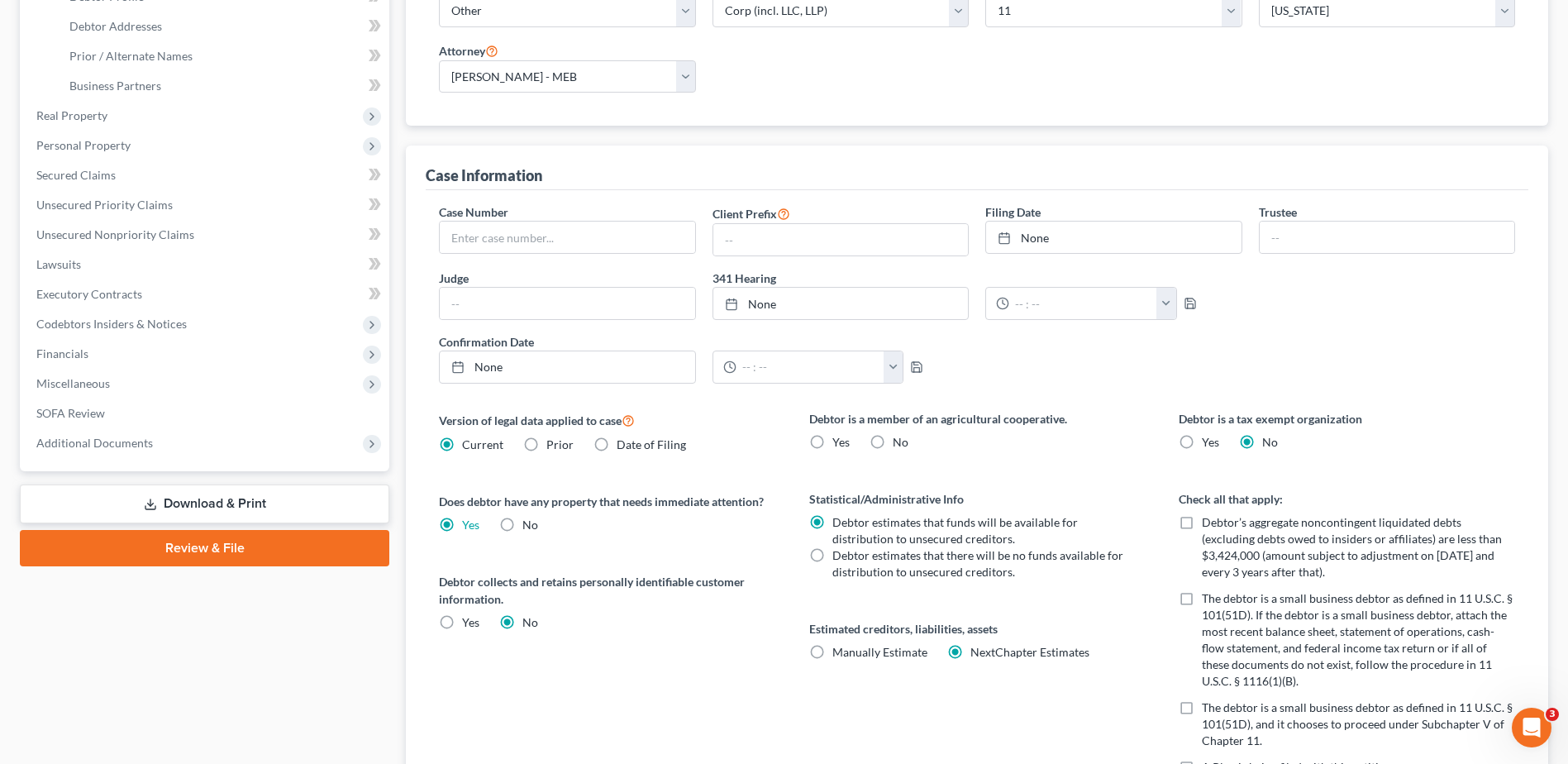
scroll to position [330, 0]
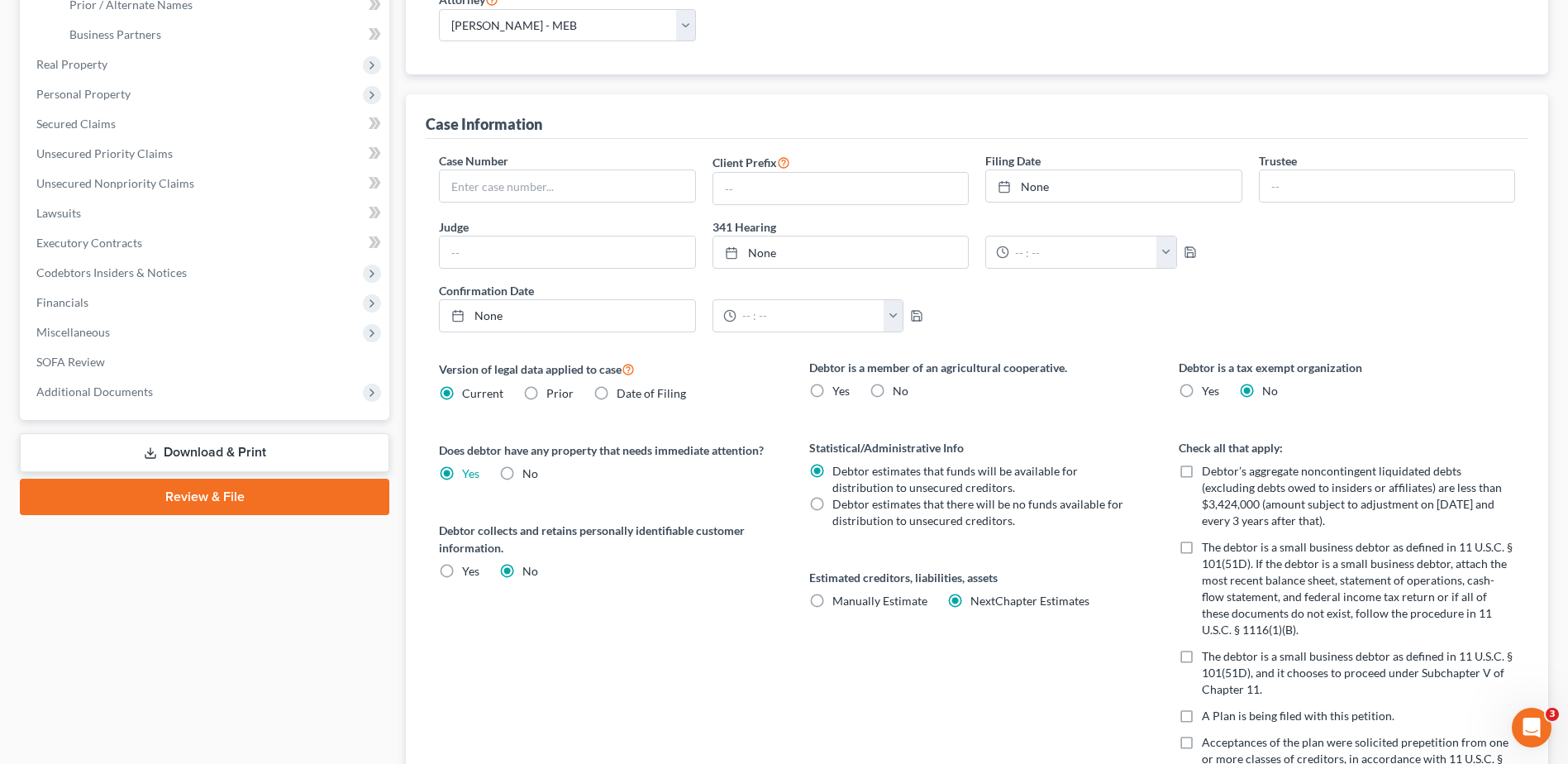
click at [893, 393] on label "No" at bounding box center [901, 391] width 16 height 17
click at [899, 393] on input "No" at bounding box center [904, 388] width 11 height 11
radio input "true"
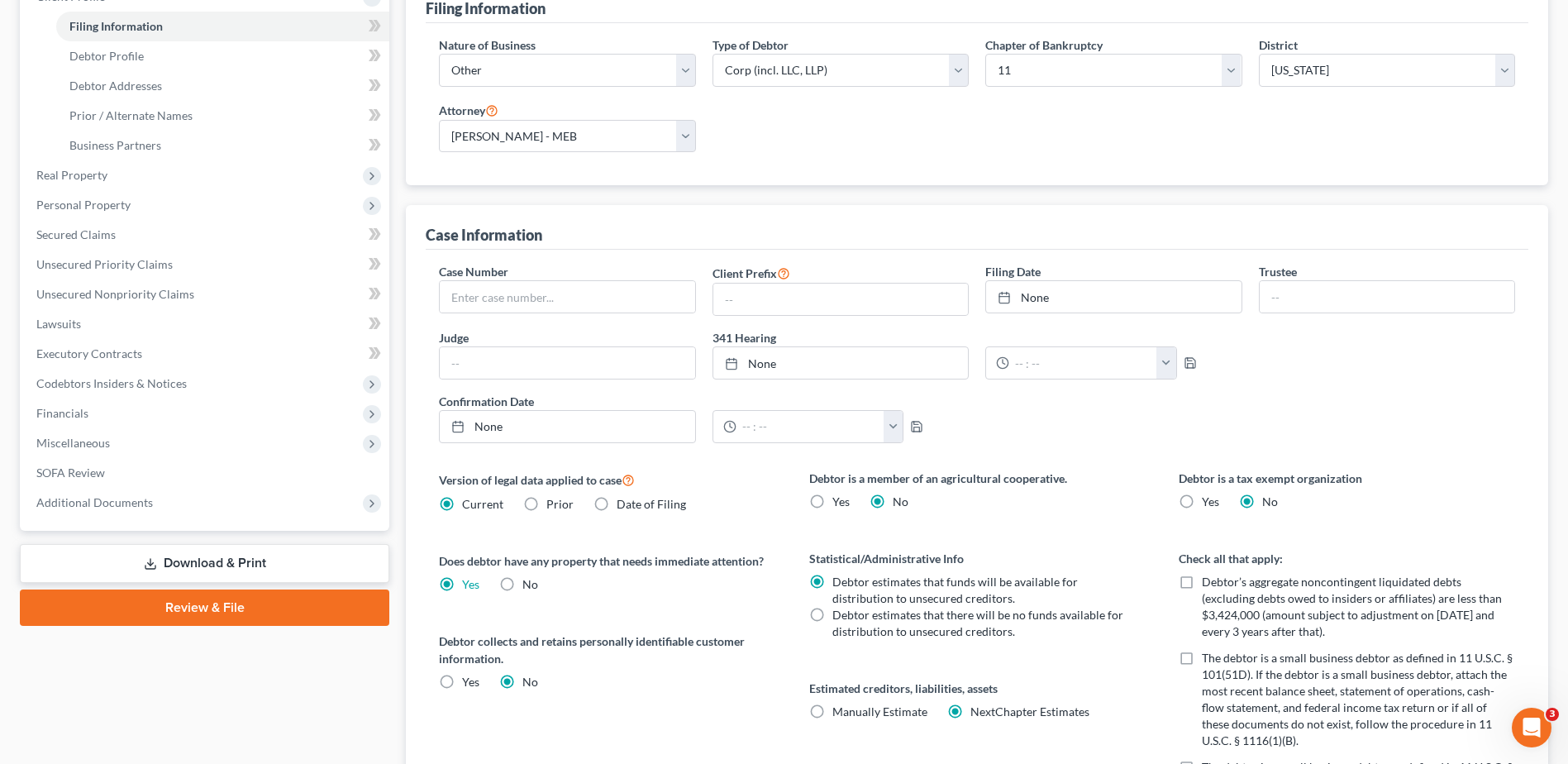
scroll to position [49, 0]
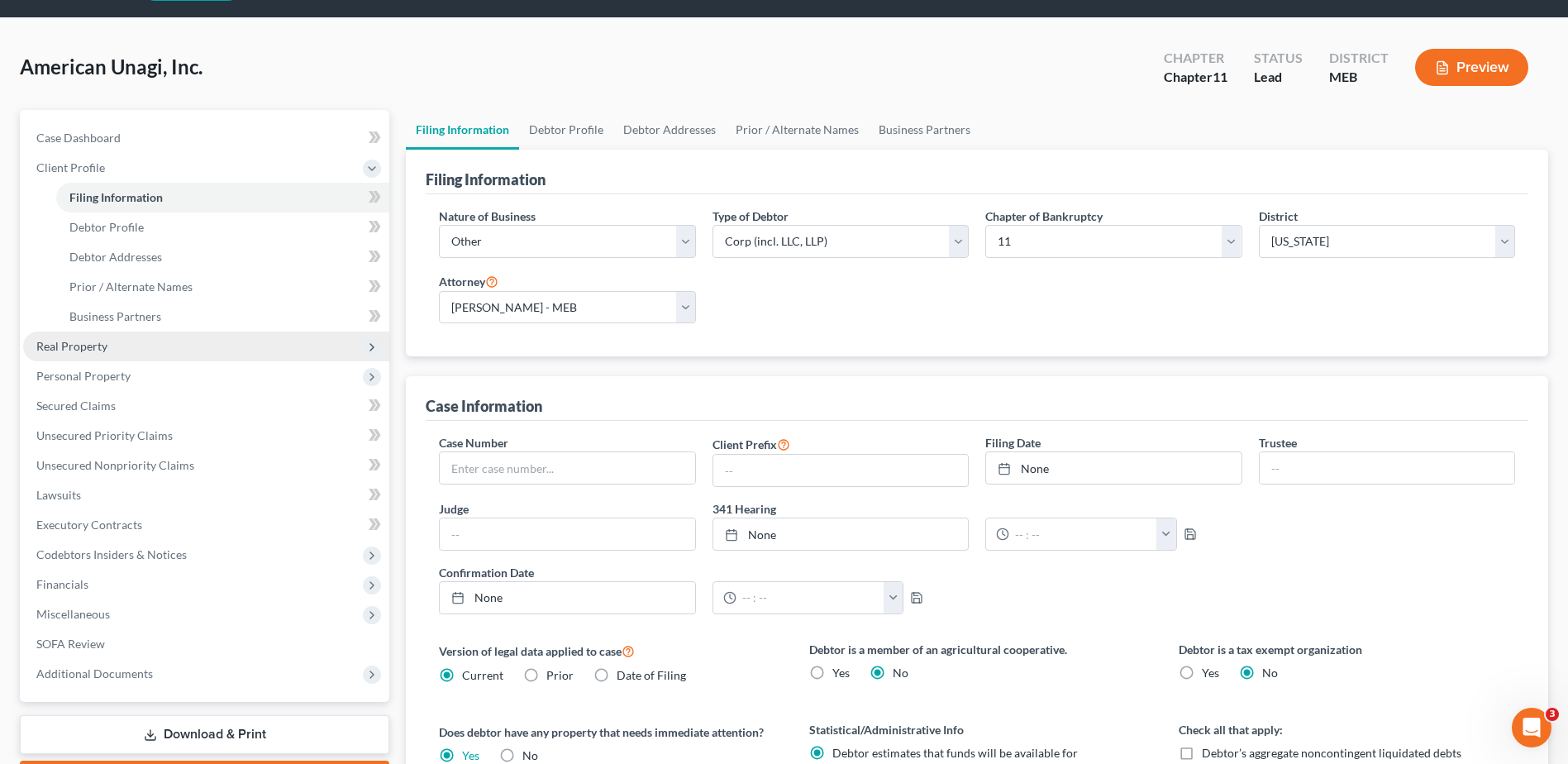
click at [174, 352] on span "Real Property" at bounding box center [205, 346] width 366 height 30
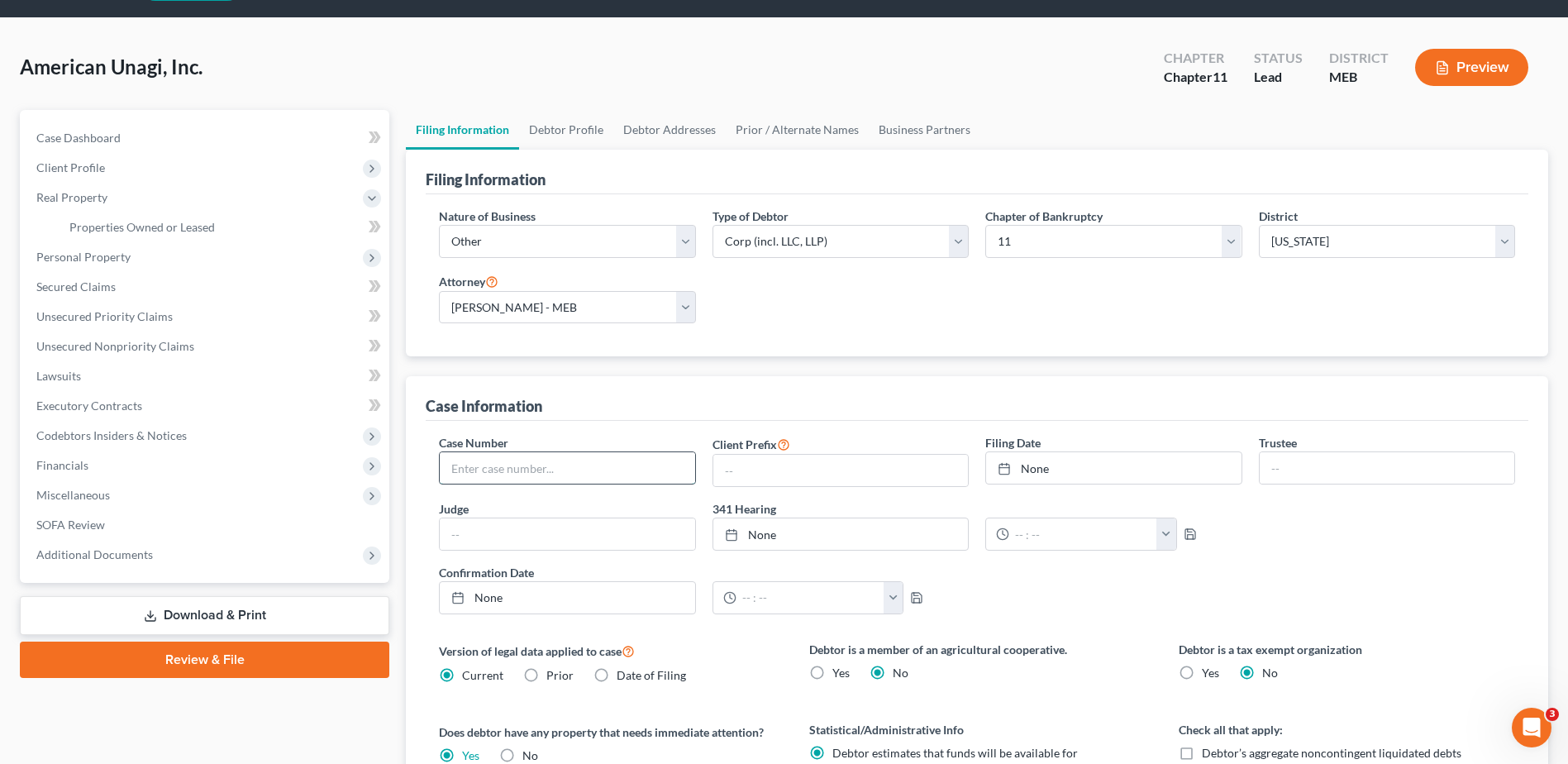
click at [497, 471] on input "text" at bounding box center [567, 468] width 255 height 32
click at [514, 492] on div "Case Number 25-10186 Client Prefix Filing Date None close Date Time chevron_lef…" at bounding box center [977, 530] width 1093 height 192
type input "25-10180"
click at [688, 343] on div "Nature of Business Select Clearing Bank Commodity Broker Health Care Business O…" at bounding box center [977, 276] width 1103 height 163
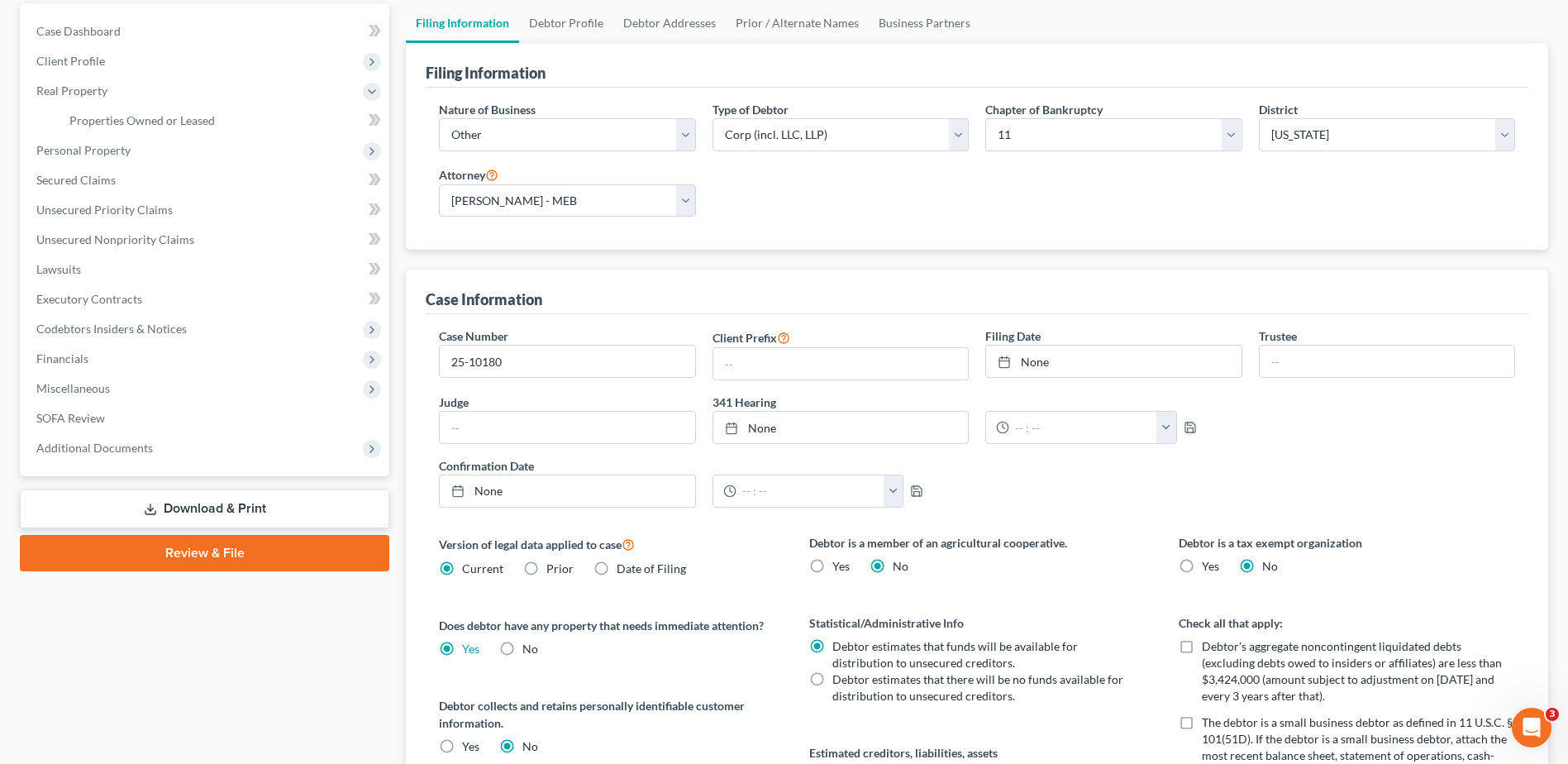
scroll to position [214, 0]
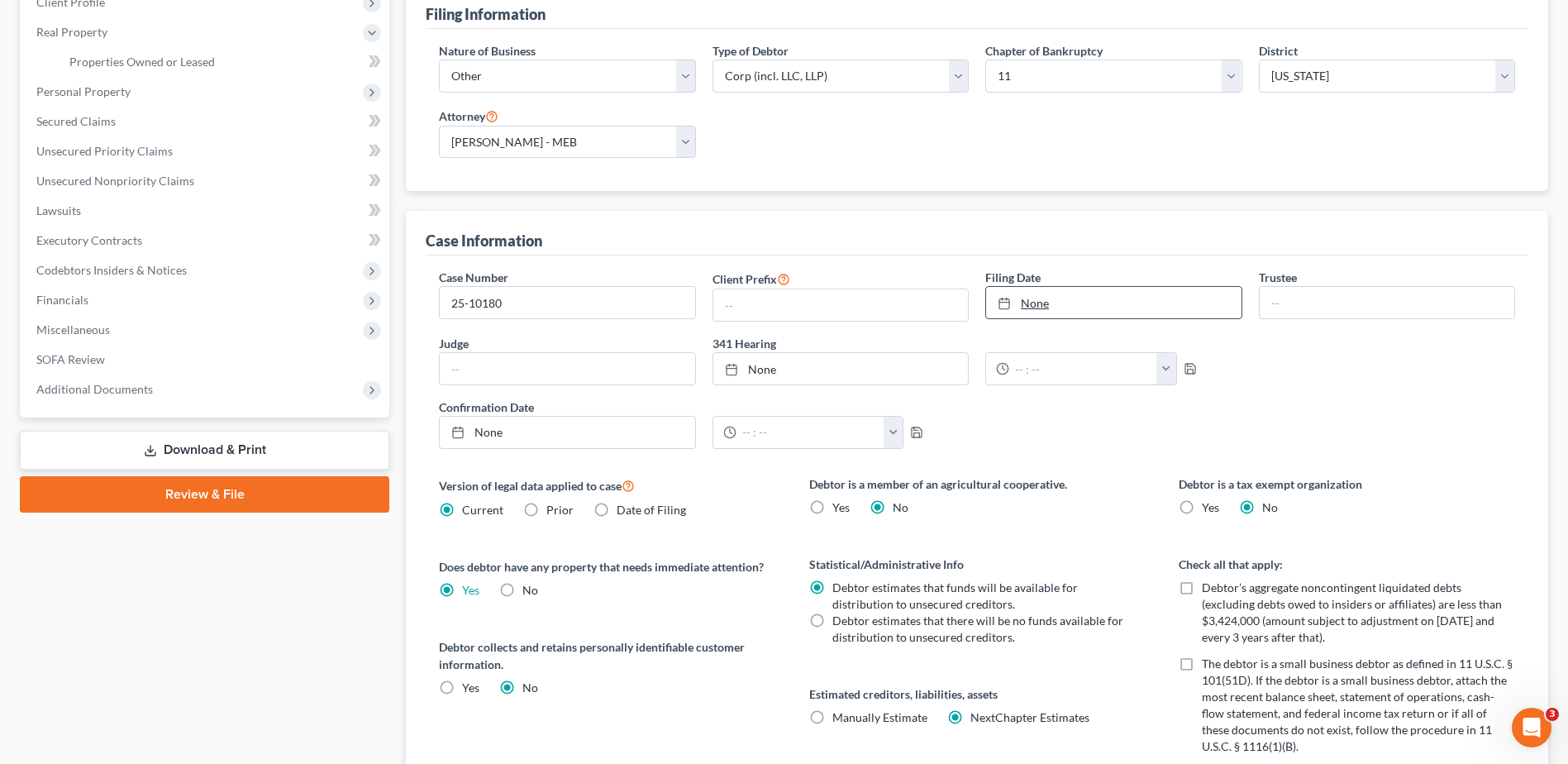
type input "[DATE]"
click at [1102, 317] on link "None" at bounding box center [1113, 303] width 255 height 32
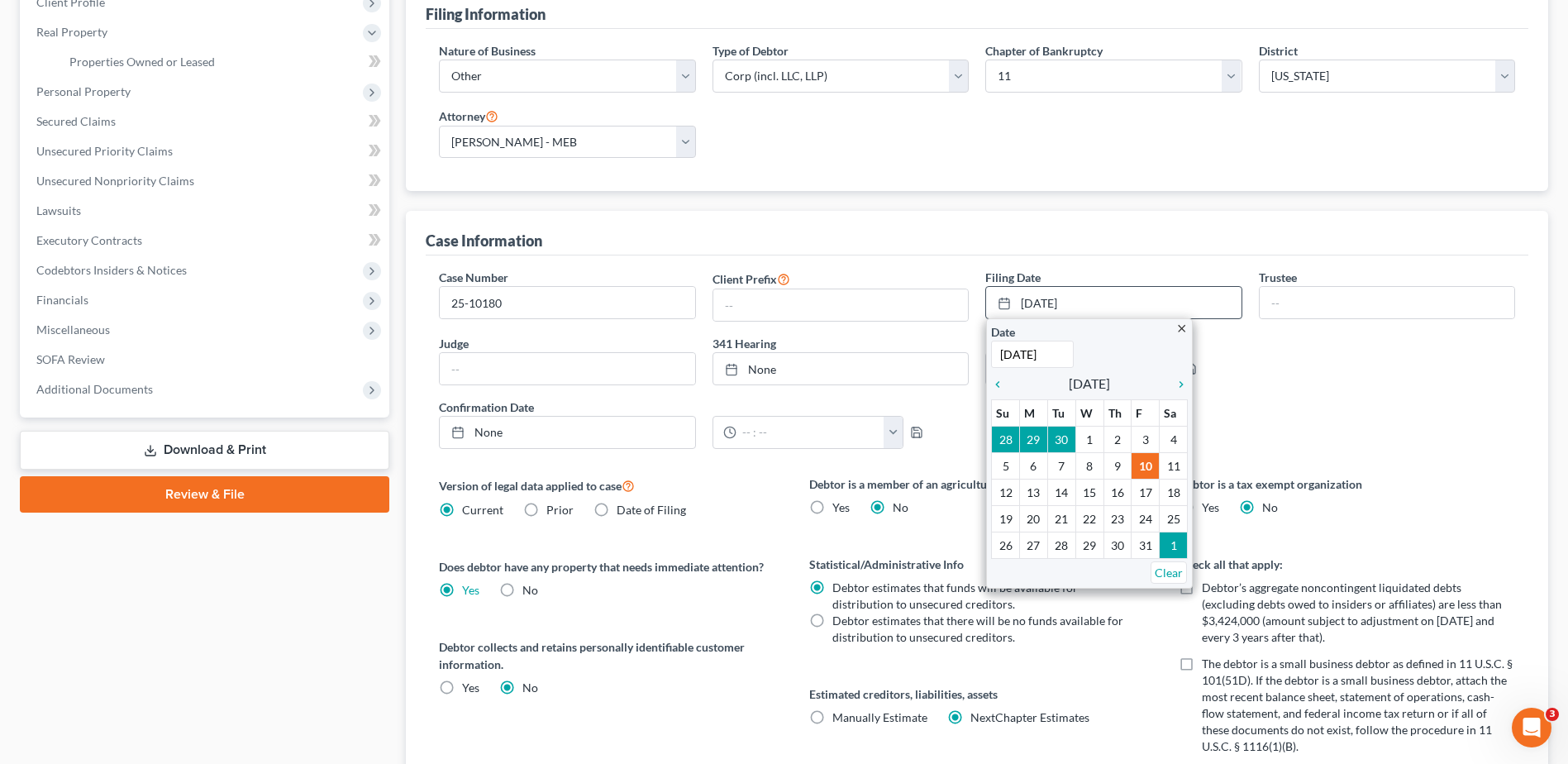
click at [1176, 328] on icon "close" at bounding box center [1181, 328] width 12 height 12
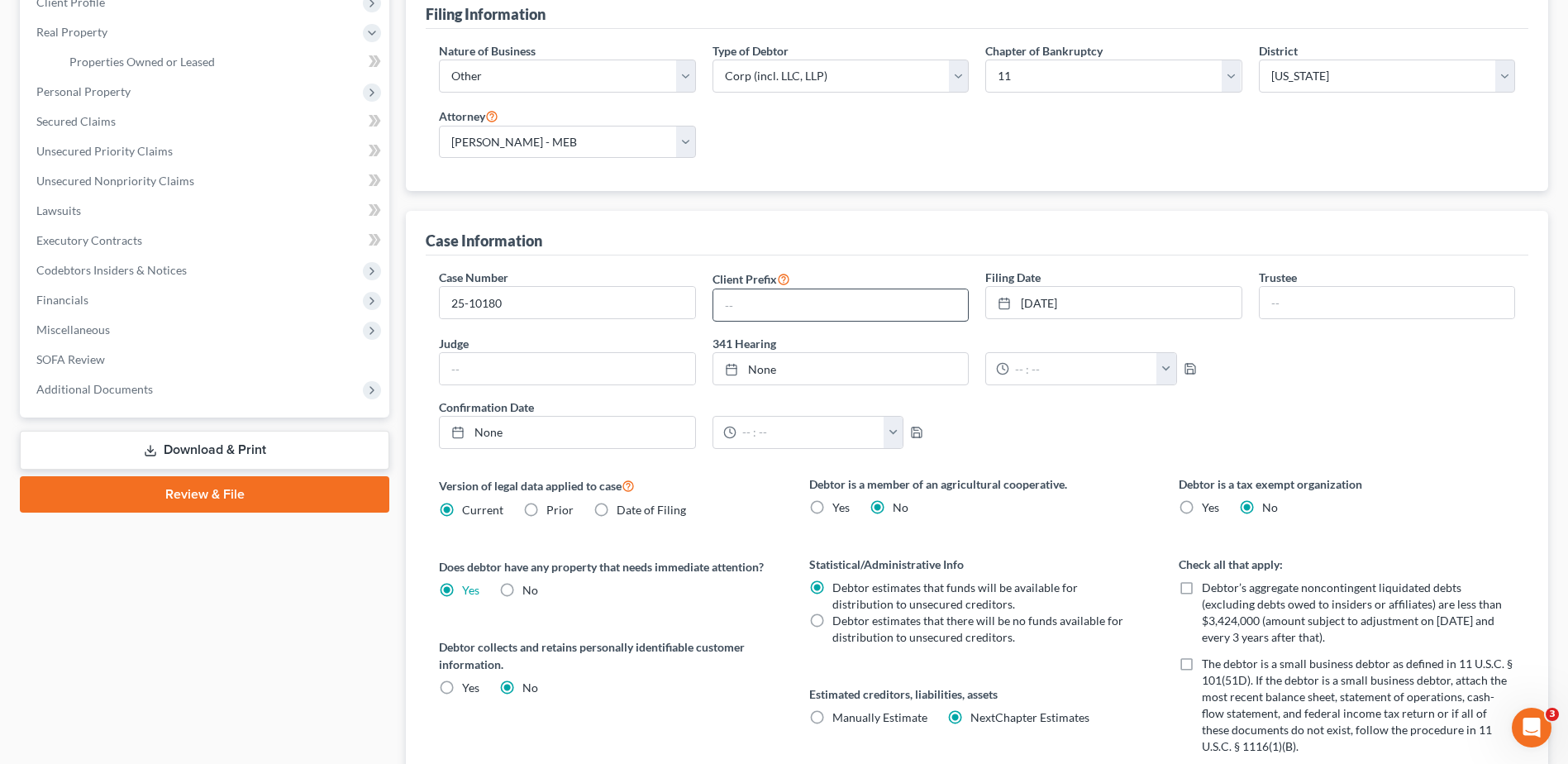
drag, startPoint x: 1180, startPoint y: 308, endPoint x: 958, endPoint y: 309, distance: 222.0
click at [958, 310] on div "Case Number 25-10180 Client Prefix Filing Date [DATE] close Date [DATE] Time 12…" at bounding box center [977, 365] width 1093 height 192
click at [1106, 297] on link "[DATE]" at bounding box center [1113, 303] width 255 height 32
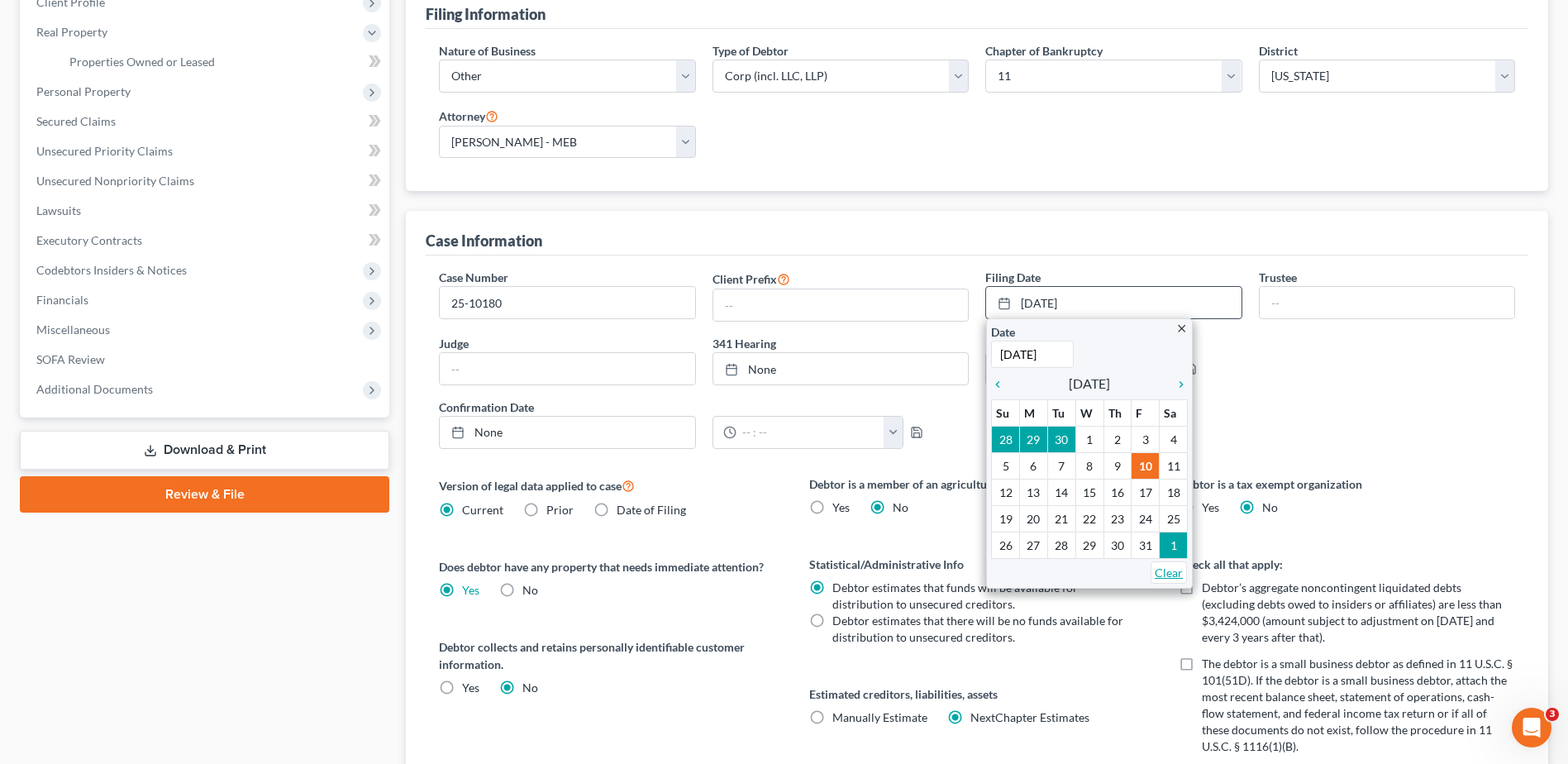
click at [1160, 572] on link "Clear" at bounding box center [1168, 573] width 37 height 22
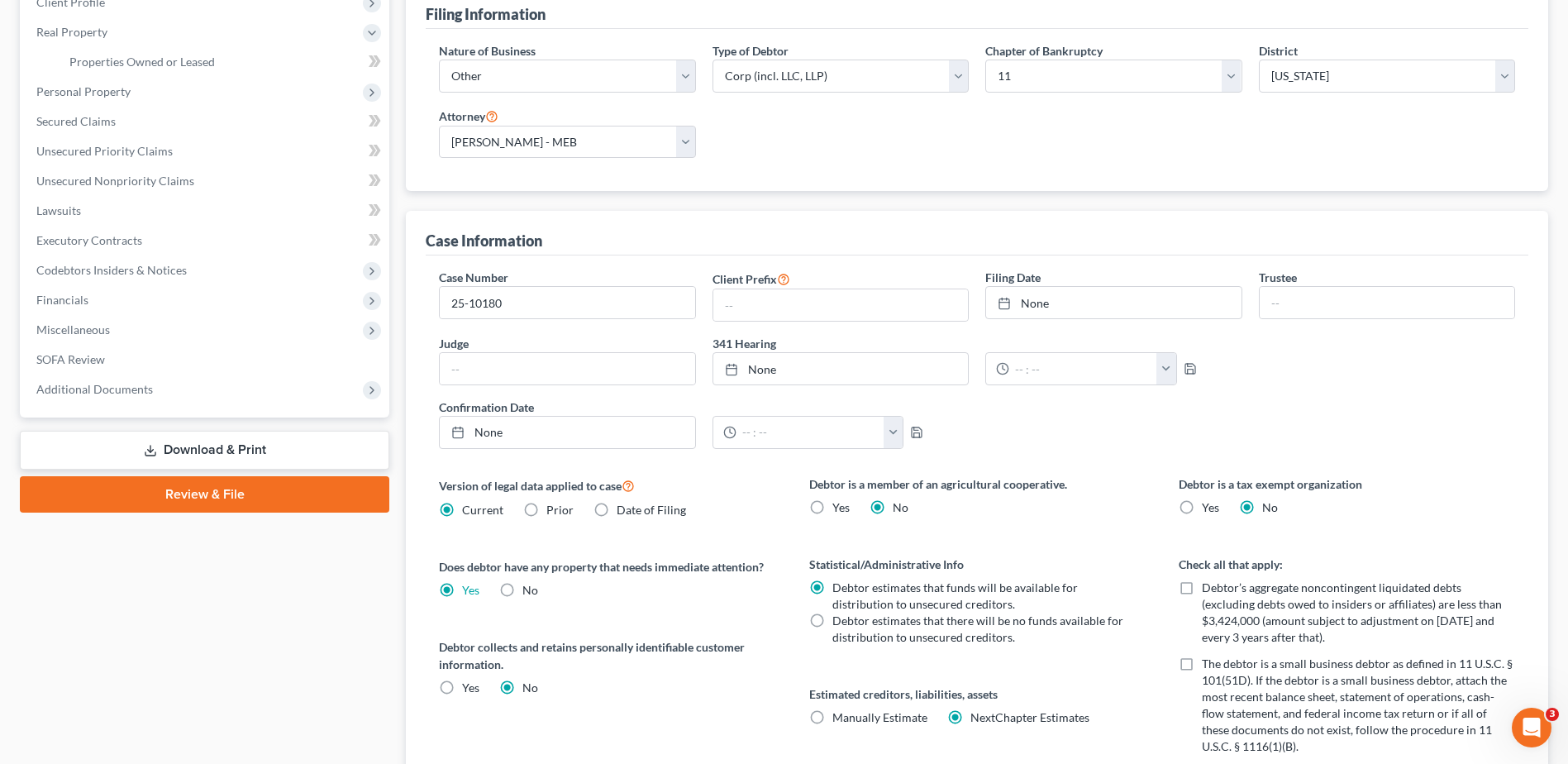
click at [1353, 348] on div "Case Number 25-10180 Client Prefix Filing Date None close Date Time chevron_lef…" at bounding box center [977, 365] width 1093 height 192
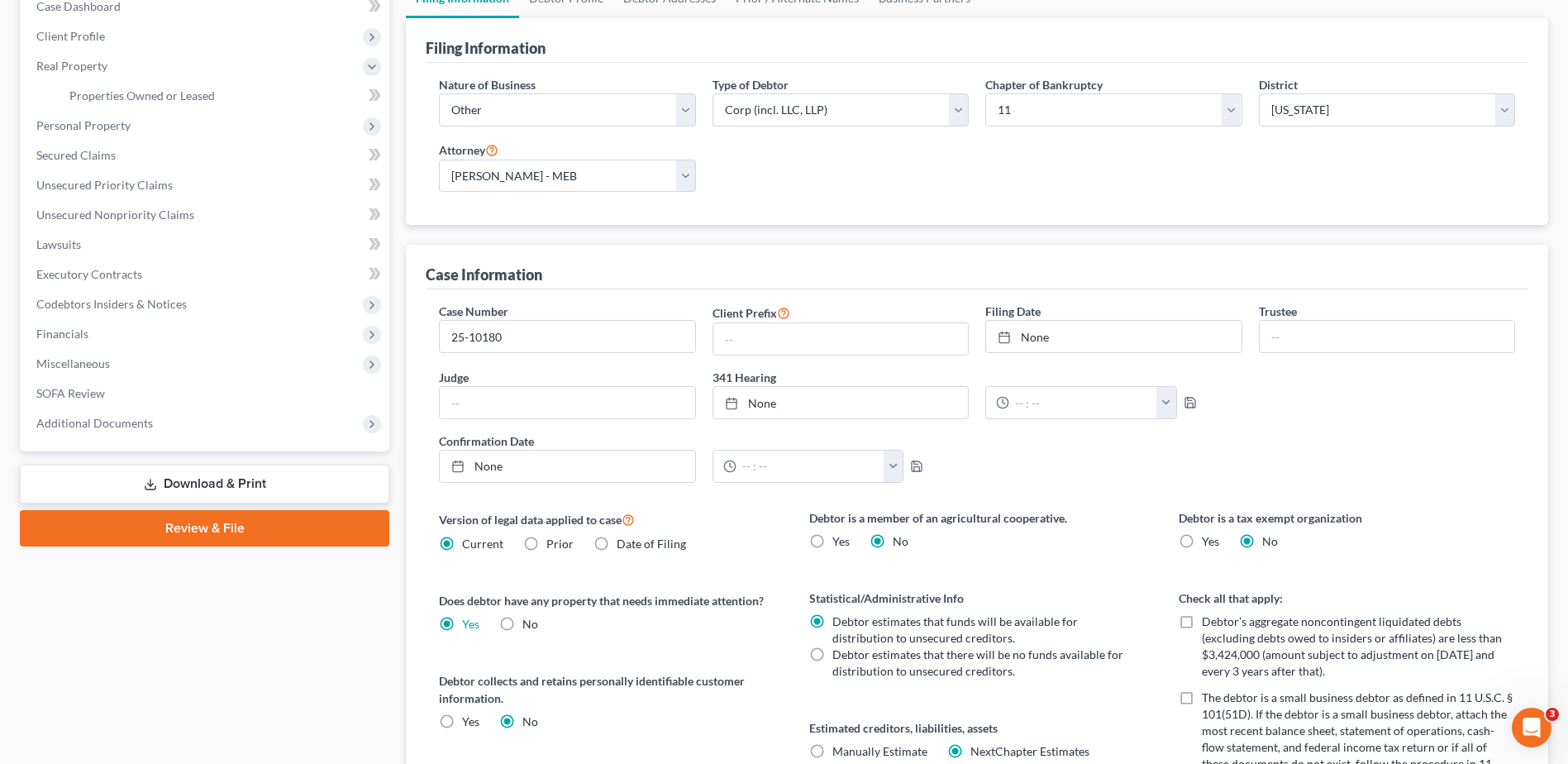
scroll to position [131, 0]
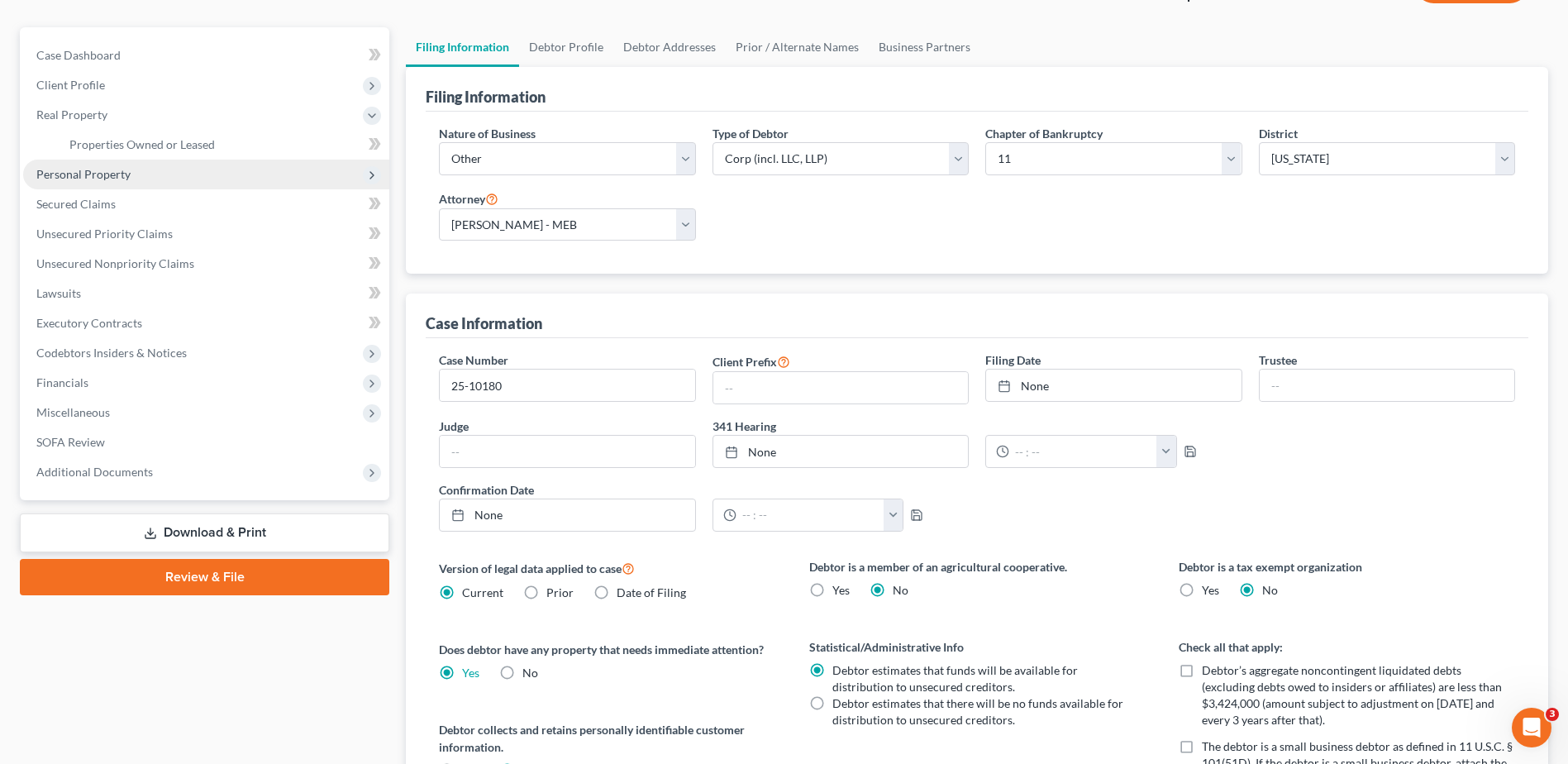
click at [57, 166] on span "Personal Property" at bounding box center [205, 175] width 366 height 30
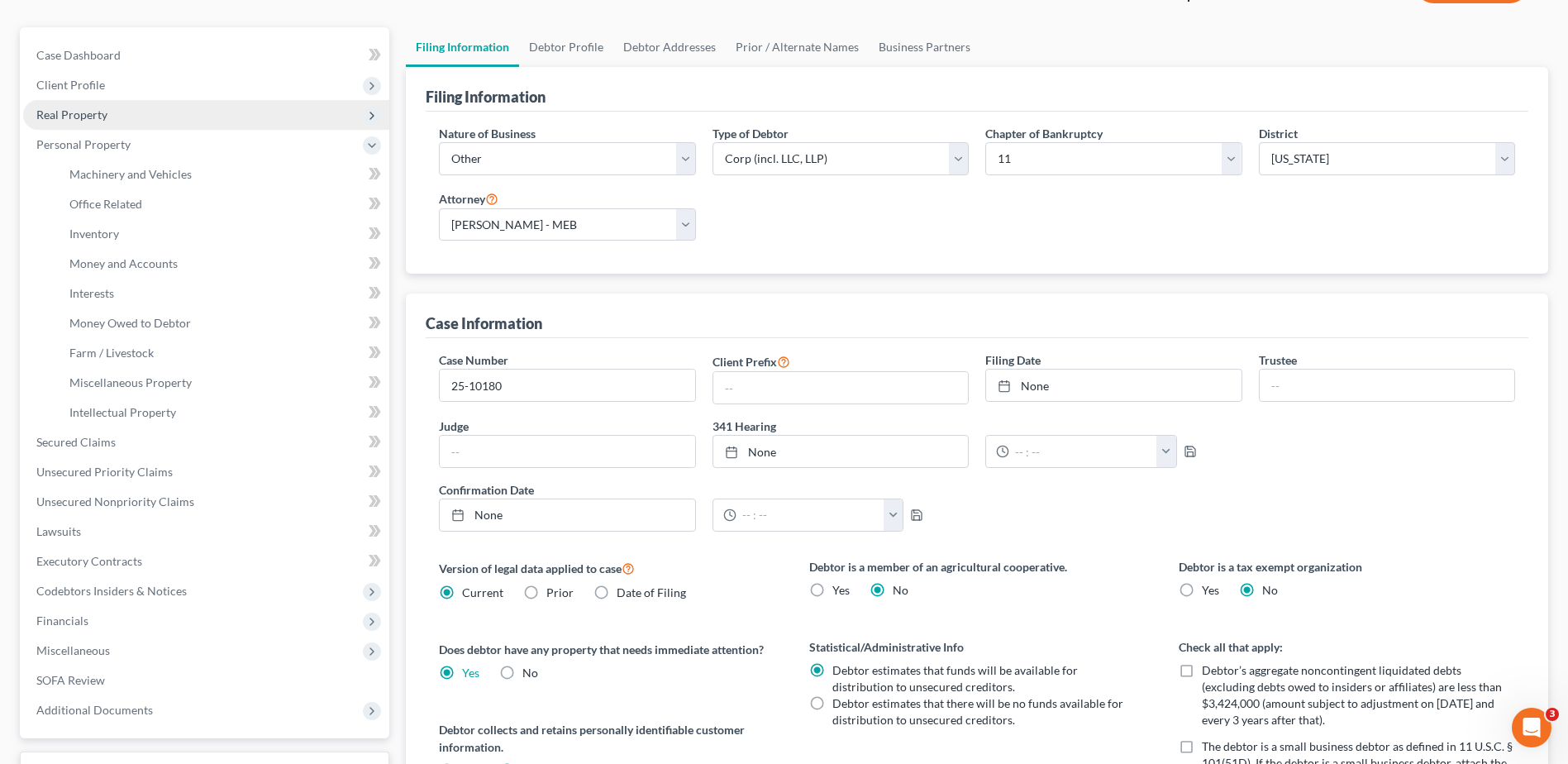
click at [173, 115] on span "Real Property" at bounding box center [205, 115] width 366 height 30
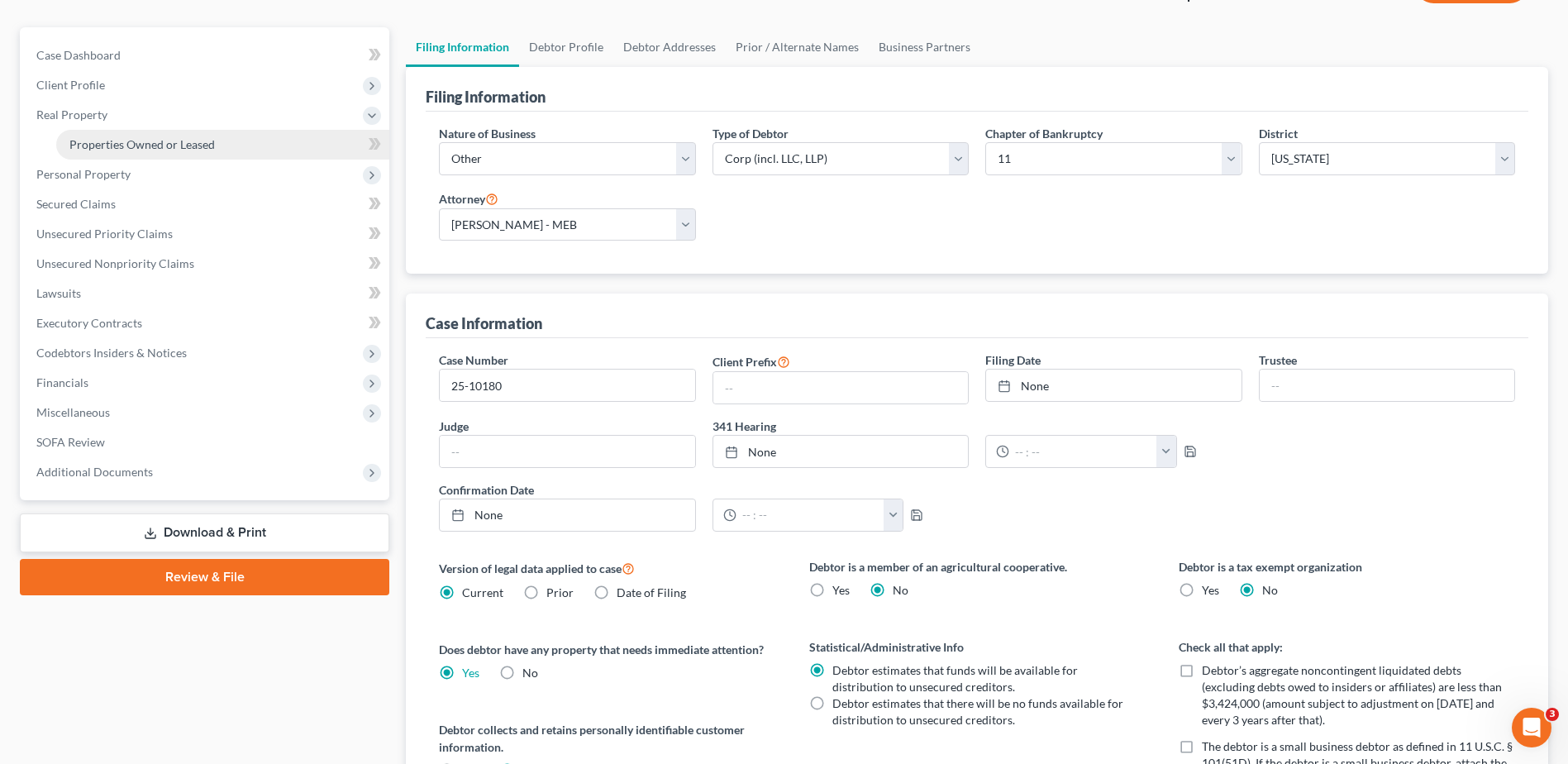
click at [159, 141] on span "Properties Owned or Leased" at bounding box center [142, 144] width 146 height 14
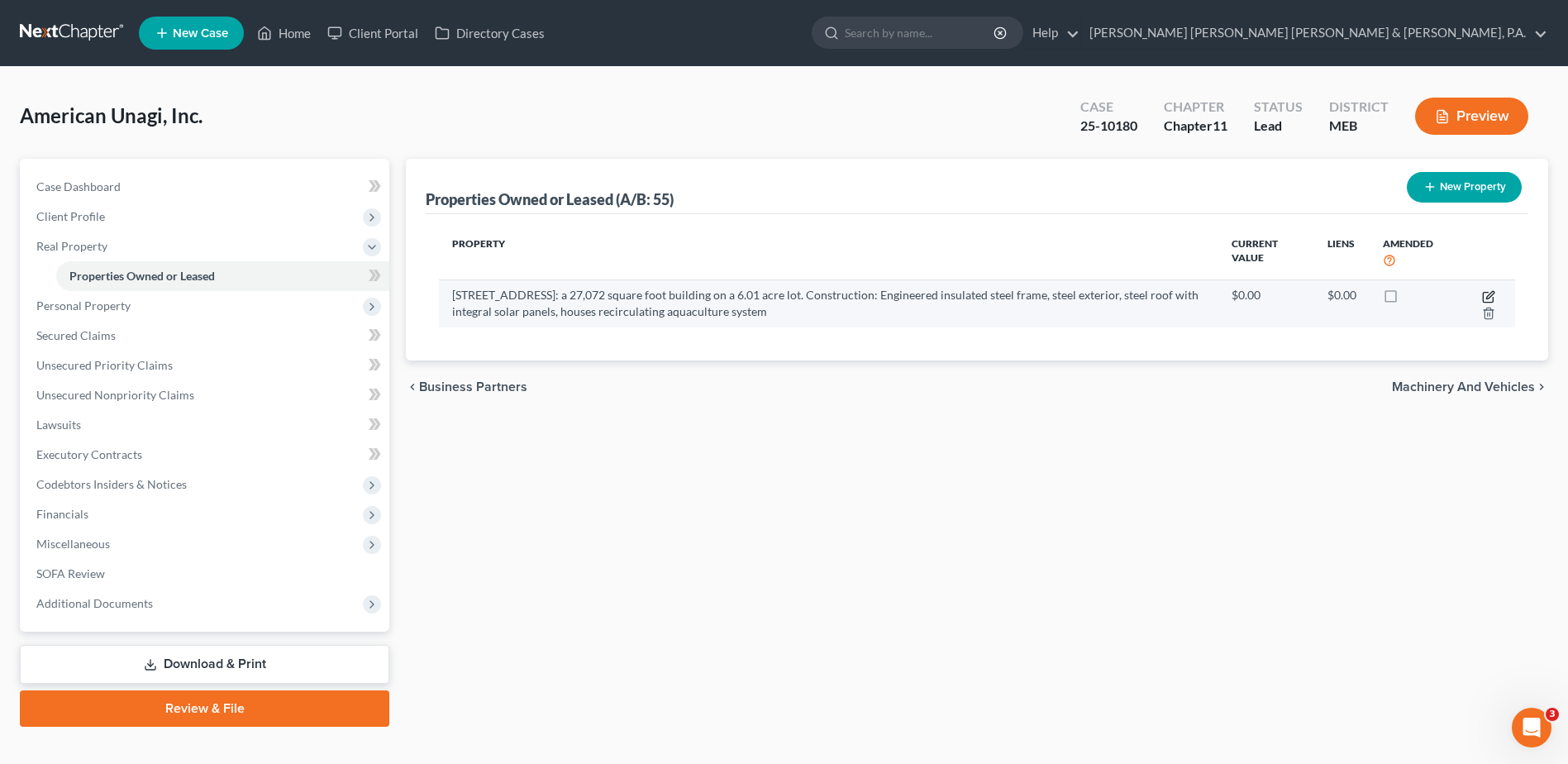
click at [1492, 300] on icon "button" at bounding box center [1488, 296] width 13 height 13
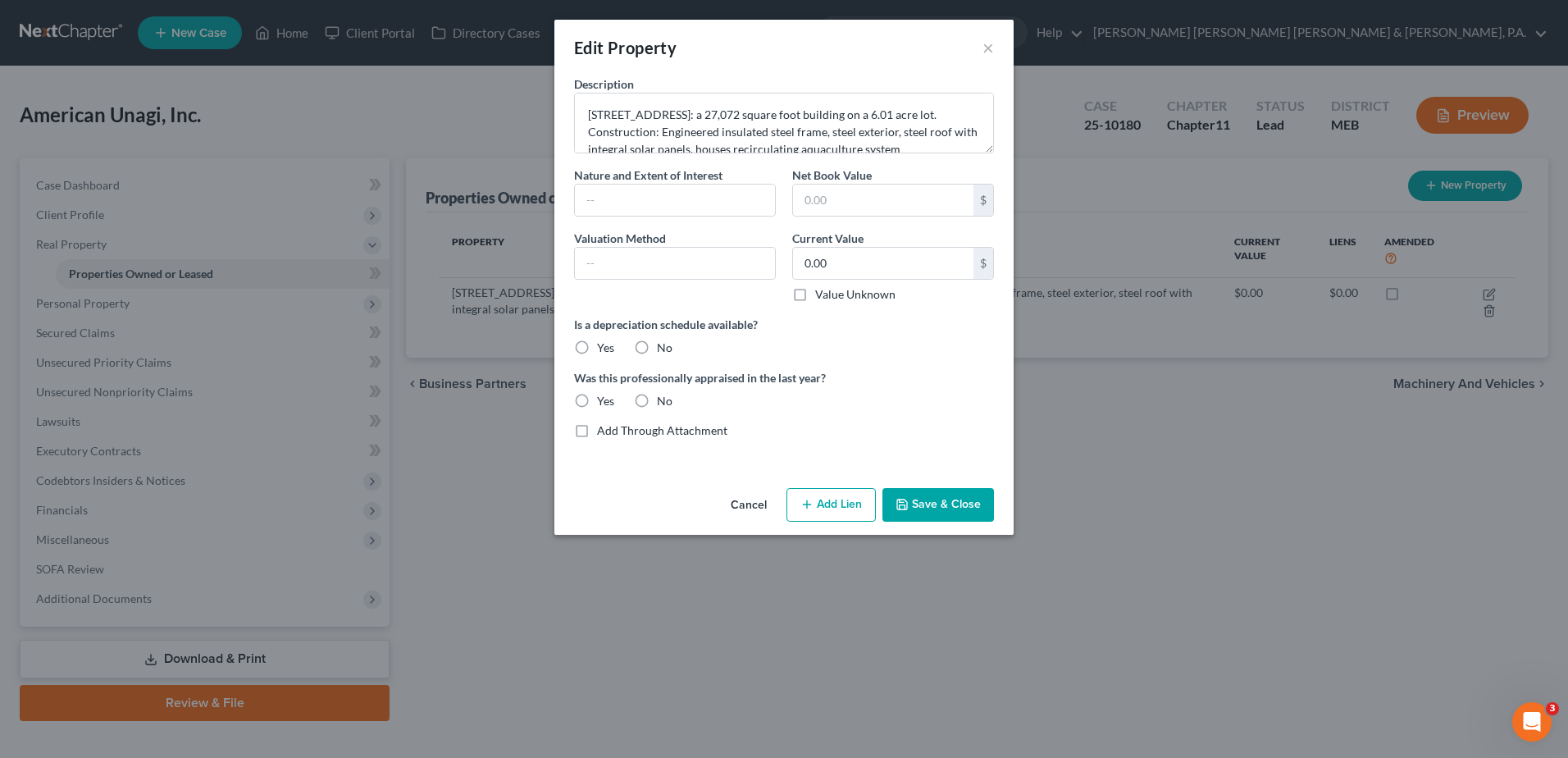
click at [596, 341] on label "Yes" at bounding box center [604, 347] width 17 height 17
click at [603, 341] on input "Yes" at bounding box center [608, 345] width 11 height 11
radio input "true"
click at [596, 393] on label "Yes" at bounding box center [604, 401] width 17 height 17
click at [603, 393] on input "Yes" at bounding box center [608, 398] width 11 height 11
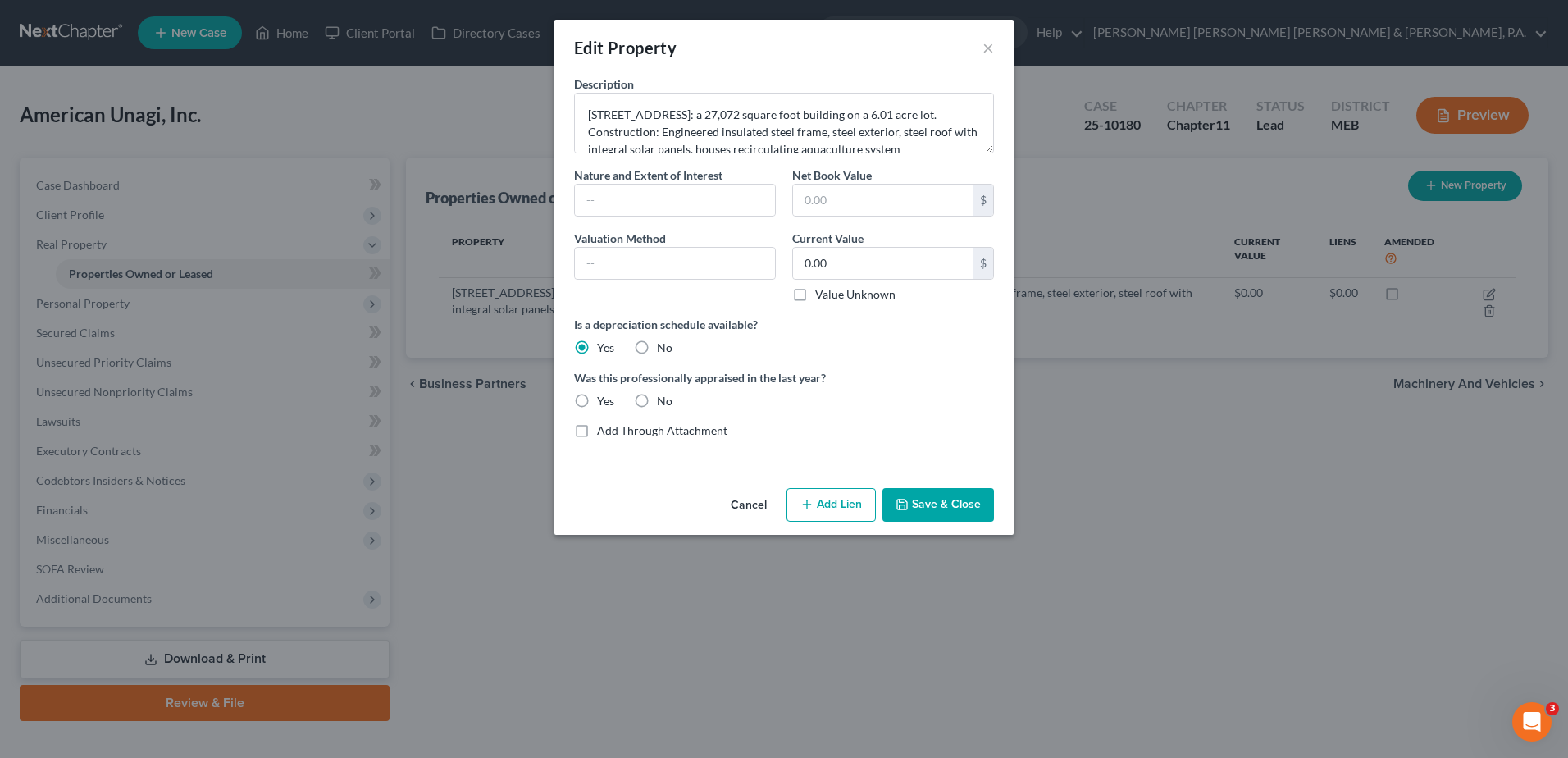
radio input "true"
click at [725, 209] on input "text" at bounding box center [674, 200] width 200 height 32
type input "Owner"
click at [859, 197] on input "text" at bounding box center [882, 200] width 180 height 32
type input "4,363,047.16"
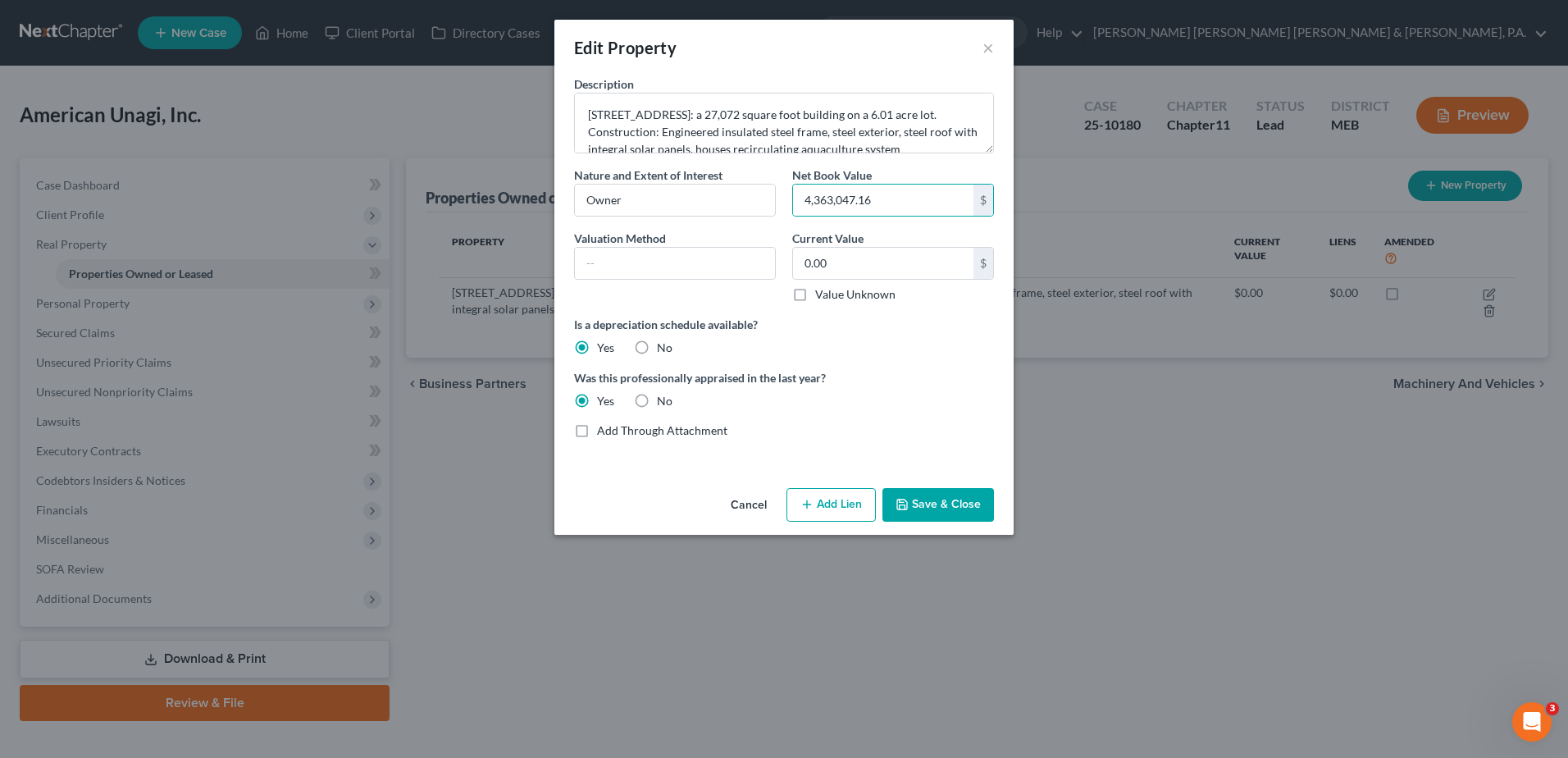
click at [681, 236] on div "Valuation Method" at bounding box center [675, 266] width 219 height 73
click at [679, 258] on input "text" at bounding box center [674, 264] width 200 height 32
type input "Net Book Value"
type input "4,363,047.16"
click at [925, 344] on div "Is a depreciation schedule available? Yes No" at bounding box center [784, 336] width 436 height 40
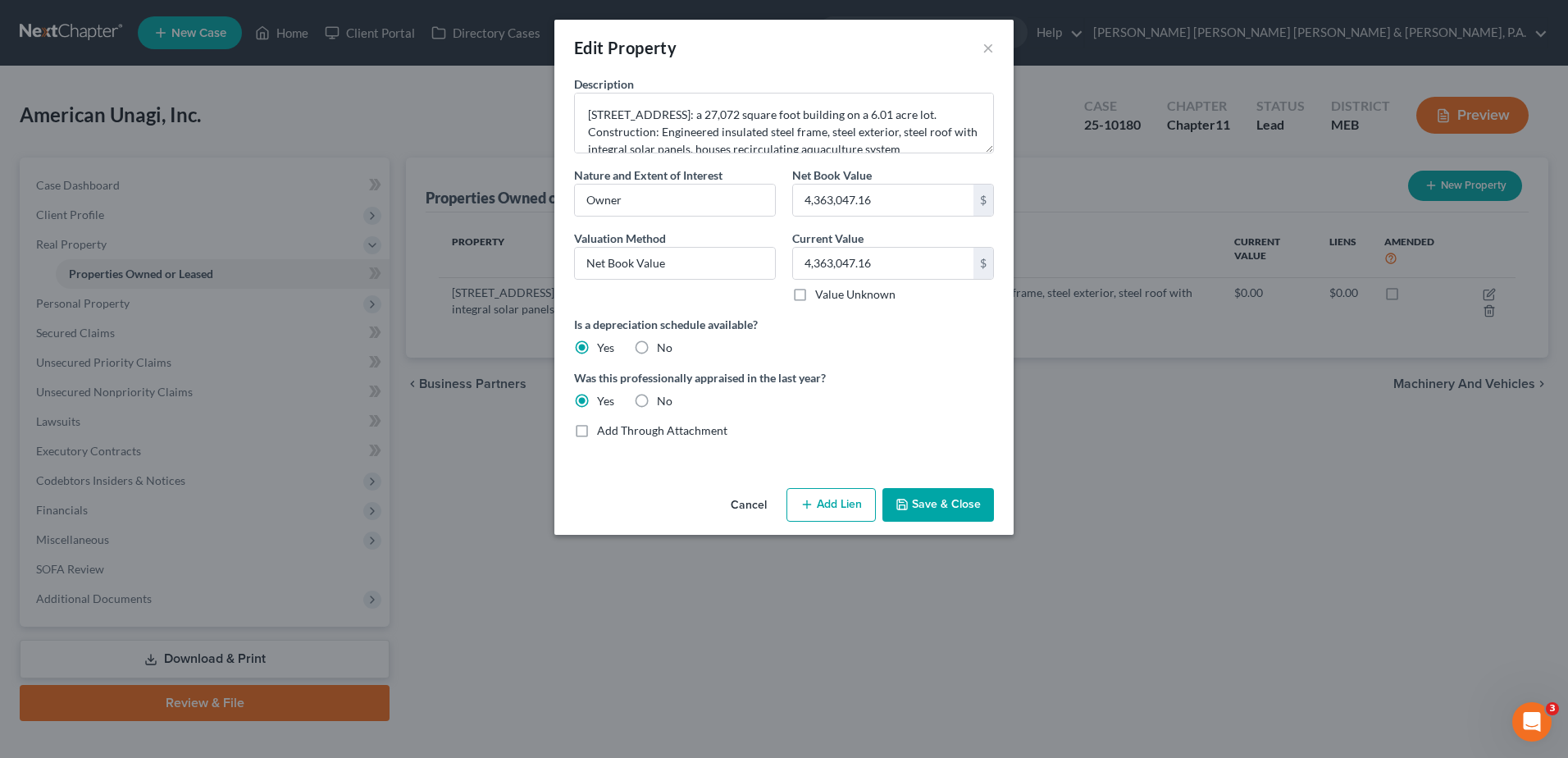
click at [949, 495] on button "Save & Close" at bounding box center [937, 505] width 111 height 34
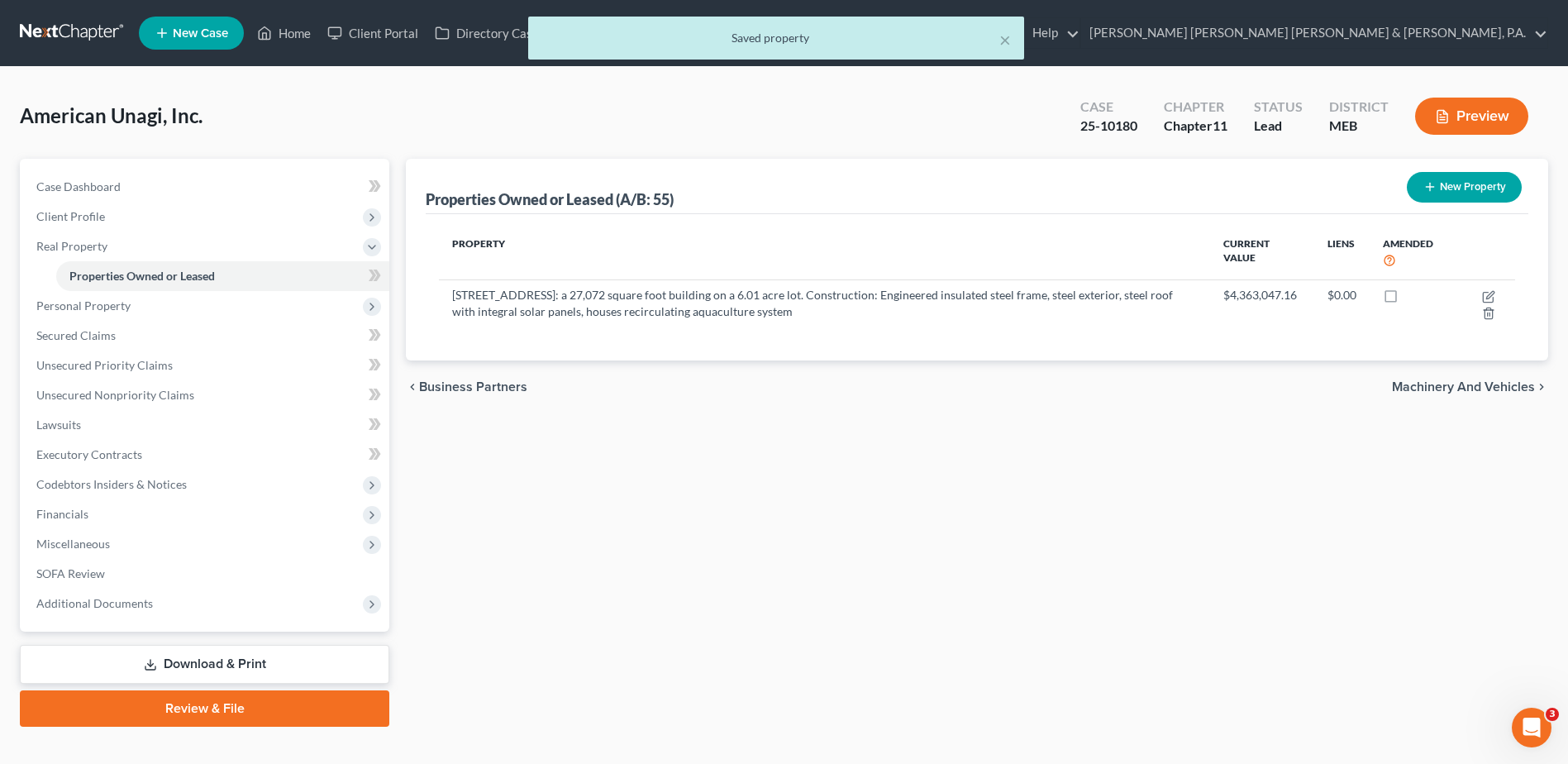
click at [1433, 191] on icon "button" at bounding box center [1429, 187] width 13 height 13
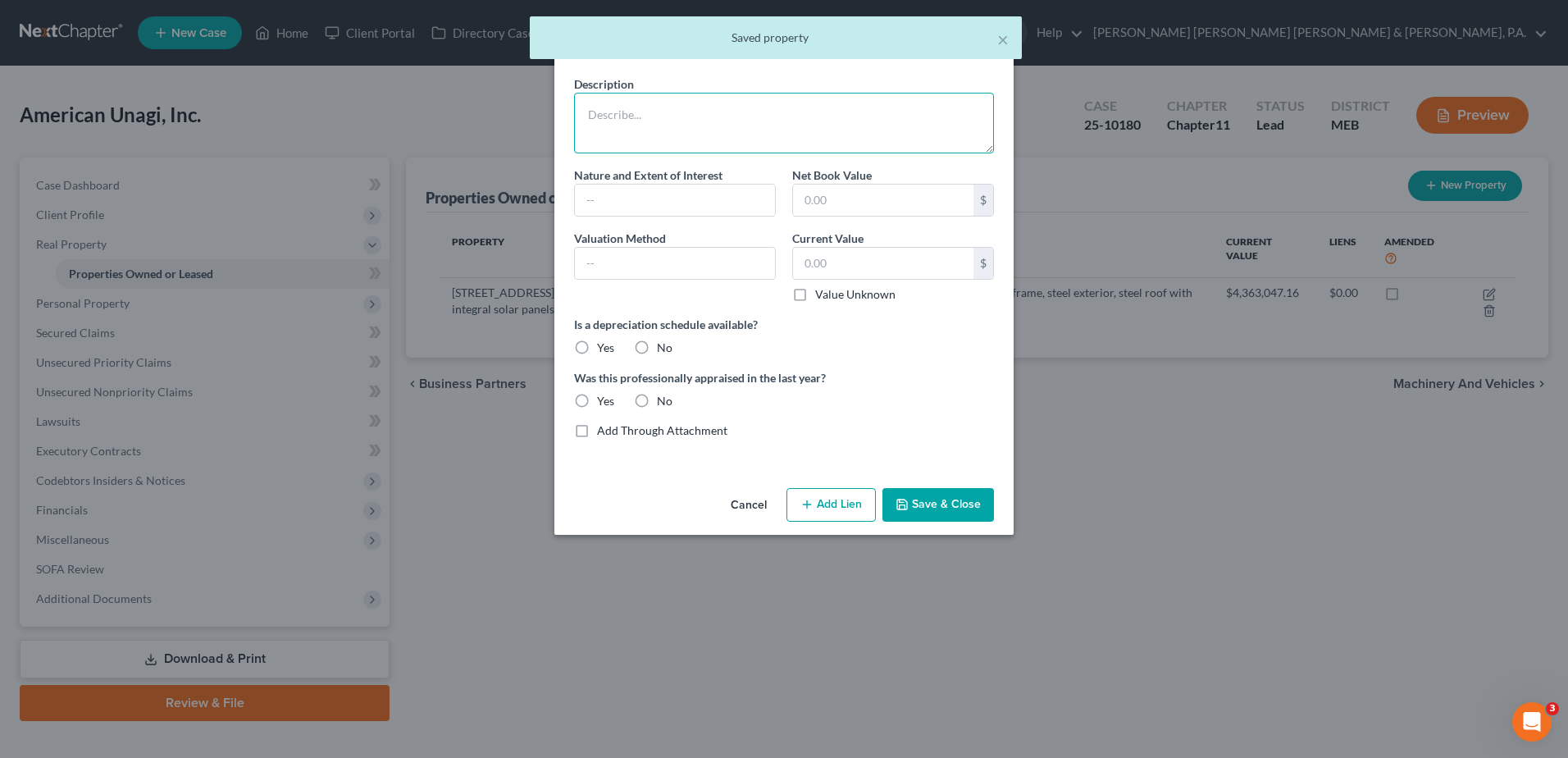
click at [784, 122] on textarea at bounding box center [784, 123] width 419 height 61
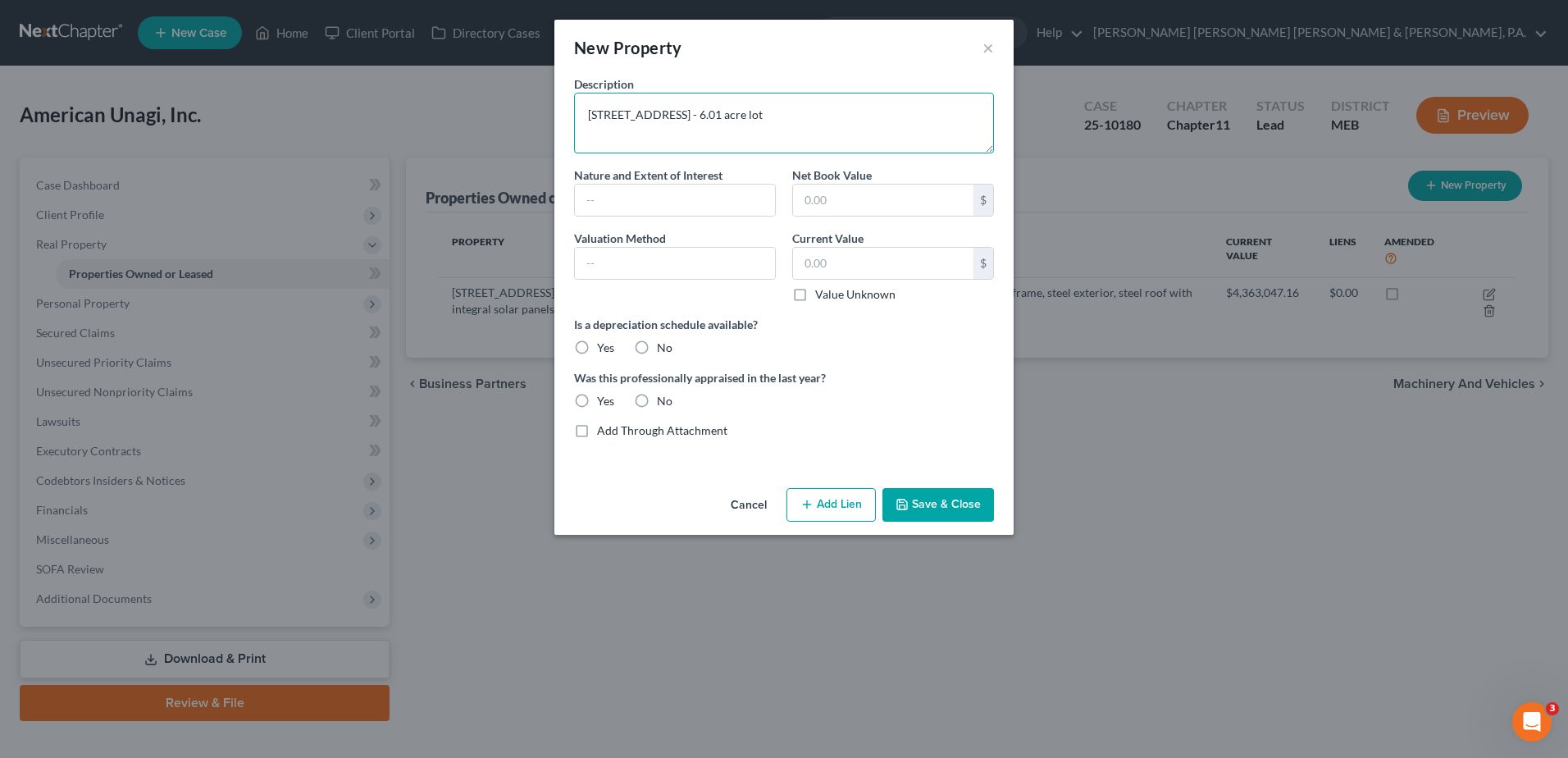
type textarea "[STREET_ADDRESS] - 6.01 acre lot"
click at [638, 197] on input "text" at bounding box center [674, 200] width 200 height 32
type input "Lease with purchase option"
click at [881, 115] on textarea "[STREET_ADDRESS] - 6.01 acre lot" at bounding box center [784, 123] width 419 height 61
type textarea "[STREET_ADDRESS] - 6.01 acre lot land lease"
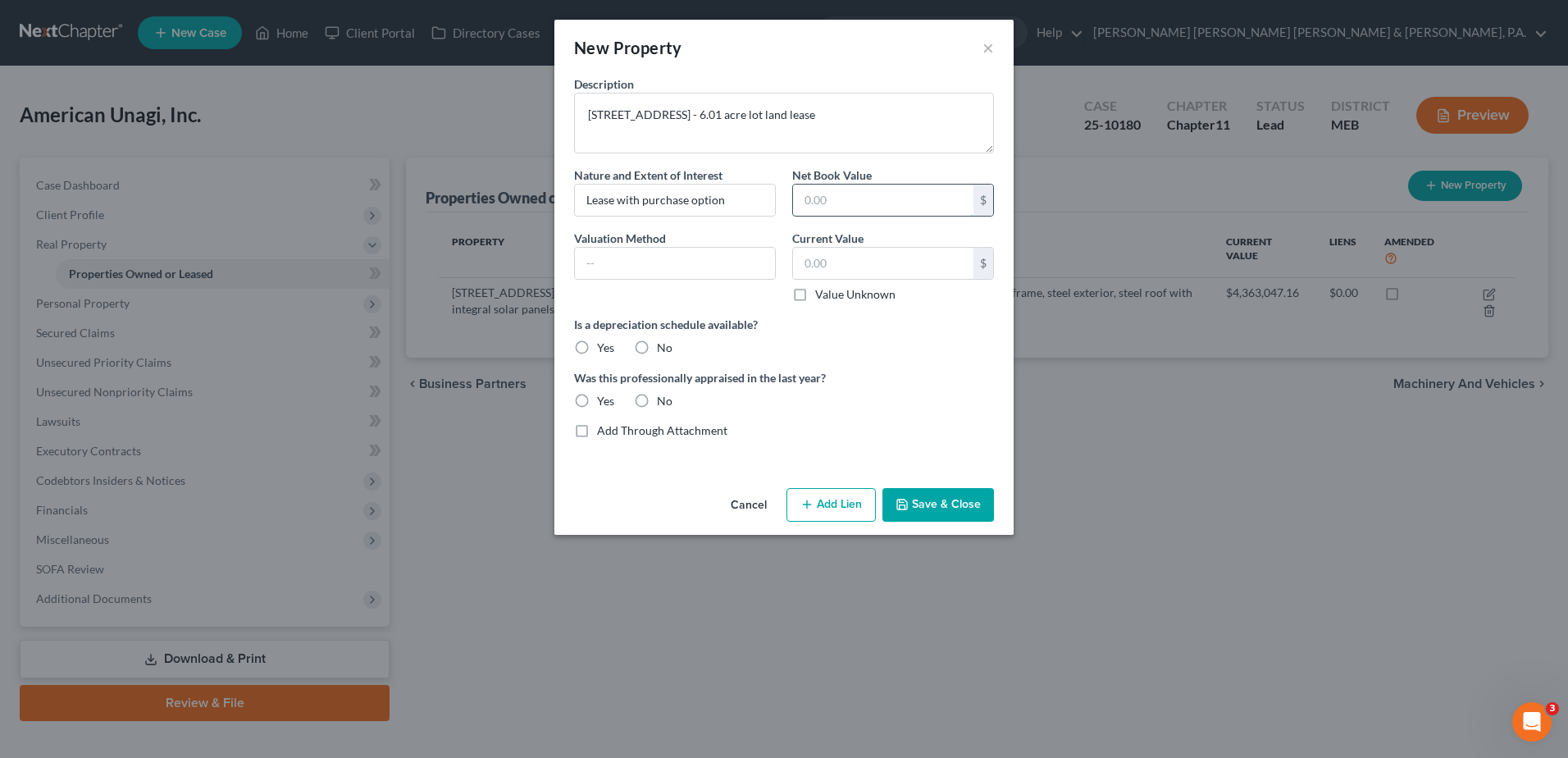
click at [845, 193] on input "text" at bounding box center [882, 200] width 180 height 32
type input "537,382.01"
type input "Net Book Value"
type input "537,382.01"
drag, startPoint x: 935, startPoint y: 366, endPoint x: 714, endPoint y: 370, distance: 221.0
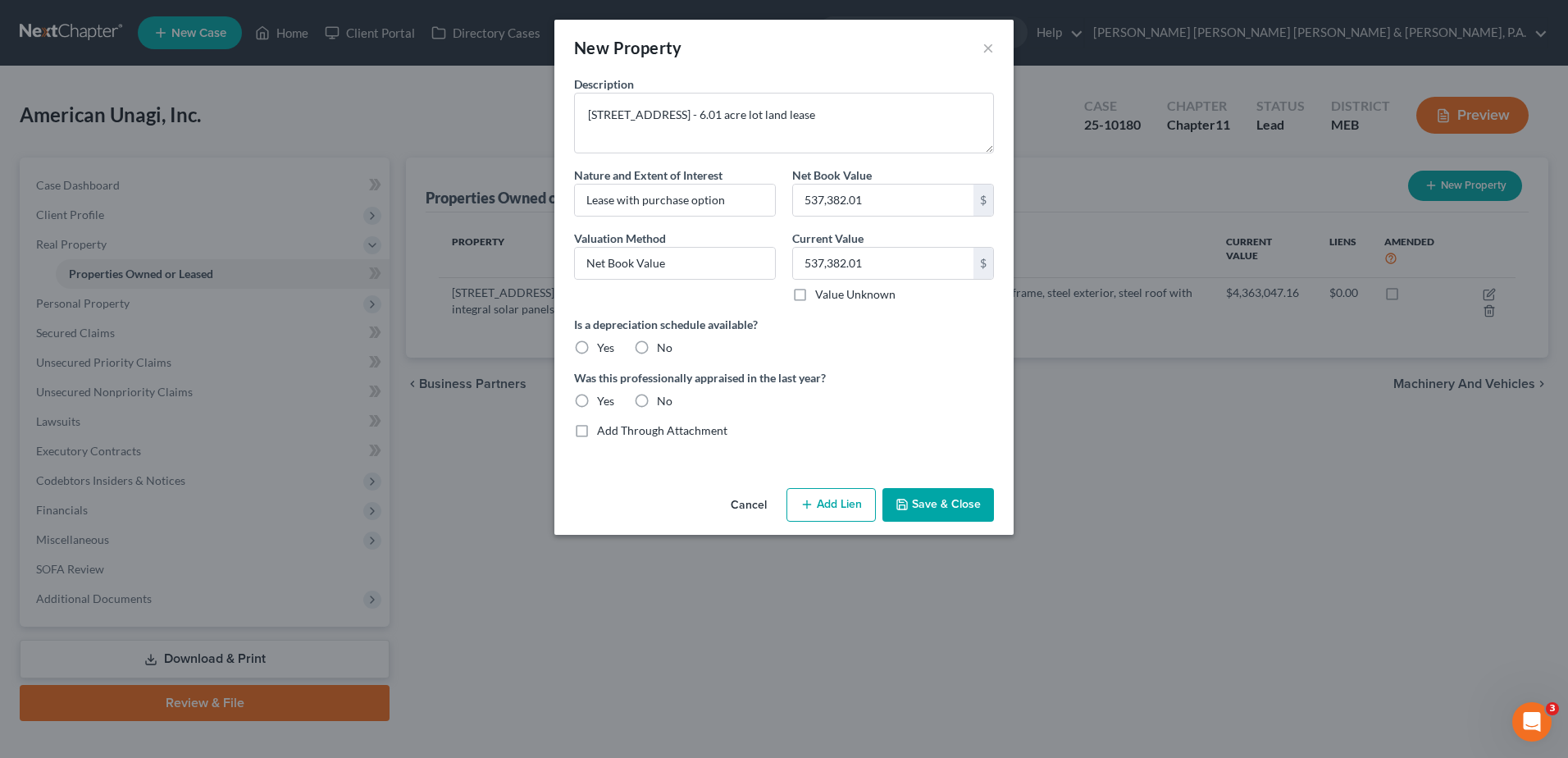
click at [925, 367] on div "Description [STREET_ADDRESS] - 6.01 acre lot land lease Nature and Extent of In…" at bounding box center [784, 264] width 436 height 376
click at [596, 342] on label "Yes" at bounding box center [604, 347] width 17 height 17
click at [603, 342] on input "Yes" at bounding box center [608, 345] width 11 height 11
radio input "true"
click at [596, 404] on label "Yes" at bounding box center [604, 401] width 17 height 17
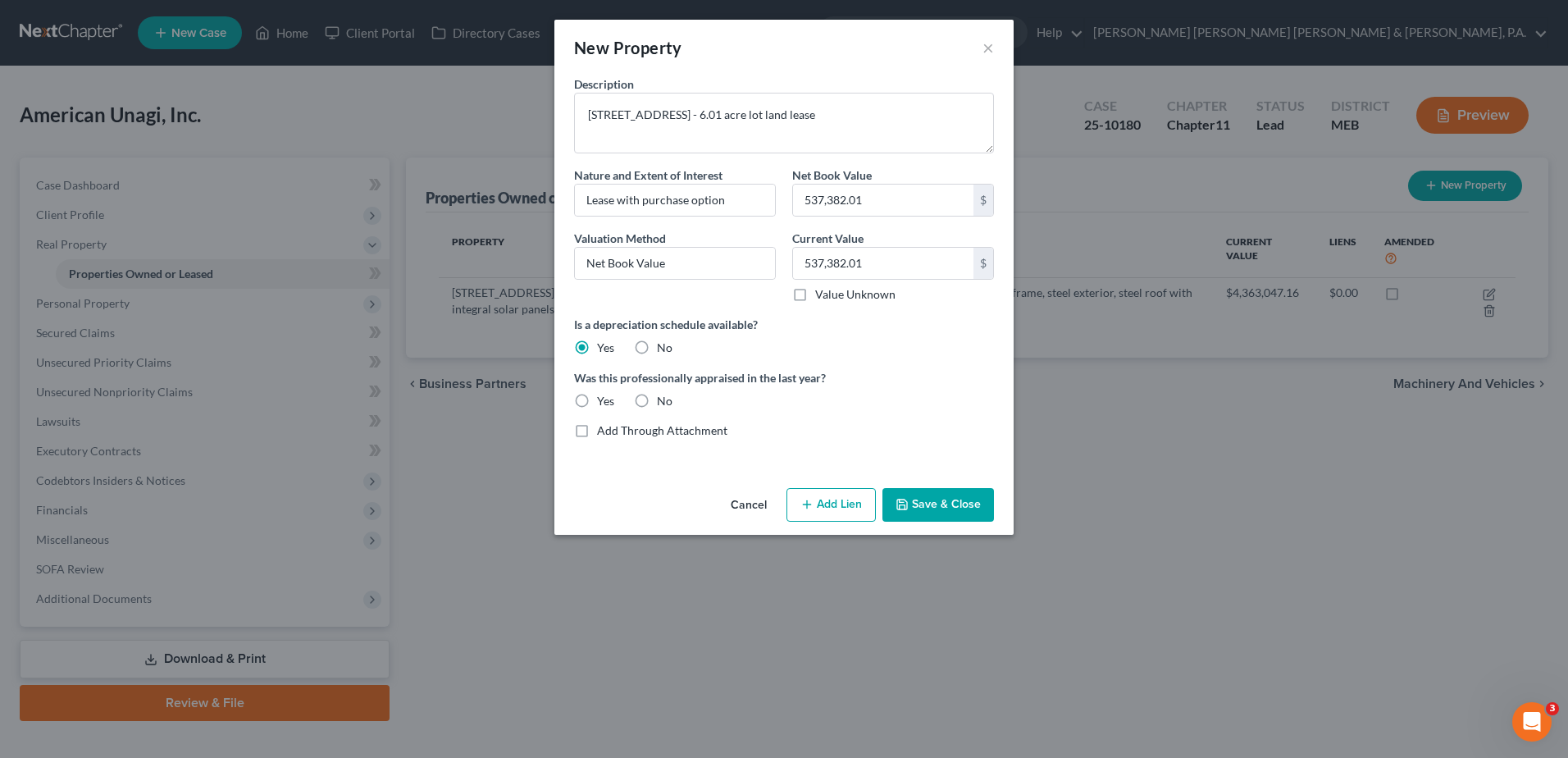
click at [603, 404] on input "Yes" at bounding box center [608, 398] width 11 height 11
radio input "true"
click at [956, 498] on button "Save & Close" at bounding box center [937, 505] width 111 height 34
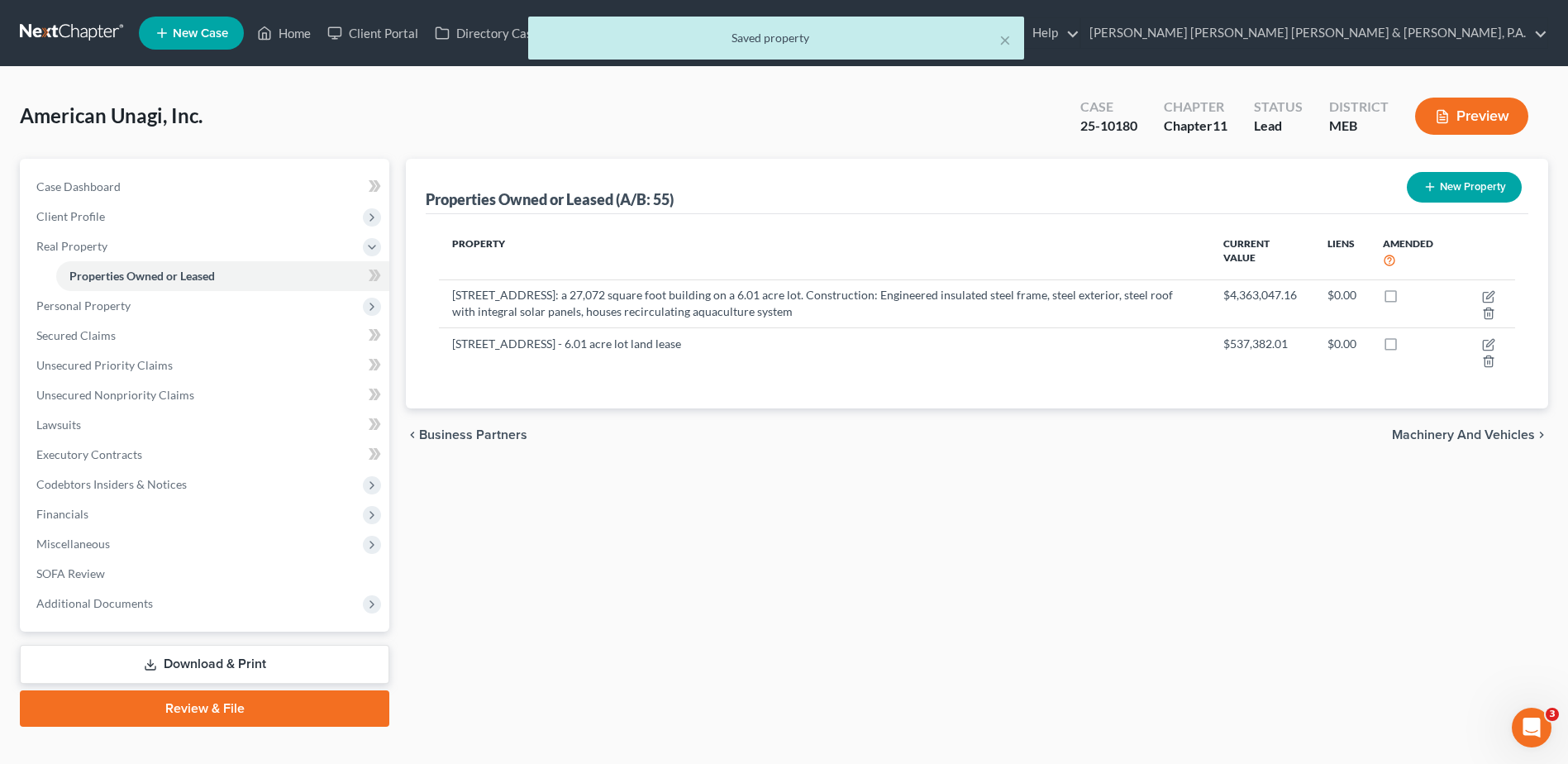
click at [1438, 188] on button "New Property" at bounding box center [1465, 187] width 115 height 31
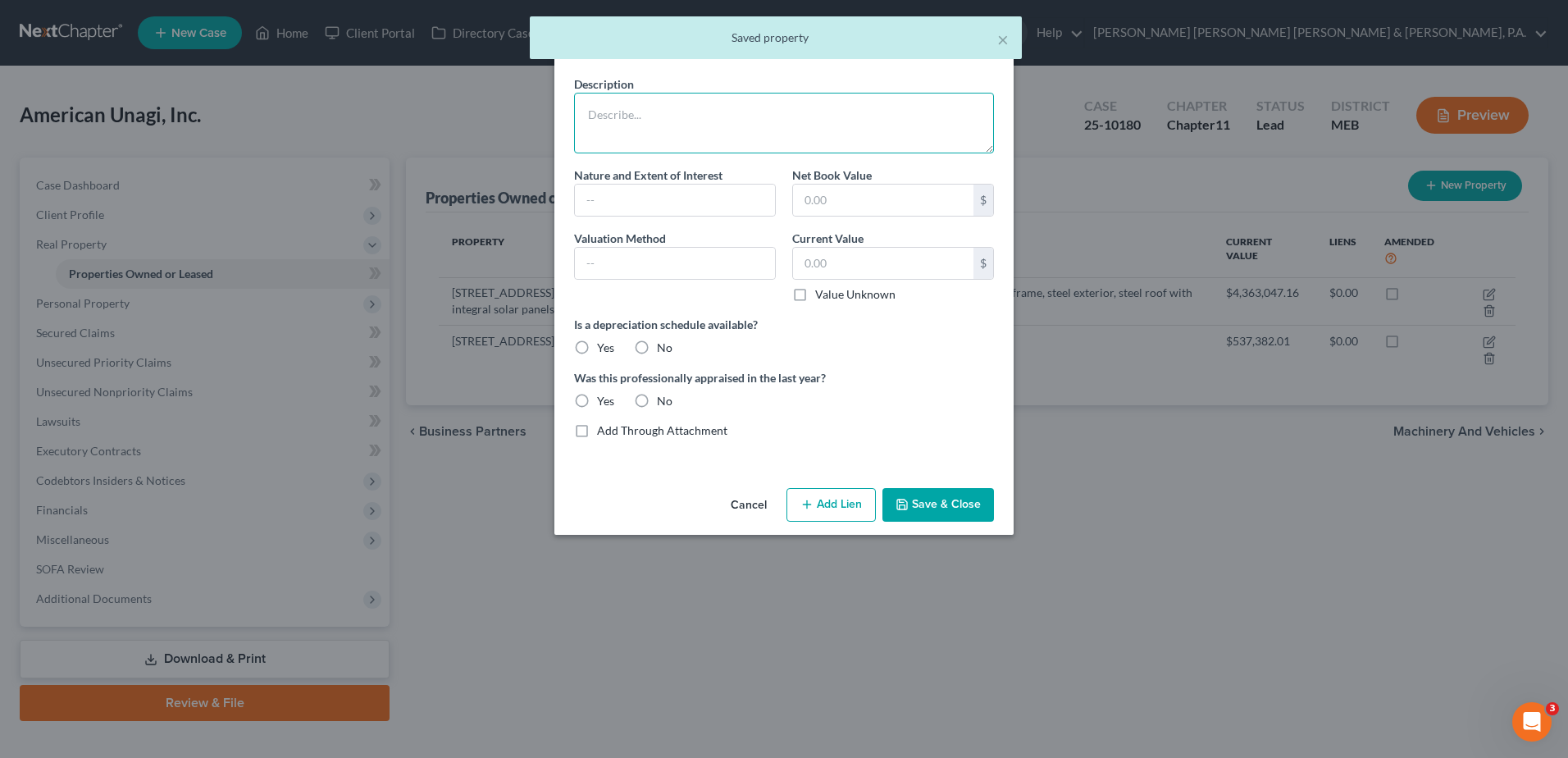
click at [696, 125] on textarea at bounding box center [784, 123] width 419 height 61
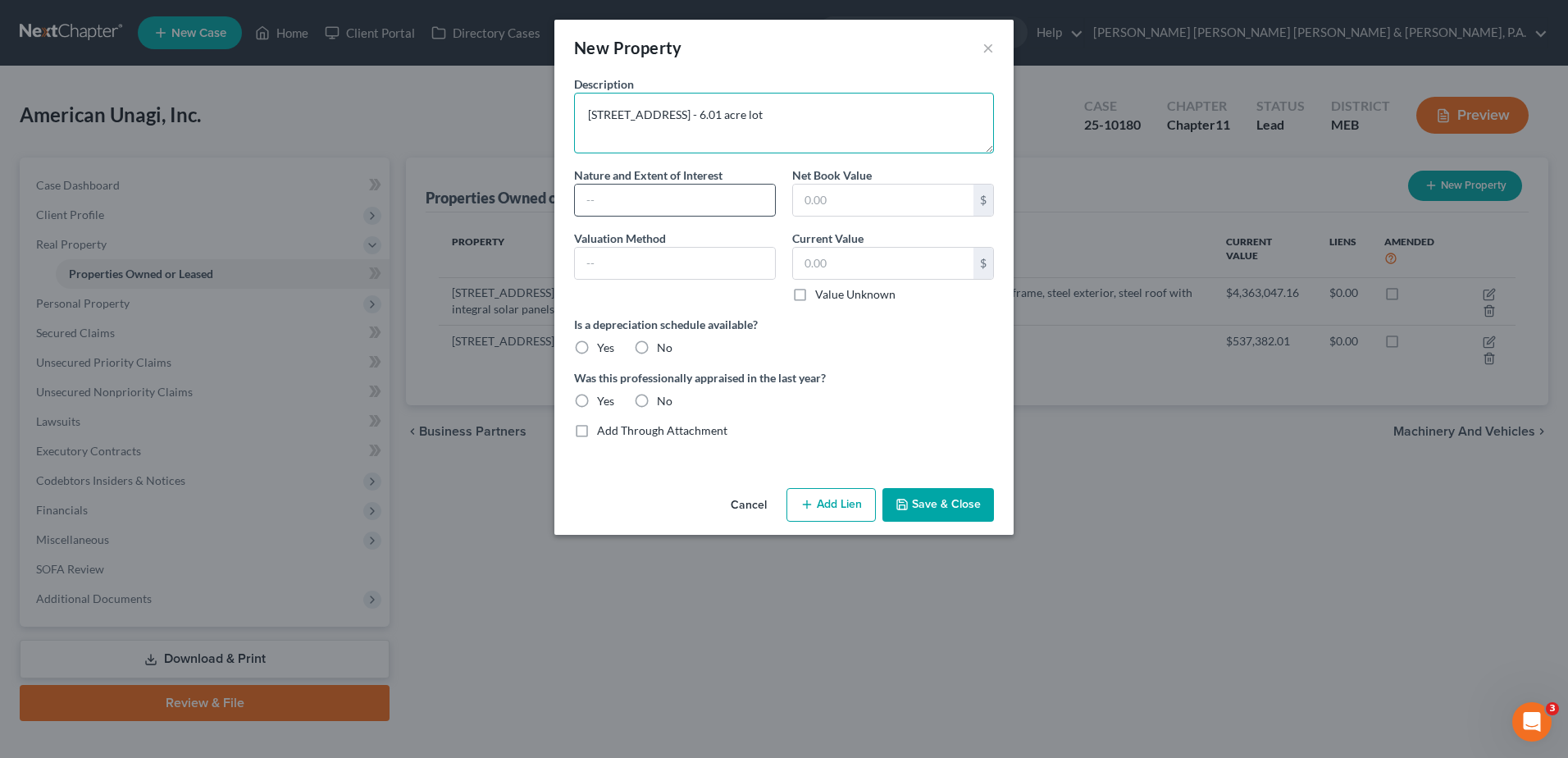
type textarea "[STREET_ADDRESS] - 6.01 acre lot"
click at [700, 189] on input "text" at bounding box center [674, 200] width 200 height 32
type input "Owner"
click at [917, 116] on textarea "[STREET_ADDRESS] - 6.01 acre lot" at bounding box center [784, 123] width 419 height 61
type textarea "[STREET_ADDRESS] - 6.01 acre lot, land improvement"
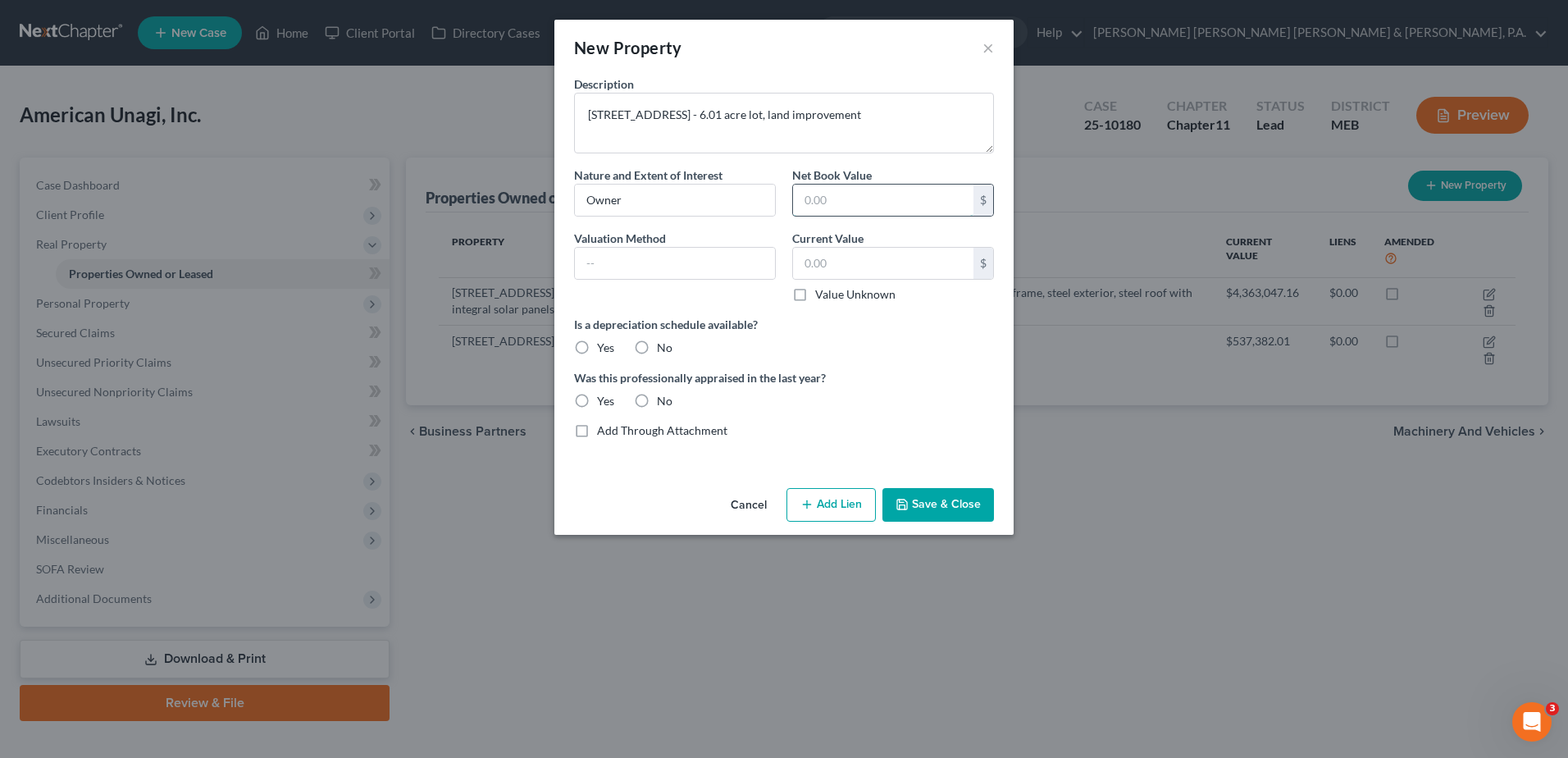
click at [855, 210] on input "text" at bounding box center [882, 200] width 180 height 32
type input "32,289.55"
click at [653, 271] on input "text" at bounding box center [674, 264] width 200 height 32
click at [606, 261] on input "text" at bounding box center [674, 264] width 200 height 32
type input "Net Book Value"
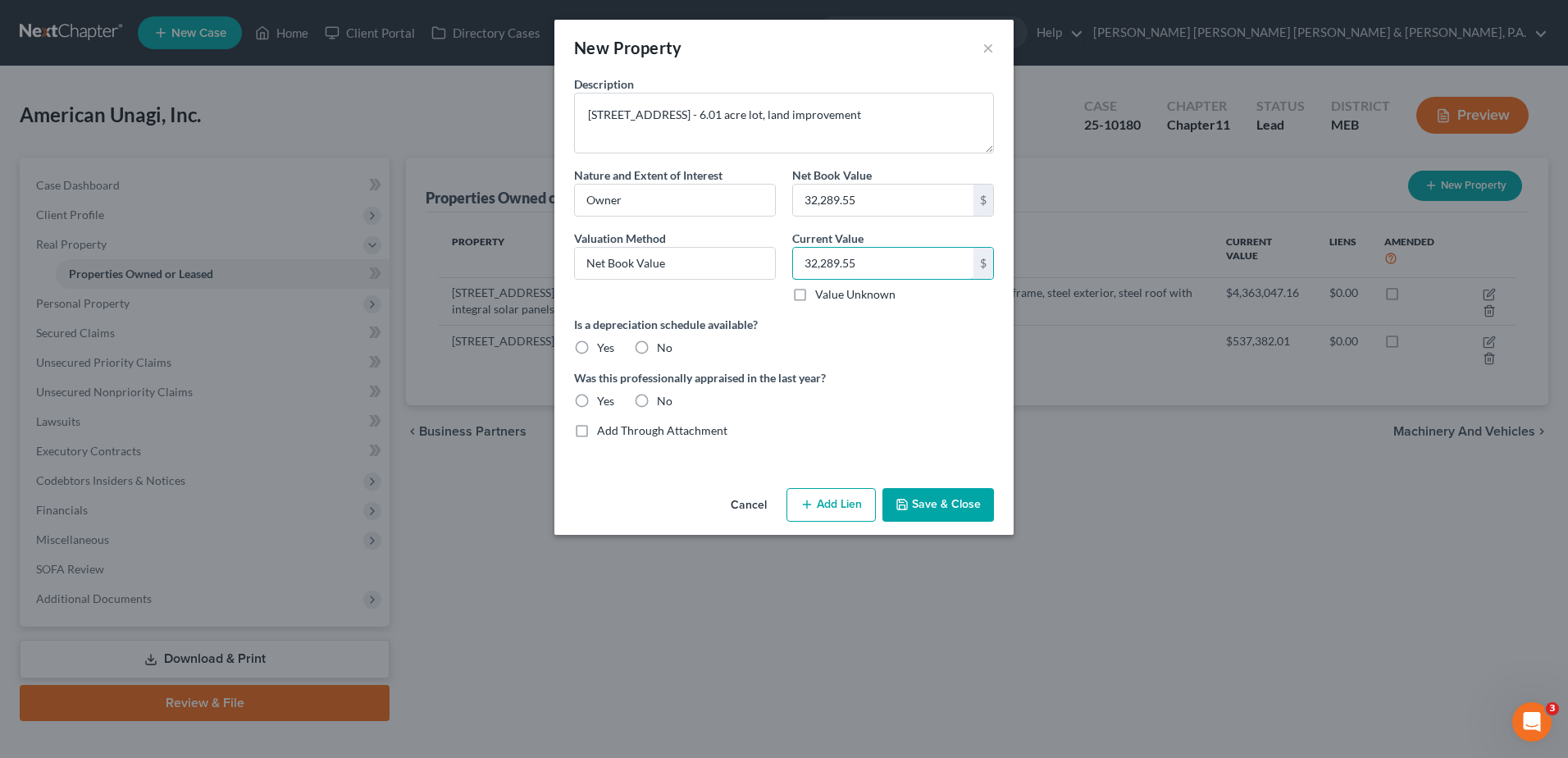
type input "32,289.55"
click at [596, 343] on label "Yes" at bounding box center [604, 347] width 17 height 17
click at [603, 343] on input "Yes" at bounding box center [608, 345] width 11 height 11
radio input "true"
click at [596, 395] on label "Yes" at bounding box center [604, 401] width 17 height 17
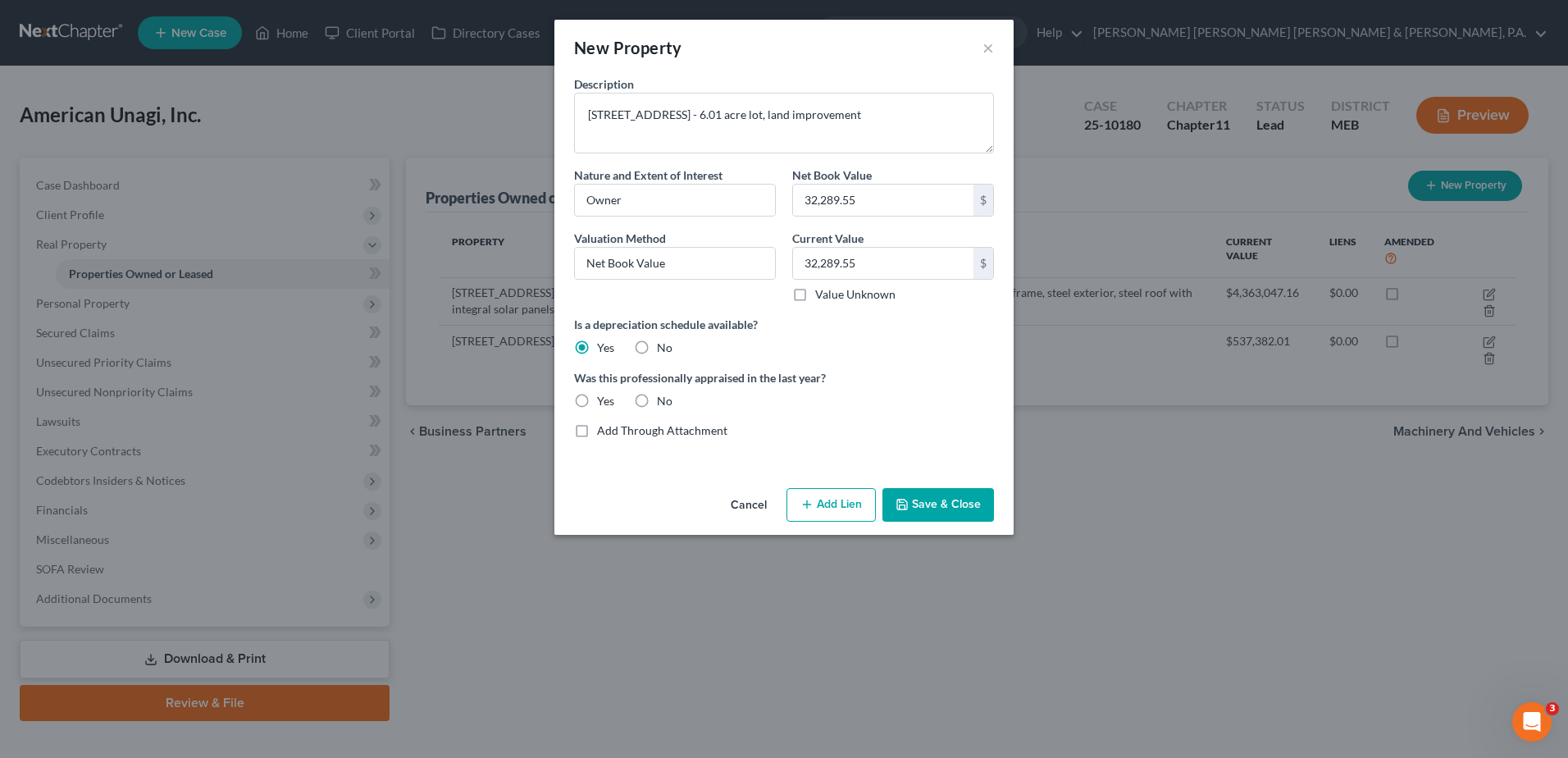
click at [603, 395] on input "Yes" at bounding box center [608, 398] width 11 height 11
radio input "true"
click at [959, 500] on button "Save & Close" at bounding box center [937, 505] width 111 height 34
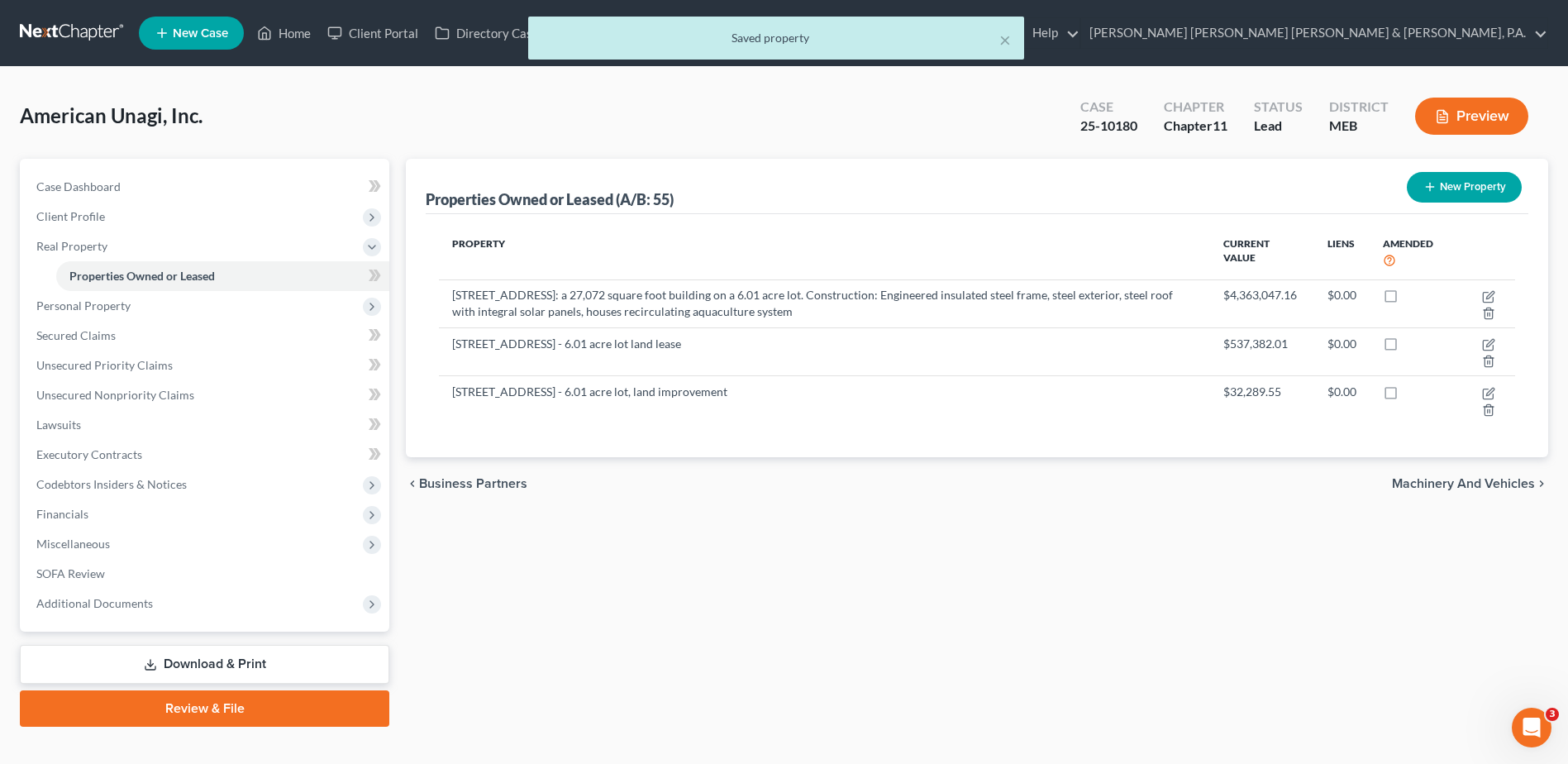
click at [969, 502] on div "chevron_left Business Partners Machinery and Vehicles chevron_right" at bounding box center [977, 483] width 1142 height 53
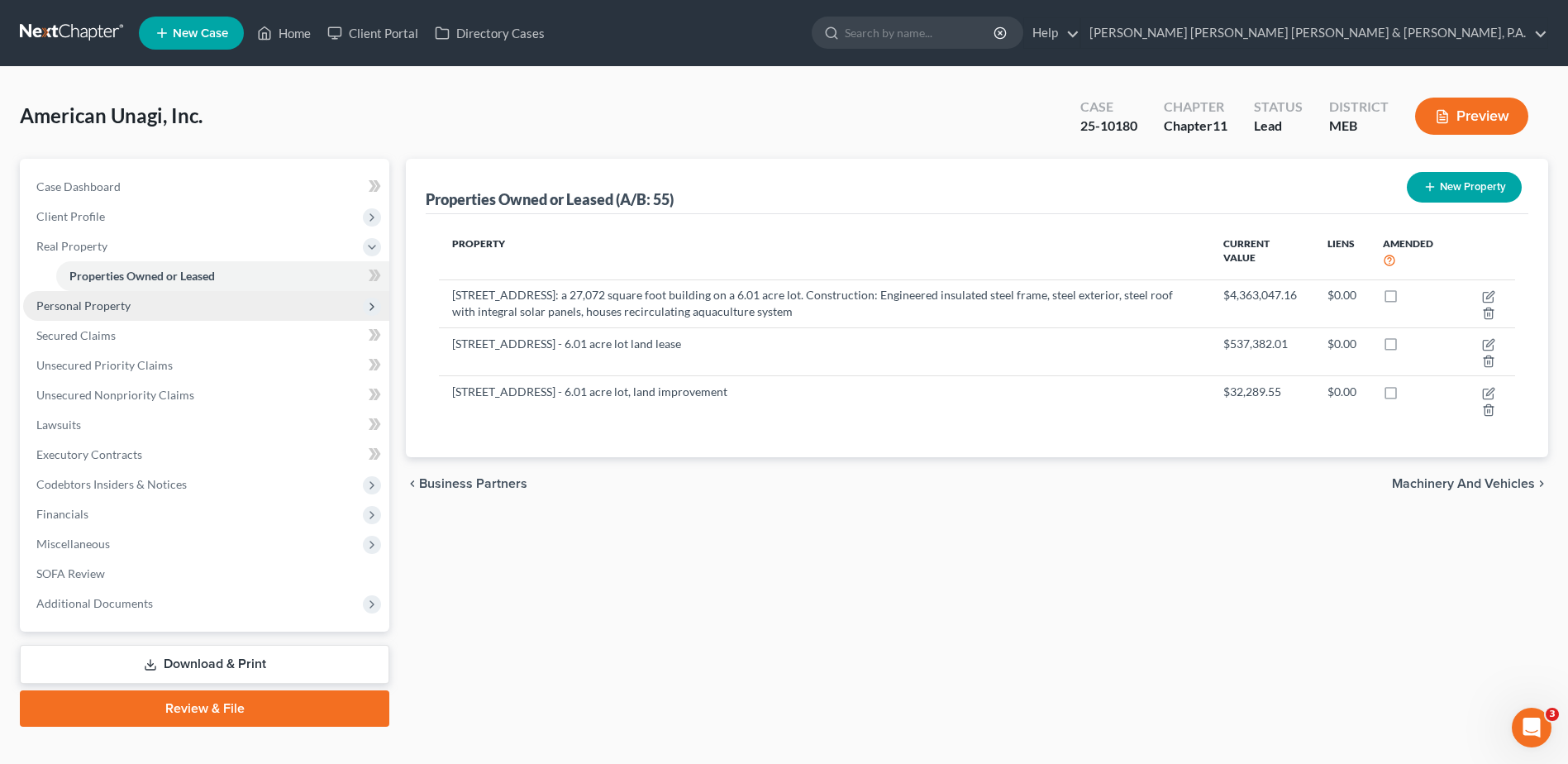
click at [141, 305] on span "Personal Property" at bounding box center [205, 306] width 366 height 30
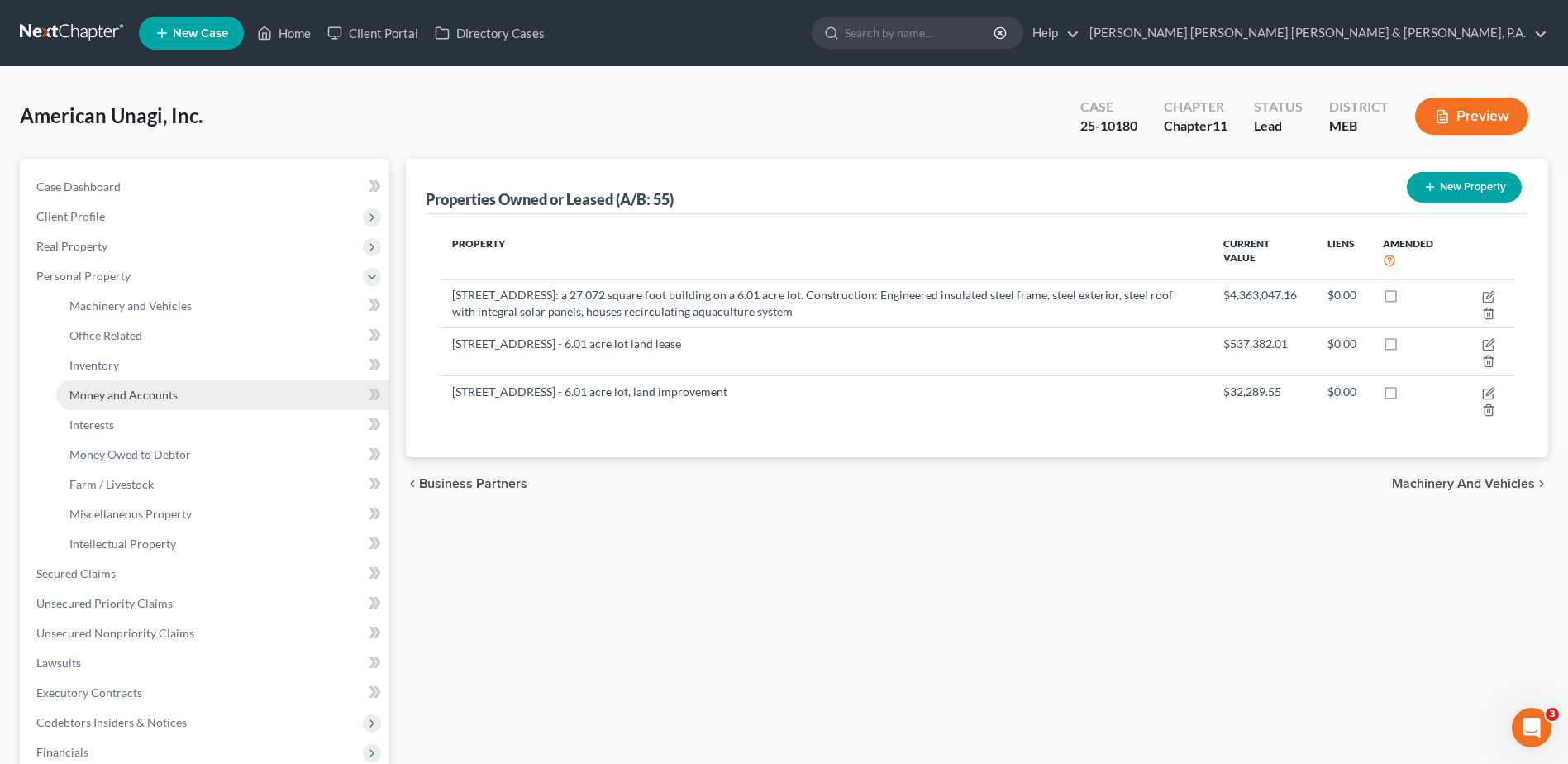
click at [135, 388] on span "Money and Accounts" at bounding box center [123, 395] width 108 height 14
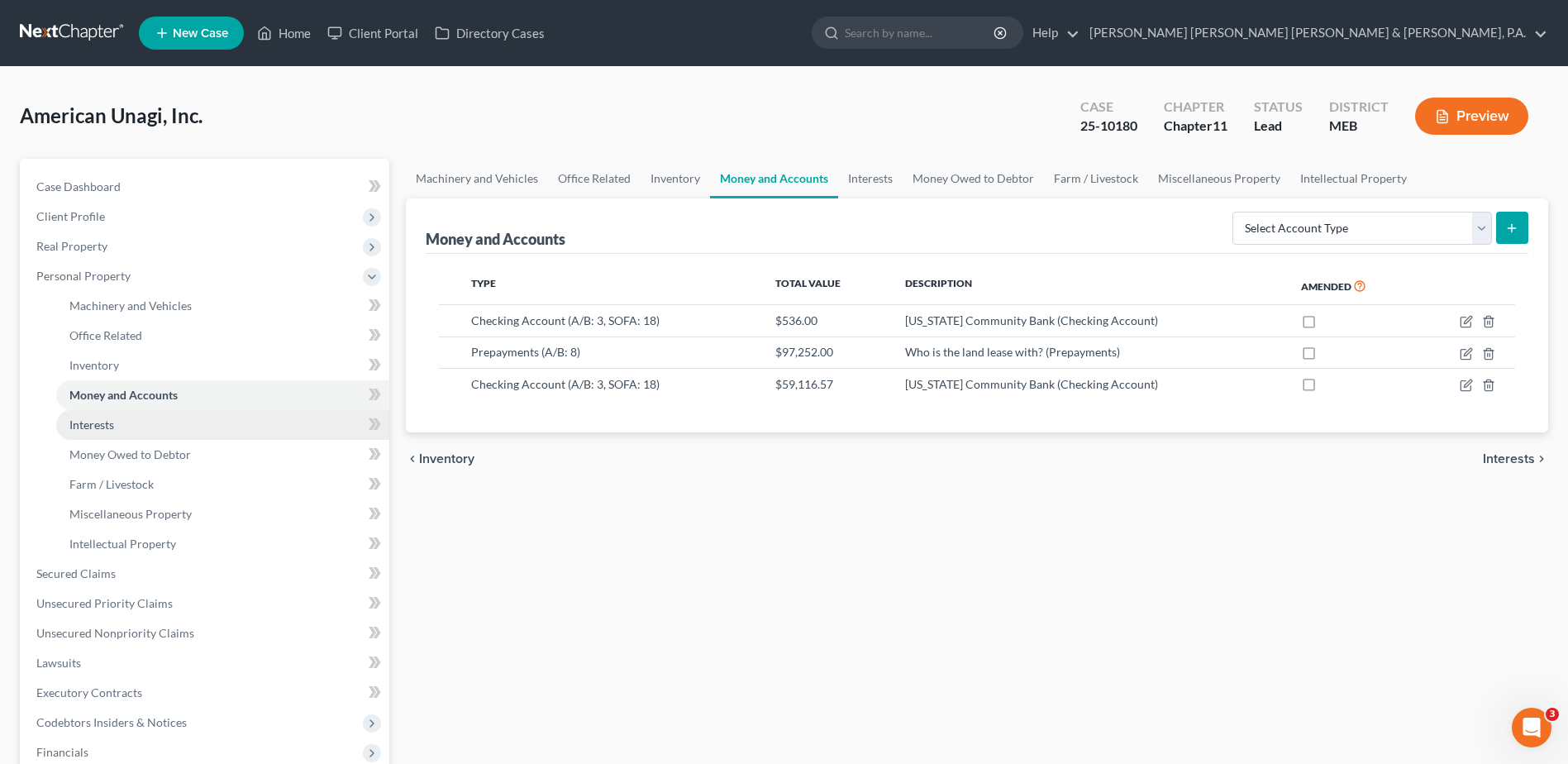
click at [126, 426] on link "Interests" at bounding box center [223, 425] width 333 height 30
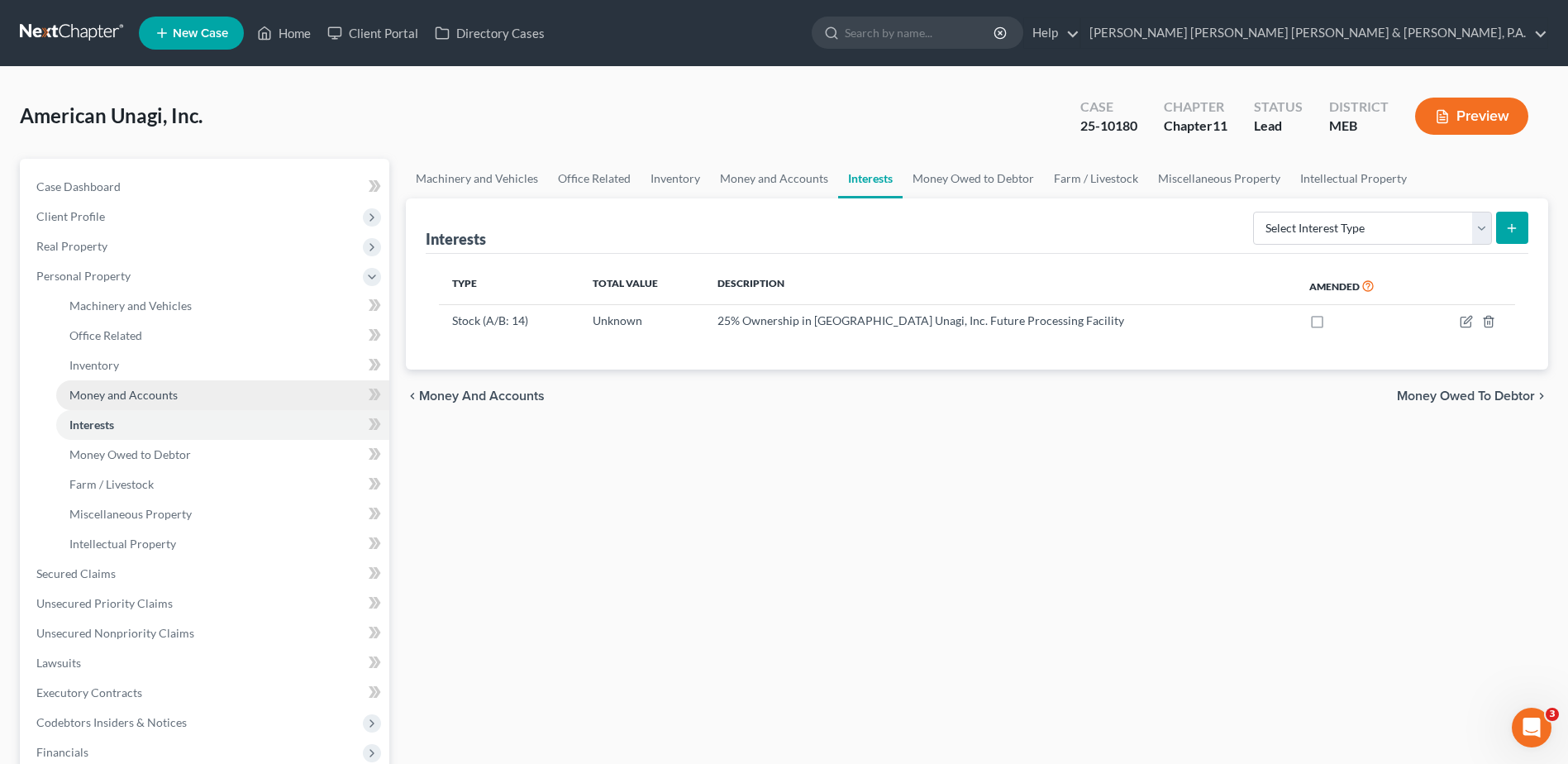
click at [145, 392] on span "Money and Accounts" at bounding box center [123, 395] width 108 height 14
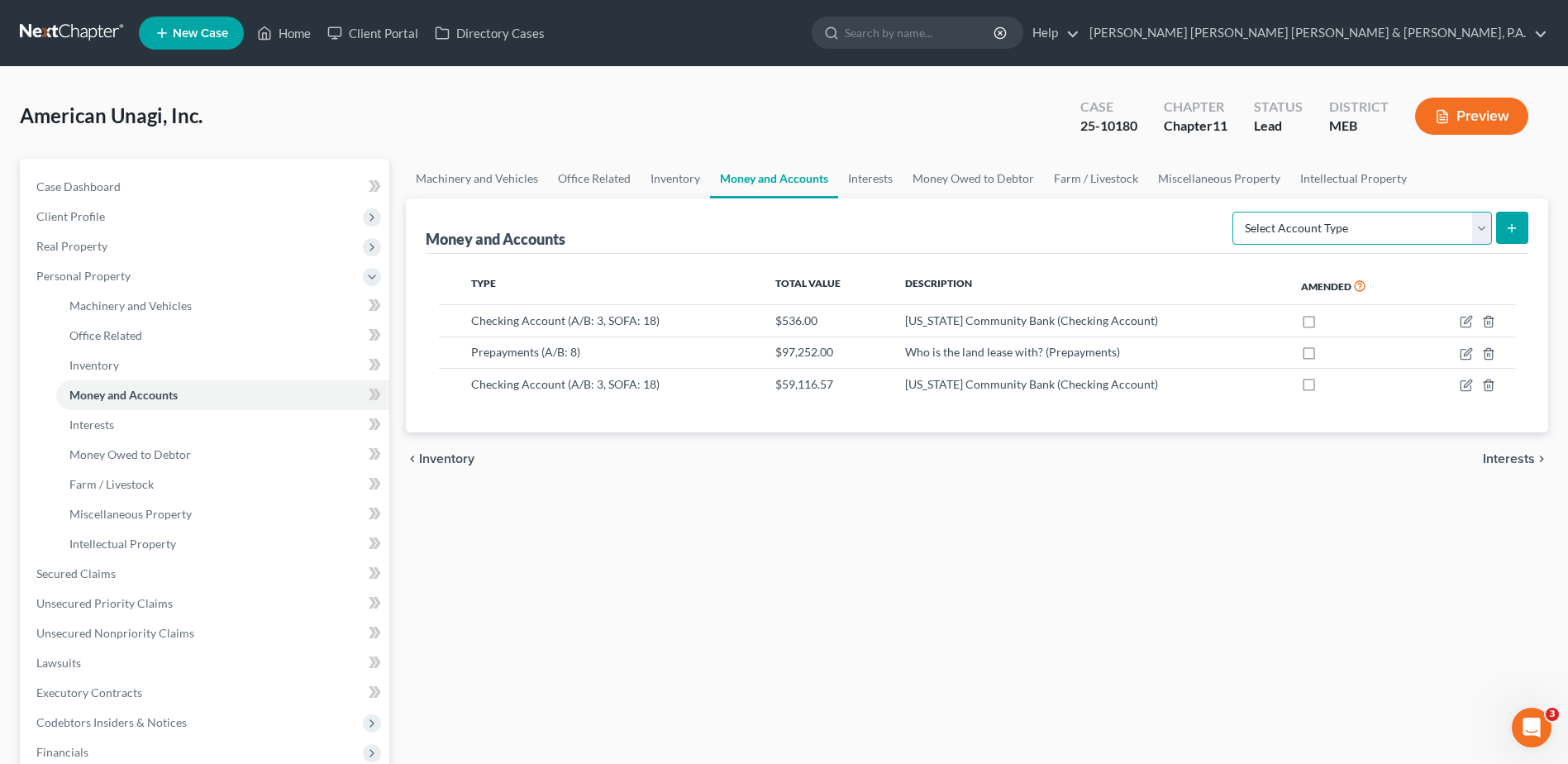
click at [1326, 244] on select "Select Account Type Brokerage (A/B: 3, SOFA: 18) Cash on Hand (A/B: 2) Certific…" at bounding box center [1363, 227] width 260 height 33
select select "security_deposits"
click at [1235, 211] on select "Select Account Type Brokerage (A/B: 3, SOFA: 18) Cash on Hand (A/B: 2) Certific…" at bounding box center [1363, 227] width 260 height 33
drag, startPoint x: 1510, startPoint y: 229, endPoint x: 1036, endPoint y: 230, distance: 474.0
click at [1036, 230] on div "Money and Accounts Select Account Type Brokerage (A/B: 3, SOFA: 18) Cash on Han…" at bounding box center [977, 226] width 1103 height 56
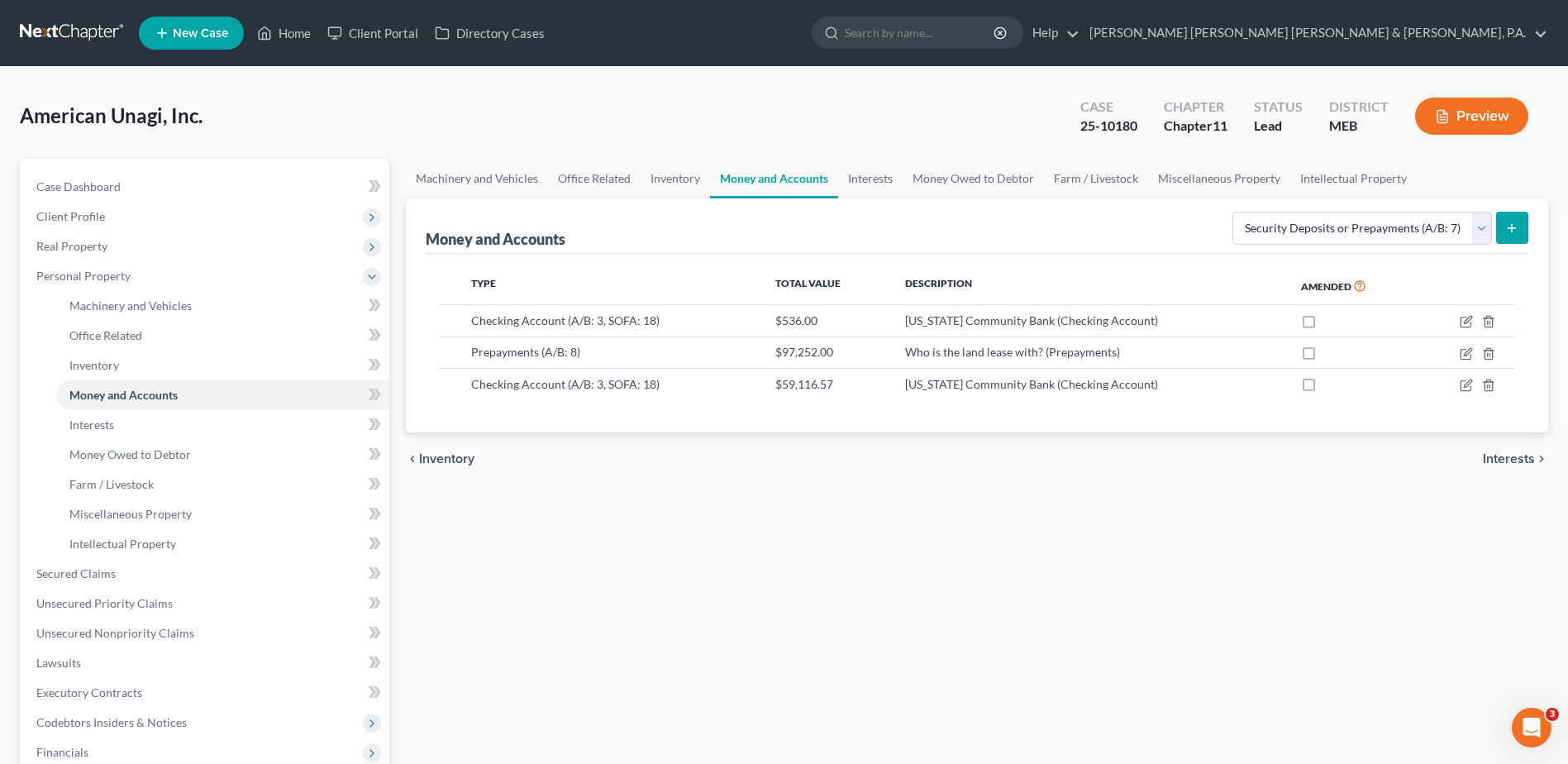
click at [1036, 230] on div "Money and Accounts Select Account Type Brokerage (A/B: 3, SOFA: 18) Cash on Han…" at bounding box center [977, 226] width 1103 height 56
click at [101, 363] on span "Inventory" at bounding box center [94, 365] width 50 height 14
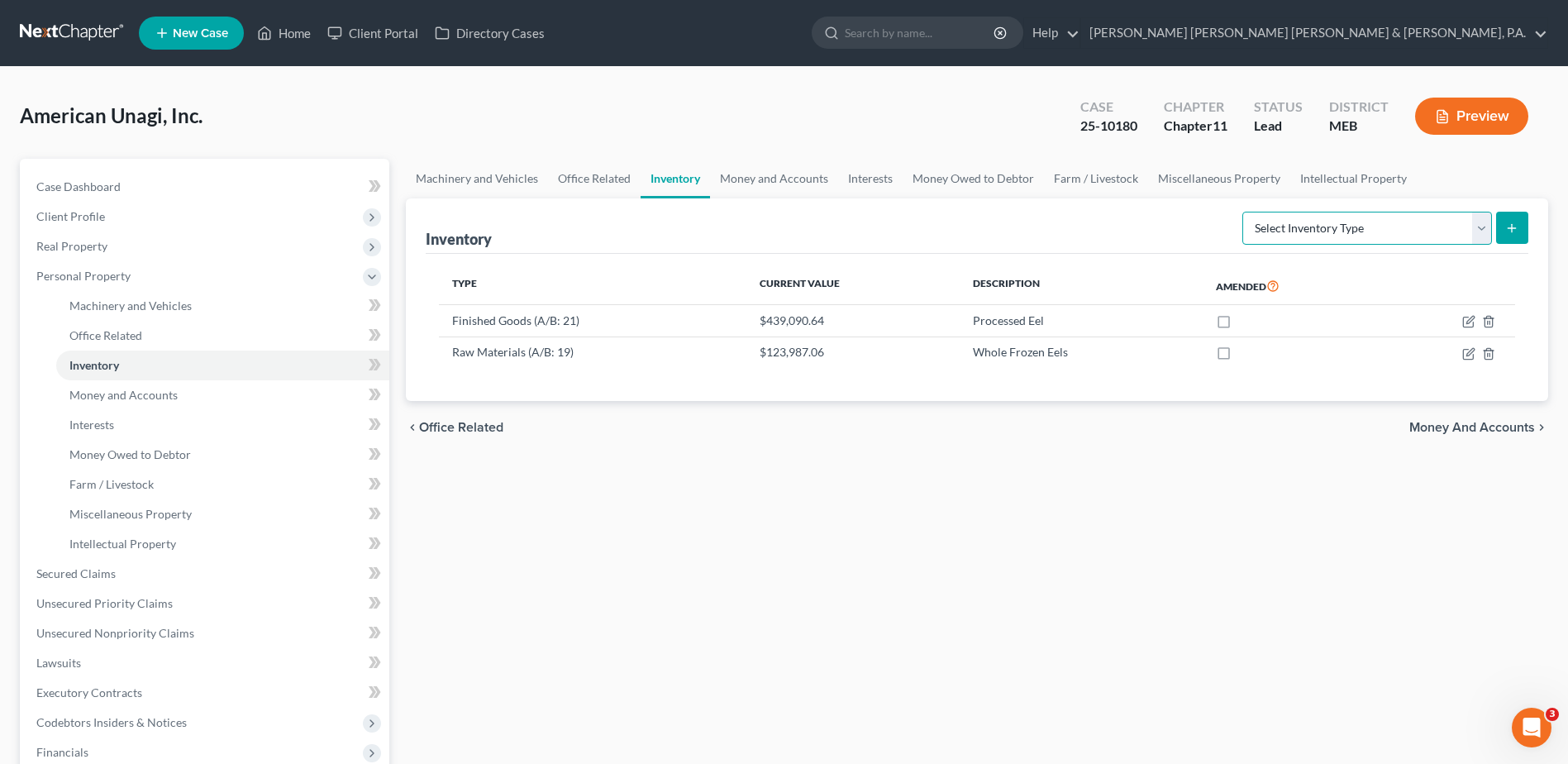
click at [1364, 230] on select "Select Inventory Type Finished Goods (A/B: 21) Other Inventory or Supplies (A/B…" at bounding box center [1368, 227] width 250 height 33
click at [853, 178] on link "Interests" at bounding box center [870, 179] width 65 height 40
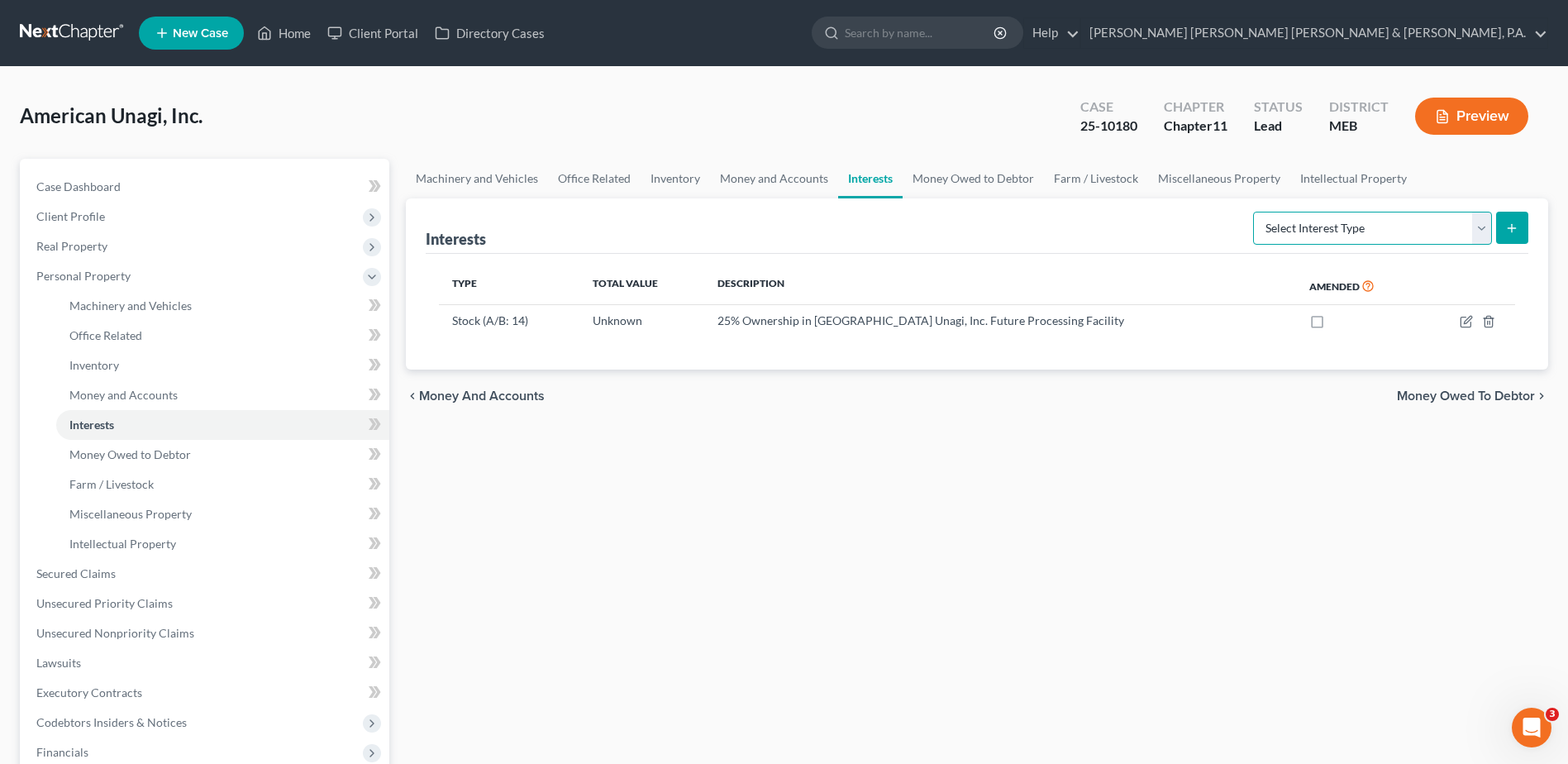
click at [1328, 228] on select "Select Interest Type Bond (A/B: 16) Incorporated Business (A/B: 15) Insurance P…" at bounding box center [1372, 227] width 239 height 33
drag, startPoint x: 737, startPoint y: 184, endPoint x: 1009, endPoint y: 193, distance: 272.1
click at [737, 184] on link "Money and Accounts" at bounding box center [773, 179] width 128 height 40
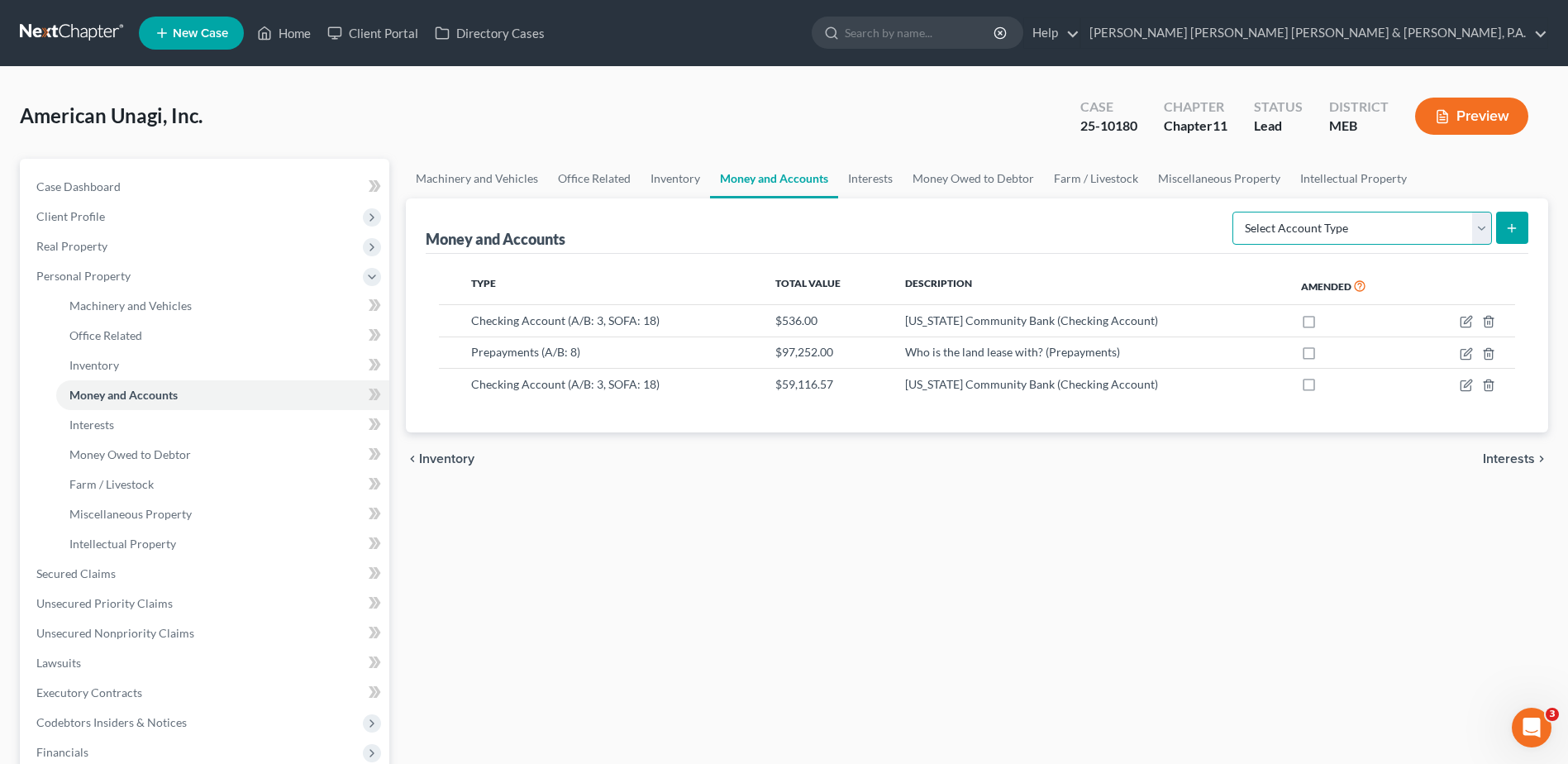
click at [1341, 233] on select "Select Account Type Brokerage (A/B: 3, SOFA: 18) Cash on Hand (A/B: 2) Certific…" at bounding box center [1363, 227] width 260 height 33
click at [782, 552] on div "Machinery and Vehicles Office Related Inventory Money and Accounts Interests Mo…" at bounding box center [978, 562] width 1159 height 806
click at [1489, 98] on button "Preview" at bounding box center [1472, 115] width 113 height 37
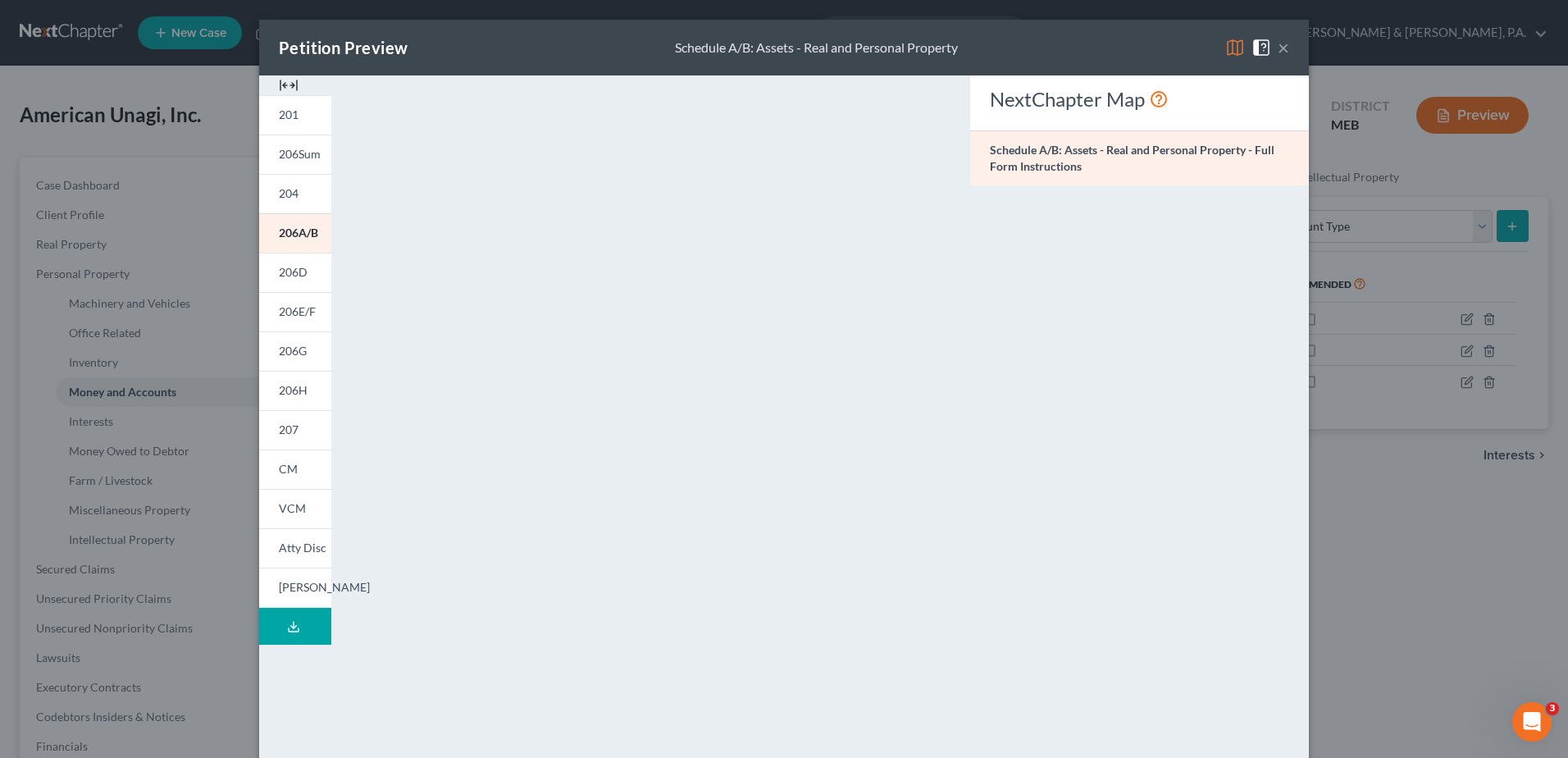
click at [1266, 41] on span at bounding box center [1264, 46] width 27 height 14
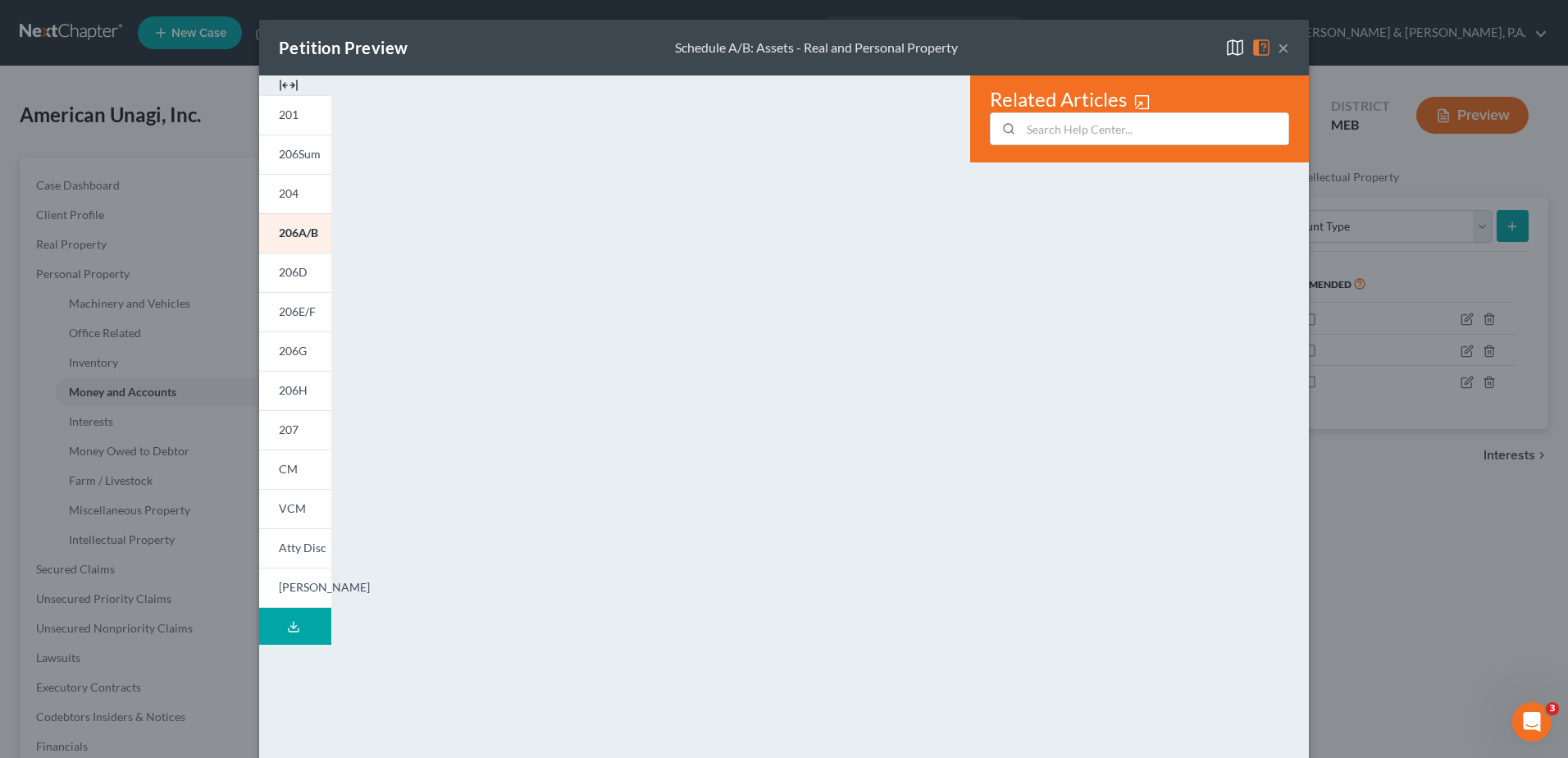
click at [1280, 43] on button "×" at bounding box center [1284, 47] width 12 height 20
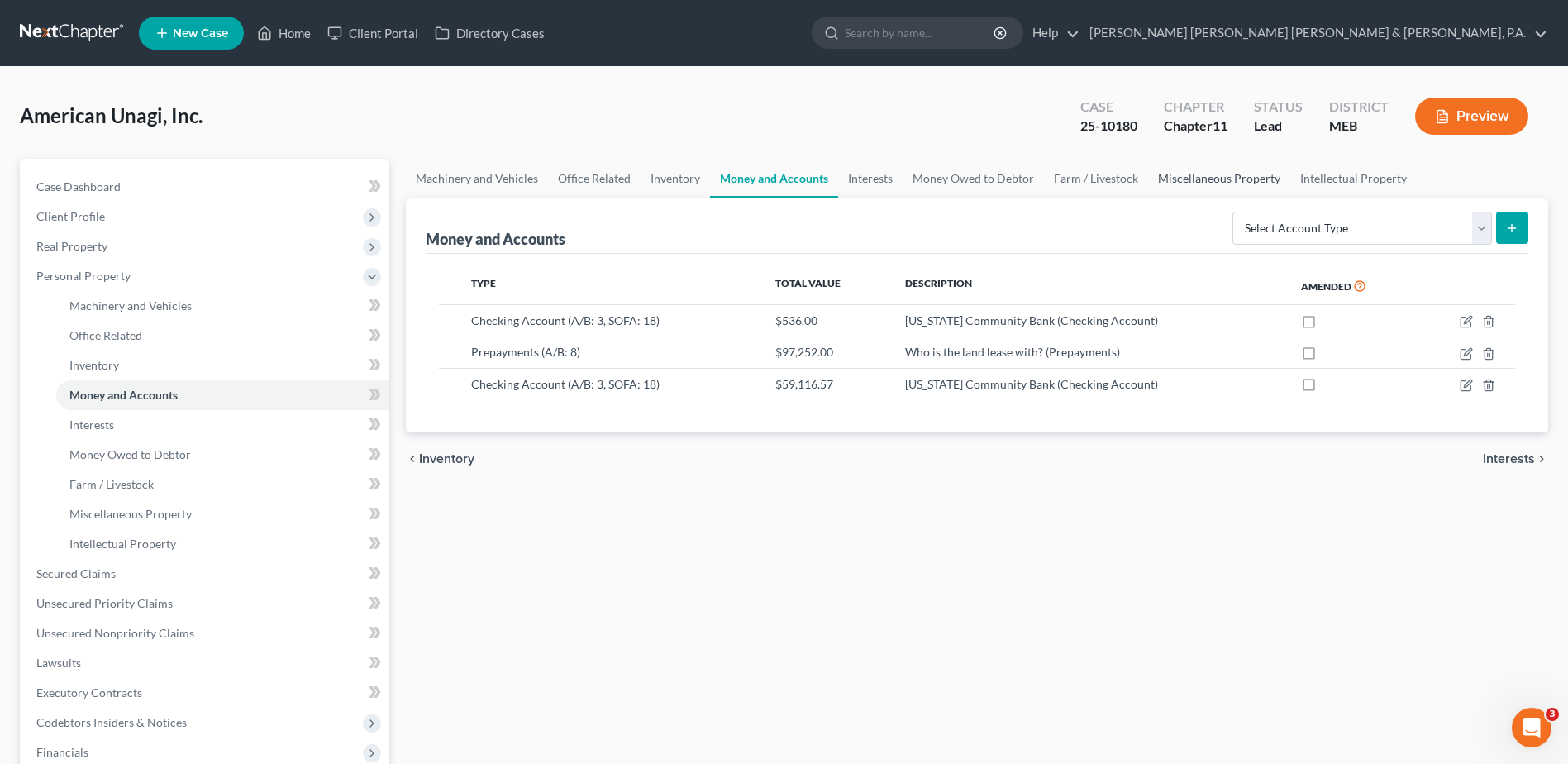
click at [1227, 175] on link "Miscellaneous Property" at bounding box center [1219, 179] width 142 height 40
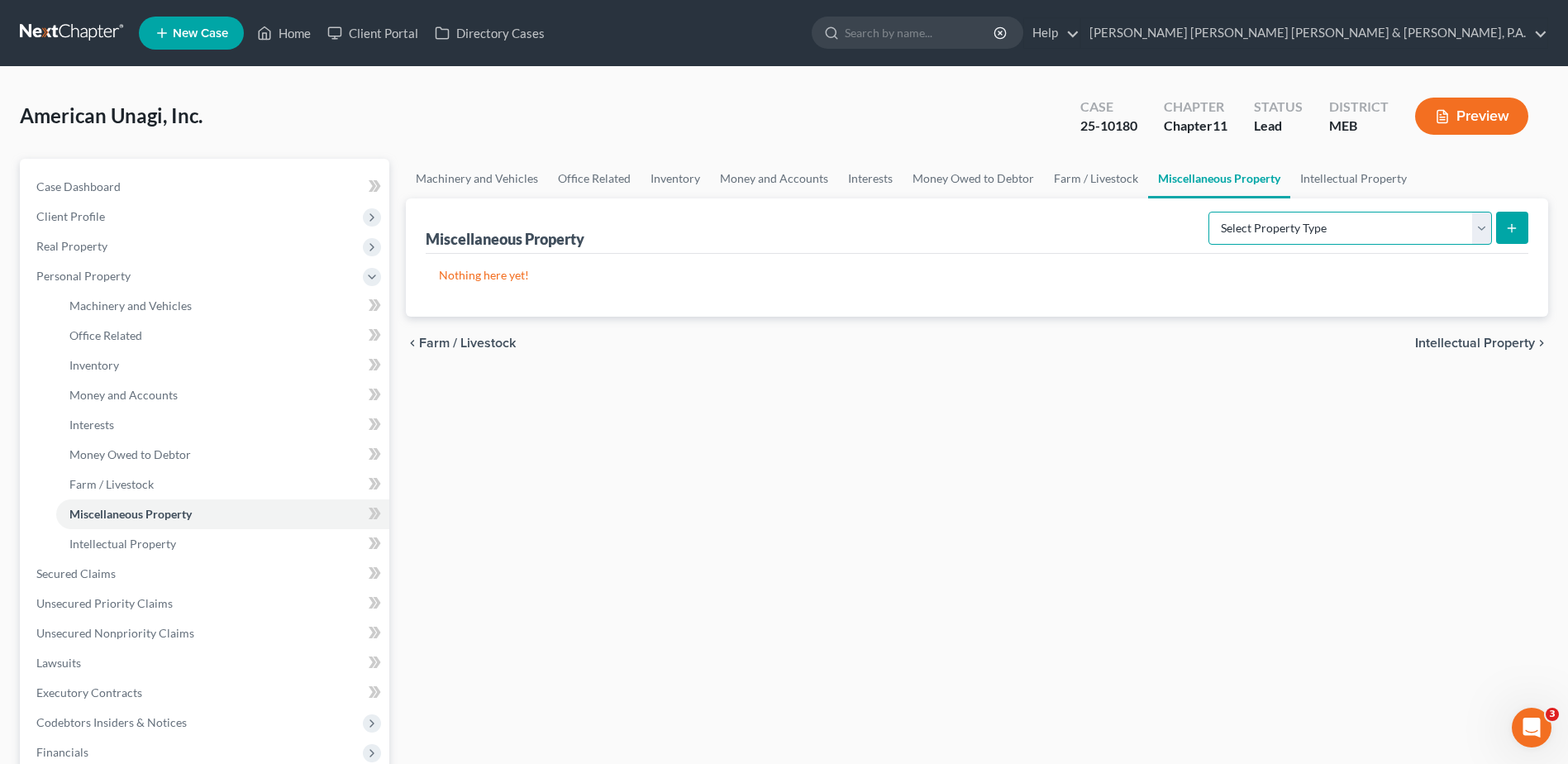
click at [1322, 222] on select "Select Property Type Assigned for Creditor Benefit [DATE] (SOFA: 8) Assigned to…" at bounding box center [1351, 227] width 284 height 33
click at [975, 175] on link "Money Owed to Debtor" at bounding box center [974, 179] width 141 height 40
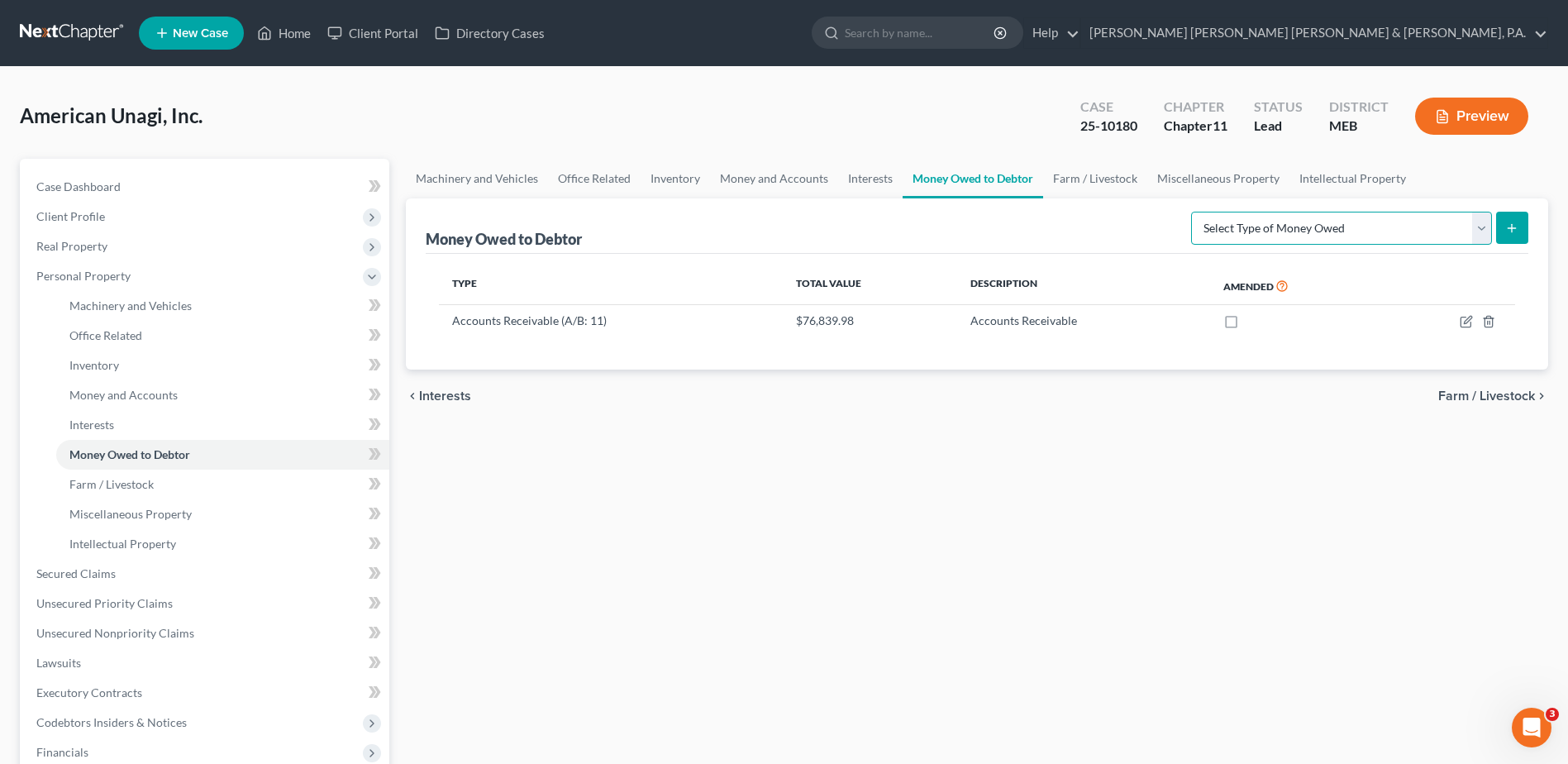
click at [1251, 221] on select "Select Type of Money Owed Accounts Receivable (A/B: 11) Causes of Action Agains…" at bounding box center [1341, 227] width 301 height 33
select select "expected_tax_refund"
click at [1195, 211] on select "Select Type of Money Owed Accounts Receivable (A/B: 11) Causes of Action Agains…" at bounding box center [1341, 227] width 301 height 33
click at [1506, 232] on icon "submit" at bounding box center [1511, 227] width 13 height 13
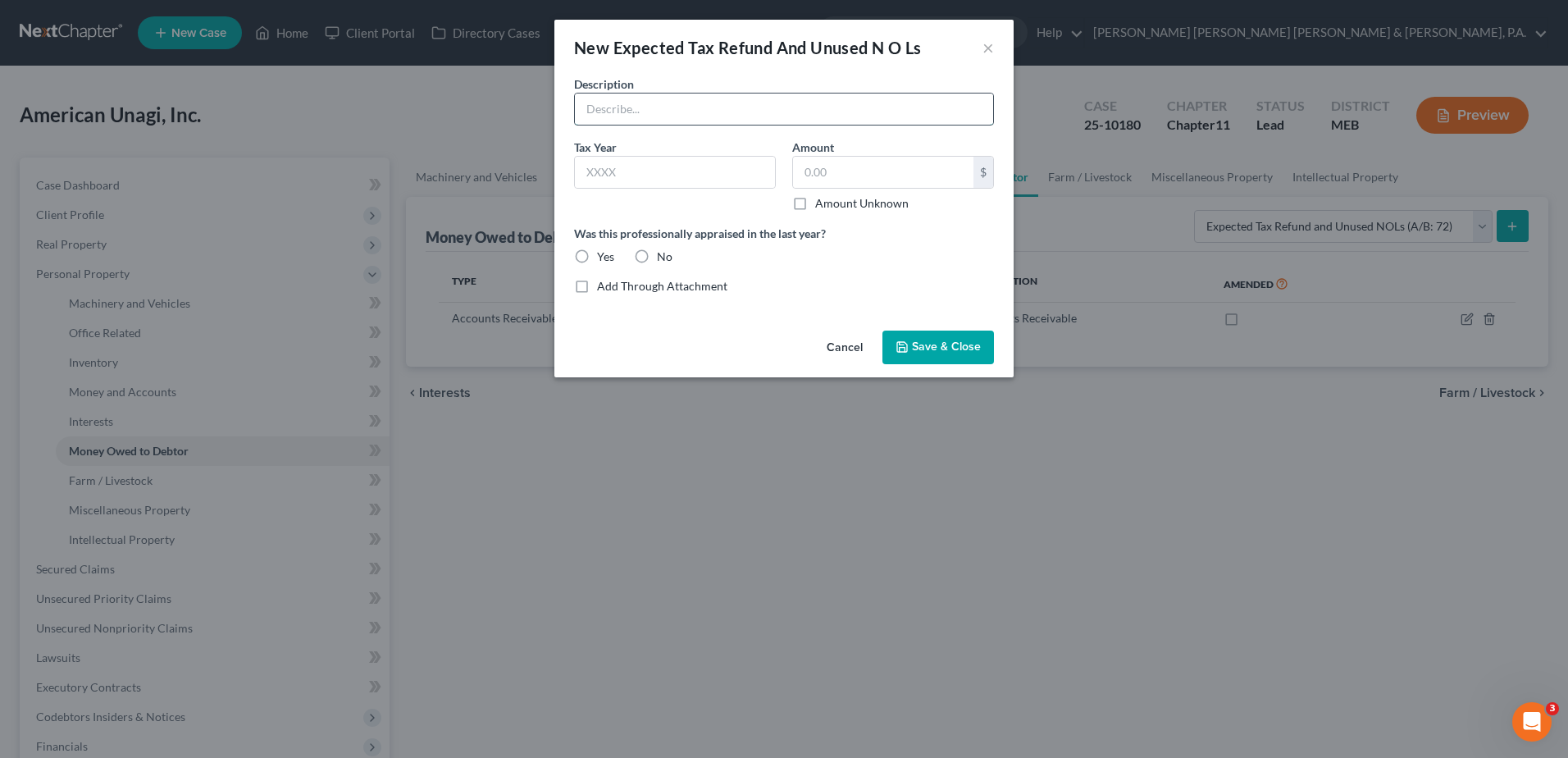
click at [783, 105] on input "text" at bounding box center [784, 109] width 418 height 32
type input "2024 Tax Return"
click at [659, 176] on input "text" at bounding box center [674, 172] width 200 height 32
type input "2024"
click at [844, 179] on input "text" at bounding box center [882, 172] width 180 height 32
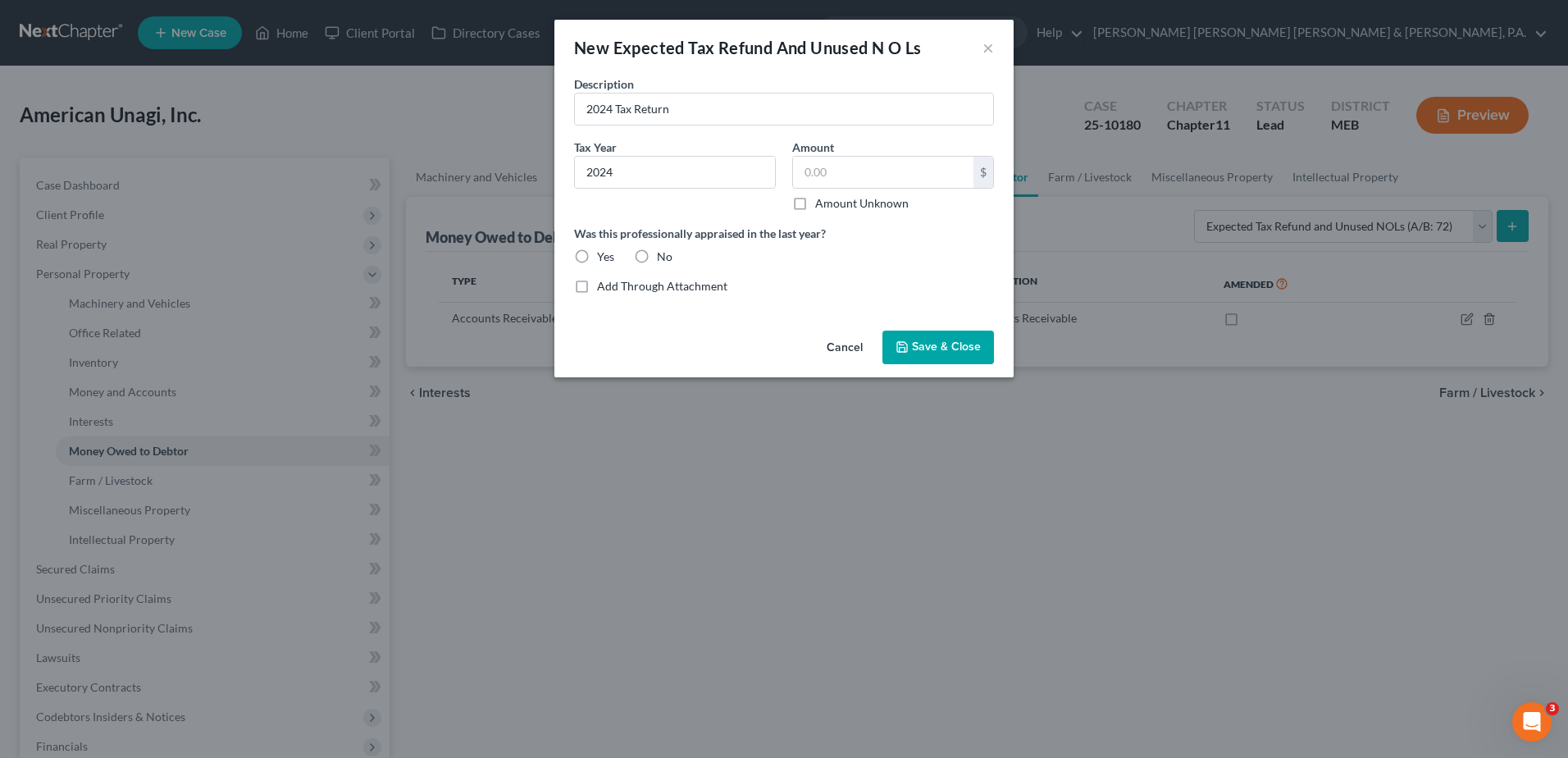
click at [754, 129] on div "Description * 2024 Tax Return Tax Year * 2024 Amount $ Amount Unknown Balance U…" at bounding box center [784, 192] width 436 height 232
click at [812, 164] on input "text" at bounding box center [882, 172] width 180 height 32
type input "1,135"
click at [641, 175] on input "2024" at bounding box center [674, 172] width 200 height 32
type input "2023"
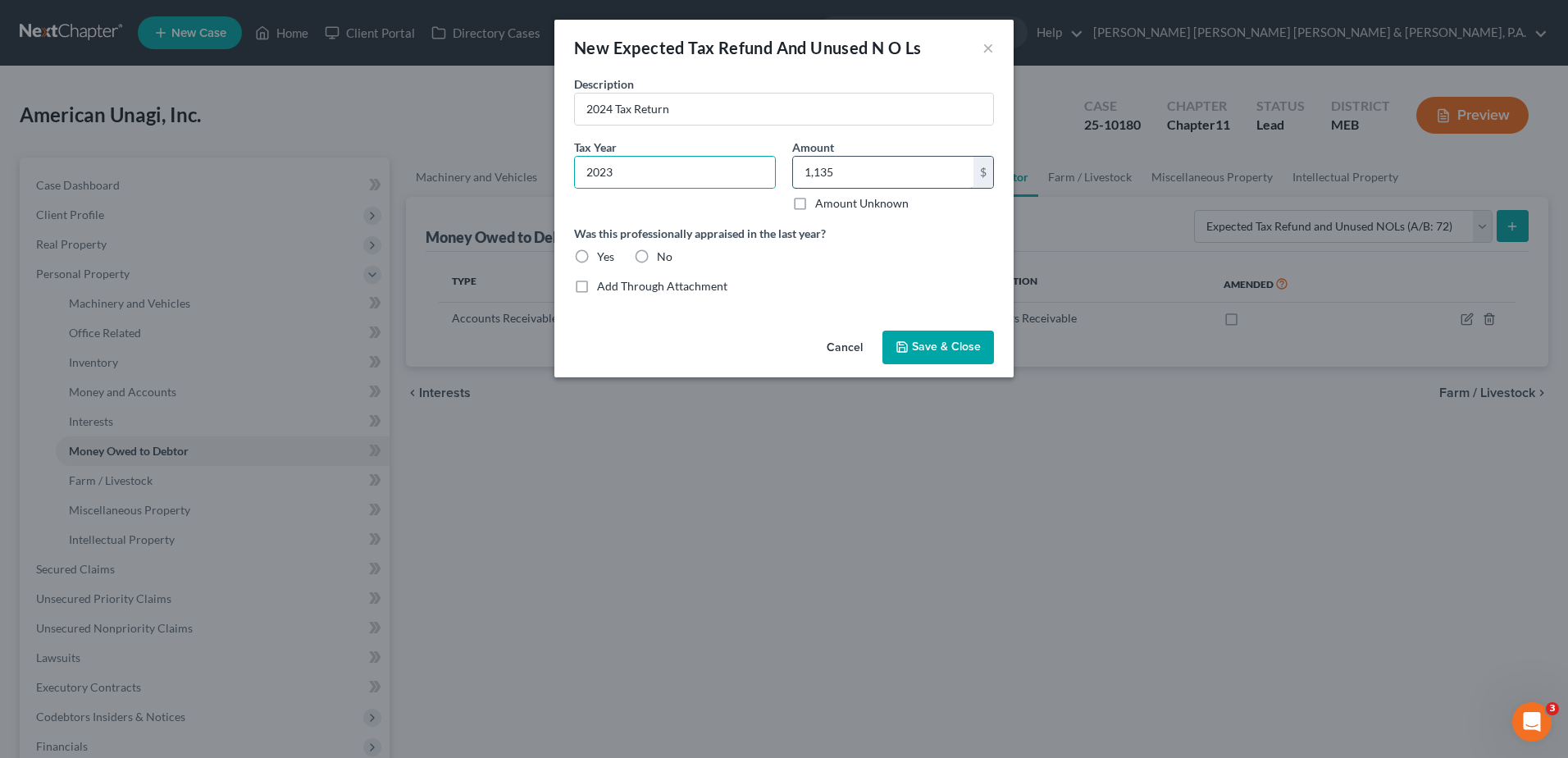
click at [859, 170] on input "1,135" at bounding box center [882, 172] width 180 height 32
type input "1,135,677"
click at [657, 252] on label "No" at bounding box center [664, 256] width 16 height 17
click at [663, 252] on input "No" at bounding box center [668, 253] width 11 height 11
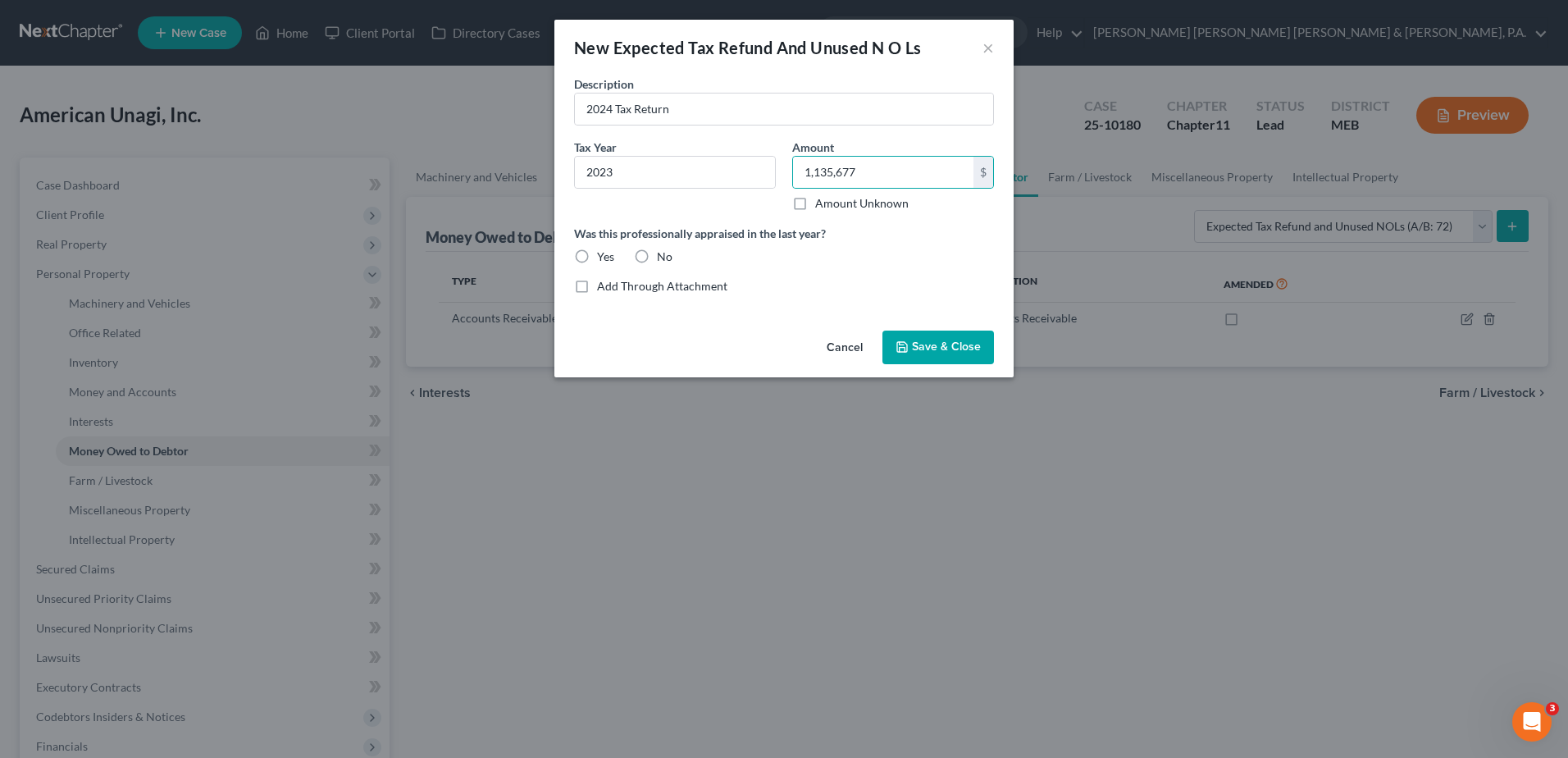
radio input "true"
drag, startPoint x: 933, startPoint y: 347, endPoint x: 926, endPoint y: 355, distance: 10.6
click at [933, 348] on span "Save & Close" at bounding box center [946, 347] width 69 height 14
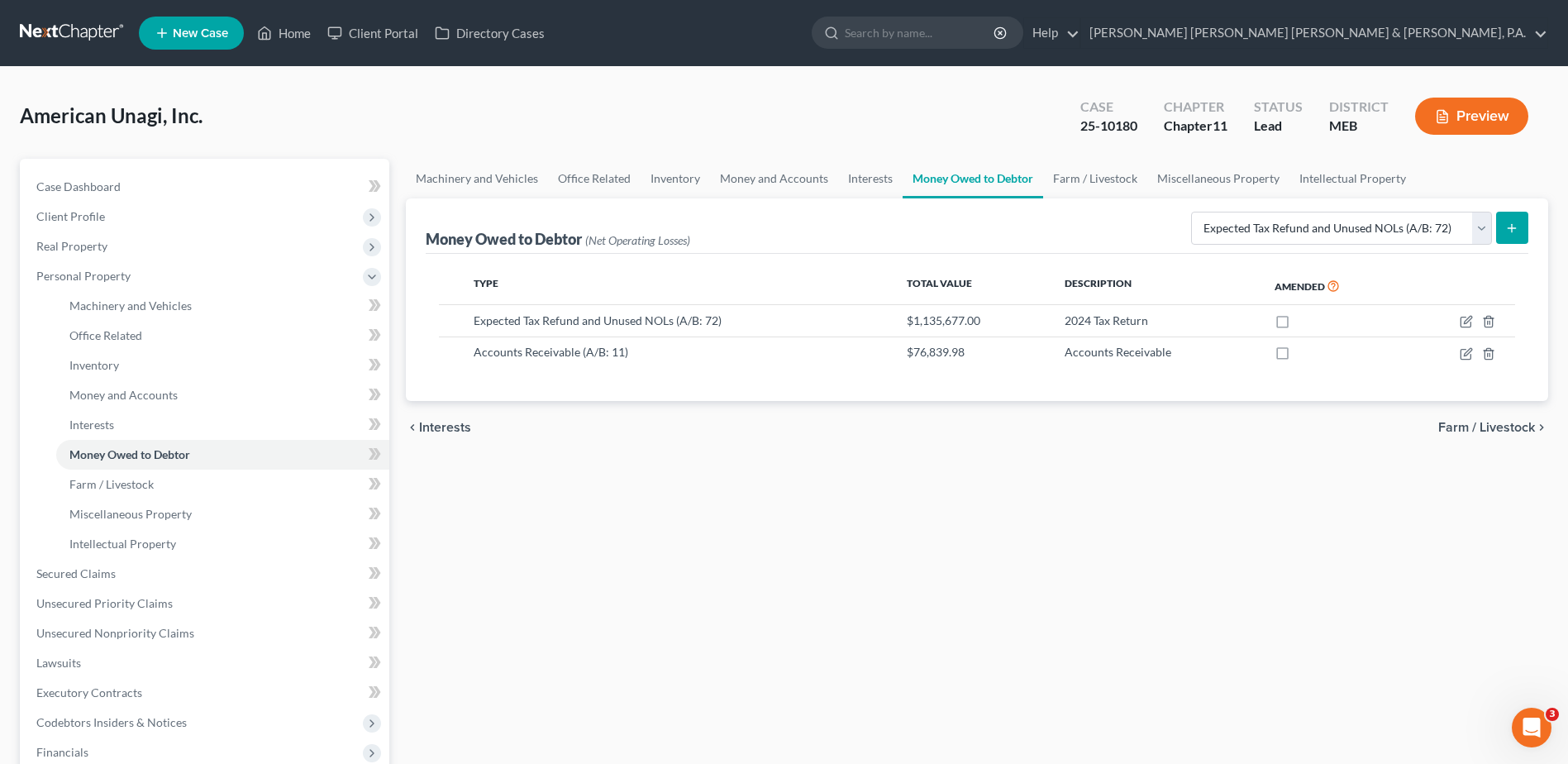
click at [1287, 569] on div "Machinery and Vehicles Office Related Inventory Money and Accounts Interests Mo…" at bounding box center [978, 562] width 1159 height 806
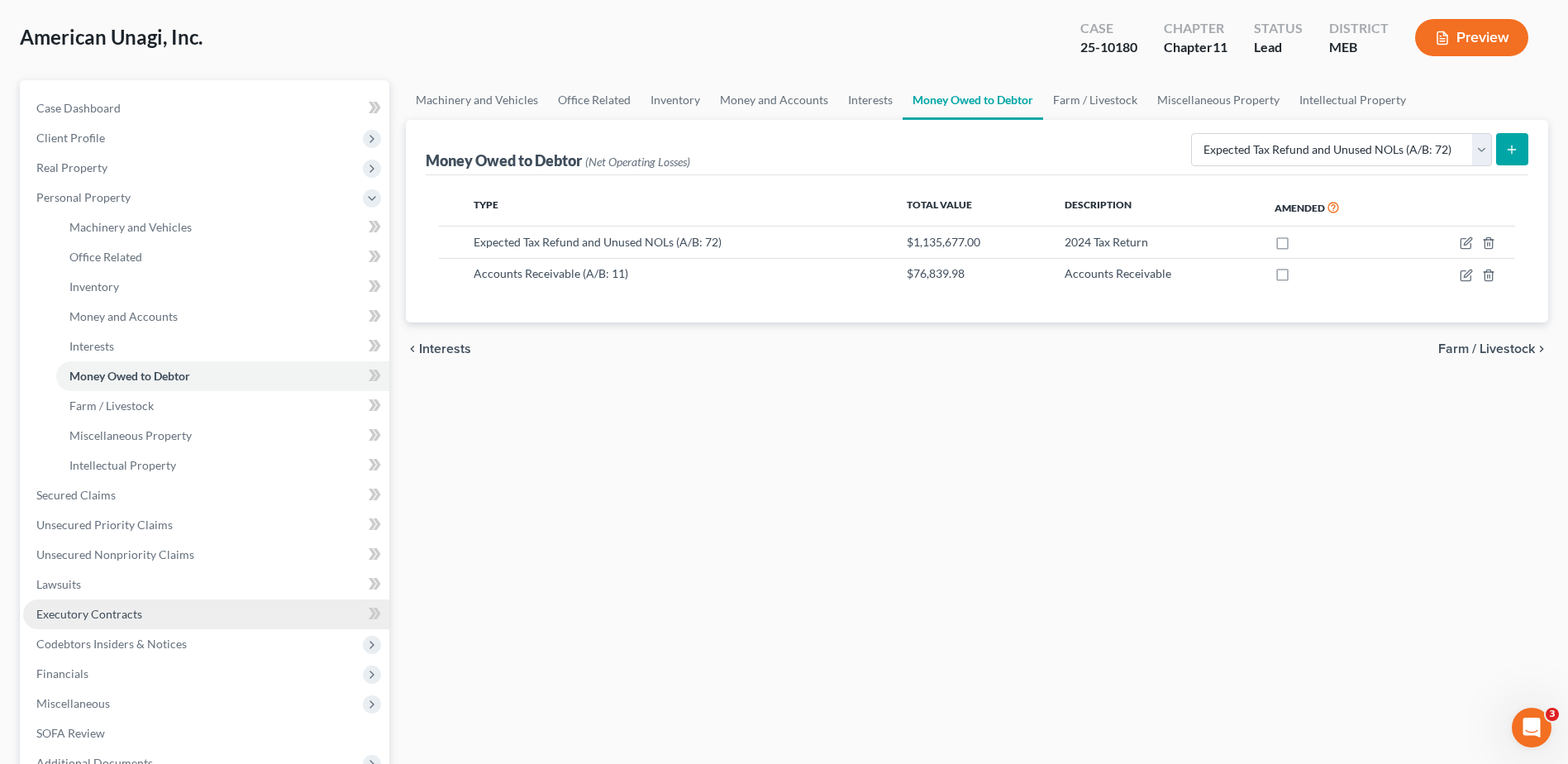
scroll to position [82, 0]
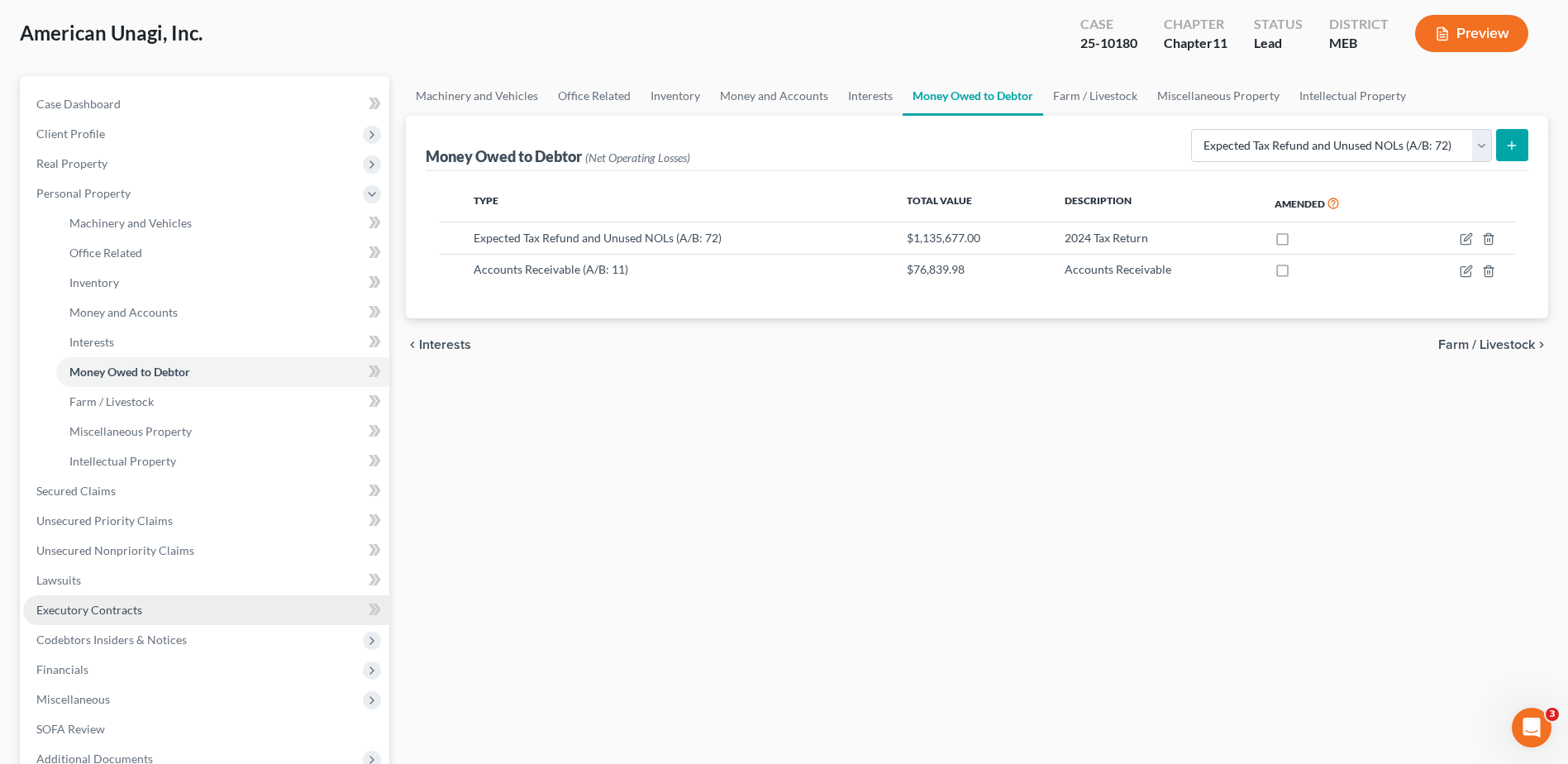
click at [187, 611] on link "Executory Contracts" at bounding box center [205, 610] width 366 height 30
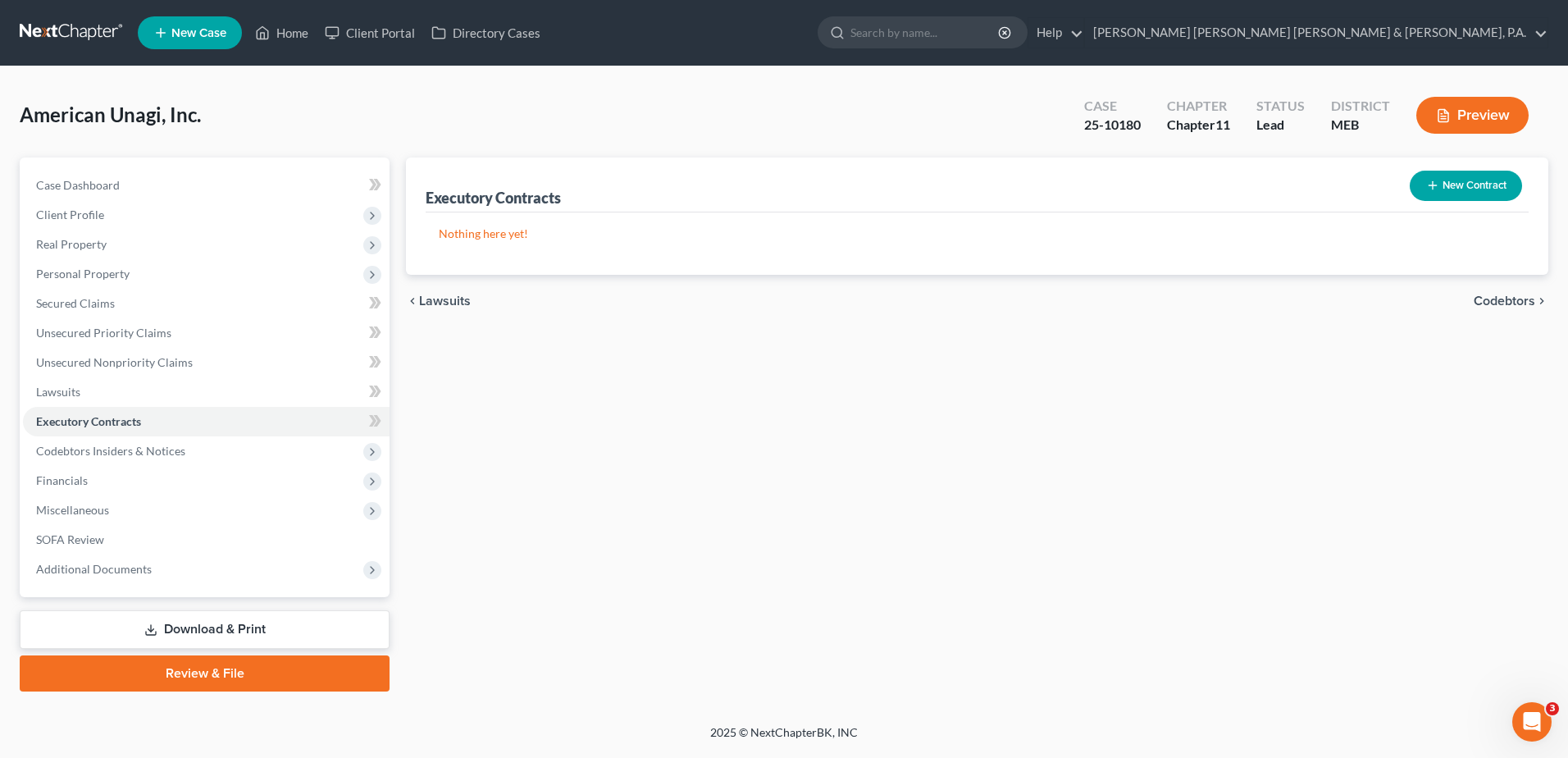
click at [1457, 178] on button "New Contract" at bounding box center [1466, 185] width 112 height 31
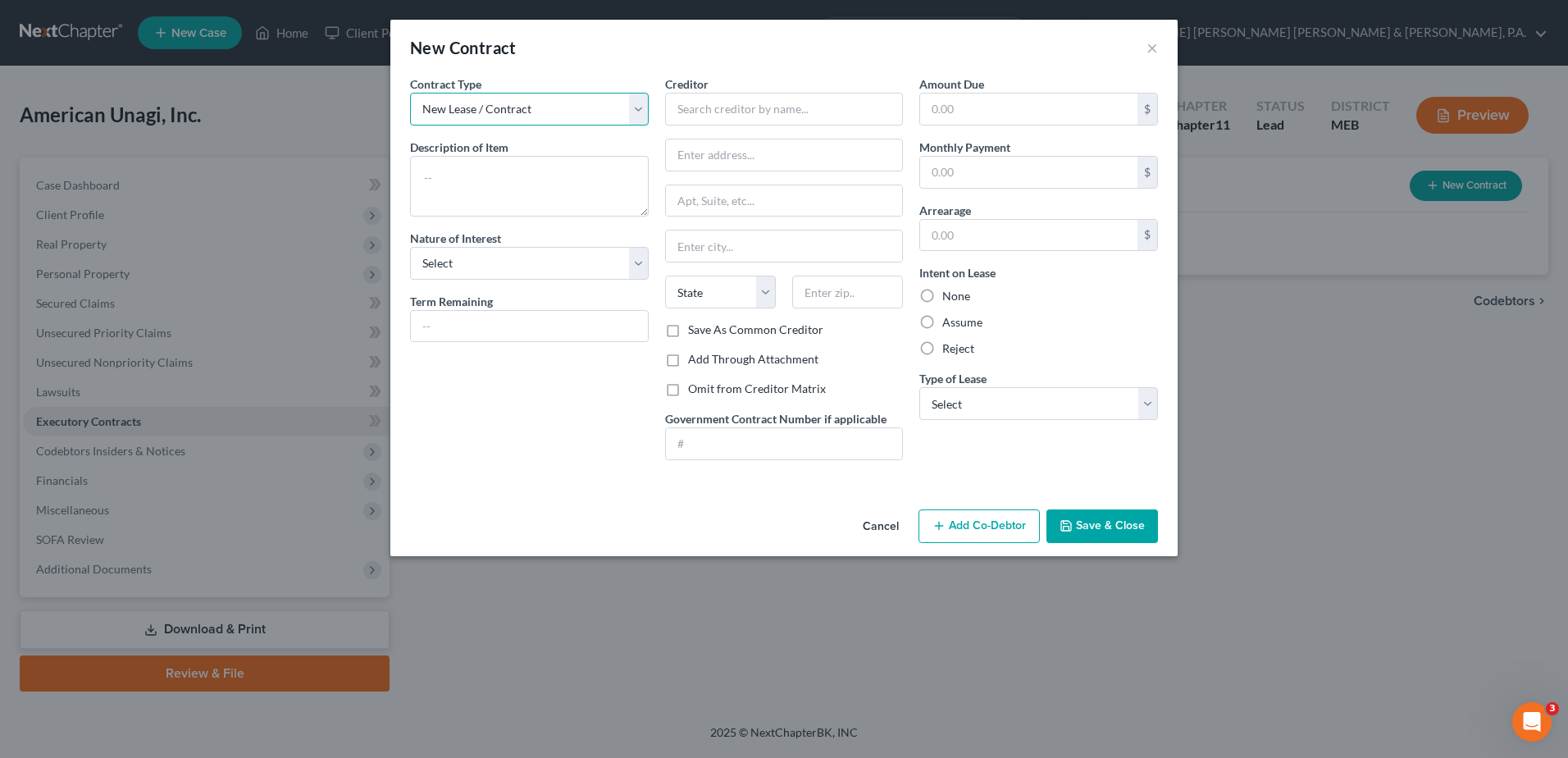
click at [572, 98] on select "New Lease / Contract New Timeshare" at bounding box center [529, 108] width 238 height 32
drag, startPoint x: 567, startPoint y: 103, endPoint x: 580, endPoint y: 104, distance: 13.0
click at [567, 103] on select "New Lease / Contract New Timeshare" at bounding box center [529, 108] width 238 height 32
click at [770, 121] on input "text" at bounding box center [784, 108] width 238 height 32
type input "ReVision Energy"
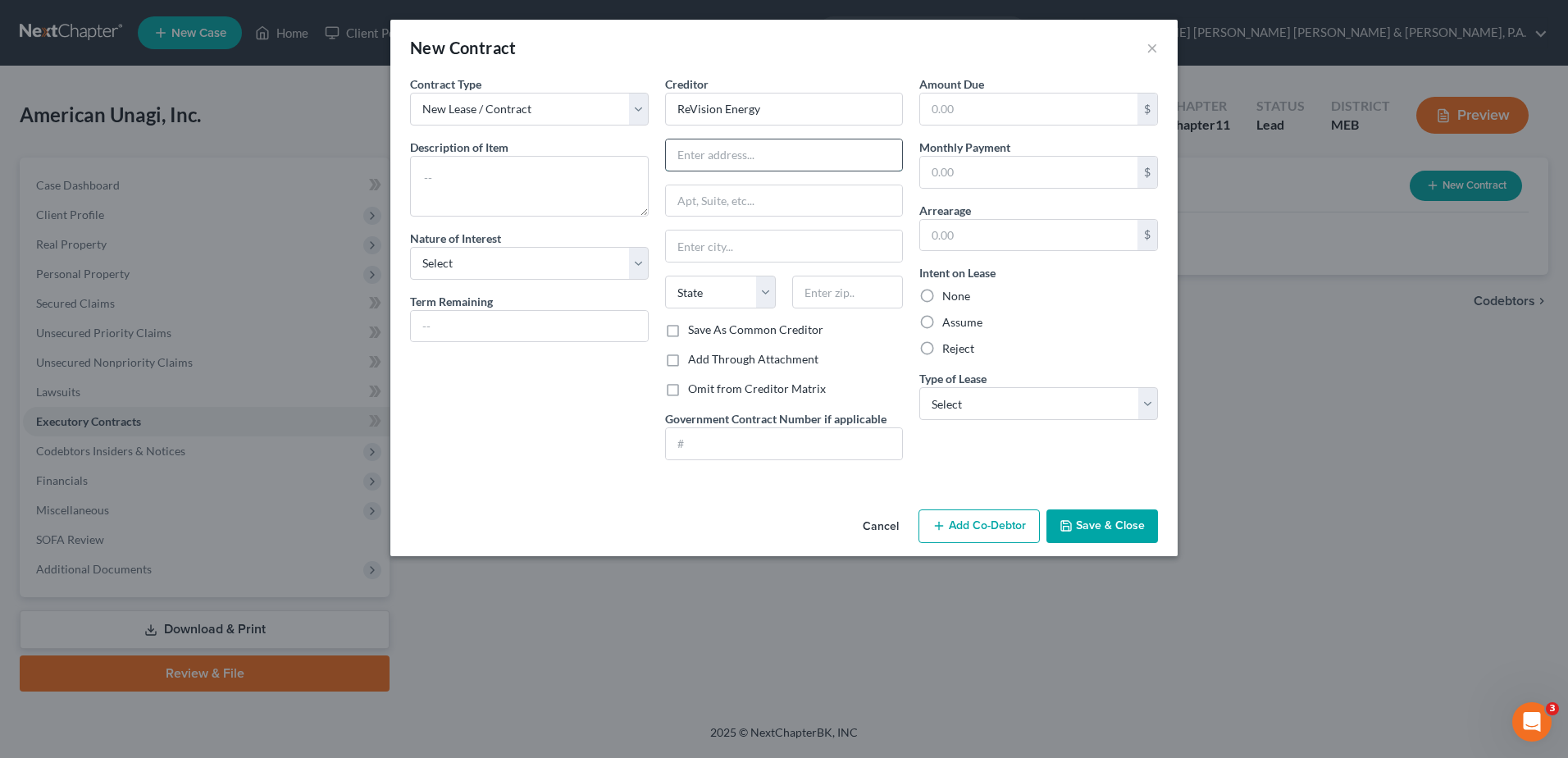
drag, startPoint x: 778, startPoint y: 161, endPoint x: 804, endPoint y: 164, distance: 26.2
click at [778, 161] on input "text" at bounding box center [784, 156] width 237 height 32
click at [754, 158] on input "text" at bounding box center [784, 156] width 237 height 32
type input "[STREET_ADDRESS][PERSON_NAME]"
click at [725, 244] on input "text" at bounding box center [784, 246] width 237 height 32
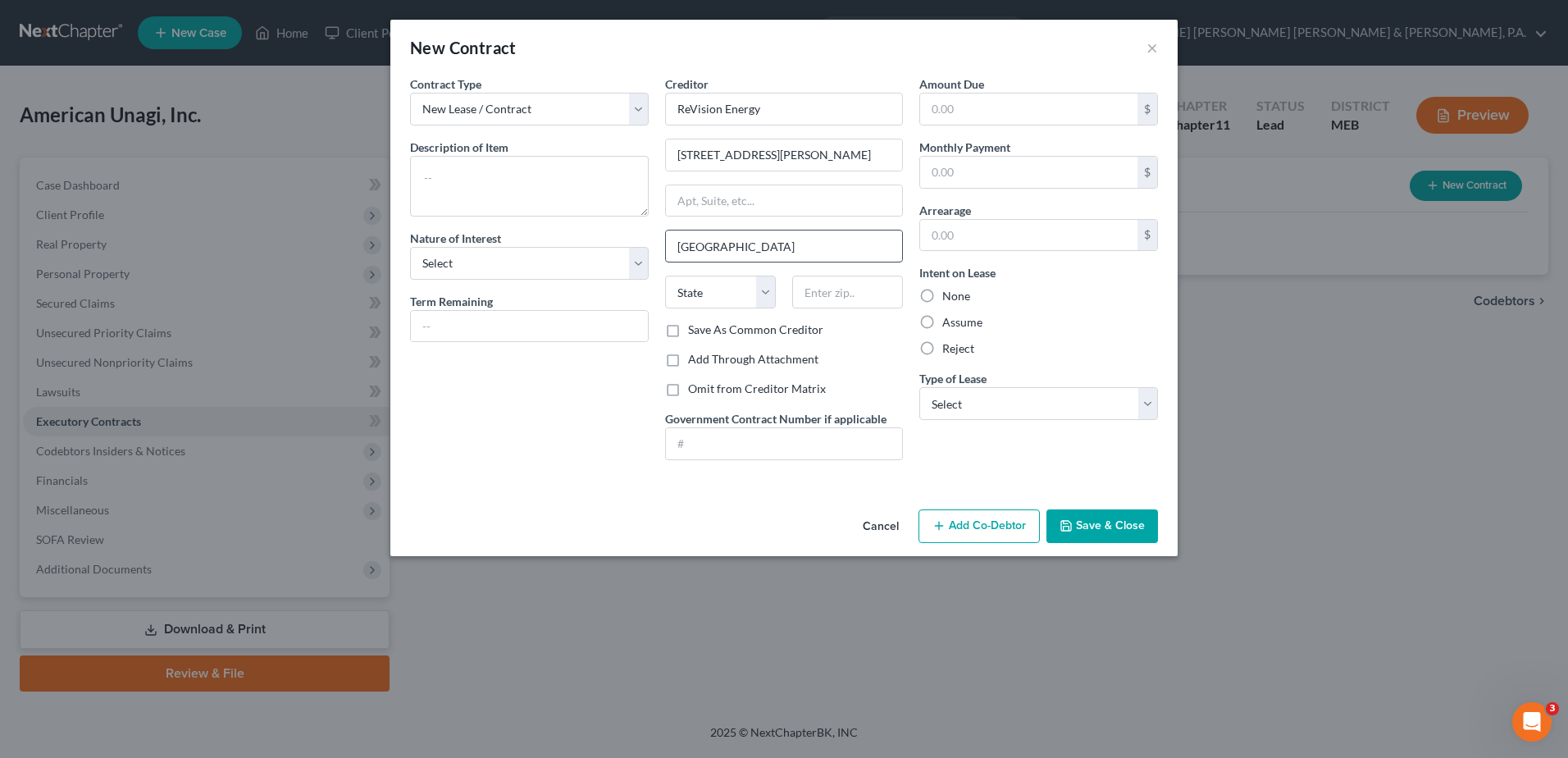
type input "[GEOGRAPHIC_DATA]"
select select "20"
type input "04106-1929"
click at [501, 258] on select "Select Purchaser Agent Lessor Lessee" at bounding box center [529, 263] width 238 height 32
click at [508, 254] on select "Select Purchaser Agent Lessor Lessee" at bounding box center [529, 263] width 238 height 32
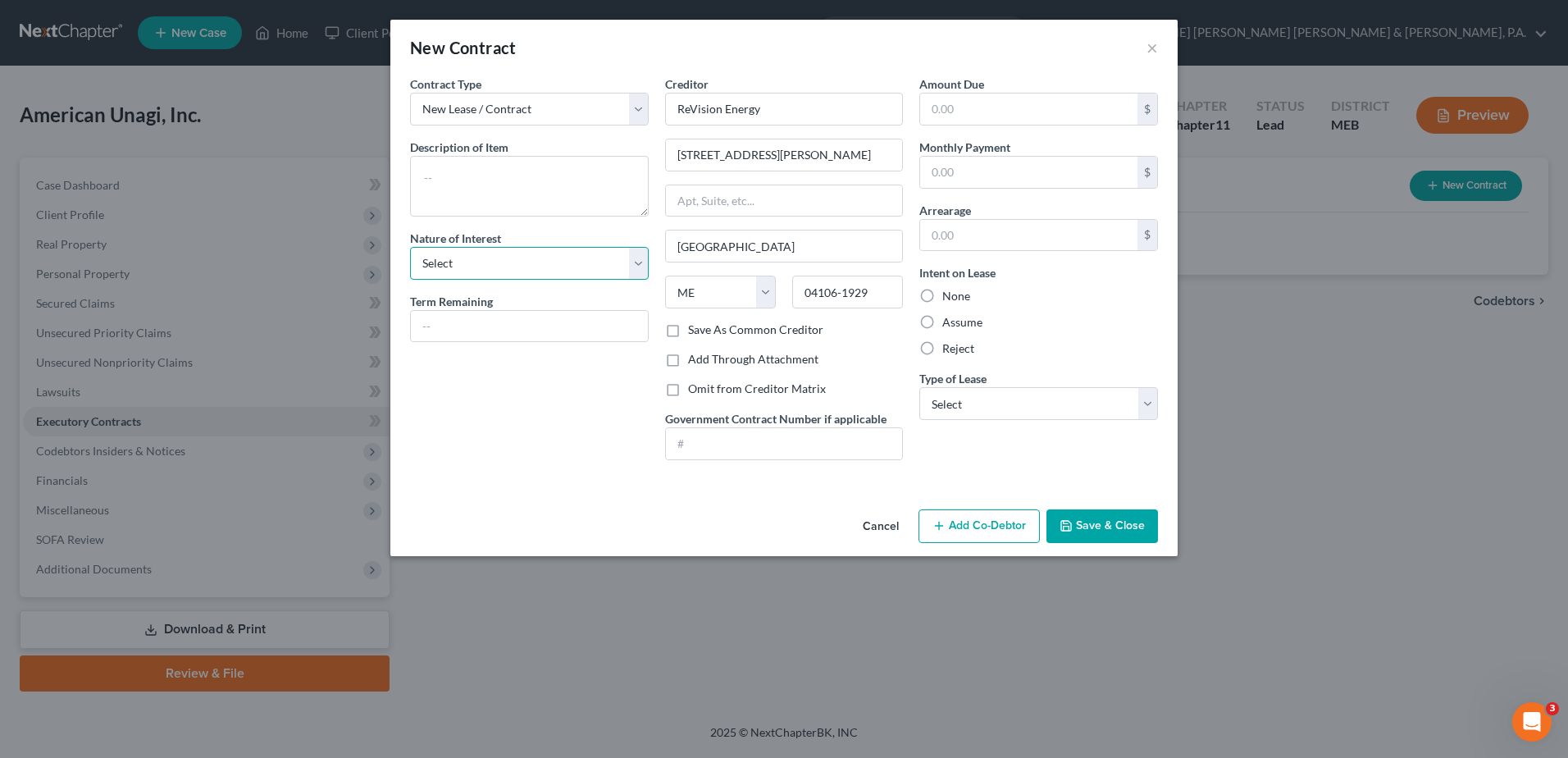
select select "3"
click at [409, 247] on select "Select Purchaser Agent Lessor Lessee" at bounding box center [529, 263] width 238 height 32
click at [469, 325] on input "text" at bounding box center [529, 327] width 237 height 32
type input "[DATE]"
click at [540, 433] on div "Contract Type New Lease / Contract New Timeshare Description of non-residential…" at bounding box center [529, 275] width 255 height 398
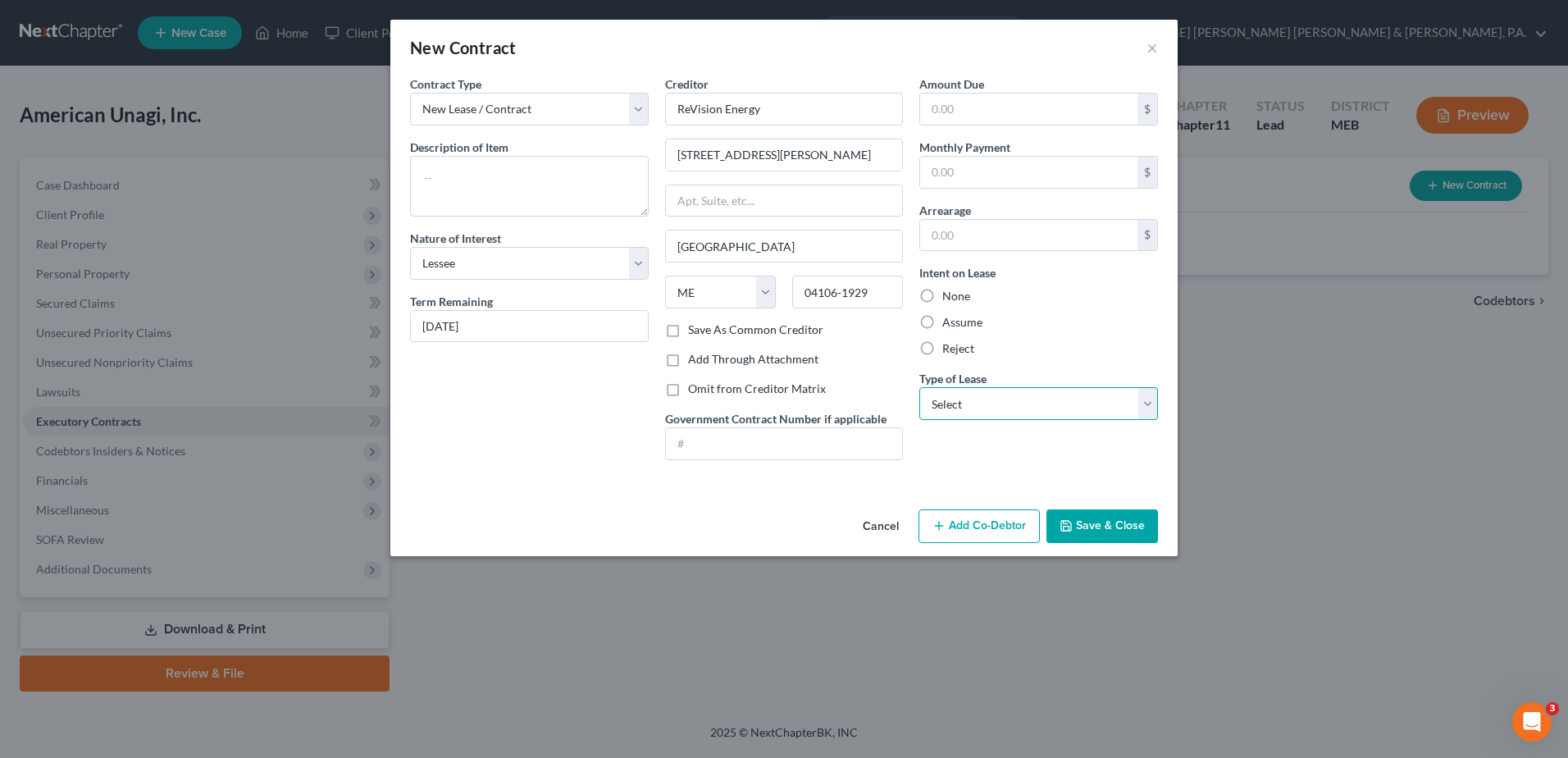
click at [943, 397] on select "Select Real Estate Car Other" at bounding box center [1038, 403] width 238 height 32
select select "2"
click at [919, 387] on select "Select Real Estate Car Other" at bounding box center [1038, 403] width 238 height 32
click at [957, 467] on div "Amount Due $ Monthly Payment $ Arrearage $ Intent on Lease None Assume Reject T…" at bounding box center [1037, 275] width 255 height 398
click at [552, 189] on textarea at bounding box center [529, 186] width 238 height 61
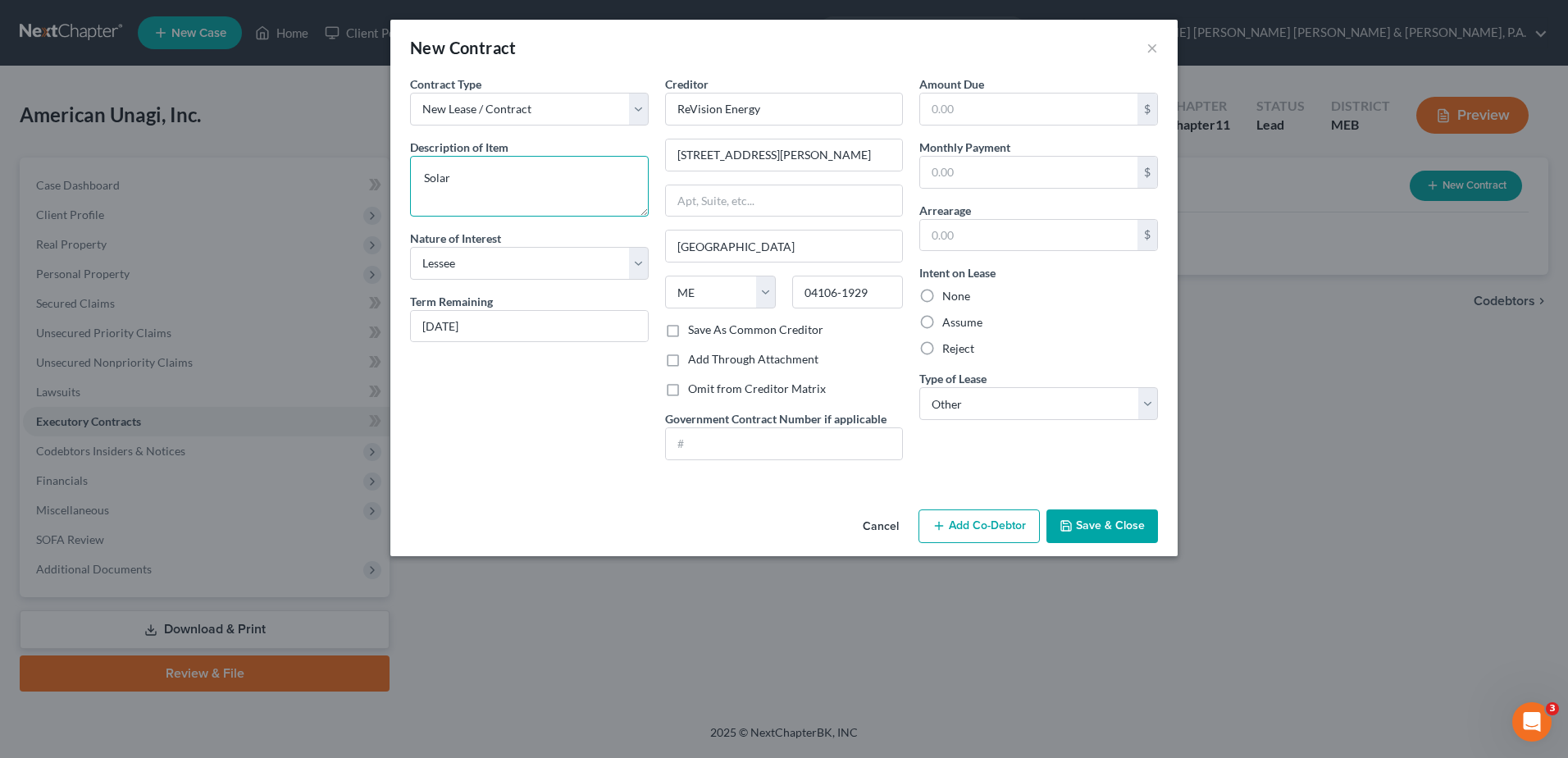
type textarea "Solar"
click at [1058, 302] on div "None" at bounding box center [1038, 295] width 238 height 17
click at [1109, 531] on button "Save & Close" at bounding box center [1101, 526] width 111 height 34
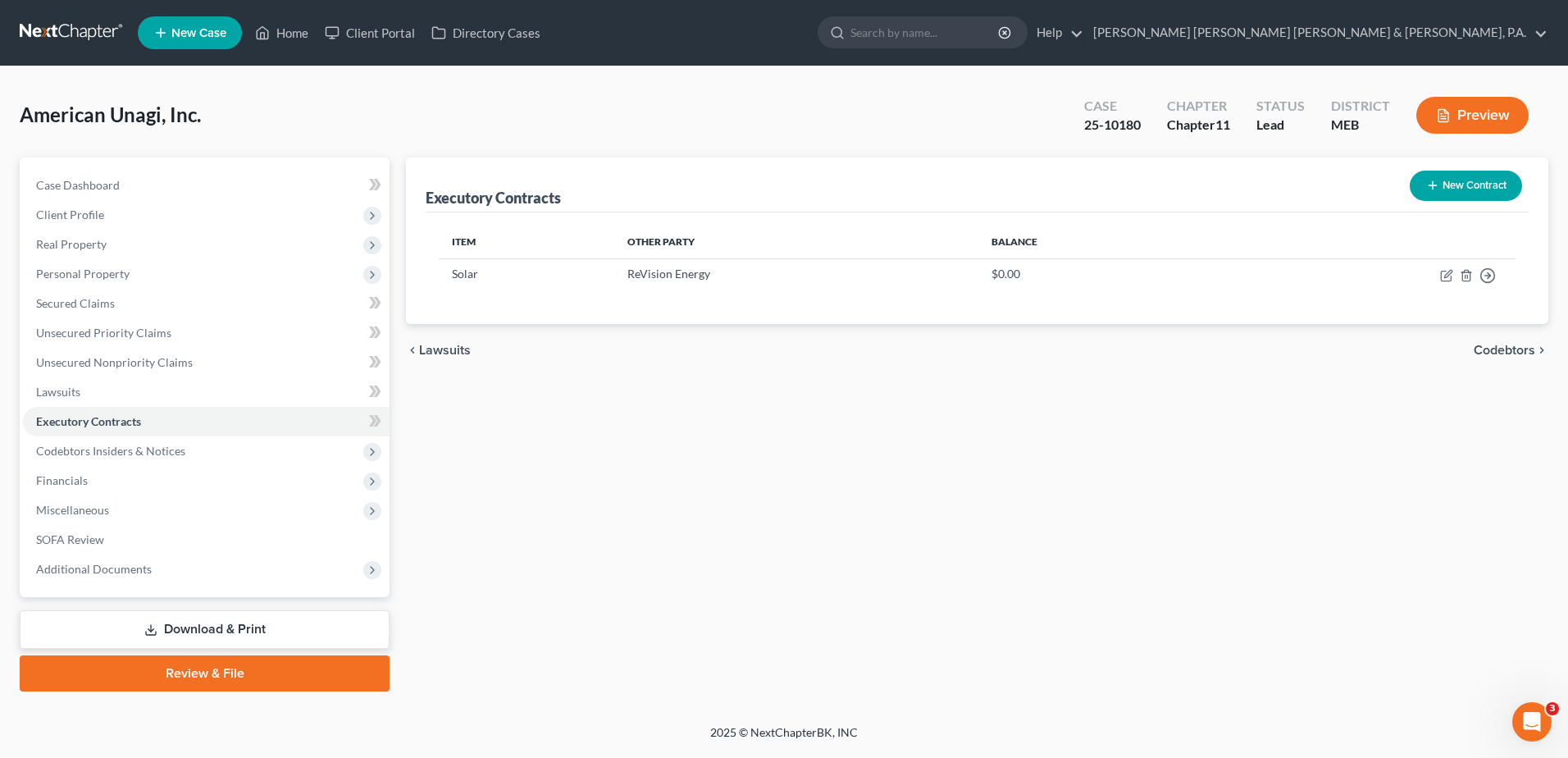
click at [1458, 183] on button "New Contract" at bounding box center [1466, 185] width 112 height 31
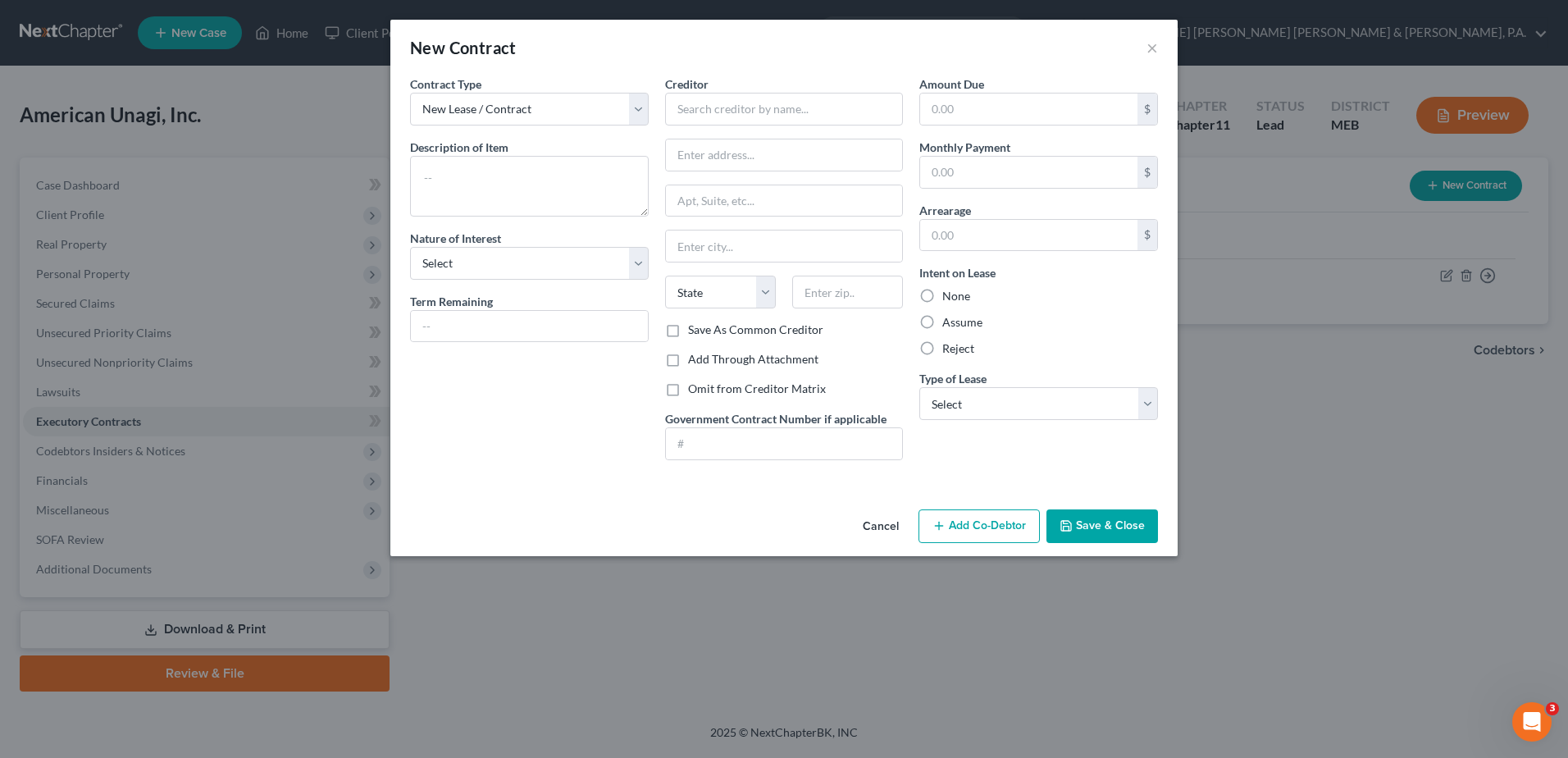
click at [723, 125] on div "Creditor * State [US_STATE] AK AR AZ CA CO [GEOGRAPHIC_DATA] DE DC [GEOGRAPHIC_…" at bounding box center [784, 199] width 238 height 246
click at [721, 100] on input "text" at bounding box center [784, 108] width 238 height 32
type input "[GEOGRAPHIC_DATA]"
click at [493, 184] on textarea at bounding box center [529, 186] width 238 height 61
type textarea "Property Lease"
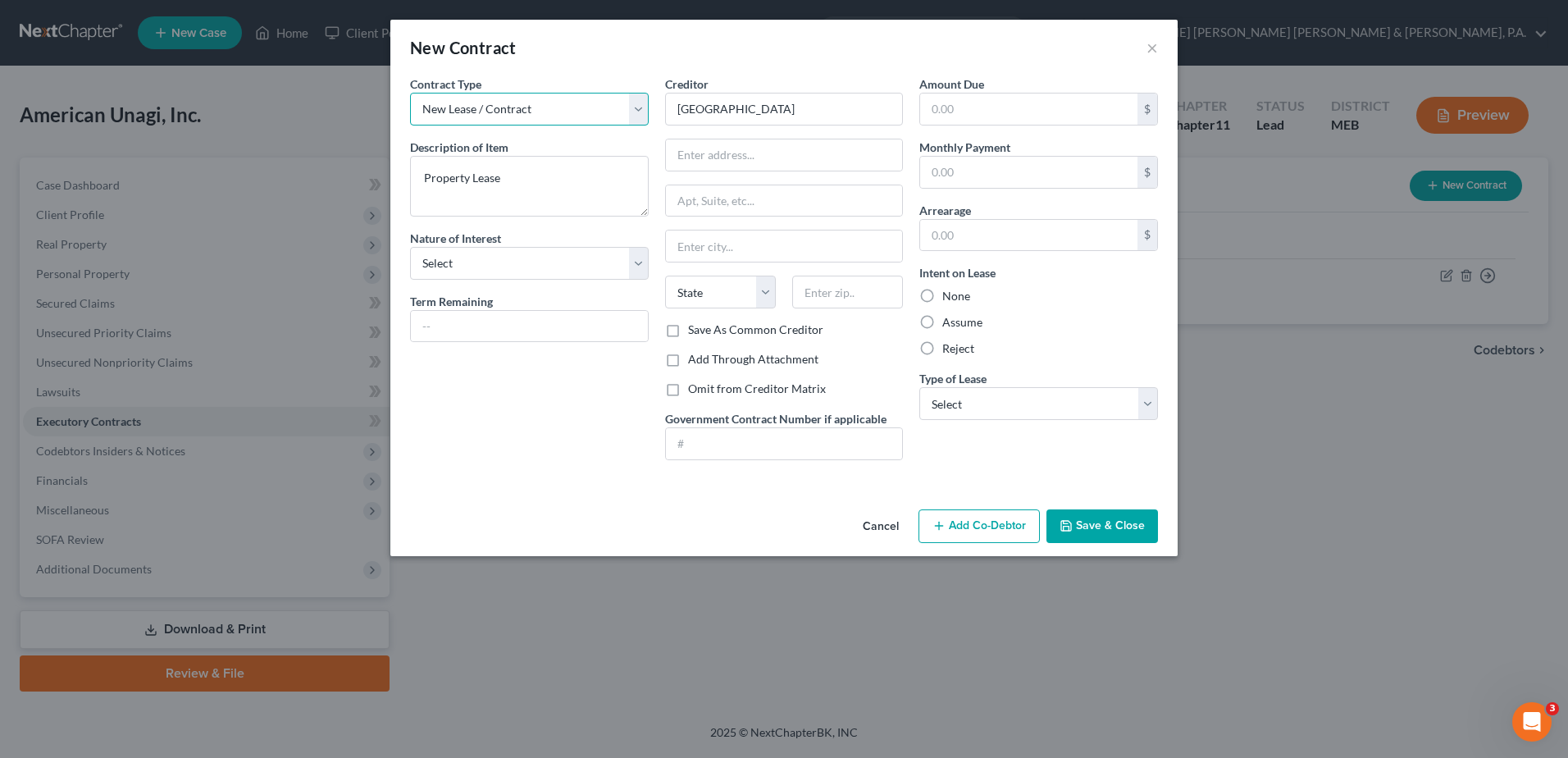
click at [527, 114] on select "New Lease / Contract New Timeshare" at bounding box center [529, 108] width 238 height 32
click at [480, 261] on select "Select Purchaser Agent Lessor Lessee" at bounding box center [529, 263] width 238 height 32
select select "3"
click at [409, 247] on select "Select Purchaser Agent Lessor Lessee" at bounding box center [529, 263] width 238 height 32
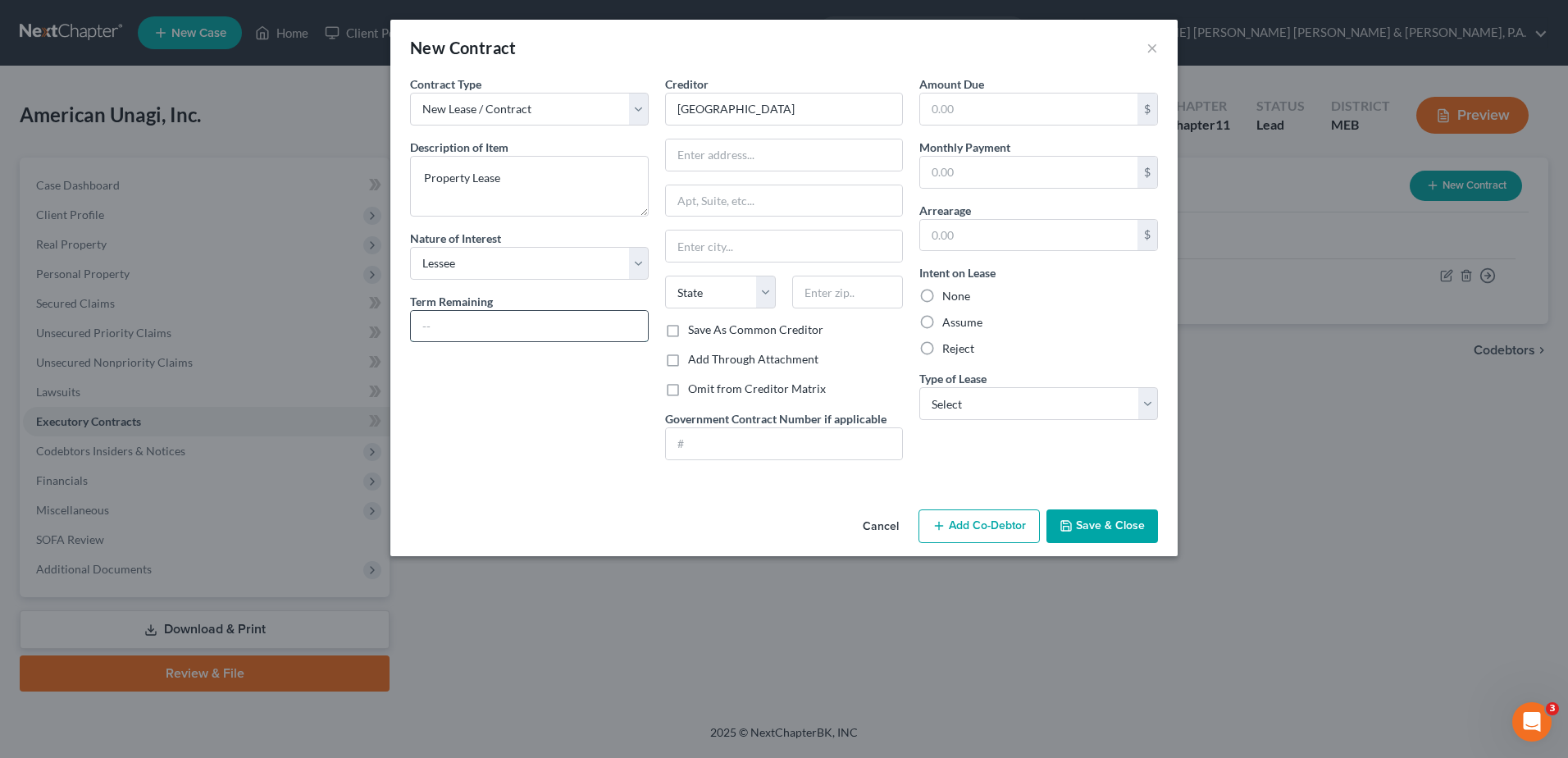
click at [483, 319] on input "text" at bounding box center [529, 327] width 237 height 32
type input "[DATE]"
click at [1004, 112] on input "text" at bounding box center [1029, 109] width 218 height 32
drag, startPoint x: 752, startPoint y: 151, endPoint x: 746, endPoint y: 140, distance: 12.5
click at [752, 151] on input "text" at bounding box center [784, 156] width 237 height 32
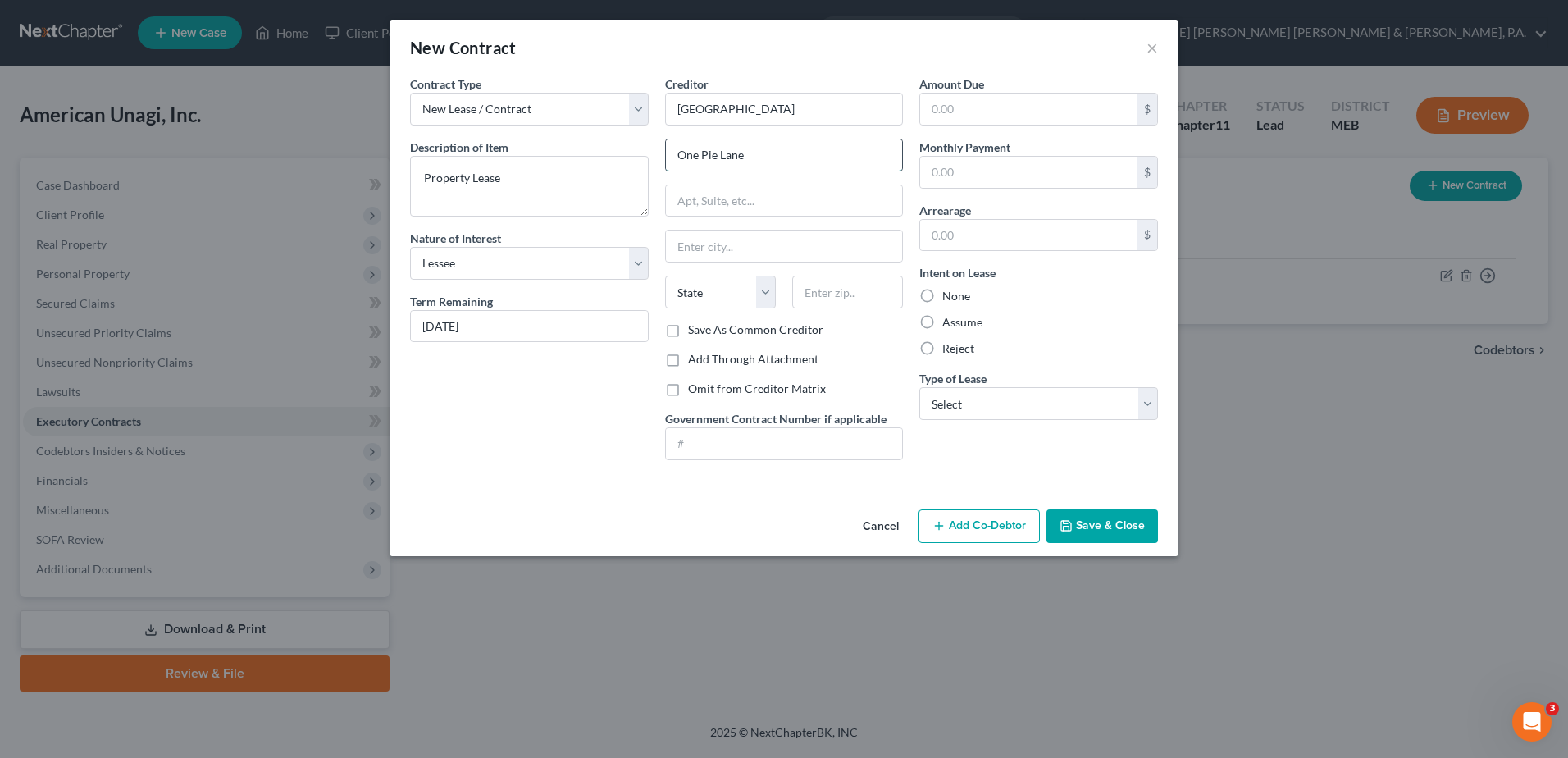
type input "One Pie Lane"
type input "Waldoboro"
click at [974, 412] on select "Select Real Estate Car Other" at bounding box center [1038, 403] width 238 height 32
click at [919, 387] on select "Select Real Estate Car Other" at bounding box center [1038, 403] width 238 height 32
click at [1095, 529] on button "Save & Close" at bounding box center [1101, 526] width 111 height 34
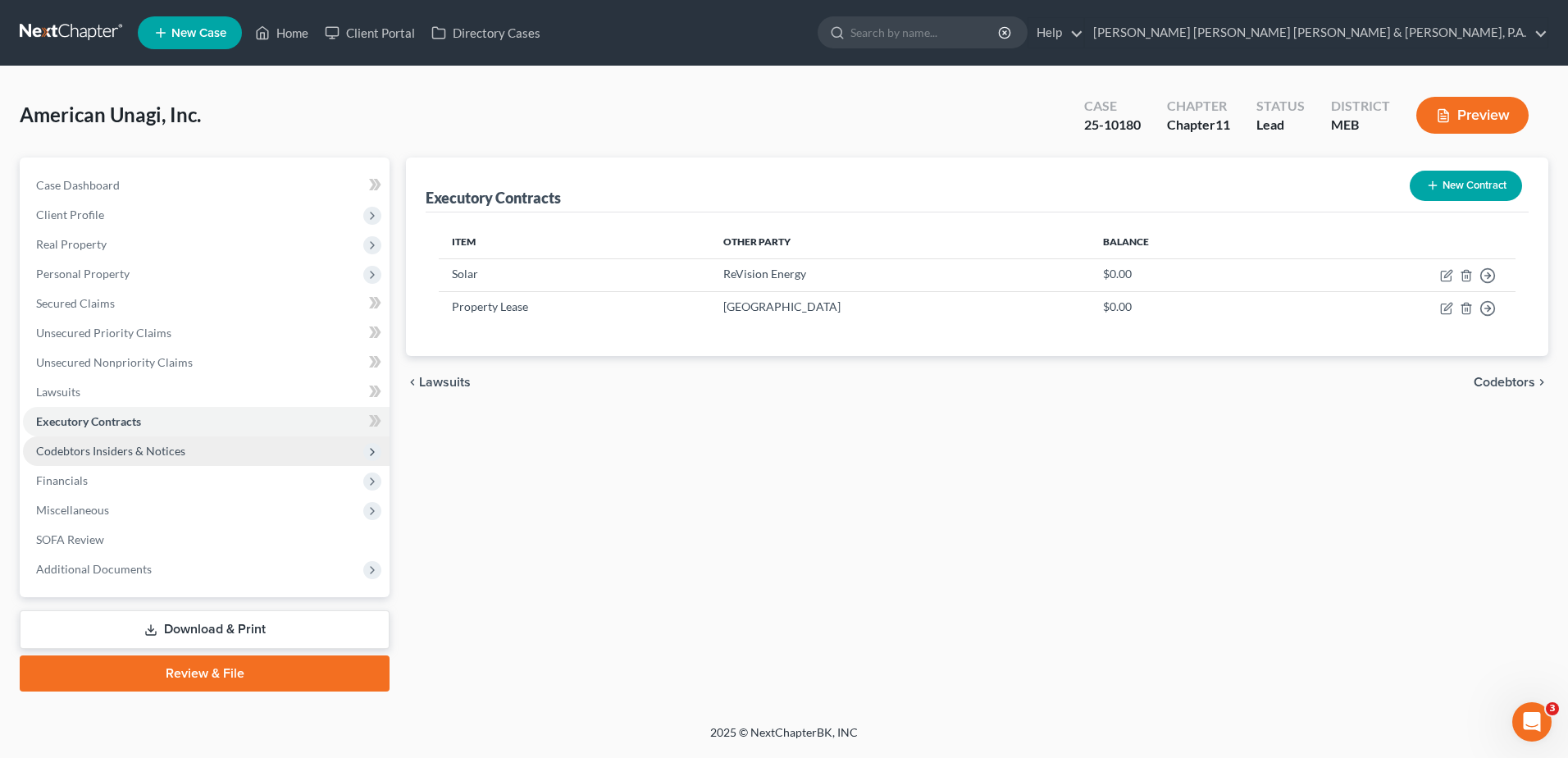
click at [199, 451] on span "Codebtors Insiders & Notices" at bounding box center [206, 451] width 366 height 30
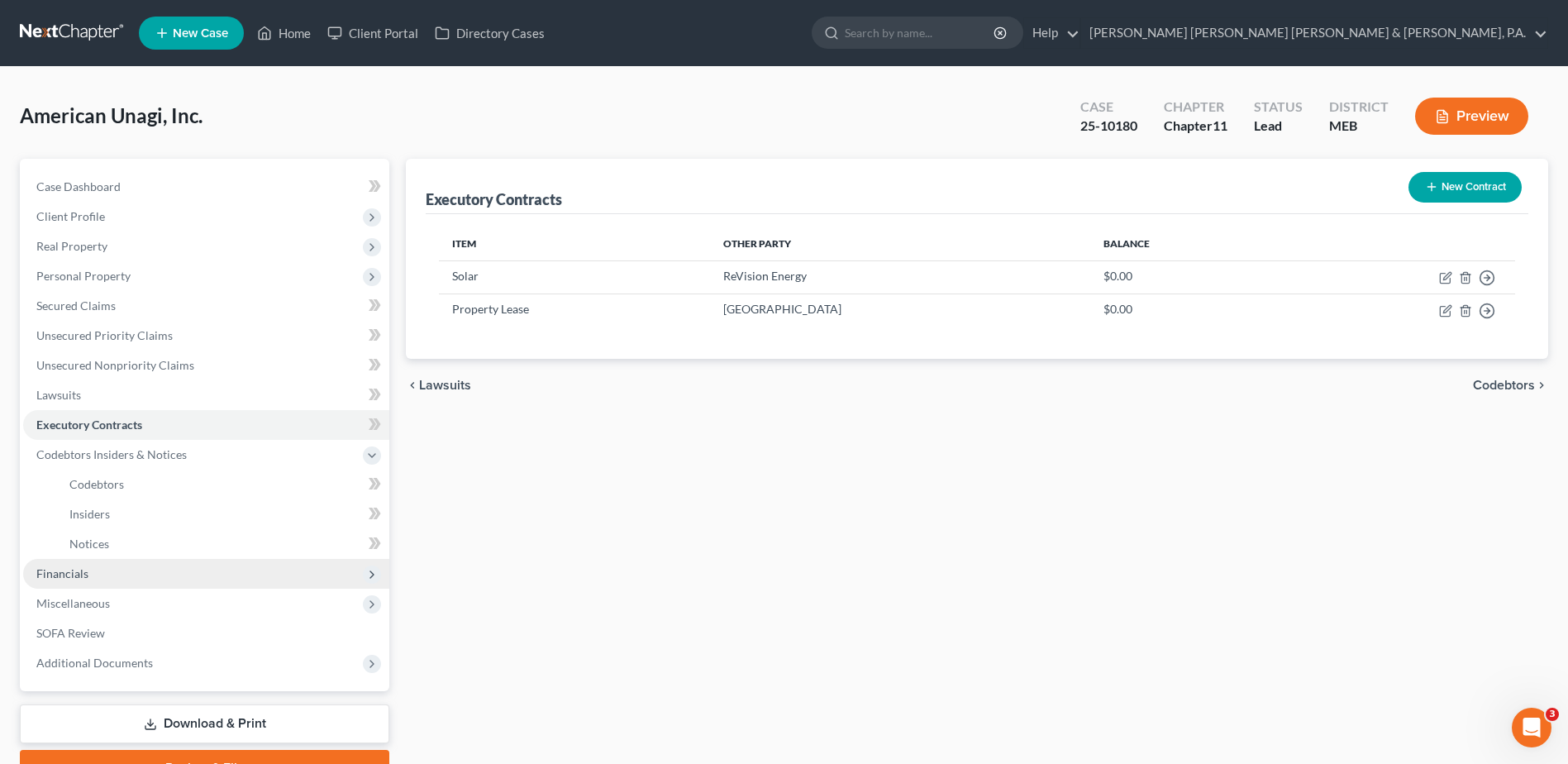
click at [212, 573] on span "Financials" at bounding box center [205, 573] width 366 height 30
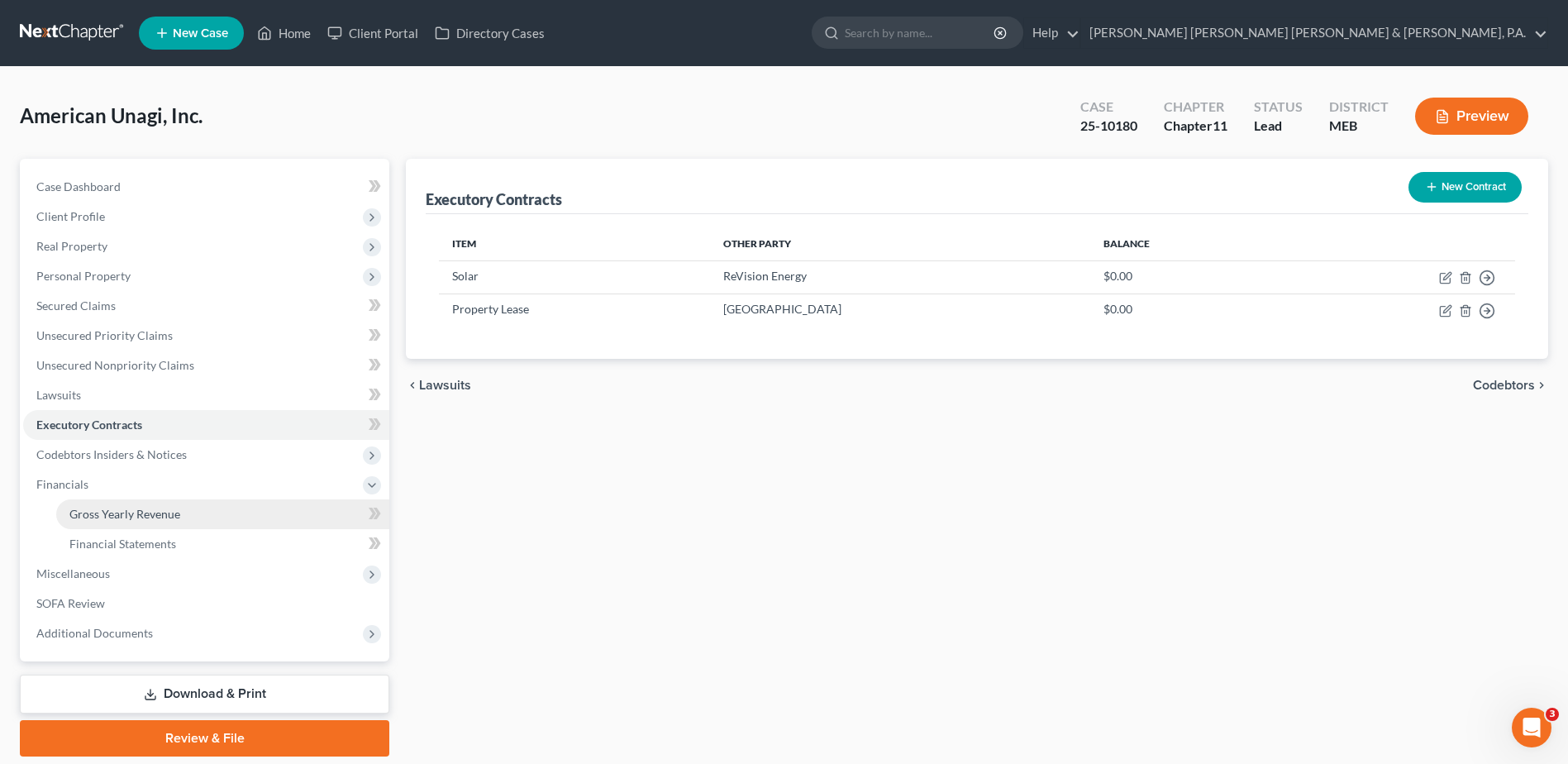
click at [183, 509] on link "Gross Yearly Revenue" at bounding box center [223, 514] width 333 height 30
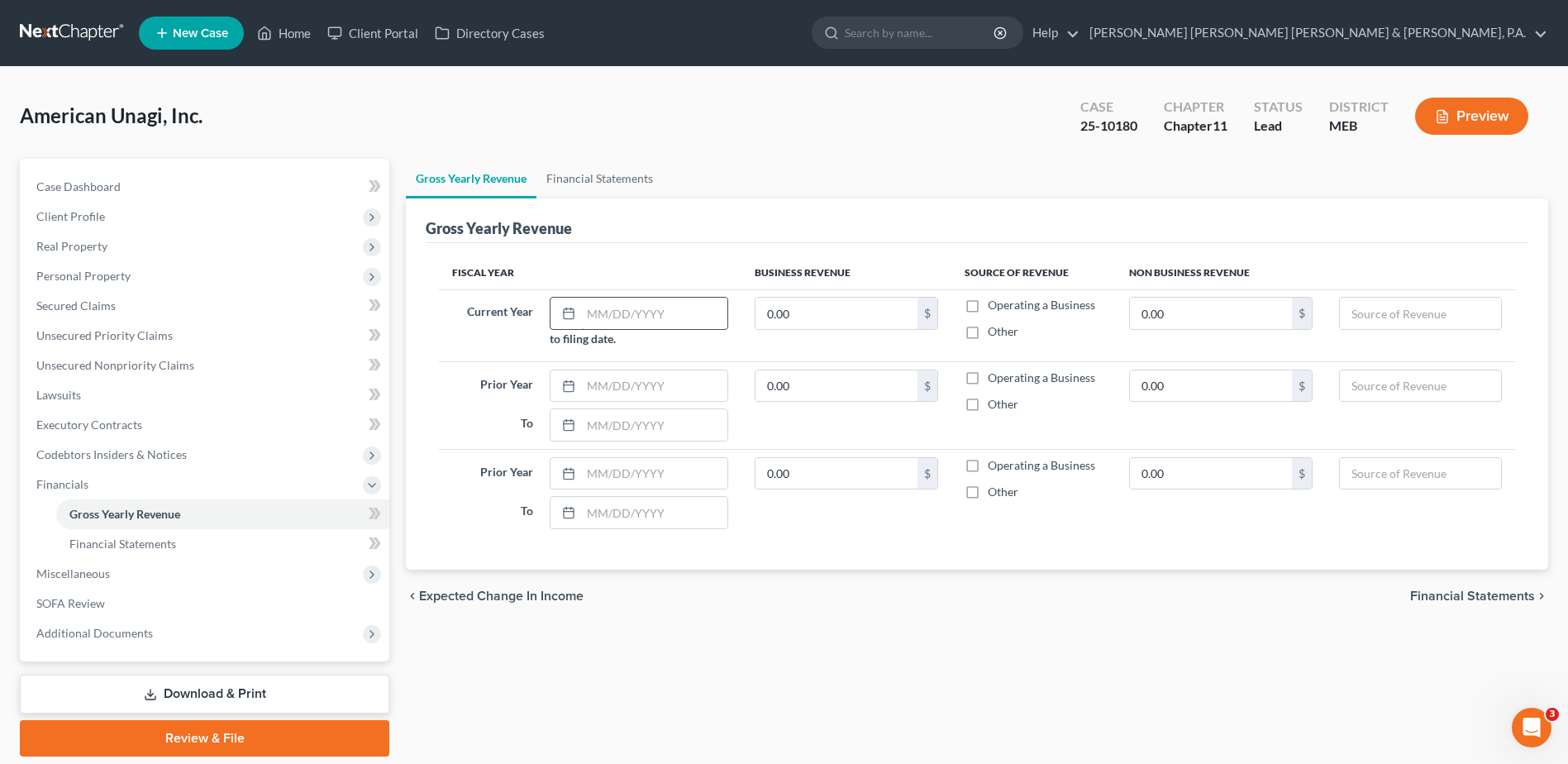
click at [641, 313] on input "text" at bounding box center [654, 314] width 146 height 32
click at [641, 313] on input "01012025" at bounding box center [654, 314] width 146 height 32
click at [987, 306] on label "Operating a Business" at bounding box center [1041, 305] width 107 height 17
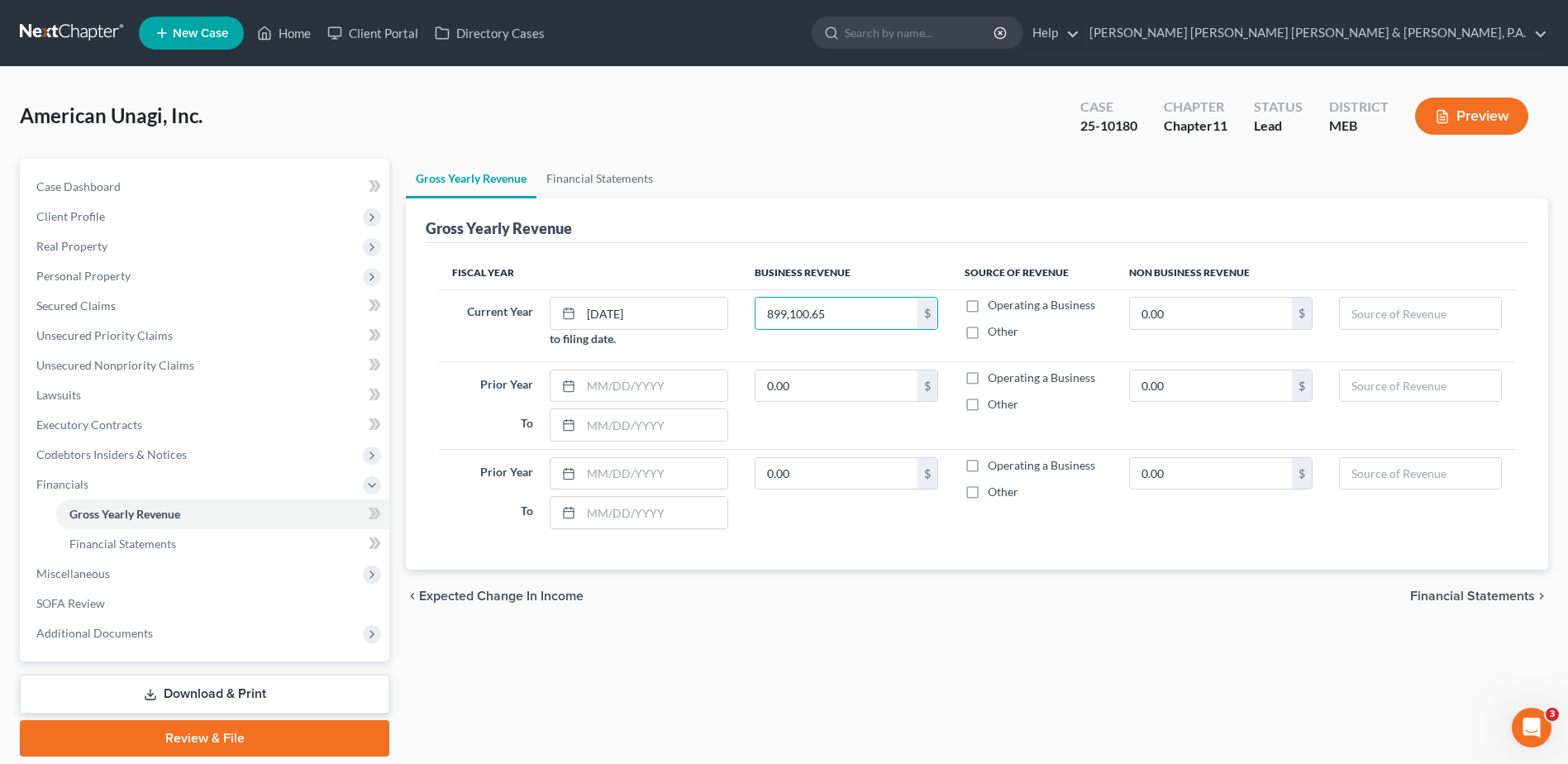
click at [994, 306] on input "Operating a Business" at bounding box center [999, 302] width 11 height 11
click at [606, 387] on input "text" at bounding box center [654, 386] width 146 height 32
click at [987, 378] on label "Operating a Business" at bounding box center [1041, 377] width 107 height 17
click at [994, 378] on input "Operating a Business" at bounding box center [999, 374] width 11 height 11
click at [590, 477] on input "text" at bounding box center [654, 473] width 146 height 32
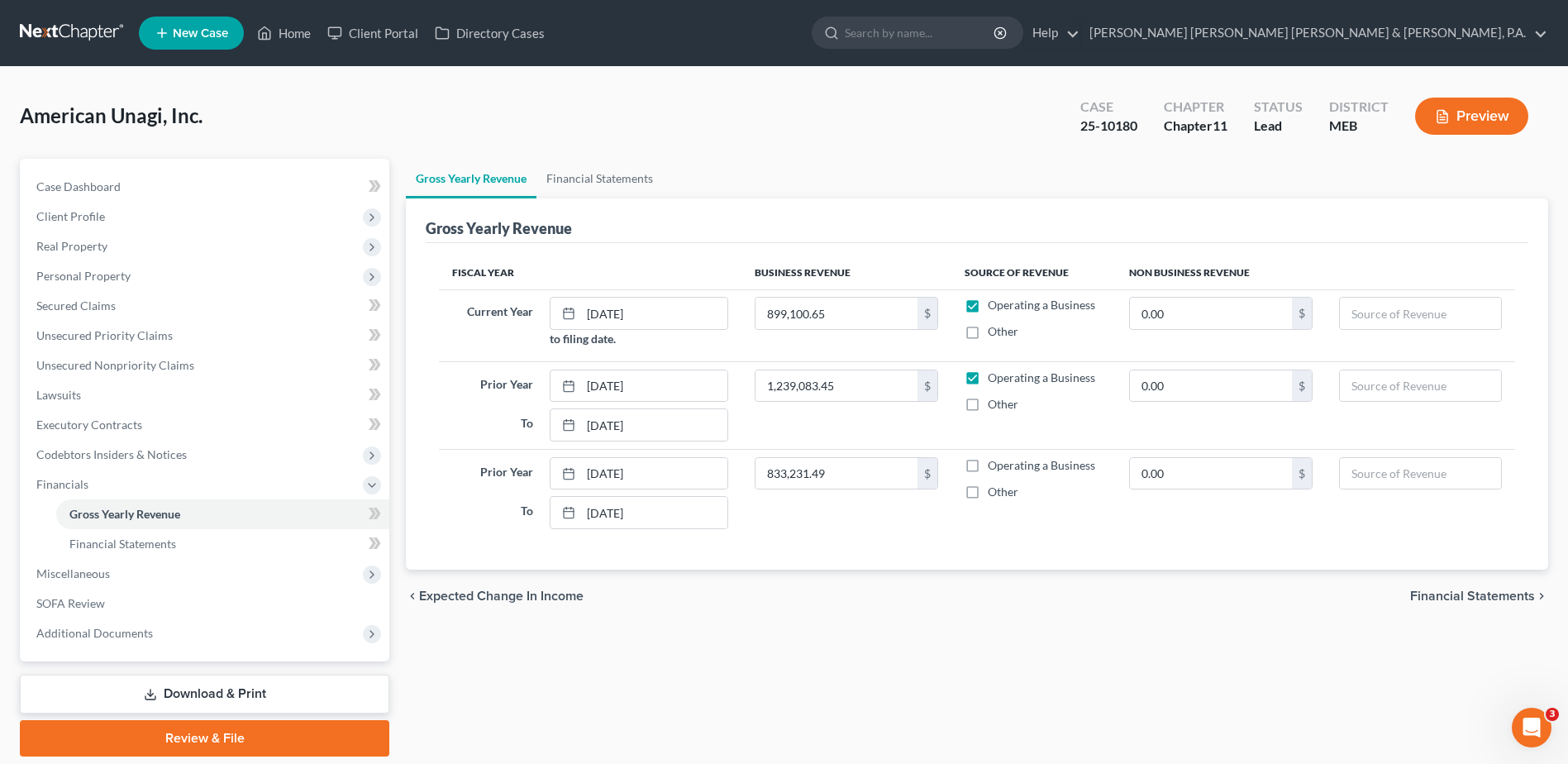
click at [987, 463] on label "Operating a Business" at bounding box center [1041, 465] width 107 height 17
click at [994, 463] on input "Operating a Business" at bounding box center [999, 462] width 11 height 11
click at [251, 534] on link "Financial Statements" at bounding box center [223, 544] width 333 height 30
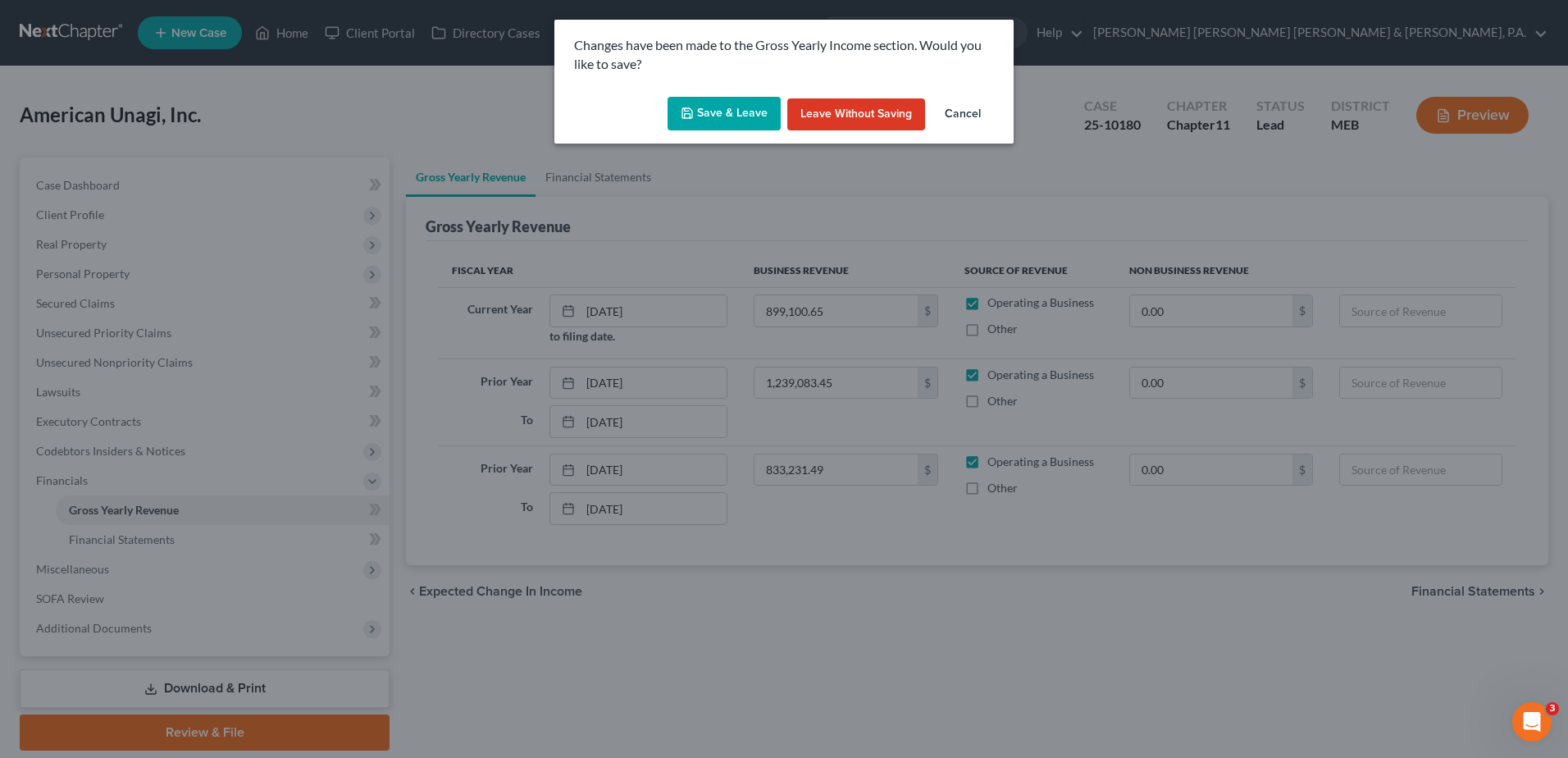
click at [738, 115] on button "Save & Leave" at bounding box center [723, 113] width 113 height 34
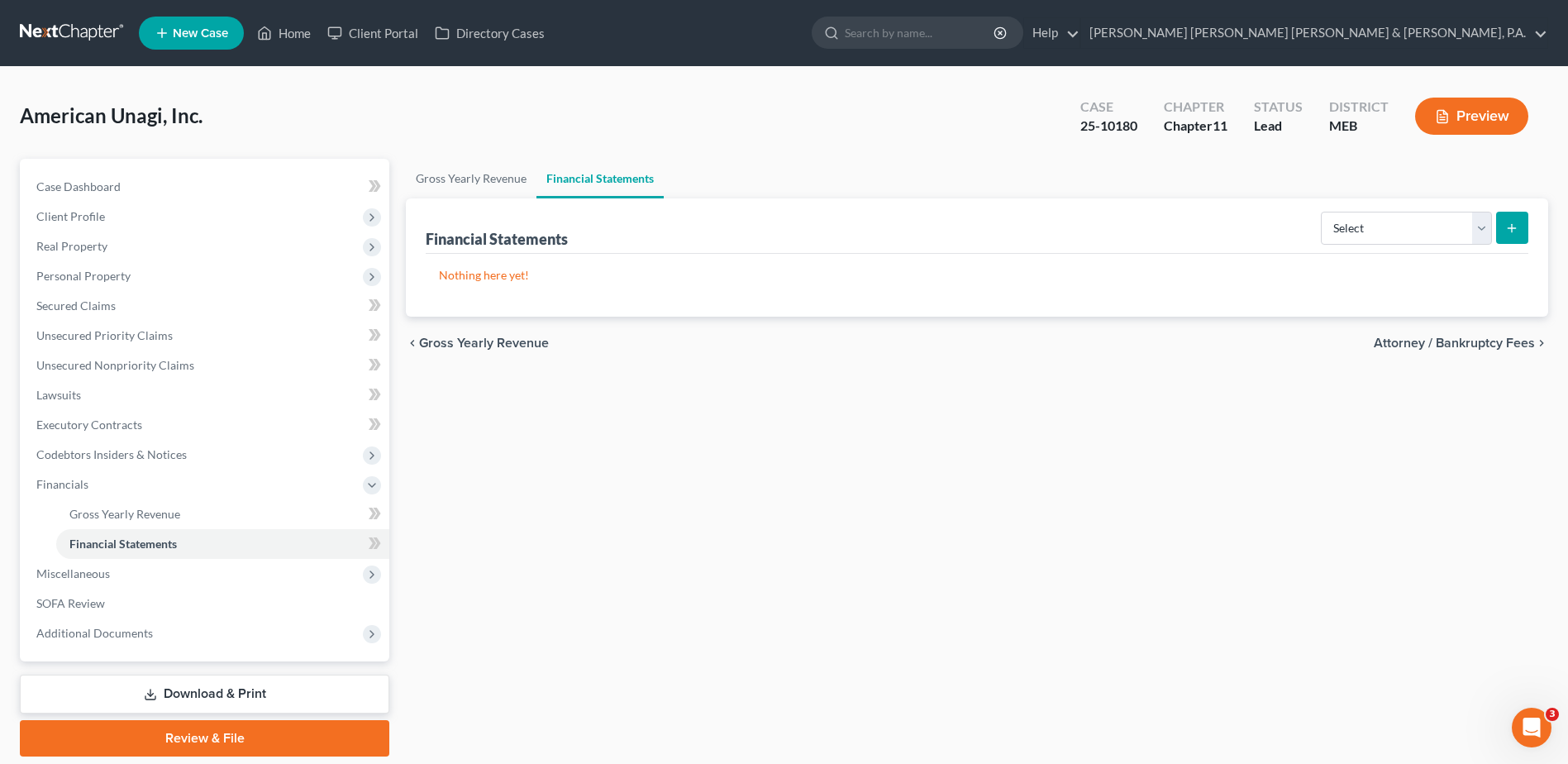
click at [598, 190] on link "Financial Statements" at bounding box center [600, 179] width 127 height 40
click at [1403, 245] on form "Select Auditor Bookkeeper Creditor Pension Contribution Records Keeper Tax Cons…" at bounding box center [1424, 228] width 207 height 34
click at [1401, 231] on select "Select Auditor Bookkeeper Creditor Pension Contribution Records Keeper Tax Cons…" at bounding box center [1406, 227] width 171 height 33
click at [102, 608] on span "SOFA Review" at bounding box center [70, 603] width 68 height 14
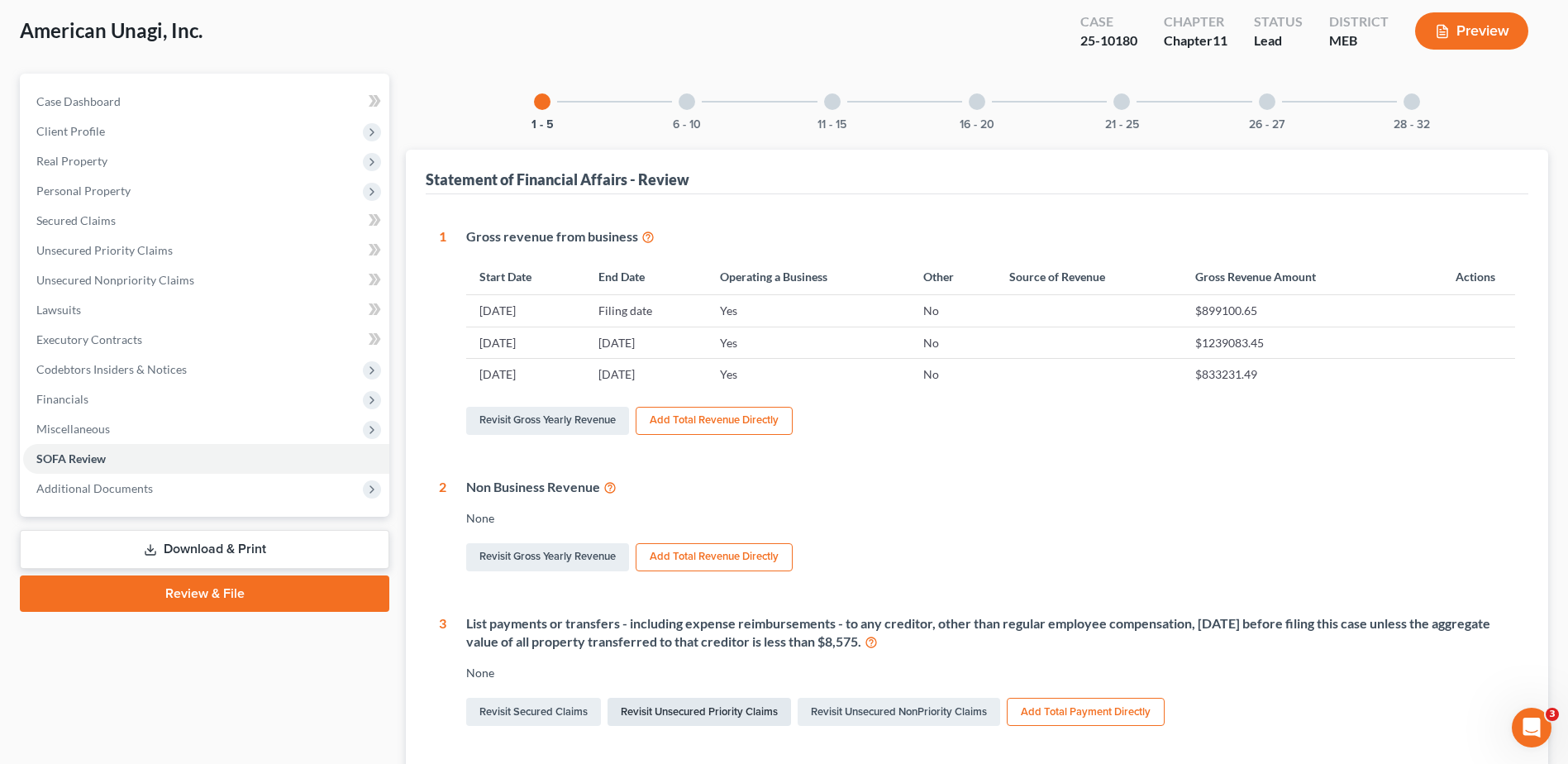
scroll to position [82, 0]
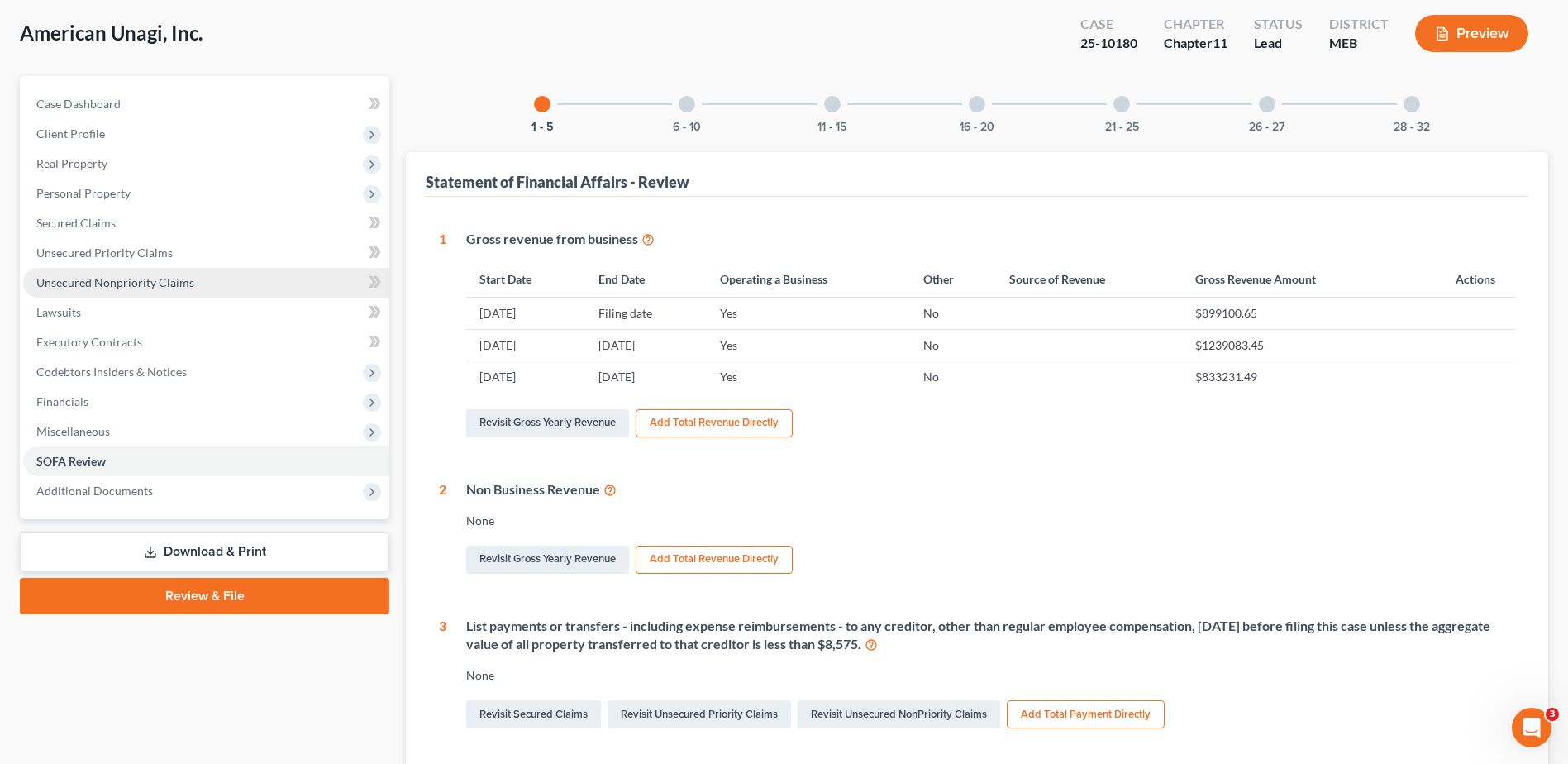
click at [215, 283] on link "Unsecured Nonpriority Claims" at bounding box center [205, 283] width 366 height 30
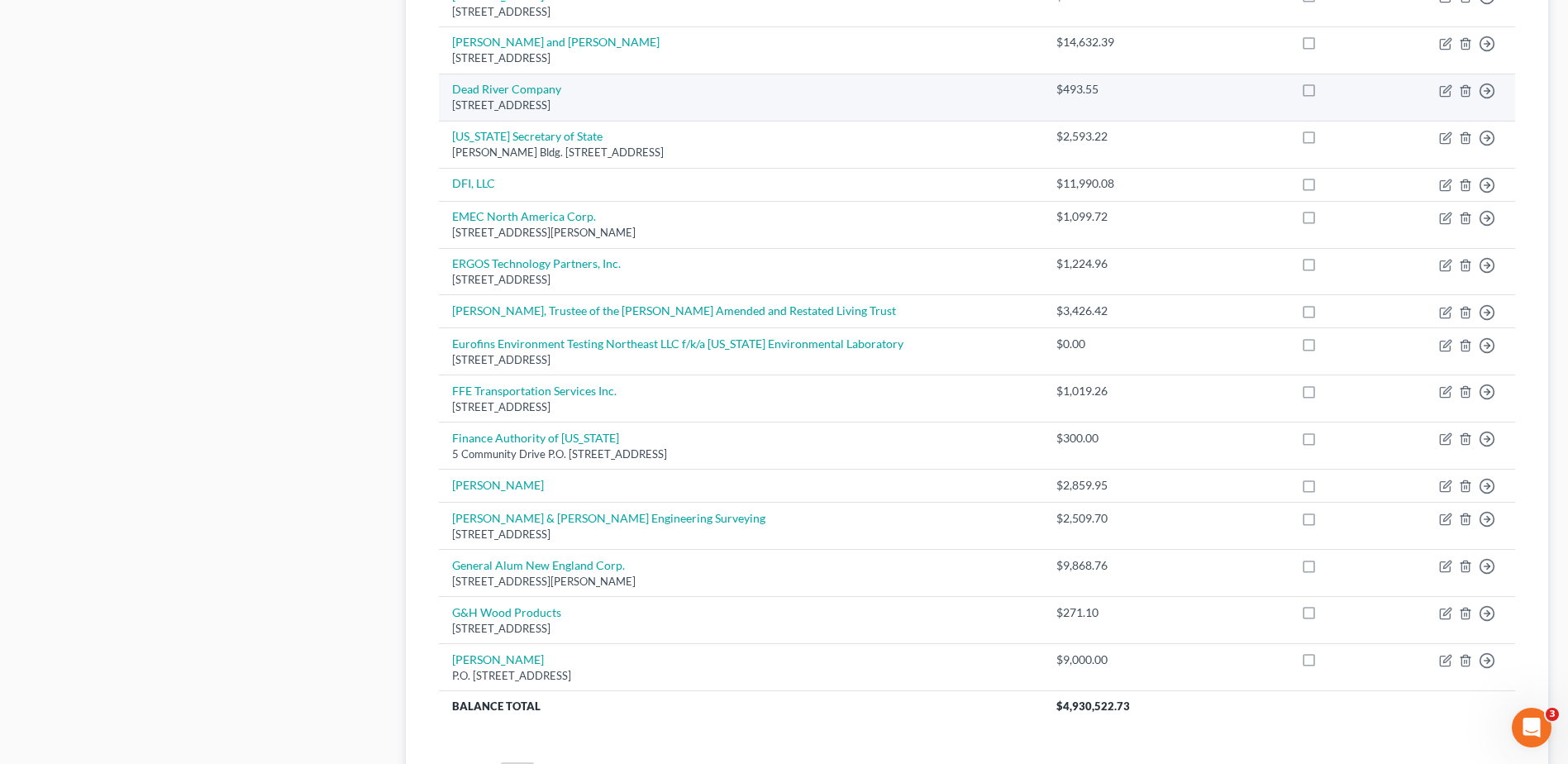
scroll to position [991, 0]
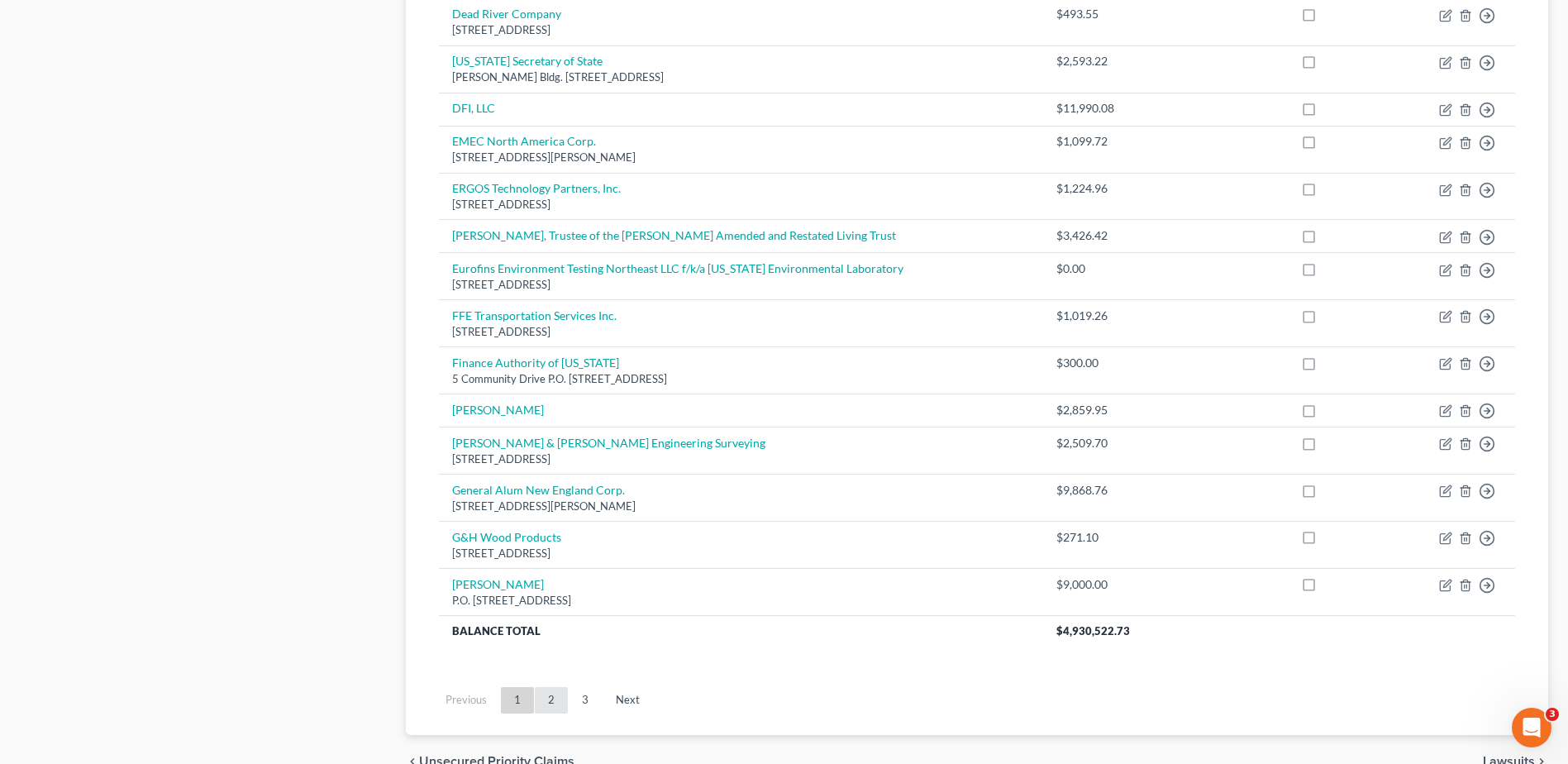
click at [549, 689] on link "2" at bounding box center [551, 700] width 33 height 27
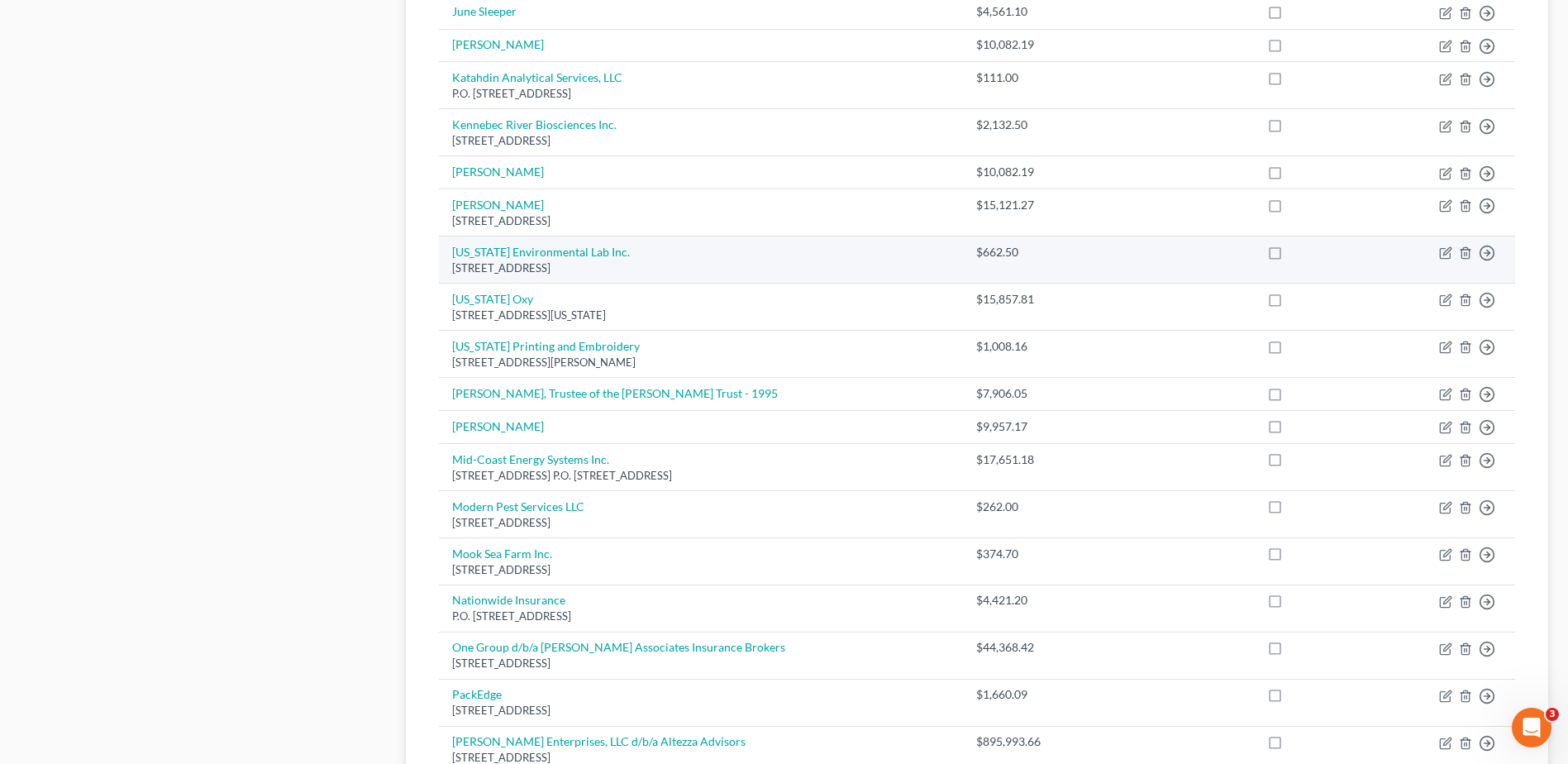
scroll to position [827, 0]
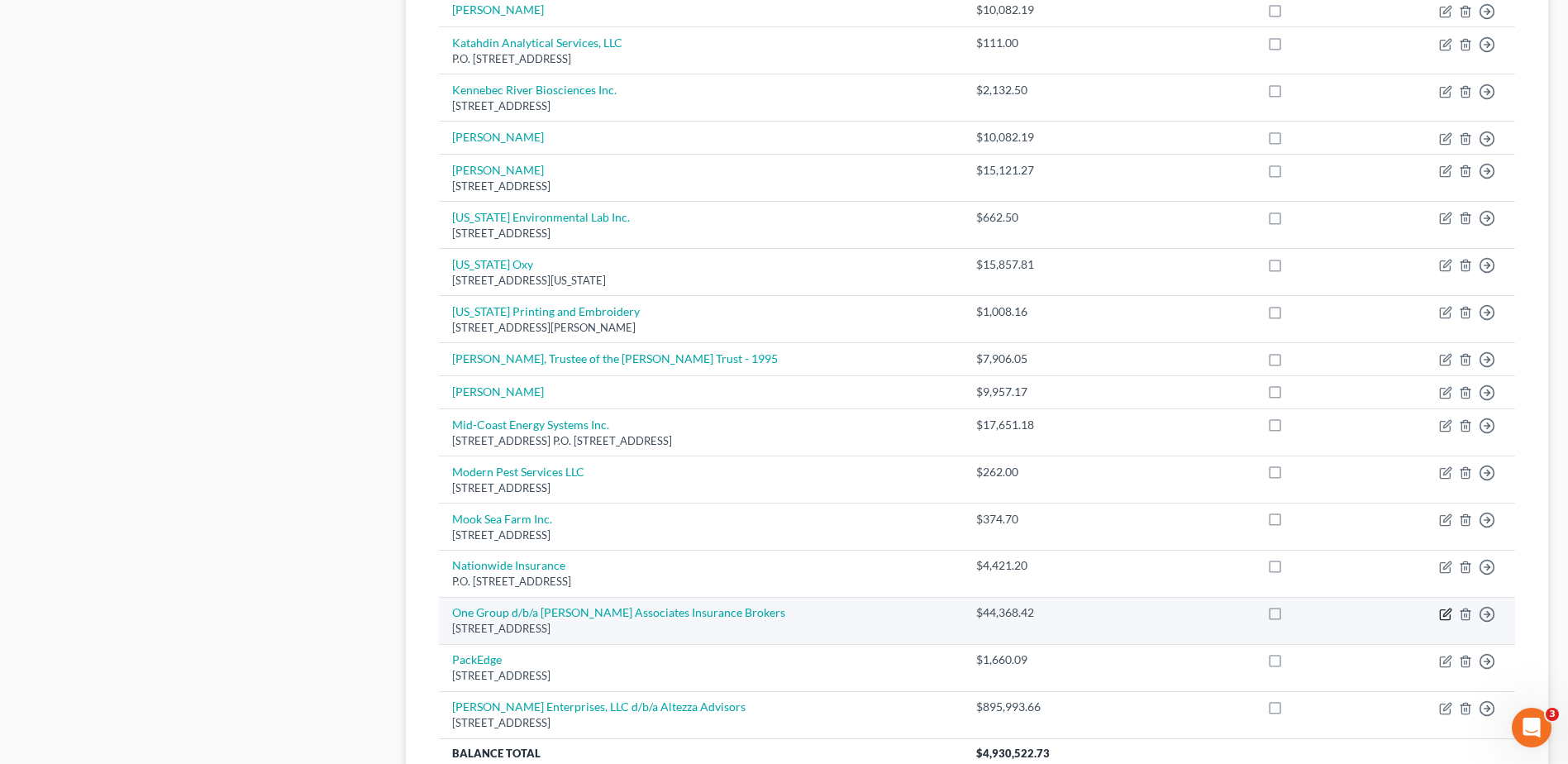
click at [1444, 616] on icon "button" at bounding box center [1446, 611] width 7 height 7
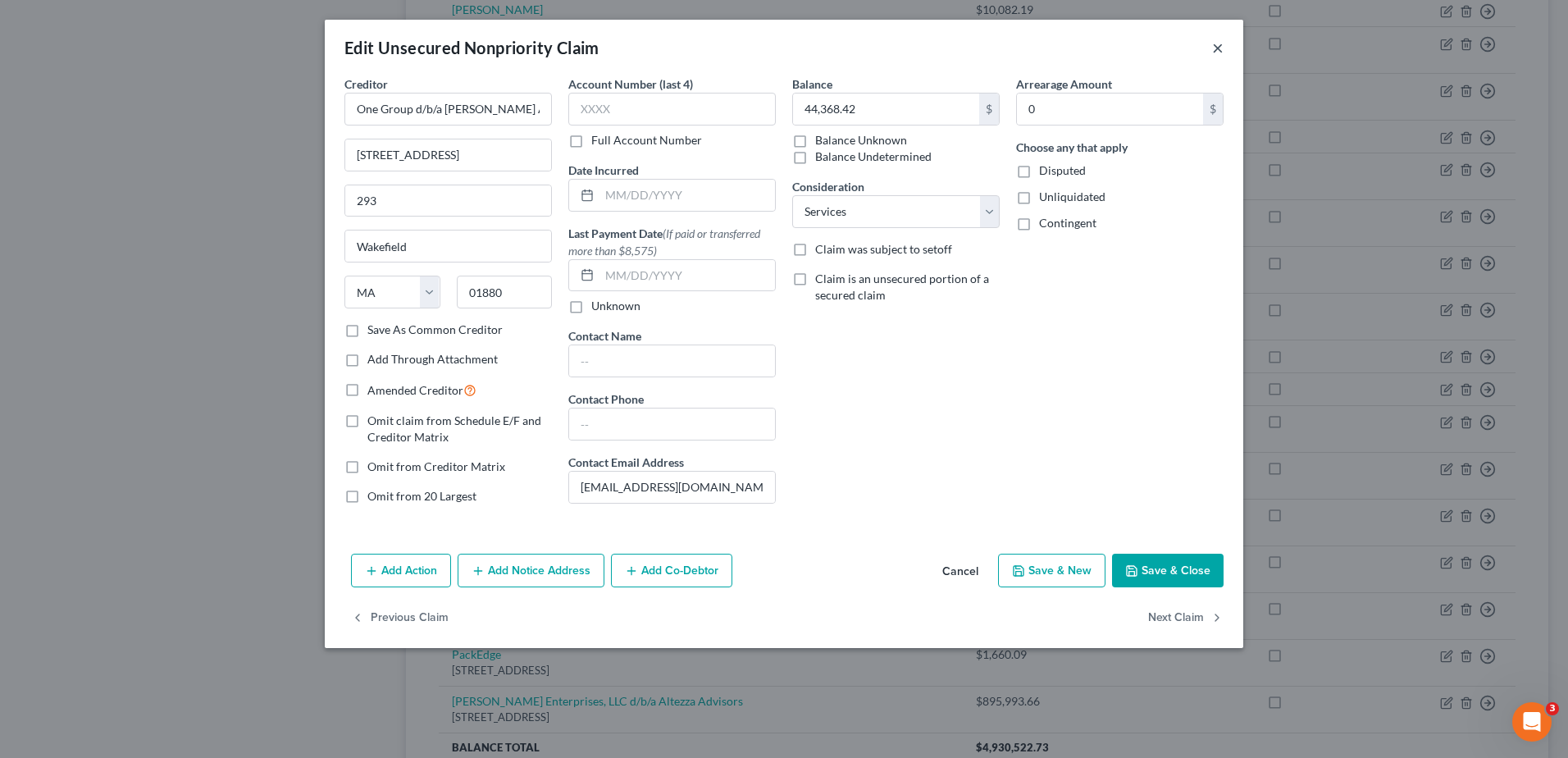
click at [1215, 46] on button "×" at bounding box center [1218, 47] width 12 height 20
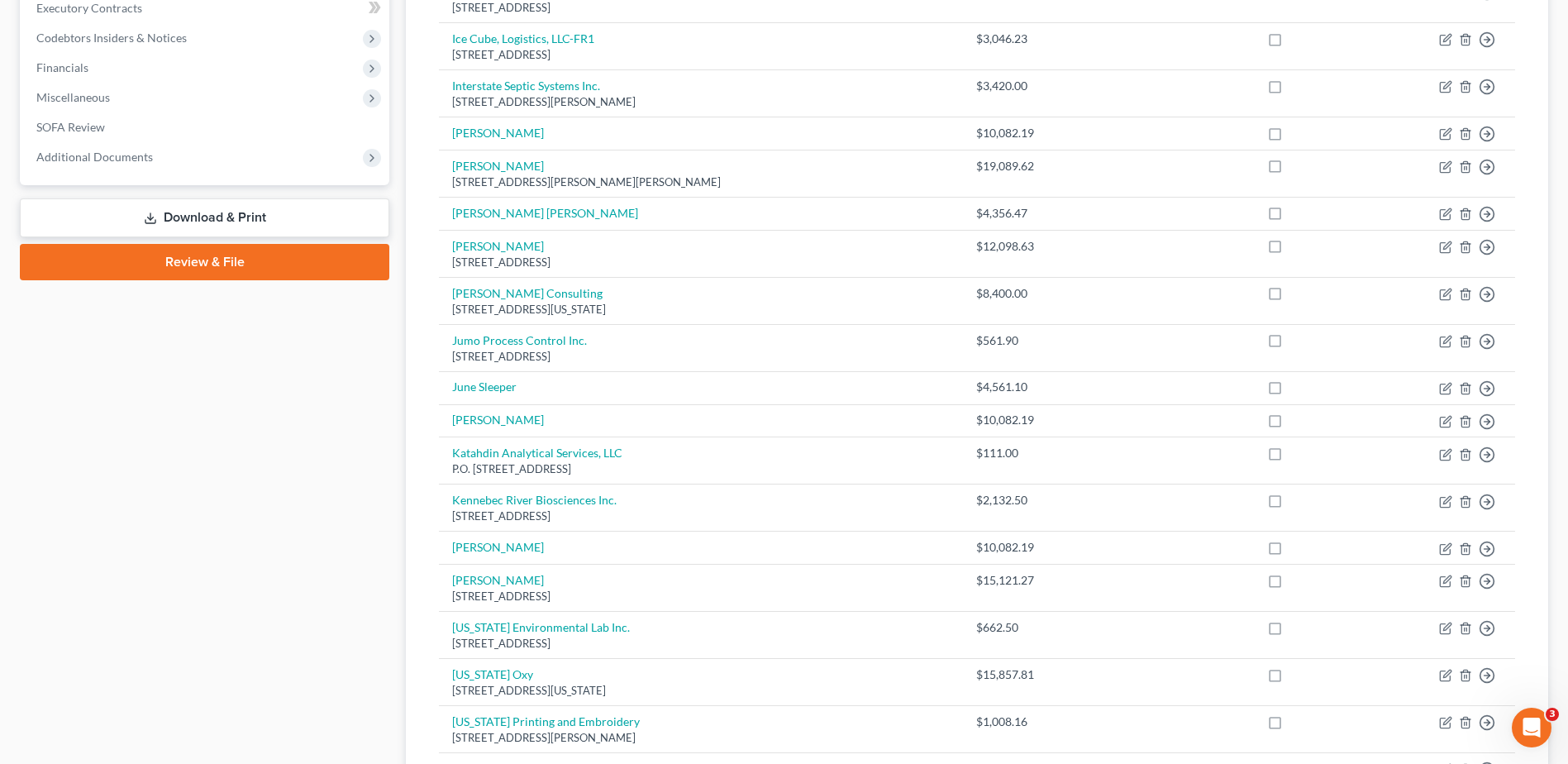
scroll to position [330, 0]
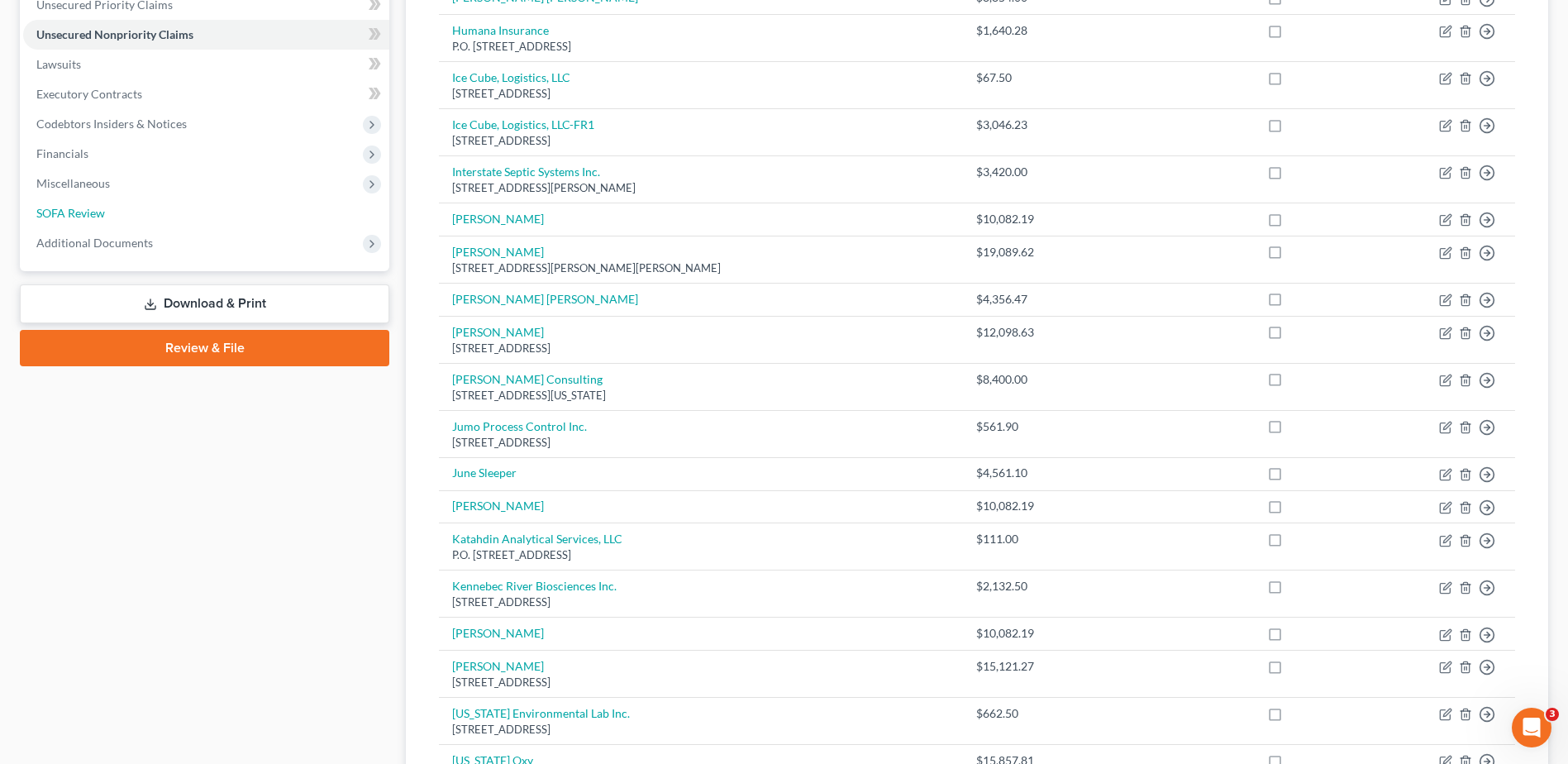
drag, startPoint x: 184, startPoint y: 200, endPoint x: 206, endPoint y: 224, distance: 32.6
click at [184, 200] on link "SOFA Review" at bounding box center [205, 213] width 366 height 30
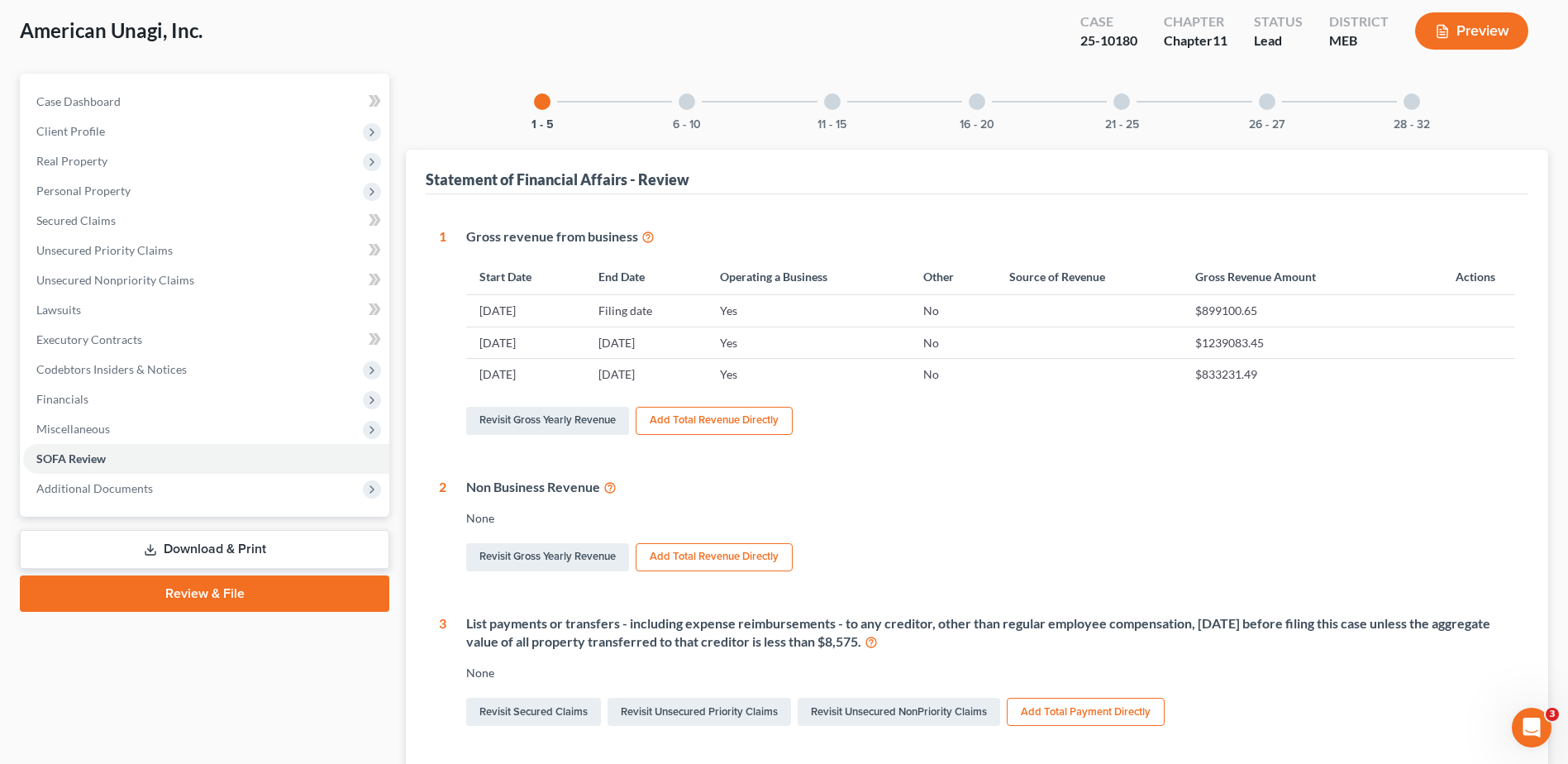
scroll to position [248, 0]
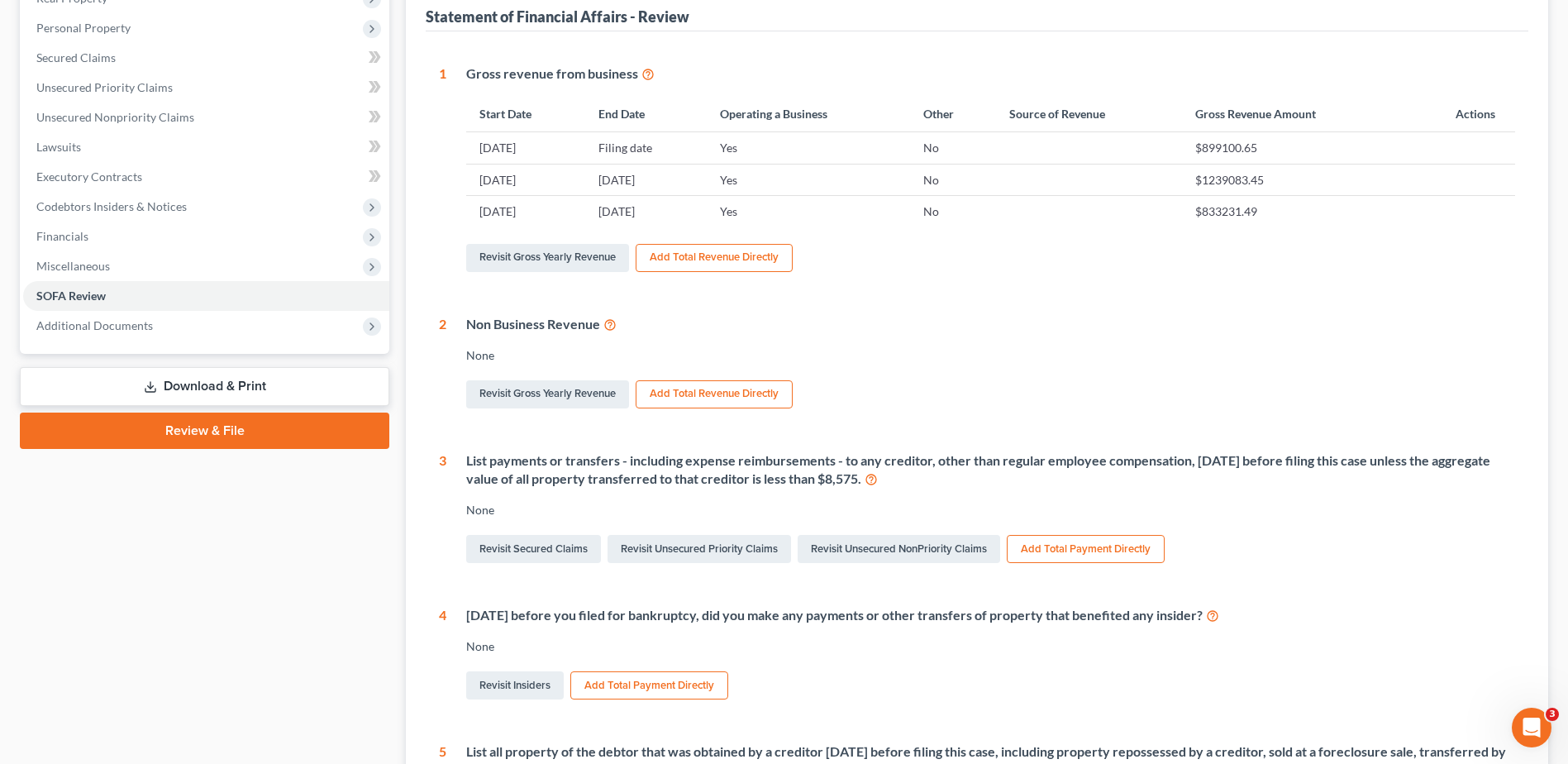
drag, startPoint x: 1241, startPoint y: 115, endPoint x: 1111, endPoint y: 299, distance: 225.3
click at [1111, 299] on div "1 Gross revenue from business Start Date End Date Operating a Business Other So…" at bounding box center [977, 461] width 1076 height 794
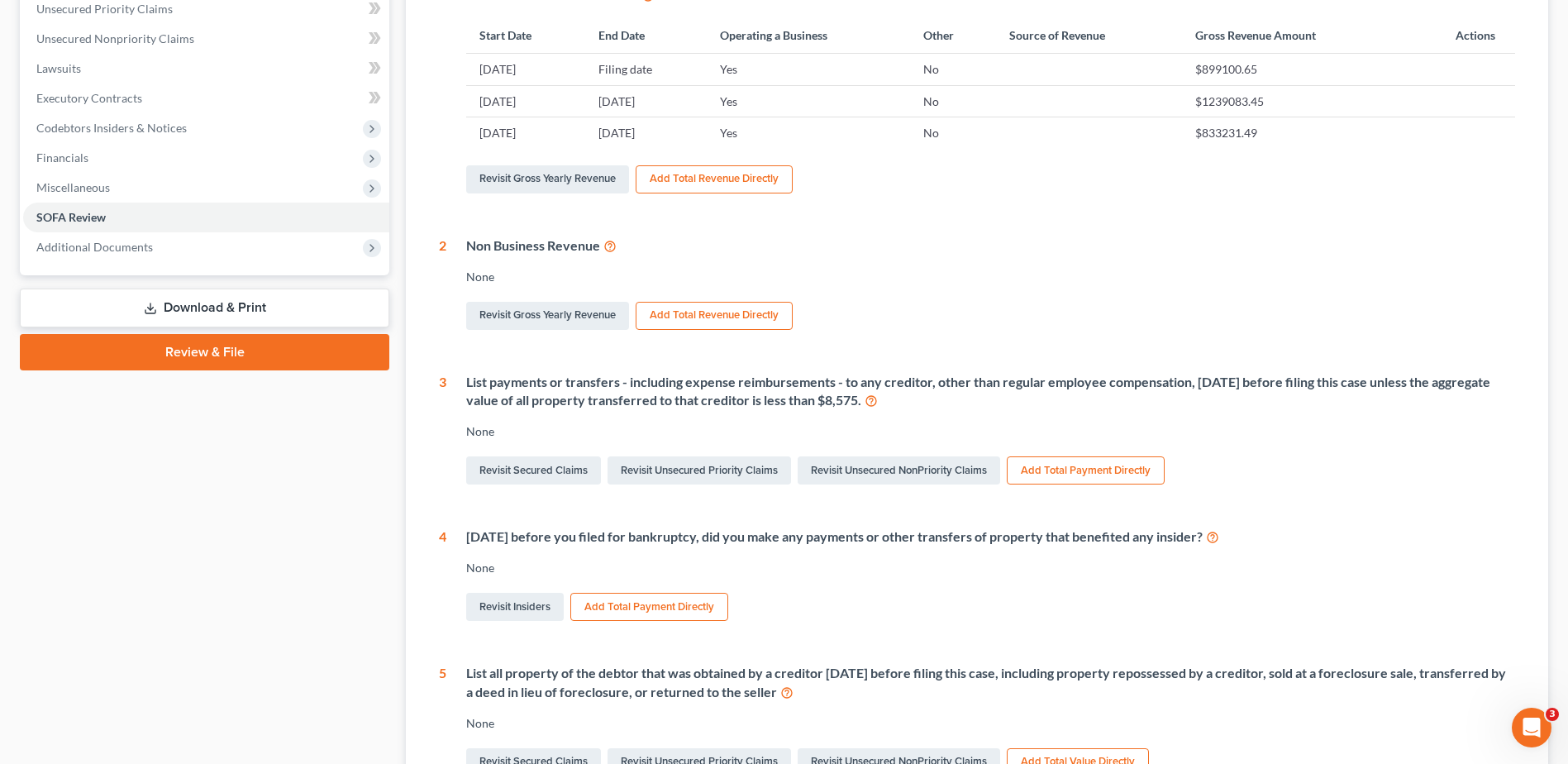
scroll to position [330, 0]
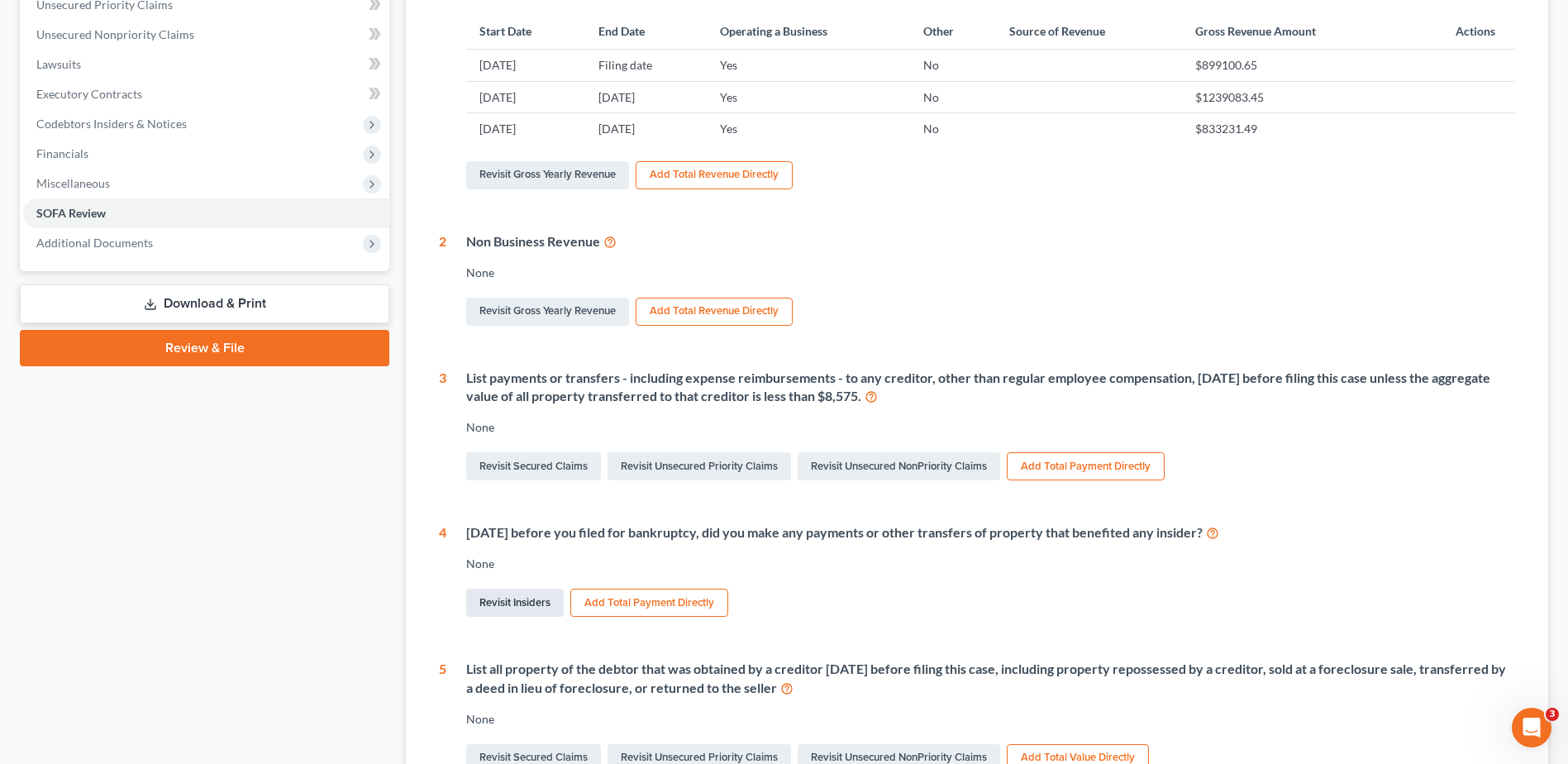
click at [496, 601] on link "Revisit Insiders" at bounding box center [515, 602] width 97 height 28
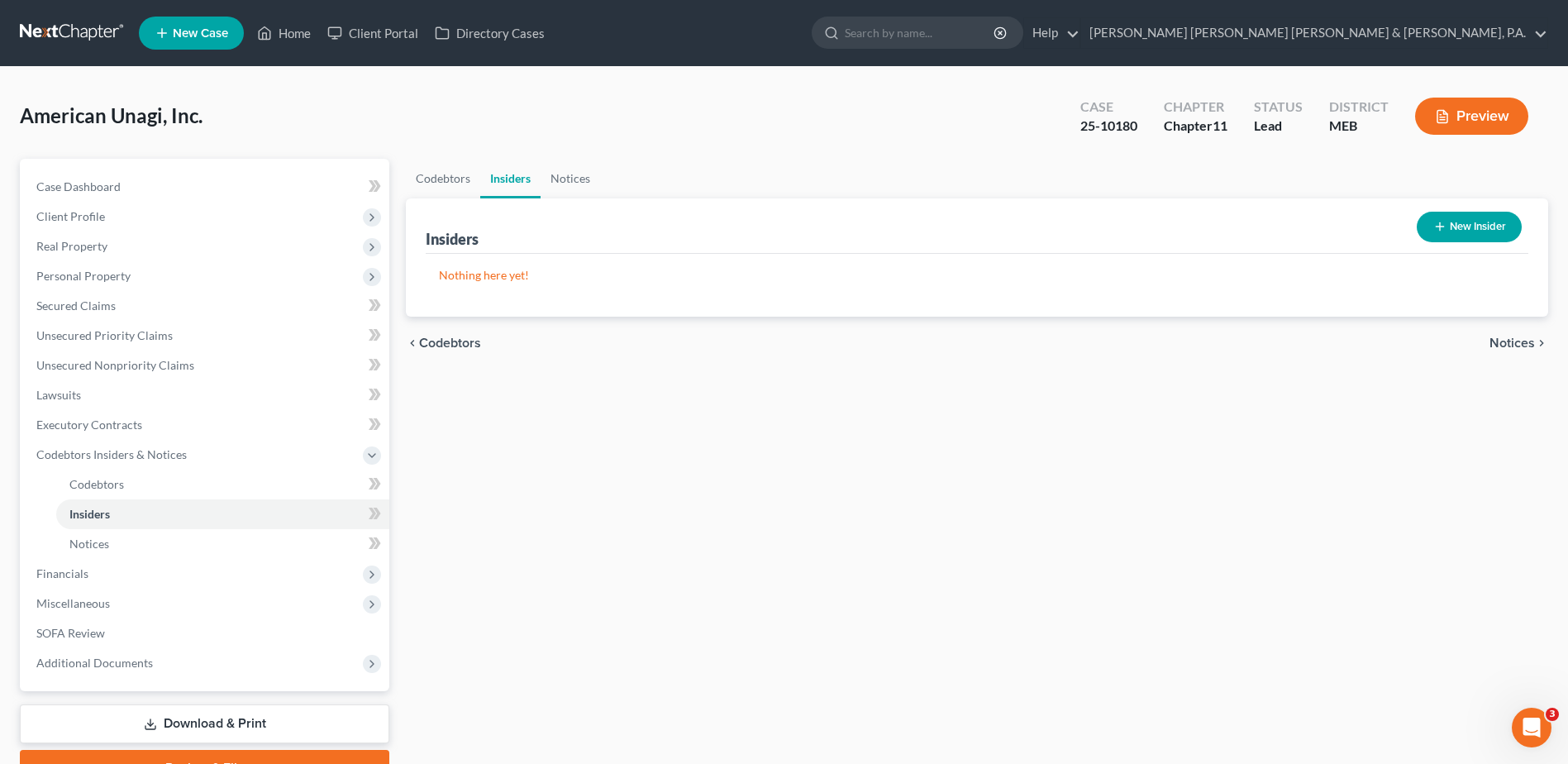
click at [1445, 228] on icon "button" at bounding box center [1439, 226] width 13 height 13
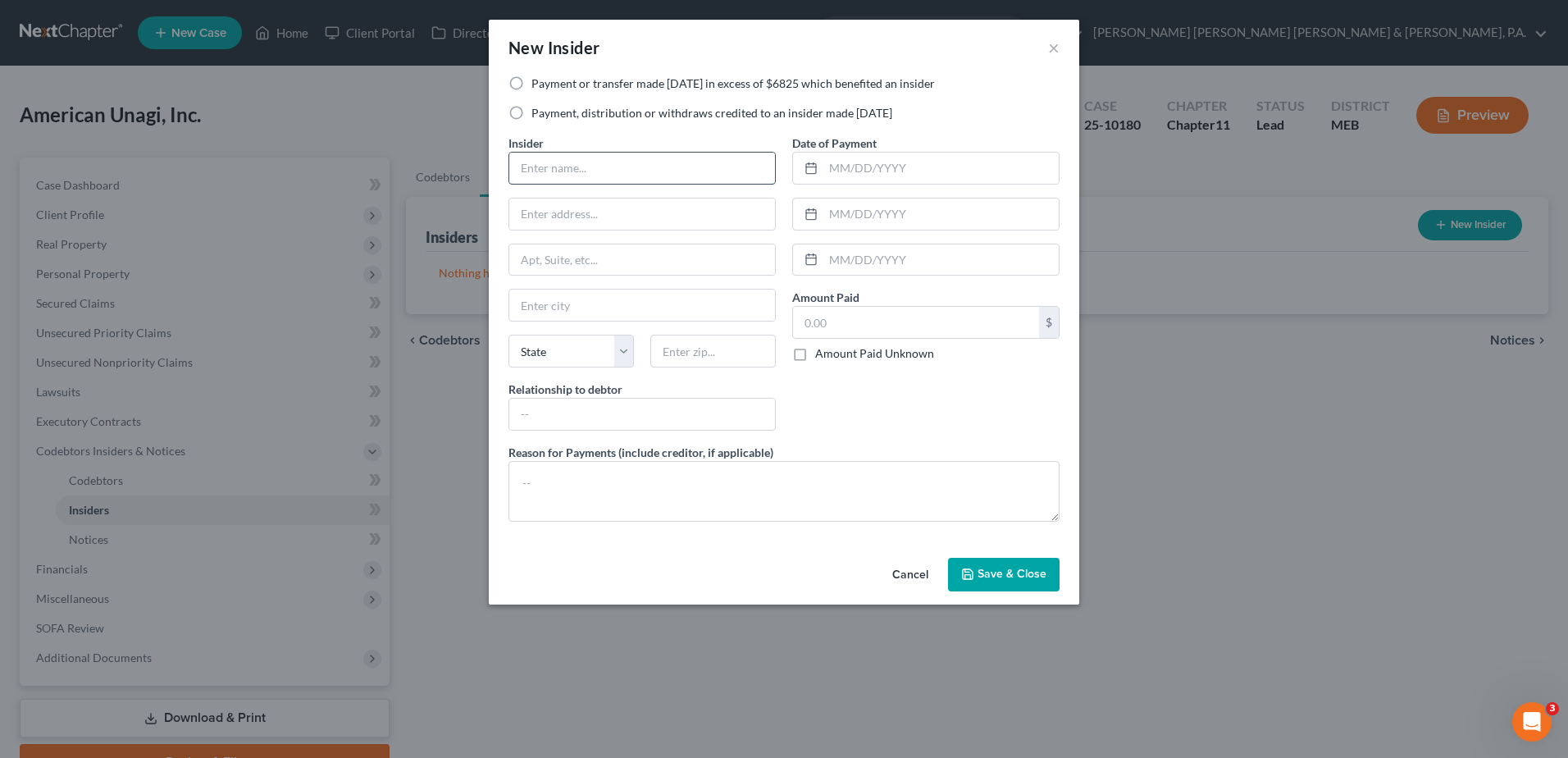
click at [636, 168] on input "text" at bounding box center [642, 168] width 266 height 32
click at [532, 81] on label "Payment or transfer made [DATE] in excess of $6825 which benefited an insider" at bounding box center [733, 84] width 404 height 17
click at [537, 81] on input "Payment or transfer made [DATE] in excess of $6825 which benefited an insider" at bounding box center [542, 81] width 11 height 11
click at [568, 219] on input "text" at bounding box center [642, 215] width 266 height 32
click at [638, 225] on input "text" at bounding box center [642, 215] width 266 height 32
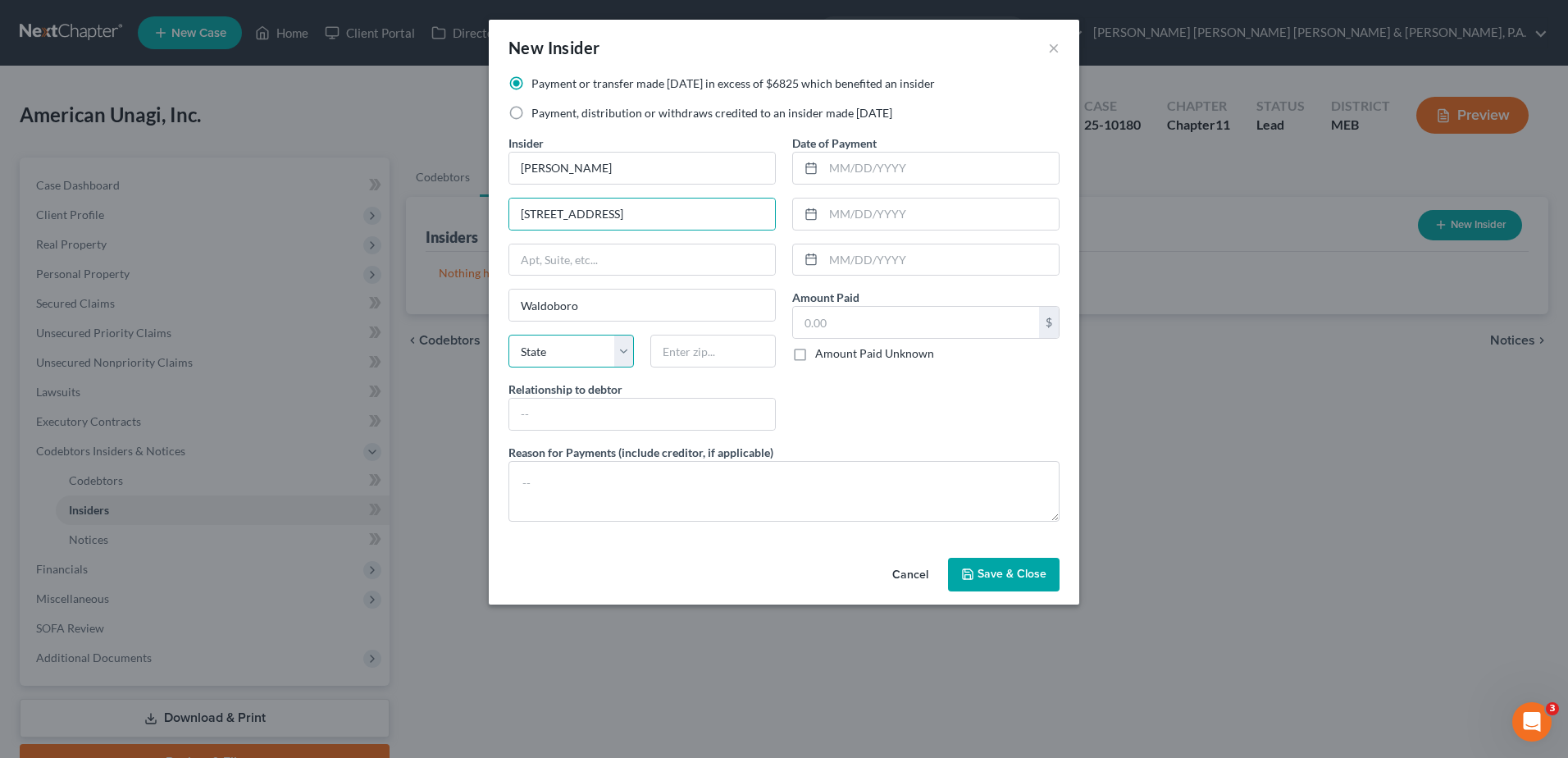
click at [578, 354] on select "State [US_STATE] AK AR AZ CA CO CT DE DC [GEOGRAPHIC_DATA] [GEOGRAPHIC_DATA] GU…" at bounding box center [570, 350] width 125 height 32
click at [508, 335] on select "State [US_STATE] AK AR AZ CA CO CT DE DC [GEOGRAPHIC_DATA] [GEOGRAPHIC_DATA] GU…" at bounding box center [570, 350] width 125 height 32
click at [679, 346] on input "text" at bounding box center [712, 350] width 125 height 32
click at [620, 428] on input "text" at bounding box center [642, 414] width 266 height 32
drag, startPoint x: 639, startPoint y: 397, endPoint x: 637, endPoint y: 428, distance: 31.1
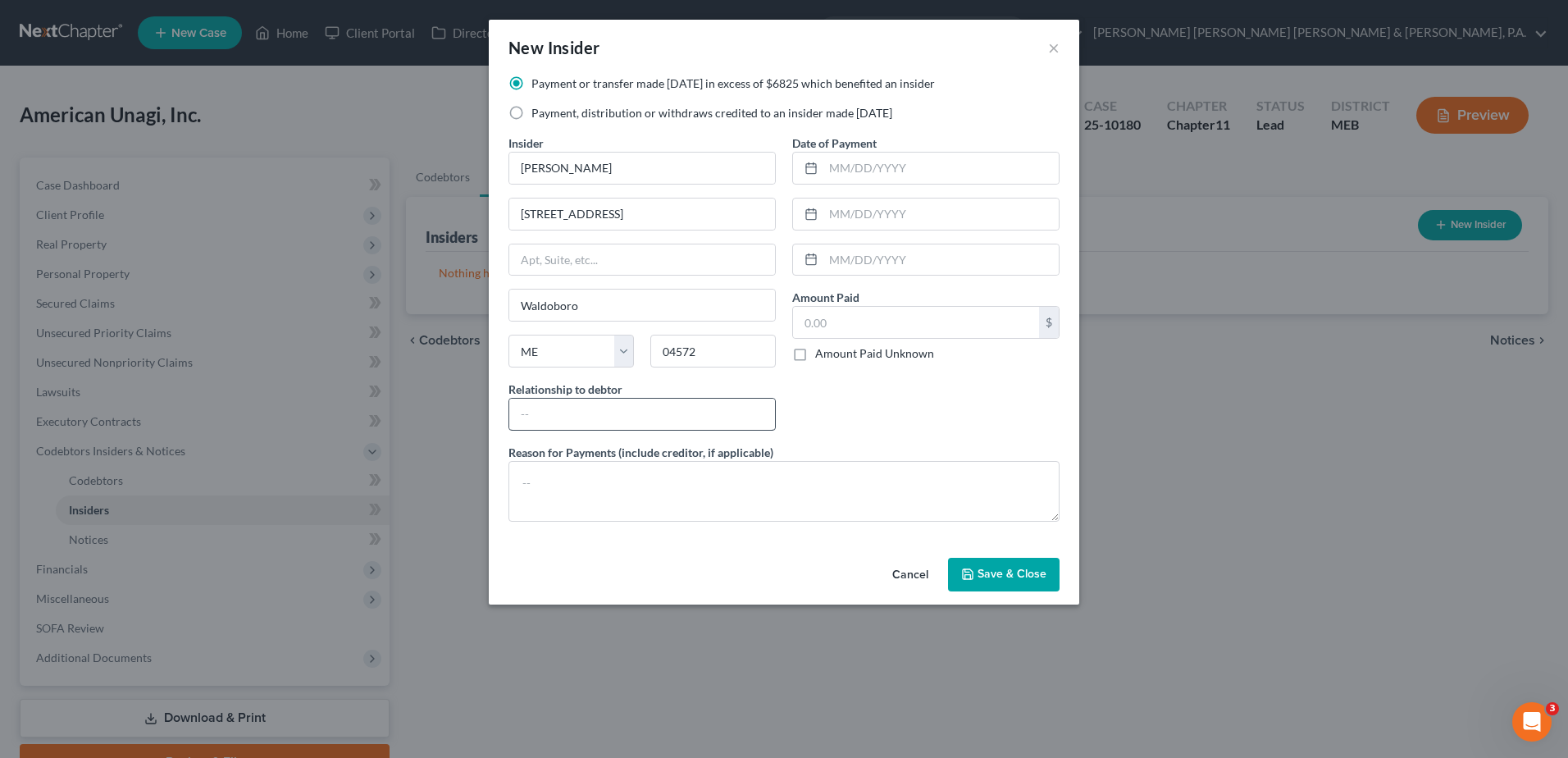
click at [639, 398] on div at bounding box center [642, 413] width 268 height 32
drag, startPoint x: 638, startPoint y: 417, endPoint x: 612, endPoint y: 402, distance: 30.0
click at [638, 417] on input "text" at bounding box center [642, 414] width 266 height 32
click at [935, 426] on div "Date of Payment Amount Paid $ Amount Paid Unknown Balance Undetermined $ Amount…" at bounding box center [925, 289] width 283 height 309
click at [752, 503] on textarea at bounding box center [784, 491] width 551 height 61
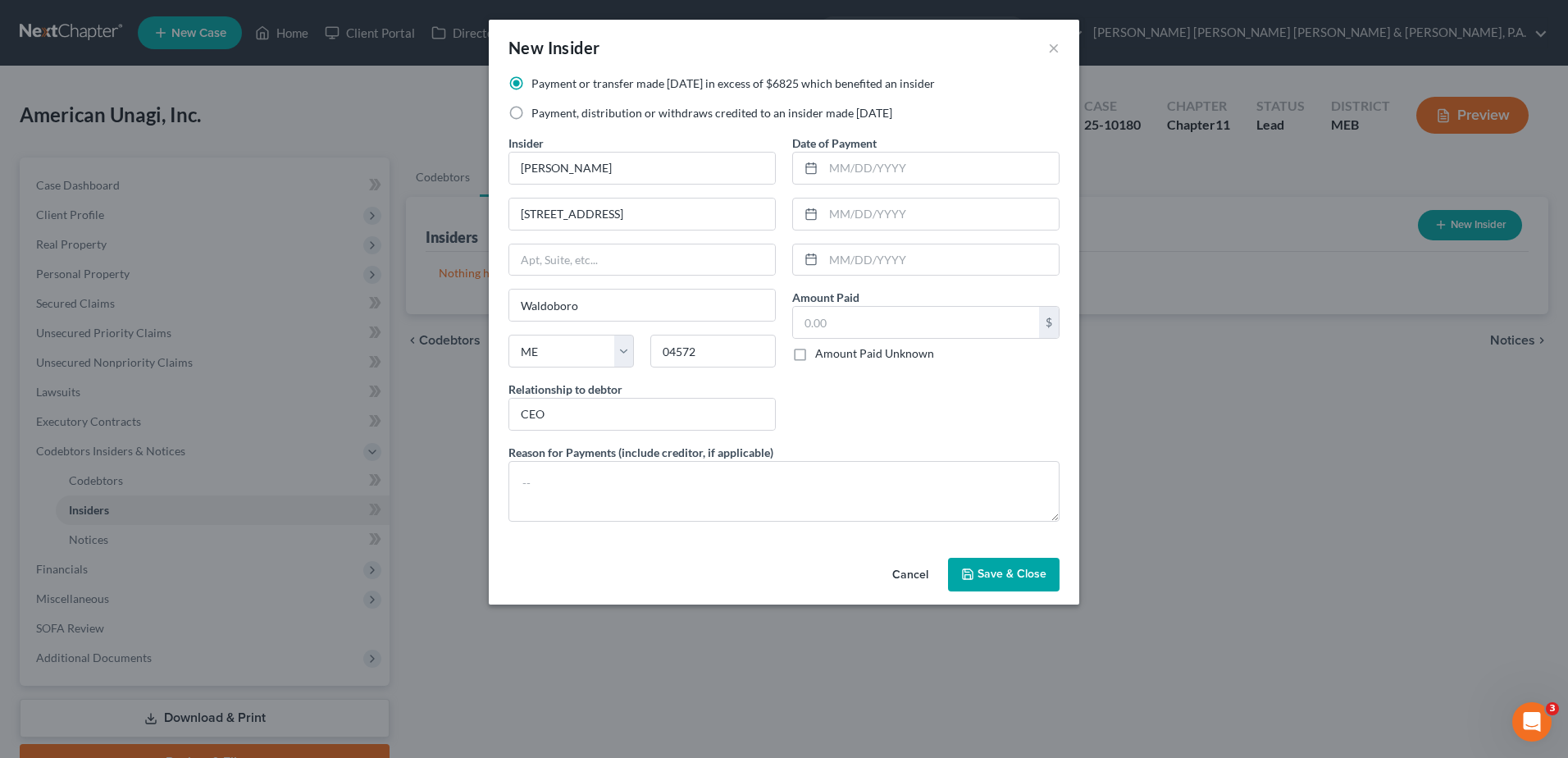
click at [1027, 567] on span "Save & Close" at bounding box center [1012, 574] width 69 height 14
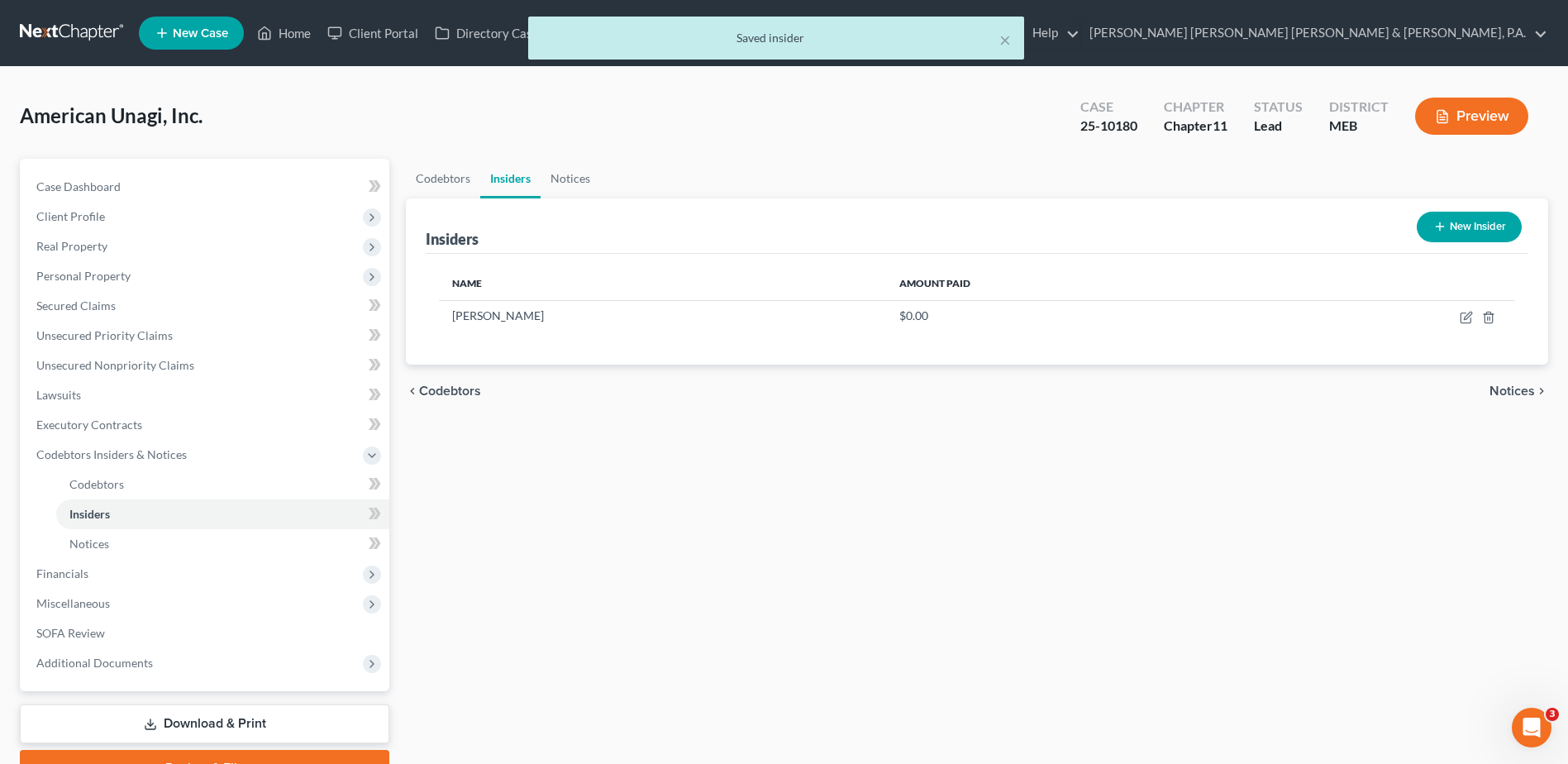
click at [1035, 572] on div "Codebtors Insiders Notices Insiders New Insider Name Amount Paid [PERSON_NAME] …" at bounding box center [978, 472] width 1159 height 627
drag, startPoint x: 133, startPoint y: 626, endPoint x: 144, endPoint y: 624, distance: 11.2
click at [133, 626] on link "SOFA Review" at bounding box center [205, 633] width 366 height 30
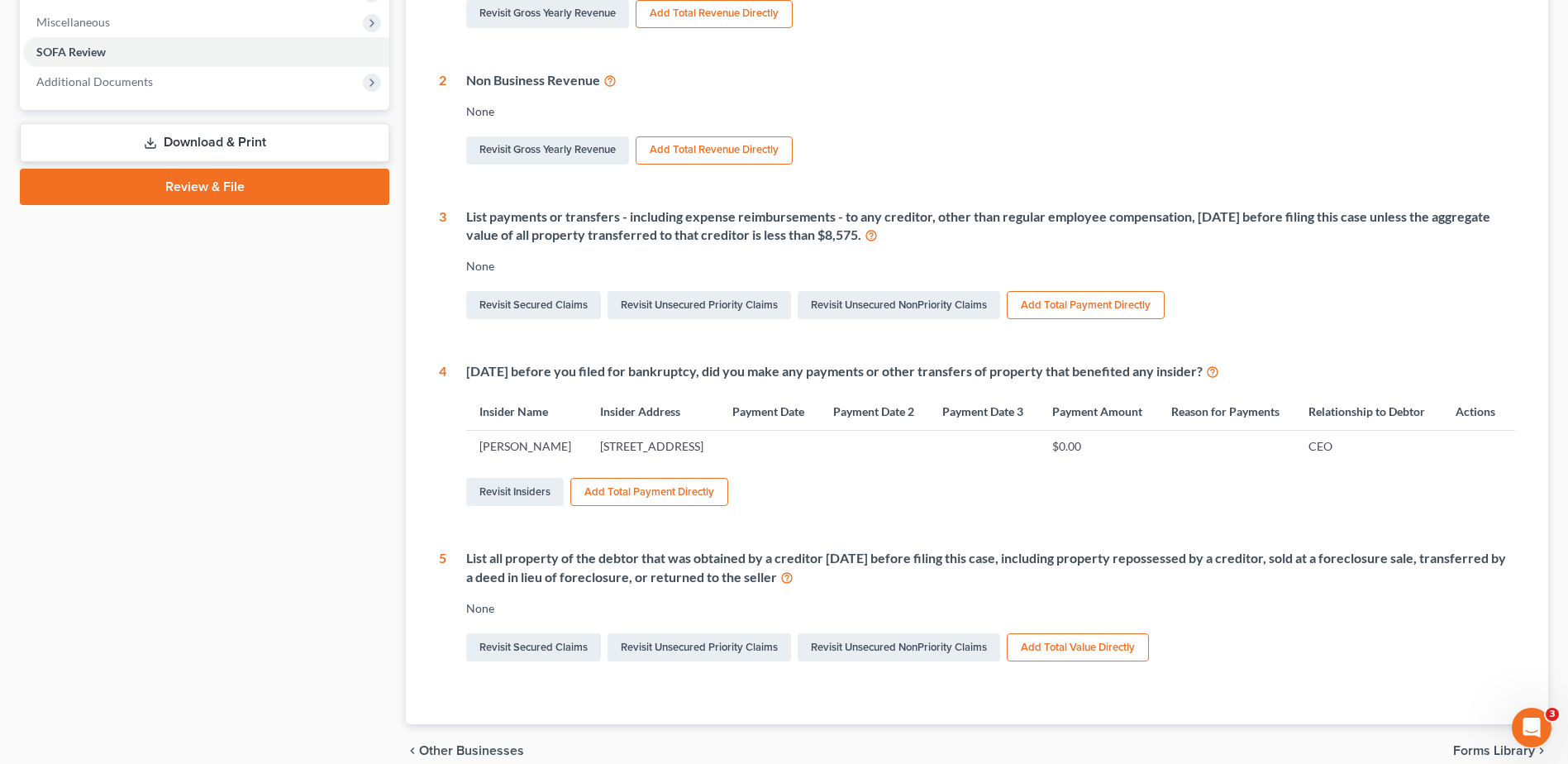
scroll to position [496, 0]
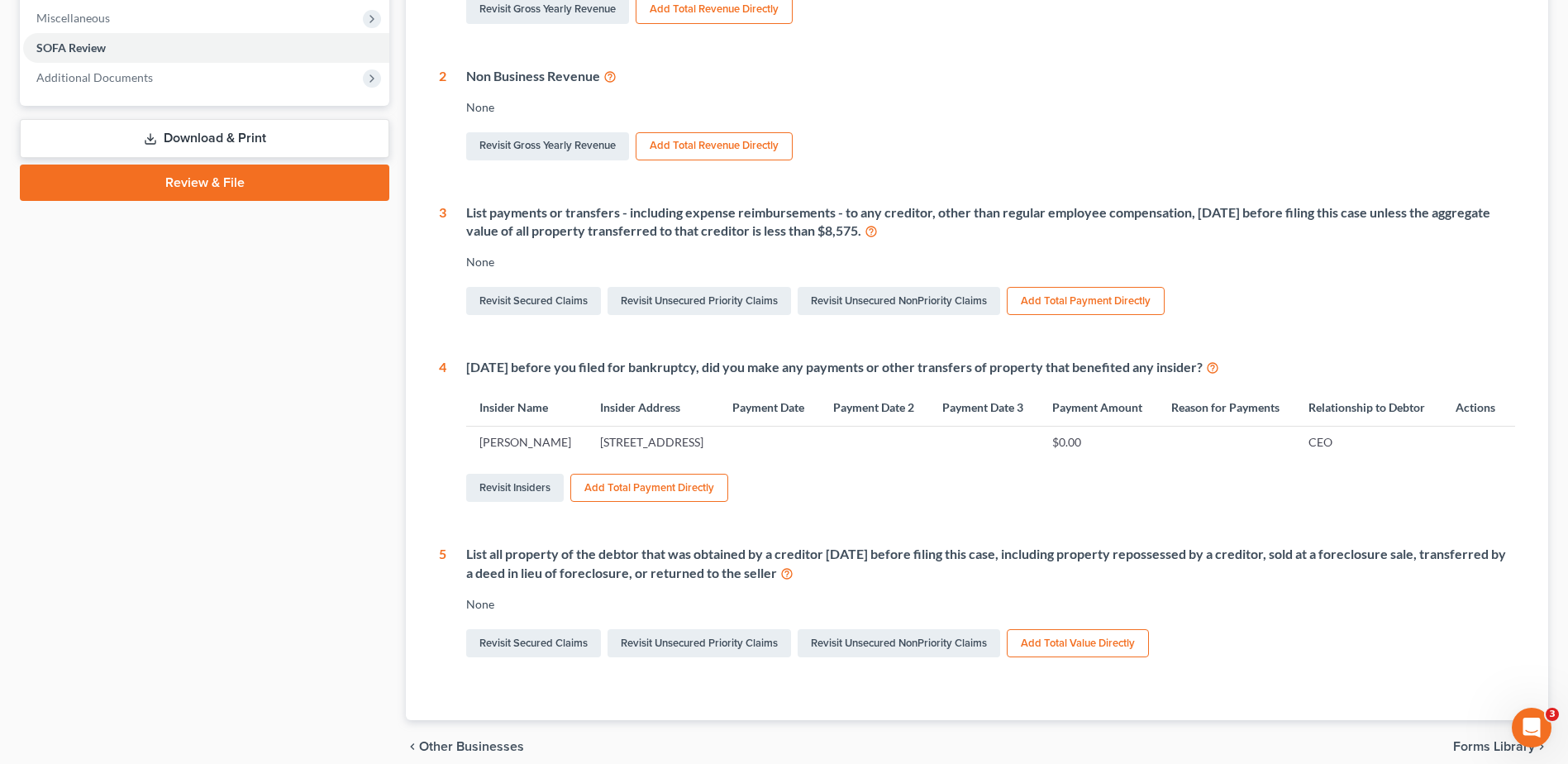
click at [1085, 310] on button "Add Total Payment Directly" at bounding box center [1085, 301] width 158 height 28
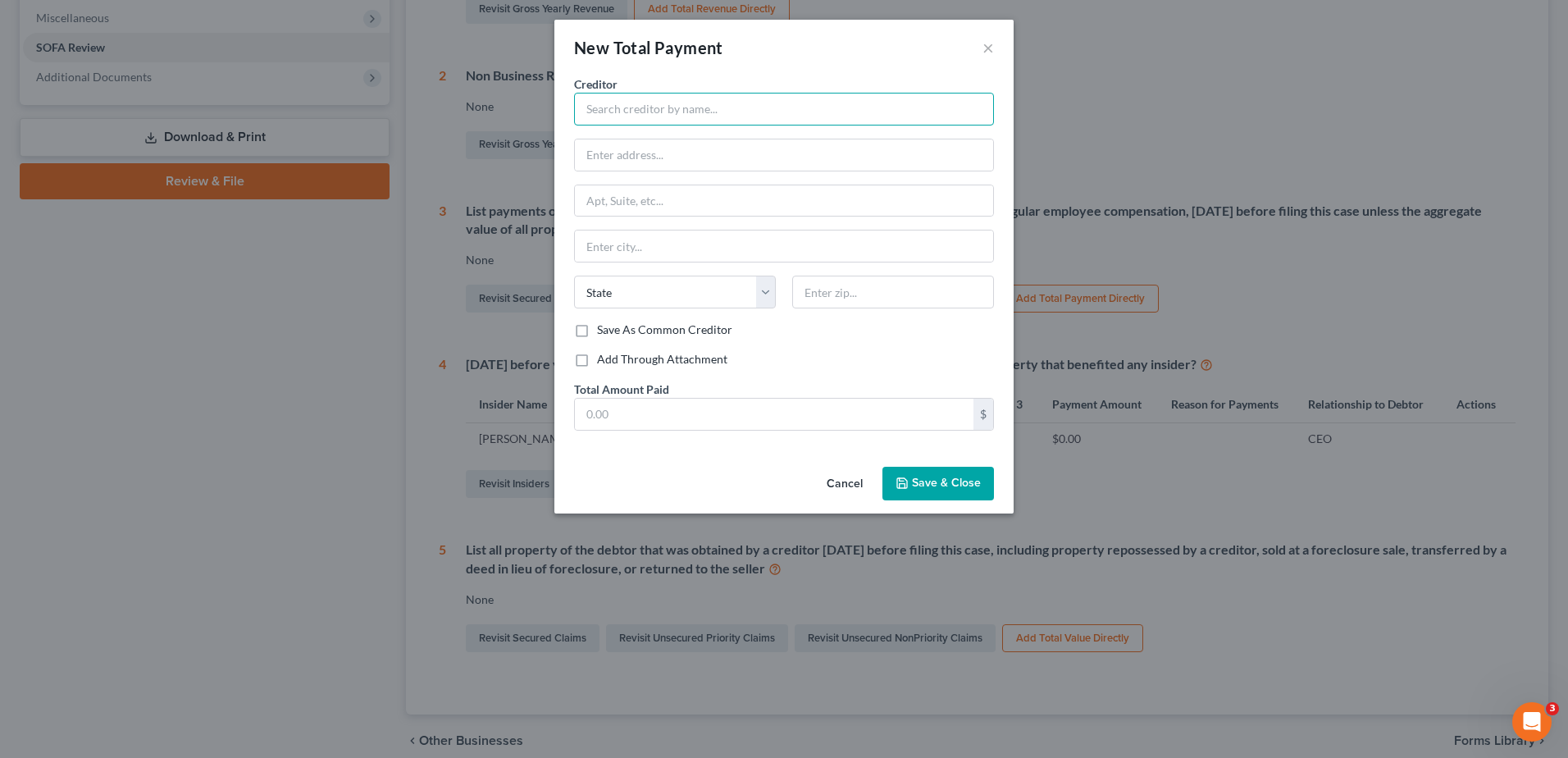
click at [724, 111] on input "text" at bounding box center [784, 108] width 419 height 32
click at [596, 357] on label "Add Through Attachment" at bounding box center [661, 358] width 130 height 17
click at [603, 357] on input "Add Through Attachment" at bounding box center [608, 355] width 11 height 11
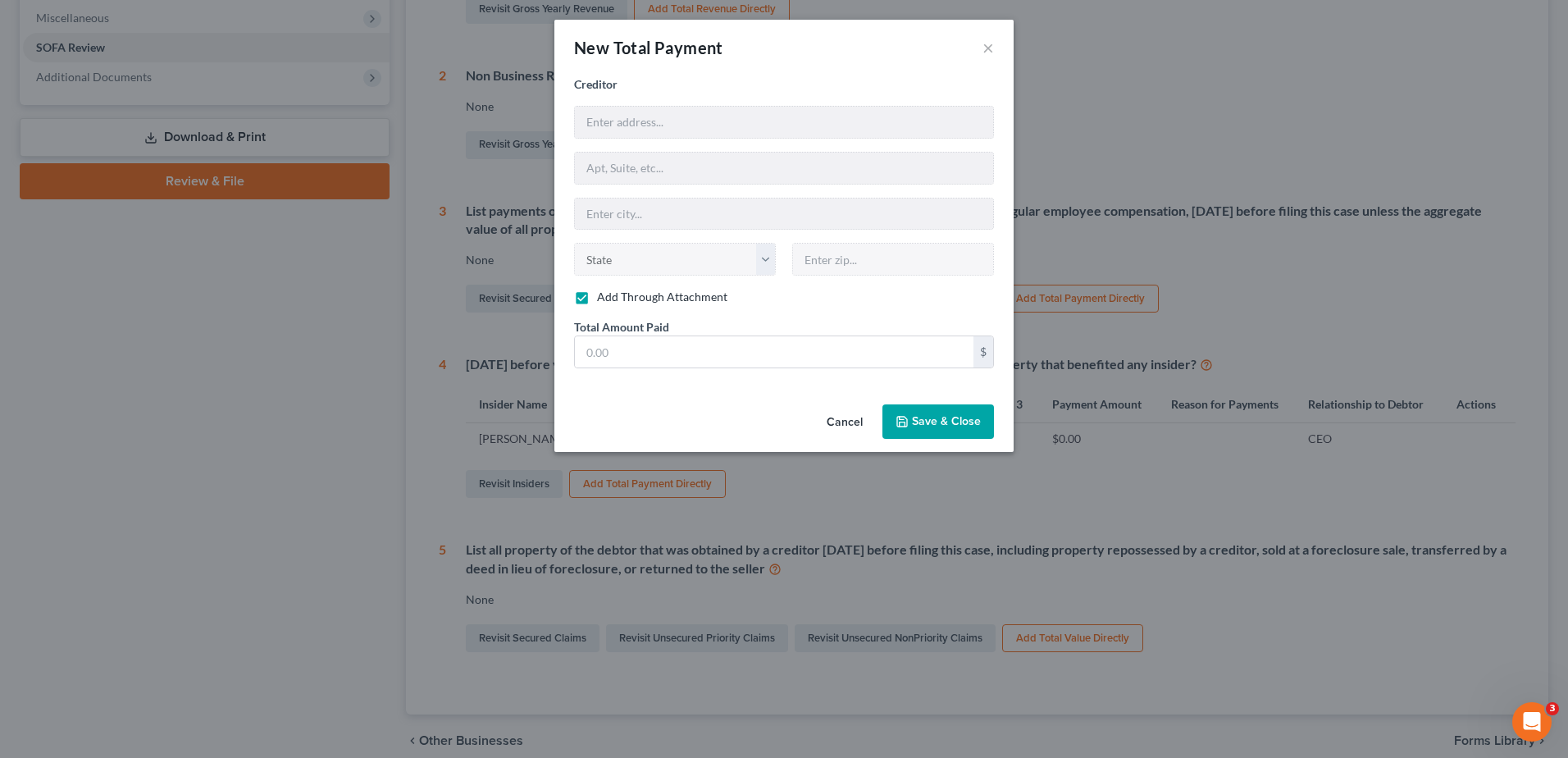
click at [969, 428] on button "Save & Close" at bounding box center [937, 421] width 111 height 34
click at [656, 355] on input "text" at bounding box center [774, 351] width 399 height 32
click at [715, 353] on input "text" at bounding box center [774, 351] width 399 height 32
click at [727, 399] on div "Cancel Save & Close" at bounding box center [784, 424] width 459 height 54
click at [939, 405] on button "Save & Close" at bounding box center [937, 421] width 111 height 34
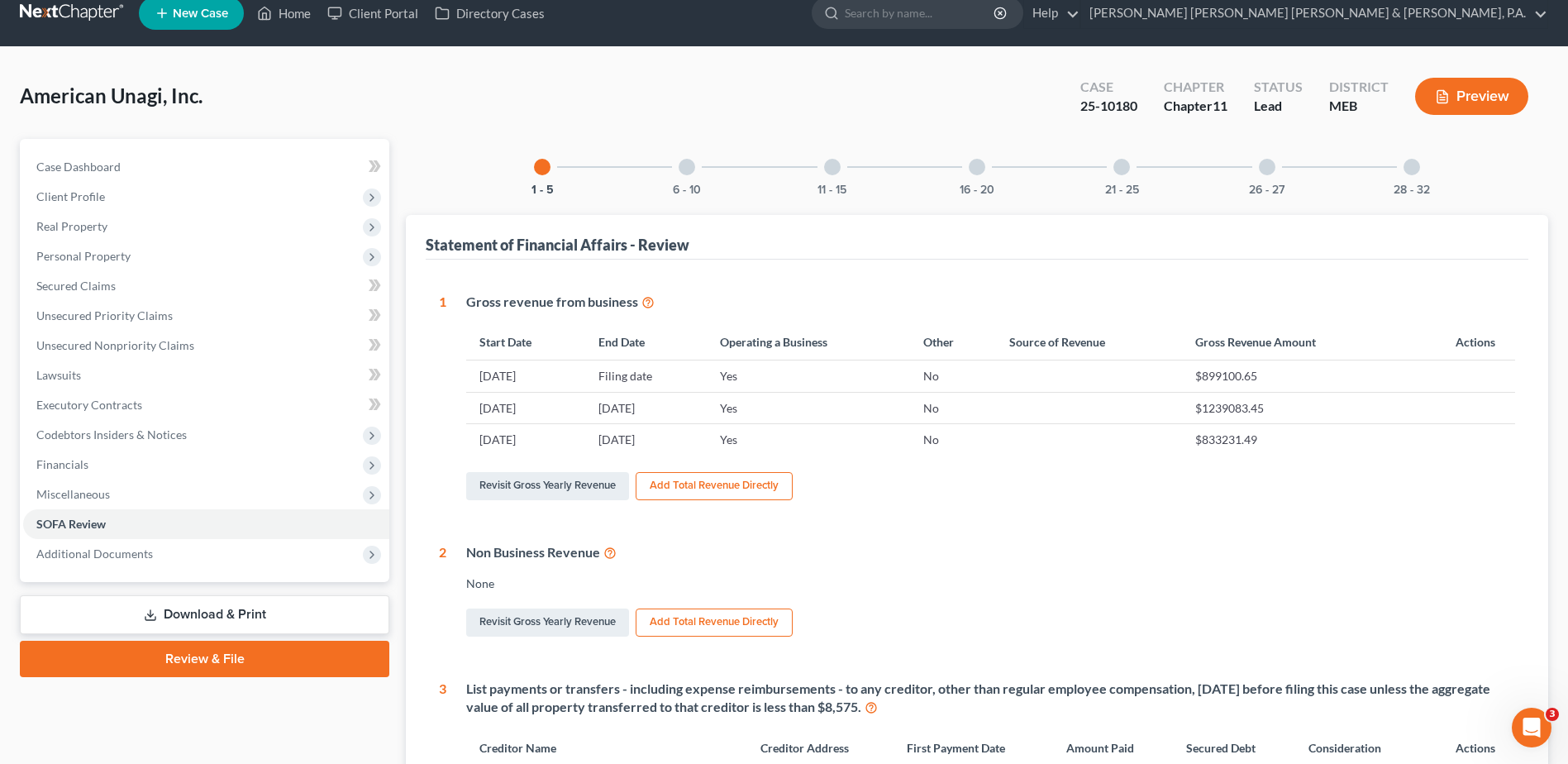
scroll to position [0, 0]
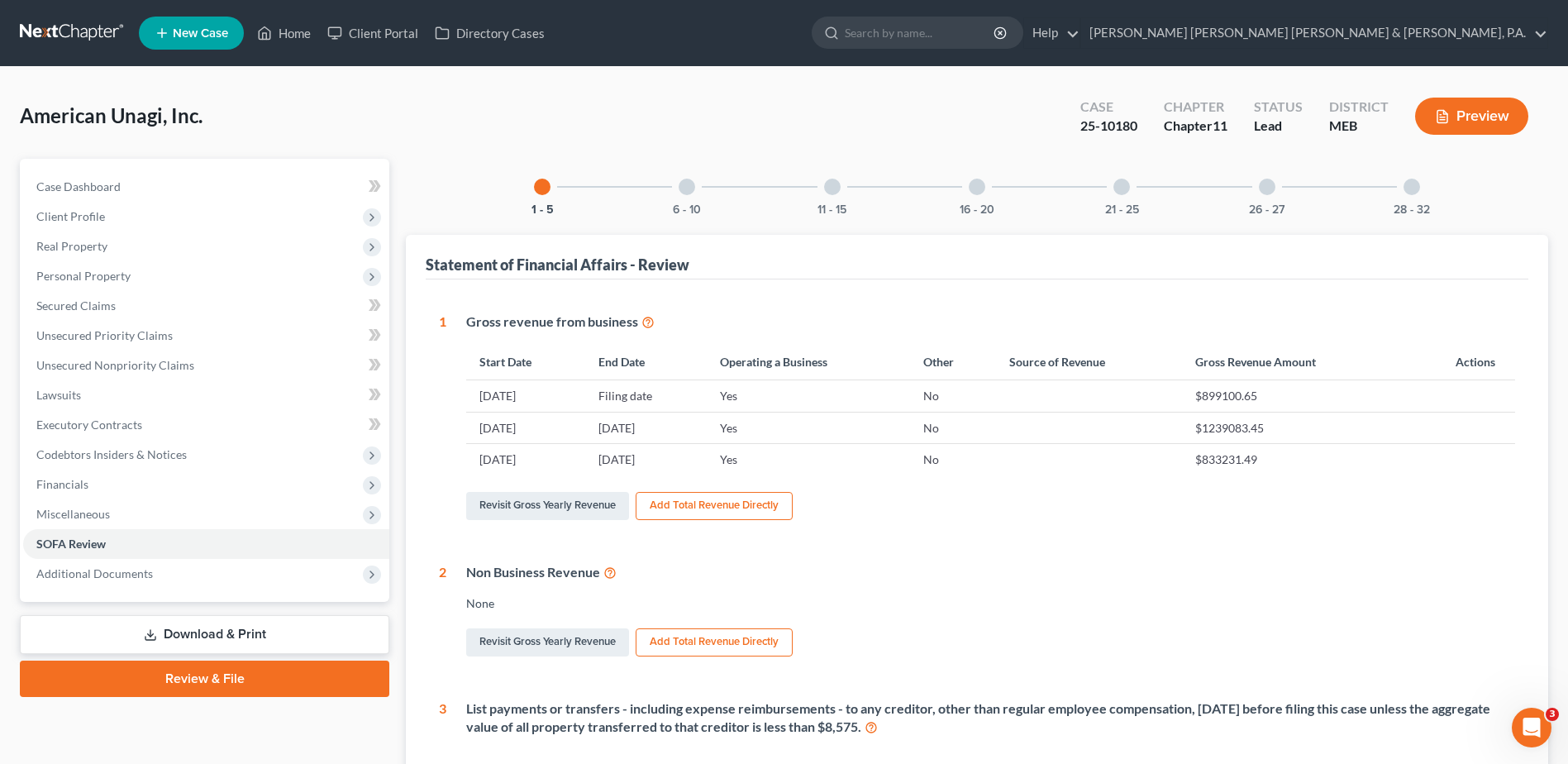
drag, startPoint x: 680, startPoint y: 191, endPoint x: 1075, endPoint y: 257, distance: 400.5
click at [680, 191] on div at bounding box center [687, 187] width 17 height 17
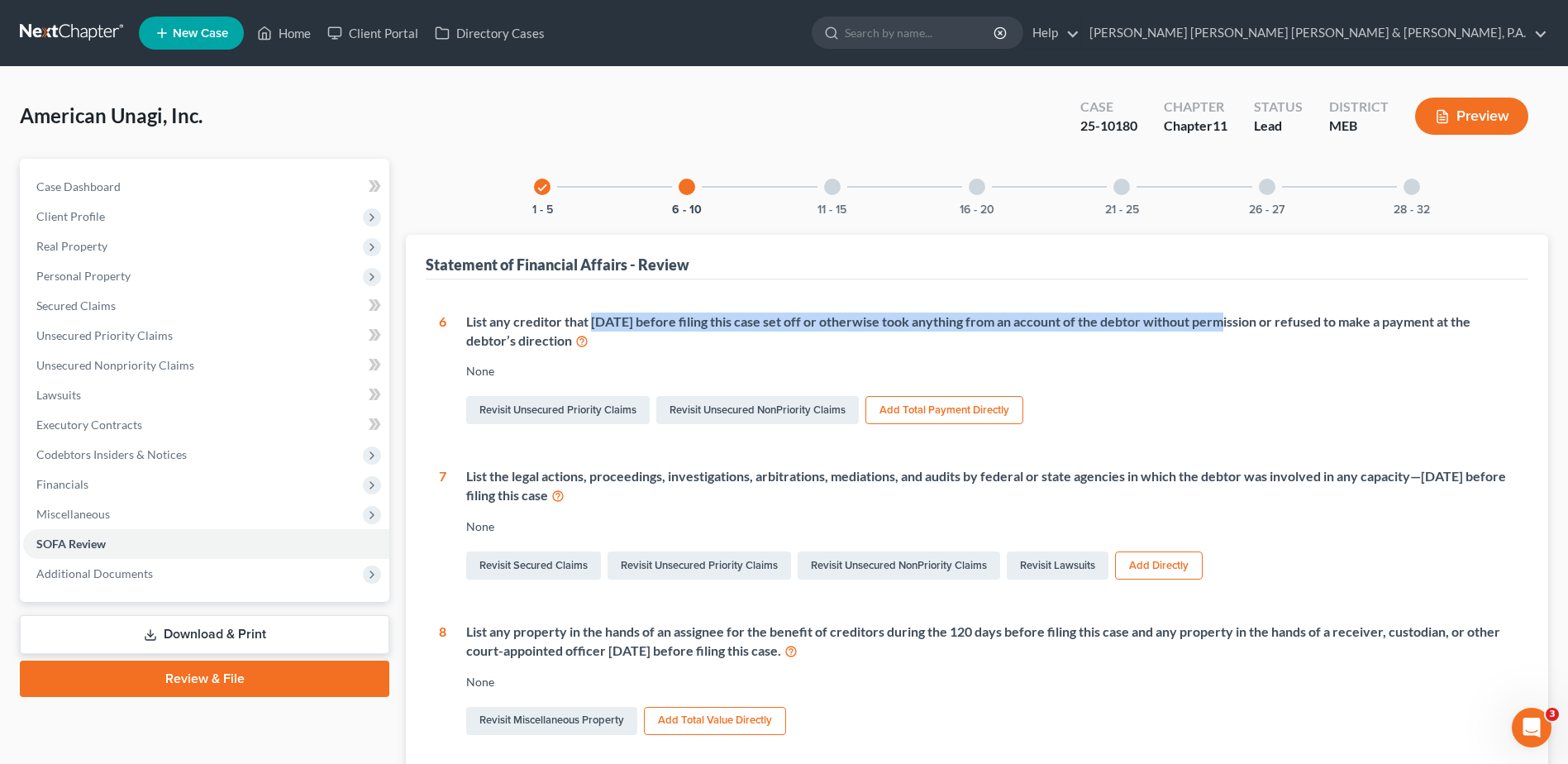
drag, startPoint x: 596, startPoint y: 311, endPoint x: 1212, endPoint y: 310, distance: 616.0
click at [1212, 310] on div "1 Gross revenue from business Start Date End Date Operating a Business Other So…" at bounding box center [977, 675] width 1103 height 791
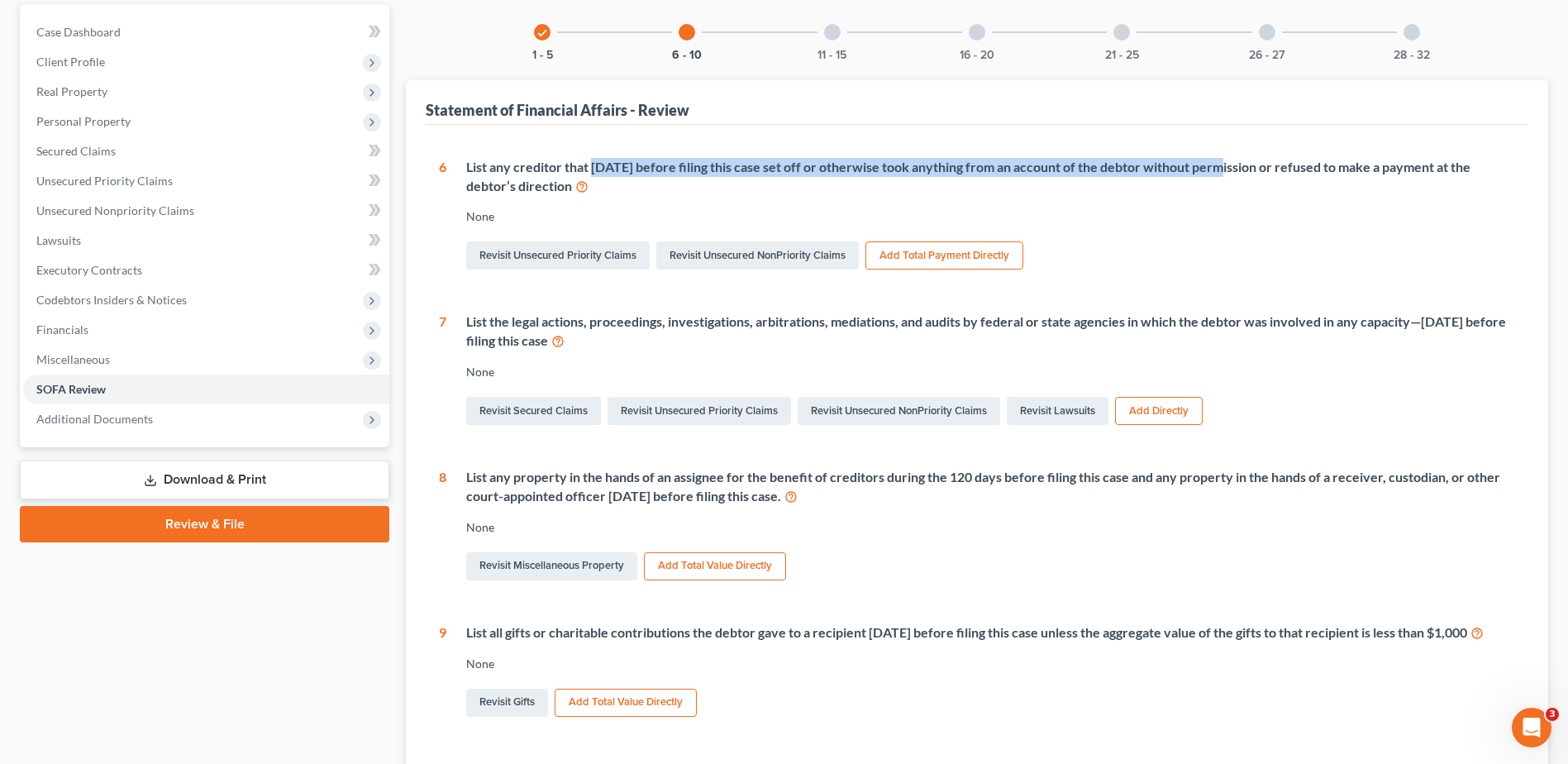
scroll to position [166, 0]
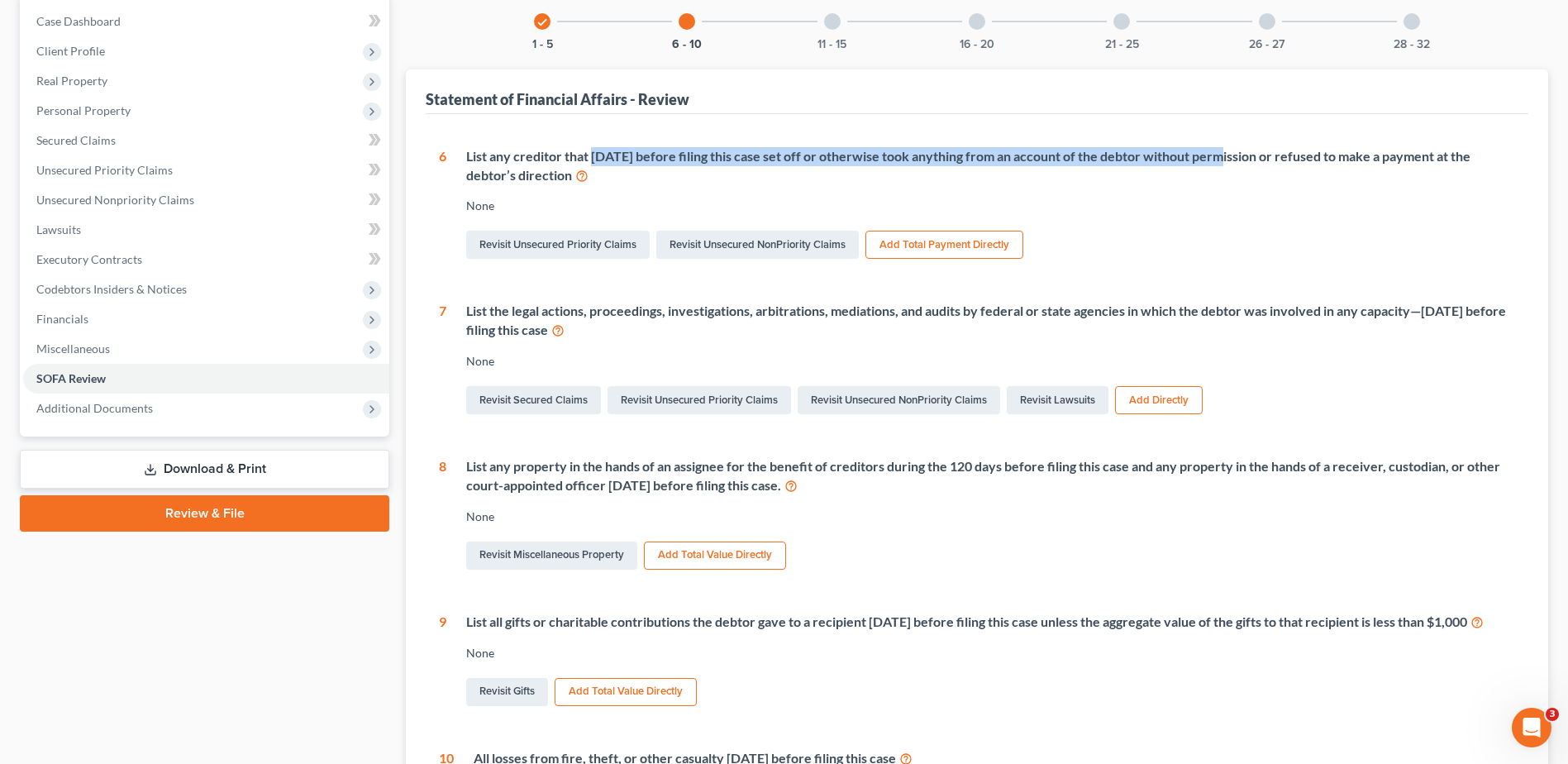
click at [541, 27] on icon "check" at bounding box center [543, 23] width 12 height 12
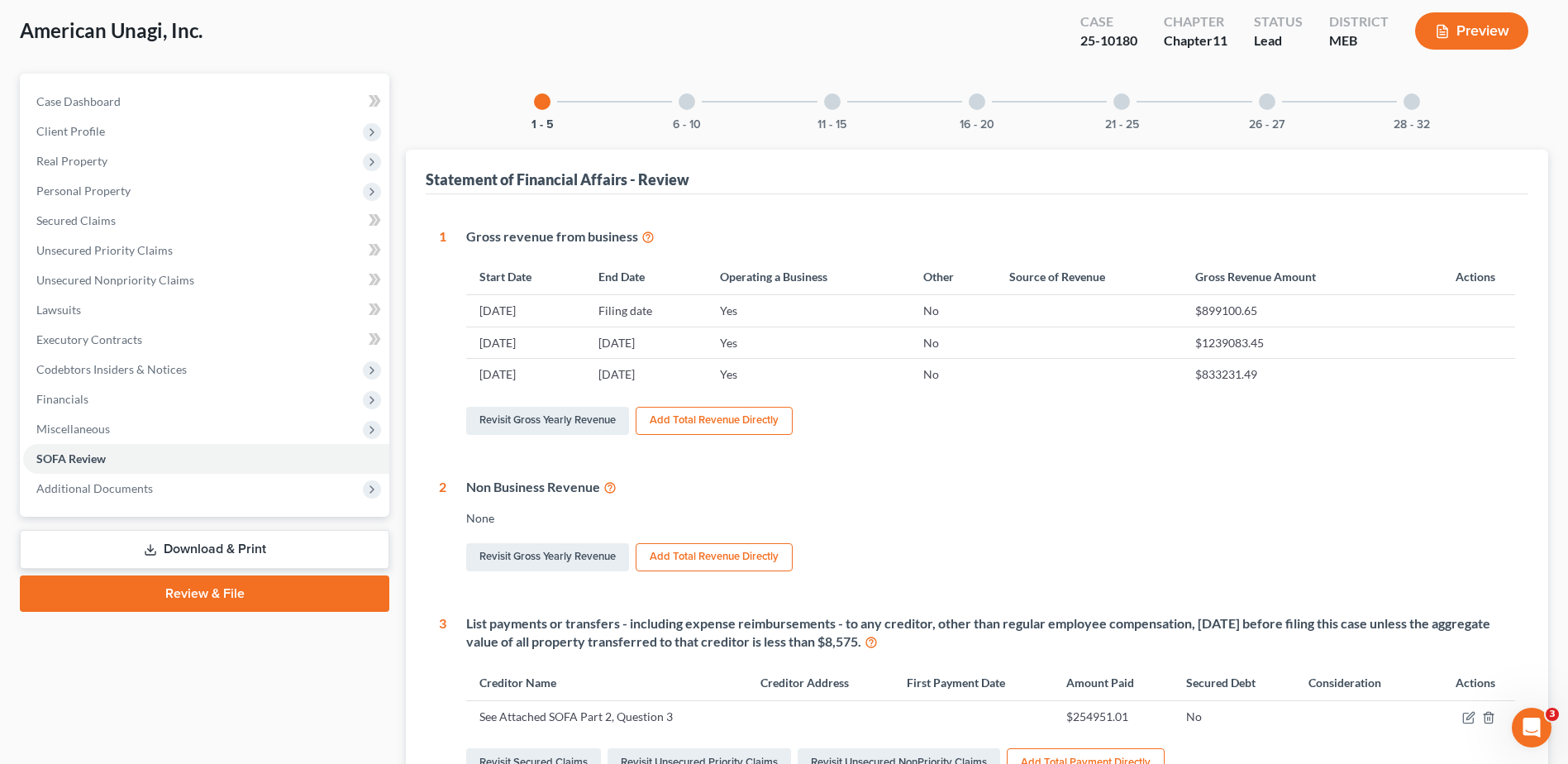
scroll to position [0, 0]
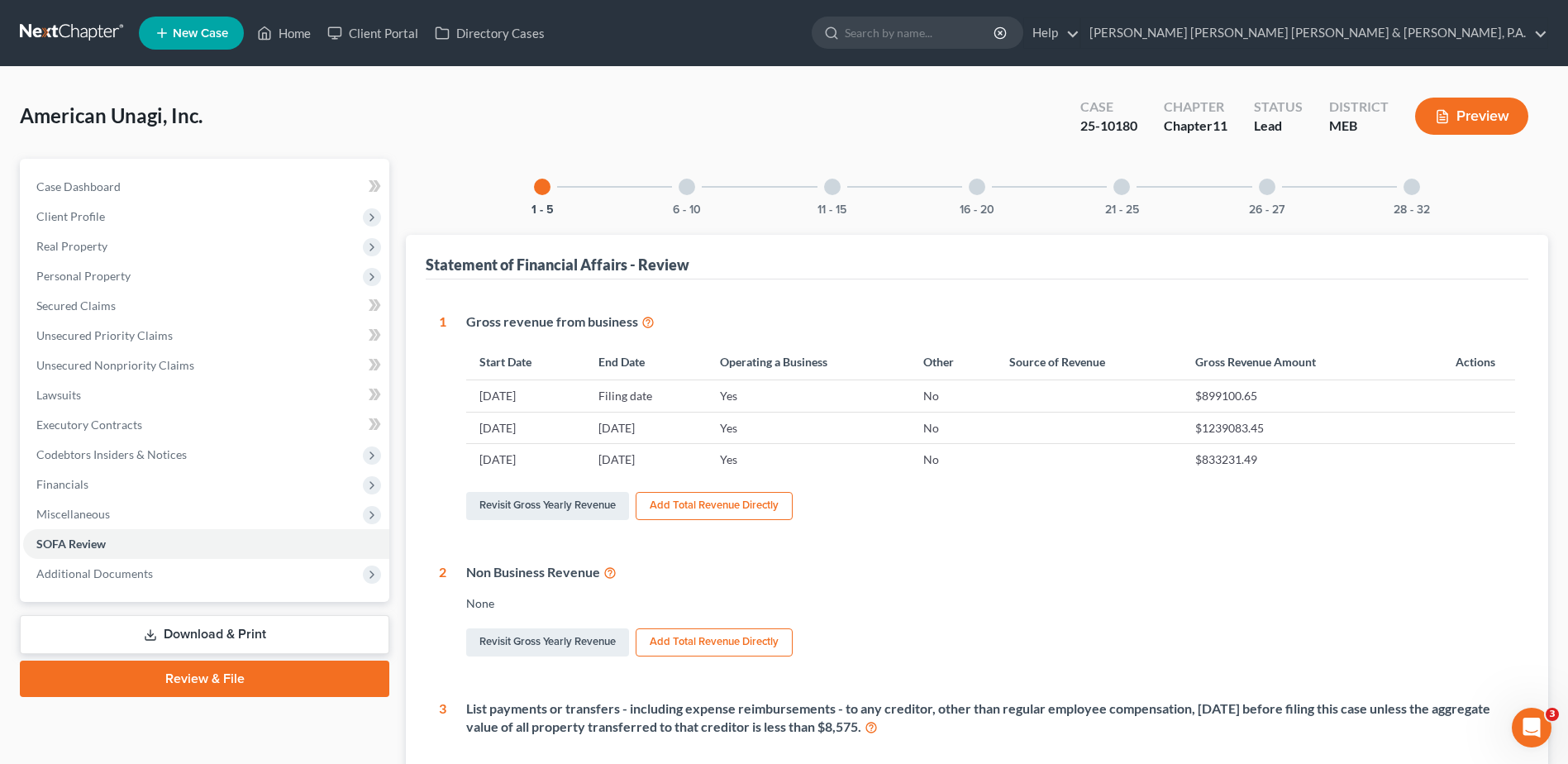
click at [688, 181] on div at bounding box center [687, 187] width 17 height 17
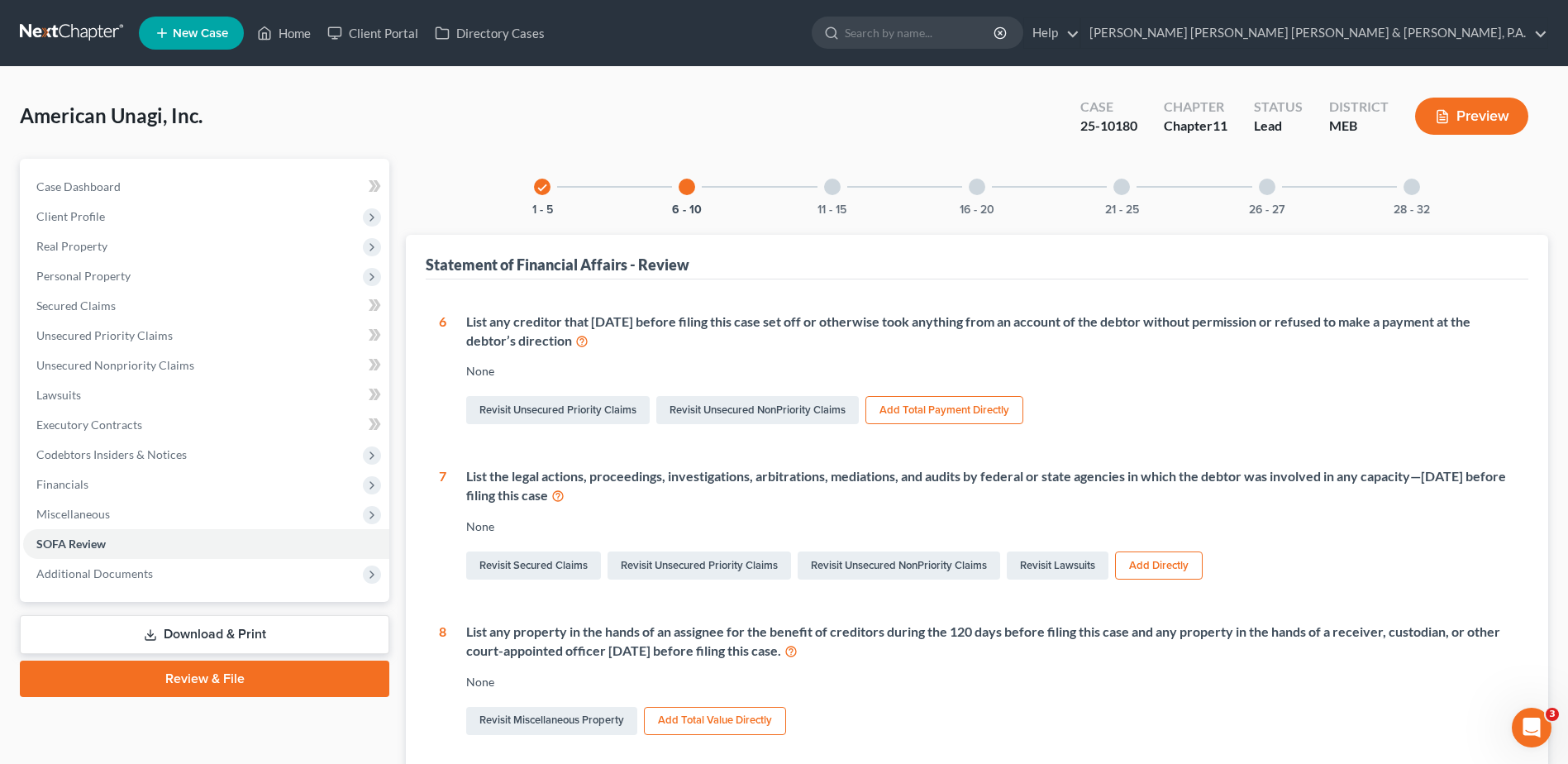
click at [841, 184] on div "11 - 15" at bounding box center [832, 187] width 57 height 57
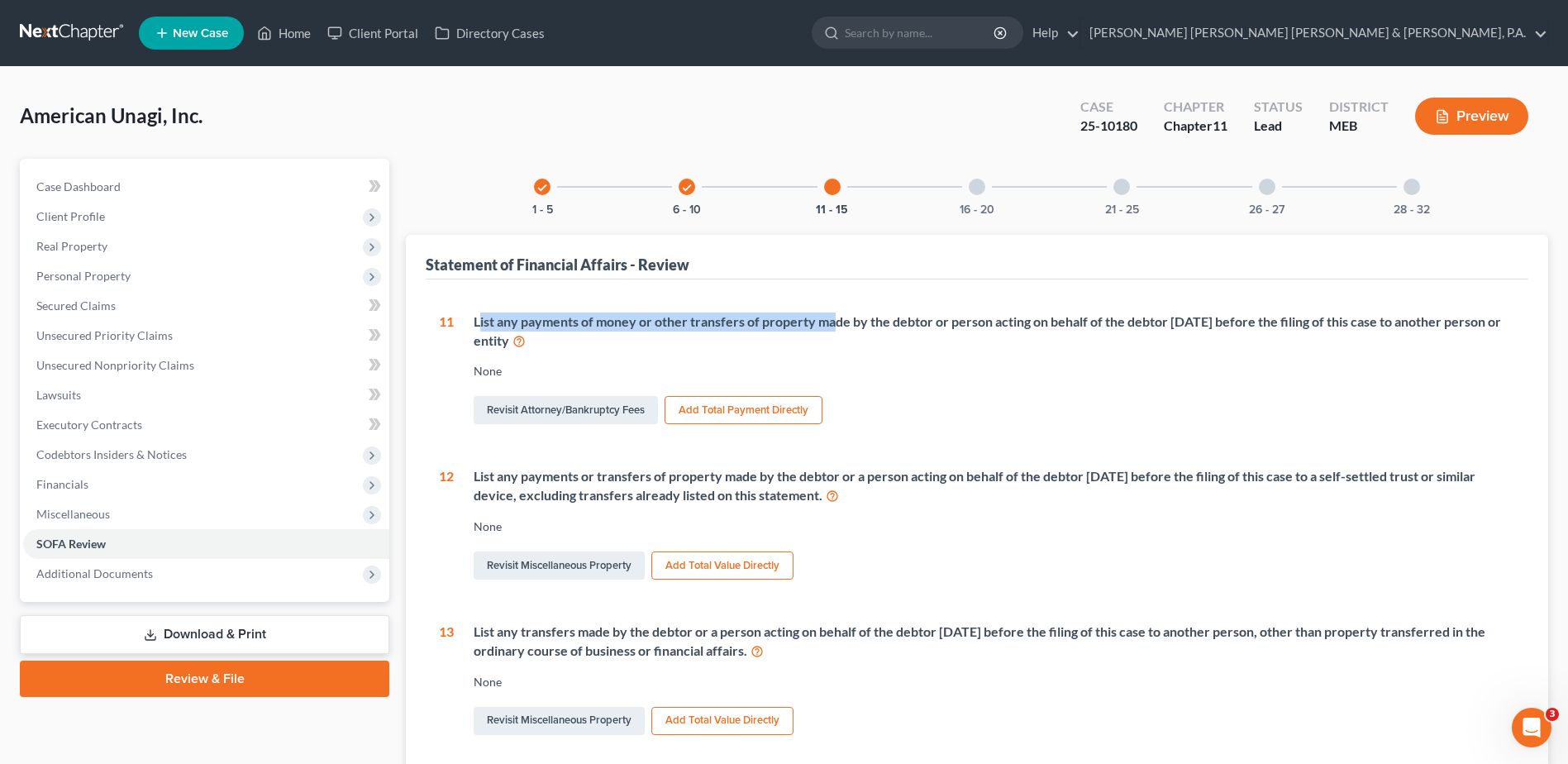
drag, startPoint x: 479, startPoint y: 322, endPoint x: 834, endPoint y: 329, distance: 355.1
click at [834, 329] on div "List any payments of money or other transfers of property made by the debtor or…" at bounding box center [993, 331] width 1041 height 38
click at [826, 333] on div "List any payments of money or other transfers of property made by the debtor or…" at bounding box center [993, 331] width 1041 height 38
click at [634, 403] on link "Revisit Attorney/Bankruptcy Fees" at bounding box center [566, 410] width 185 height 28
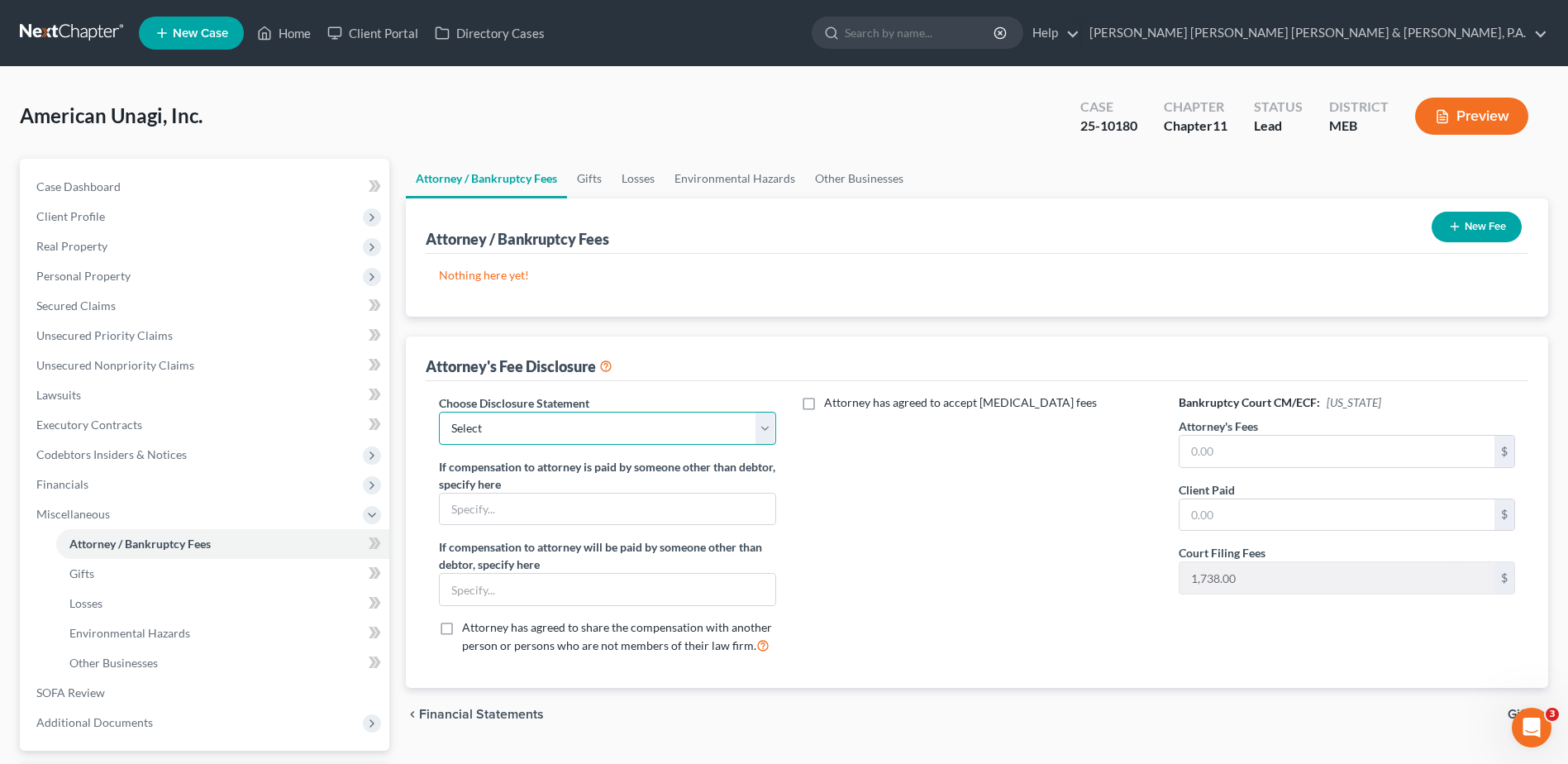
click at [690, 420] on select "Select Attorney" at bounding box center [606, 428] width 336 height 33
click at [439, 412] on select "Select Attorney" at bounding box center [606, 428] width 336 height 33
click at [894, 495] on div "Attorney has agreed to accept [MEDICAL_DATA] fees" at bounding box center [978, 531] width 369 height 274
click at [1477, 234] on button "New Fee" at bounding box center [1477, 226] width 90 height 31
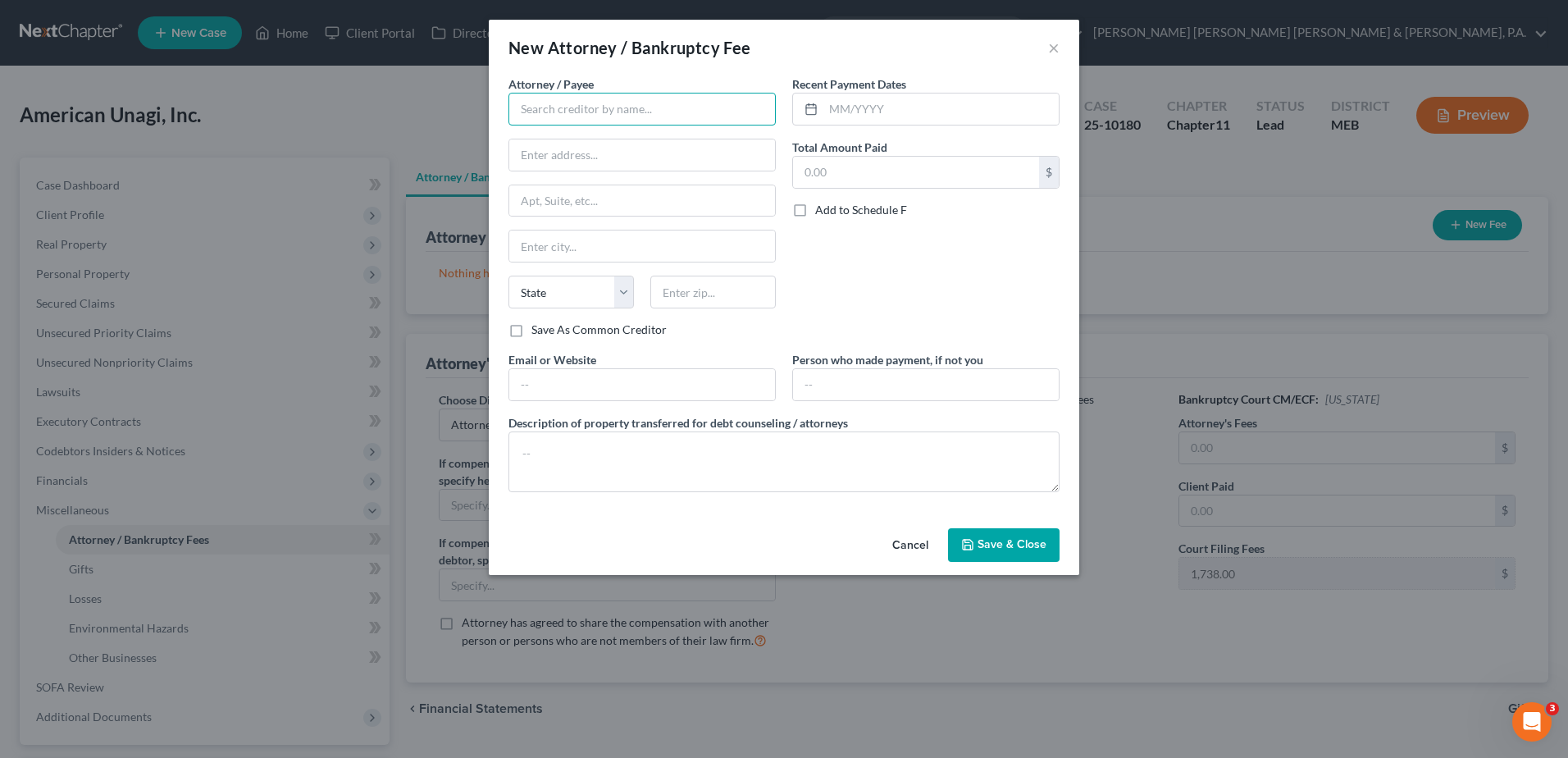
click at [638, 106] on input "text" at bounding box center [642, 108] width 268 height 32
click at [564, 397] on input "text" at bounding box center [642, 385] width 266 height 32
paste input "[URL][DOMAIN_NAME]"
click at [839, 160] on input "text" at bounding box center [915, 172] width 246 height 32
click at [842, 117] on input "text" at bounding box center [940, 109] width 235 height 32
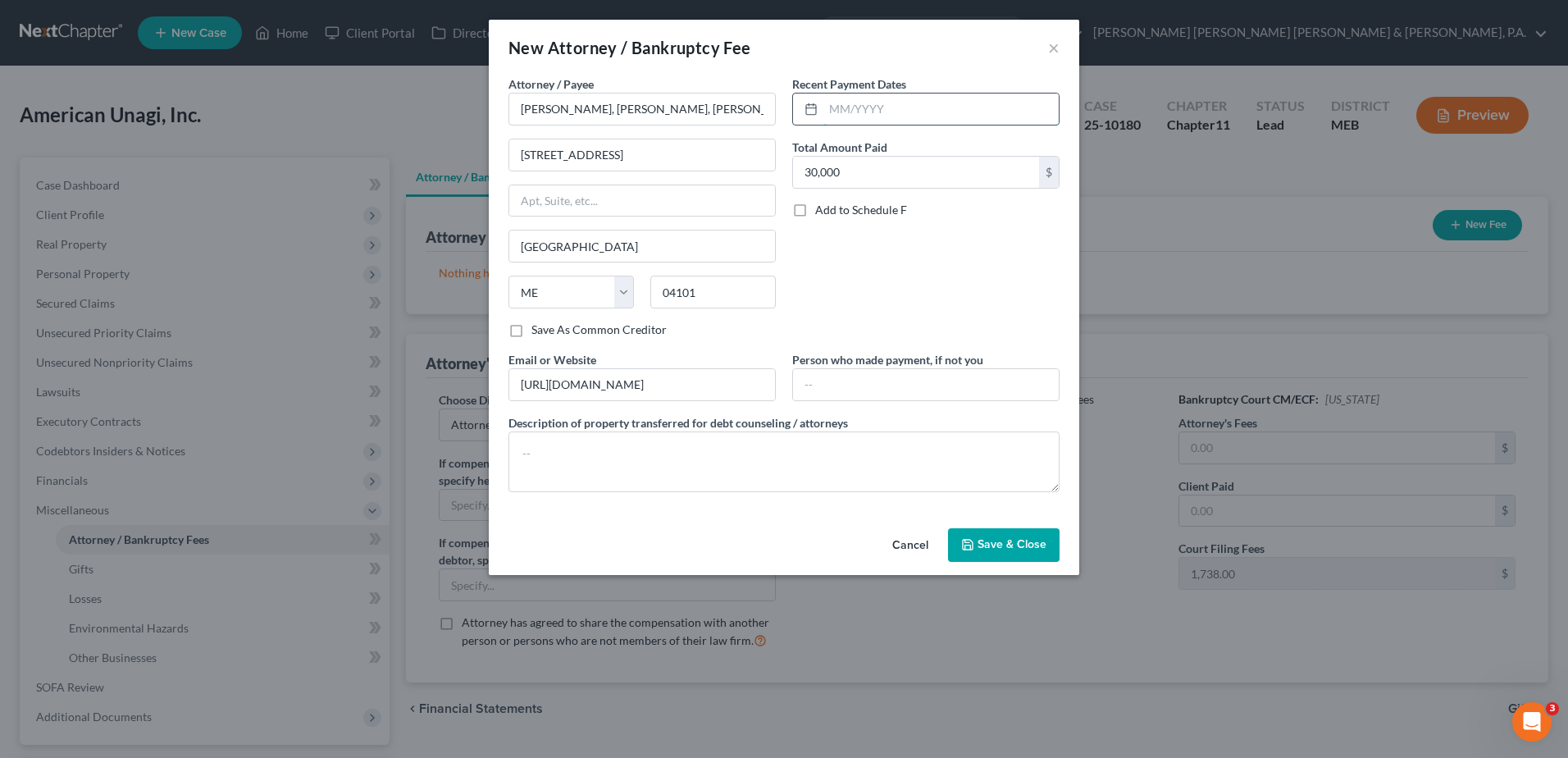
click at [842, 117] on input "text" at bounding box center [940, 109] width 235 height 32
click at [1013, 545] on span "Save & Close" at bounding box center [1012, 544] width 69 height 14
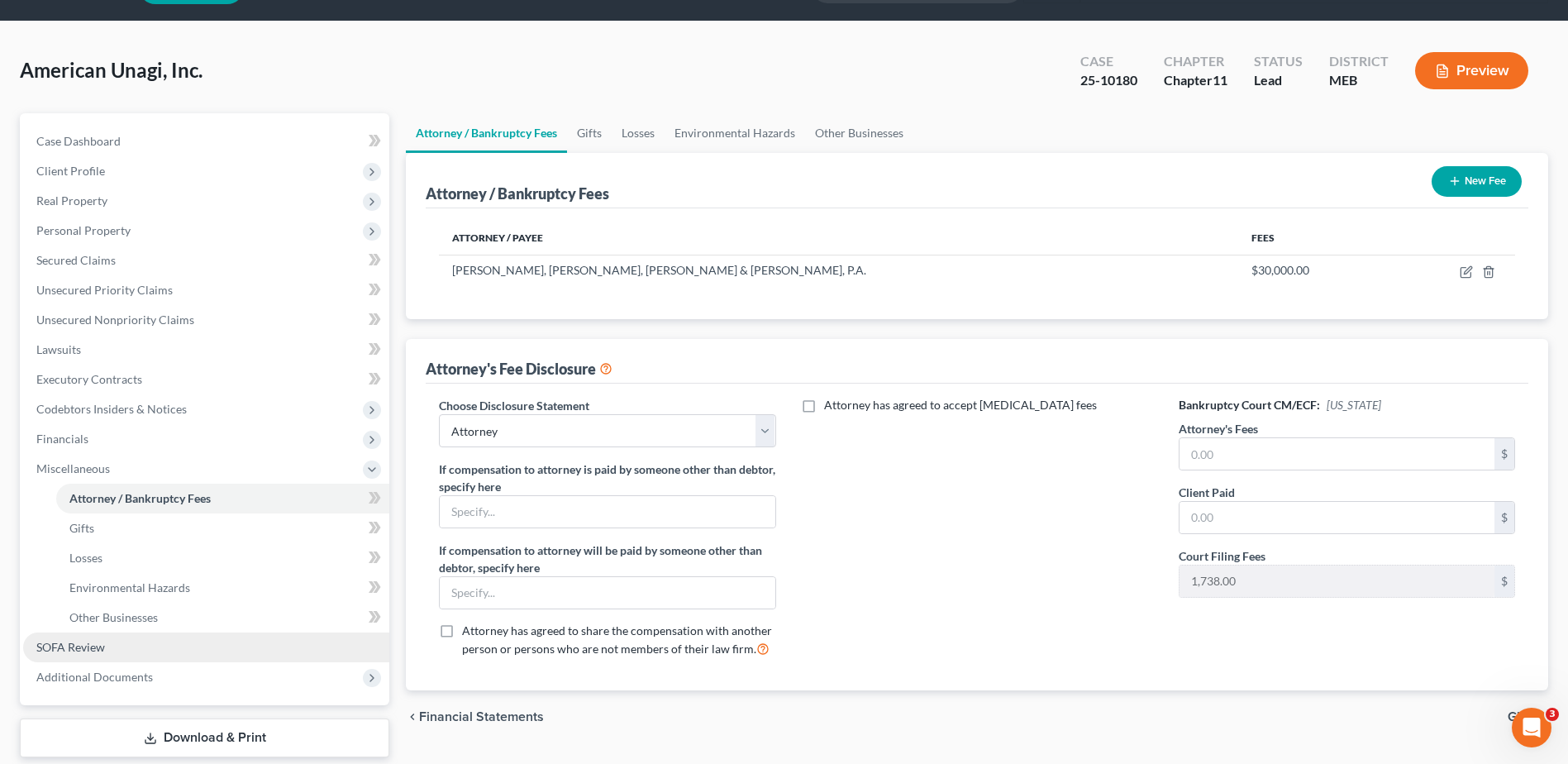
scroll to position [82, 0]
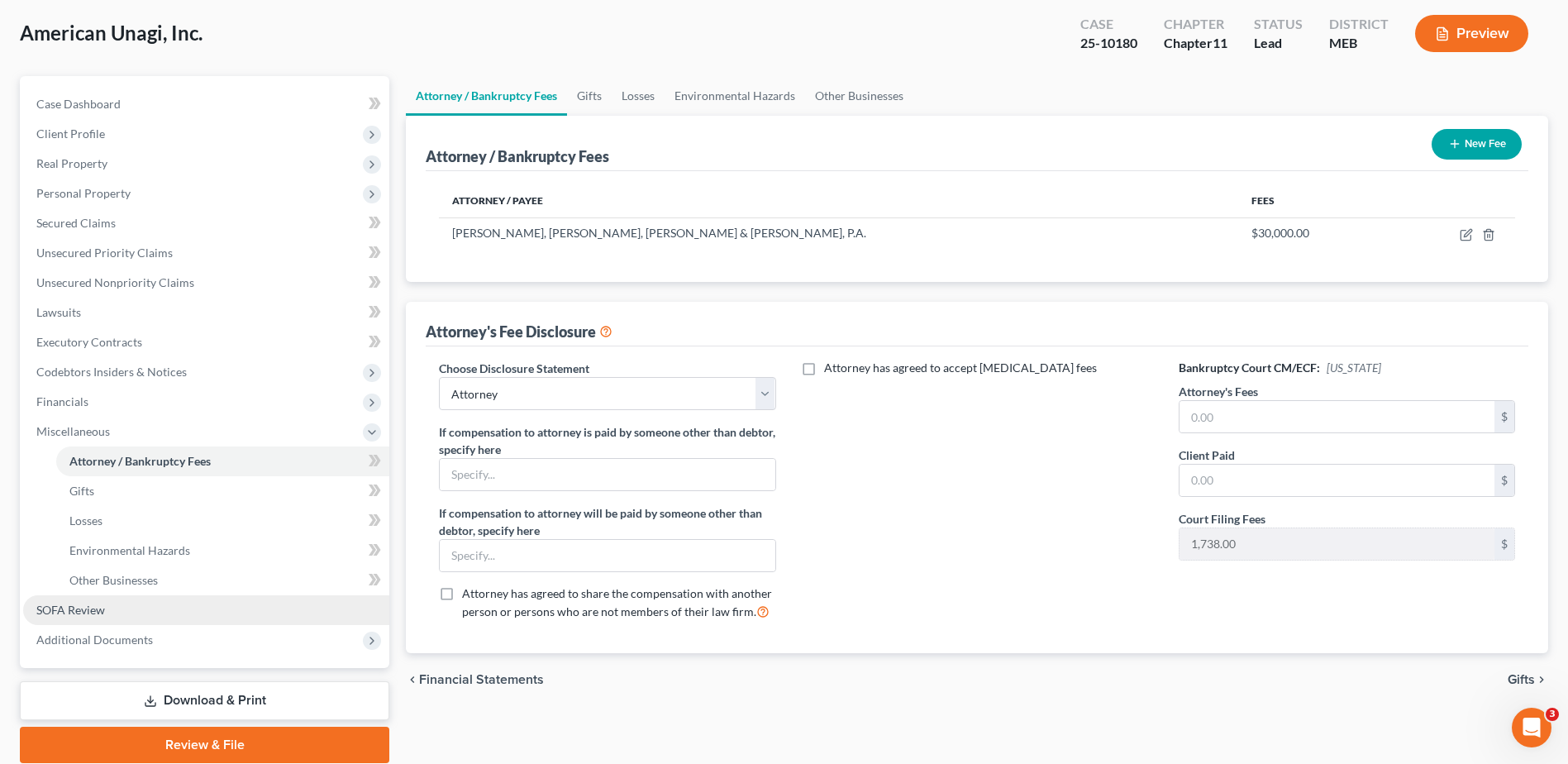
click at [111, 609] on link "SOFA Review" at bounding box center [205, 610] width 366 height 30
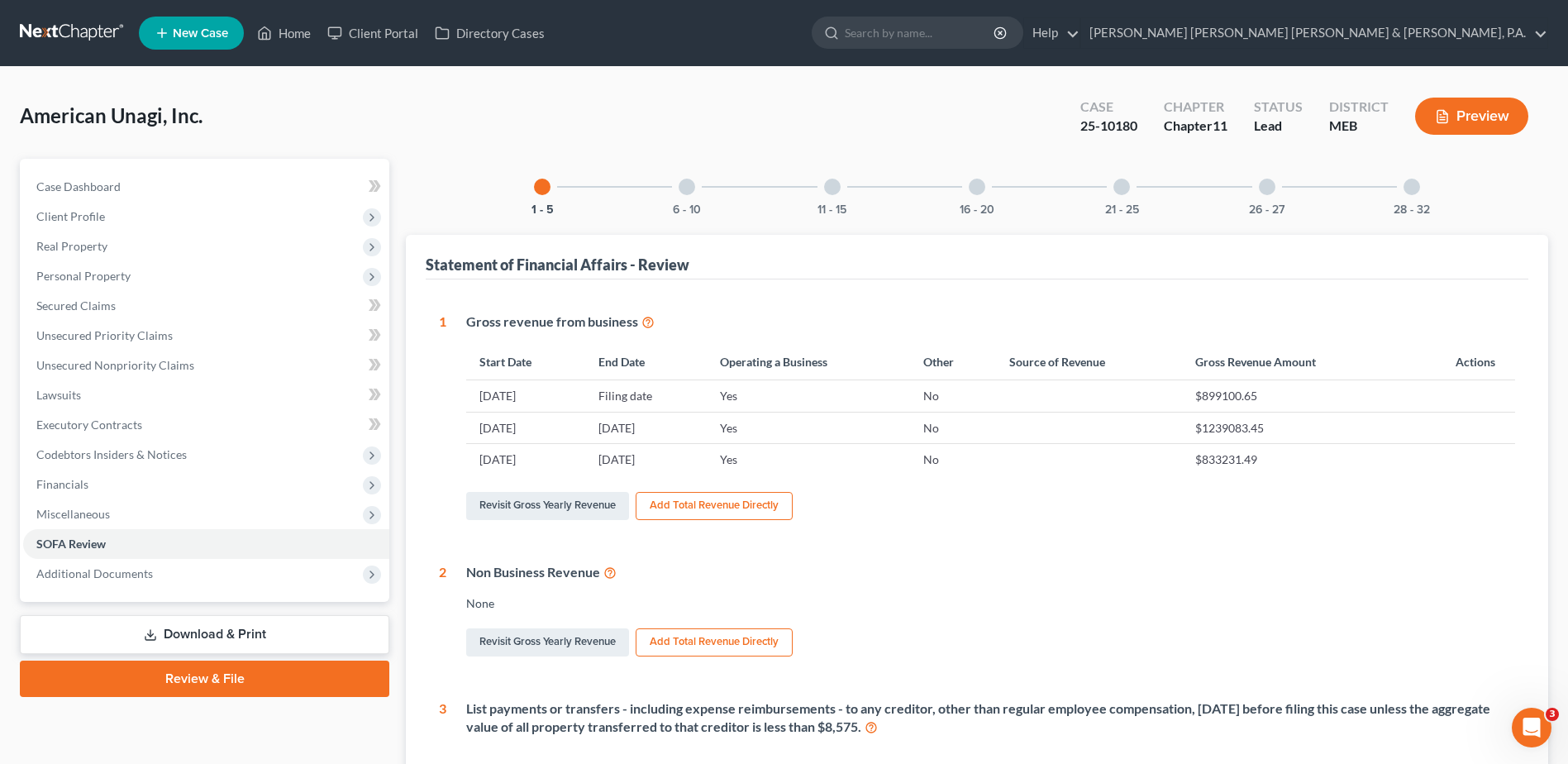
click at [835, 189] on div at bounding box center [832, 187] width 17 height 17
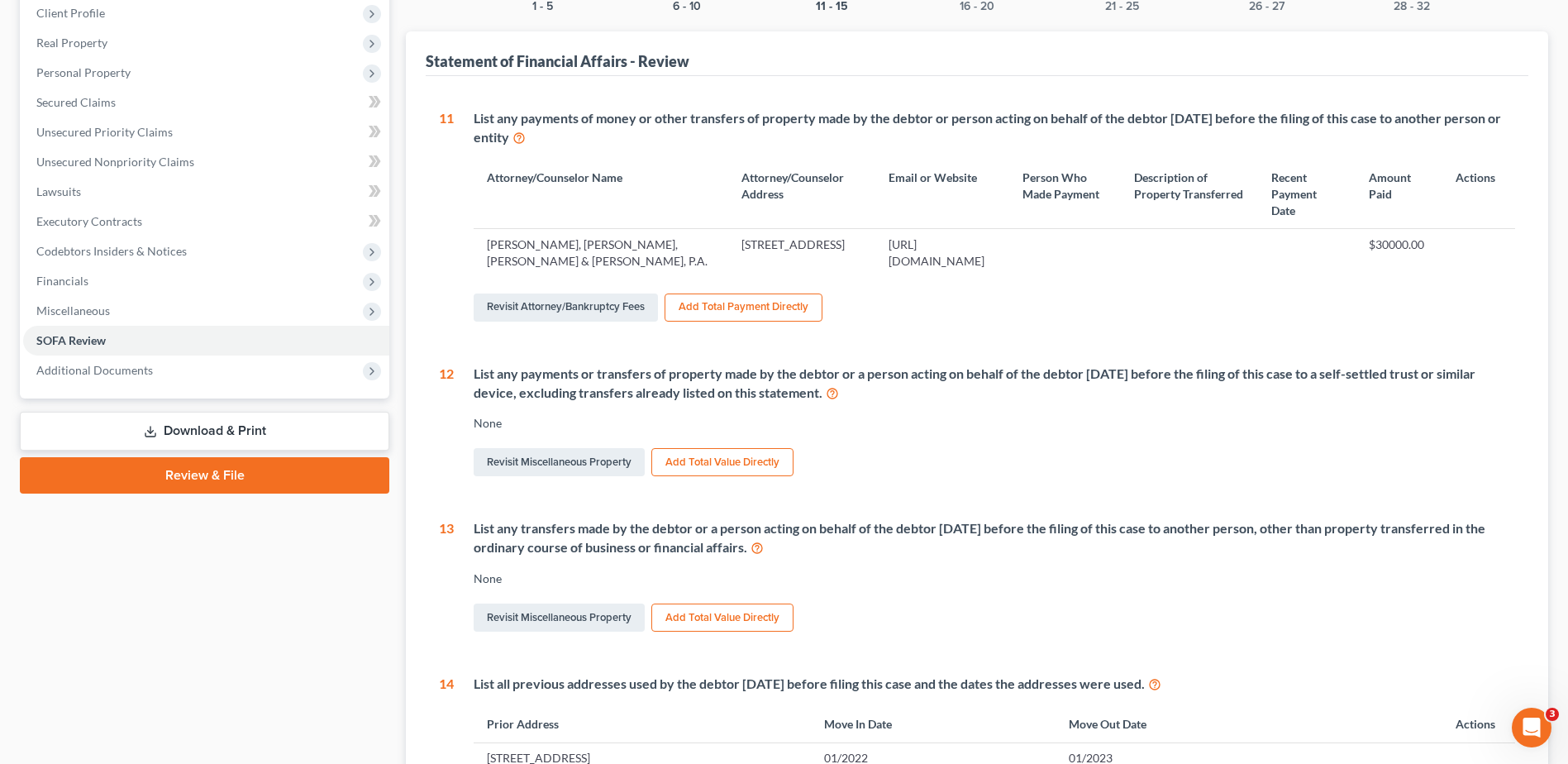
scroll to position [166, 0]
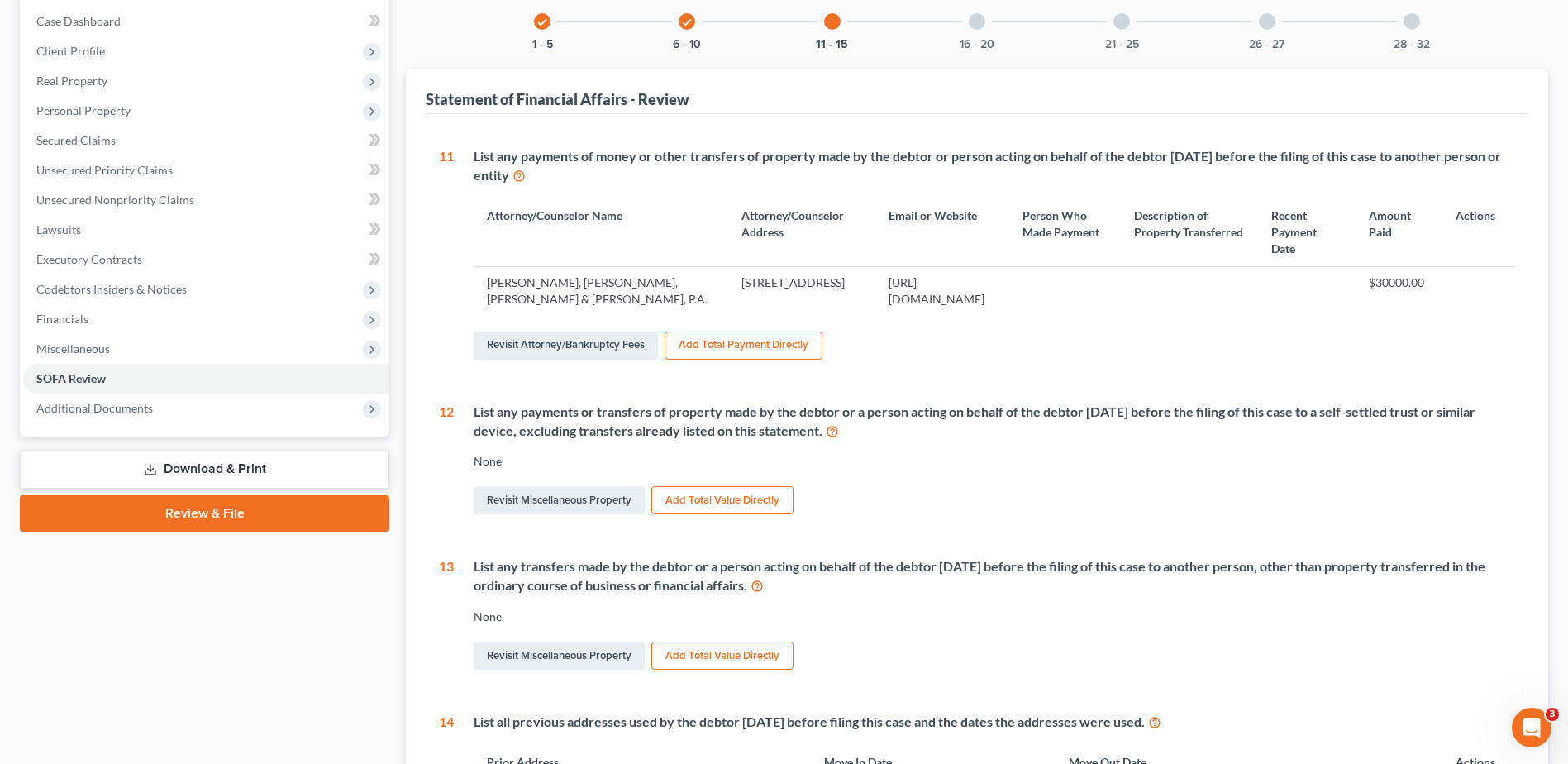
click at [973, 33] on div "16 - 20" at bounding box center [977, 21] width 57 height 57
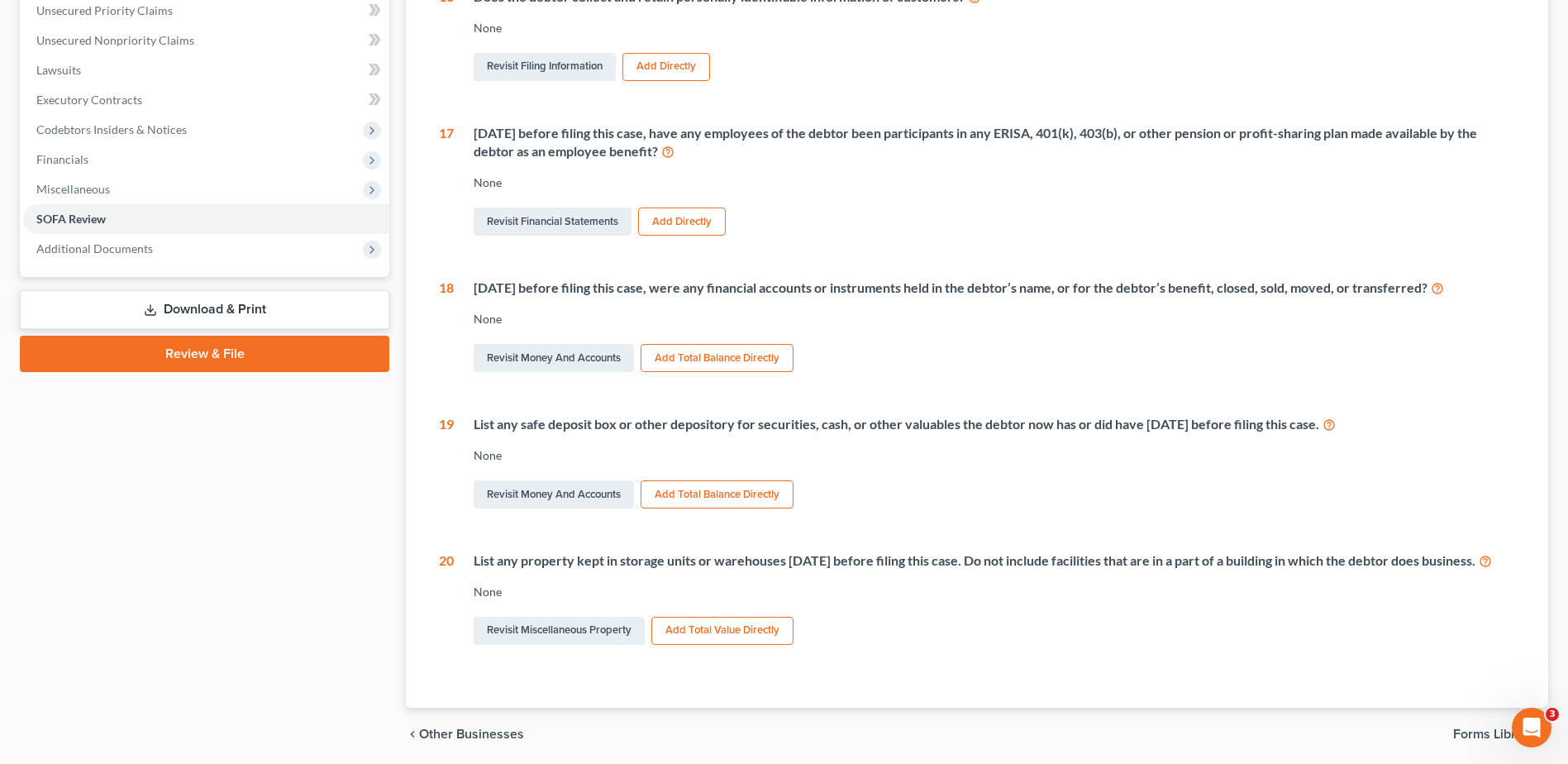
scroll to position [320, 0]
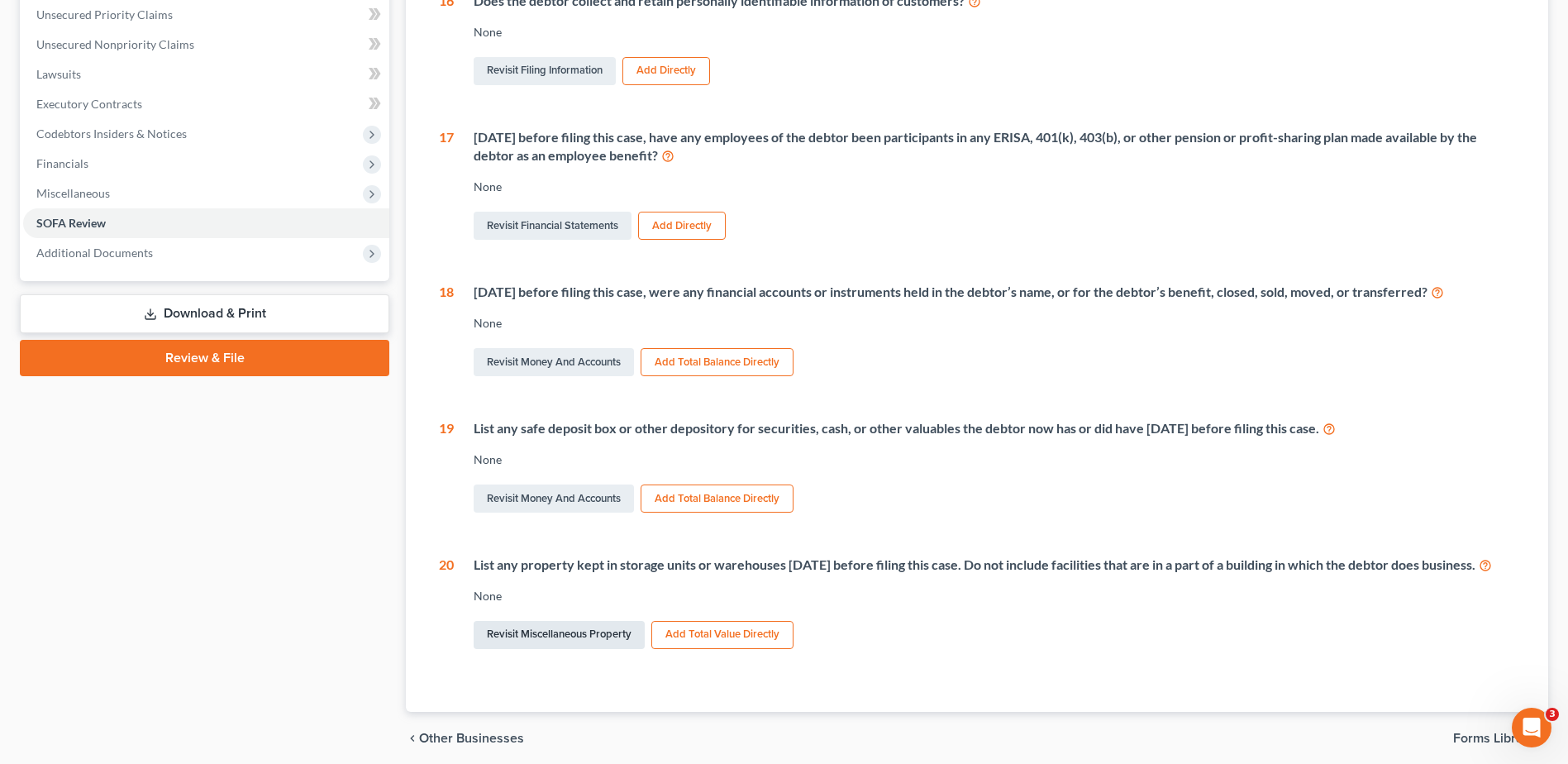
click at [611, 649] on link "Revisit Miscellaneous Property" at bounding box center [559, 635] width 171 height 28
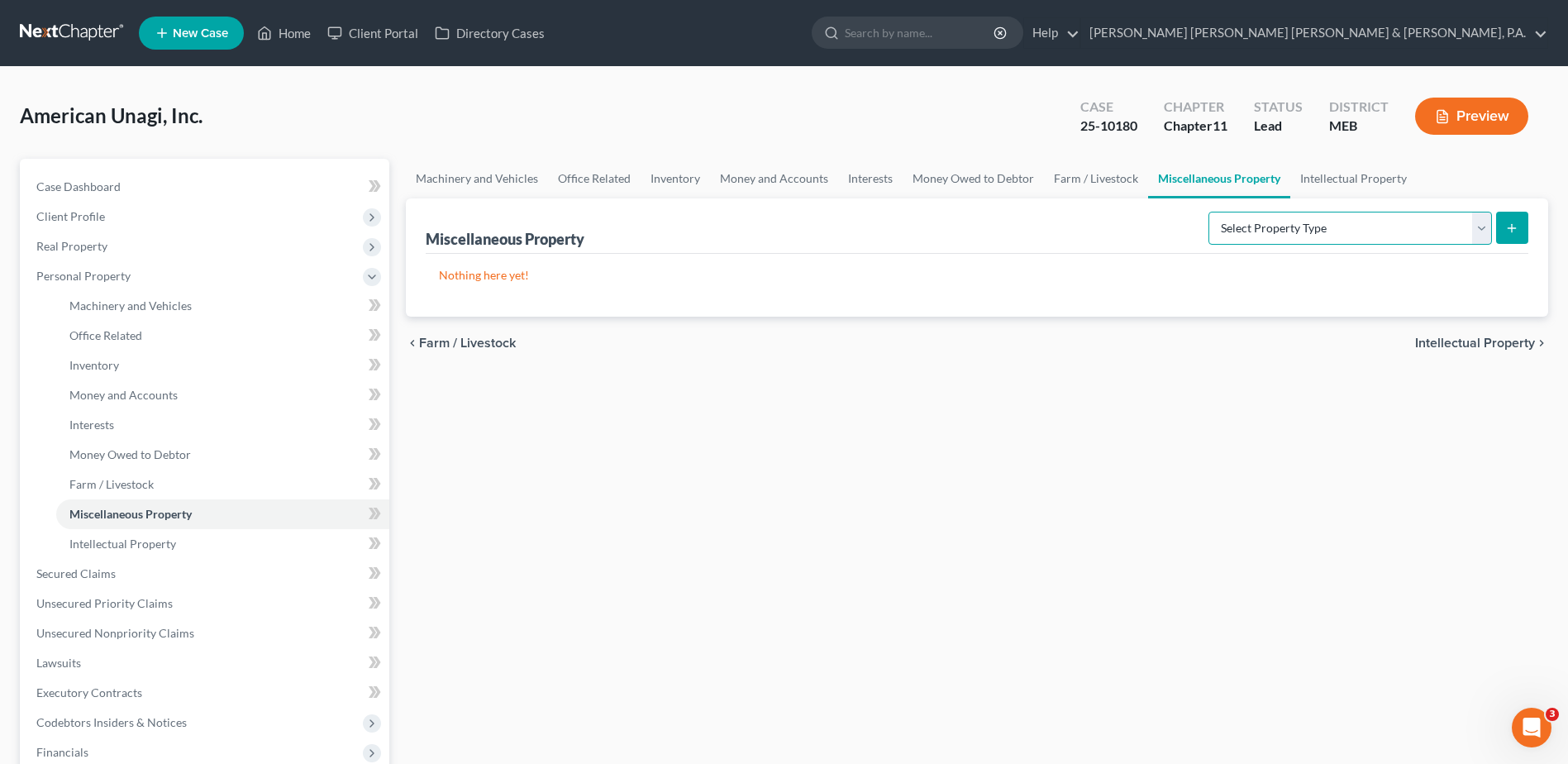
click at [1220, 226] on select "Select Property Type Assigned for Creditor Benefit [DATE] (SOFA: 8) Assigned to…" at bounding box center [1351, 227] width 284 height 33
click at [1209, 211] on select "Select Property Type Assigned for Creditor Benefit [DATE] (SOFA: 8) Assigned to…" at bounding box center [1351, 227] width 284 height 33
click at [1514, 231] on icon "submit" at bounding box center [1511, 227] width 13 height 13
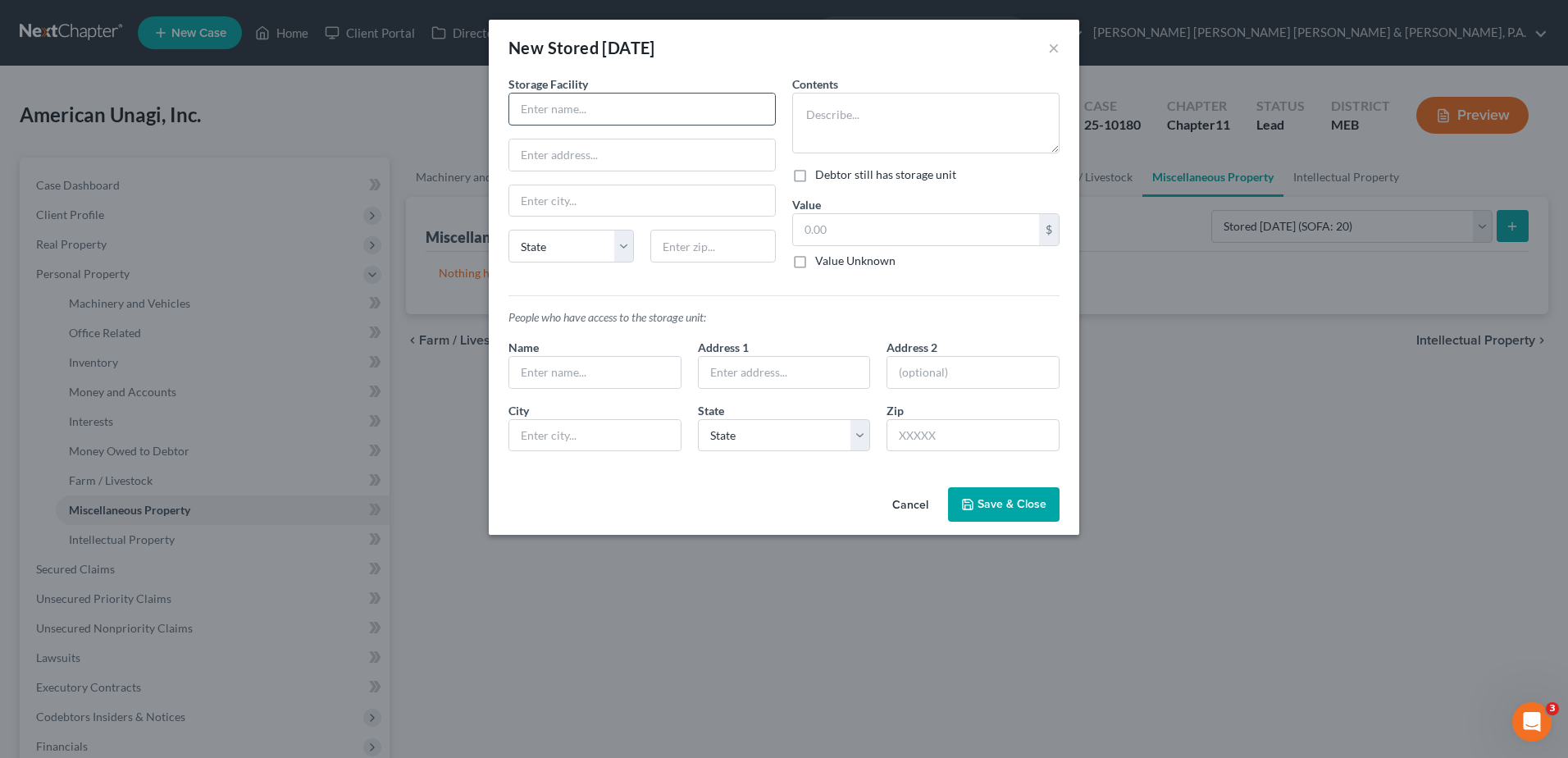
click at [542, 112] on input "text" at bounding box center [642, 109] width 266 height 32
click at [674, 247] on input "0" at bounding box center [712, 245] width 125 height 32
click at [640, 296] on div "People who have access to the storage unit: Name Address 1 Address [GEOGRAPHIC_…" at bounding box center [784, 374] width 567 height 183
click at [843, 117] on textarea at bounding box center [926, 123] width 268 height 61
click at [1019, 490] on button "Save & Close" at bounding box center [1003, 504] width 111 height 34
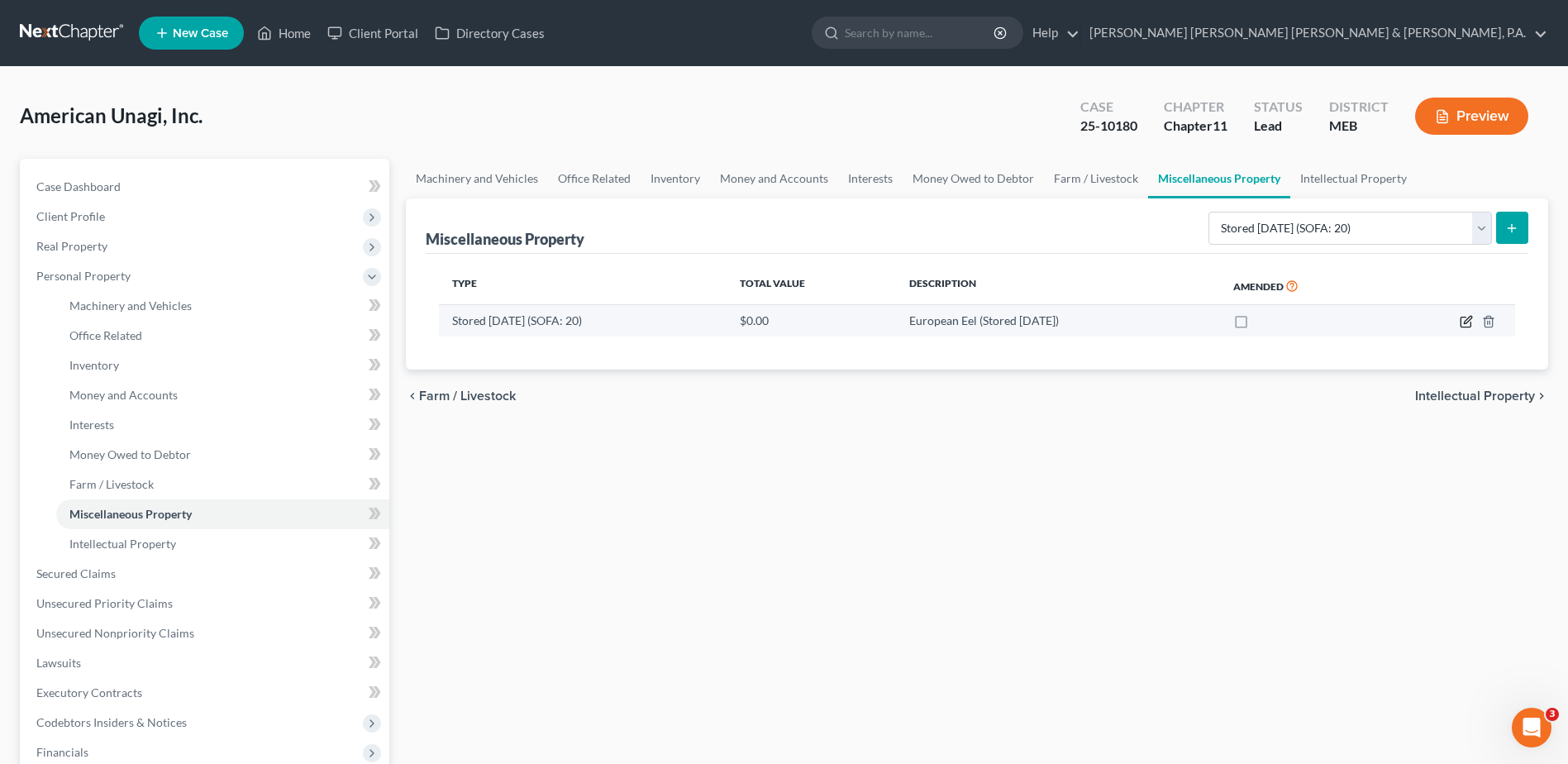
click at [1469, 319] on icon "button" at bounding box center [1466, 320] width 13 height 13
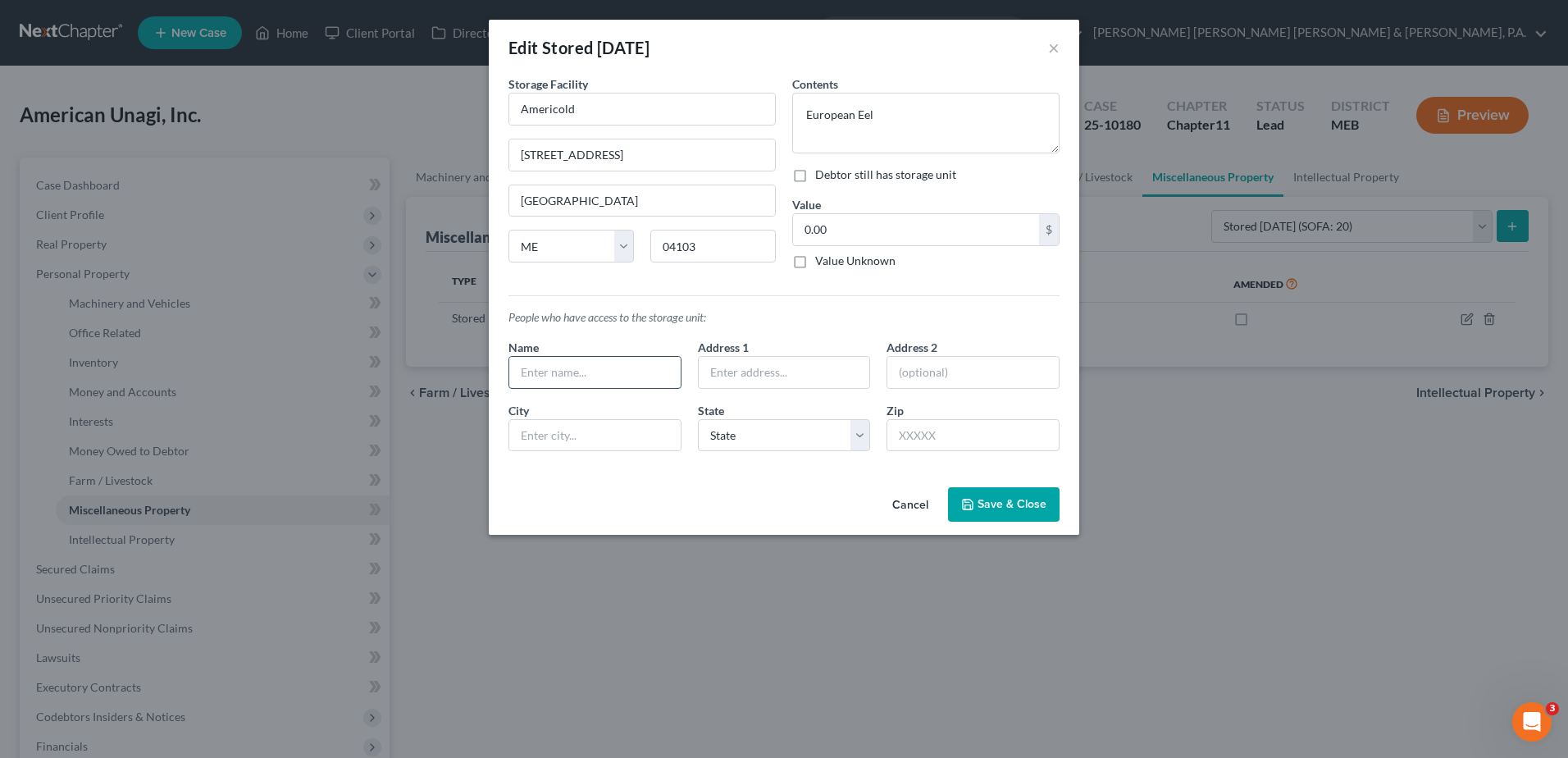
click at [587, 366] on input "text" at bounding box center [595, 372] width 171 height 32
click at [991, 501] on span "Save & Close" at bounding box center [1012, 504] width 69 height 14
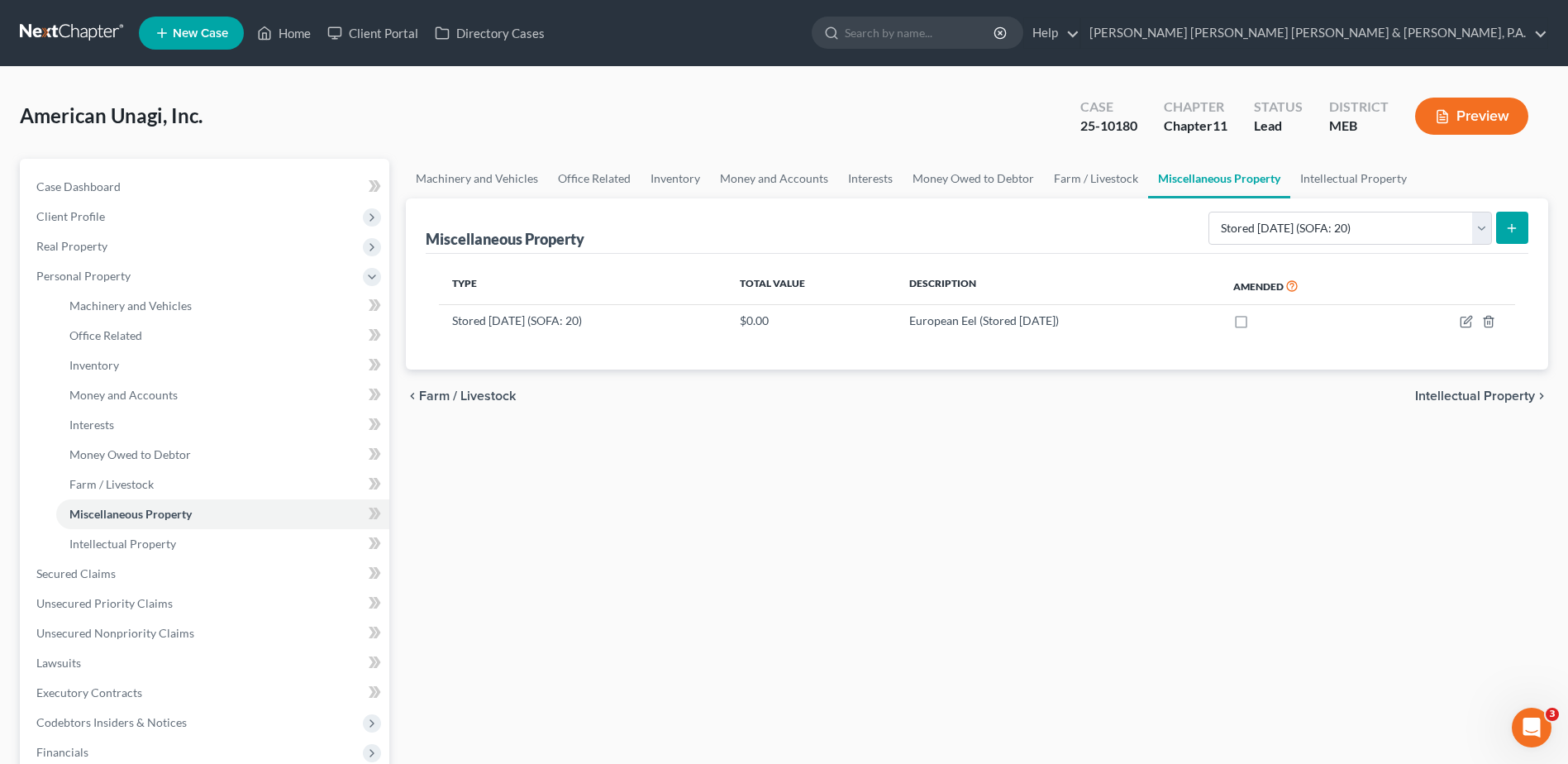
click at [1076, 388] on div "chevron_left Farm / Livestock Intellectual Property chevron_right" at bounding box center [977, 395] width 1142 height 53
click at [1507, 230] on icon "submit" at bounding box center [1511, 227] width 13 height 13
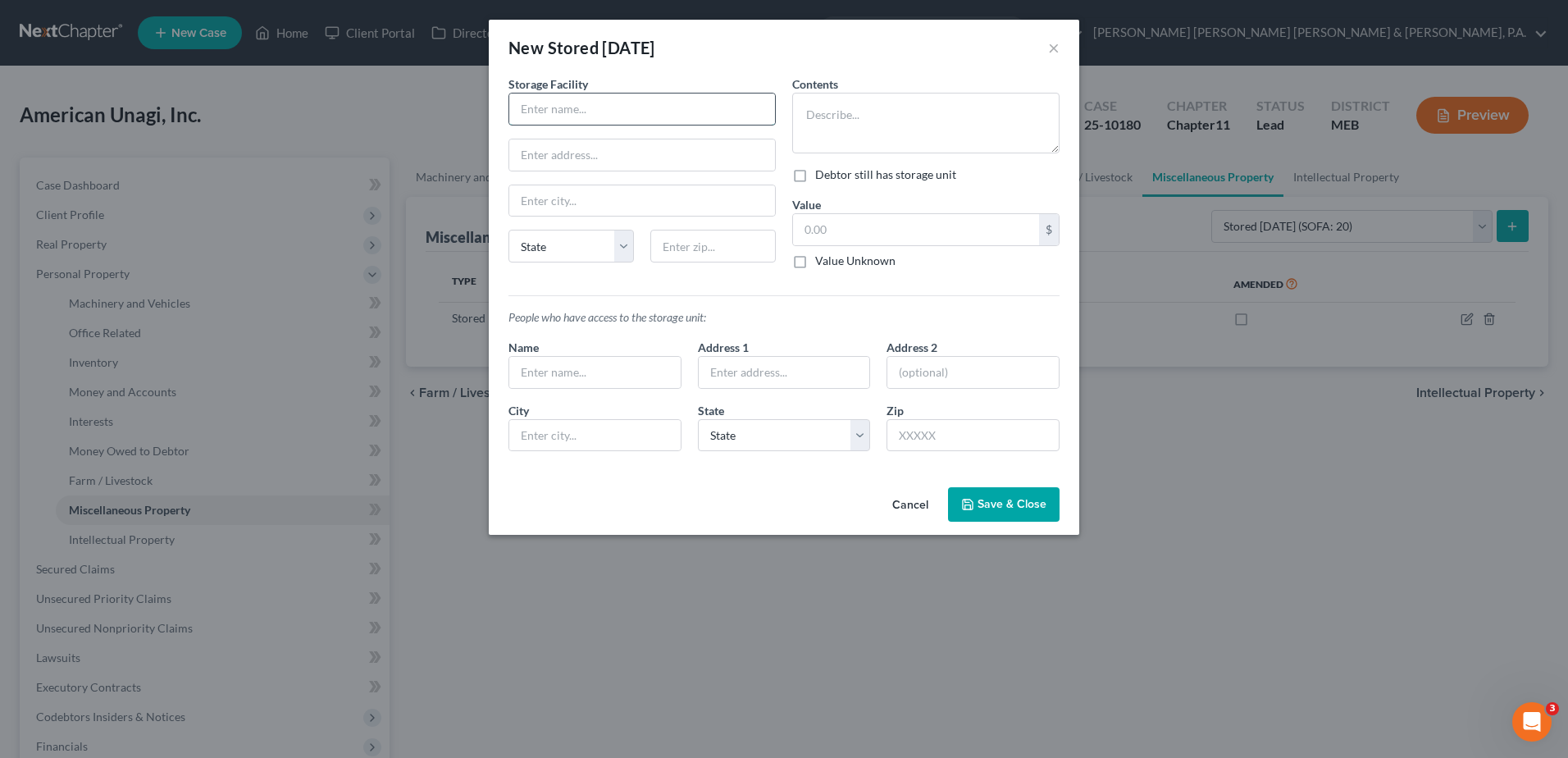
click at [582, 114] on input "text" at bounding box center [642, 109] width 266 height 32
click at [699, 243] on input "01" at bounding box center [712, 245] width 125 height 32
click at [866, 136] on textarea at bounding box center [926, 123] width 268 height 61
click at [551, 376] on input "text" at bounding box center [595, 372] width 171 height 32
click at [1047, 504] on button "Save & Close" at bounding box center [1003, 504] width 111 height 34
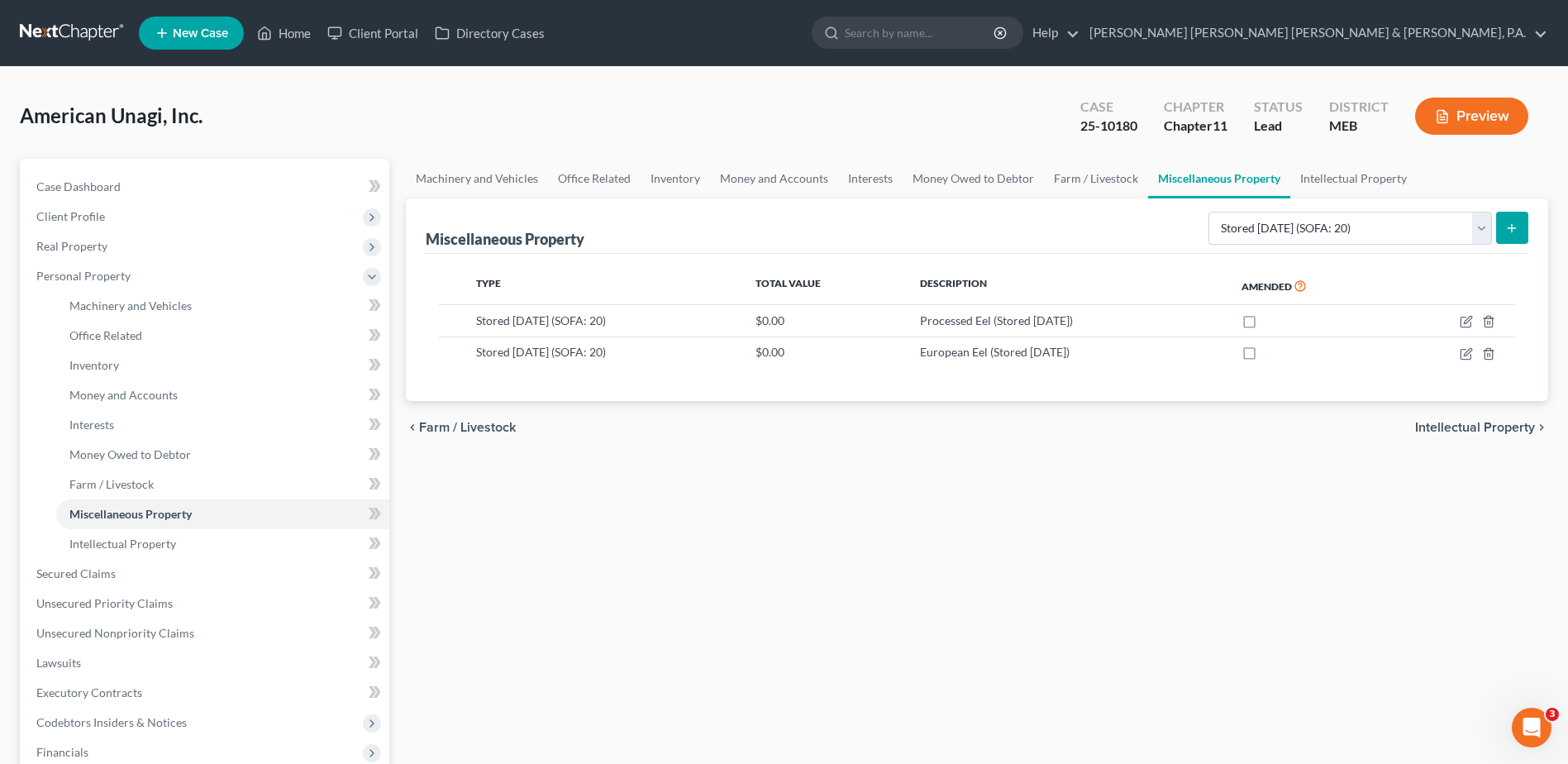
click at [1108, 526] on div "Machinery and Vehicles Office Related Inventory Money and Accounts Interests Mo…" at bounding box center [978, 562] width 1159 height 806
drag, startPoint x: 980, startPoint y: 475, endPoint x: 1240, endPoint y: 269, distance: 331.7
click at [980, 475] on div "Machinery and Vehicles Office Related Inventory Money and Accounts Interests Mo…" at bounding box center [978, 562] width 1159 height 806
click at [1519, 230] on button "submit" at bounding box center [1512, 227] width 32 height 32
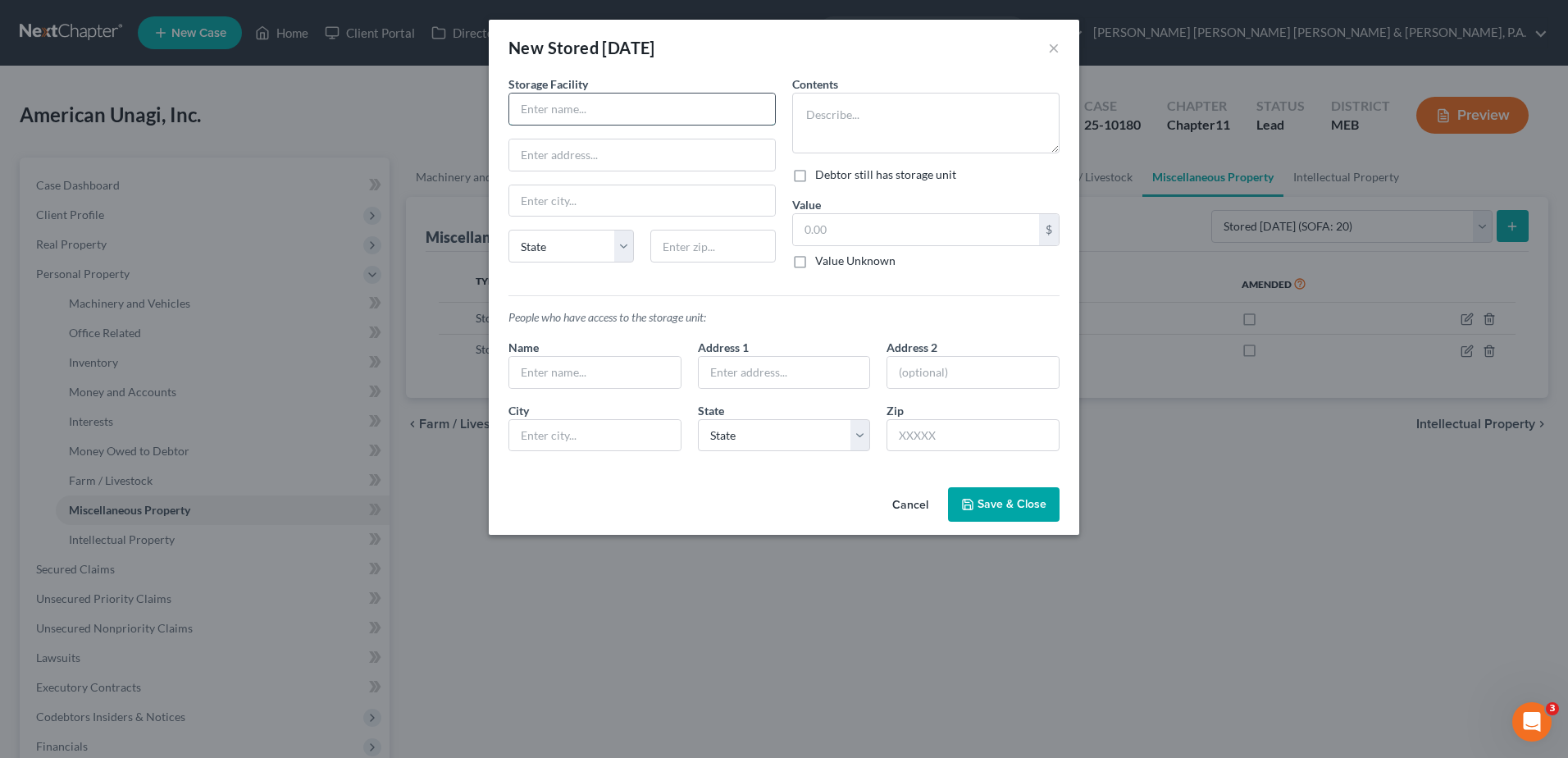
click at [635, 119] on input "text" at bounding box center [642, 109] width 266 height 32
click at [662, 115] on input "[GEOGRAPHIC_DATA]" at bounding box center [642, 109] width 266 height 32
click at [877, 114] on textarea at bounding box center [926, 123] width 268 height 61
drag, startPoint x: 684, startPoint y: 152, endPoint x: 490, endPoint y: 150, distance: 194.0
click at [490, 150] on div "Storage Facility [GEOGRAPHIC_DATA] Refrigerated Warehousing, LLC [STREET_ADDRES…" at bounding box center [784, 278] width 591 height 405
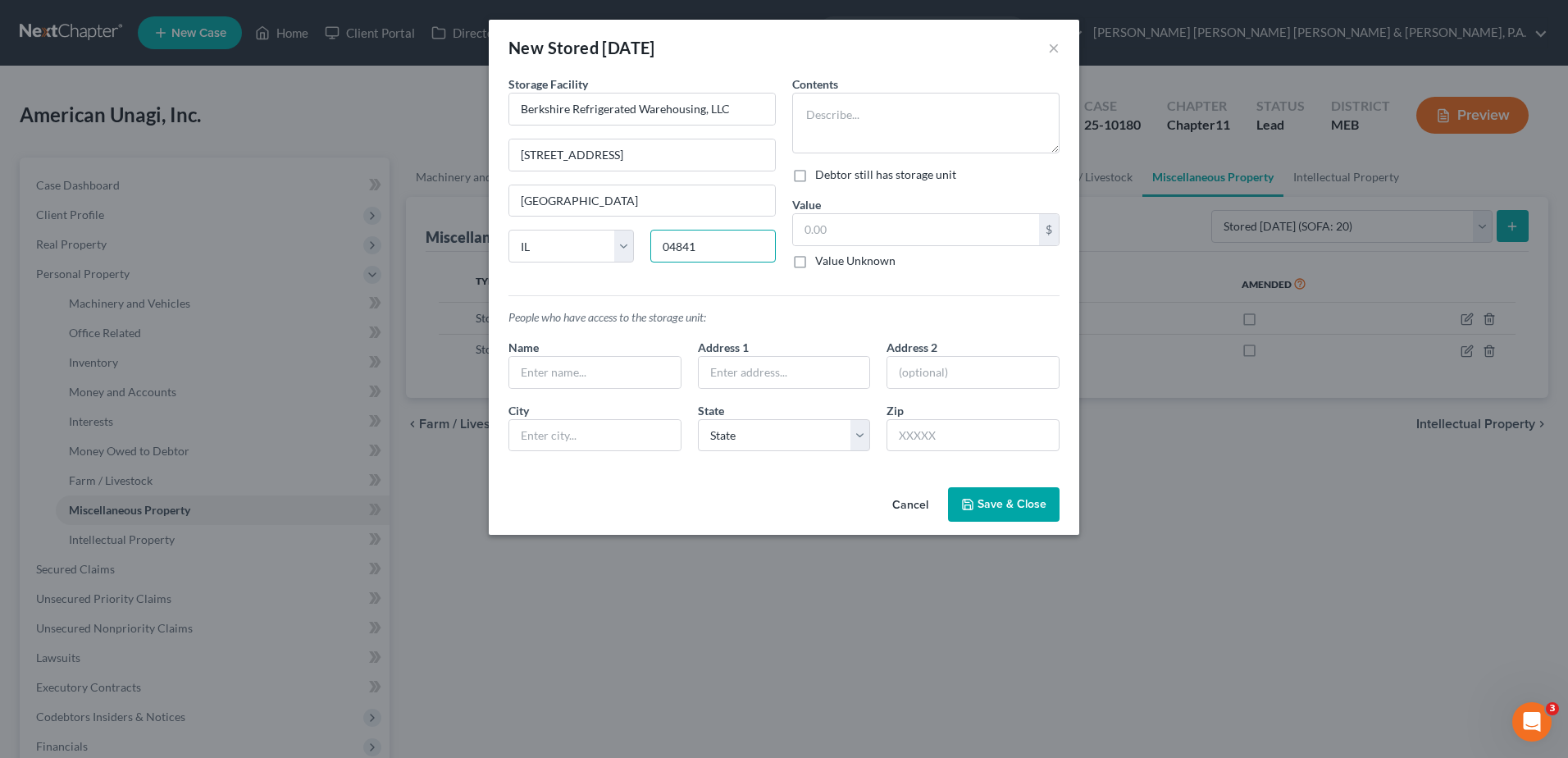
click at [688, 248] on input "04841" at bounding box center [712, 245] width 125 height 32
click at [688, 248] on input "6069" at bounding box center [712, 245] width 125 height 32
click at [680, 245] on input "6069" at bounding box center [712, 245] width 125 height 32
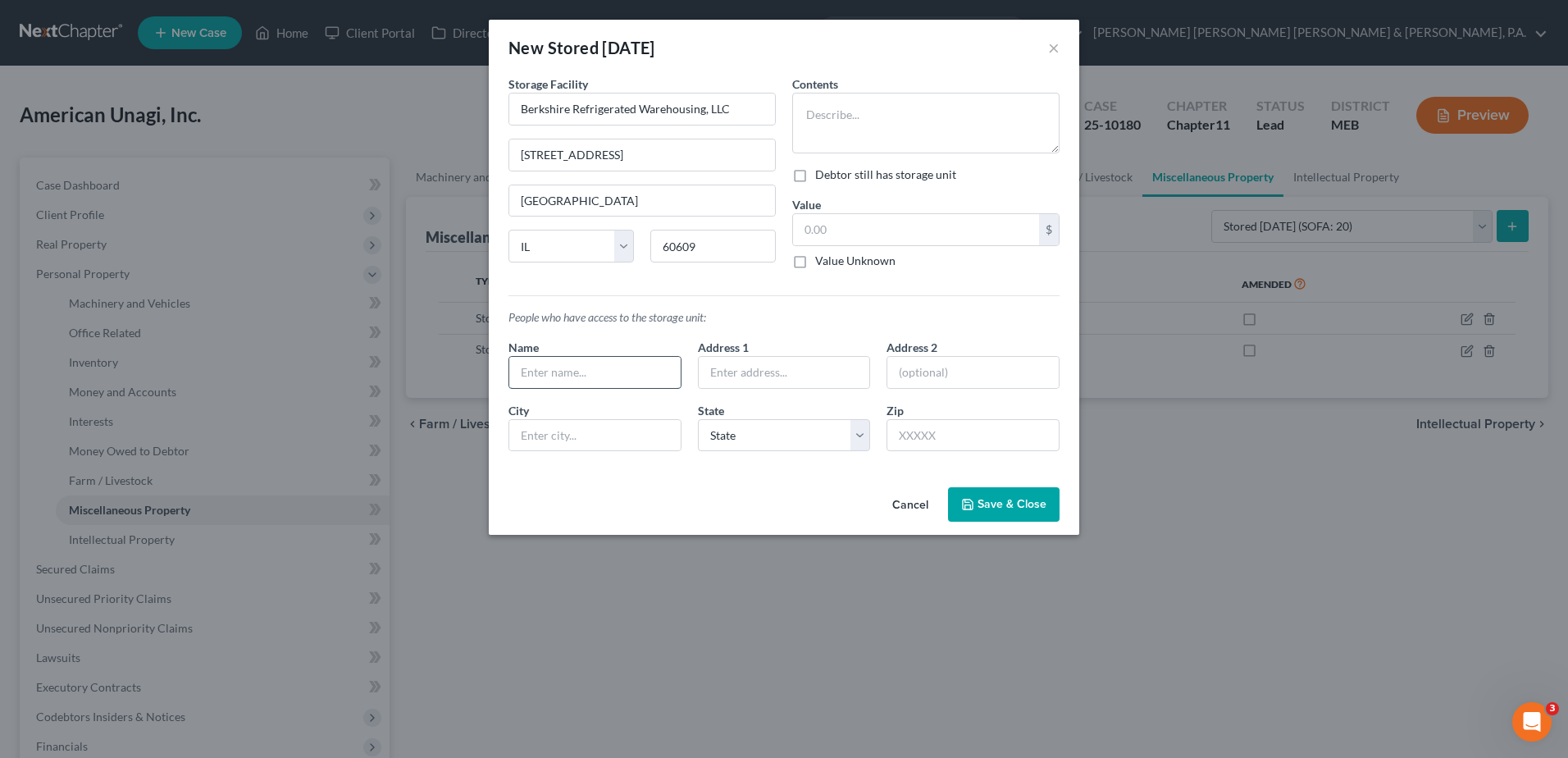
click at [646, 387] on input "text" at bounding box center [595, 372] width 171 height 32
click at [888, 105] on textarea at bounding box center [926, 123] width 268 height 61
click at [1013, 509] on span "Save & Close" at bounding box center [1012, 504] width 69 height 14
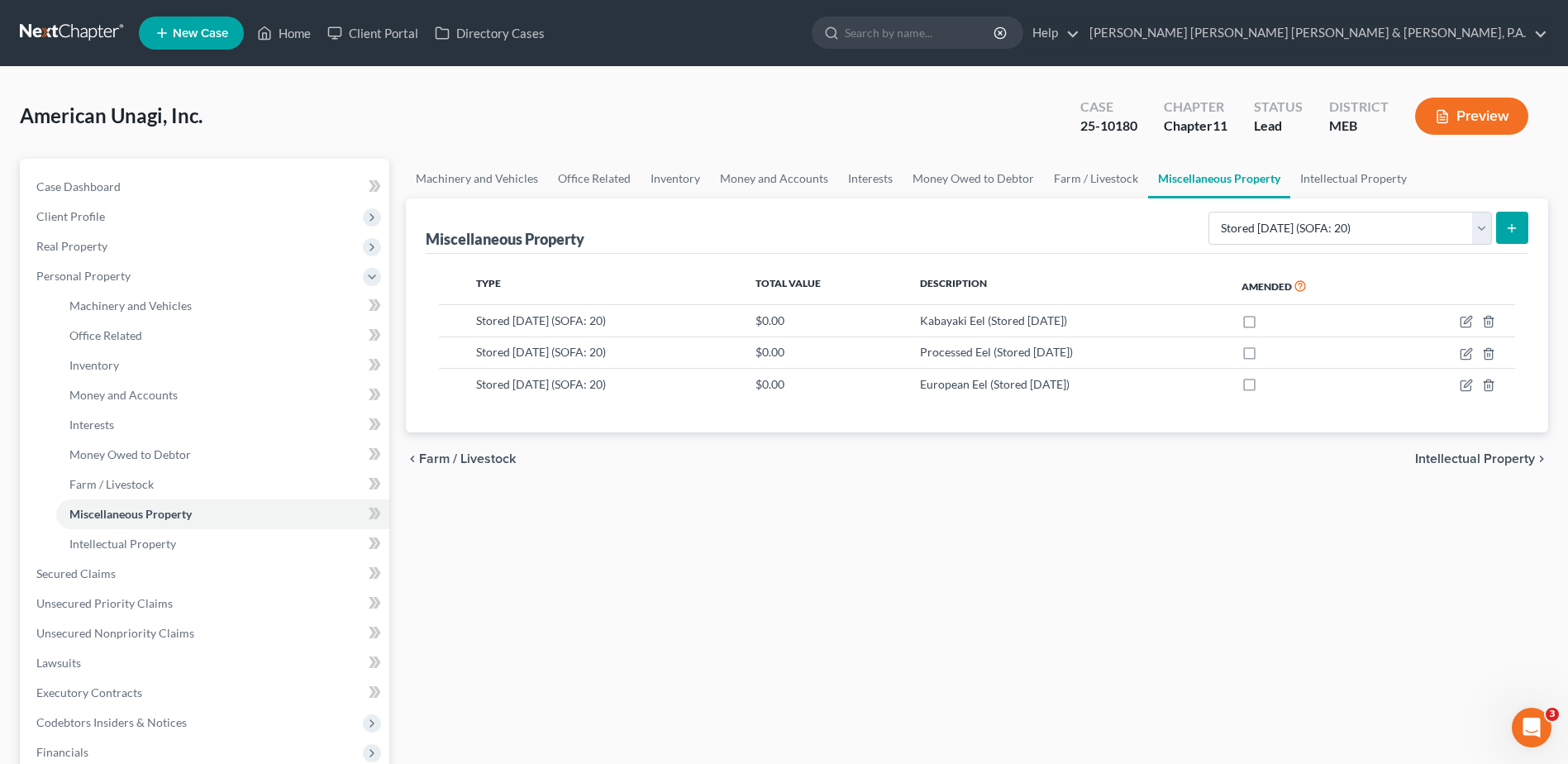
click at [1516, 226] on icon "submit" at bounding box center [1511, 227] width 13 height 13
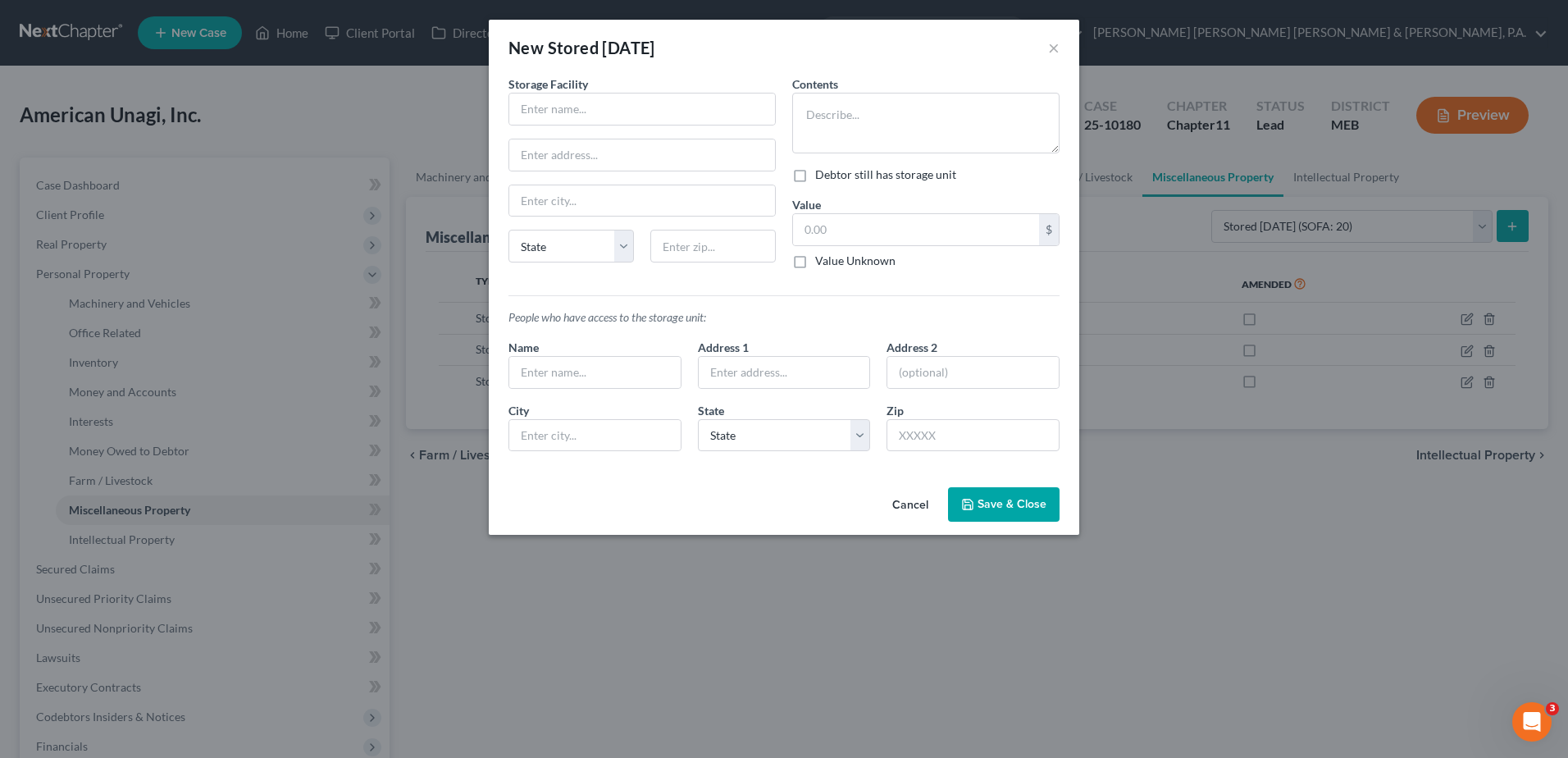
drag, startPoint x: 584, startPoint y: 130, endPoint x: 586, endPoint y: 114, distance: 16.1
click at [584, 128] on div "Storage Facility State [US_STATE] AK AR AZ CA CO [GEOGRAPHIC_DATA] DE DC [GEOGR…" at bounding box center [642, 179] width 283 height 207
click at [586, 113] on input "text" at bounding box center [642, 109] width 266 height 32
click at [566, 112] on input "Kilcoy" at bounding box center [642, 109] width 266 height 32
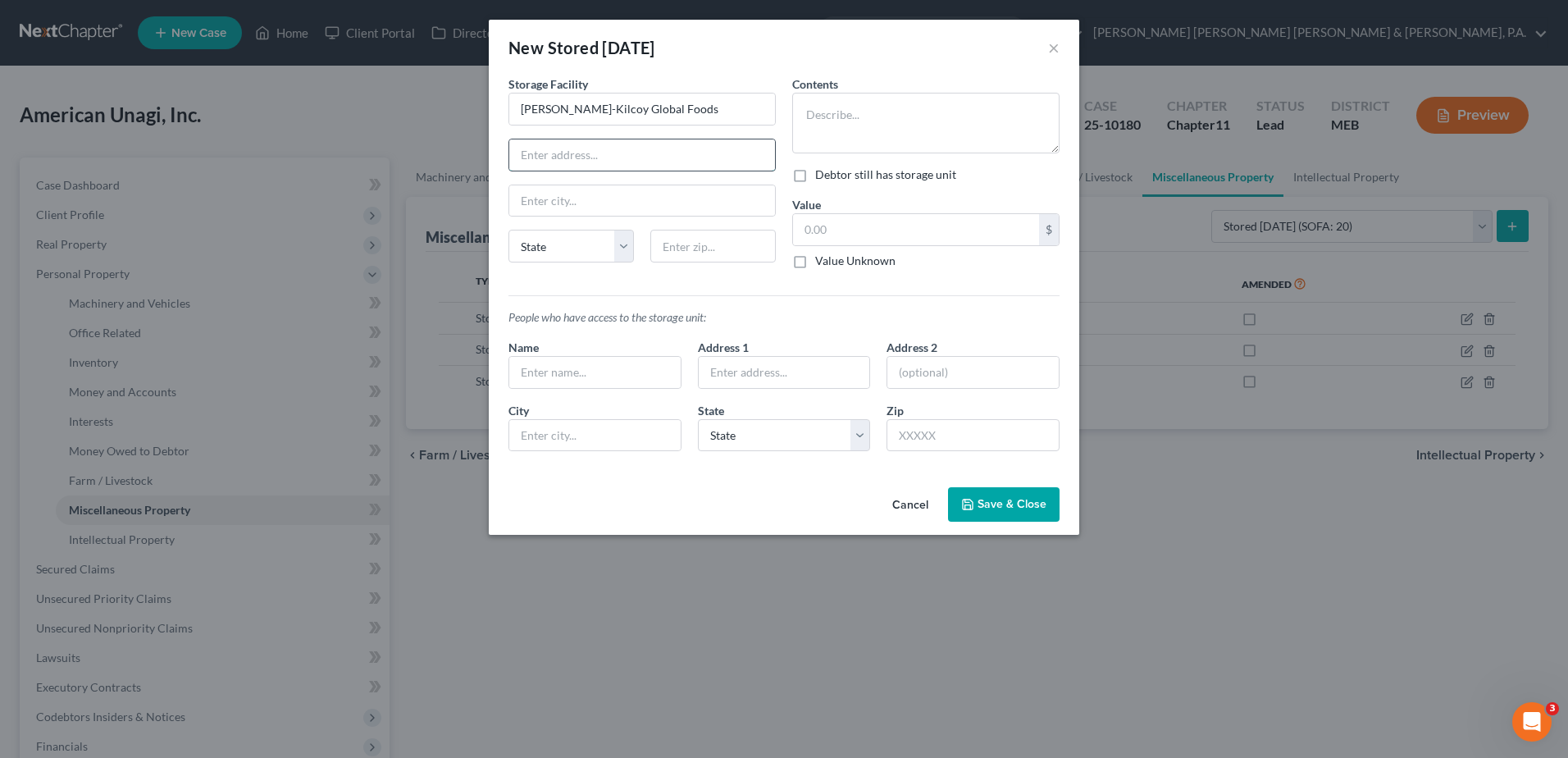
click at [611, 148] on input "text" at bounding box center [642, 156] width 266 height 32
click at [942, 119] on textarea at bounding box center [926, 123] width 268 height 61
click at [593, 360] on input "text" at bounding box center [595, 372] width 171 height 32
click at [1006, 510] on span "Save & Close" at bounding box center [1012, 504] width 69 height 14
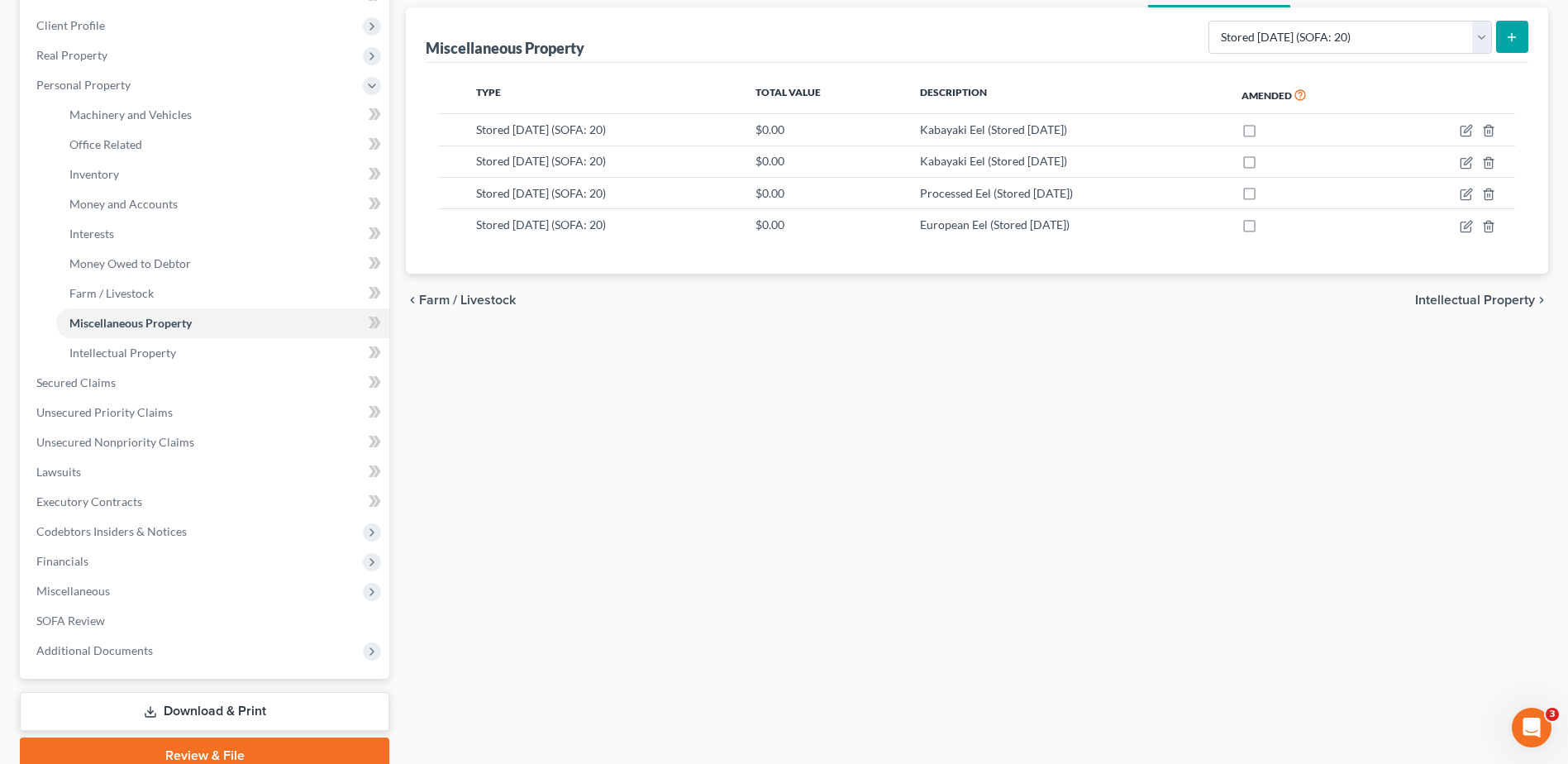
scroll to position [264, 0]
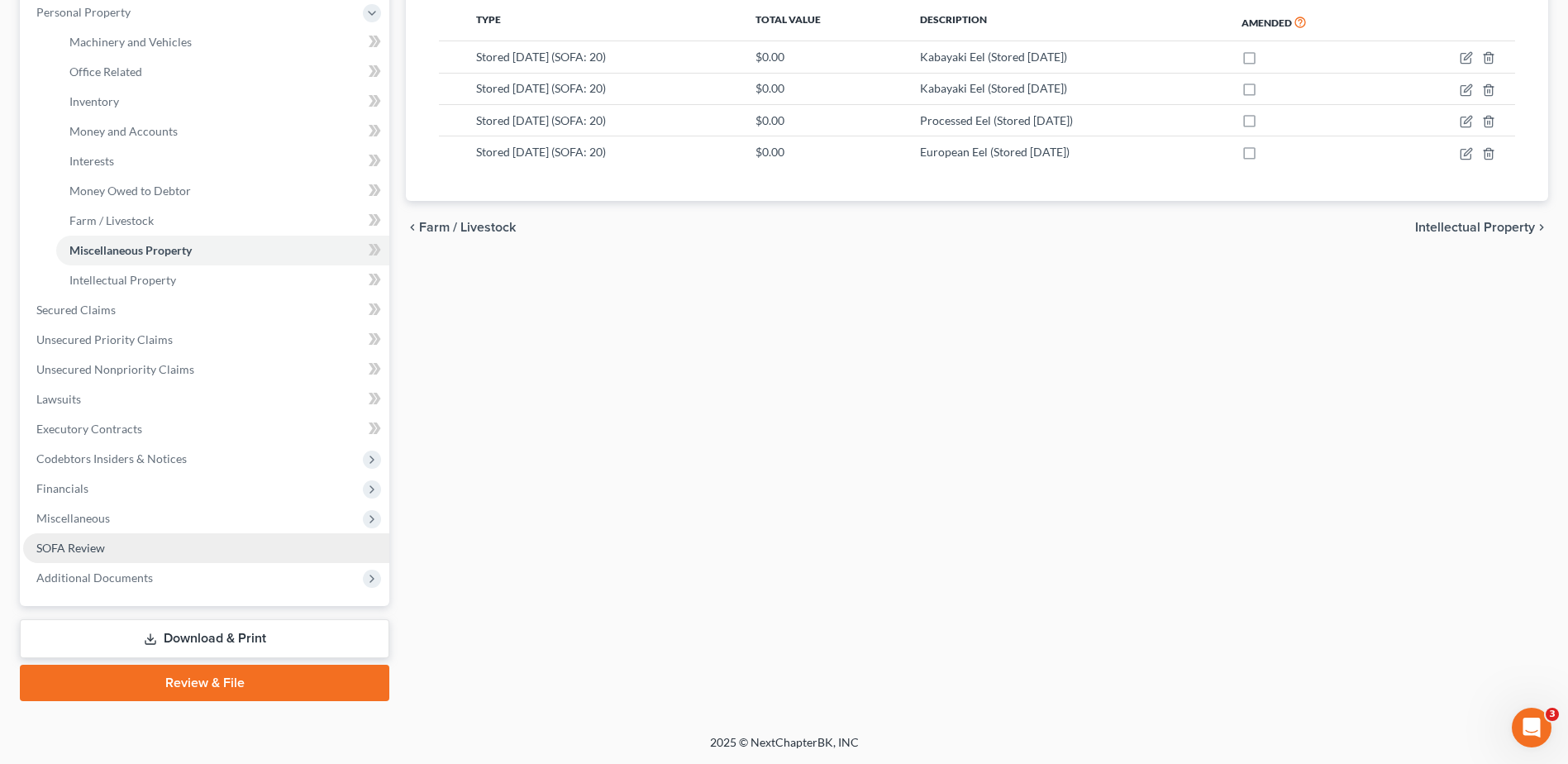
click at [101, 542] on span "SOFA Review" at bounding box center [70, 548] width 68 height 14
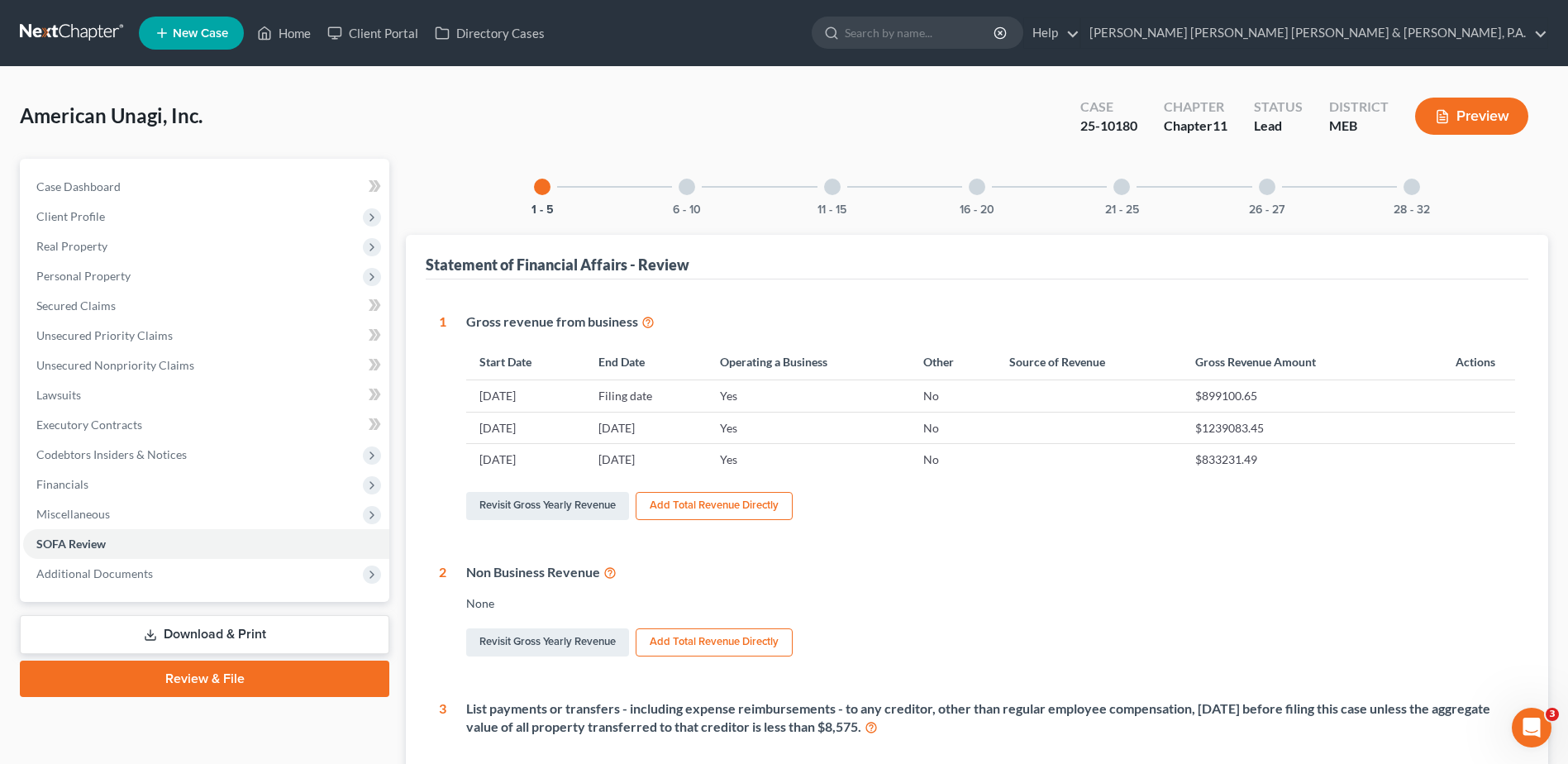
click at [963, 186] on div "16 - 20" at bounding box center [977, 187] width 57 height 57
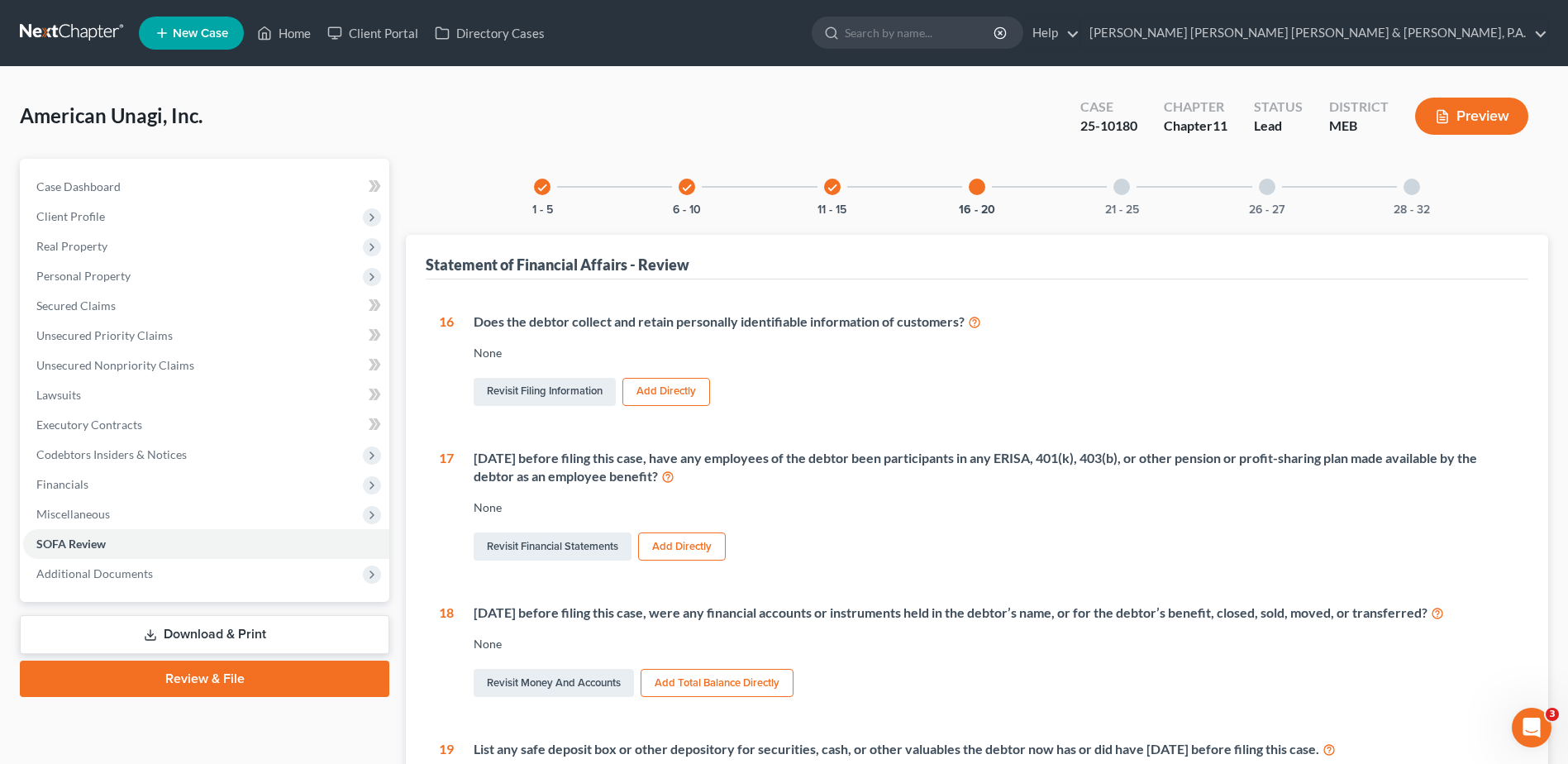
click at [1108, 191] on div "21 - 25" at bounding box center [1121, 187] width 57 height 57
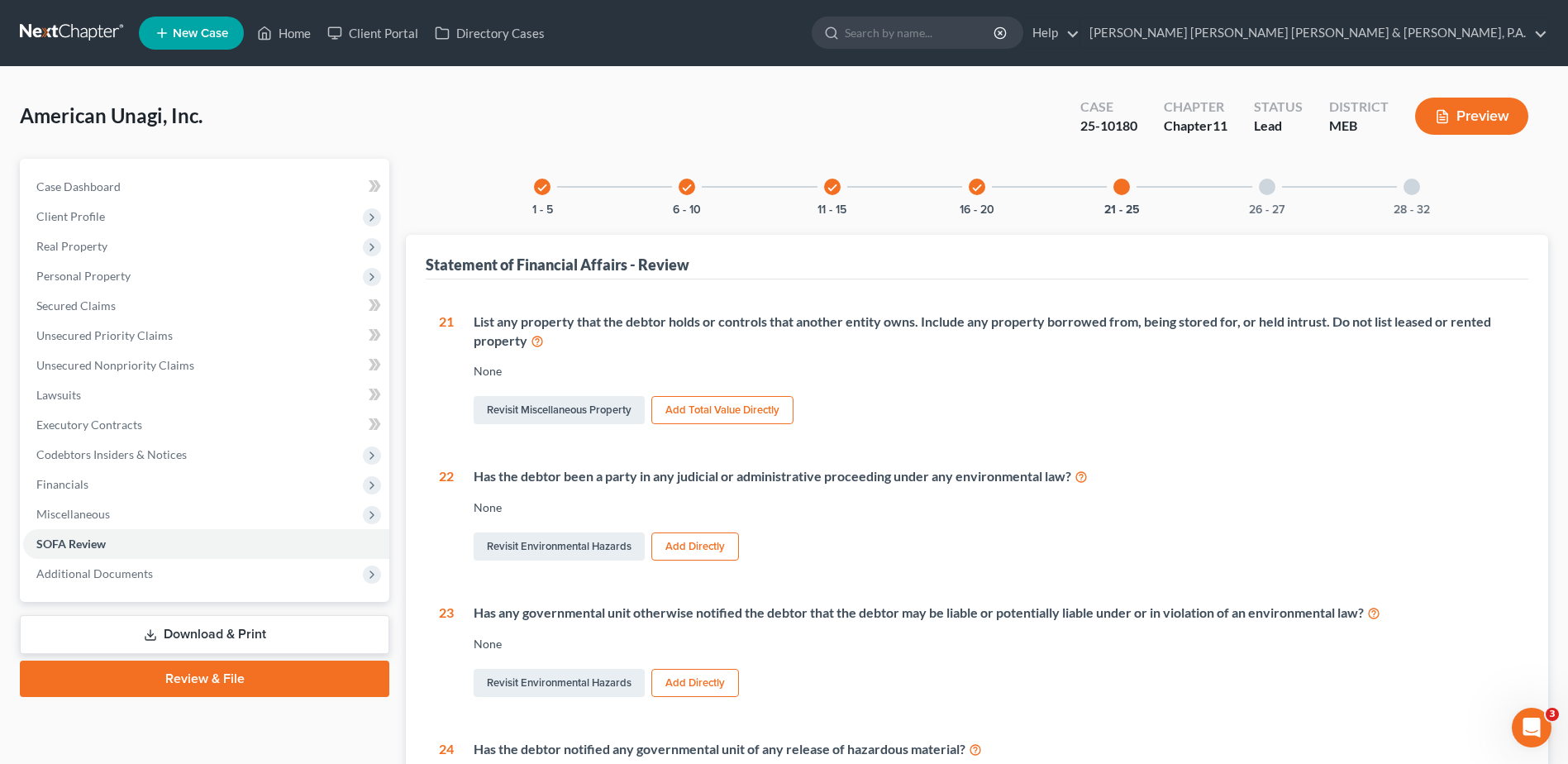
click at [1275, 182] on div "26 - 27" at bounding box center [1267, 187] width 57 height 57
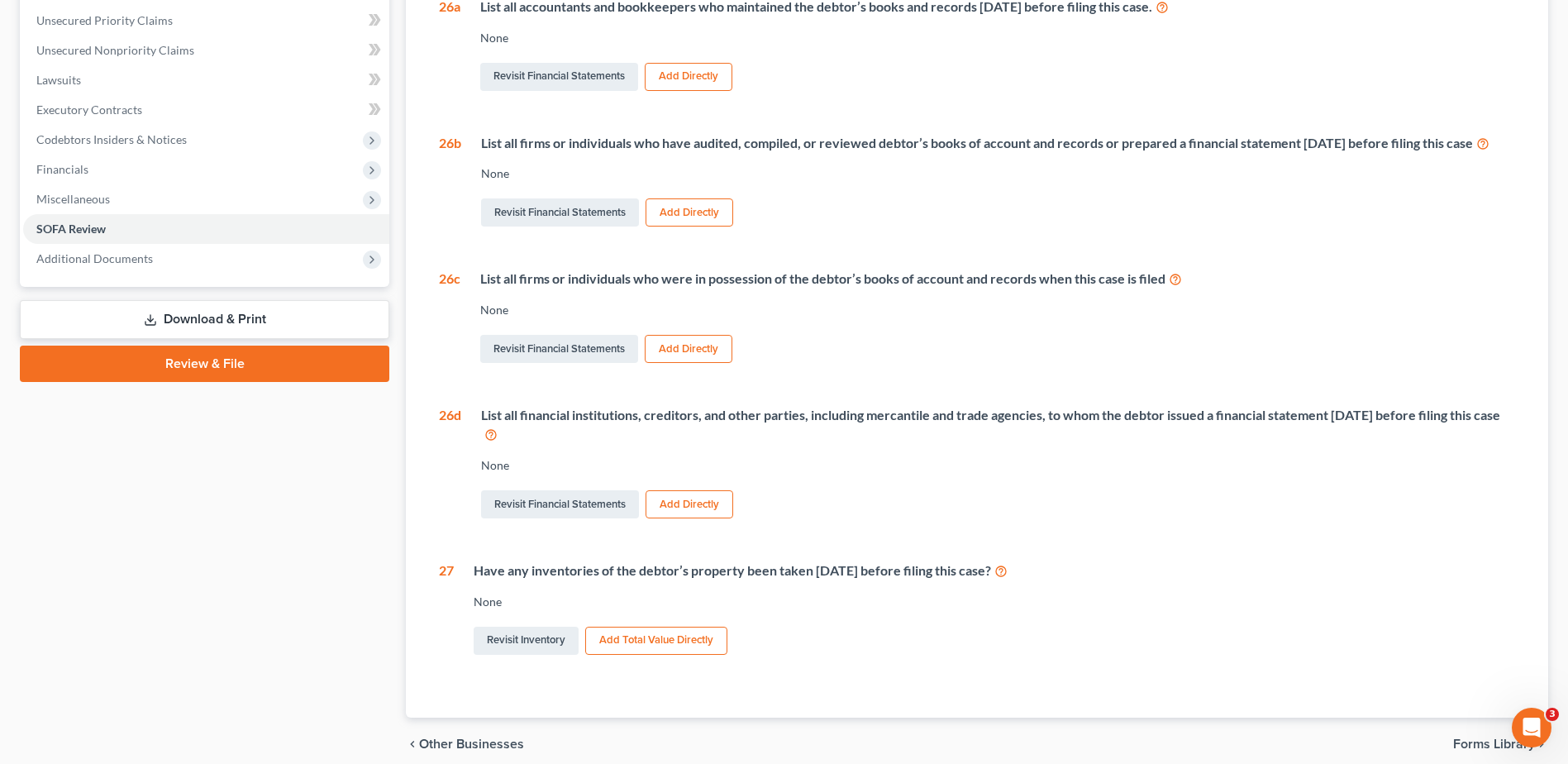
scroll to position [403, 0]
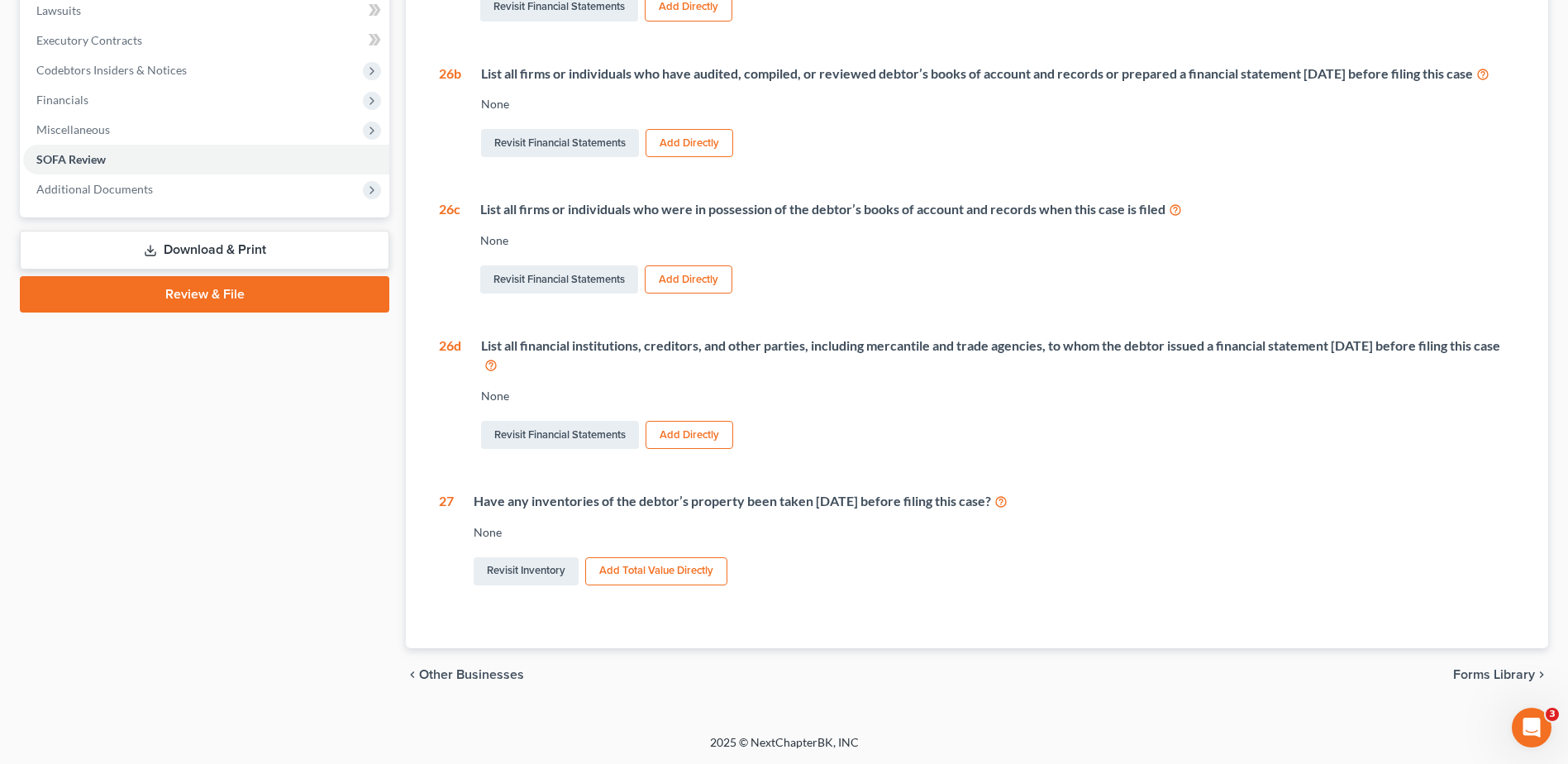
click at [738, 348] on div "List all financial institutions, creditors, and other parties, including mercan…" at bounding box center [998, 355] width 1034 height 38
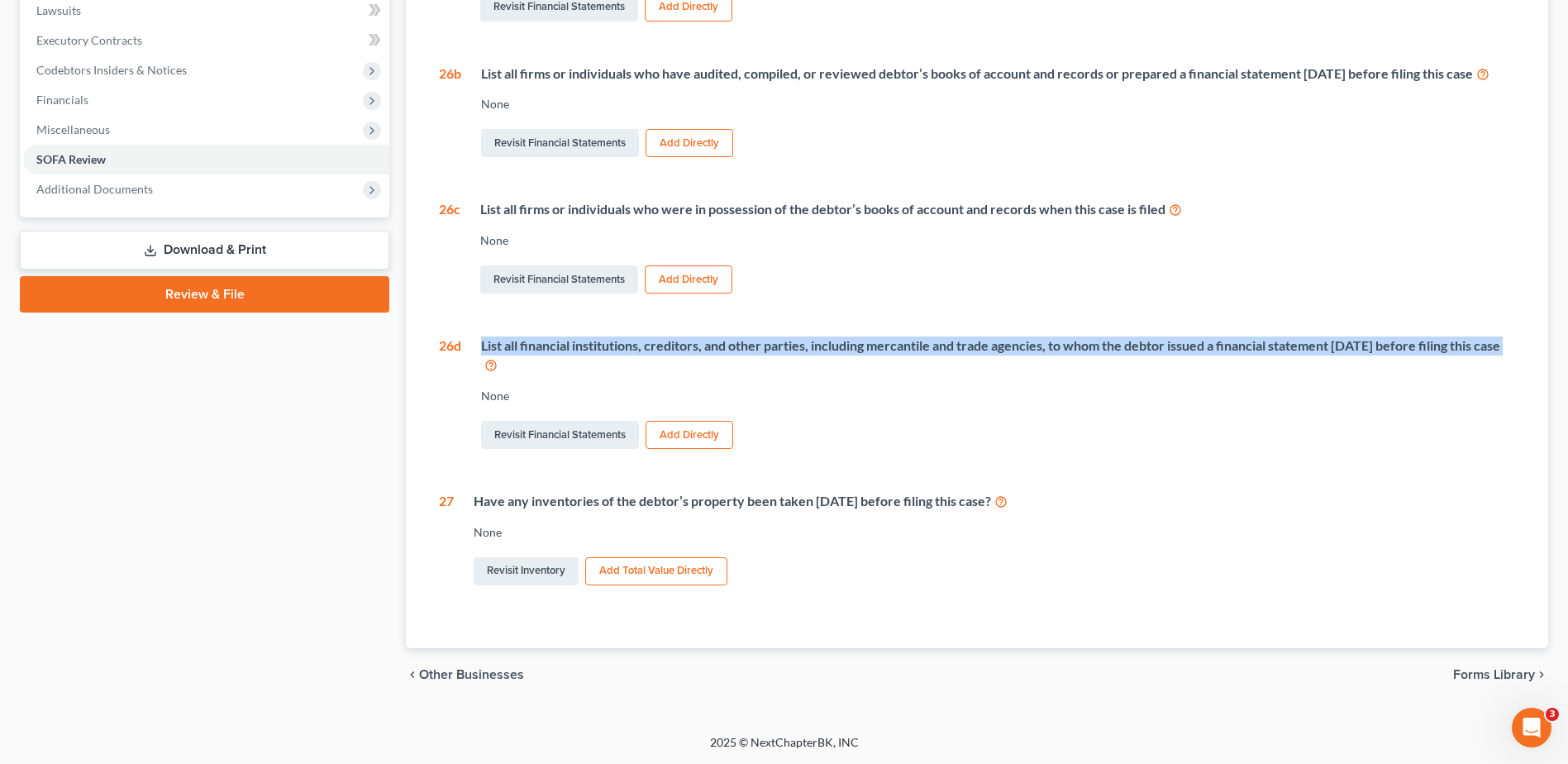
drag, startPoint x: 738, startPoint y: 348, endPoint x: 692, endPoint y: 347, distance: 46.0
click at [692, 347] on div "List all financial institutions, creditors, and other parties, including mercan…" at bounding box center [998, 355] width 1034 height 38
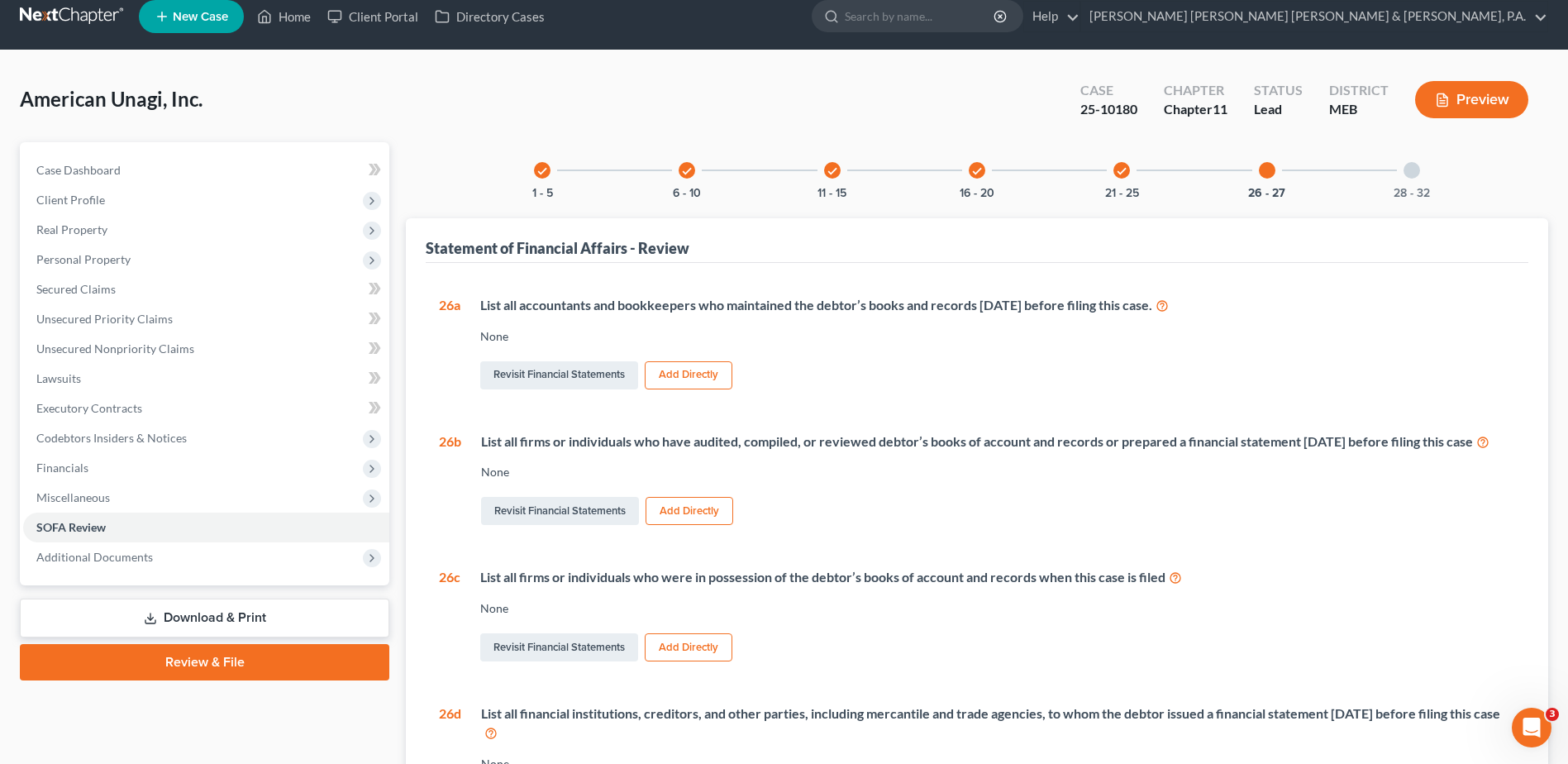
scroll to position [0, 0]
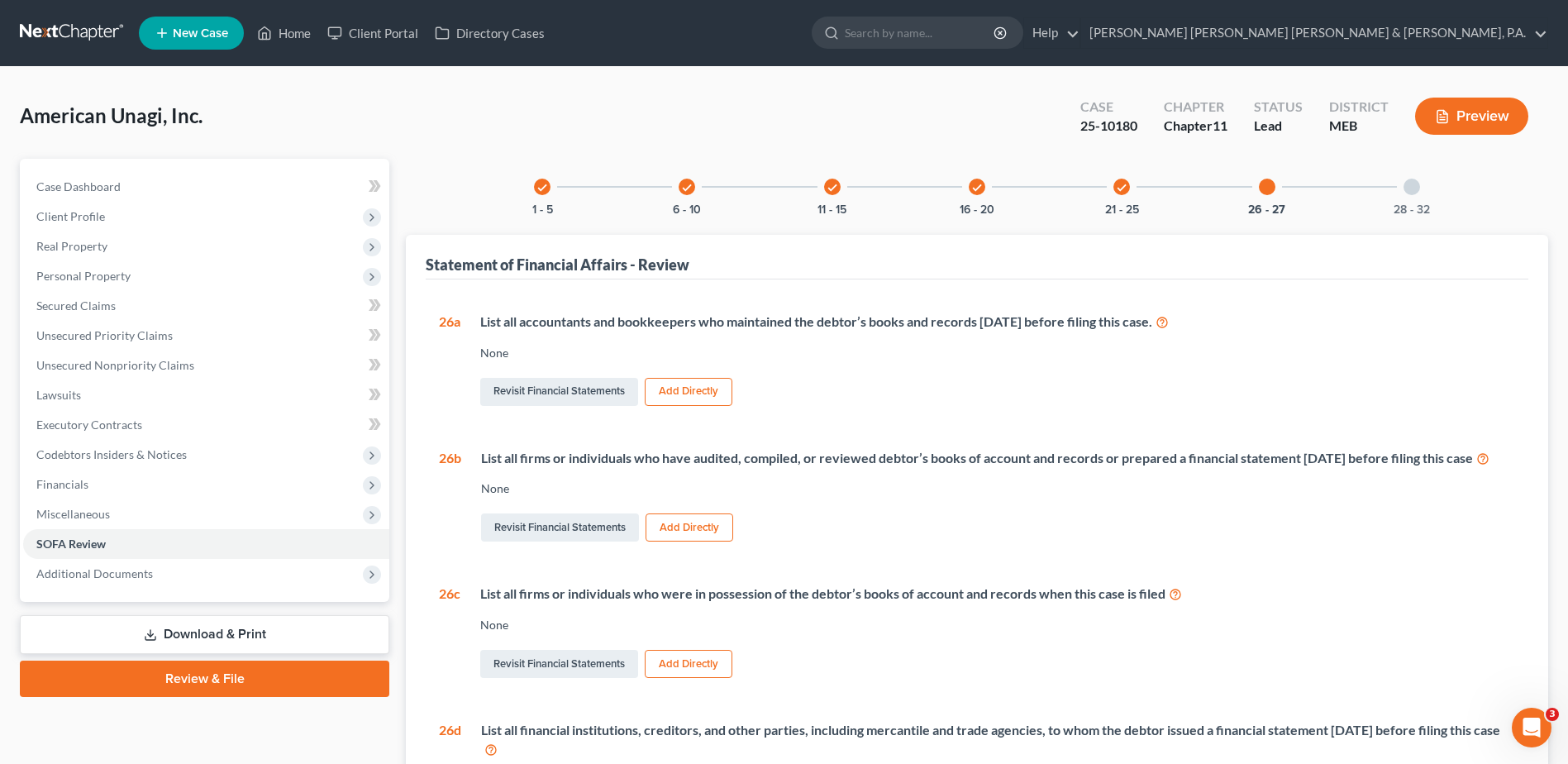
click at [1398, 189] on div "28 - 32" at bounding box center [1411, 187] width 57 height 57
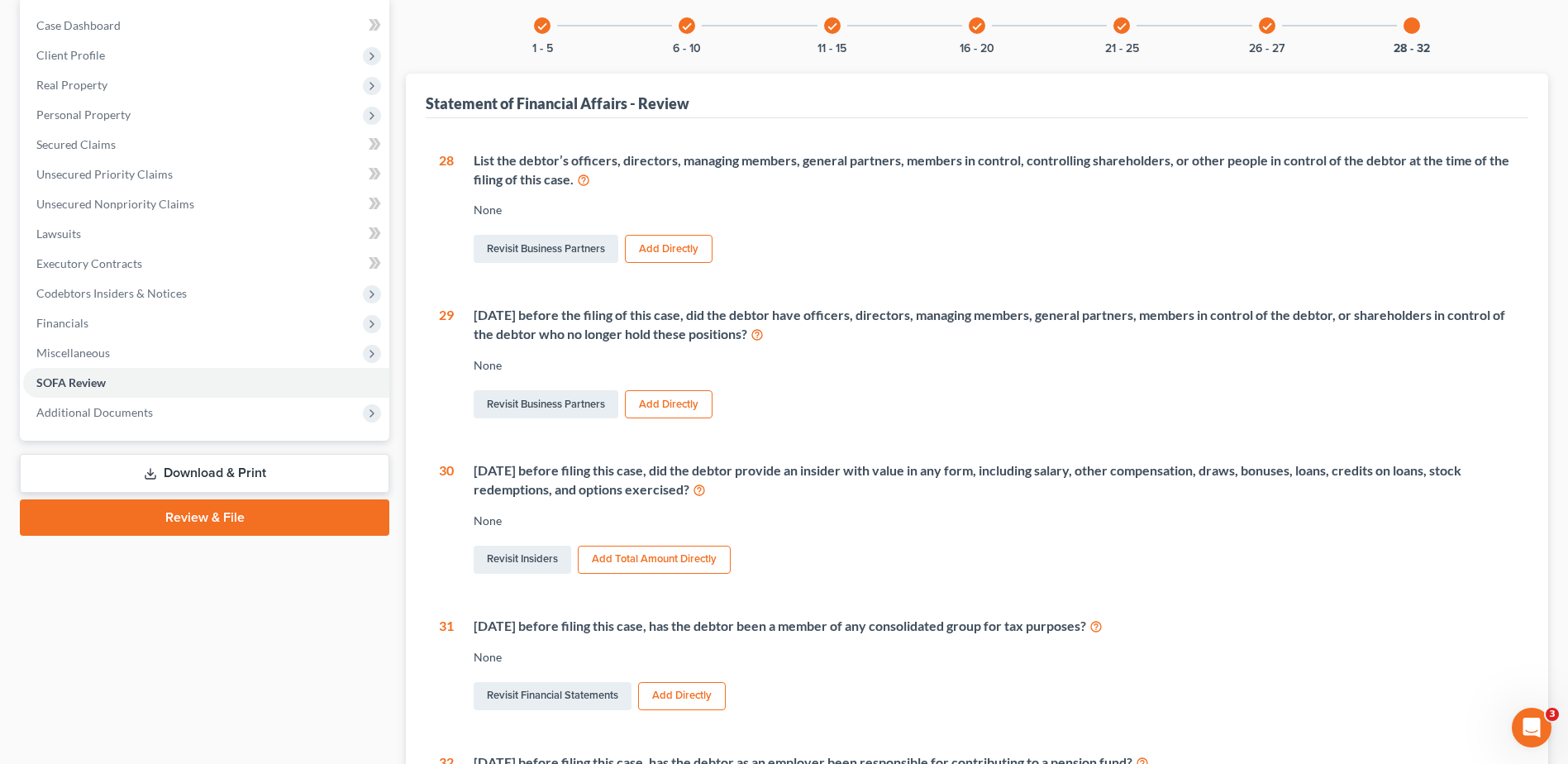
scroll to position [166, 0]
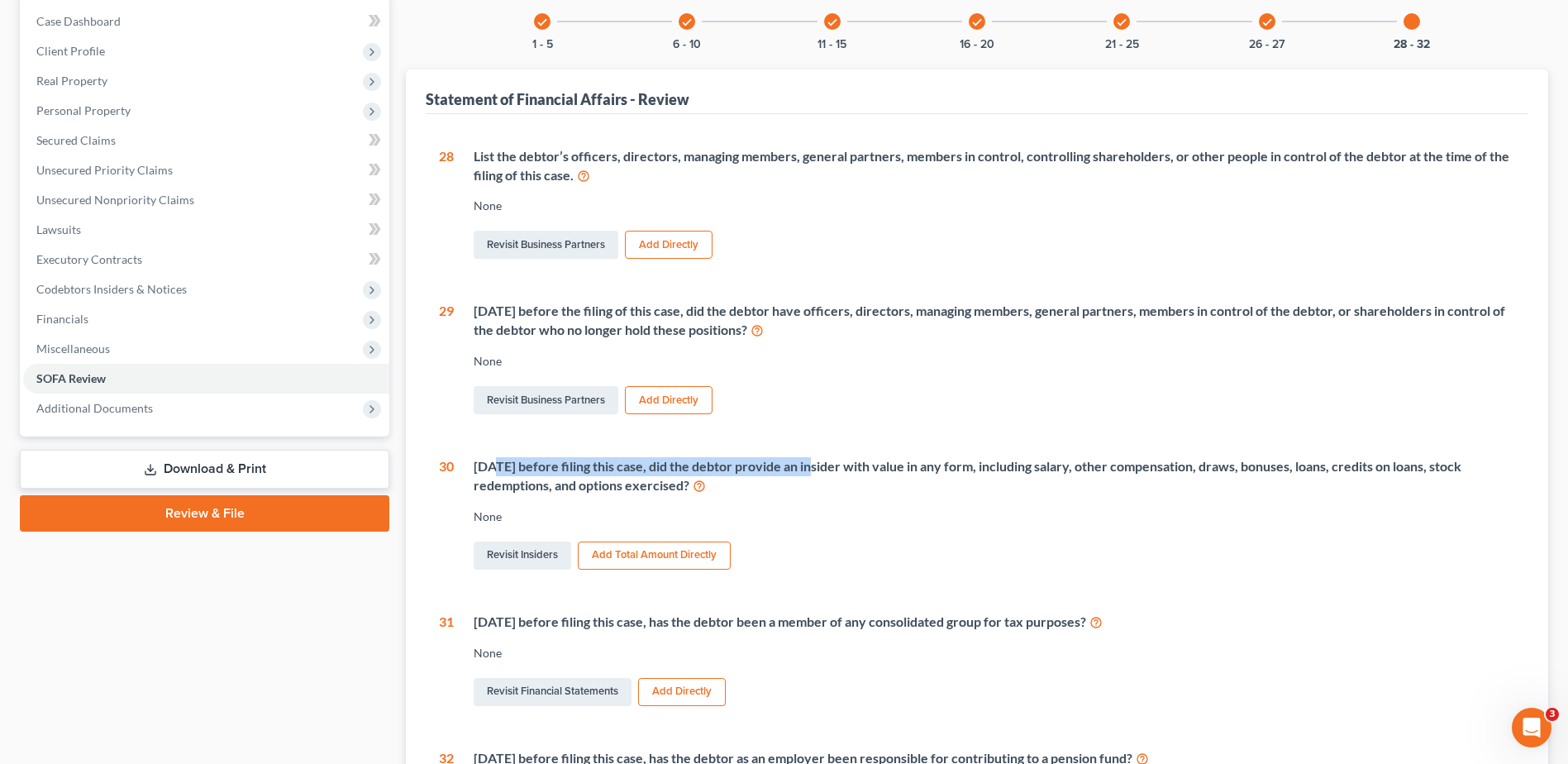
drag, startPoint x: 499, startPoint y: 466, endPoint x: 809, endPoint y: 467, distance: 310.0
click at [809, 467] on div "[DATE] before filing this case, did the debtor provide an insider with value in…" at bounding box center [993, 476] width 1041 height 38
click at [809, 468] on div "[DATE] before filing this case, did the debtor provide an insider with value in…" at bounding box center [993, 476] width 1041 height 38
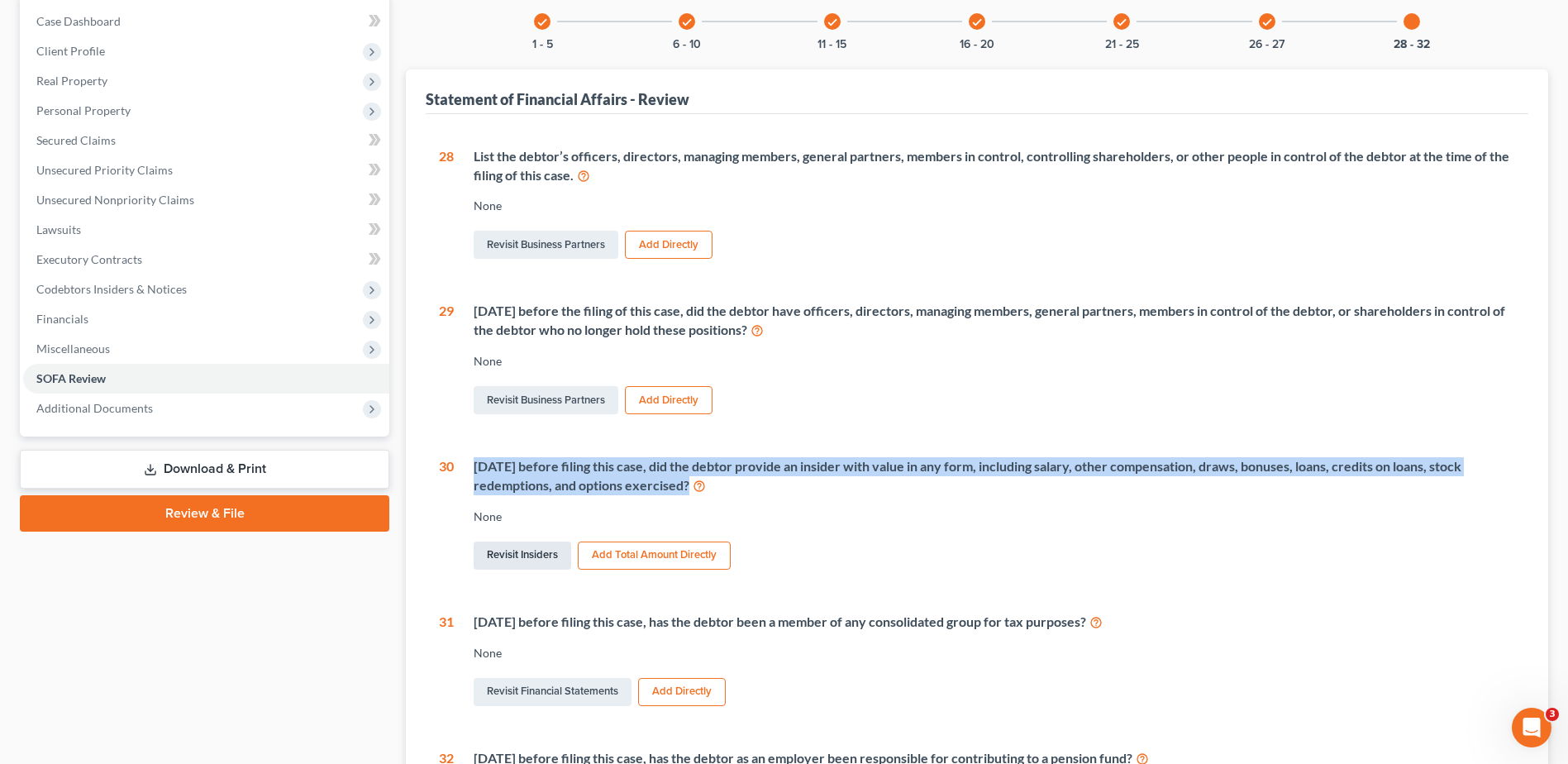
click at [554, 552] on link "Revisit Insiders" at bounding box center [522, 556] width 97 height 28
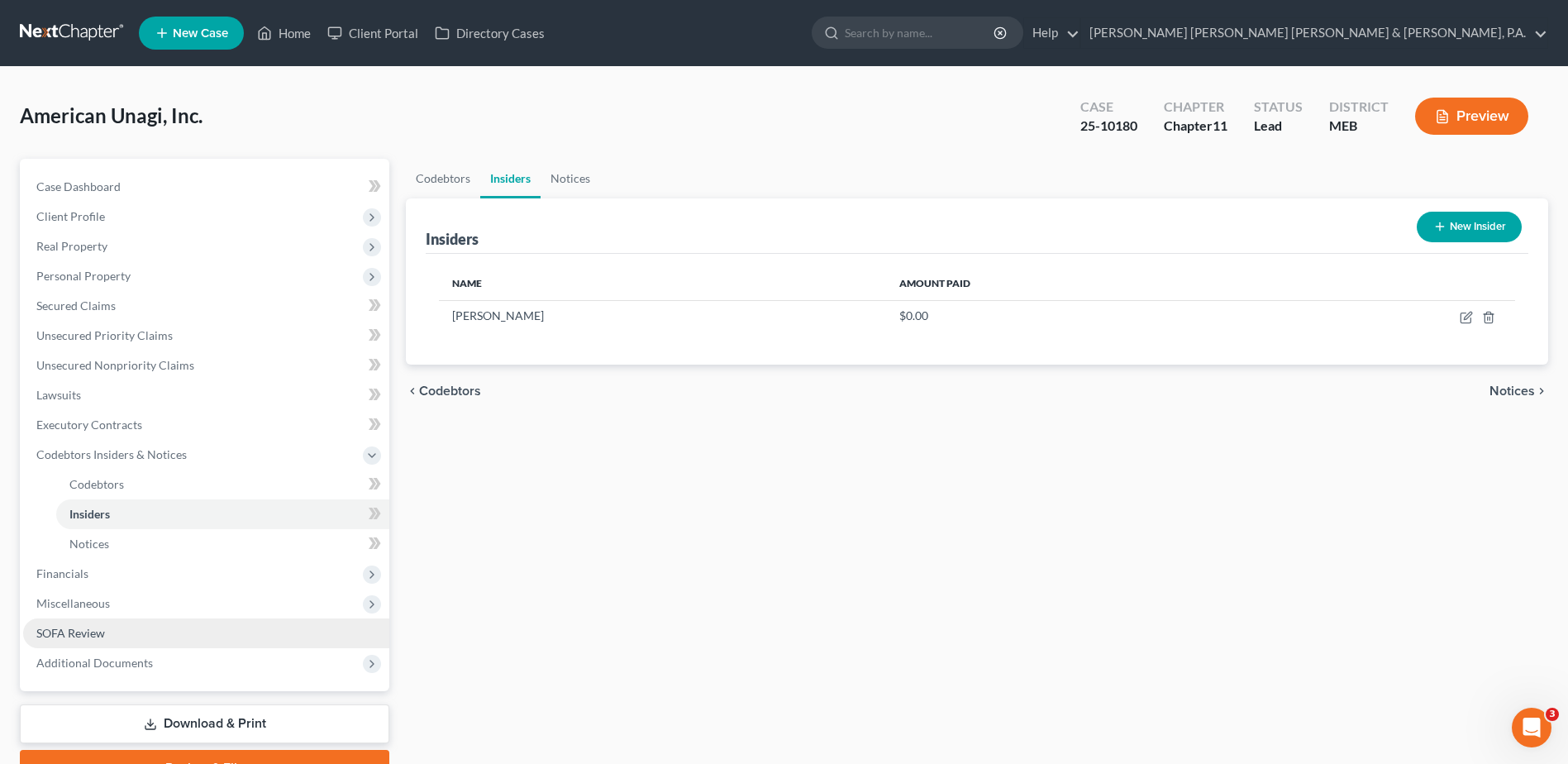
click at [175, 640] on link "SOFA Review" at bounding box center [205, 633] width 366 height 30
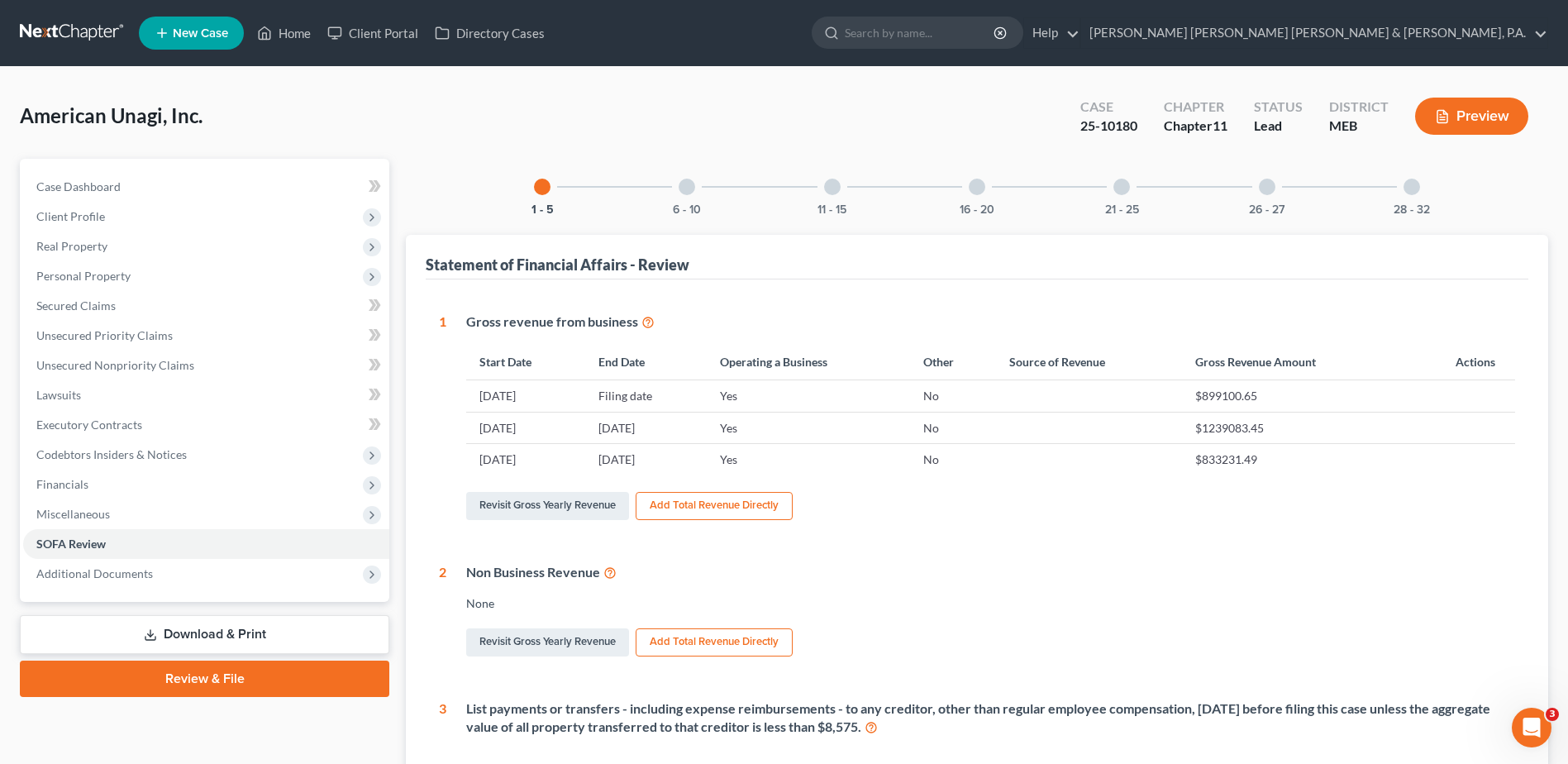
click at [1401, 190] on div "28 - 32" at bounding box center [1411, 187] width 57 height 57
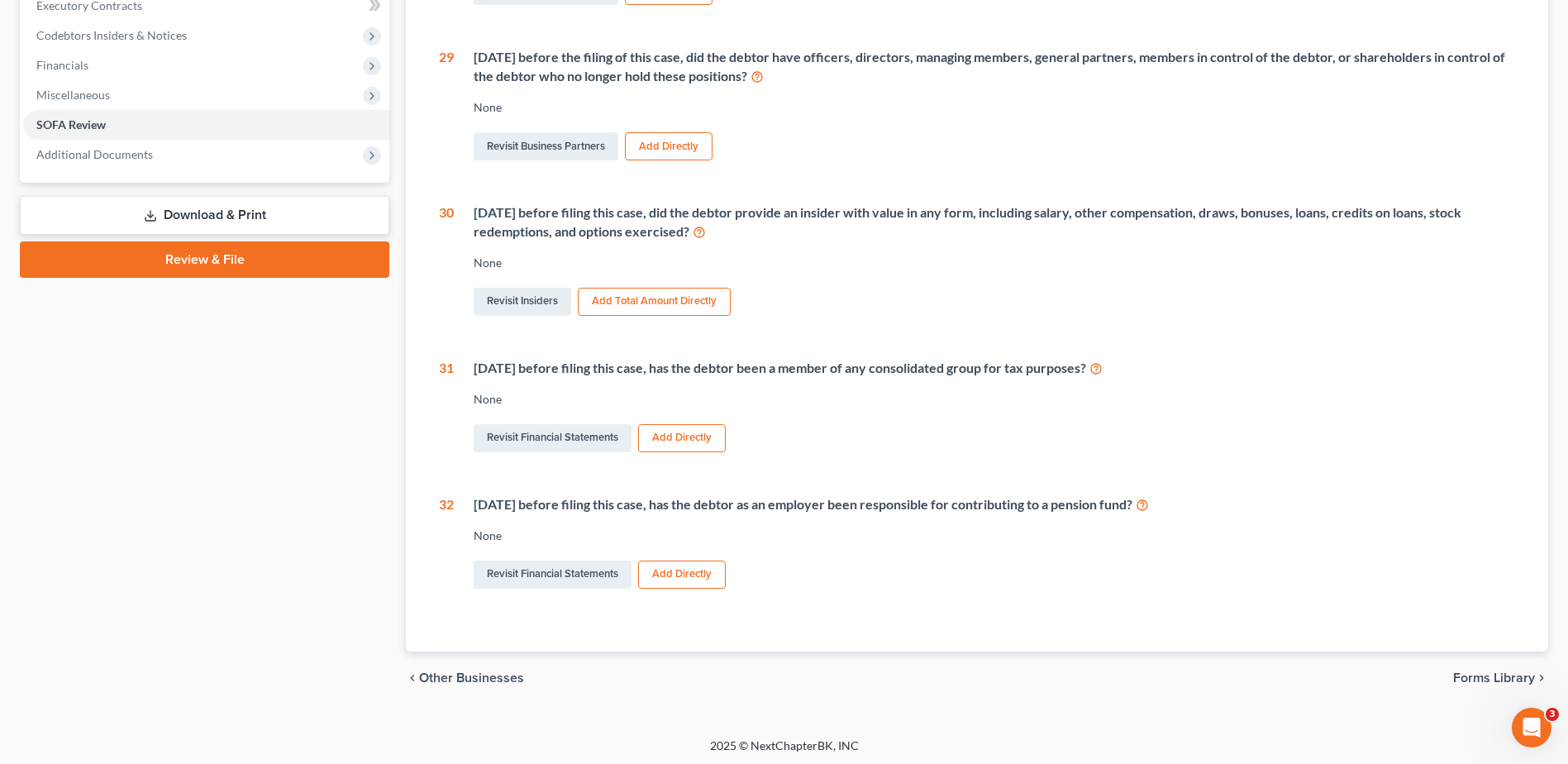
scroll to position [423, 0]
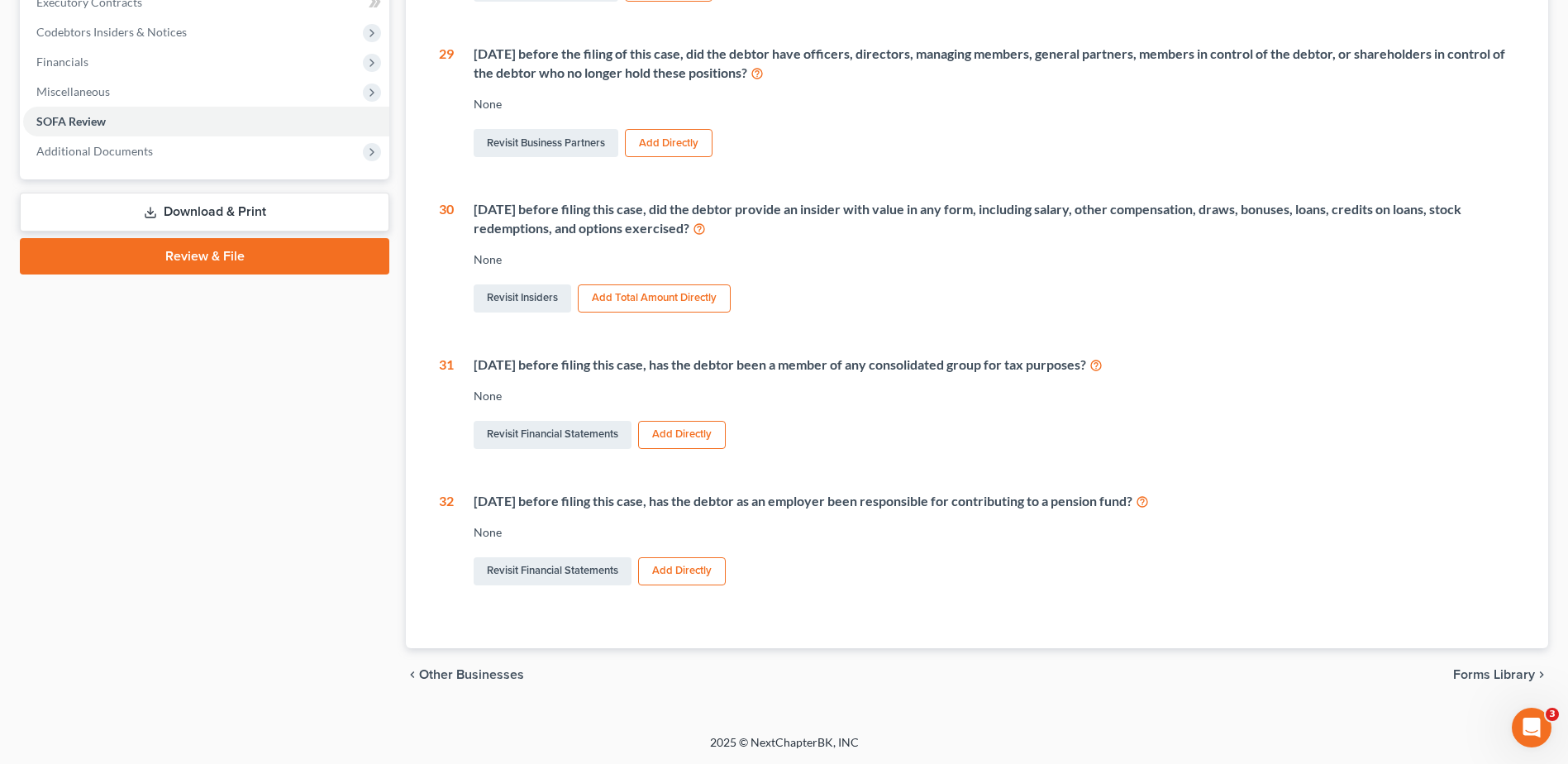
click at [956, 487] on div "28 List the debtor’s officers, directors, managing members, general partners, m…" at bounding box center [977, 239] width 1076 height 699
click at [779, 52] on div "[DATE] before the filing of this case, did the debtor have officers, directors,…" at bounding box center [993, 64] width 1041 height 38
drag, startPoint x: 878, startPoint y: 498, endPoint x: 1191, endPoint y: 503, distance: 313.0
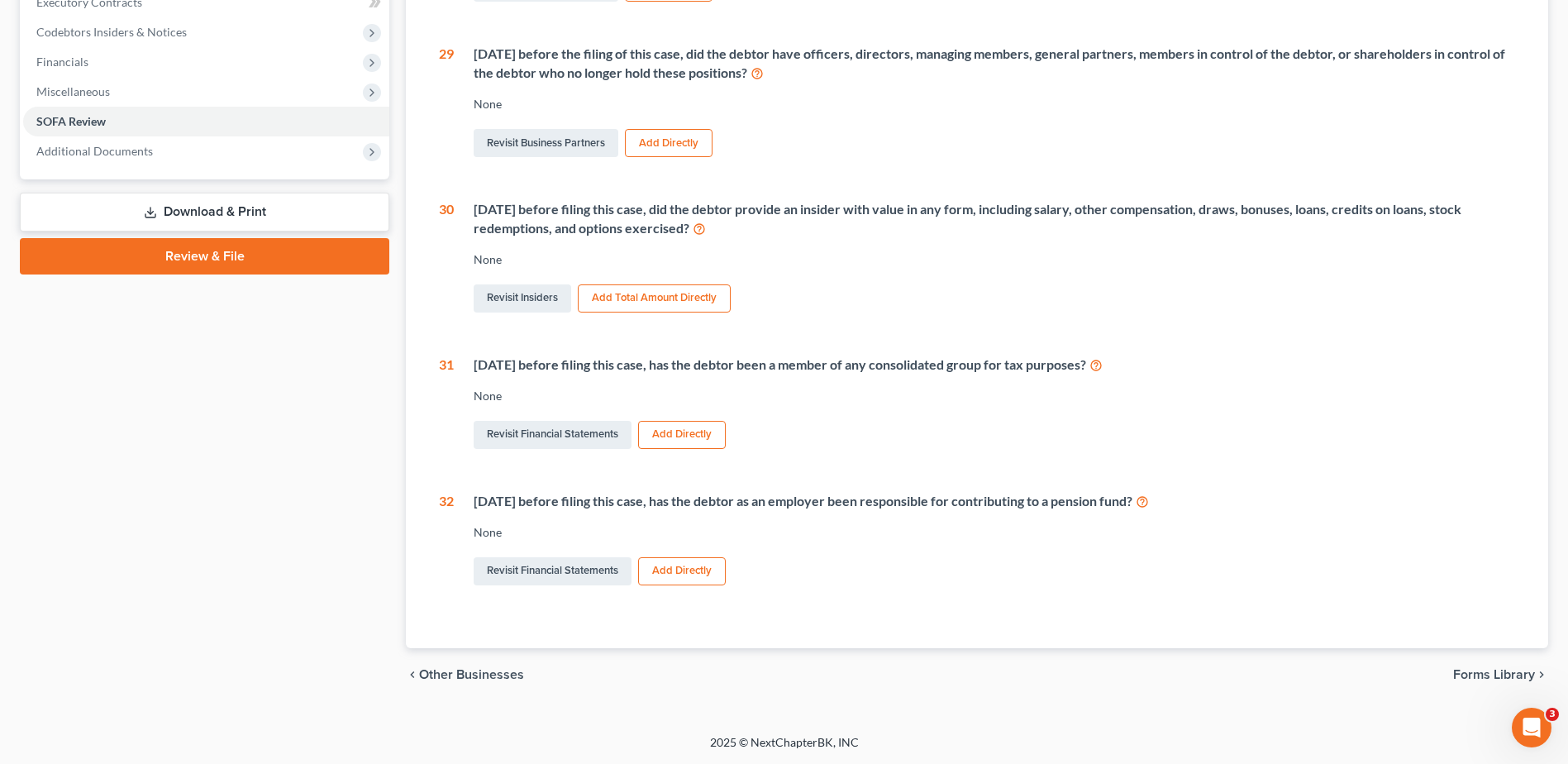
click at [1191, 503] on div "[DATE] before filing this case, has the debtor as an employer been responsible …" at bounding box center [993, 501] width 1041 height 19
click at [834, 582] on div "Revisit Financial Statements Add Directly" at bounding box center [993, 571] width 1041 height 35
click at [1190, 388] on div "None" at bounding box center [993, 396] width 1041 height 17
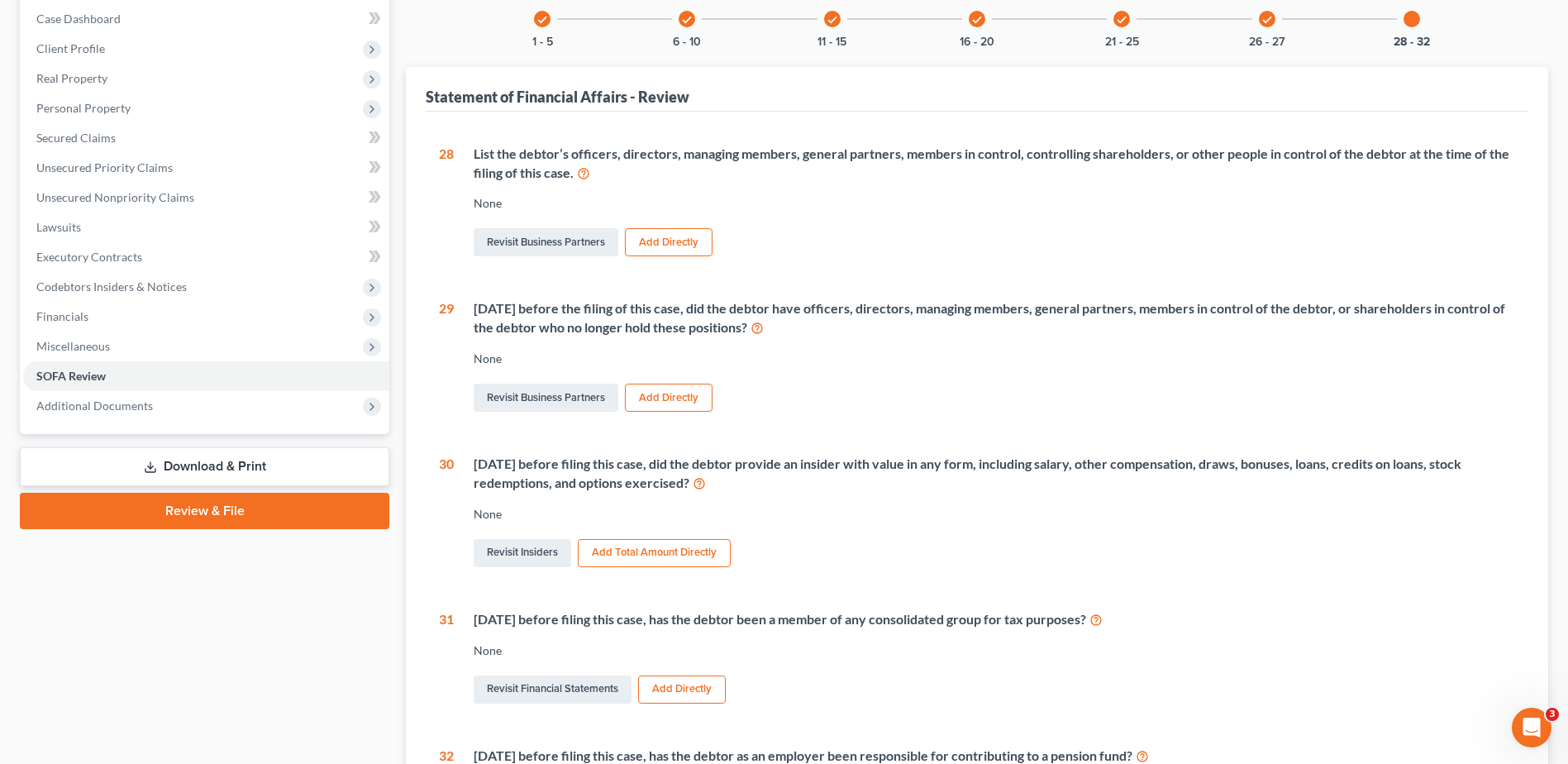
scroll to position [0, 0]
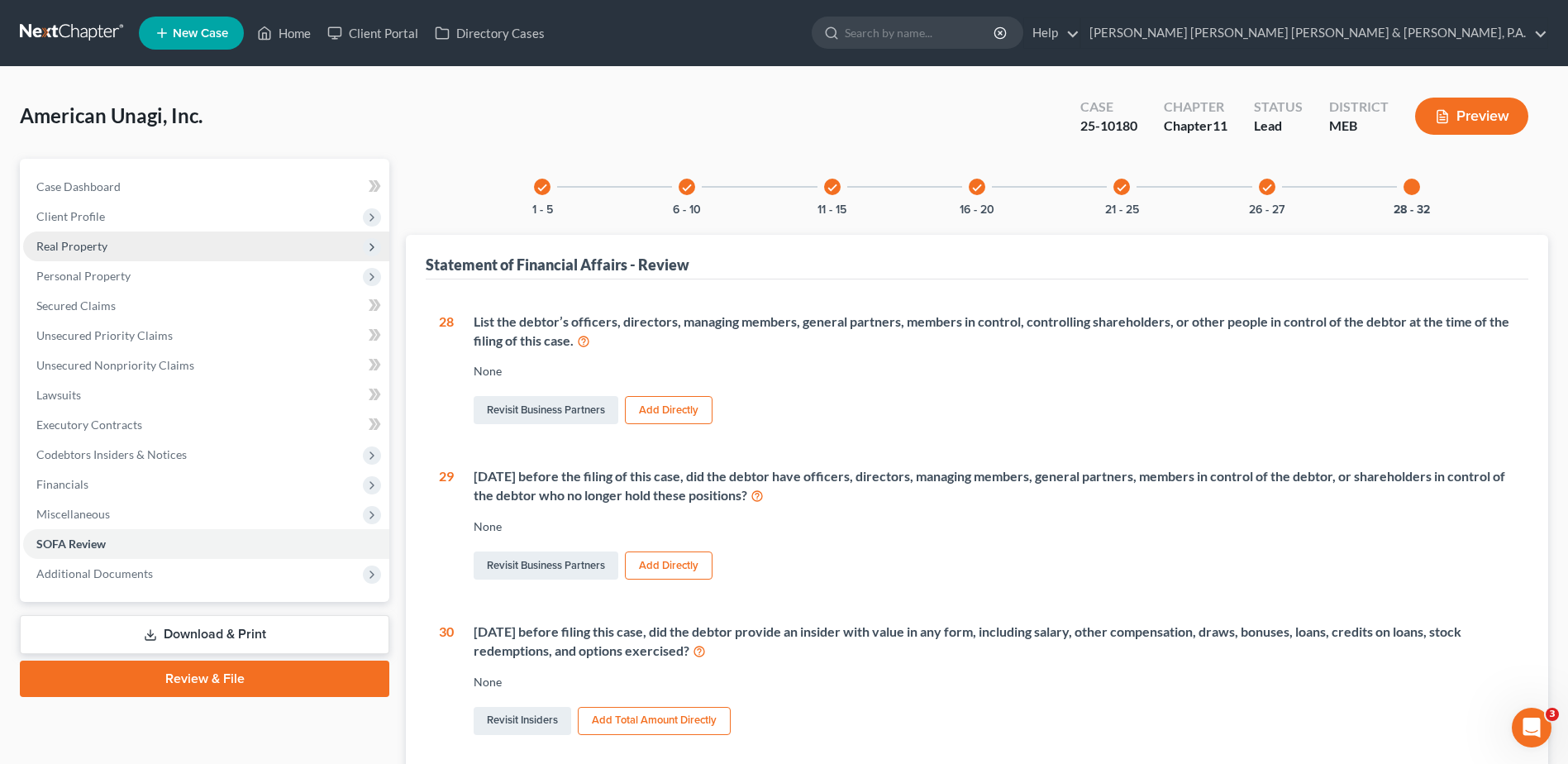
click at [186, 252] on span "Real Property" at bounding box center [205, 246] width 366 height 30
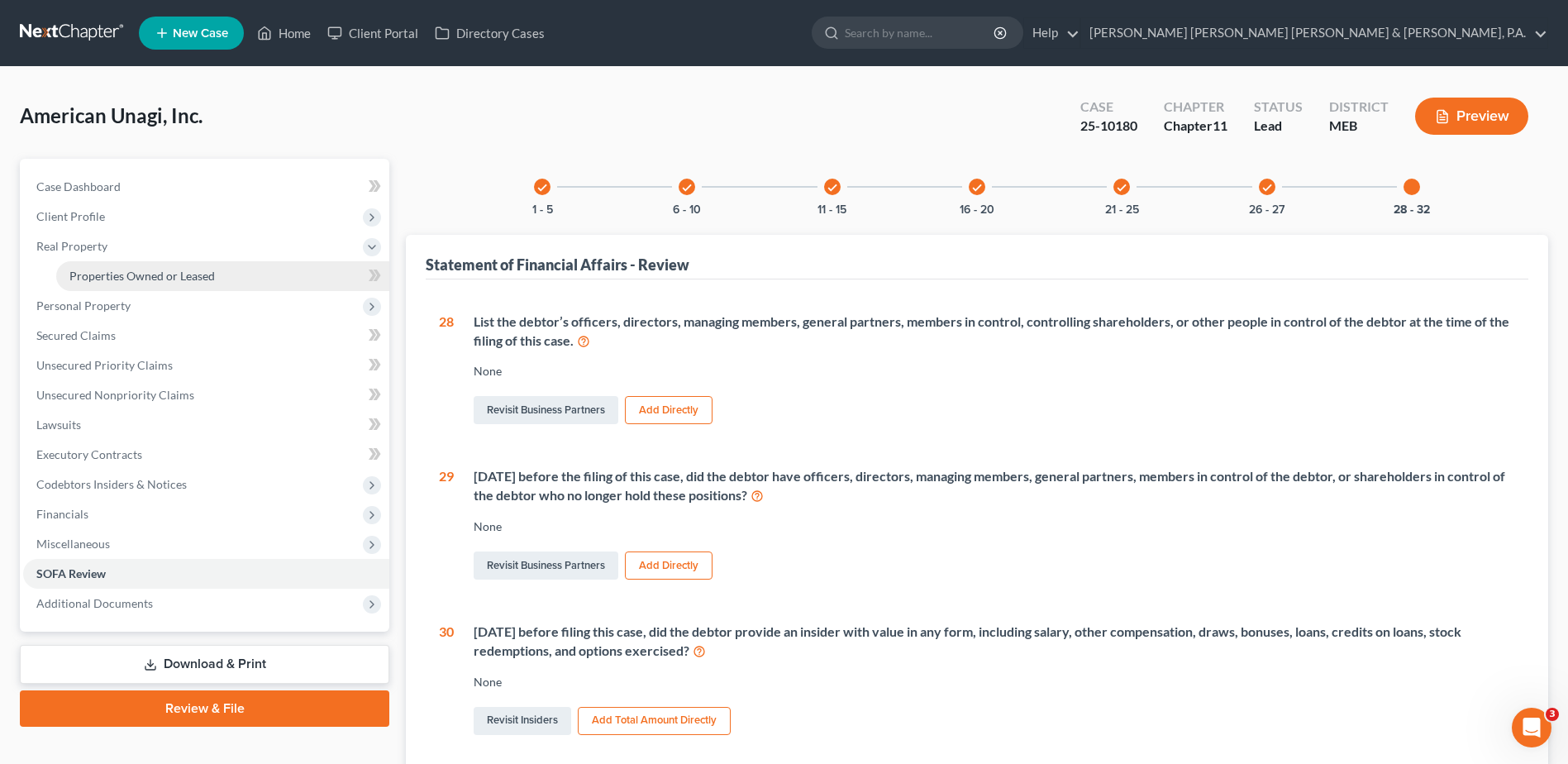
click at [174, 275] on span "Properties Owned or Leased" at bounding box center [142, 276] width 146 height 14
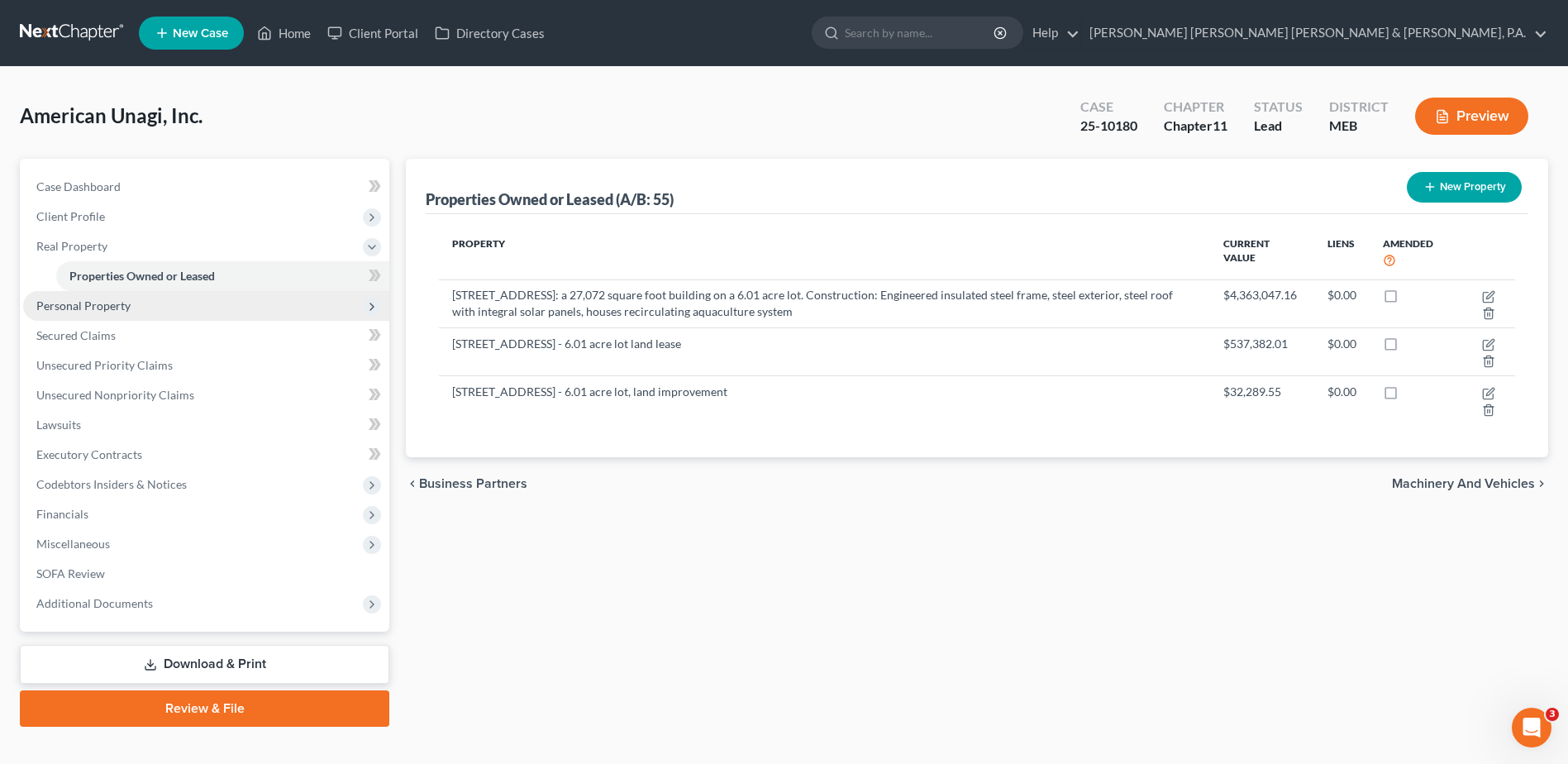
click at [146, 304] on span "Personal Property" at bounding box center [205, 306] width 366 height 30
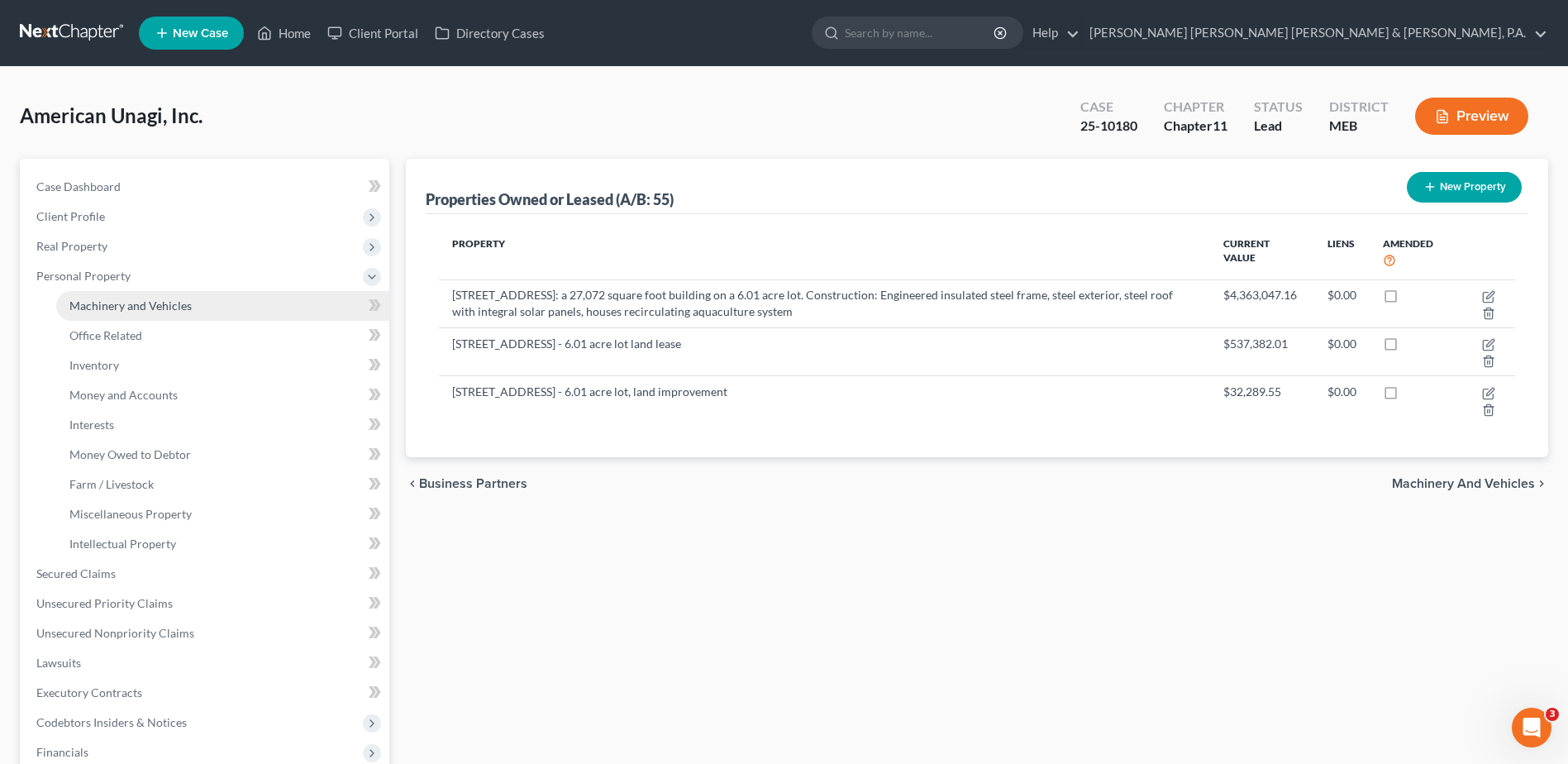
click at [149, 311] on span "Machinery and Vehicles" at bounding box center [130, 306] width 122 height 14
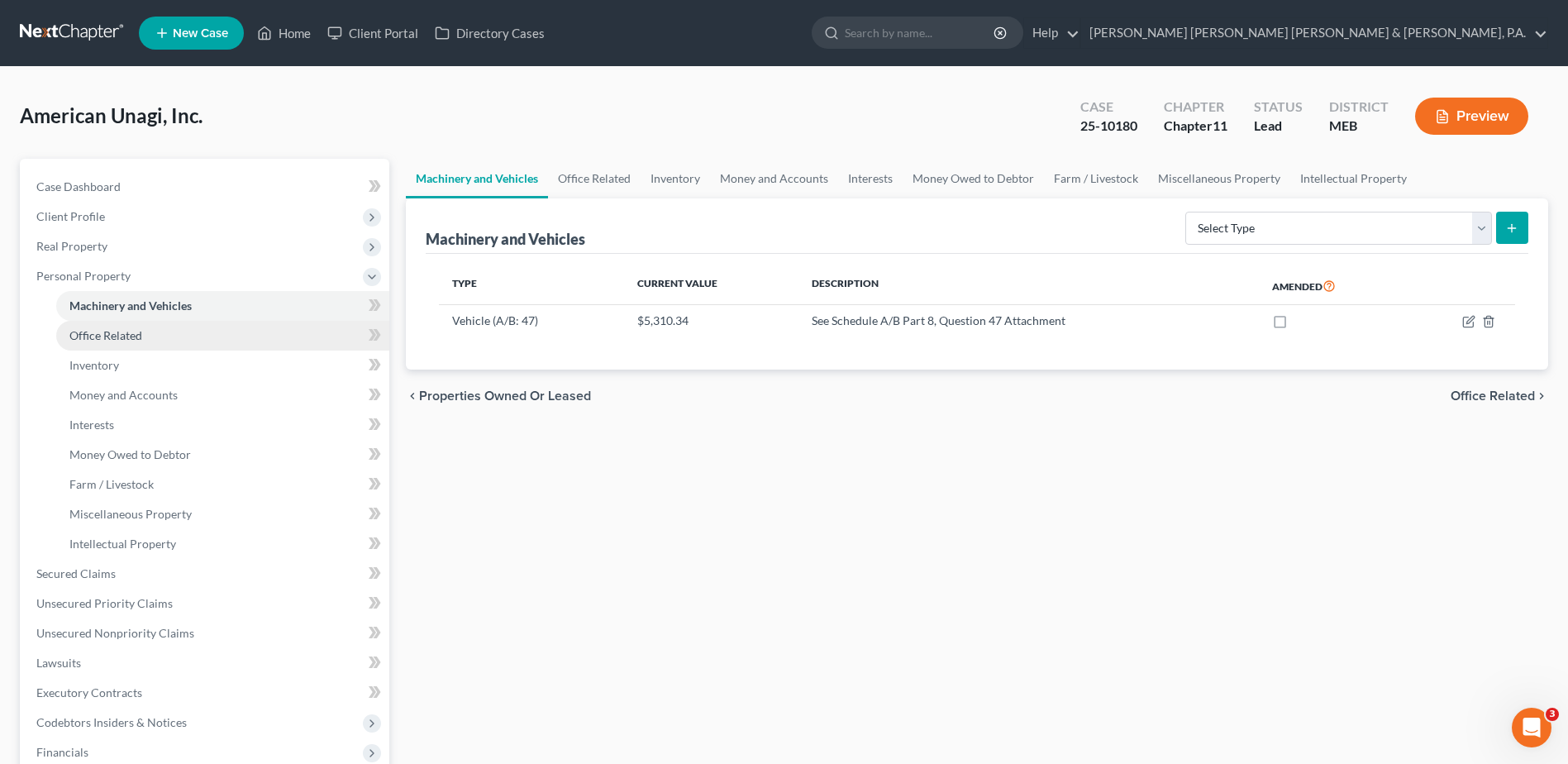
click at [139, 334] on span "Office Related" at bounding box center [105, 335] width 72 height 14
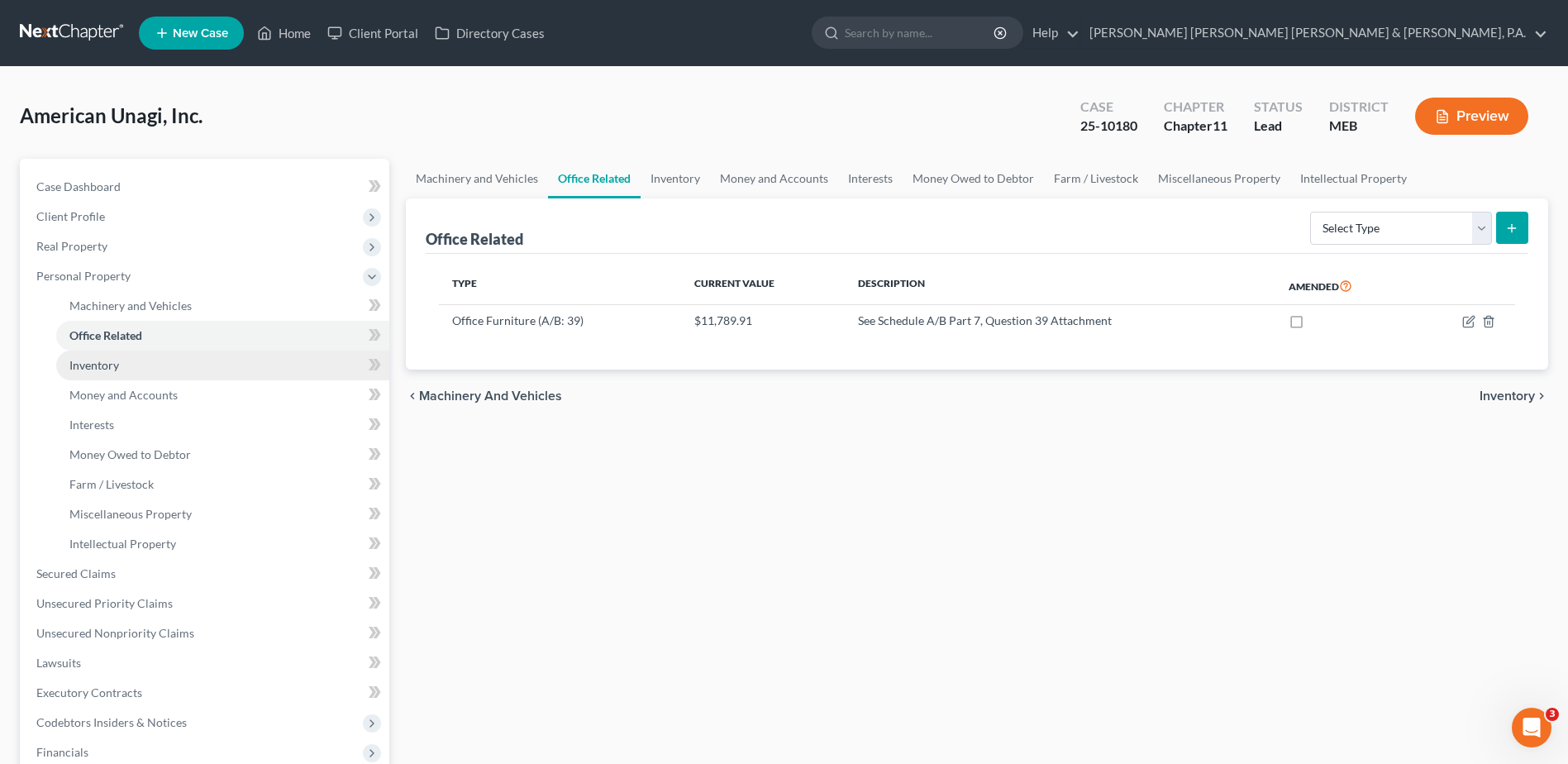
click at [141, 370] on link "Inventory" at bounding box center [223, 365] width 333 height 30
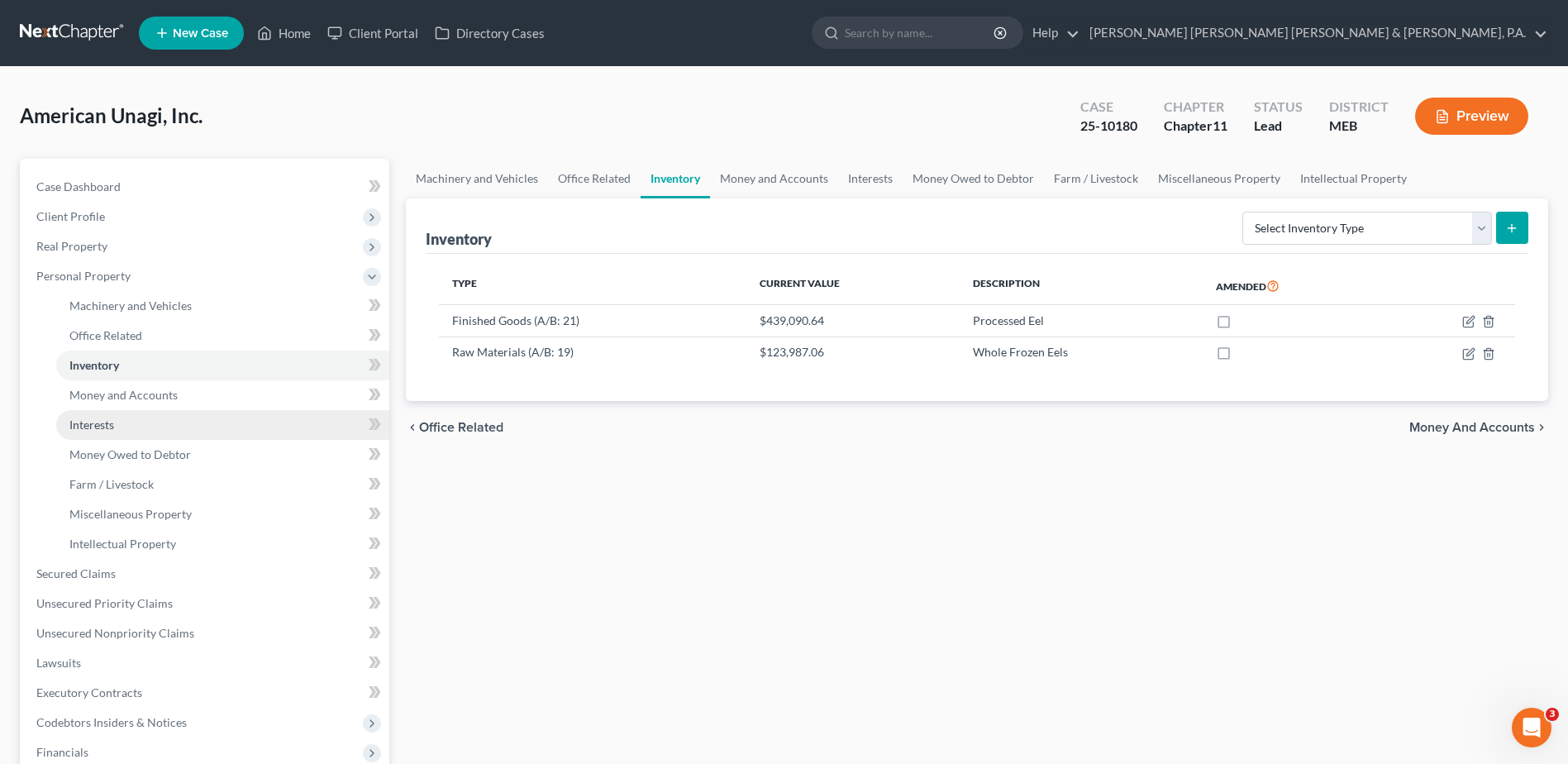
click at [176, 420] on link "Interests" at bounding box center [223, 425] width 333 height 30
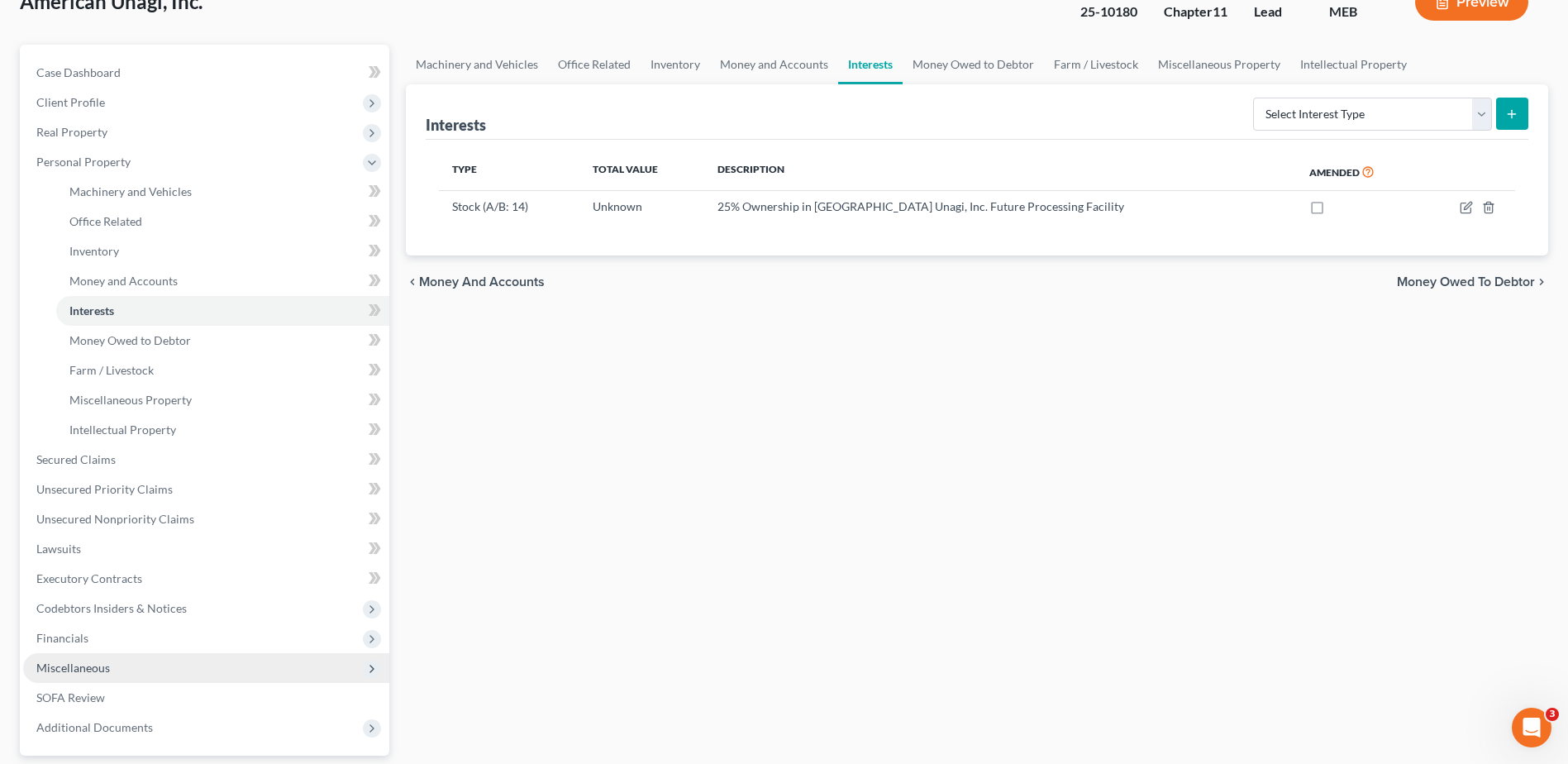
scroll to position [264, 0]
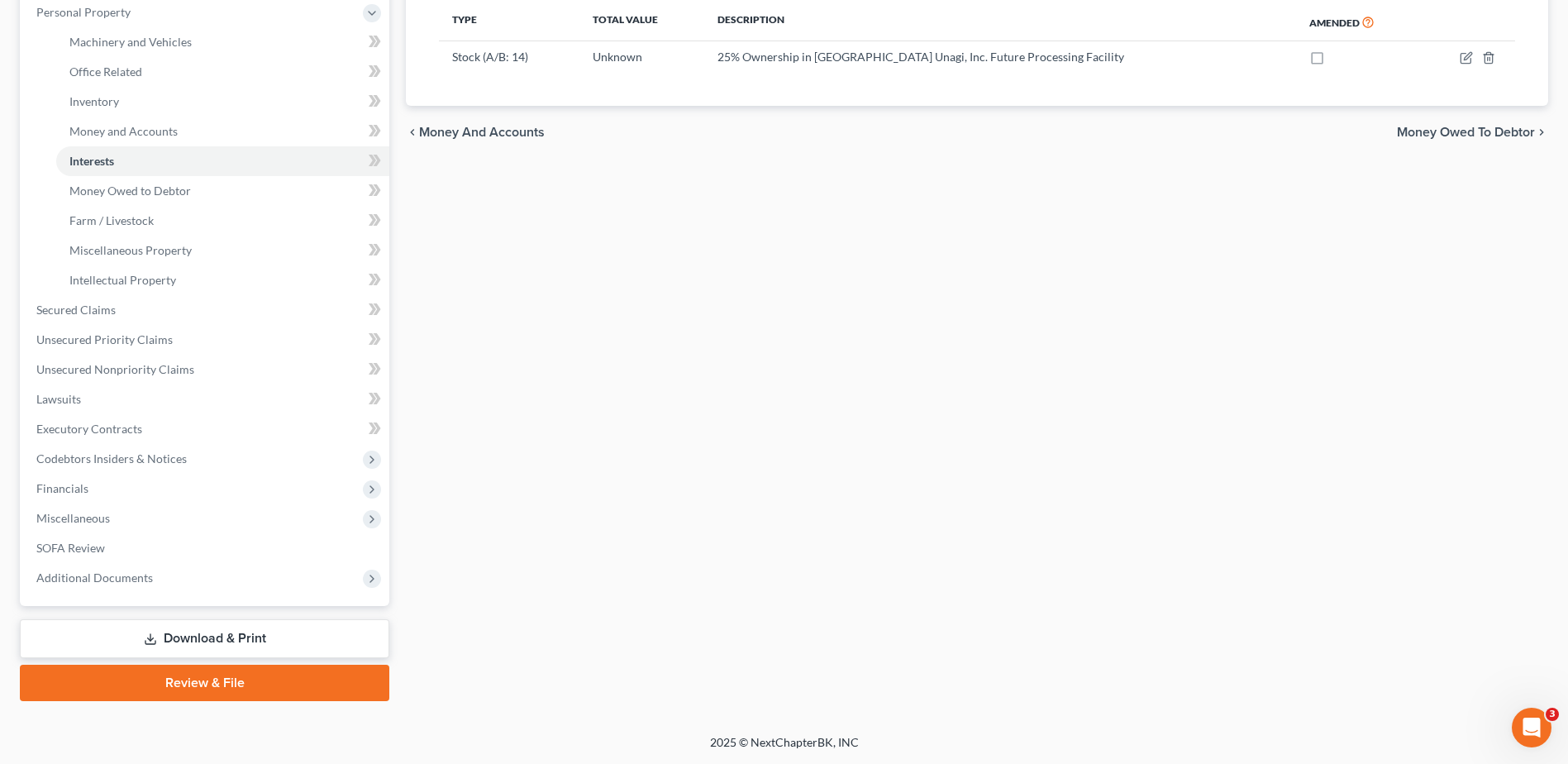
click at [246, 632] on link "Download & Print" at bounding box center [204, 638] width 369 height 39
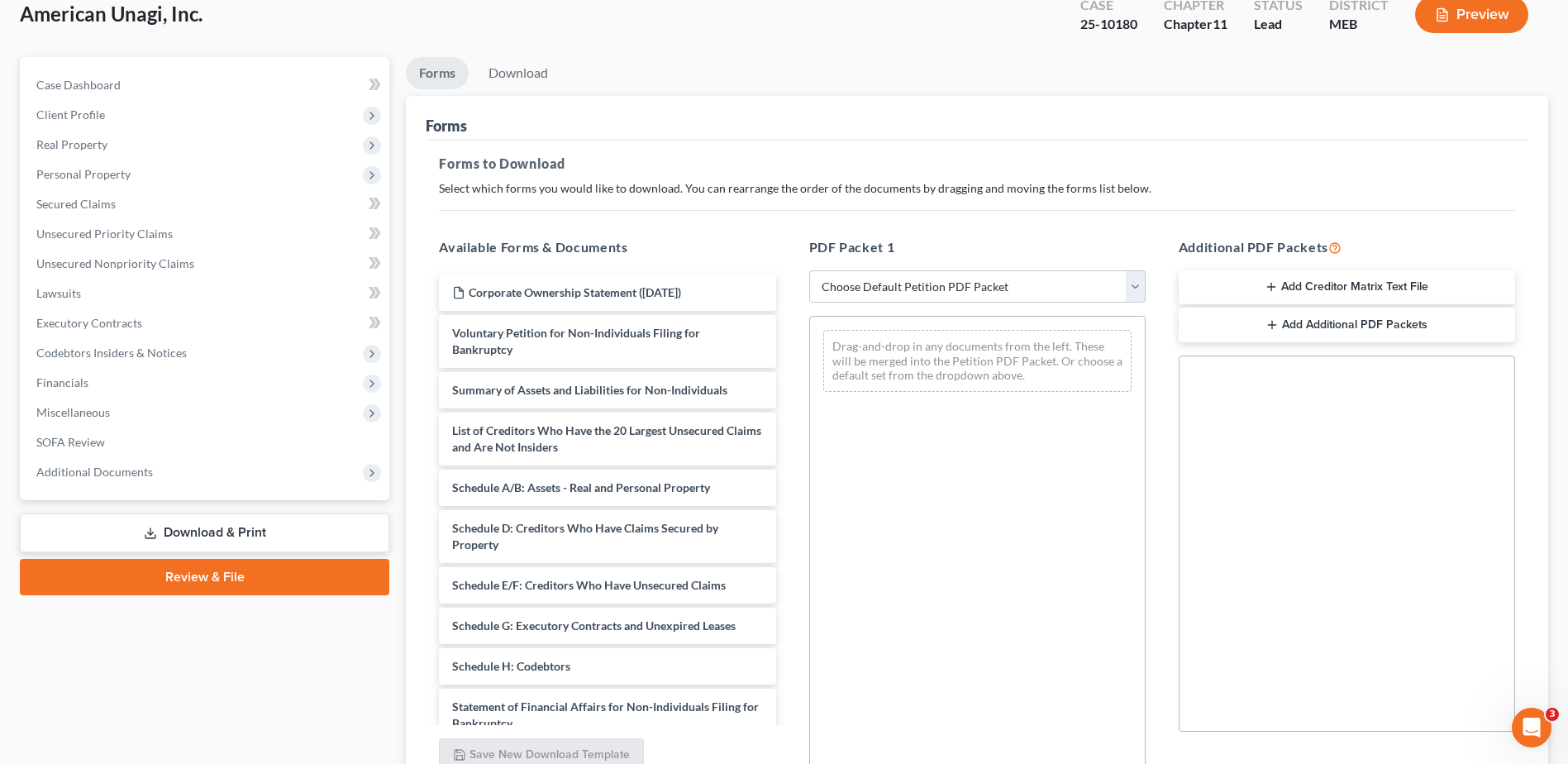
scroll to position [166, 0]
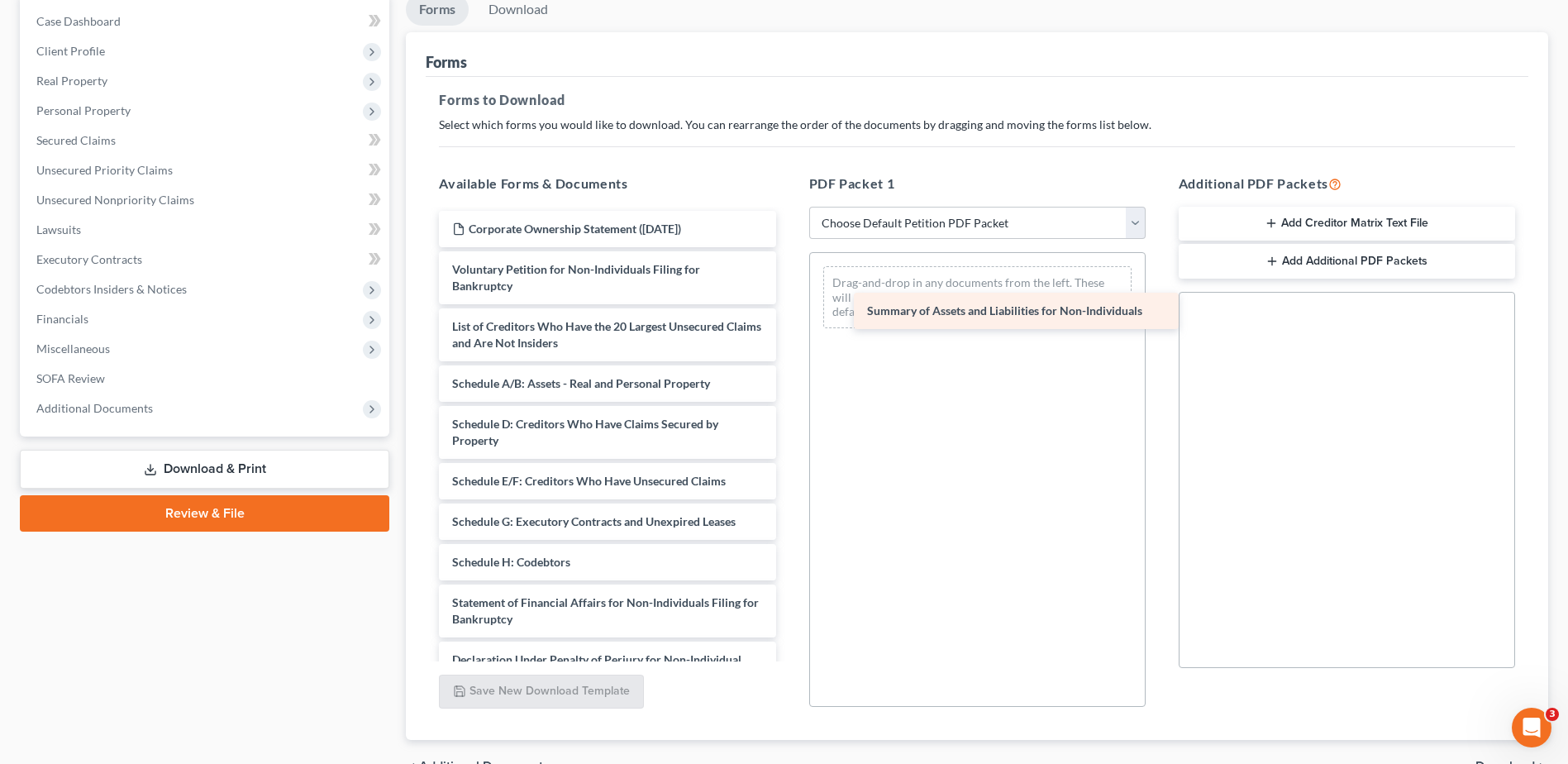
drag, startPoint x: 542, startPoint y: 322, endPoint x: 957, endPoint y: 307, distance: 415.3
click at [789, 307] on div "Summary of Assets and Liabilities for Non-Individuals Corporate Ownership State…" at bounding box center [607, 533] width 363 height 646
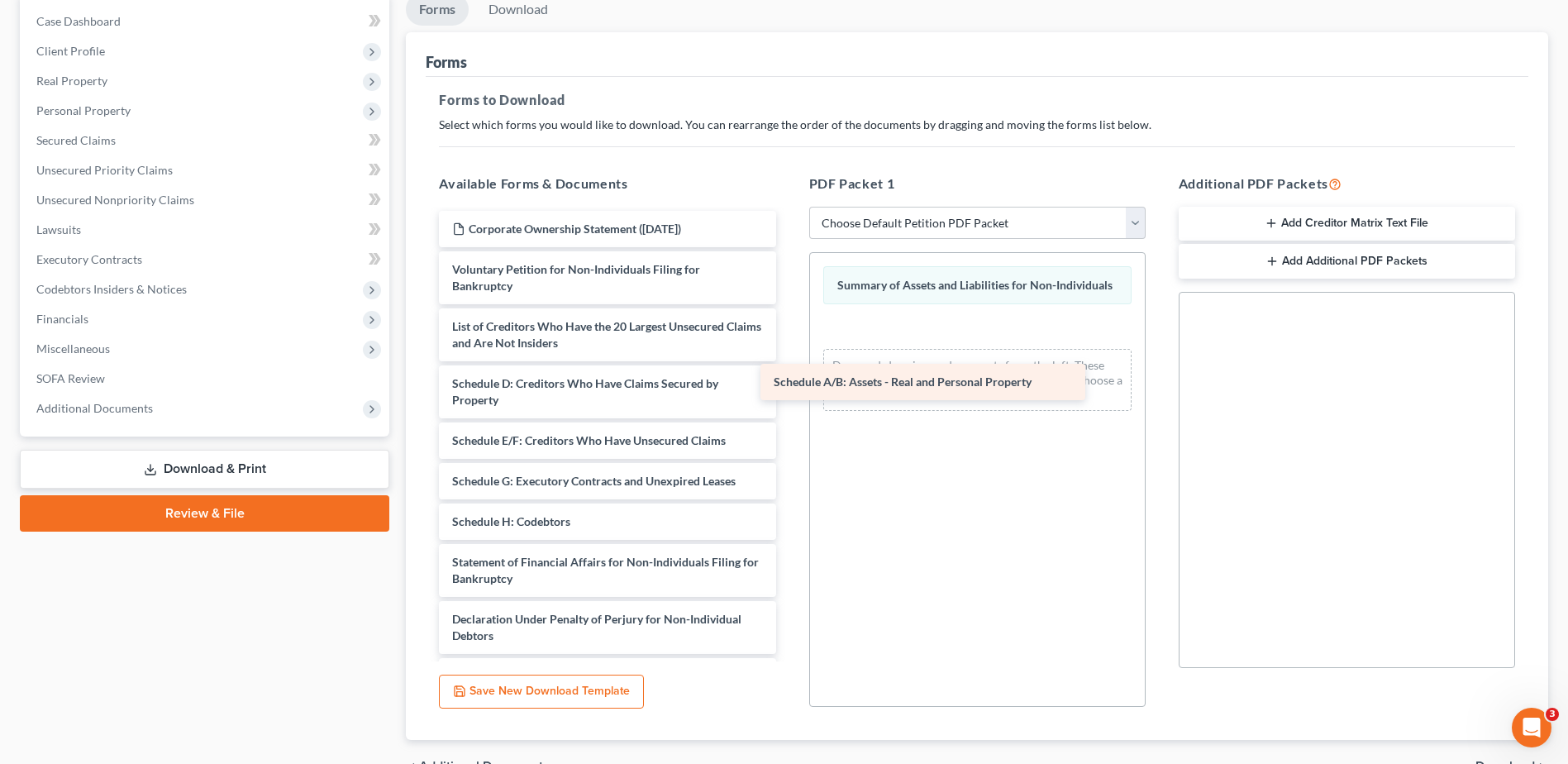
drag, startPoint x: 588, startPoint y: 377, endPoint x: 909, endPoint y: 375, distance: 321.0
click at [789, 375] on div "Schedule A/B: Assets - Real and Personal Property Corporate Ownership Statement…" at bounding box center [607, 513] width 363 height 605
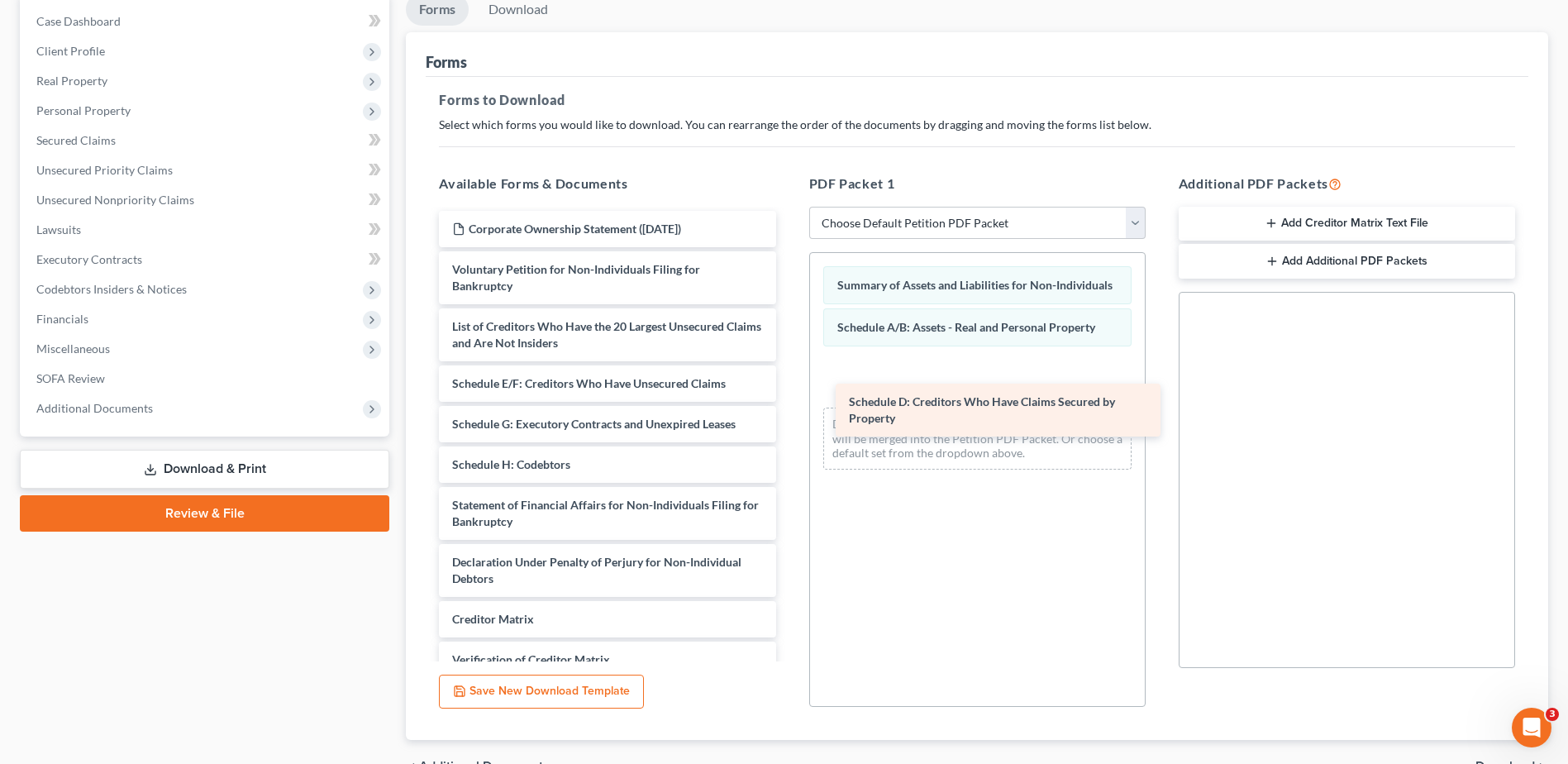
drag, startPoint x: 603, startPoint y: 376, endPoint x: 998, endPoint y: 393, distance: 395.4
click at [789, 393] on div "Schedule D: Creditors Who Have Claims Secured by Property Corporate Ownership S…" at bounding box center [607, 484] width 363 height 548
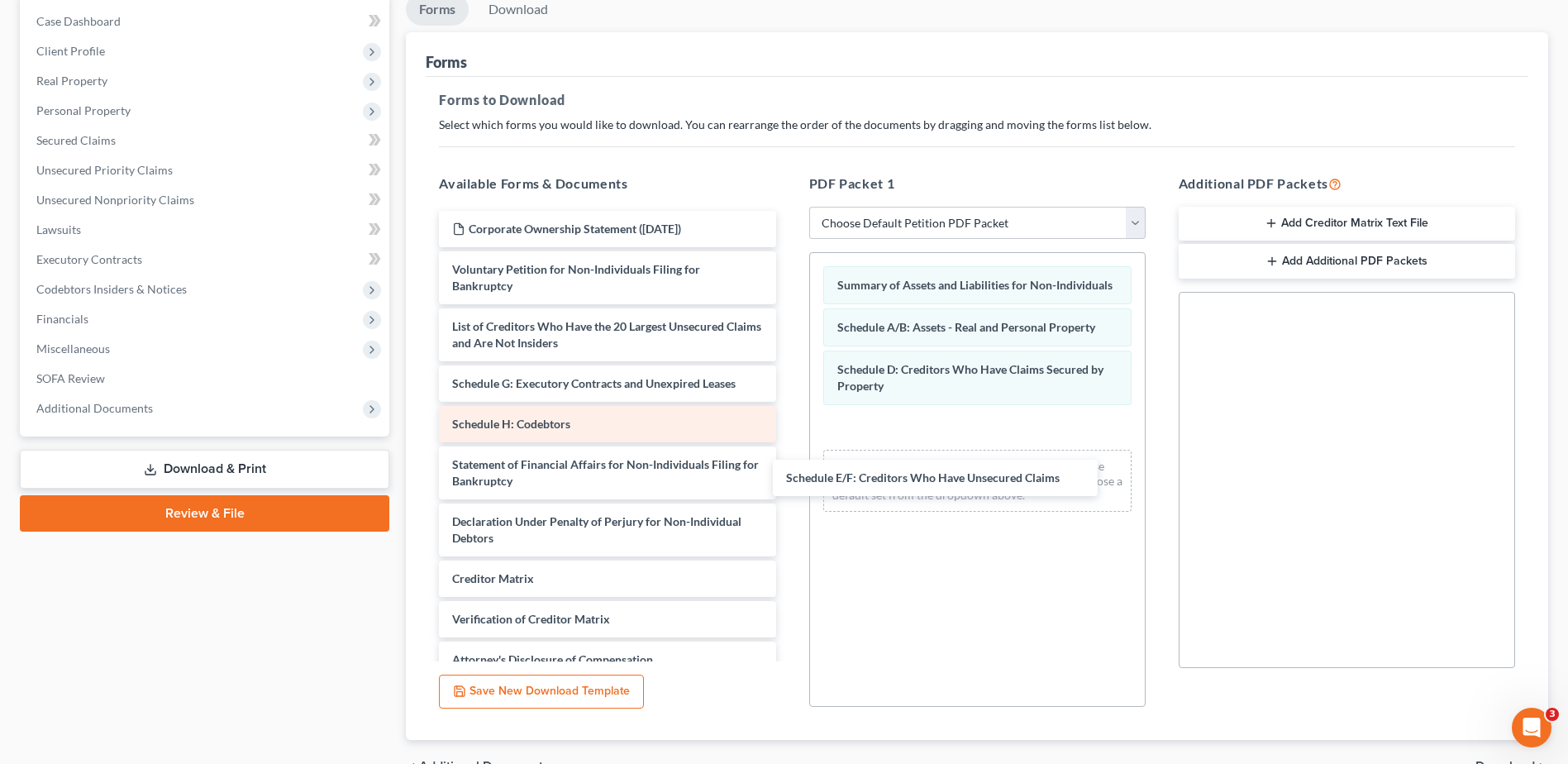
drag, startPoint x: 670, startPoint y: 389, endPoint x: 753, endPoint y: 428, distance: 91.7
click at [789, 482] on div "Schedule E/F: Creditors Who Have Unsecured Claims Corporate Ownership Statement…" at bounding box center [607, 463] width 363 height 507
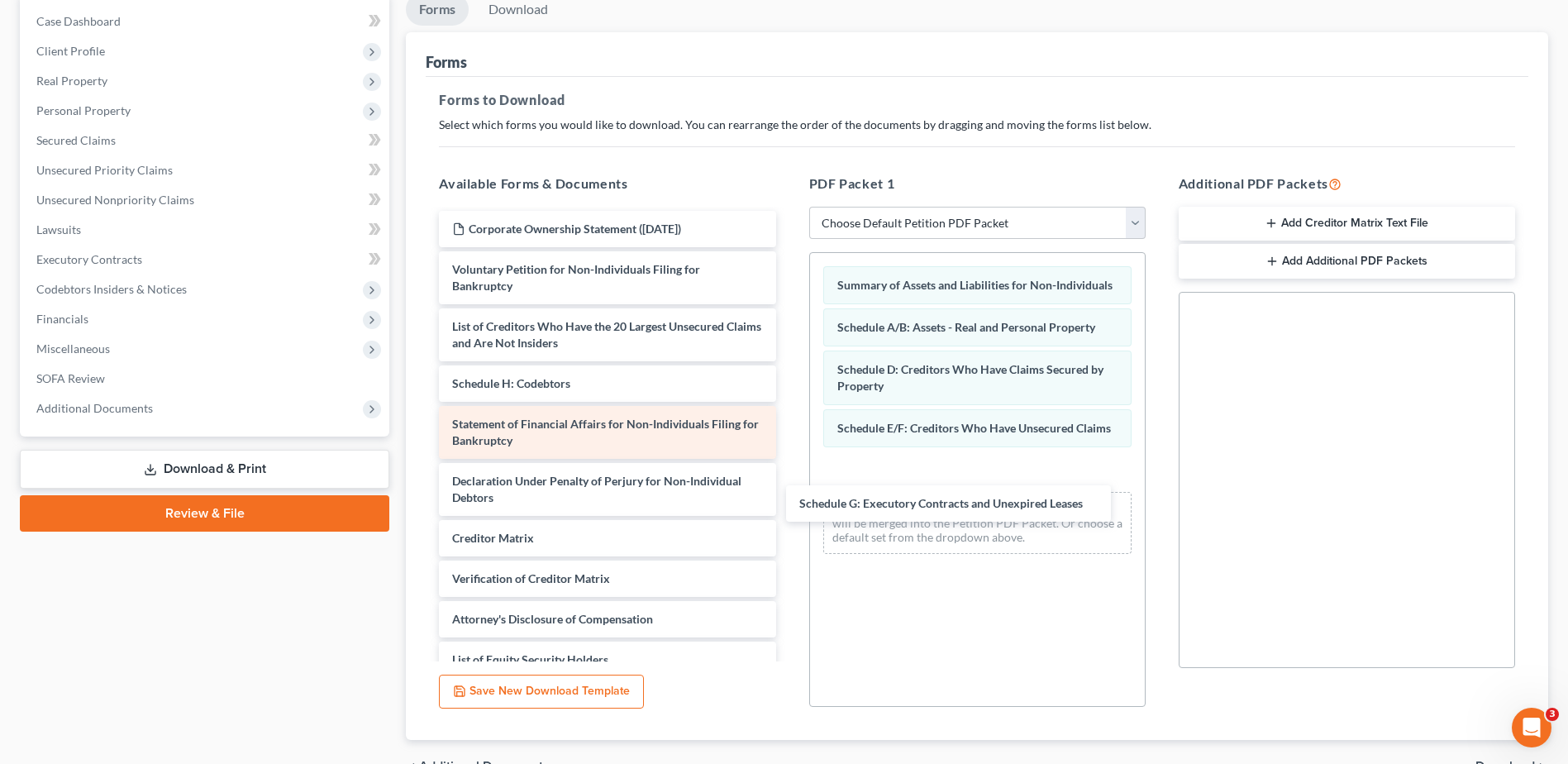
drag, startPoint x: 643, startPoint y: 393, endPoint x: 749, endPoint y: 438, distance: 115.2
click at [789, 509] on div "Schedule G: Executory Contracts and Unexpired Leases Corporate Ownership Statem…" at bounding box center [607, 444] width 363 height 467
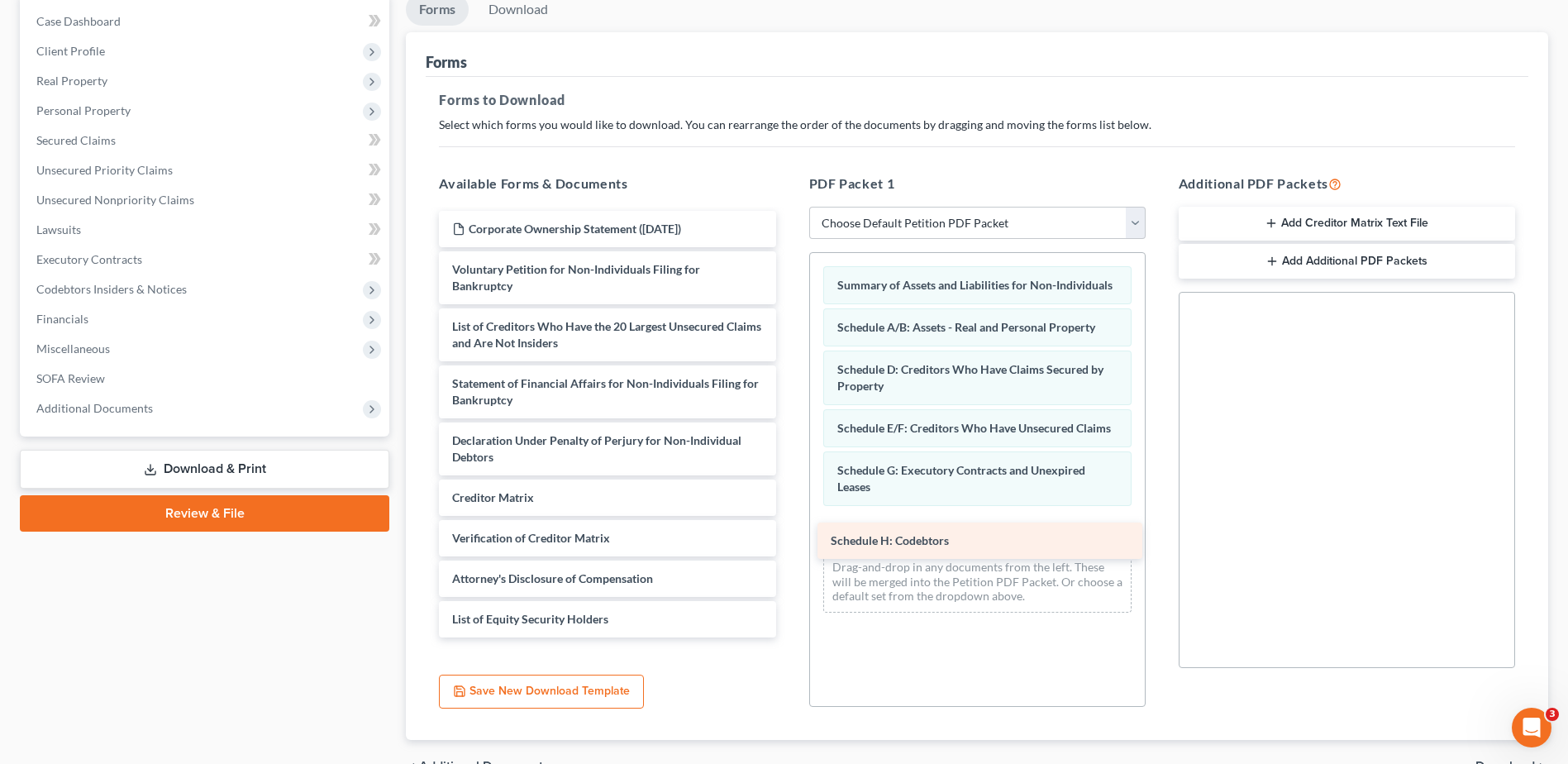
drag, startPoint x: 646, startPoint y: 383, endPoint x: 1025, endPoint y: 540, distance: 410.2
click at [789, 540] on div "Schedule H: Codebtors Corporate Ownership Statement ([DATE]) Voluntary Petition…" at bounding box center [607, 424] width 363 height 427
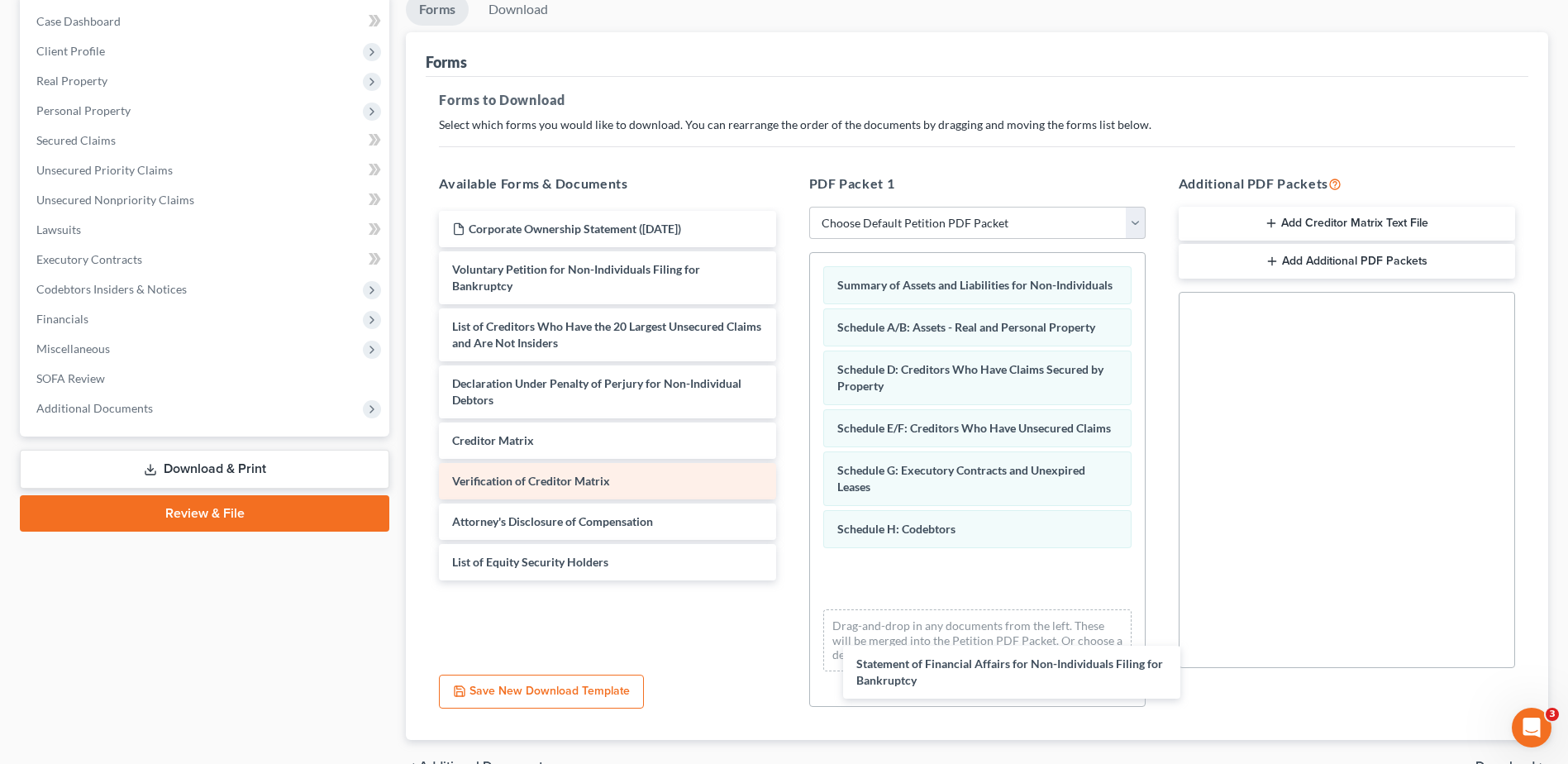
drag, startPoint x: 651, startPoint y: 373, endPoint x: 763, endPoint y: 452, distance: 137.1
click at [789, 580] on div "Statement of Financial Affairs for Non-Individuals Filing for Bankruptcy Corpor…" at bounding box center [607, 395] width 363 height 369
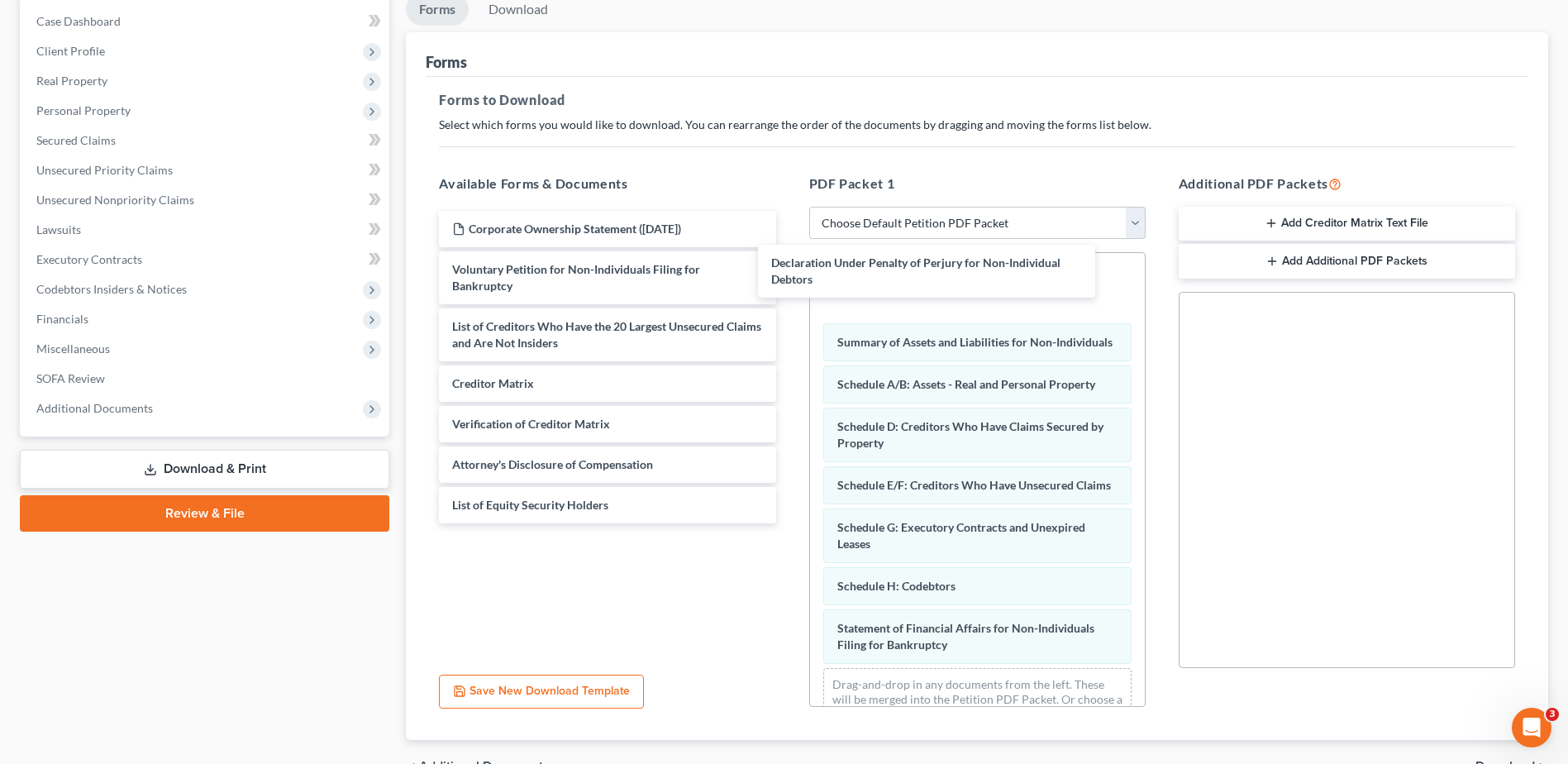
drag, startPoint x: 675, startPoint y: 373, endPoint x: 1097, endPoint y: 315, distance: 426.0
click at [789, 279] on div "Declaration Under Penalty of Perjury for Non-Individual Debtors Corporate Owner…" at bounding box center [607, 366] width 363 height 313
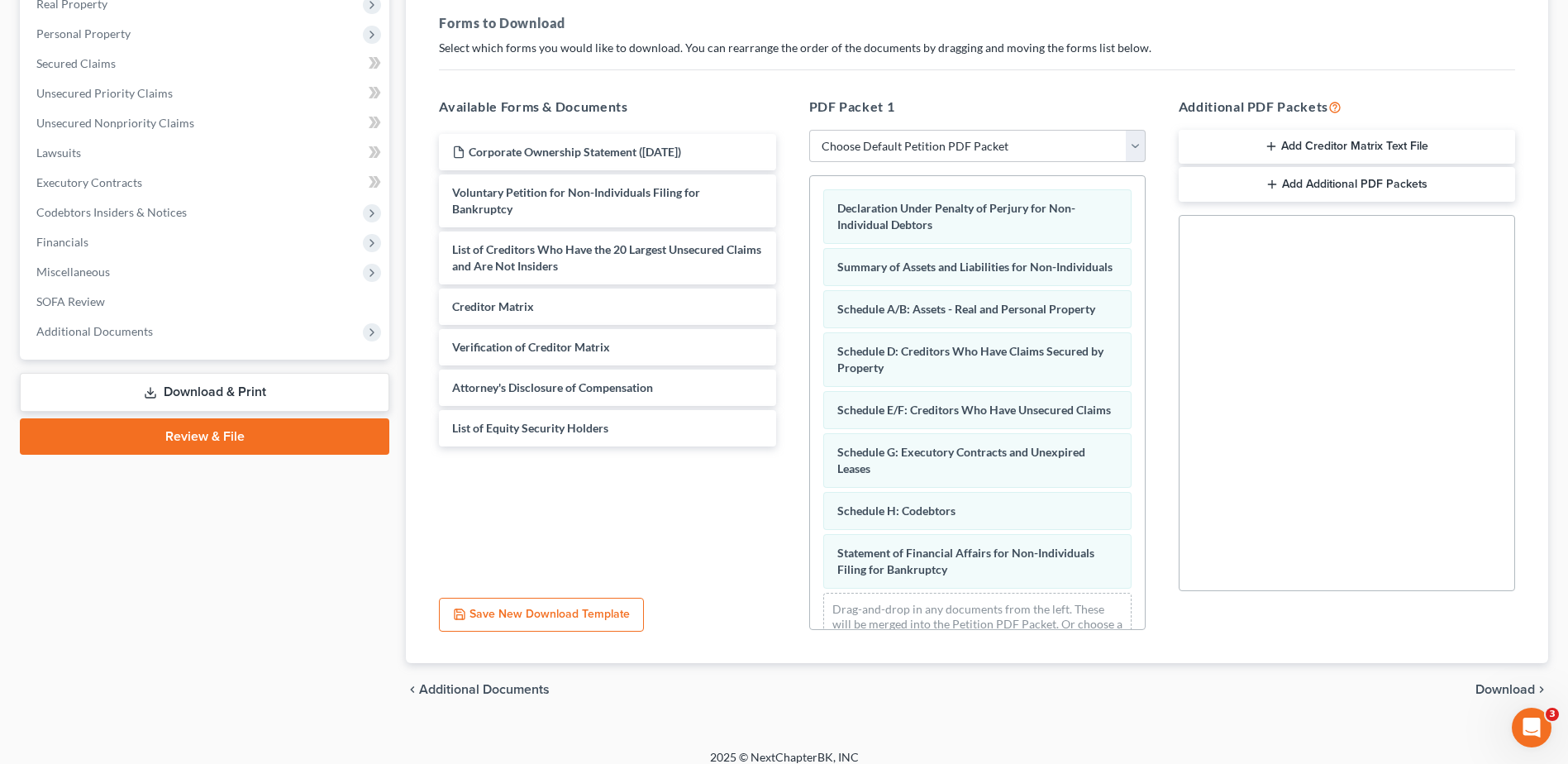
scroll to position [257, 0]
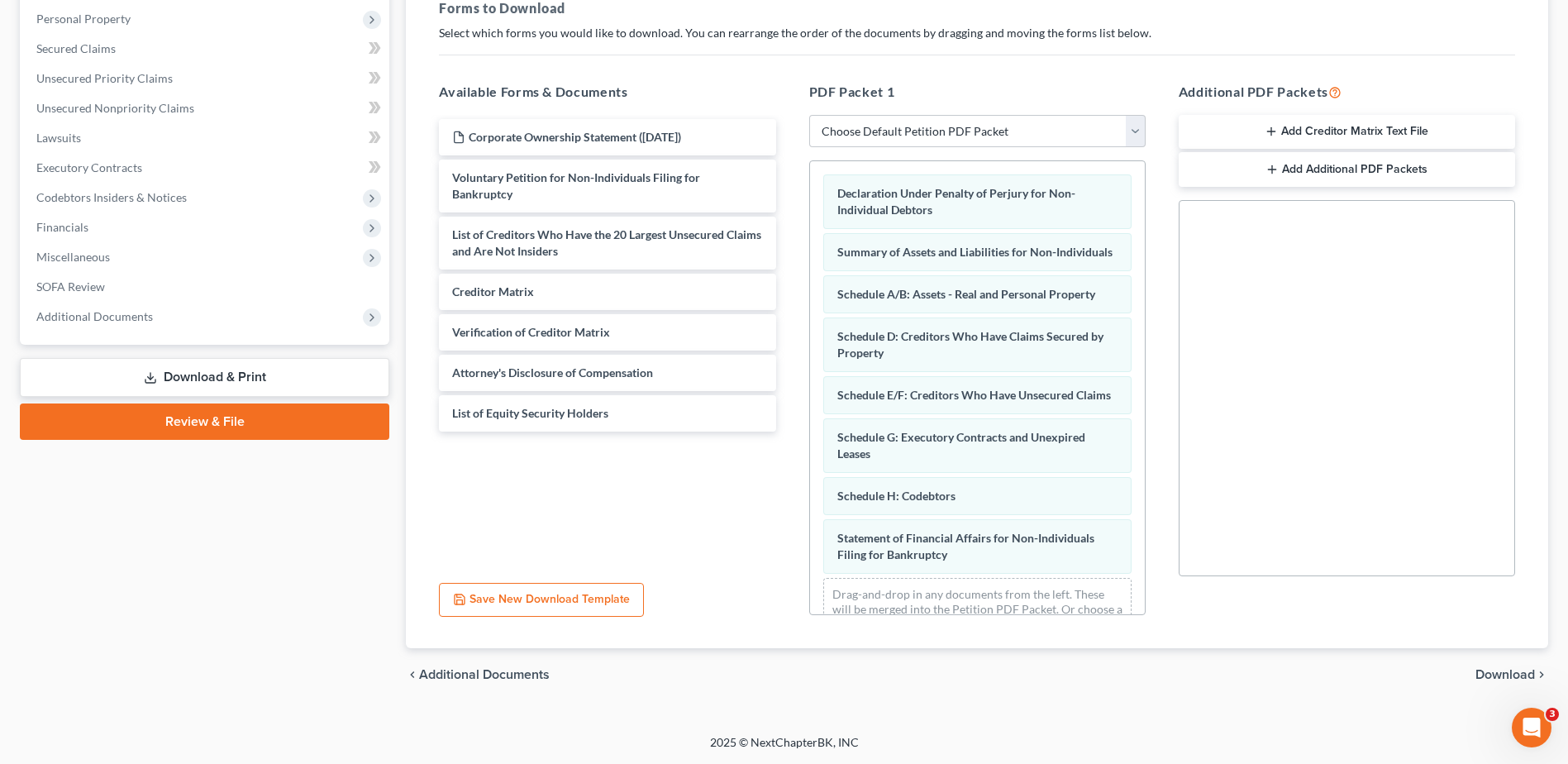
click at [1497, 679] on span "Download" at bounding box center [1505, 674] width 60 height 13
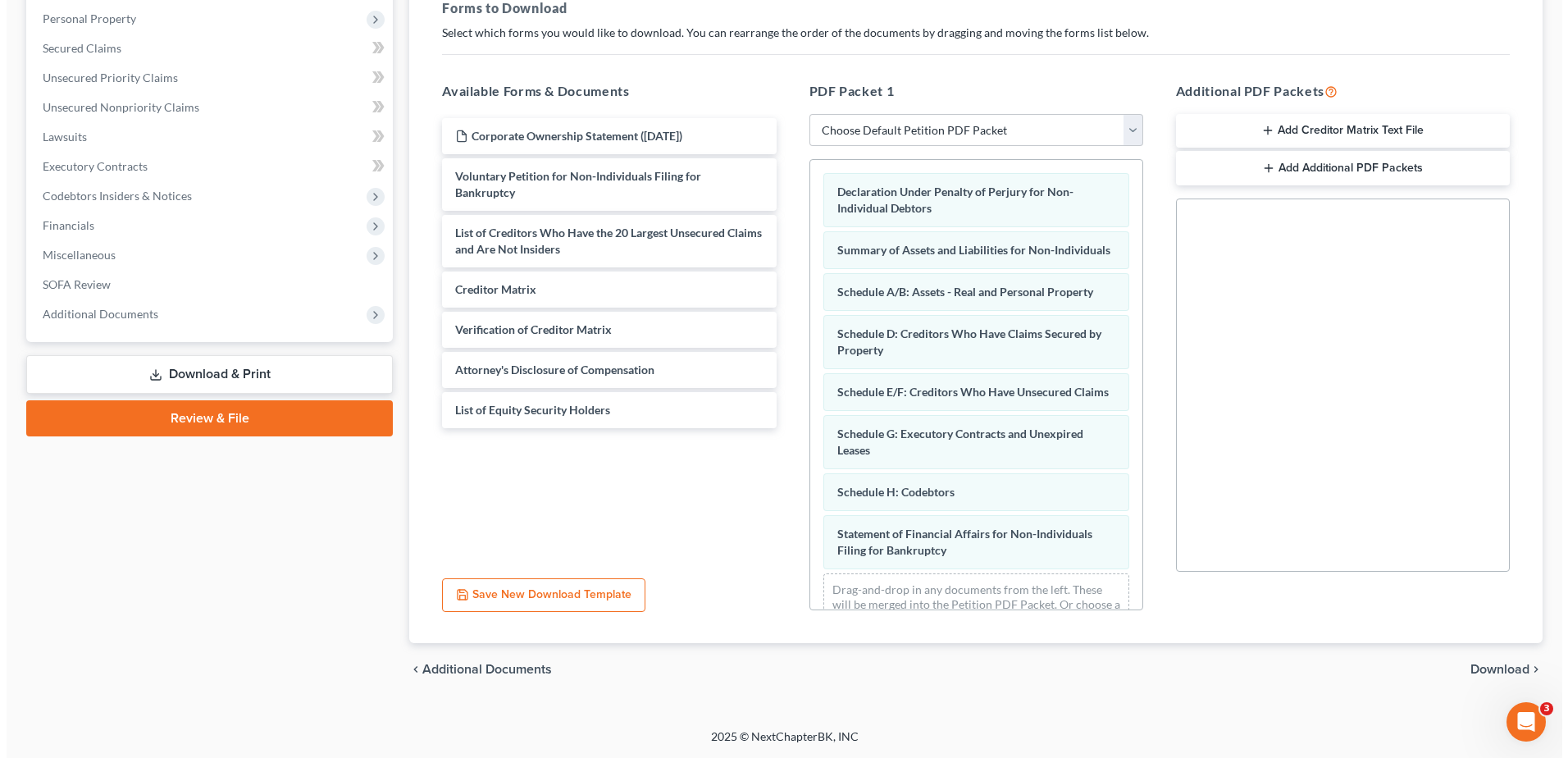
scroll to position [0, 0]
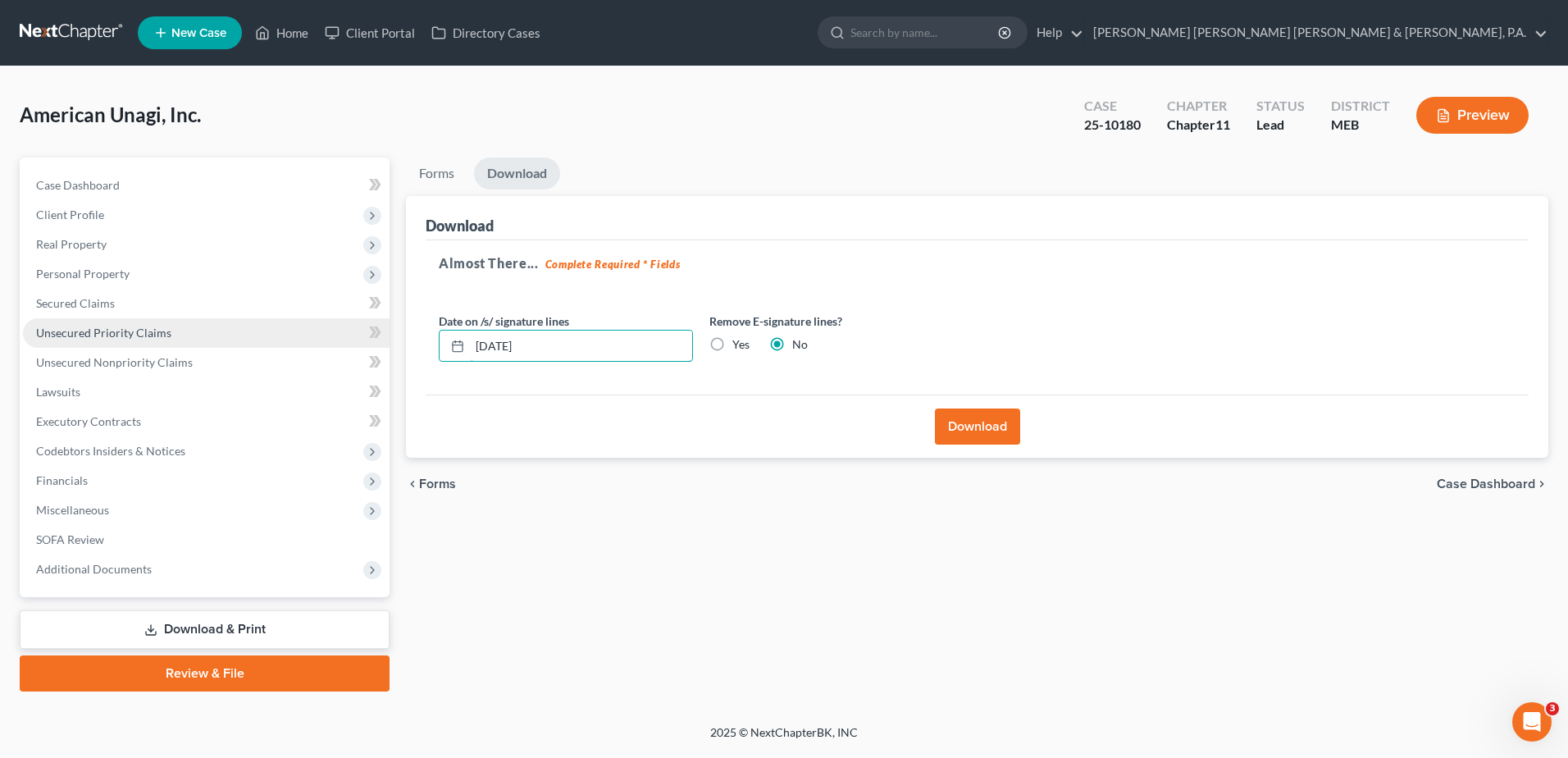
drag, startPoint x: 631, startPoint y: 341, endPoint x: 266, endPoint y: 327, distance: 365.3
click at [238, 326] on div "Petition Navigation Case Dashboard Payments Invoices Payments Payments Credit R…" at bounding box center [784, 424] width 1544 height 534
drag, startPoint x: 719, startPoint y: 342, endPoint x: 920, endPoint y: 406, distance: 210.9
click at [732, 342] on label "Yes" at bounding box center [740, 344] width 17 height 17
click at [738, 342] on input "Yes" at bounding box center [743, 341] width 11 height 11
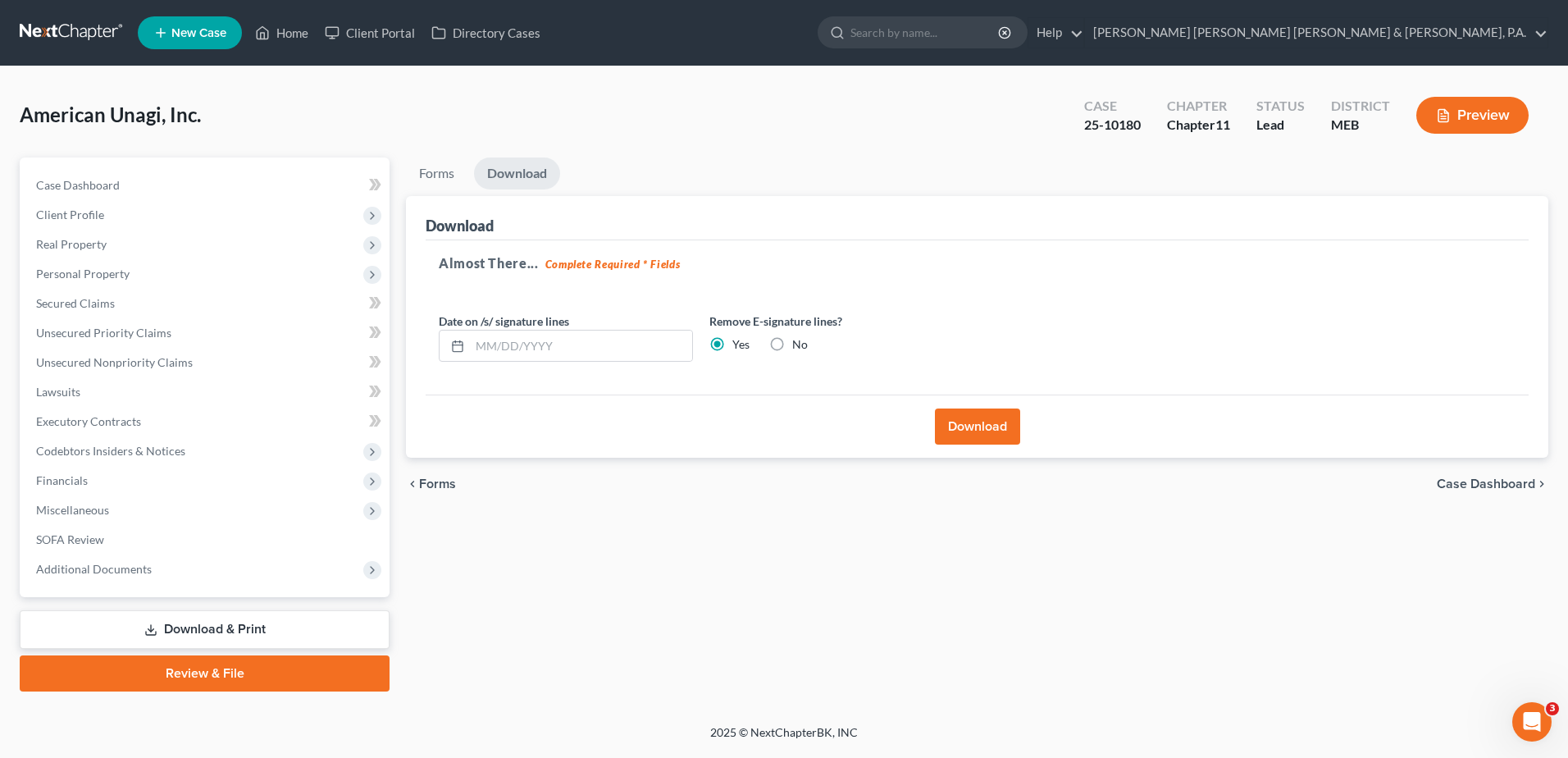
click at [976, 422] on button "Download" at bounding box center [977, 426] width 86 height 36
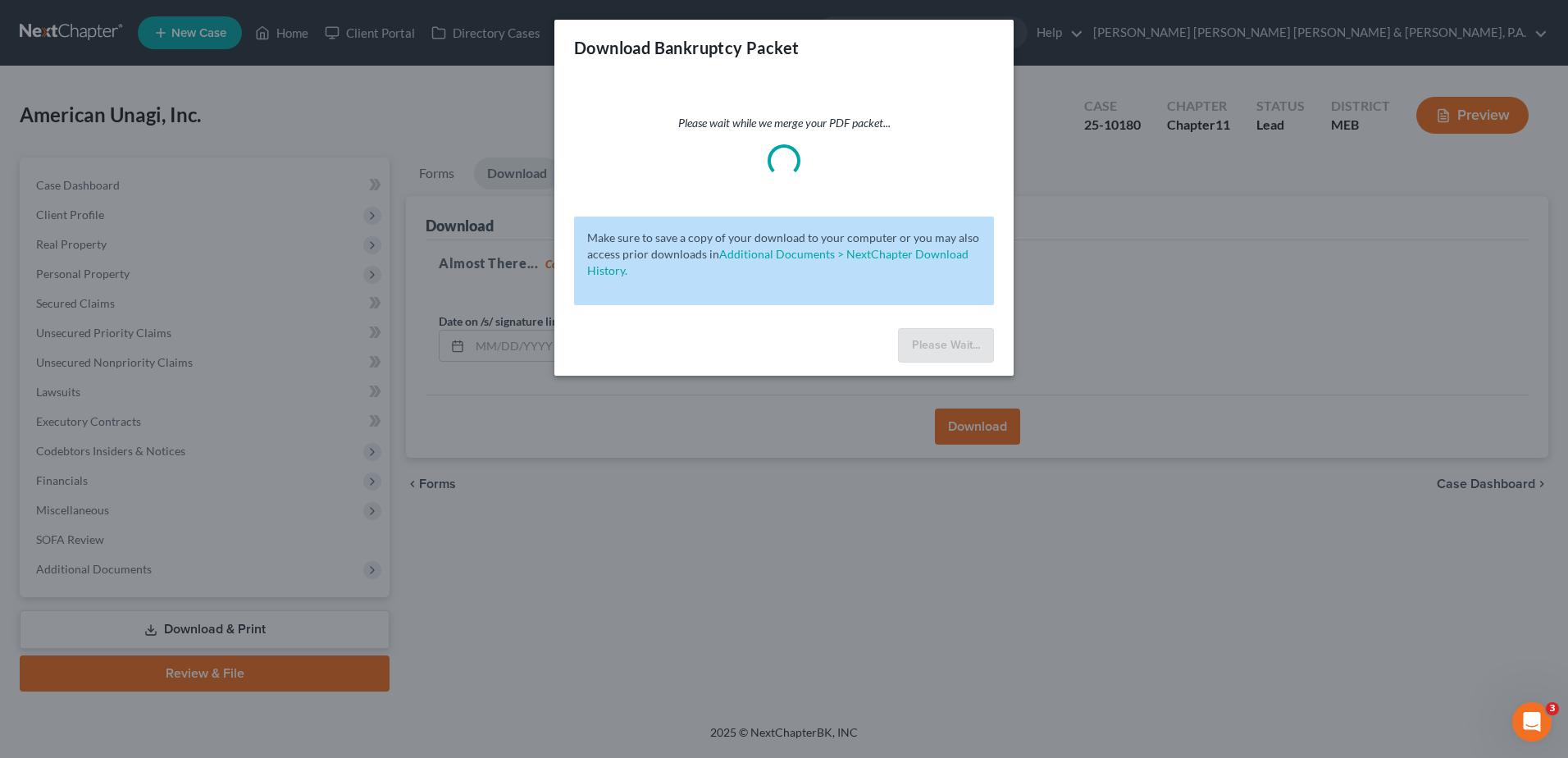
click at [780, 153] on div at bounding box center [784, 160] width 46 height 46
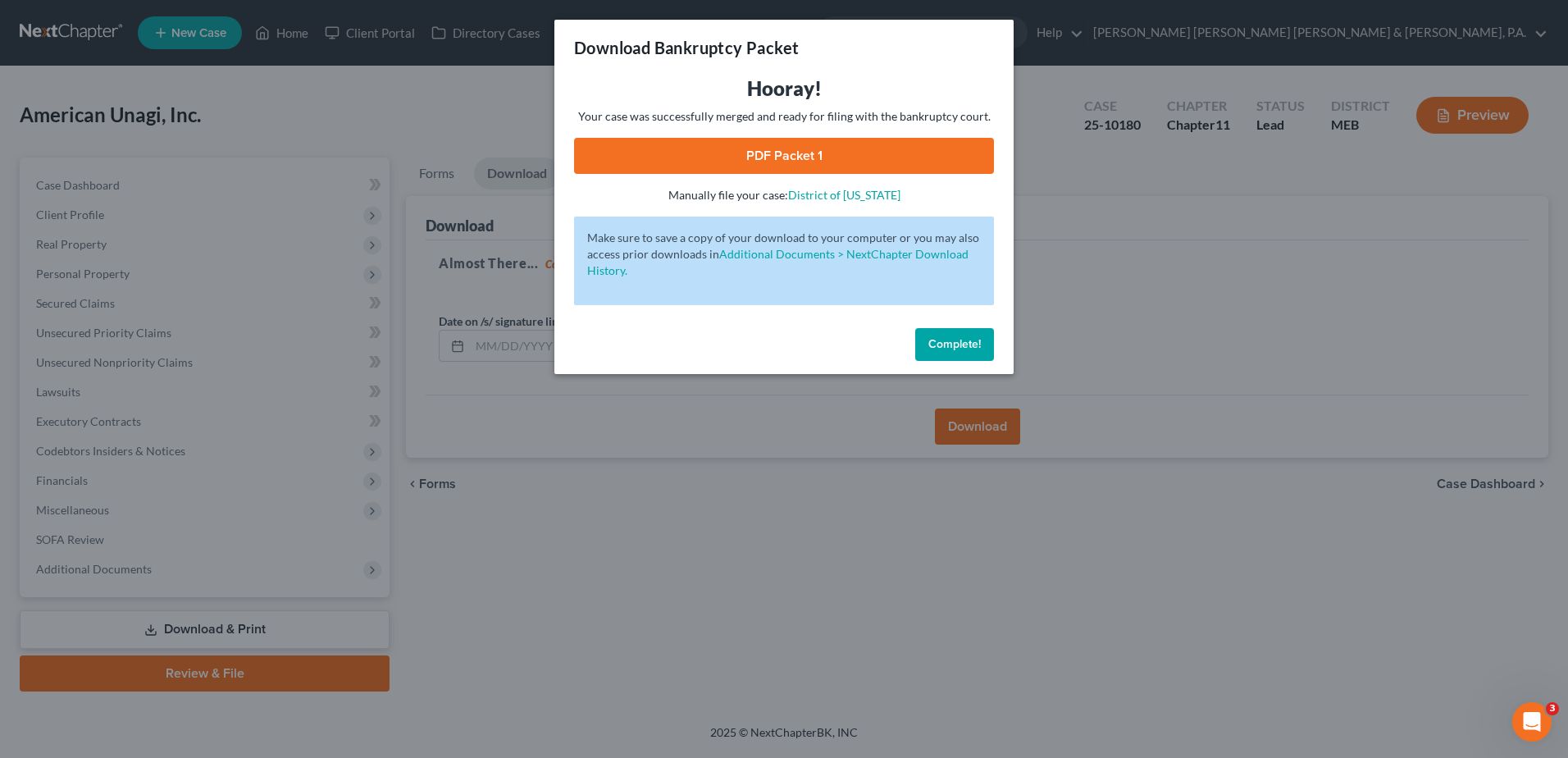
click at [780, 150] on link "PDF Packet 1" at bounding box center [784, 156] width 419 height 36
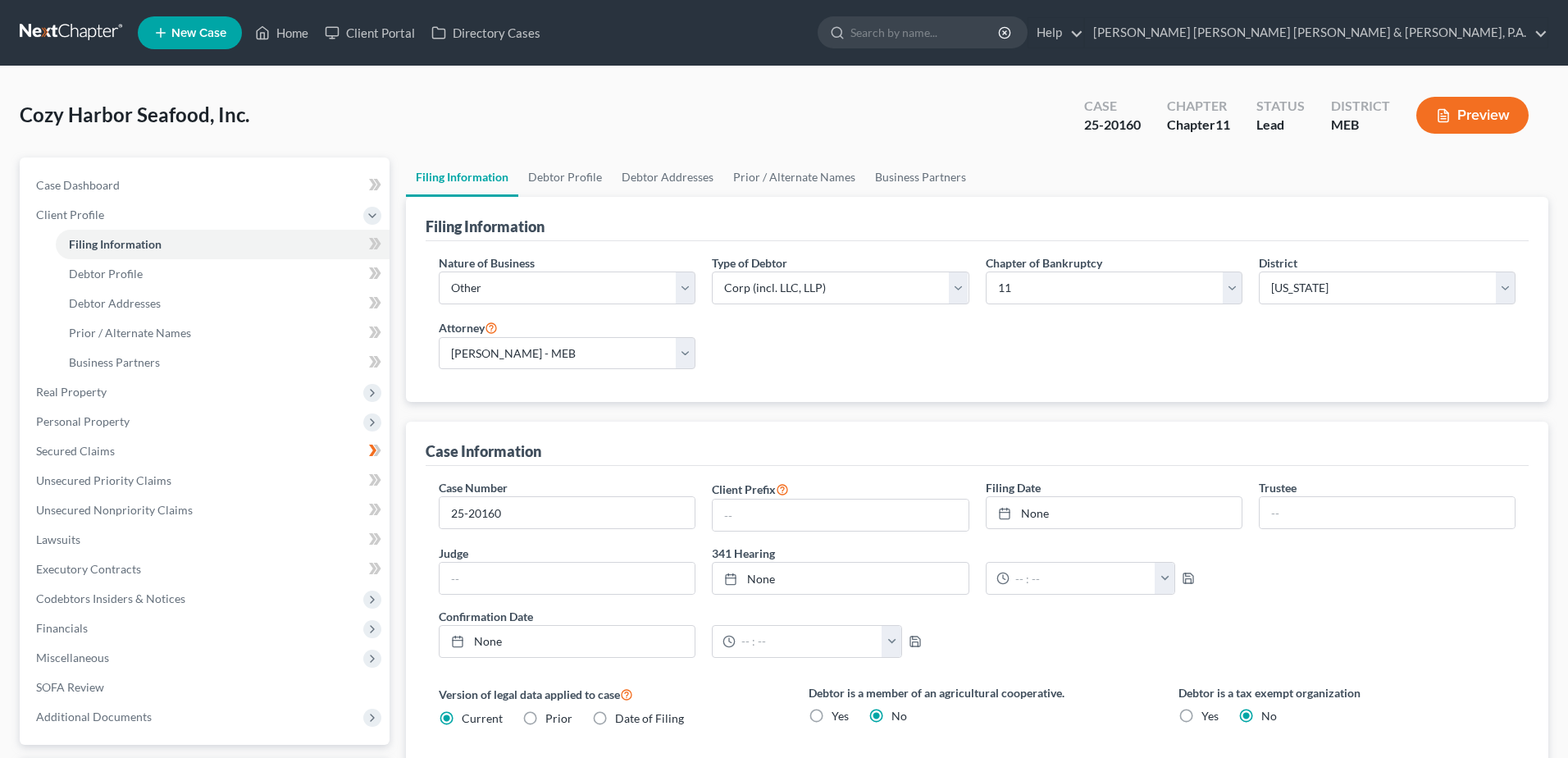
select select "3"
select select "1"
select select "37"
select select "2"
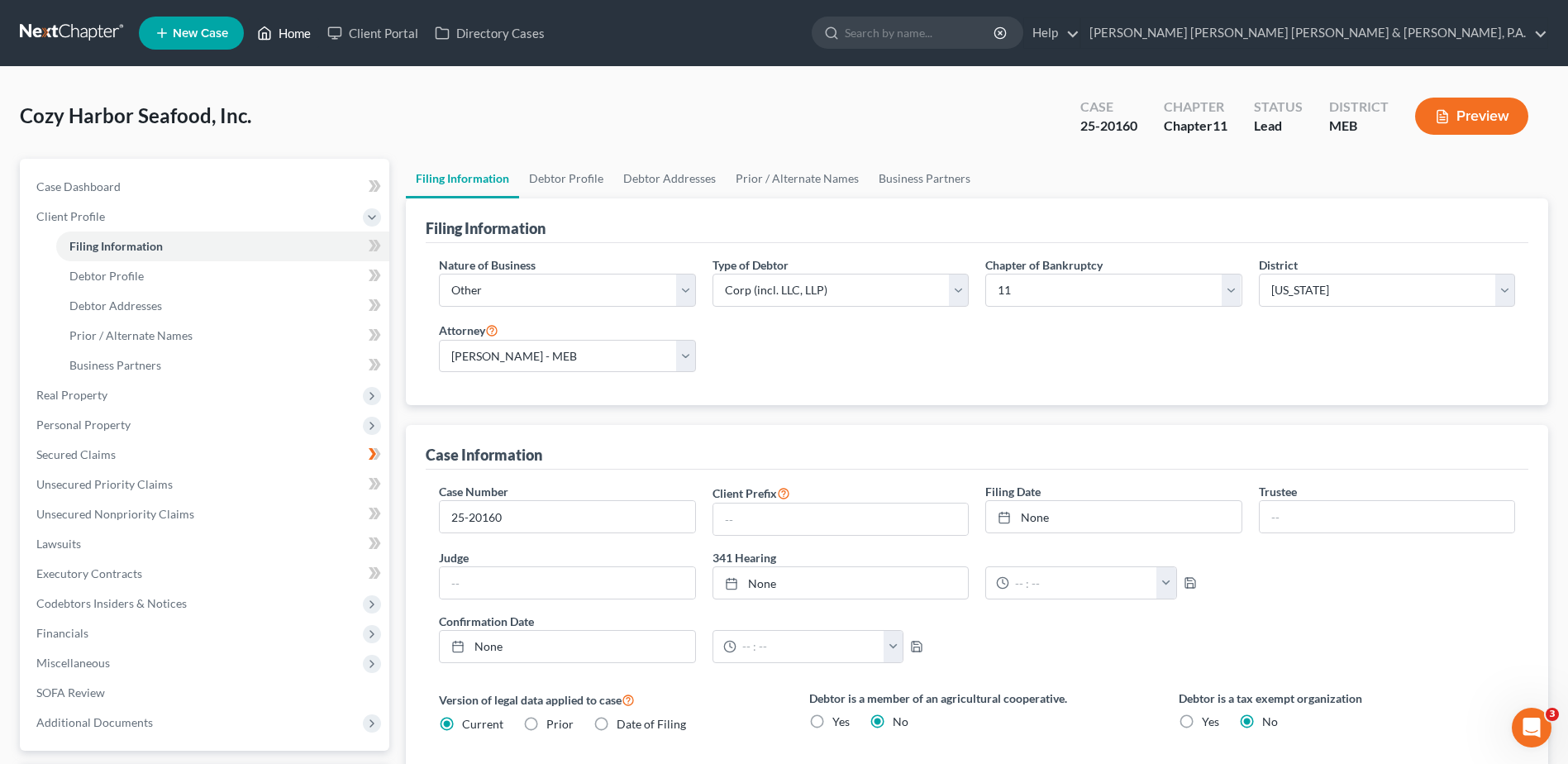
click at [297, 33] on link "Home" at bounding box center [284, 33] width 70 height 30
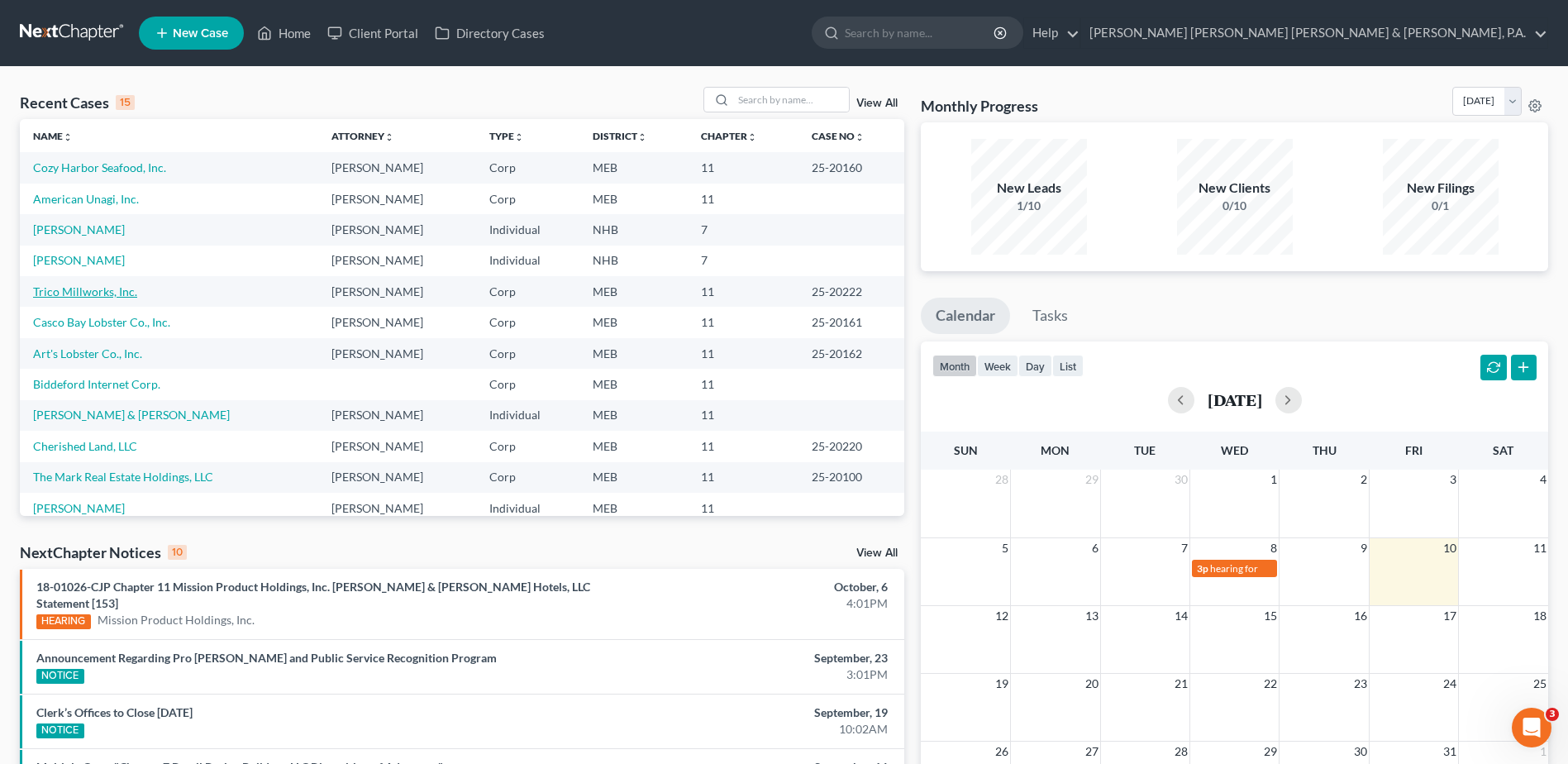
click at [110, 296] on link "Trico Millworks, Inc." at bounding box center [84, 292] width 104 height 14
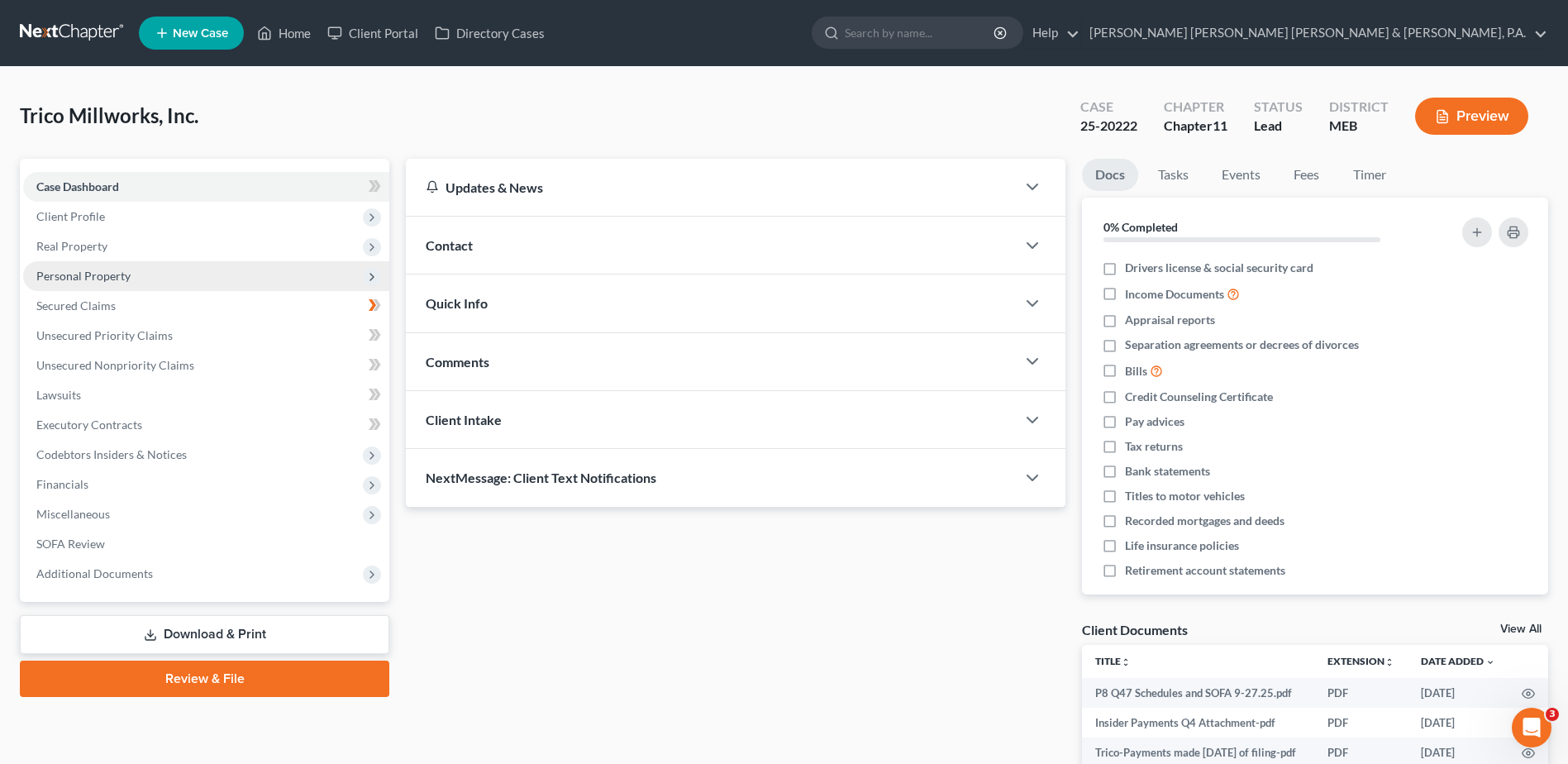
click at [109, 269] on span "Personal Property" at bounding box center [83, 276] width 94 height 14
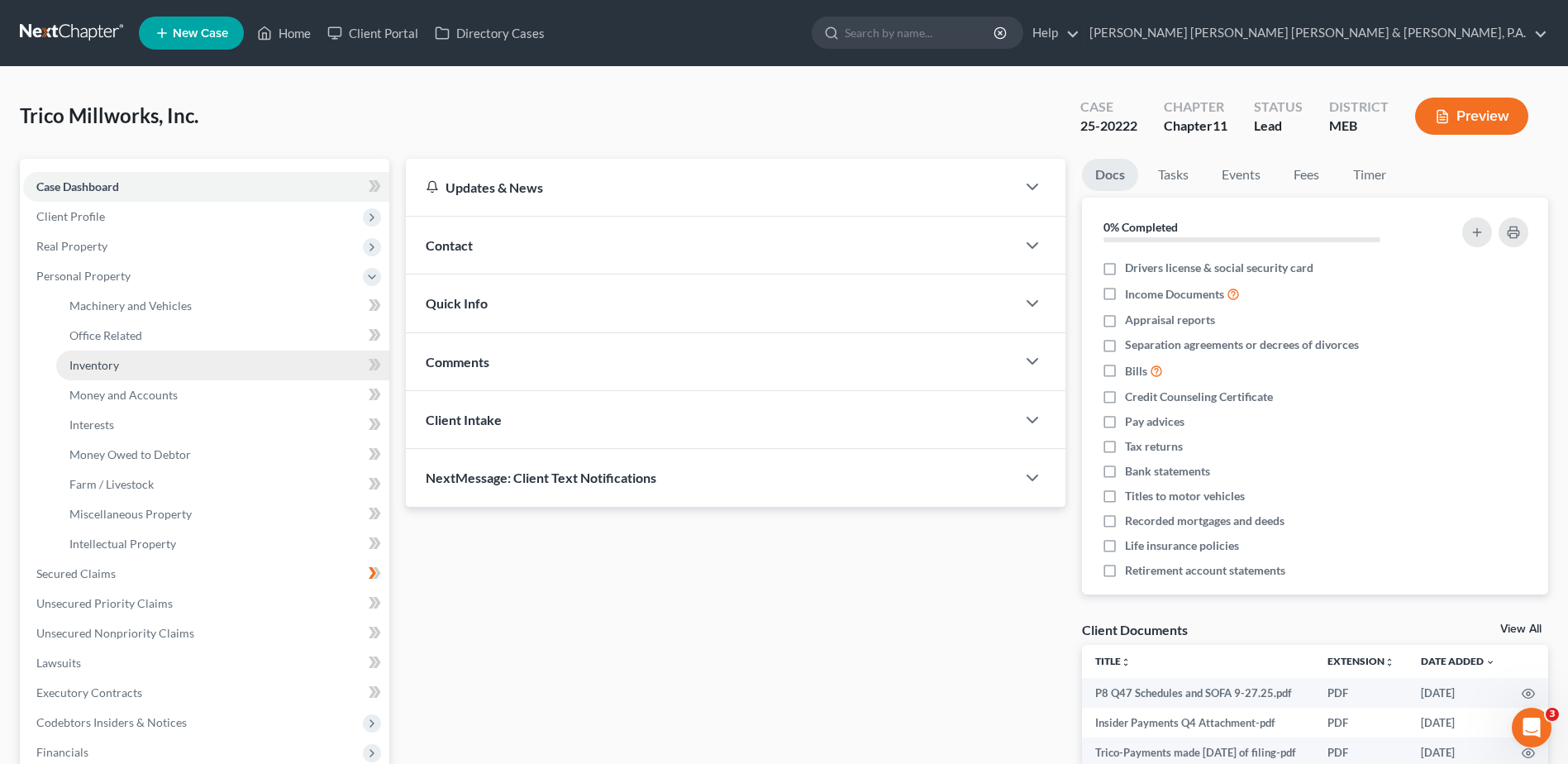
click at [108, 360] on span "Inventory" at bounding box center [94, 365] width 50 height 14
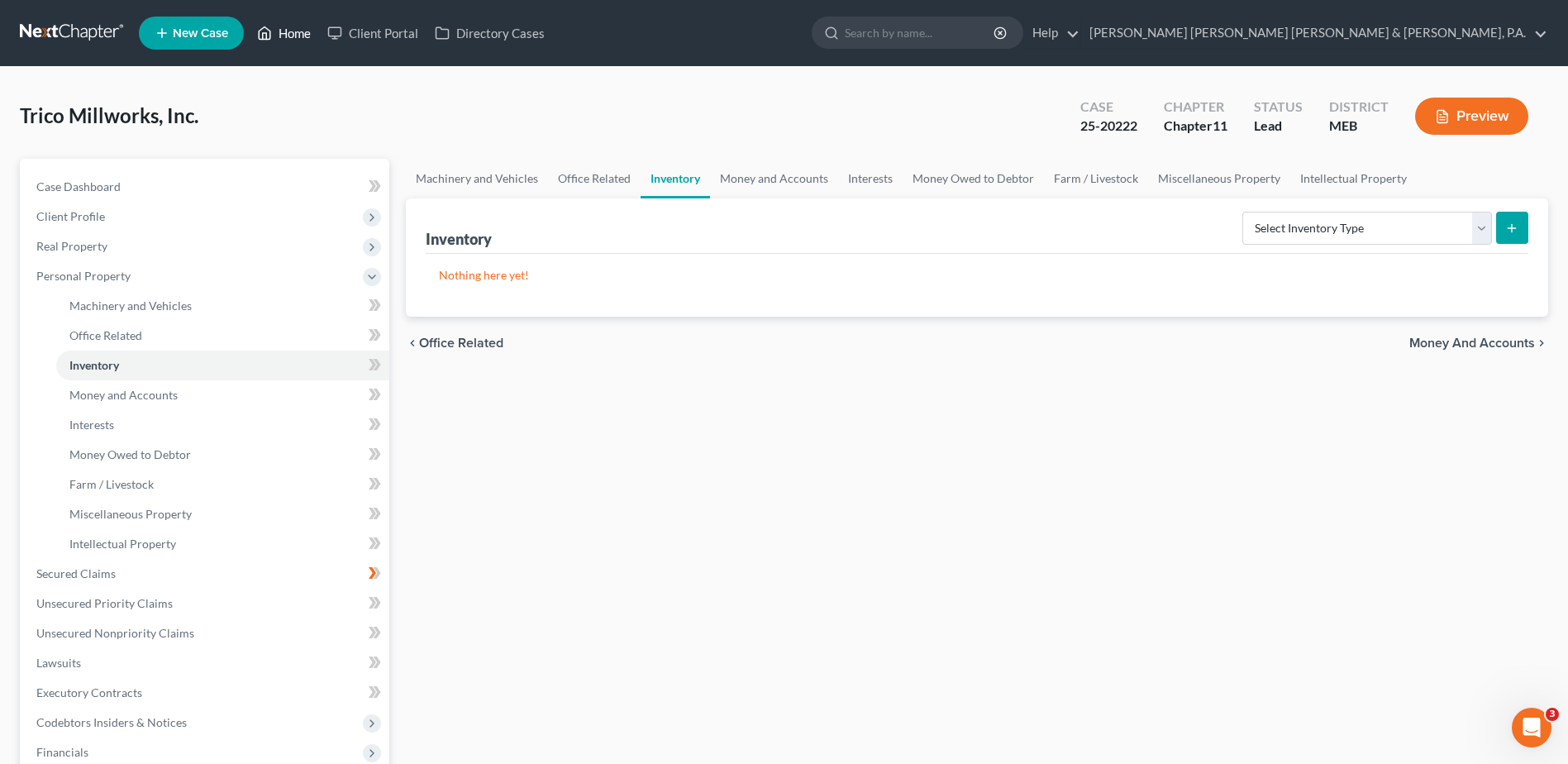
click at [303, 38] on link "Home" at bounding box center [284, 33] width 70 height 30
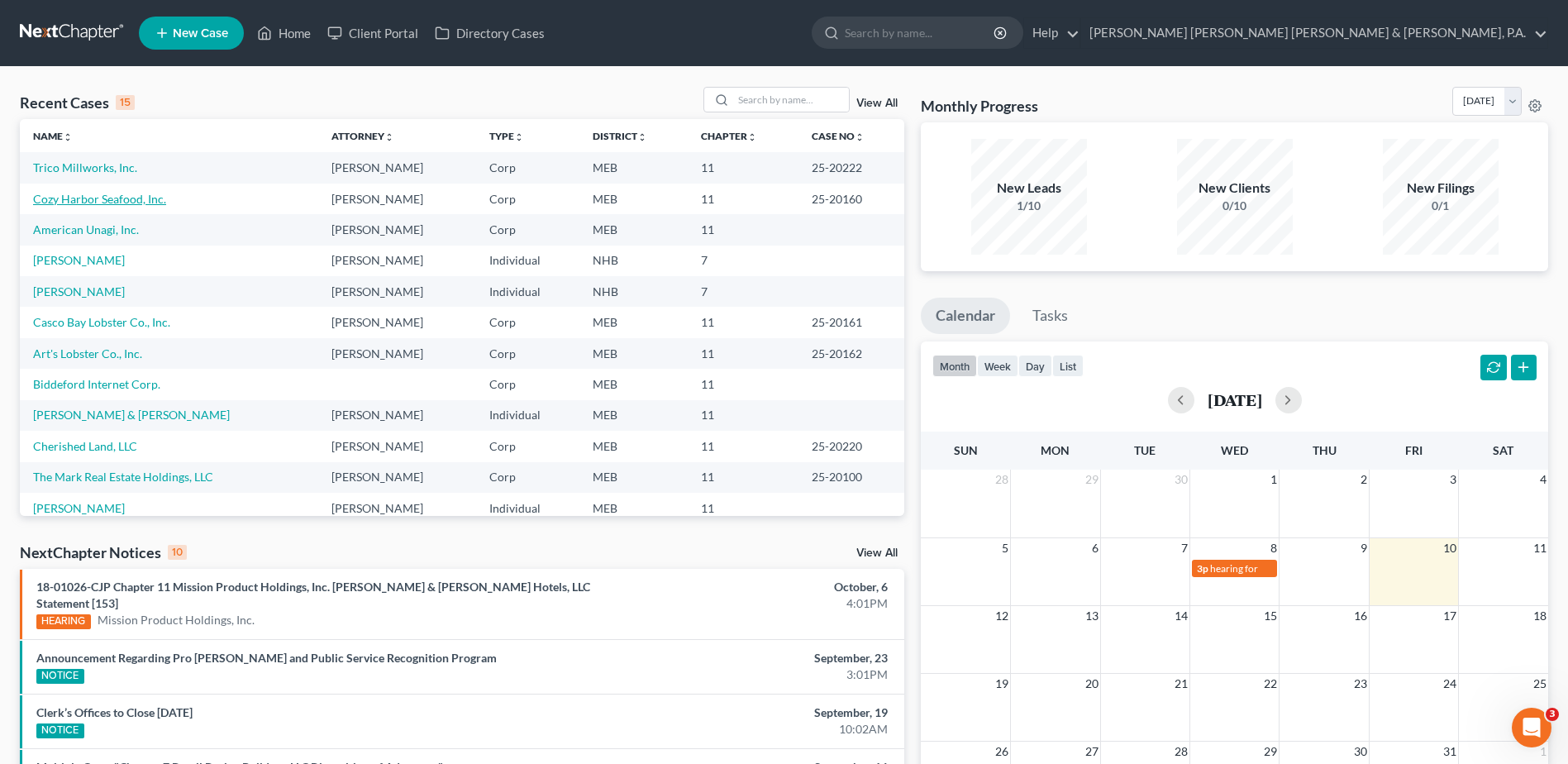
click at [106, 195] on link "Cozy Harbor Seafood, Inc." at bounding box center [99, 198] width 133 height 14
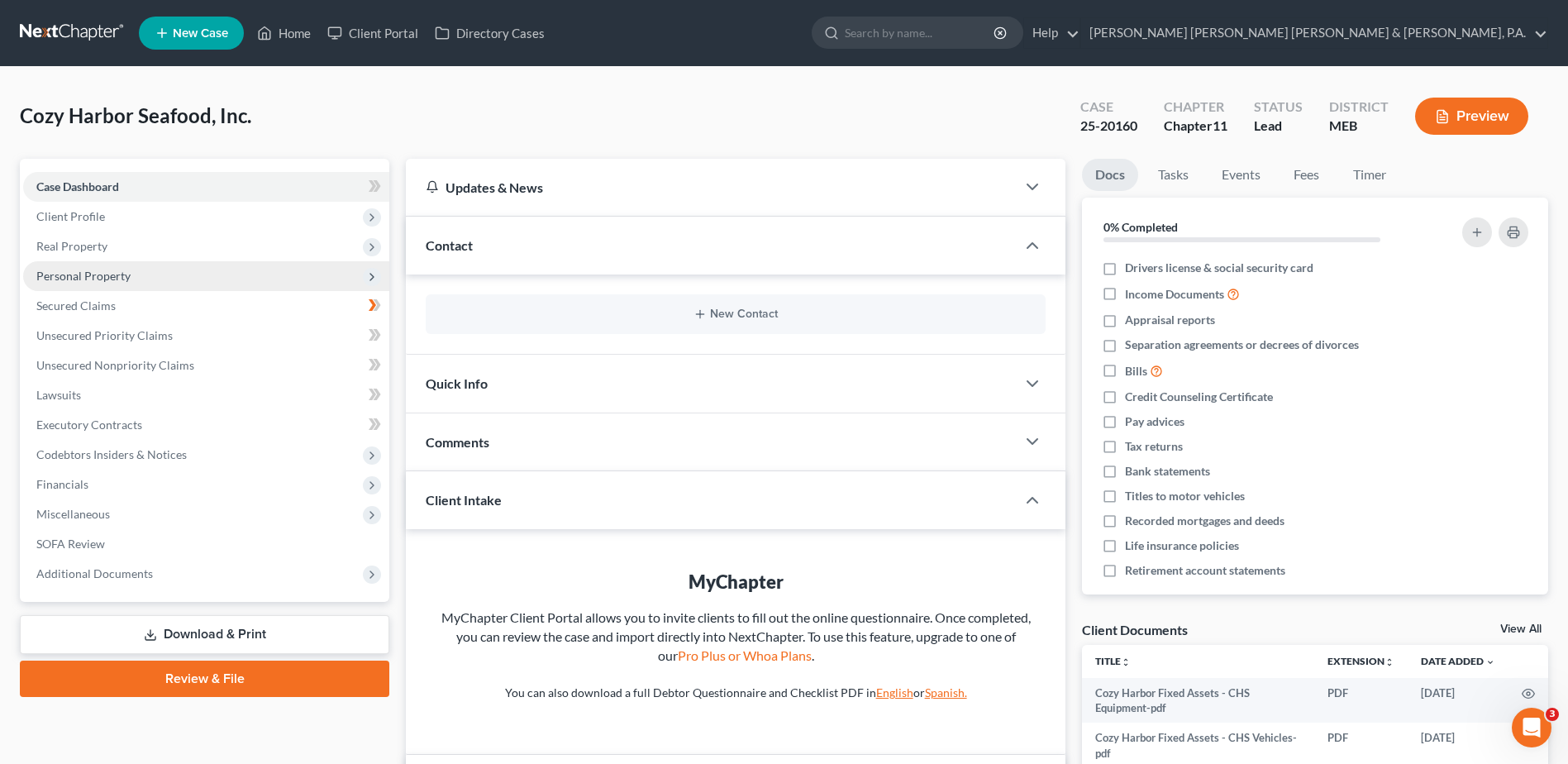
click at [97, 270] on span "Personal Property" at bounding box center [83, 276] width 94 height 14
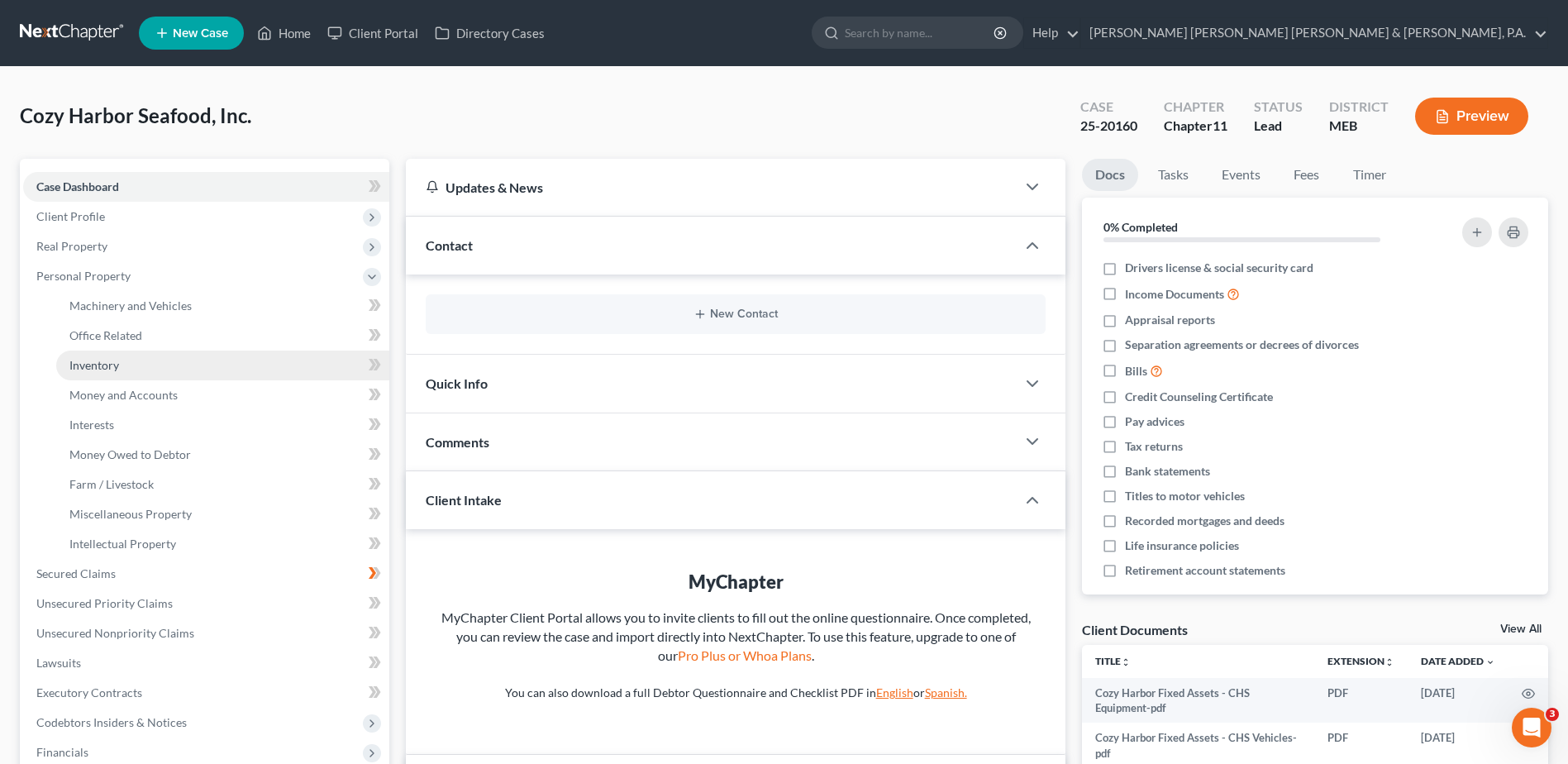
click at [116, 358] on span "Inventory" at bounding box center [94, 365] width 50 height 14
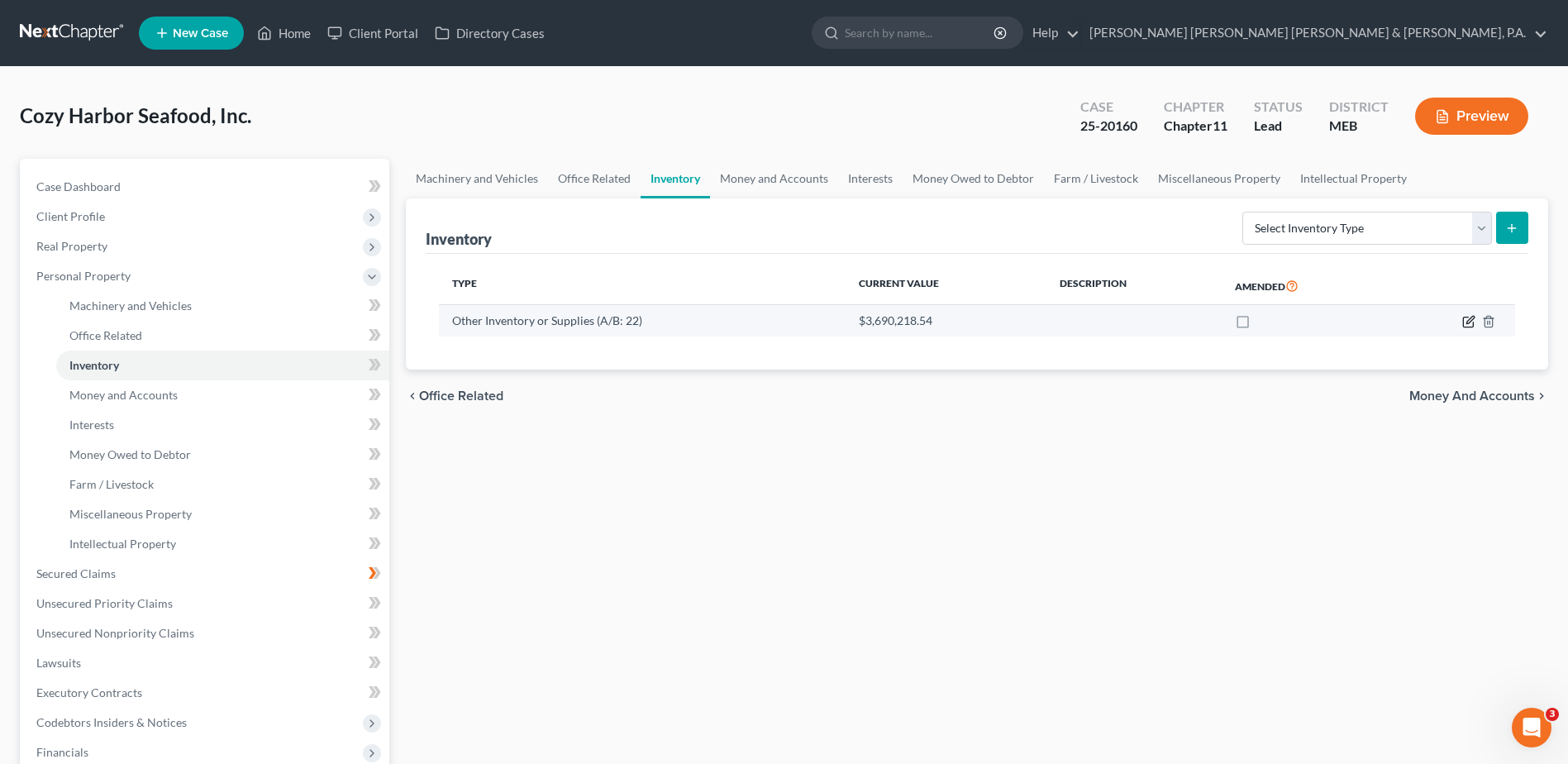
click at [1463, 324] on icon "button" at bounding box center [1468, 322] width 10 height 10
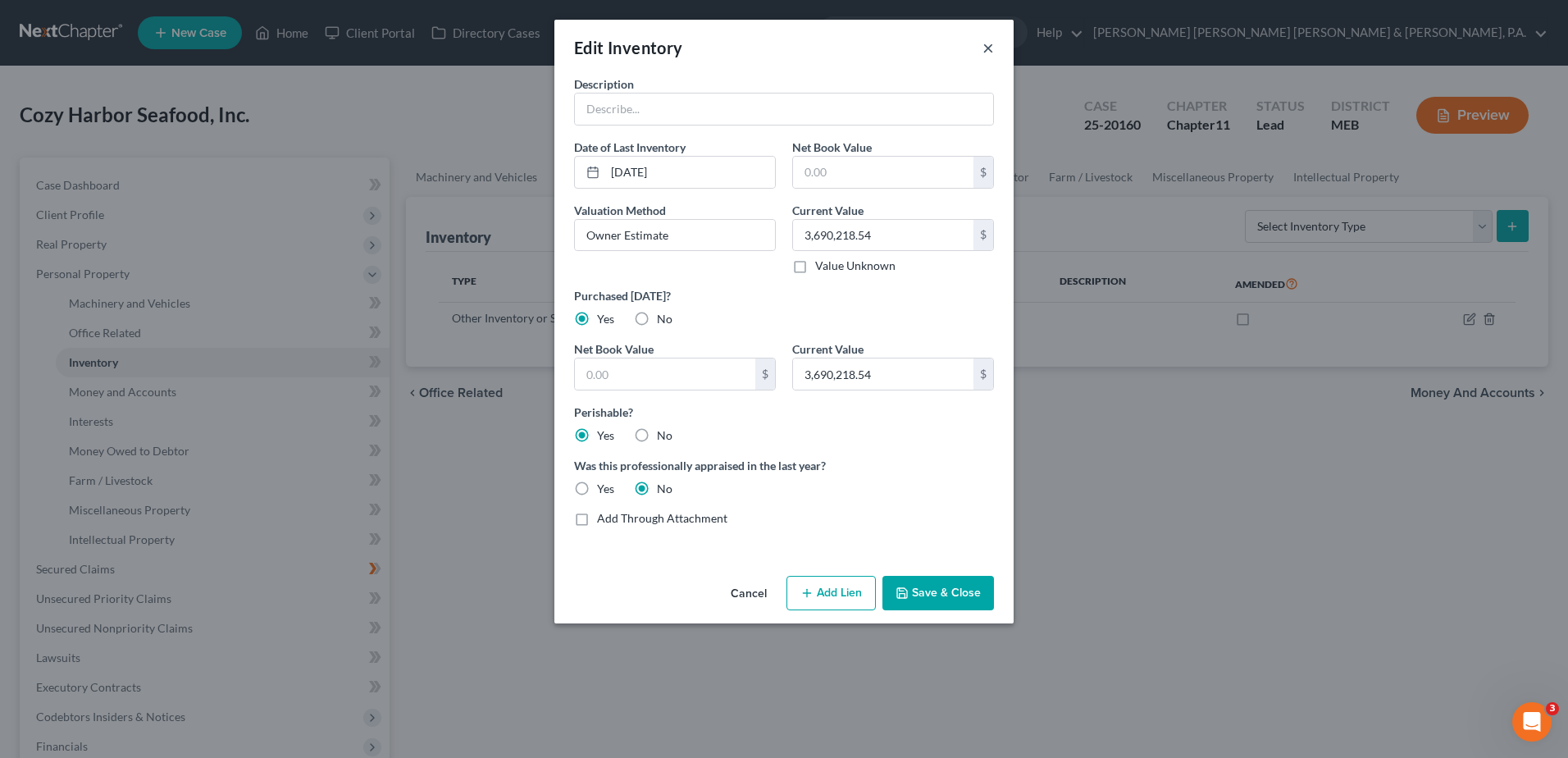
click at [988, 51] on button "×" at bounding box center [988, 47] width 12 height 20
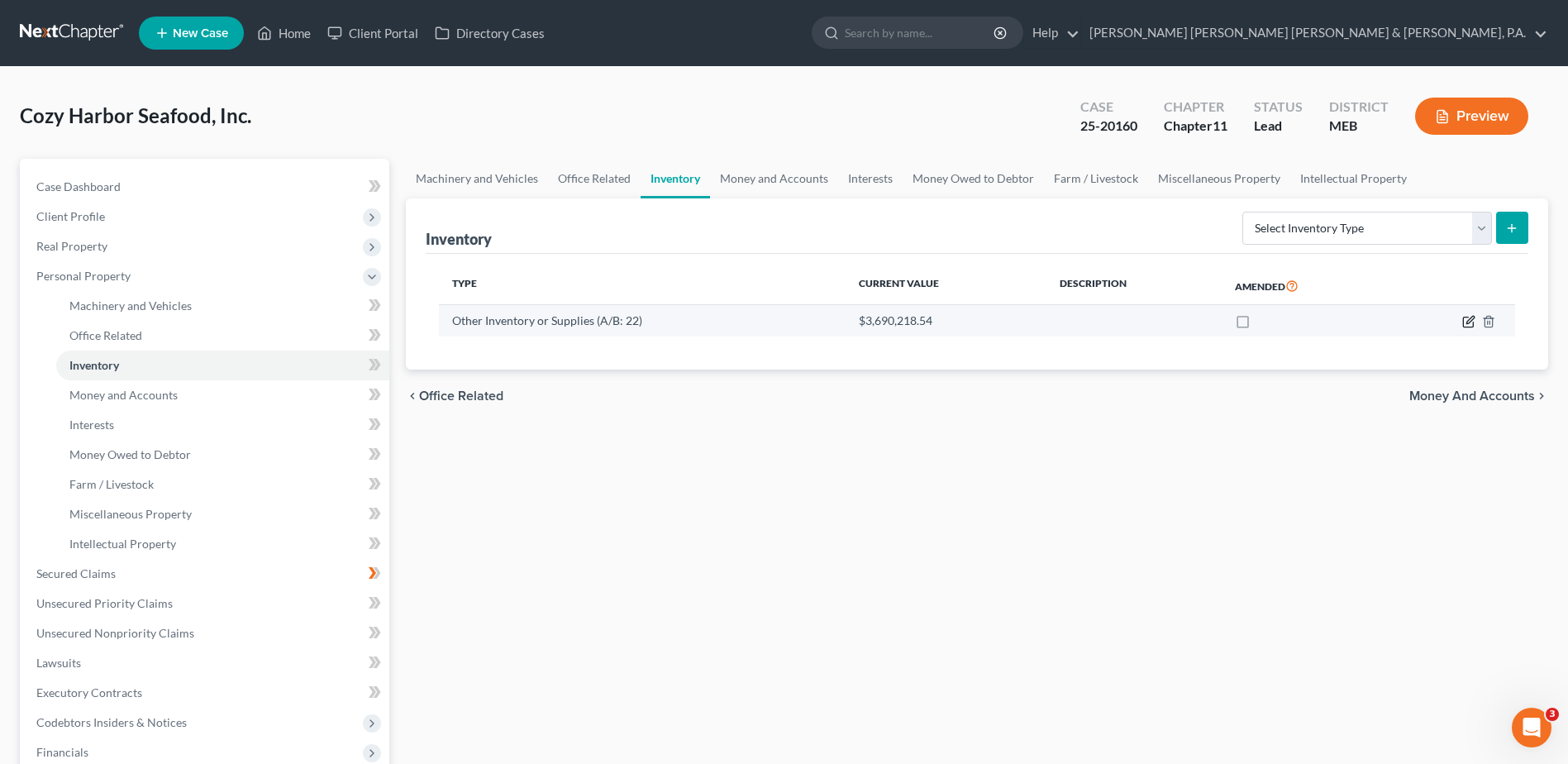
click at [1466, 328] on icon "button" at bounding box center [1468, 320] width 13 height 13
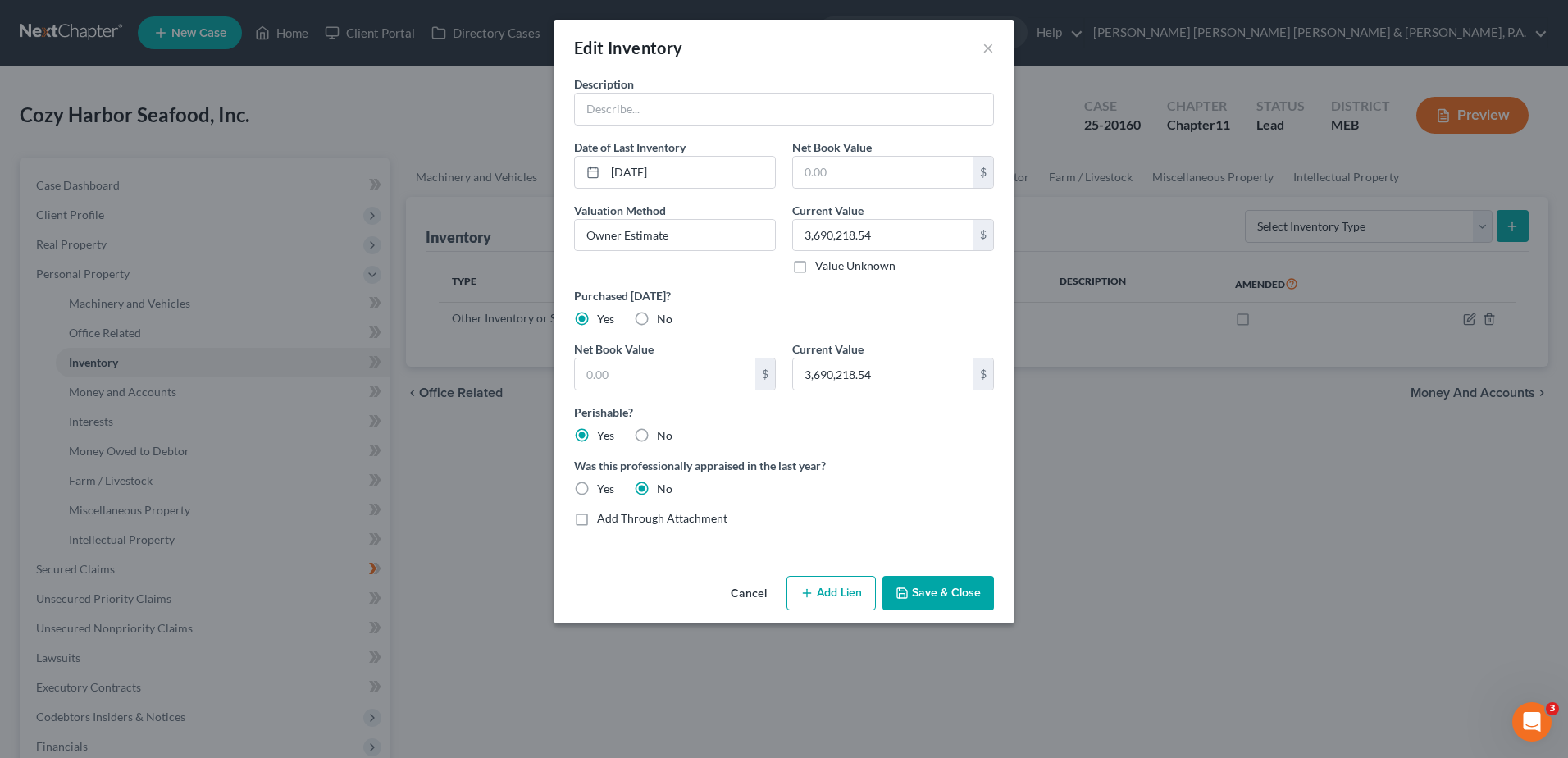
click at [1454, 322] on div "Edit Inventory × Description Date of Last Inventory 06/28/2025 Net Book Value $…" at bounding box center [784, 379] width 1568 height 758
click at [996, 51] on div "Edit Inventory ×" at bounding box center [784, 47] width 459 height 56
click at [992, 50] on button "×" at bounding box center [988, 47] width 12 height 20
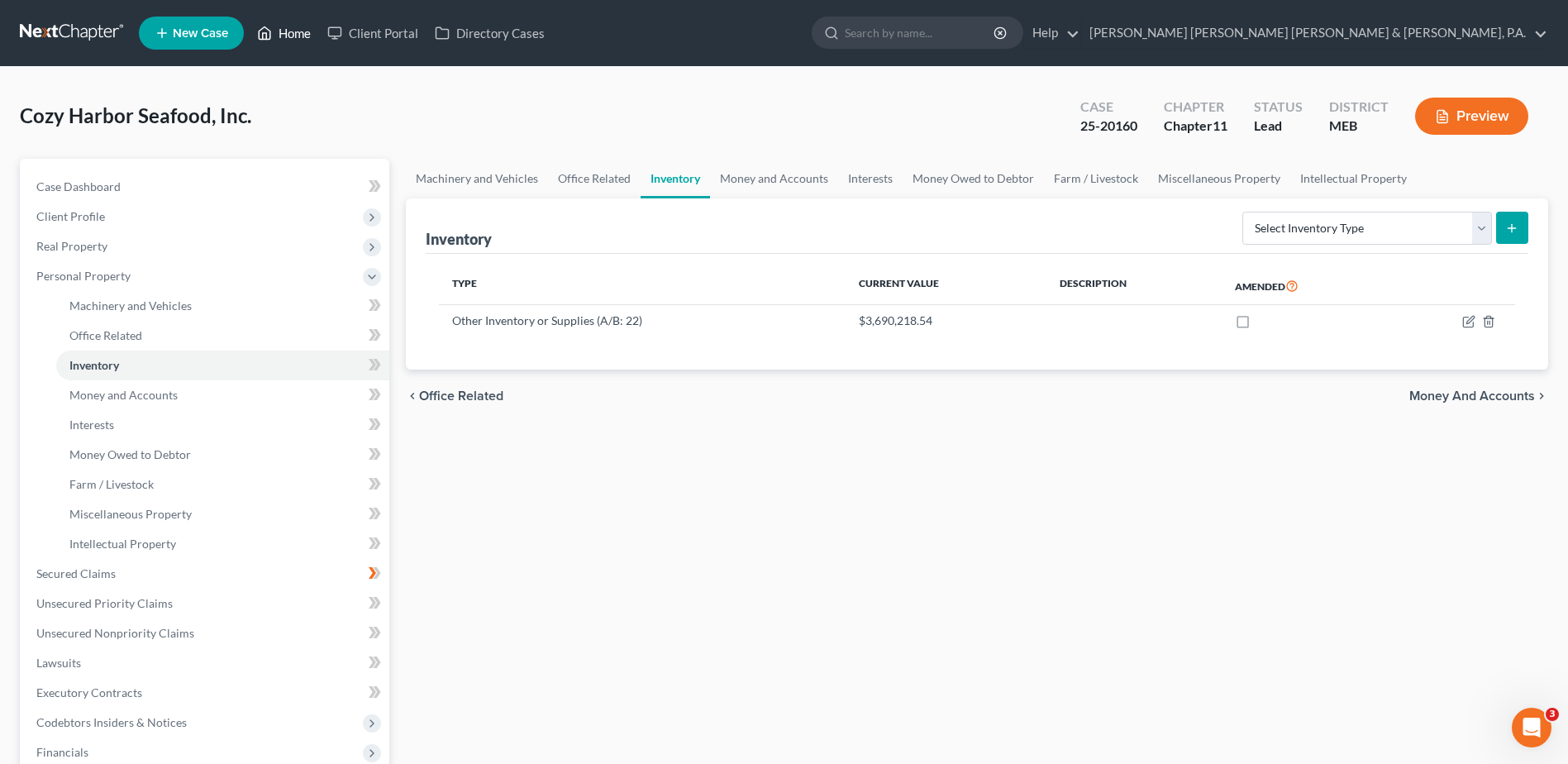
click at [290, 22] on link "Home" at bounding box center [284, 33] width 70 height 30
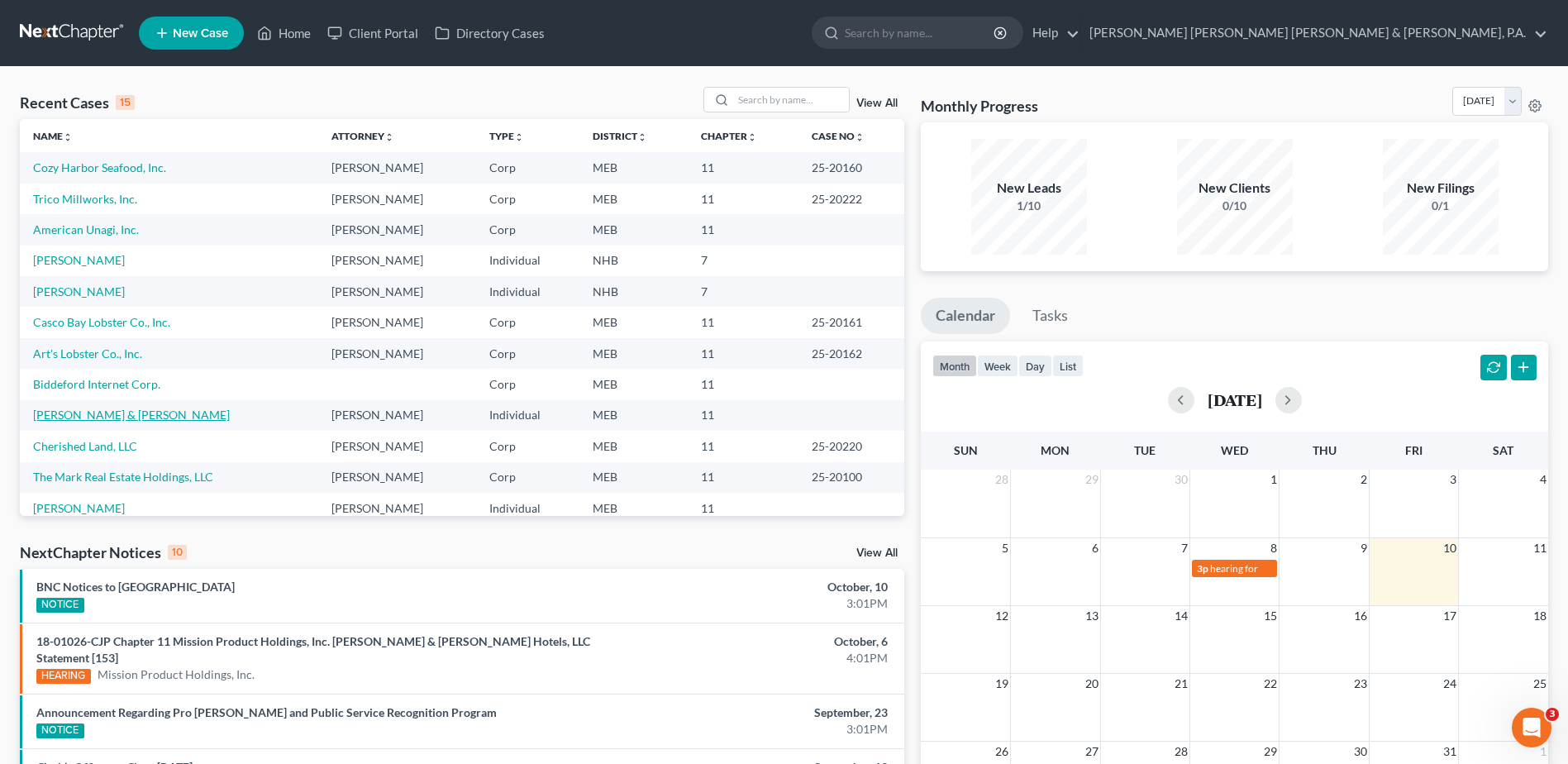
click at [97, 414] on link "[PERSON_NAME] & [PERSON_NAME]" at bounding box center [131, 415] width 196 height 14
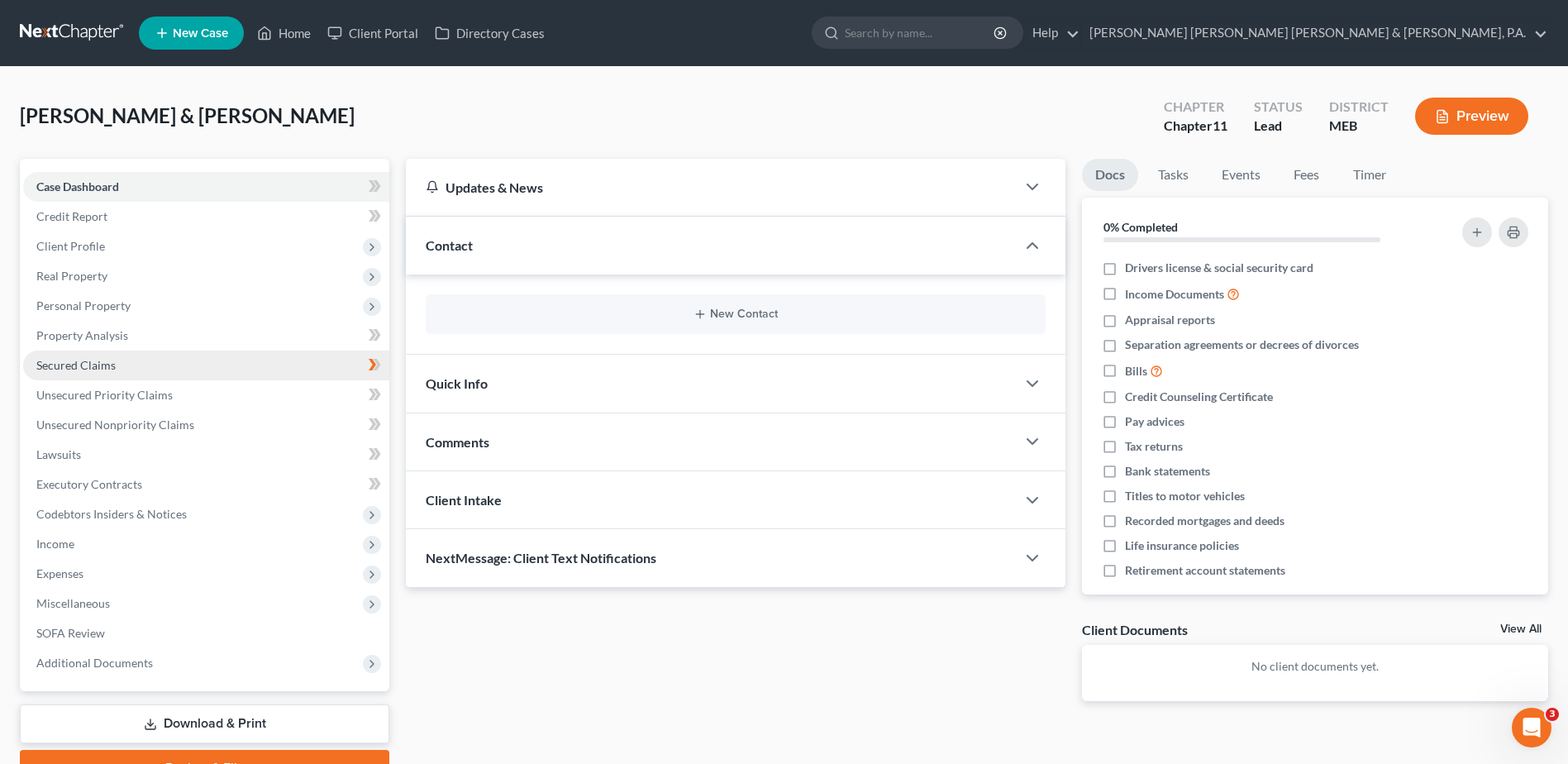
click at [79, 363] on span "Secured Claims" at bounding box center [76, 365] width 79 height 14
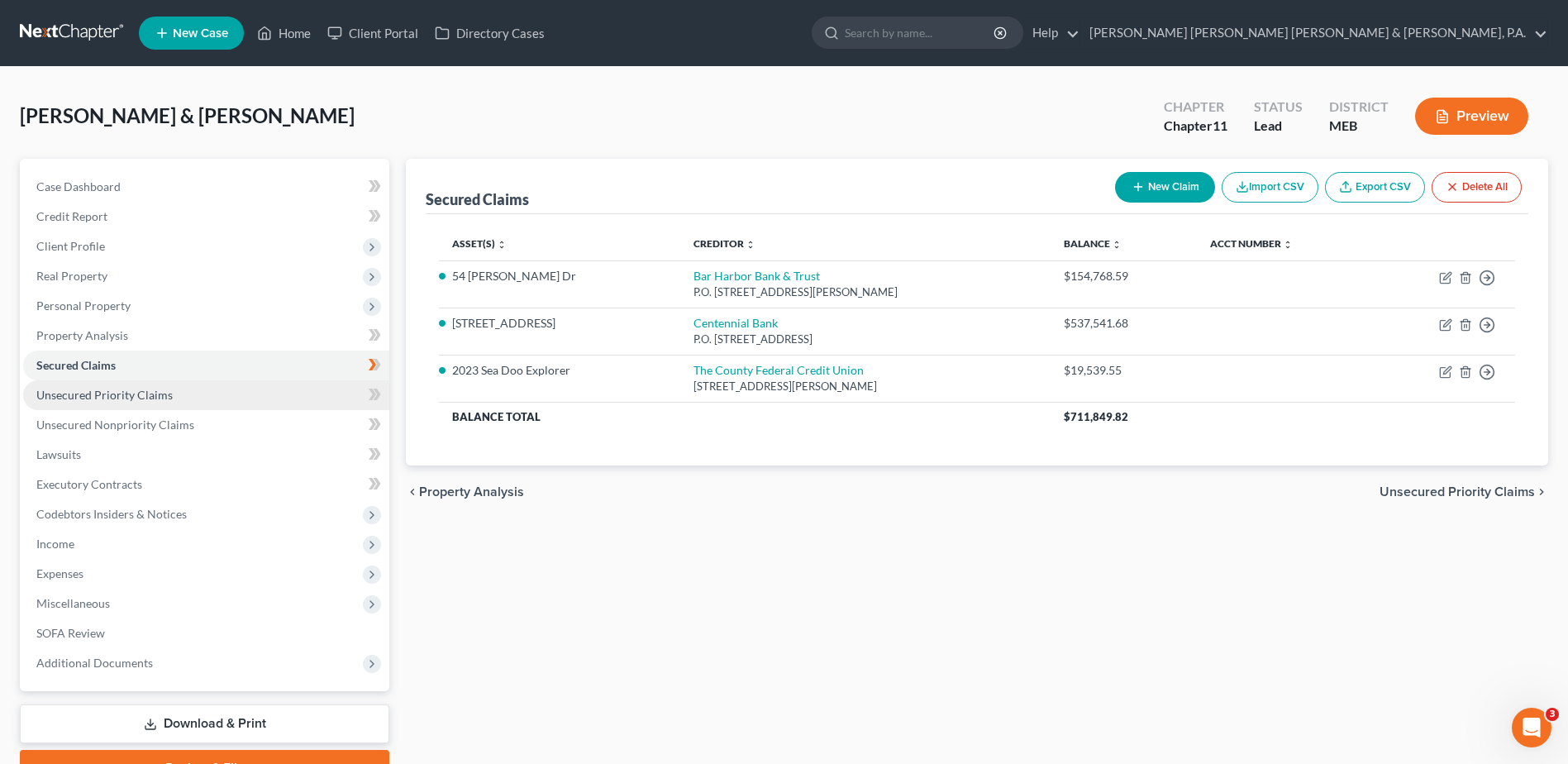
click at [93, 400] on span "Unsecured Priority Claims" at bounding box center [104, 395] width 136 height 14
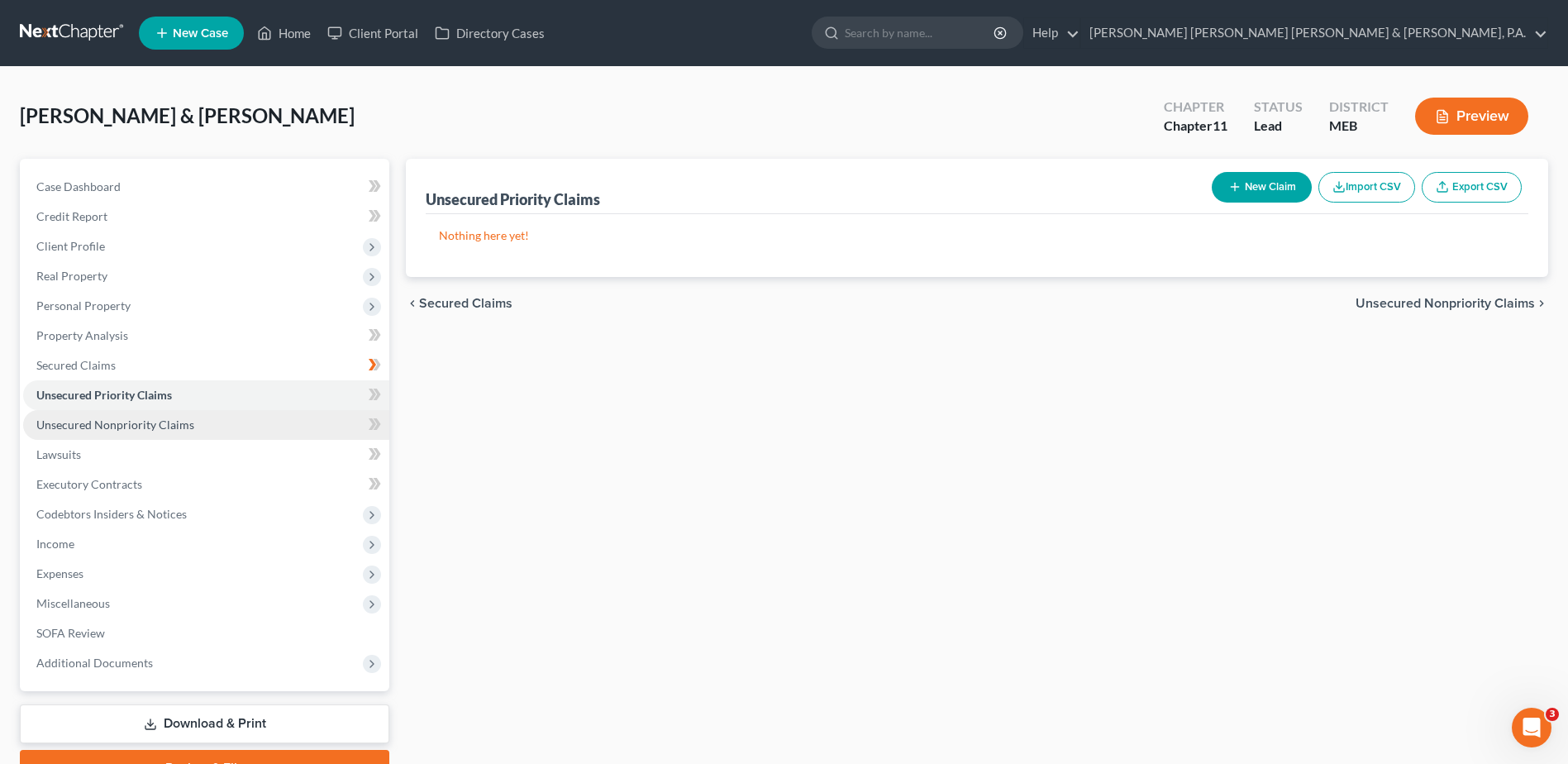
click at [101, 425] on span "Unsecured Nonpriority Claims" at bounding box center [115, 425] width 158 height 14
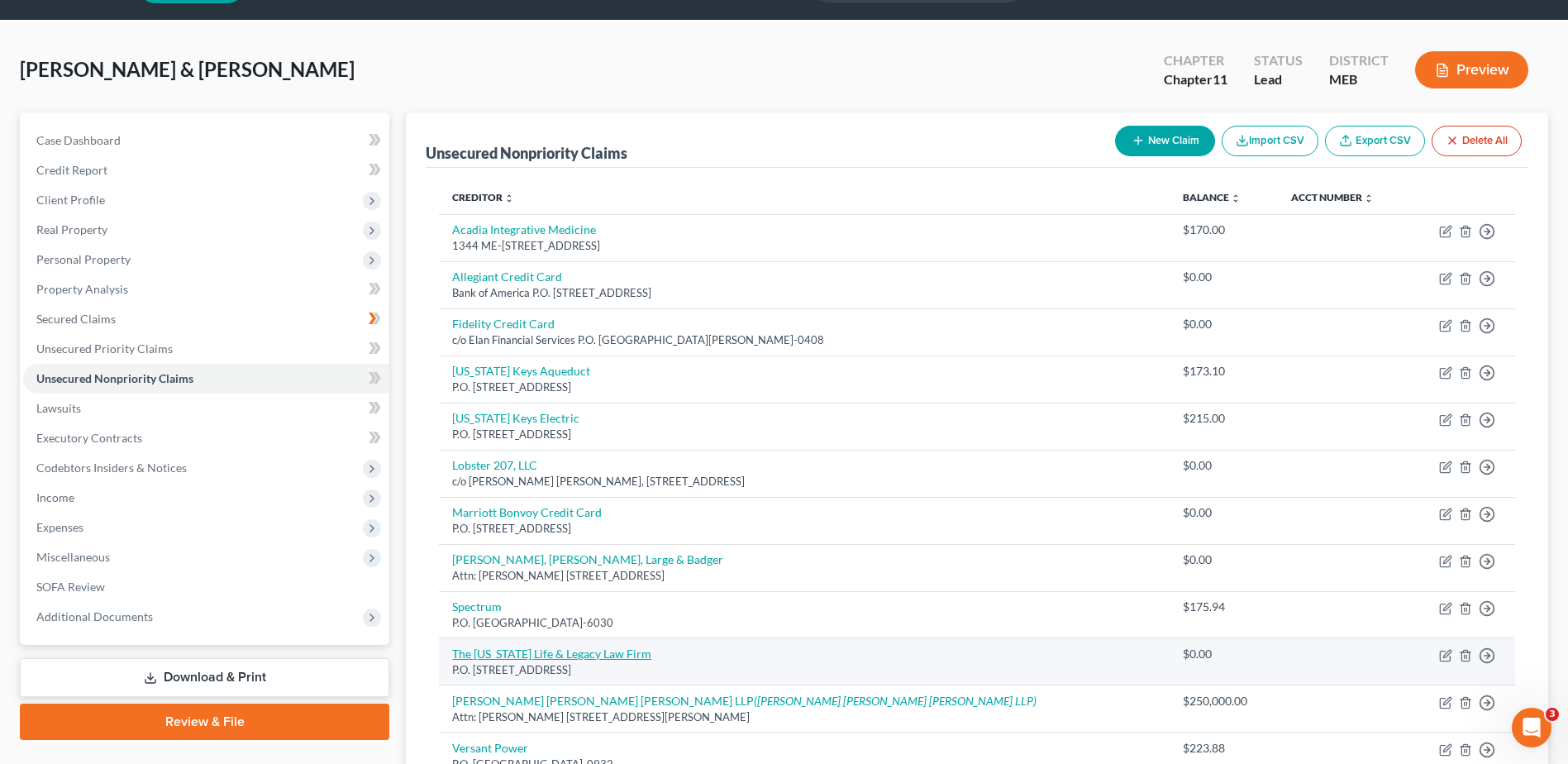
scroll to position [248, 0]
